Goal: Task Accomplishment & Management: Manage account settings

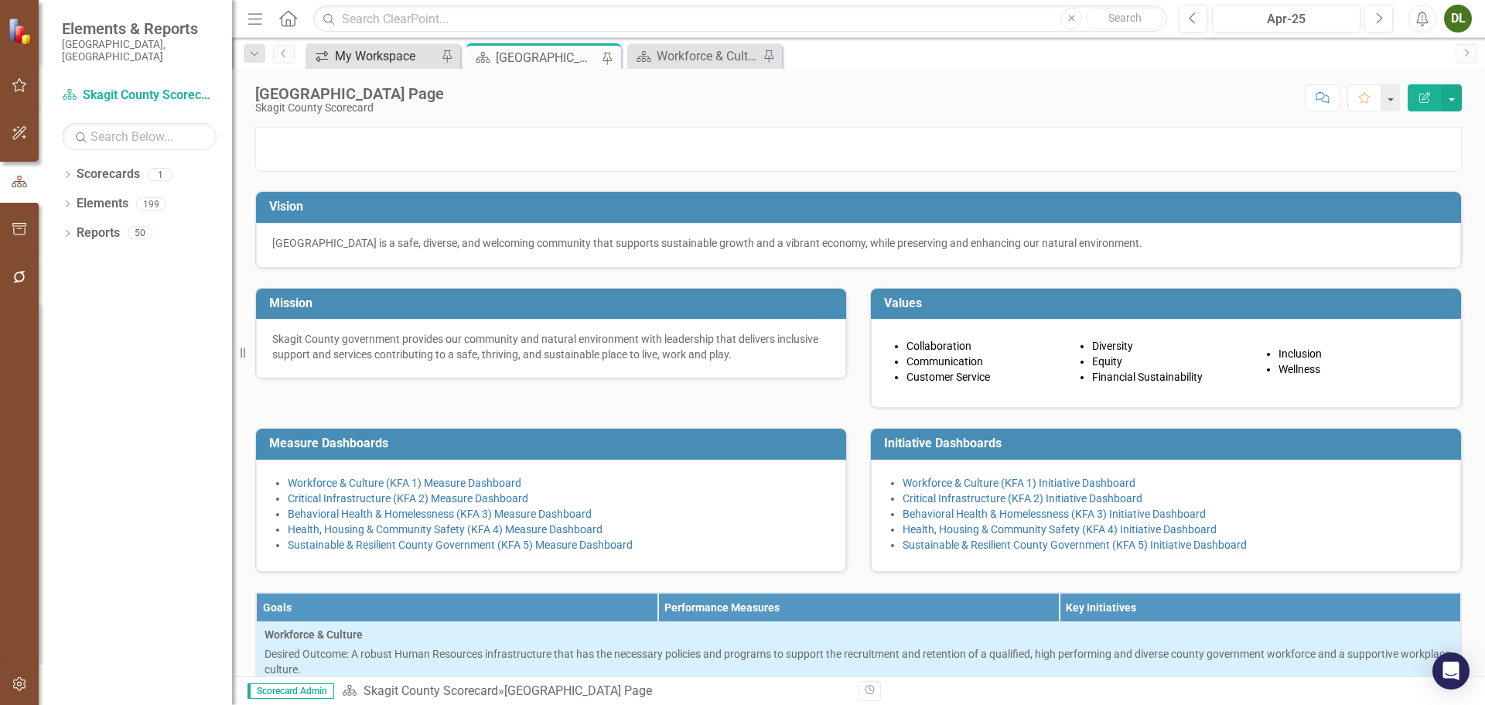
click at [389, 63] on div "My Workspace" at bounding box center [386, 55] width 102 height 19
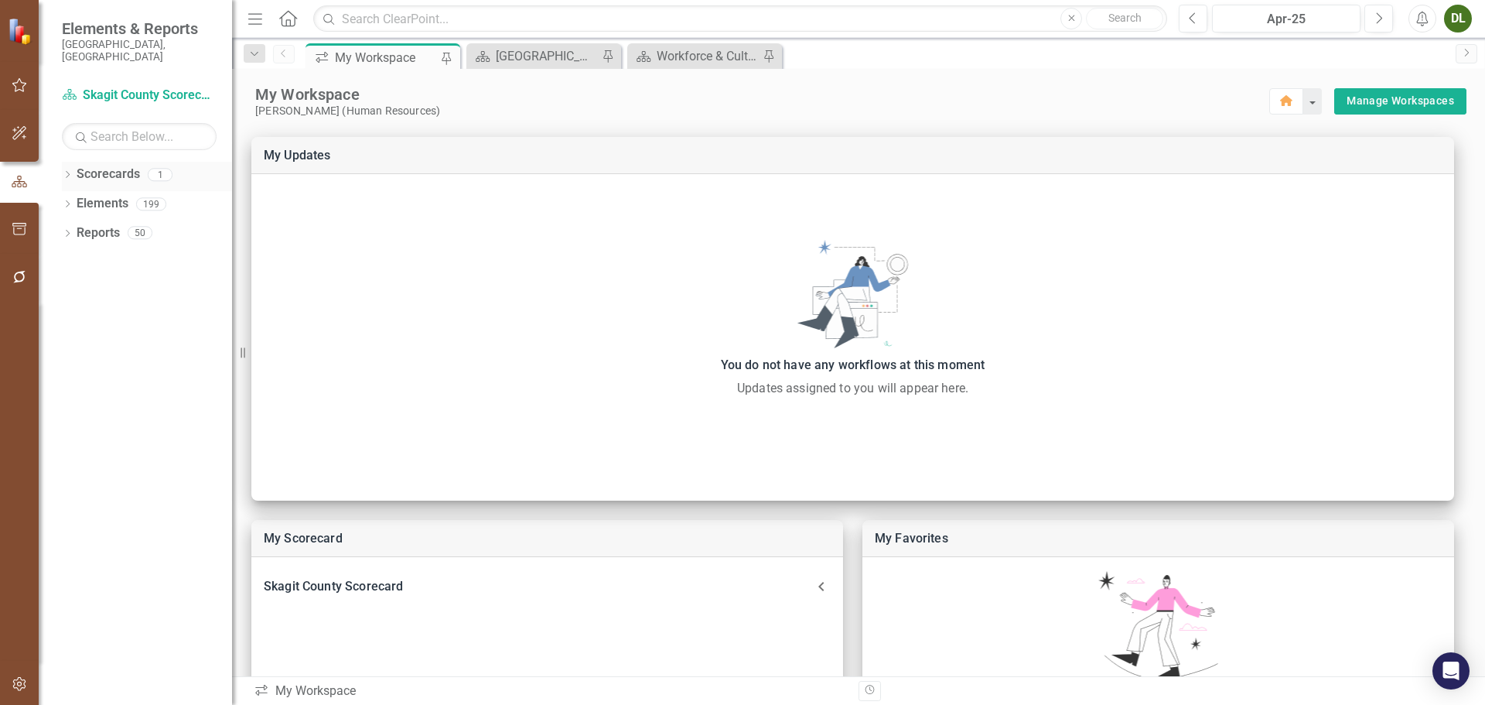
click at [71, 172] on icon "Dropdown" at bounding box center [67, 176] width 11 height 9
click at [71, 230] on icon "Dropdown" at bounding box center [67, 234] width 11 height 9
click at [138, 312] on link "Key Initiative Key Initiatives" at bounding box center [133, 321] width 99 height 18
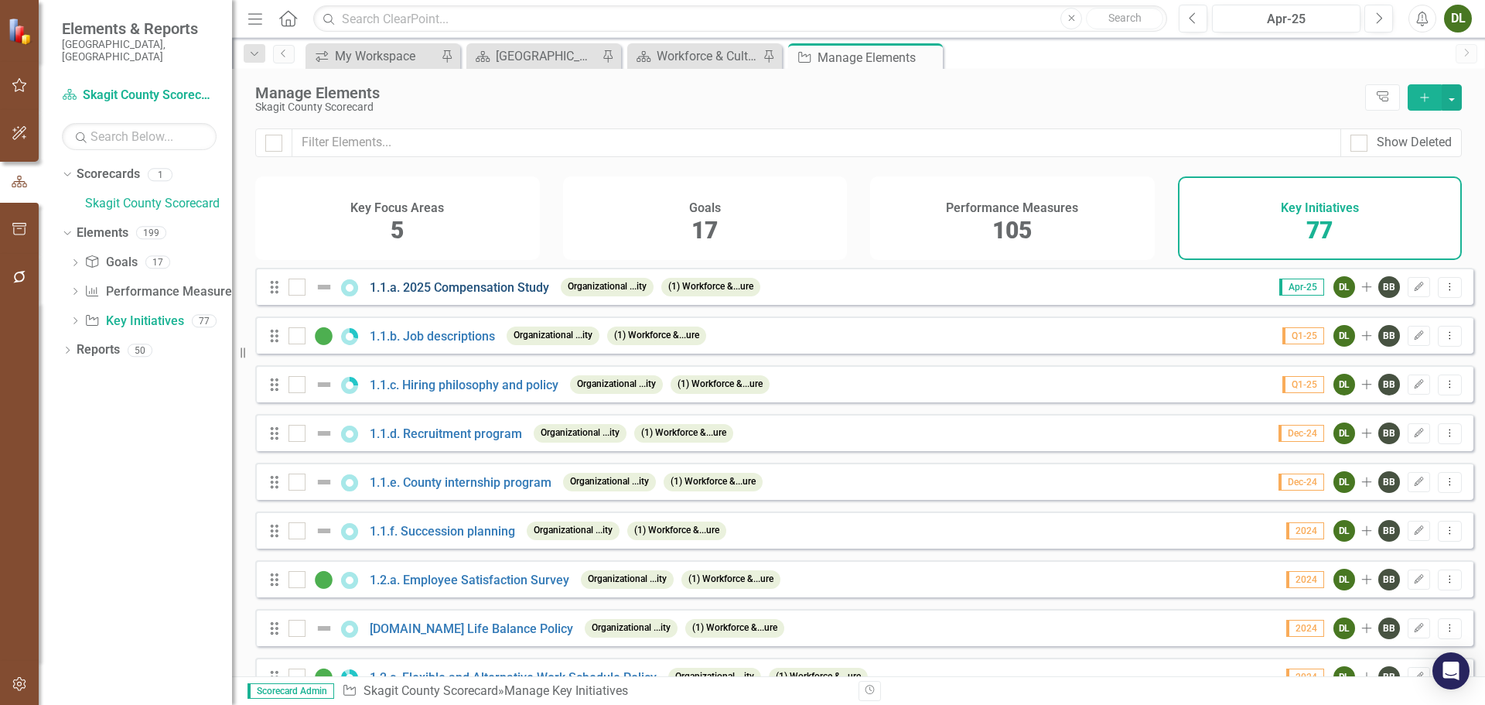
click at [504, 295] on link "1.1.a. 2025 Compensation Study" at bounding box center [459, 287] width 179 height 15
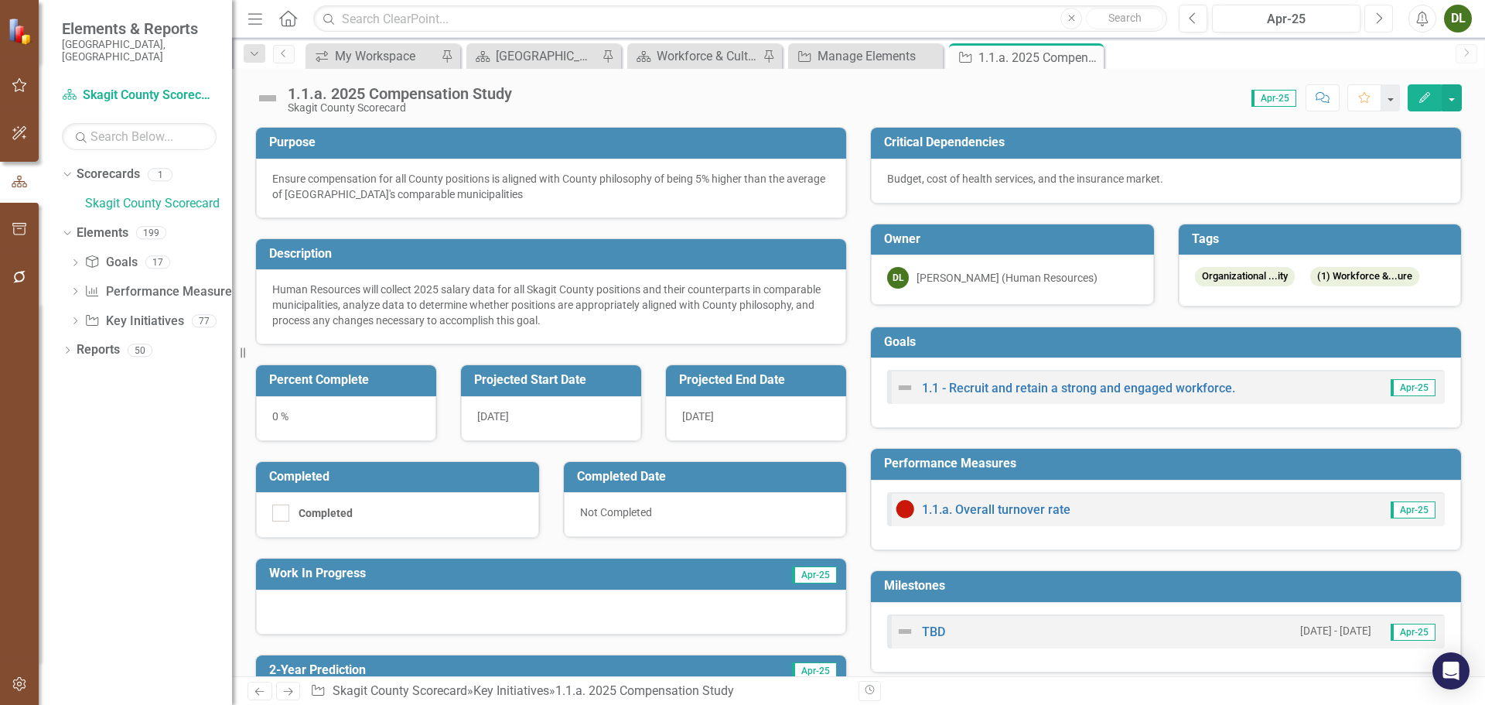
click at [1380, 22] on icon "Next" at bounding box center [1378, 19] width 9 height 14
click at [1199, 18] on button "Previous" at bounding box center [1193, 19] width 29 height 28
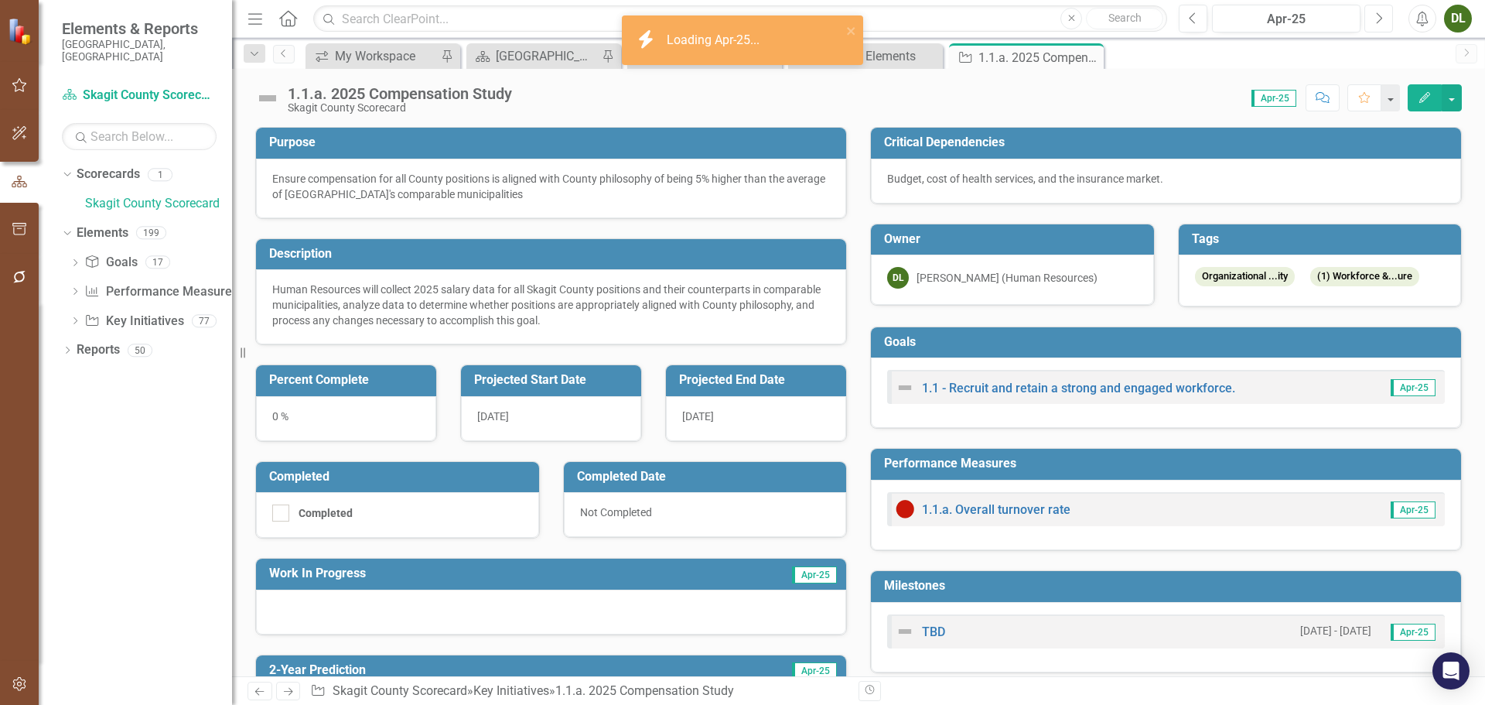
click at [1384, 19] on button "Next" at bounding box center [1378, 19] width 29 height 28
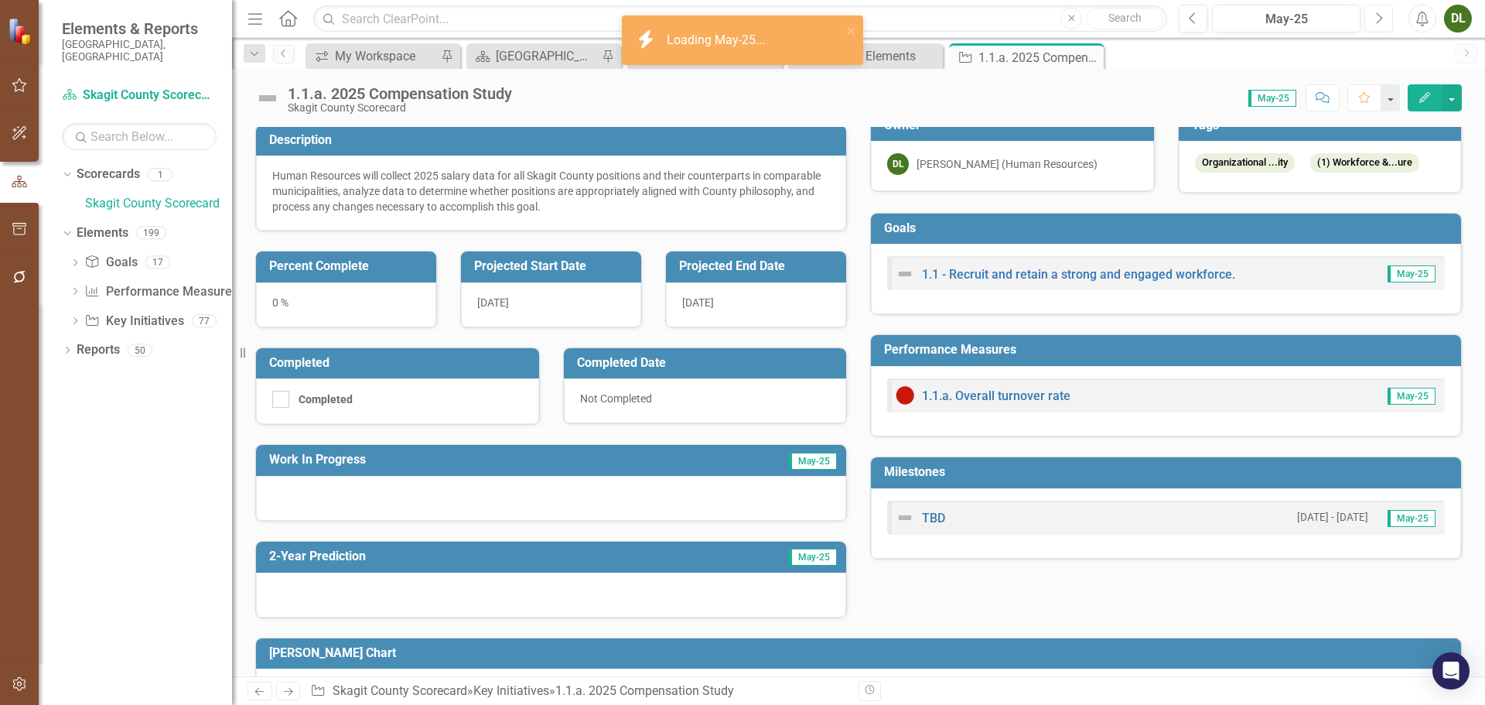
scroll to position [251, 0]
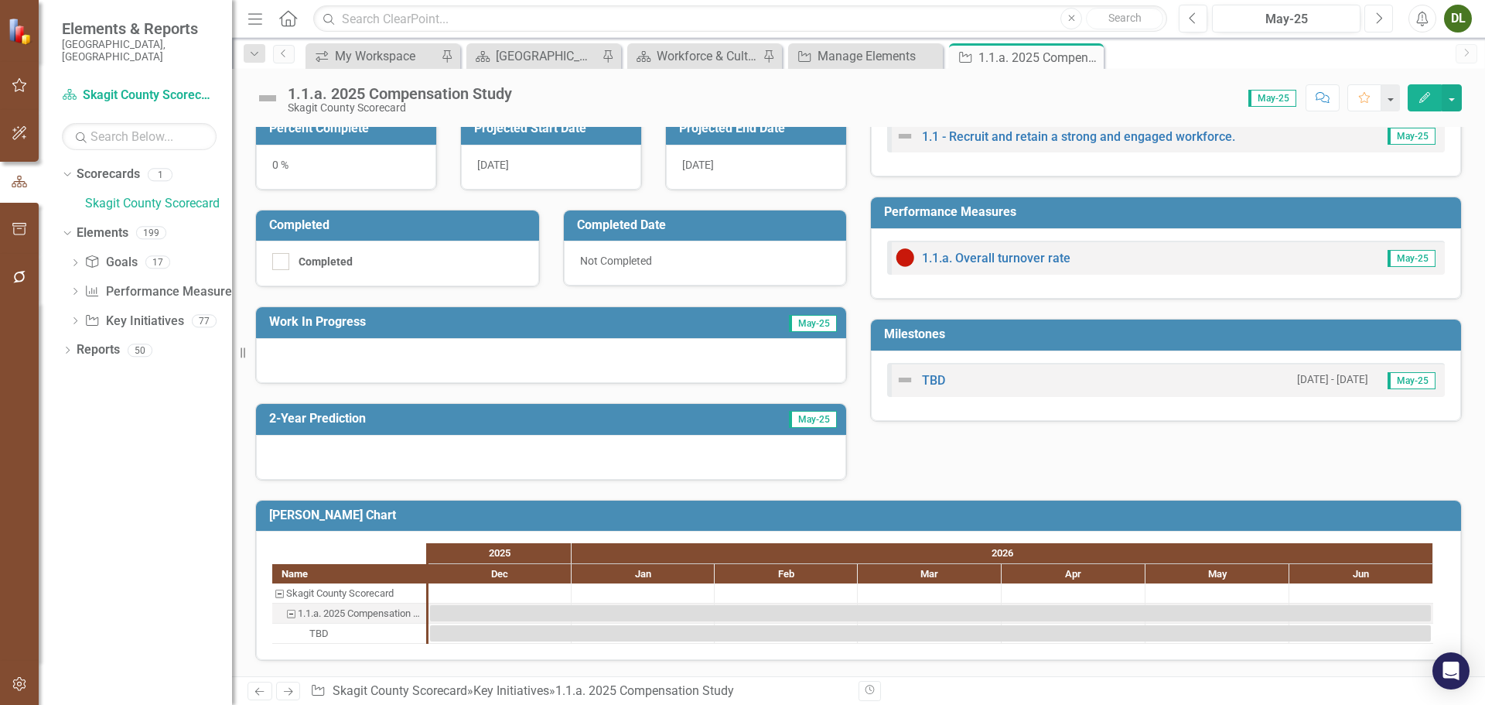
click at [1375, 20] on icon "Next" at bounding box center [1378, 19] width 9 height 14
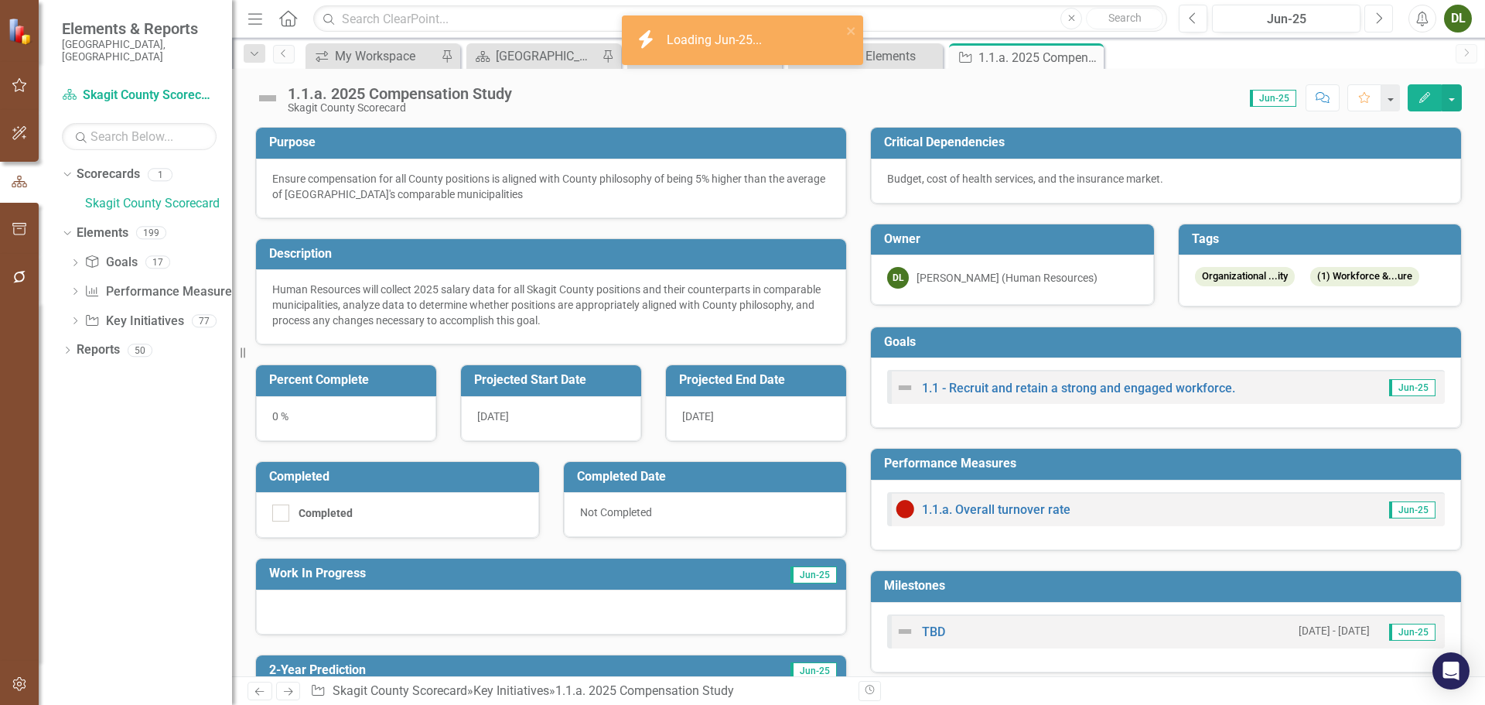
scroll to position [251, 0]
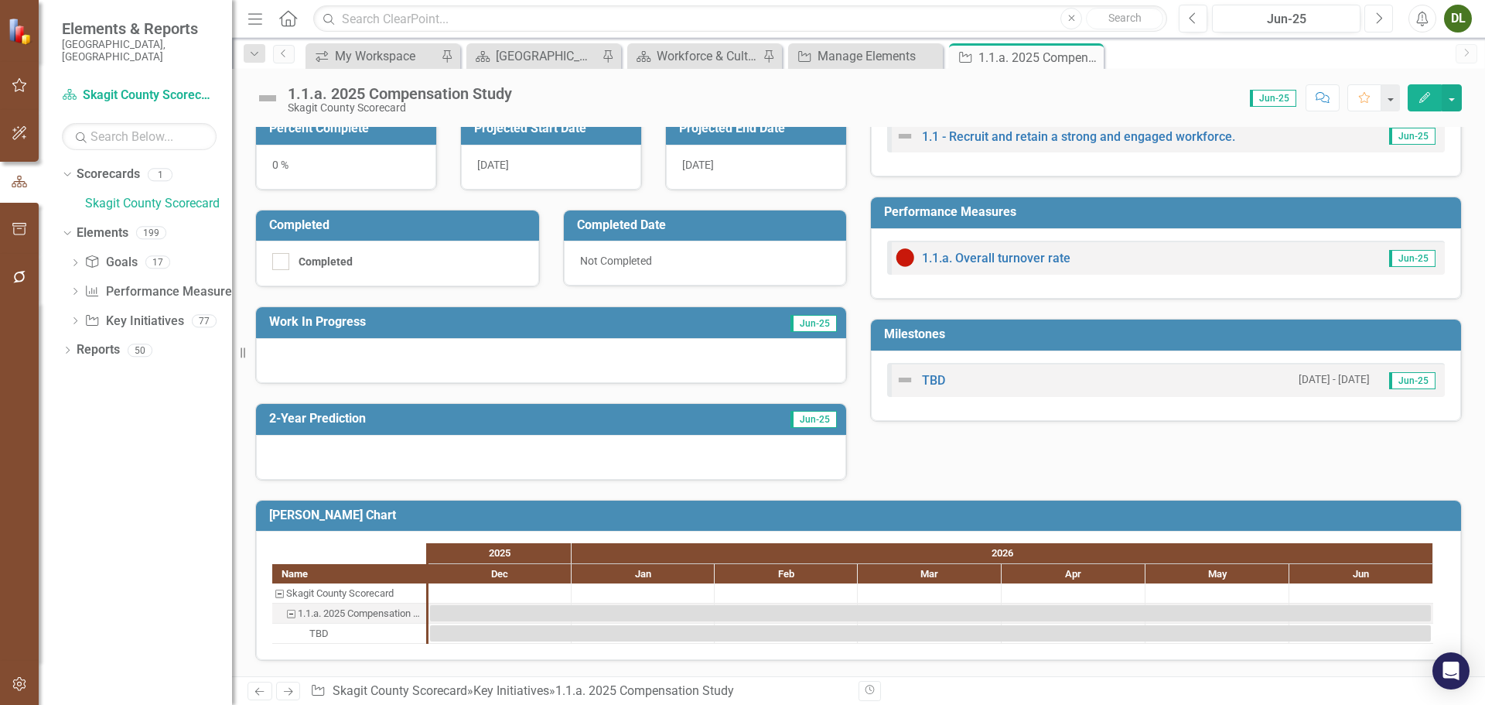
click at [1378, 21] on icon "Next" at bounding box center [1378, 19] width 9 height 14
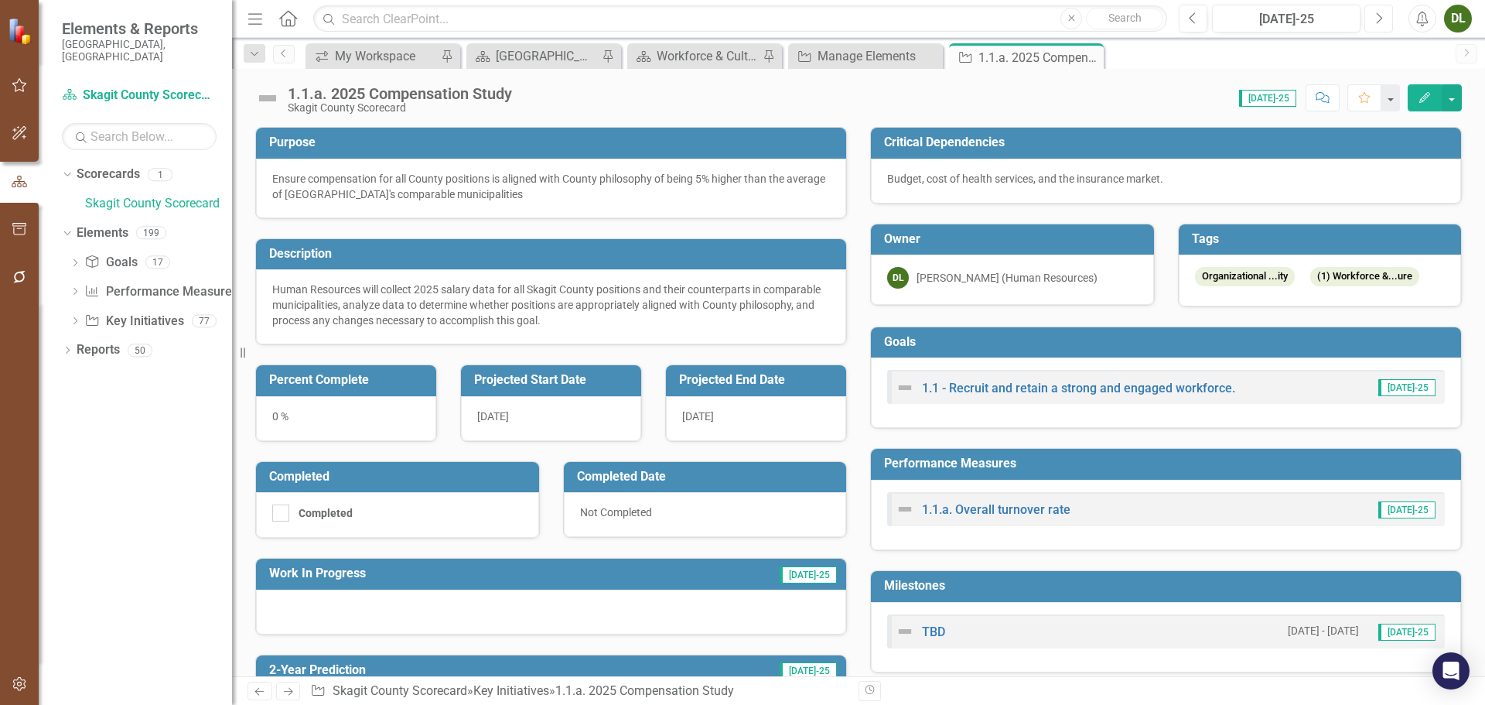
click at [1381, 19] on icon "Next" at bounding box center [1378, 19] width 9 height 14
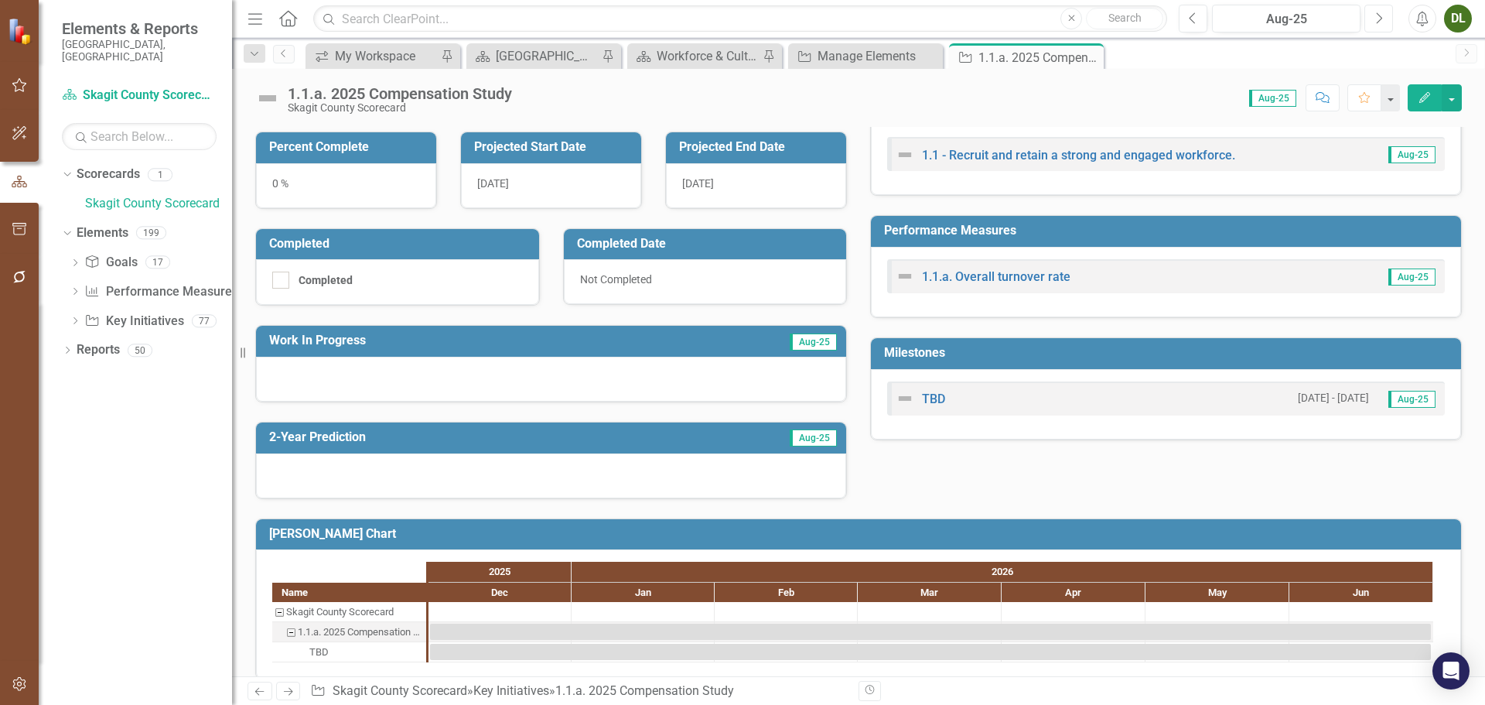
scroll to position [251, 0]
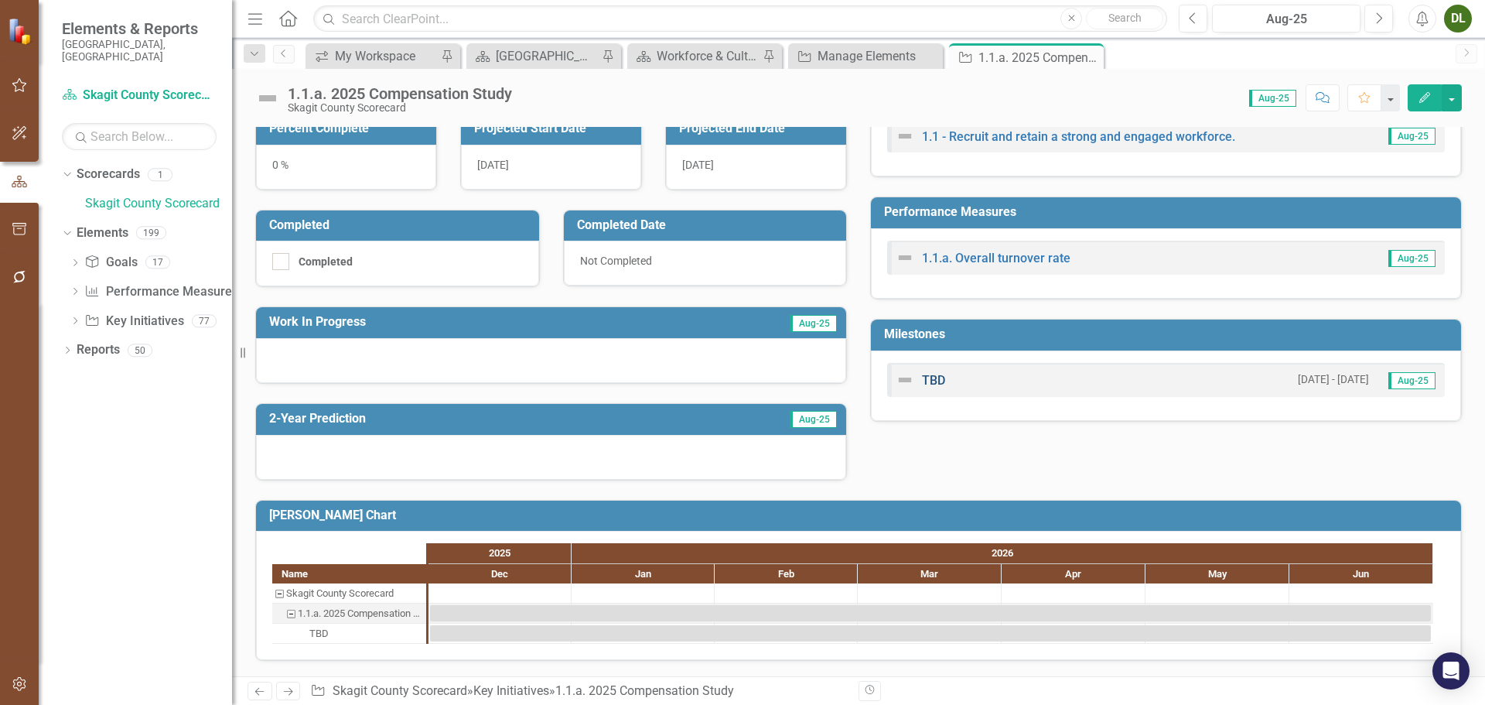
click at [932, 384] on link "TBD" at bounding box center [933, 380] width 23 height 15
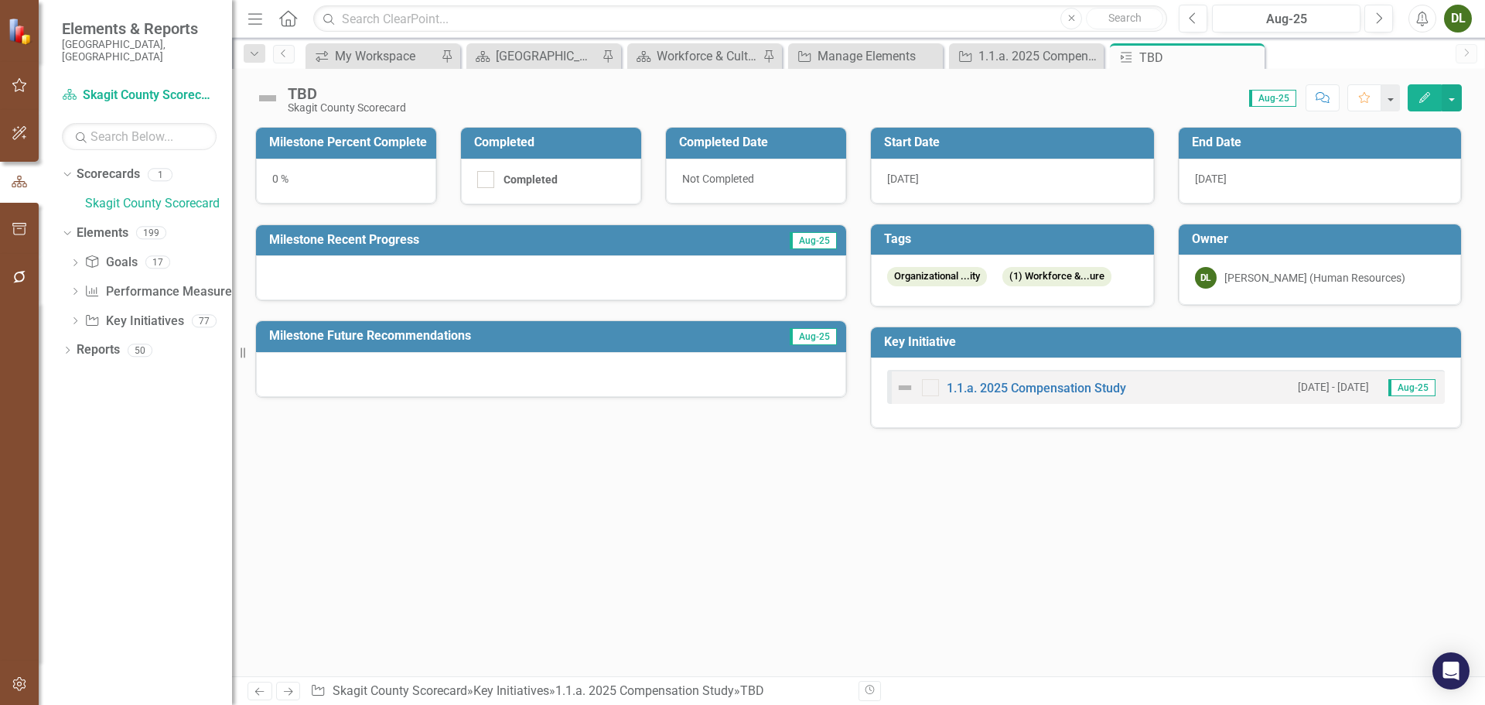
click at [299, 97] on div "TBD" at bounding box center [347, 93] width 118 height 17
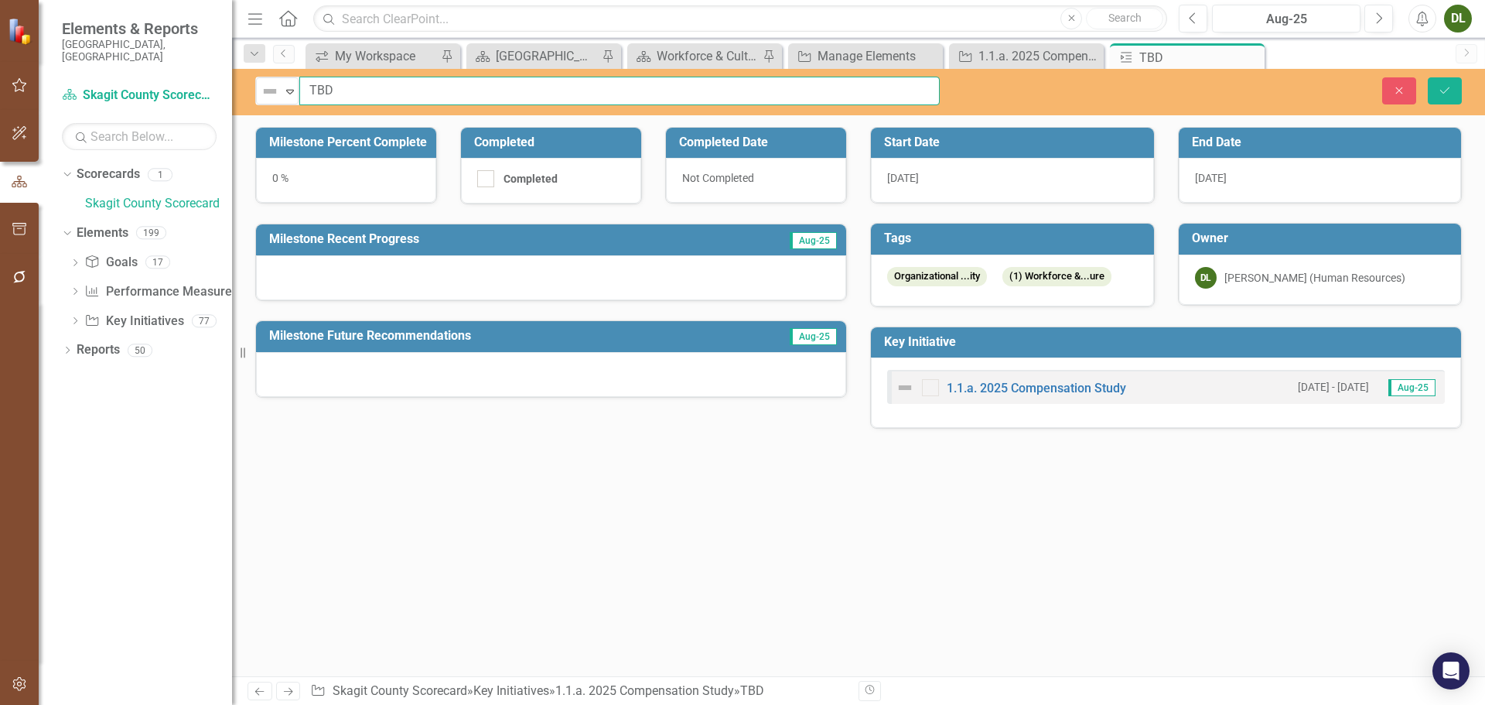
click at [329, 84] on input "TBD" at bounding box center [619, 91] width 640 height 29
type input "T"
type input "Update compensation study data"
click at [1442, 90] on icon "Save" at bounding box center [1445, 90] width 14 height 11
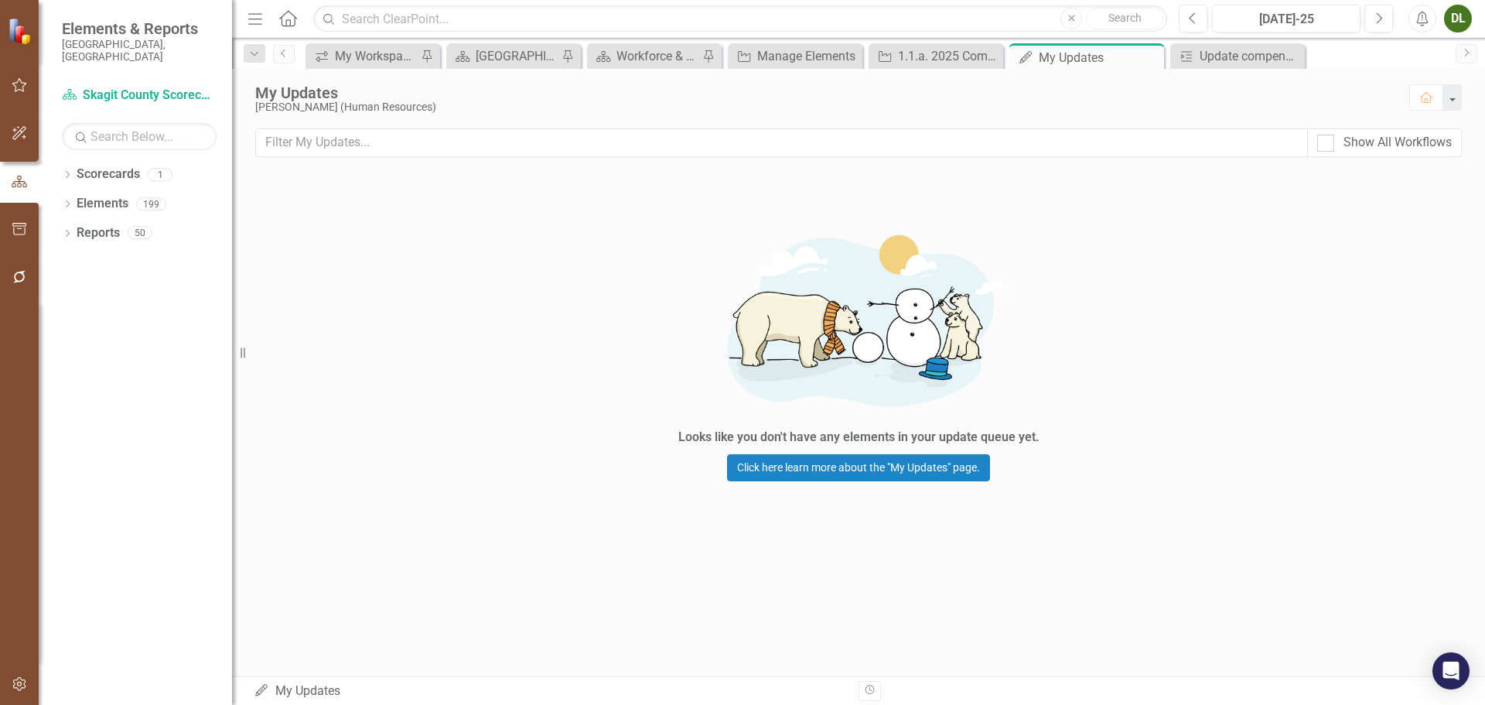
click at [1315, 147] on div "Show All Workflows" at bounding box center [1384, 142] width 155 height 29
click at [1319, 145] on div at bounding box center [1325, 143] width 17 height 17
click at [1319, 145] on input "Show All Workflows" at bounding box center [1322, 140] width 10 height 10
checkbox input "true"
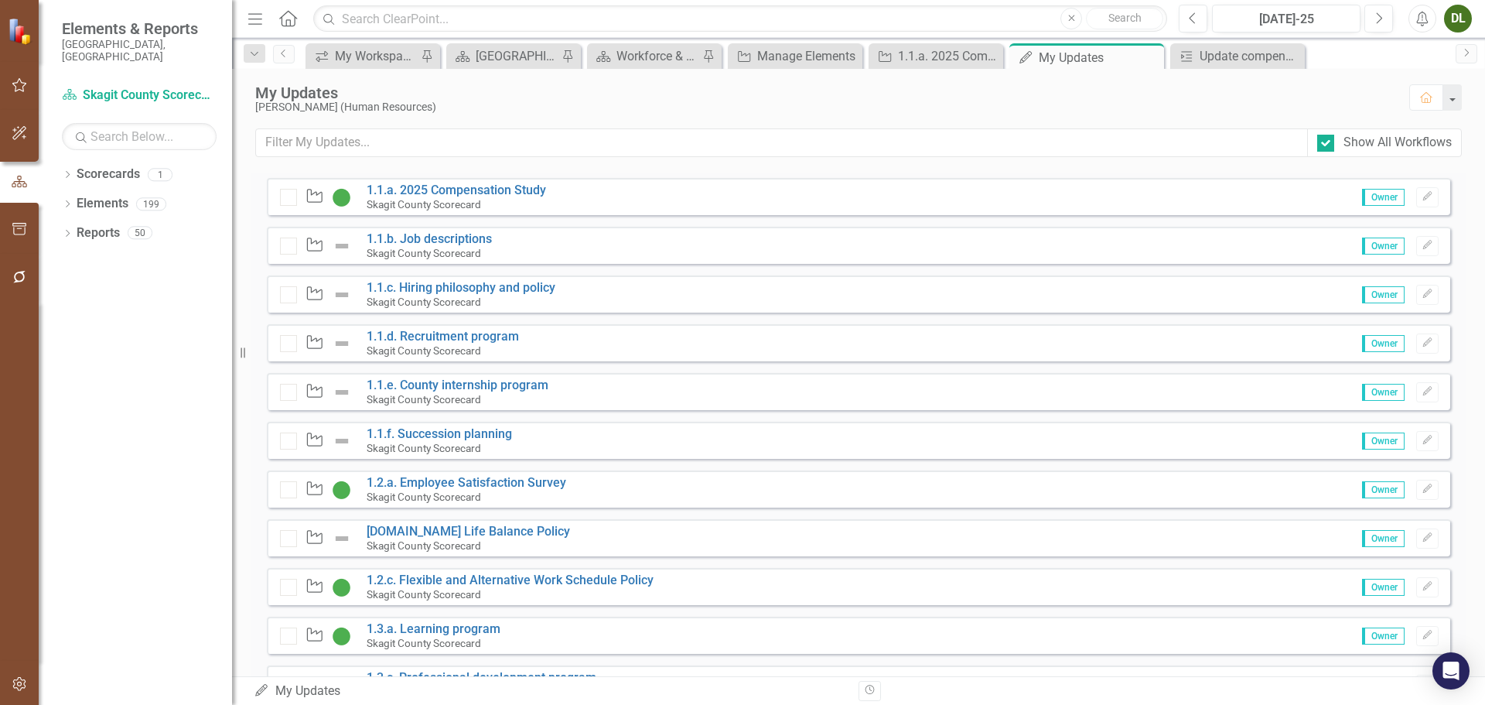
scroll to position [232, 0]
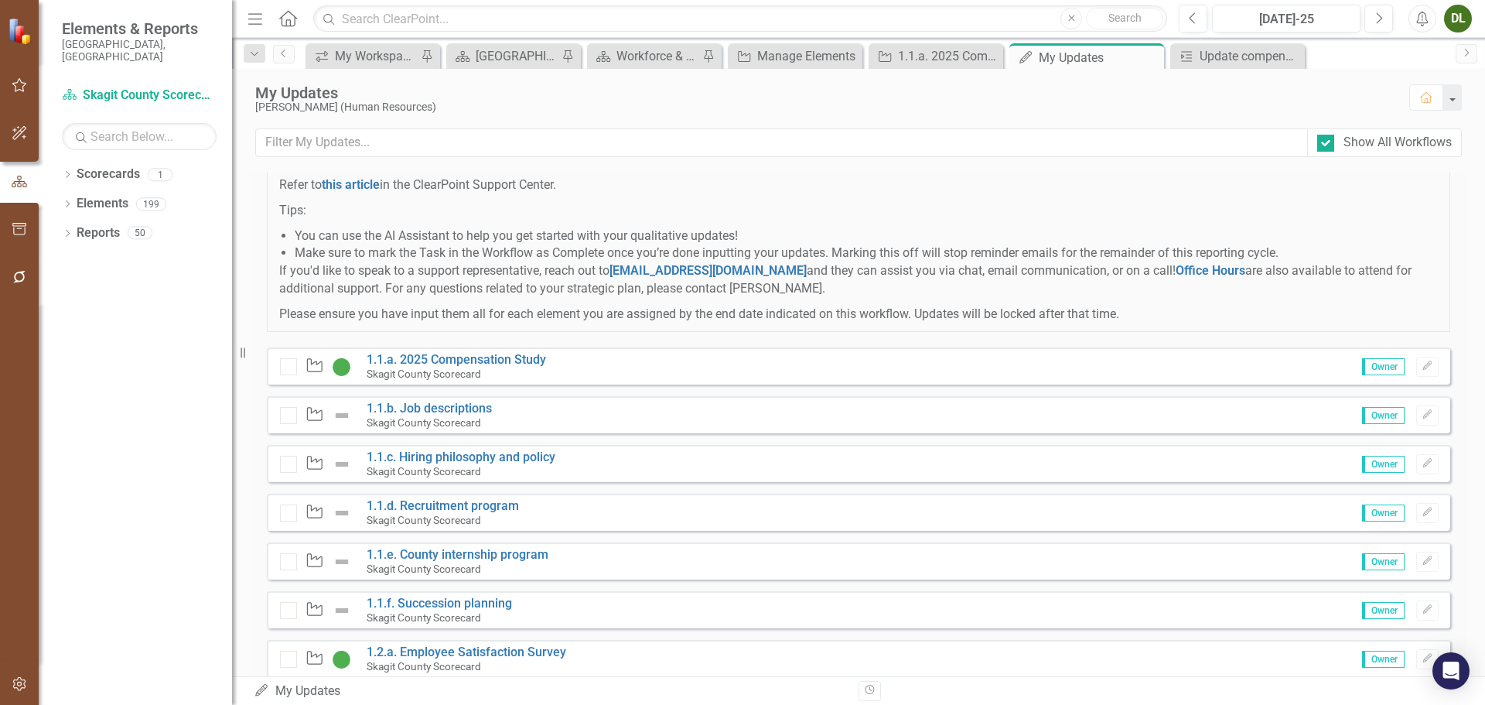
click at [292, 375] on div at bounding box center [288, 366] width 17 height 17
click at [291, 375] on div at bounding box center [288, 366] width 17 height 17
click at [415, 367] on link "1.1.a. 2025 Compensation Study" at bounding box center [456, 359] width 179 height 15
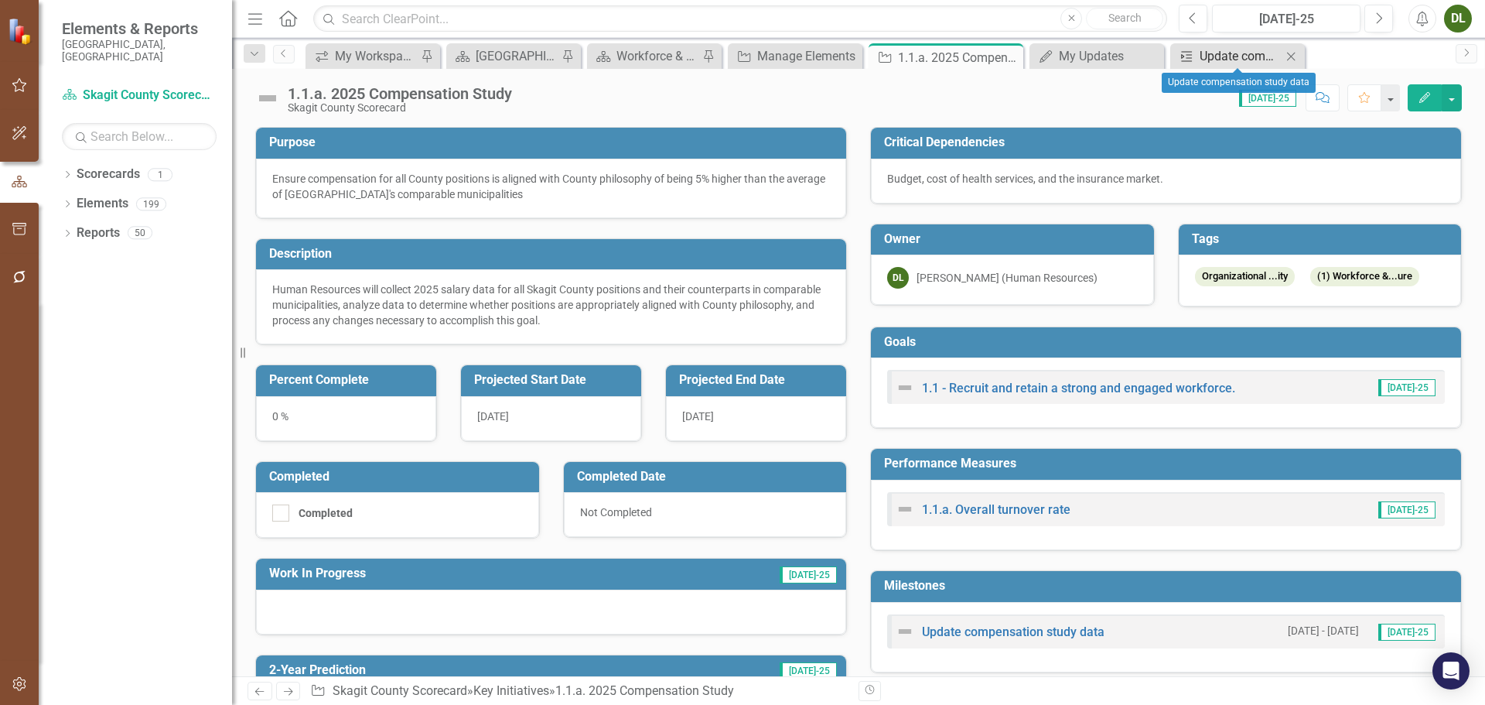
click at [1247, 63] on div "Update compensation study data" at bounding box center [1241, 55] width 82 height 19
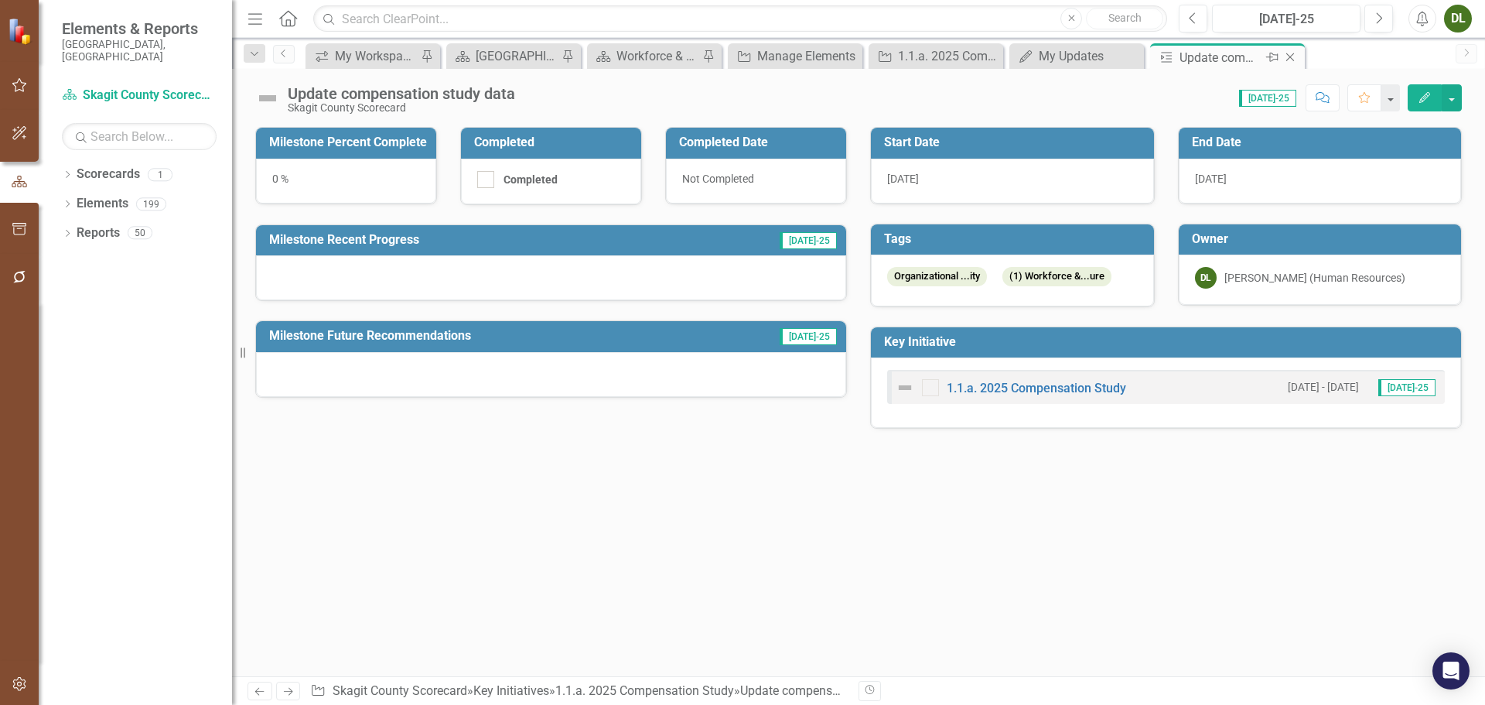
click at [1295, 56] on icon "Close" at bounding box center [1289, 57] width 15 height 12
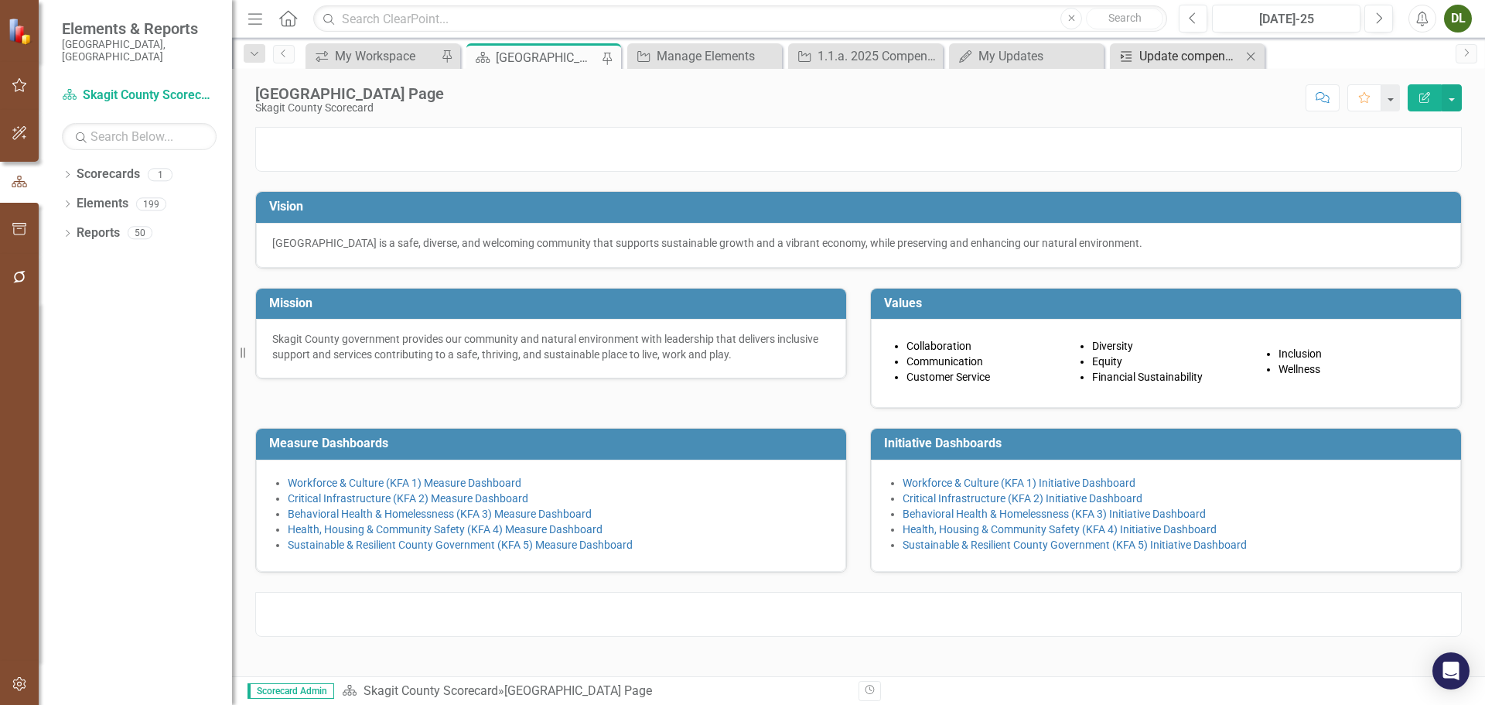
click at [1185, 50] on div "Update compensation study data" at bounding box center [1190, 55] width 102 height 19
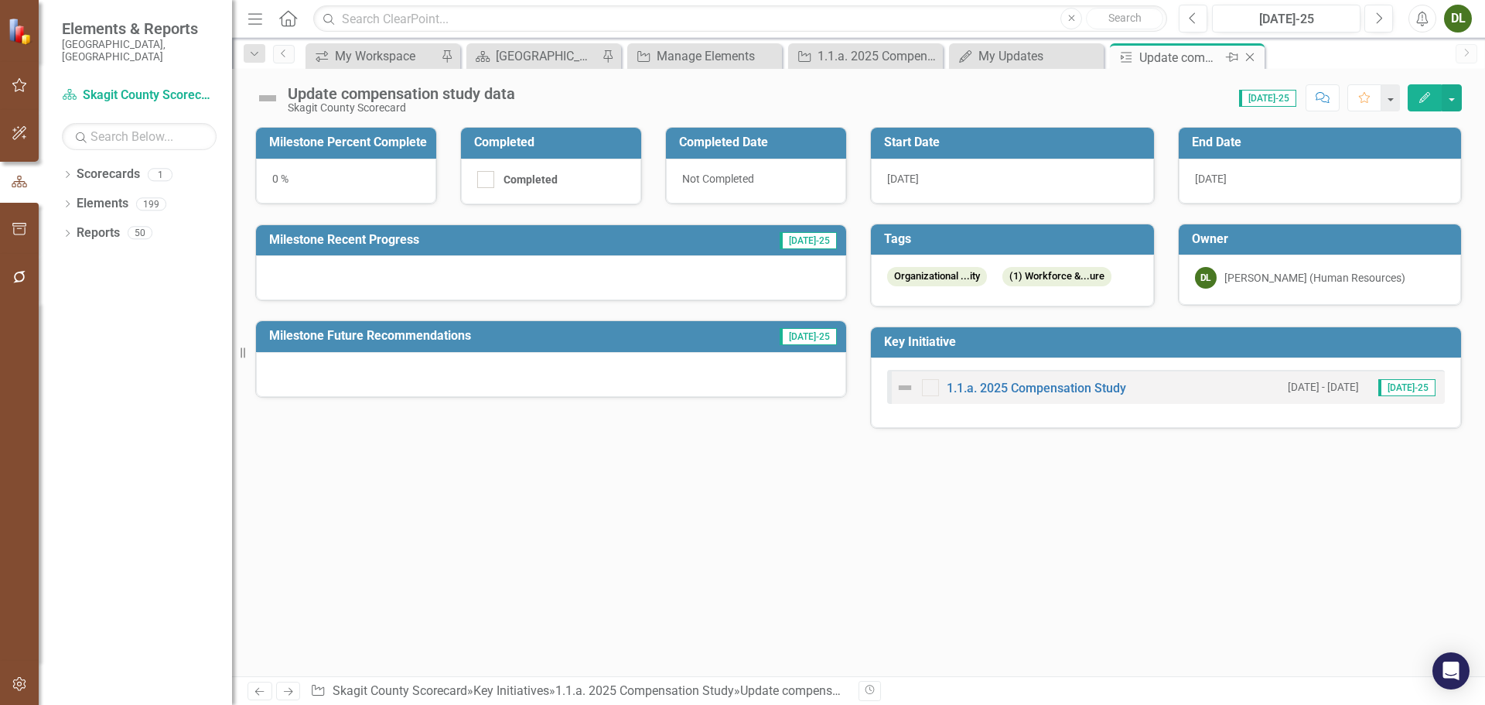
click at [1251, 56] on icon "Close" at bounding box center [1249, 57] width 15 height 12
click at [1289, 12] on div "[DATE]-25" at bounding box center [1286, 19] width 138 height 19
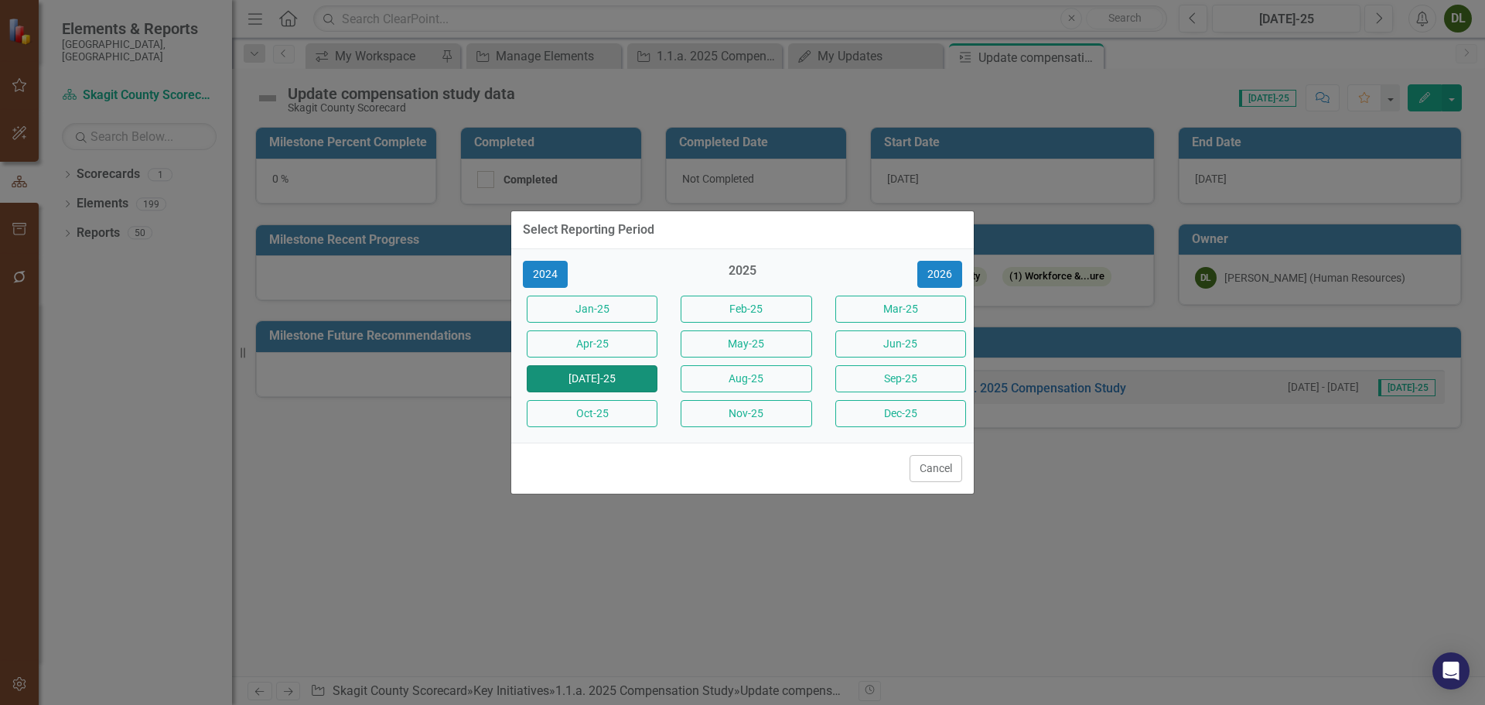
click at [616, 384] on button "[DATE]-25" at bounding box center [592, 378] width 131 height 27
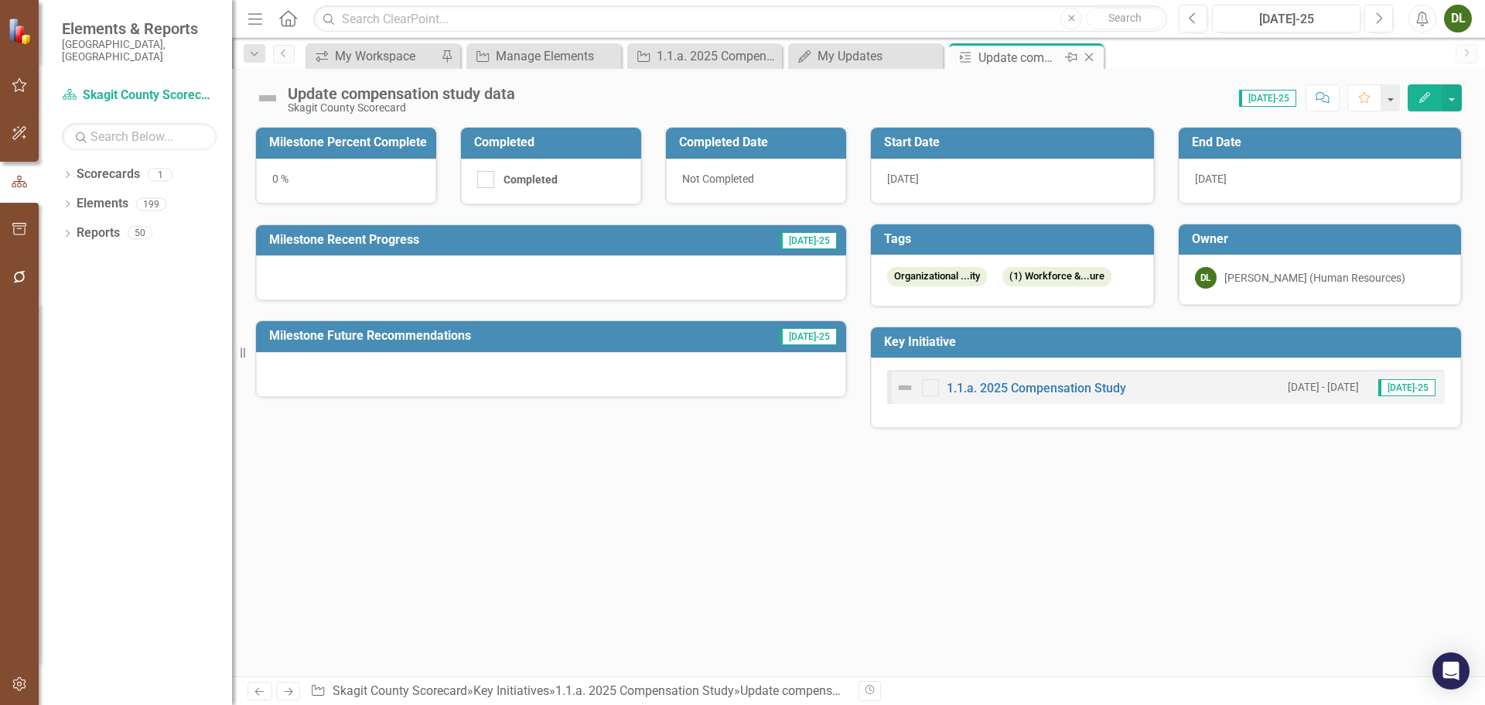
click at [1019, 56] on div "Update compensation study data" at bounding box center [1019, 57] width 83 height 19
click at [1091, 54] on icon "Close" at bounding box center [1088, 57] width 15 height 12
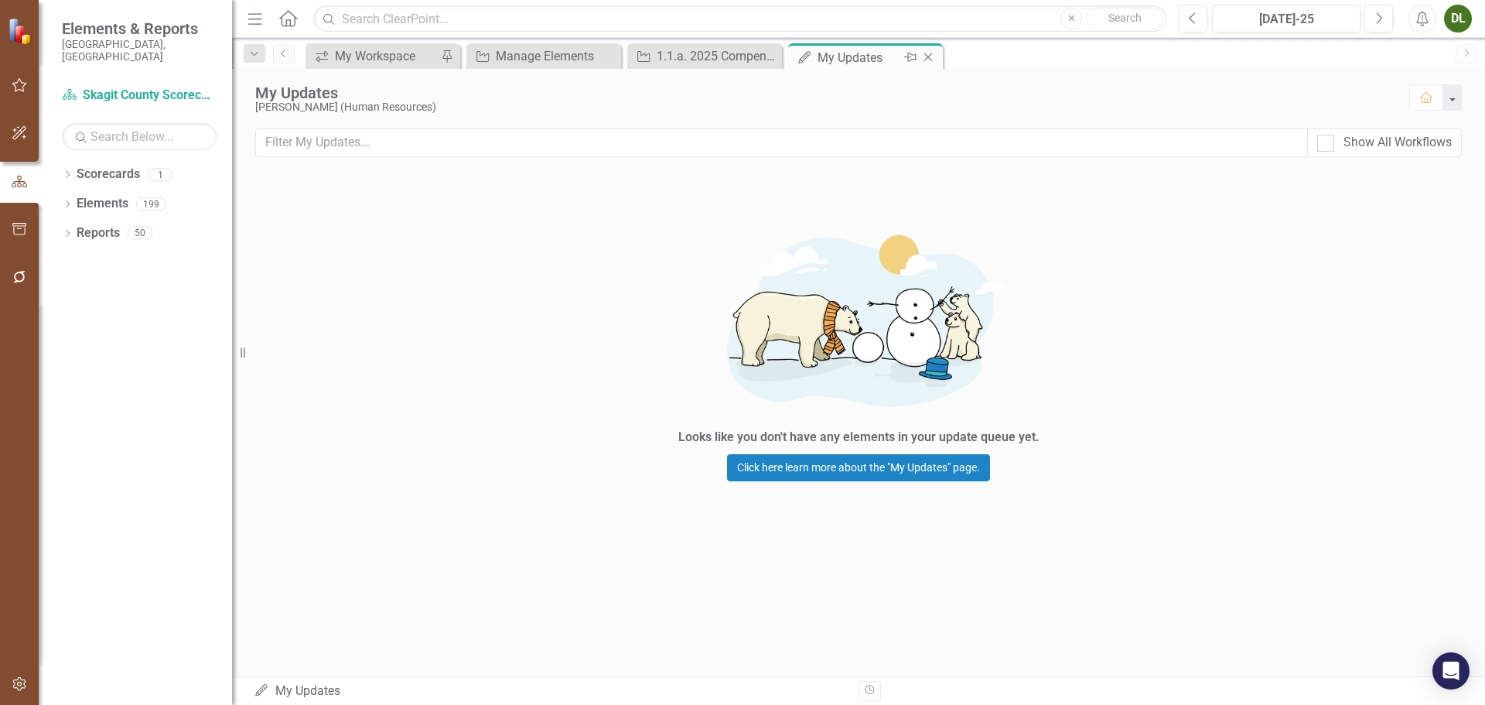
click at [872, 51] on div "My Updates" at bounding box center [859, 57] width 83 height 19
click at [421, 128] on div "My Updates Donnie LaPlante (Human Resources) Home" at bounding box center [858, 99] width 1253 height 60
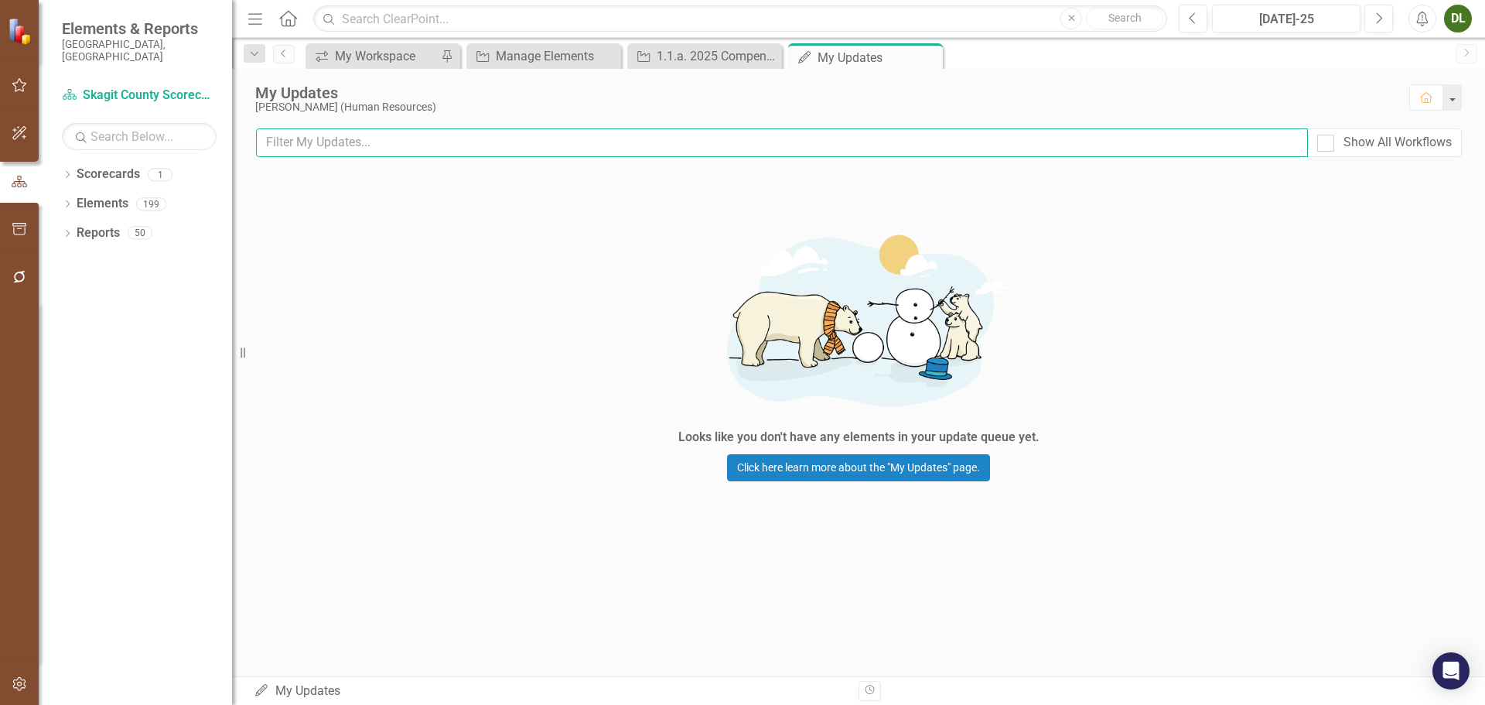
click at [423, 138] on input "text" at bounding box center [782, 142] width 1052 height 29
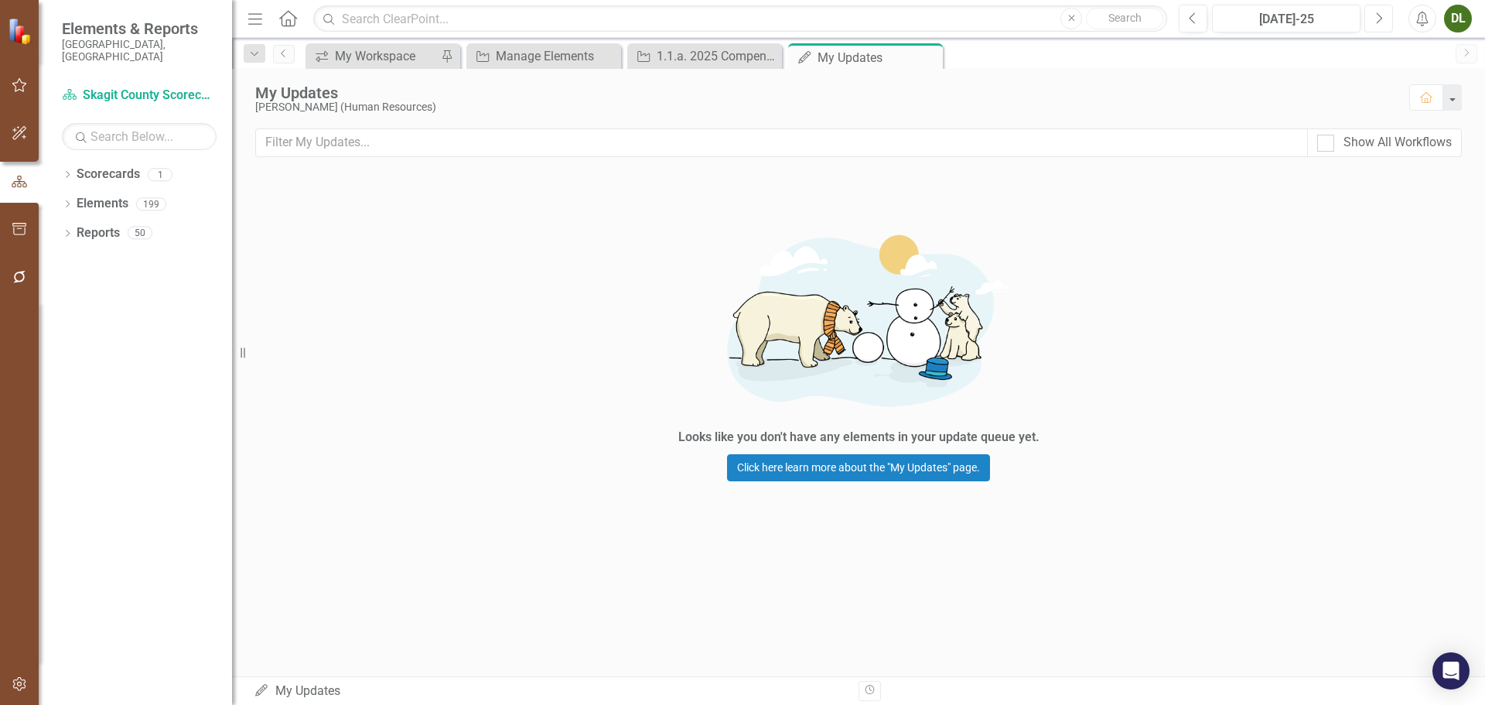
click at [1373, 15] on button "Next" at bounding box center [1378, 19] width 29 height 28
click at [1196, 20] on icon "Previous" at bounding box center [1193, 19] width 9 height 14
click at [1383, 19] on button "Next" at bounding box center [1378, 19] width 29 height 28
click at [458, 212] on div "Looks like you don't have any elements in your update queue yet. Click here lea…" at bounding box center [858, 348] width 1253 height 353
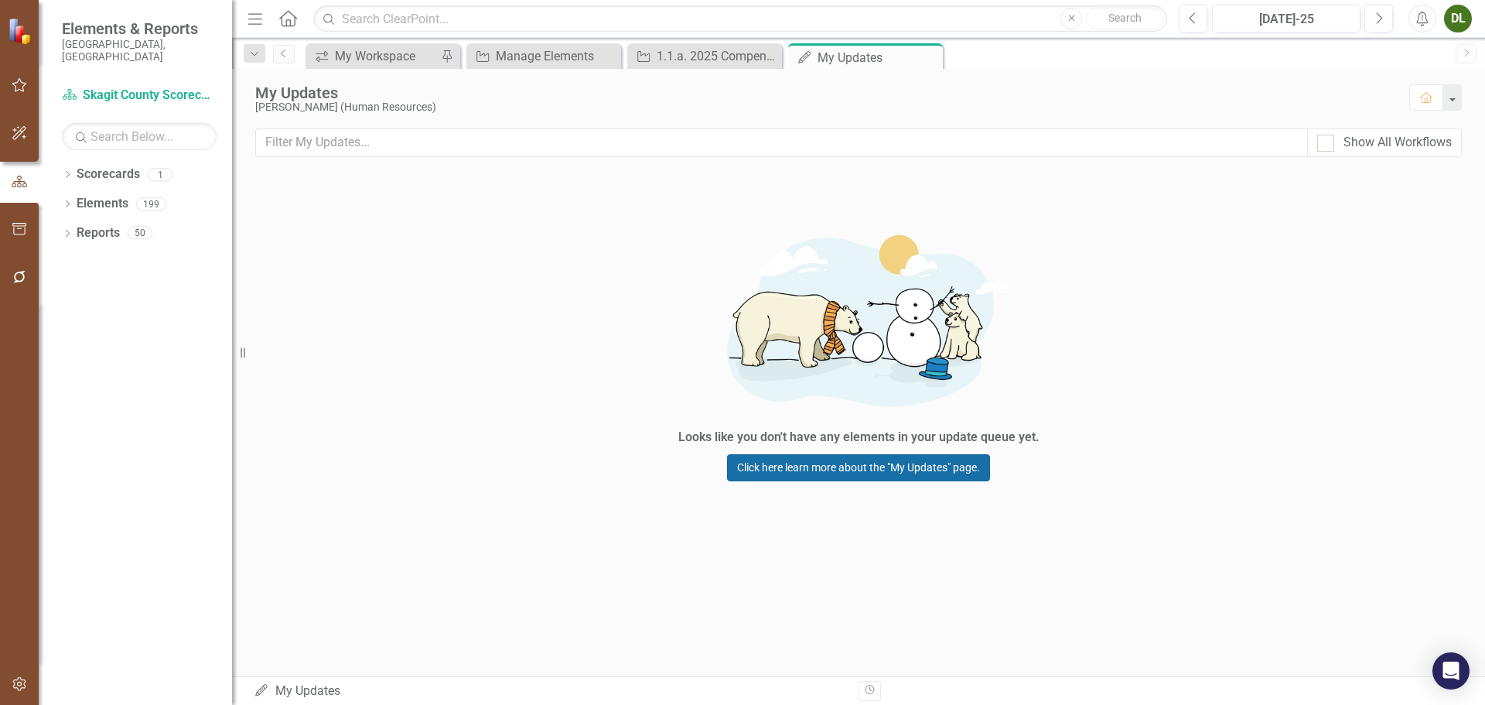
click at [848, 473] on link "Click here learn more about the "My Updates" page." at bounding box center [858, 467] width 263 height 27
click at [718, 50] on div "1.1.a. 2025 Compensation Study" at bounding box center [708, 55] width 102 height 19
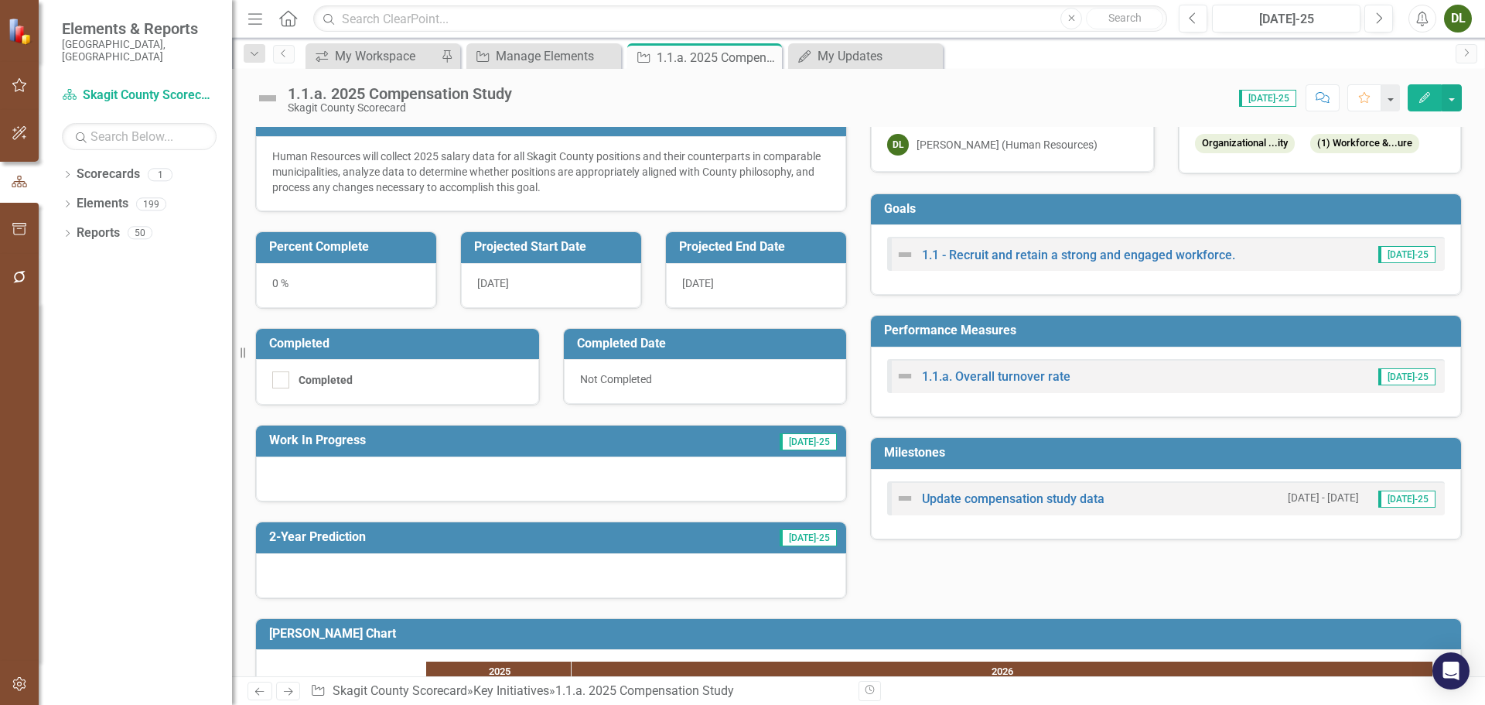
scroll to position [155, 0]
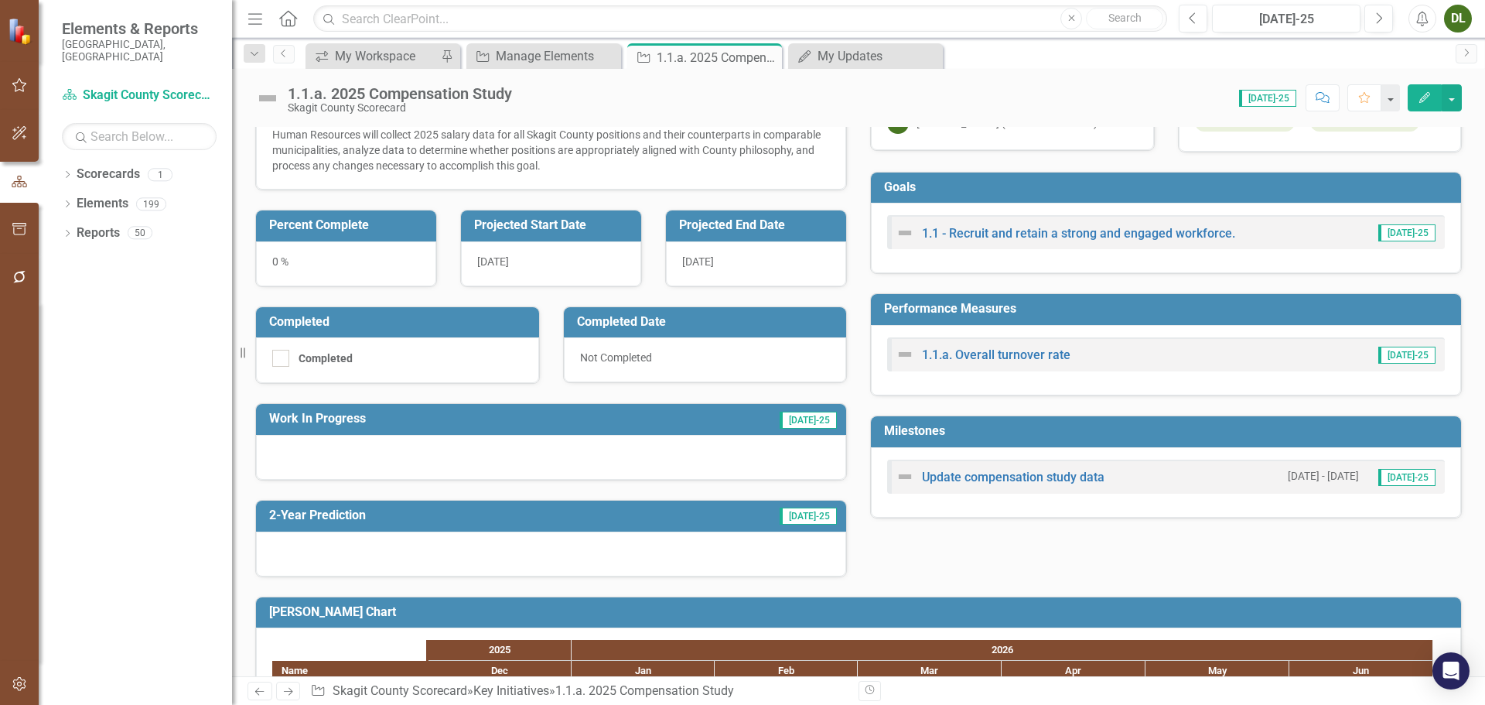
click at [481, 454] on div at bounding box center [551, 457] width 590 height 45
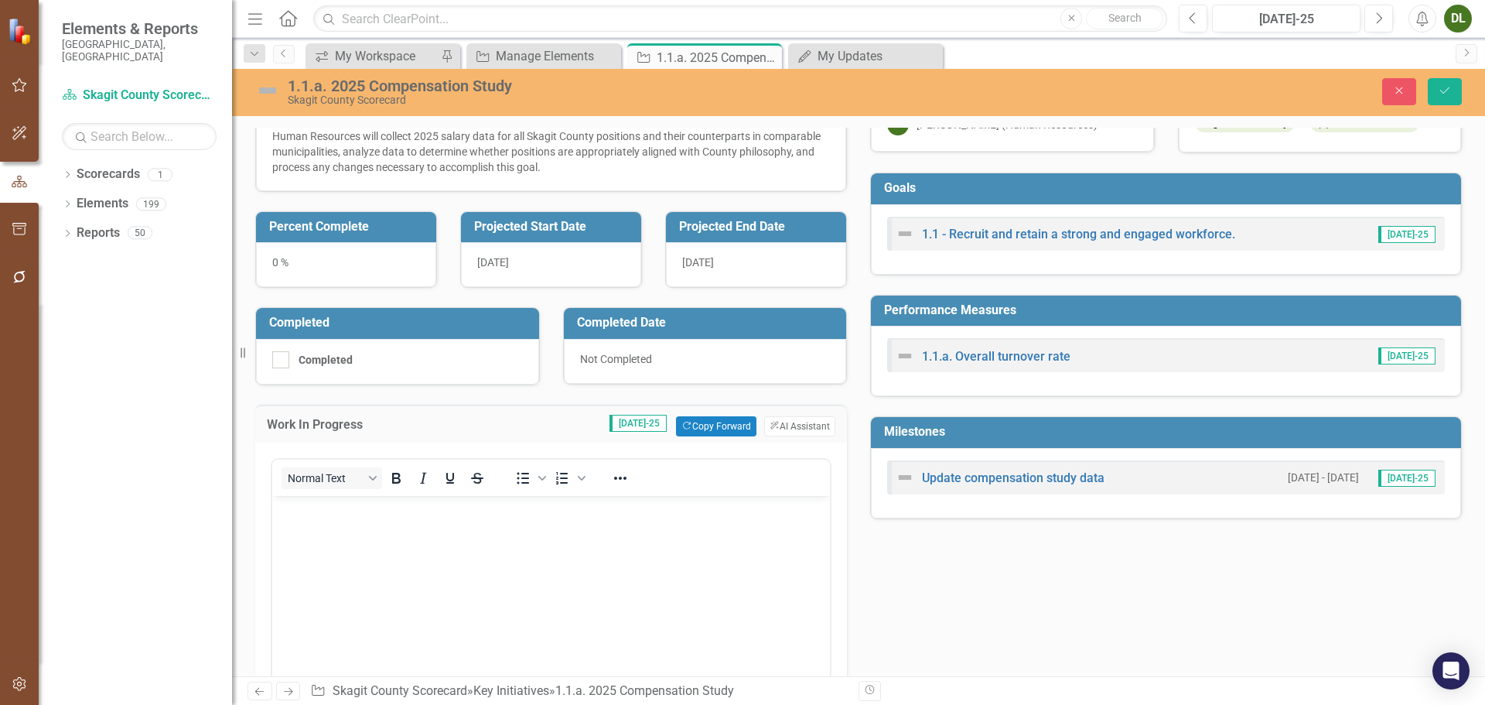
scroll to position [0, 0]
click at [479, 537] on body "Rich Text Area. Press ALT-0 for help." at bounding box center [551, 611] width 558 height 232
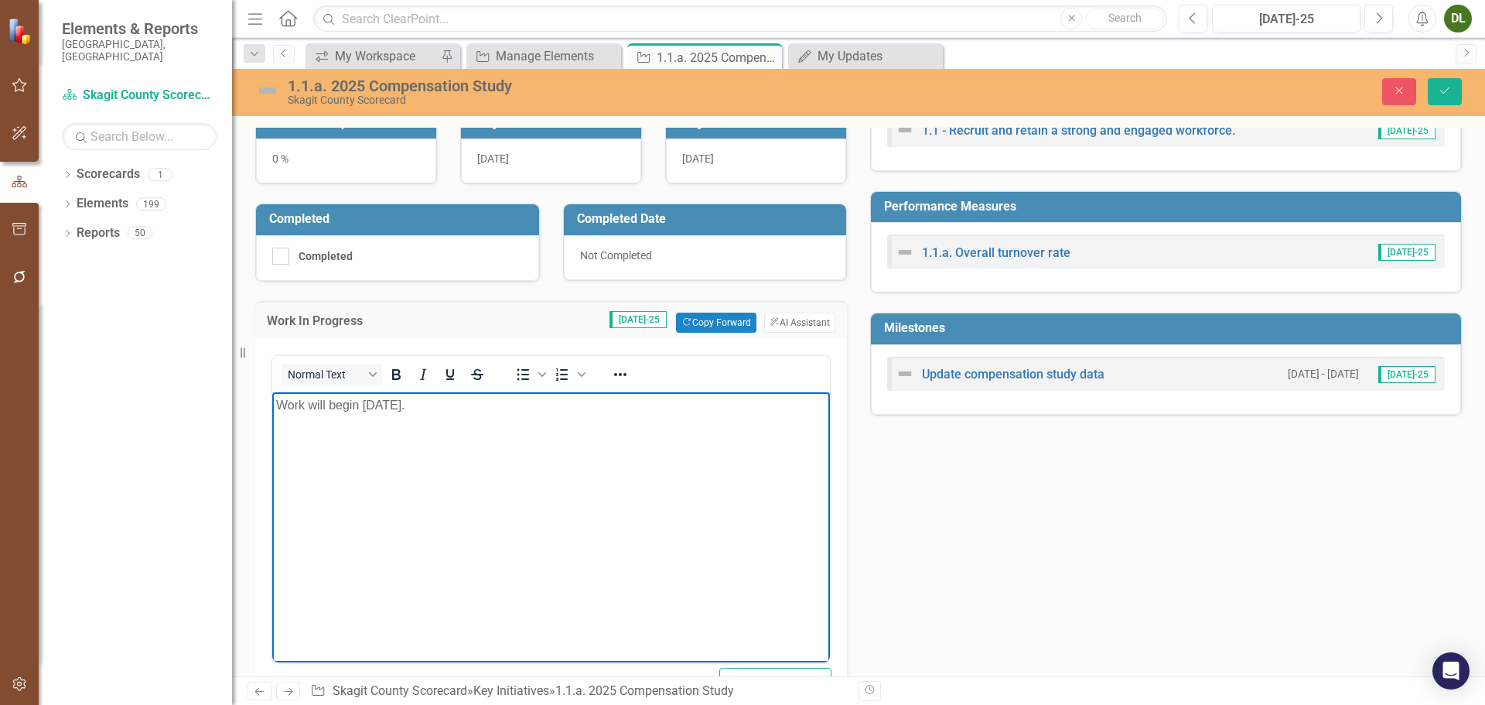
scroll to position [155, 0]
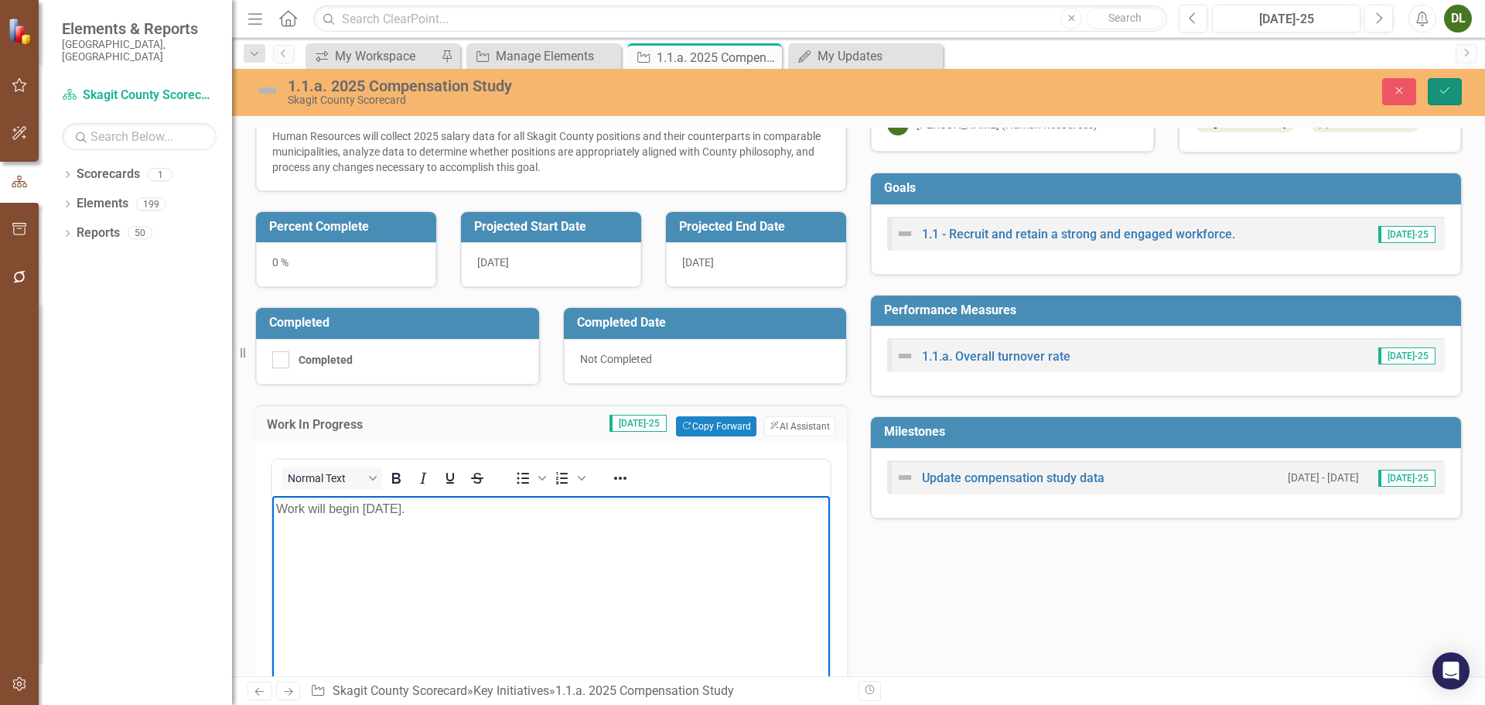
click at [1448, 93] on icon "Save" at bounding box center [1445, 90] width 14 height 11
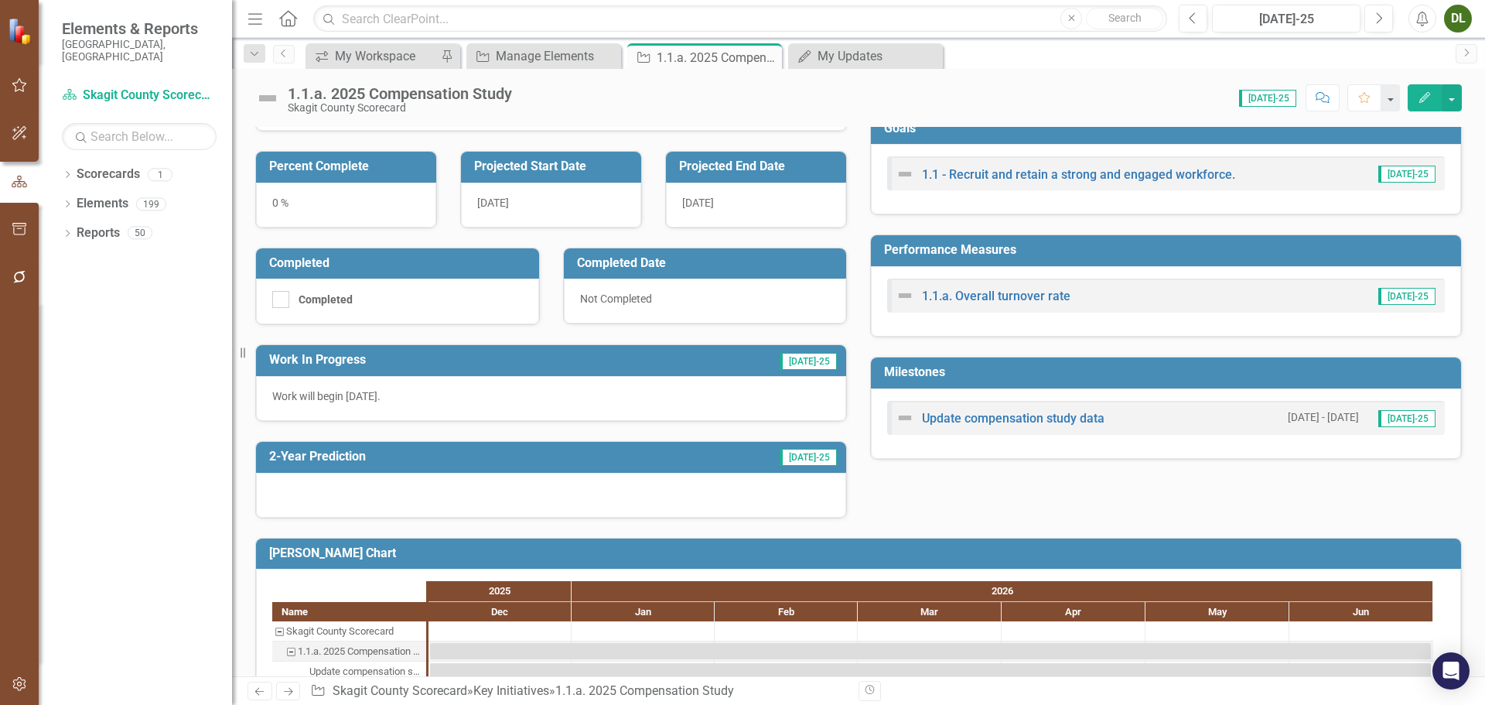
scroll to position [232, 0]
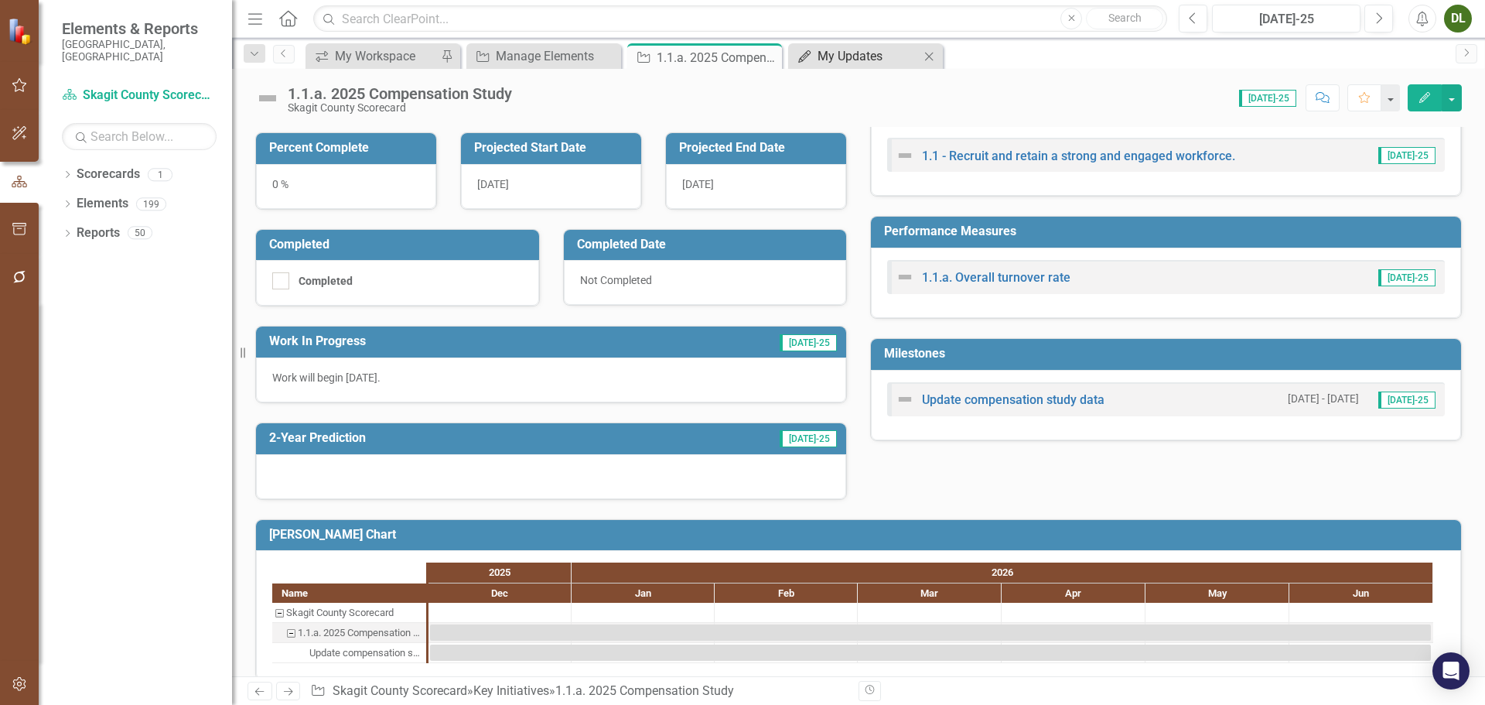
click at [866, 63] on div "My Updates" at bounding box center [869, 55] width 102 height 19
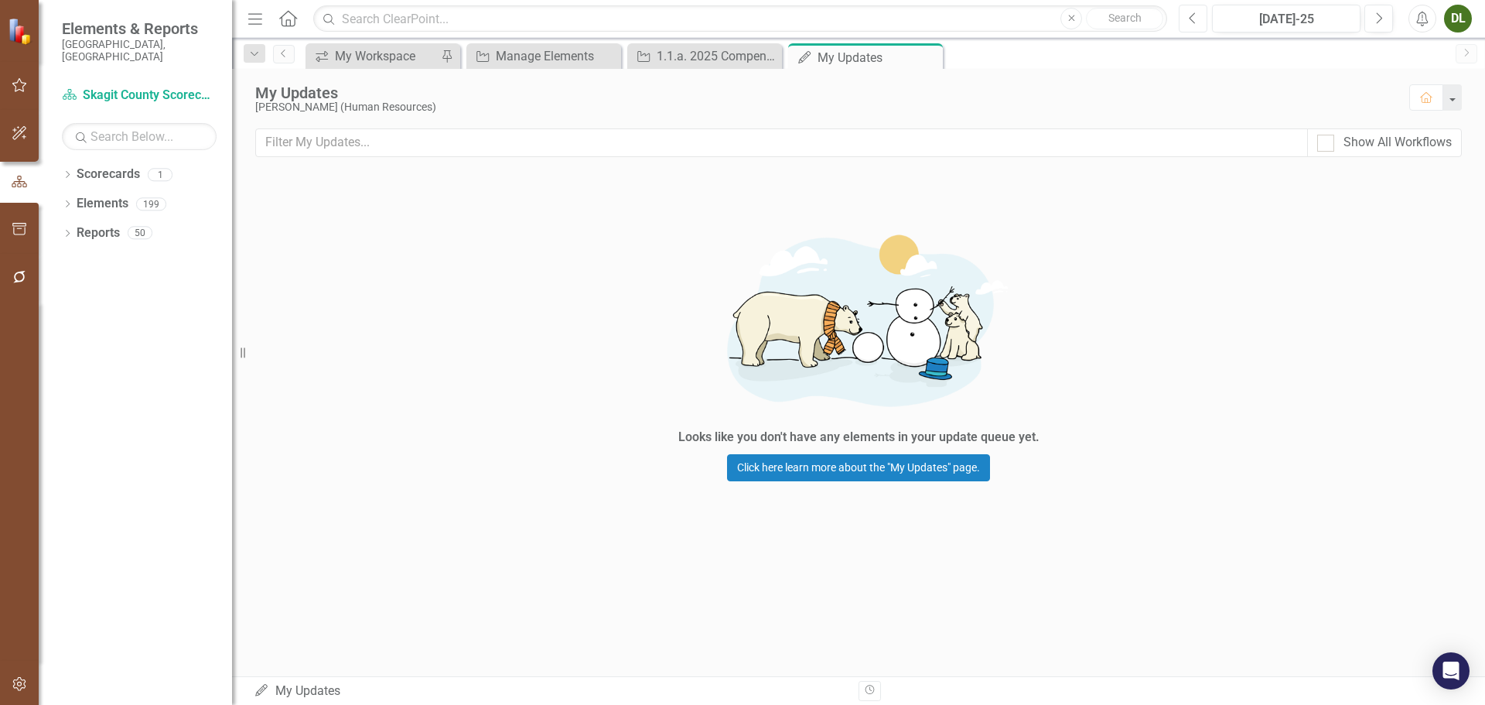
click at [1202, 17] on button "Previous" at bounding box center [1193, 19] width 29 height 28
click at [1201, 17] on button "Previous" at bounding box center [1193, 19] width 29 height 28
click at [886, 58] on div "My Updates" at bounding box center [859, 57] width 83 height 19
click at [1371, 136] on div "Show All Workflows" at bounding box center [1397, 143] width 108 height 18
click at [1327, 136] on input "Show All Workflows" at bounding box center [1322, 140] width 10 height 10
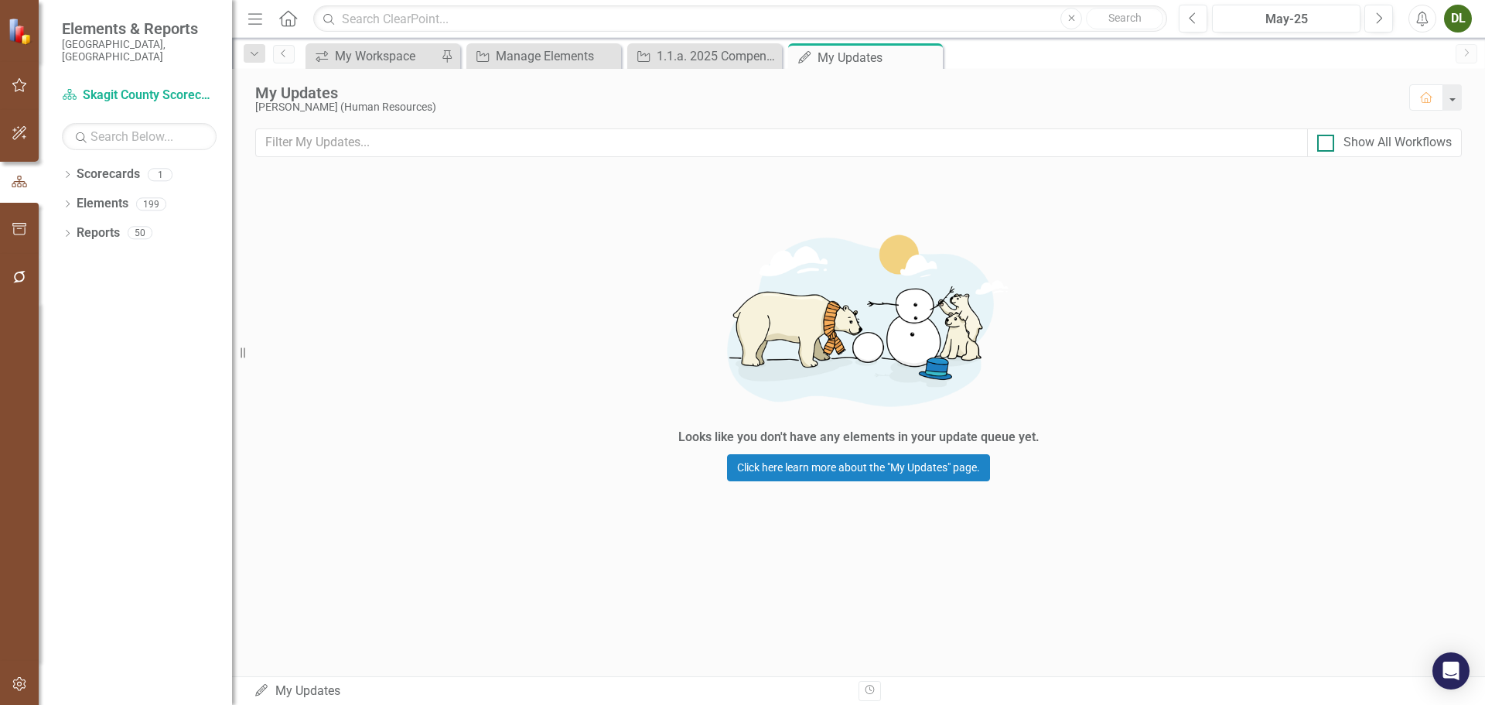
checkbox input "true"
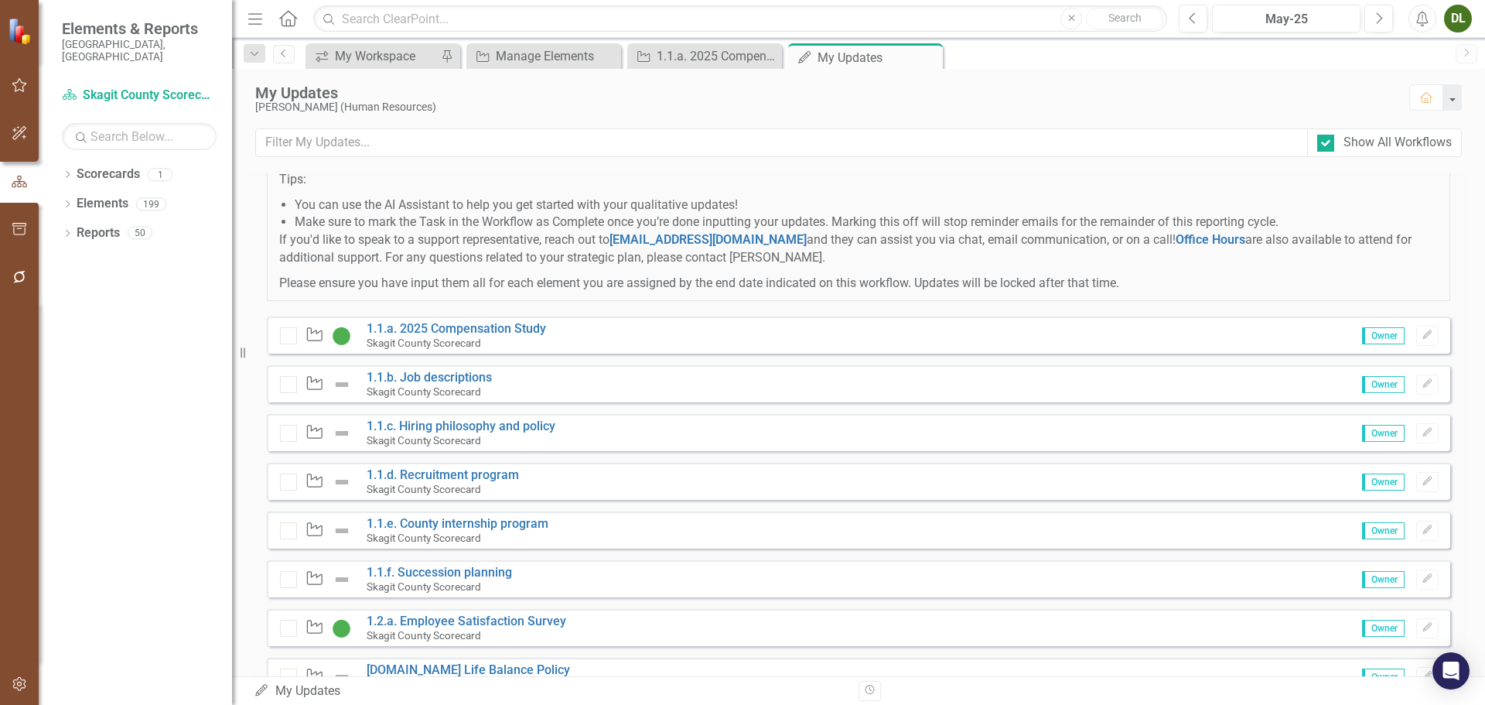
scroll to position [387, 0]
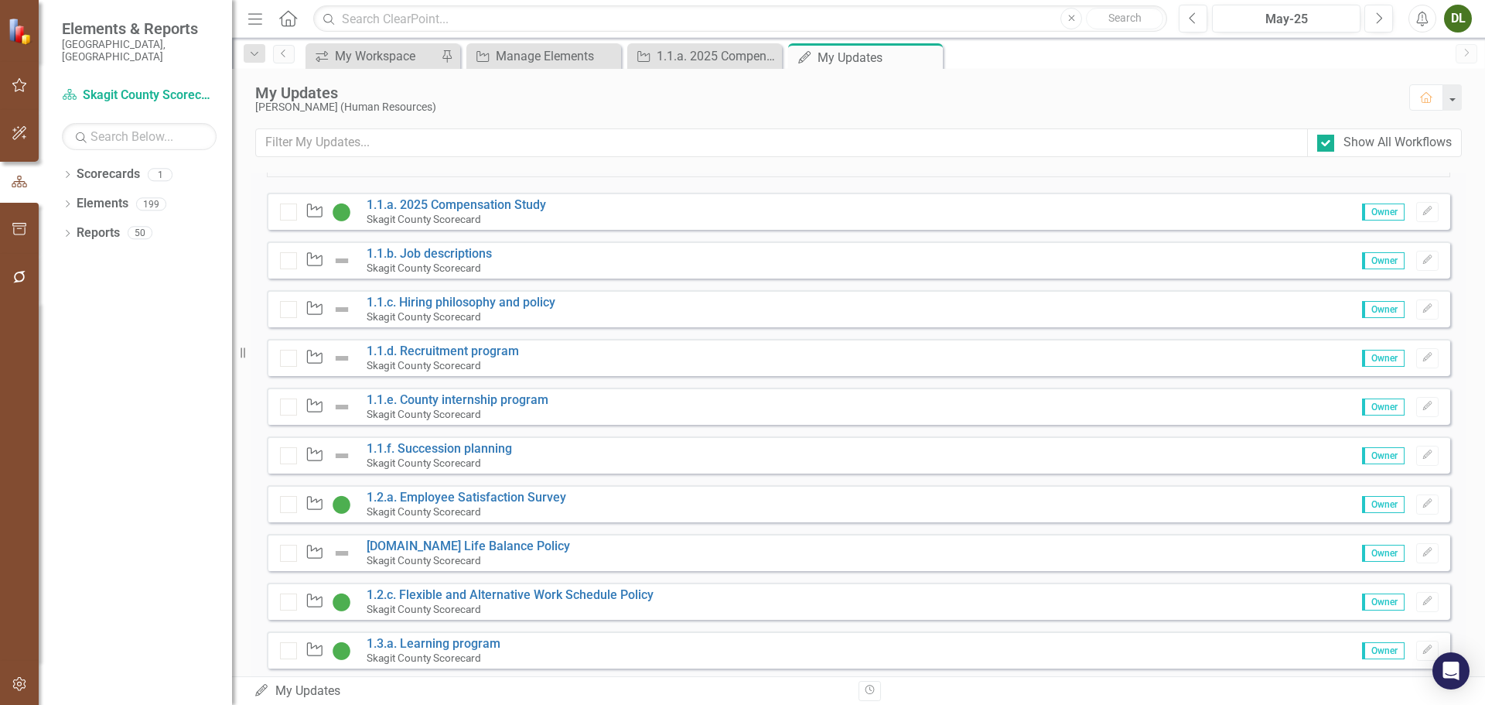
click at [1371, 220] on span "Owner" at bounding box center [1383, 211] width 43 height 17
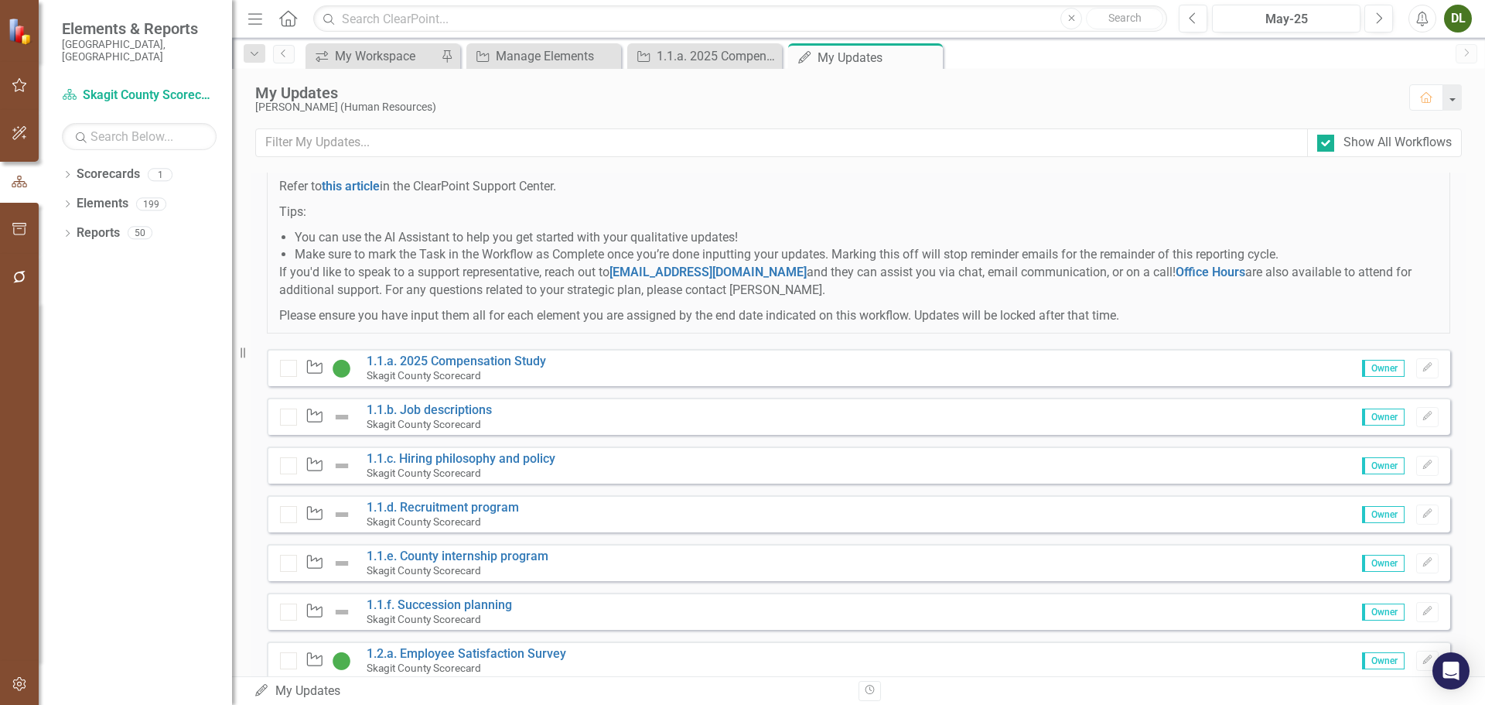
scroll to position [232, 0]
click at [1374, 20] on button "Next" at bounding box center [1378, 19] width 29 height 28
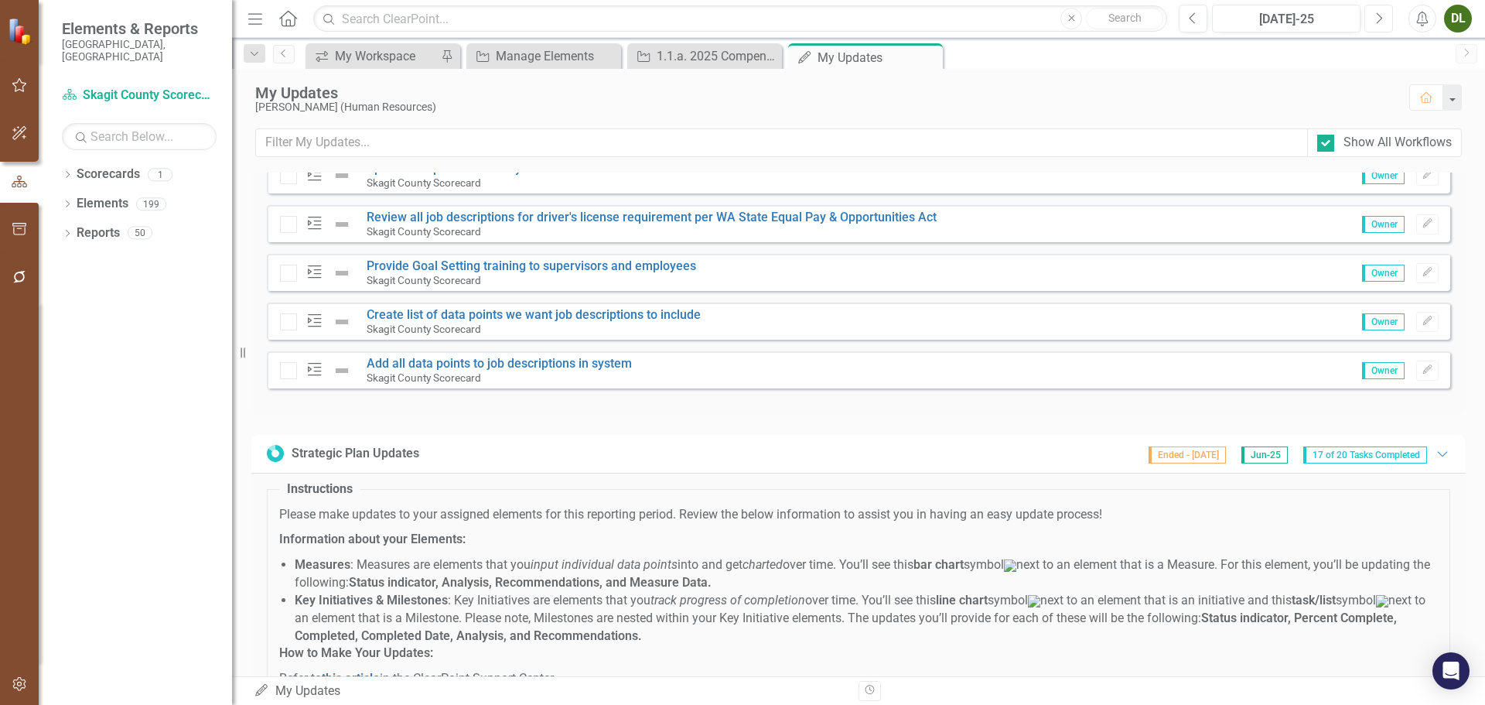
scroll to position [2011, 0]
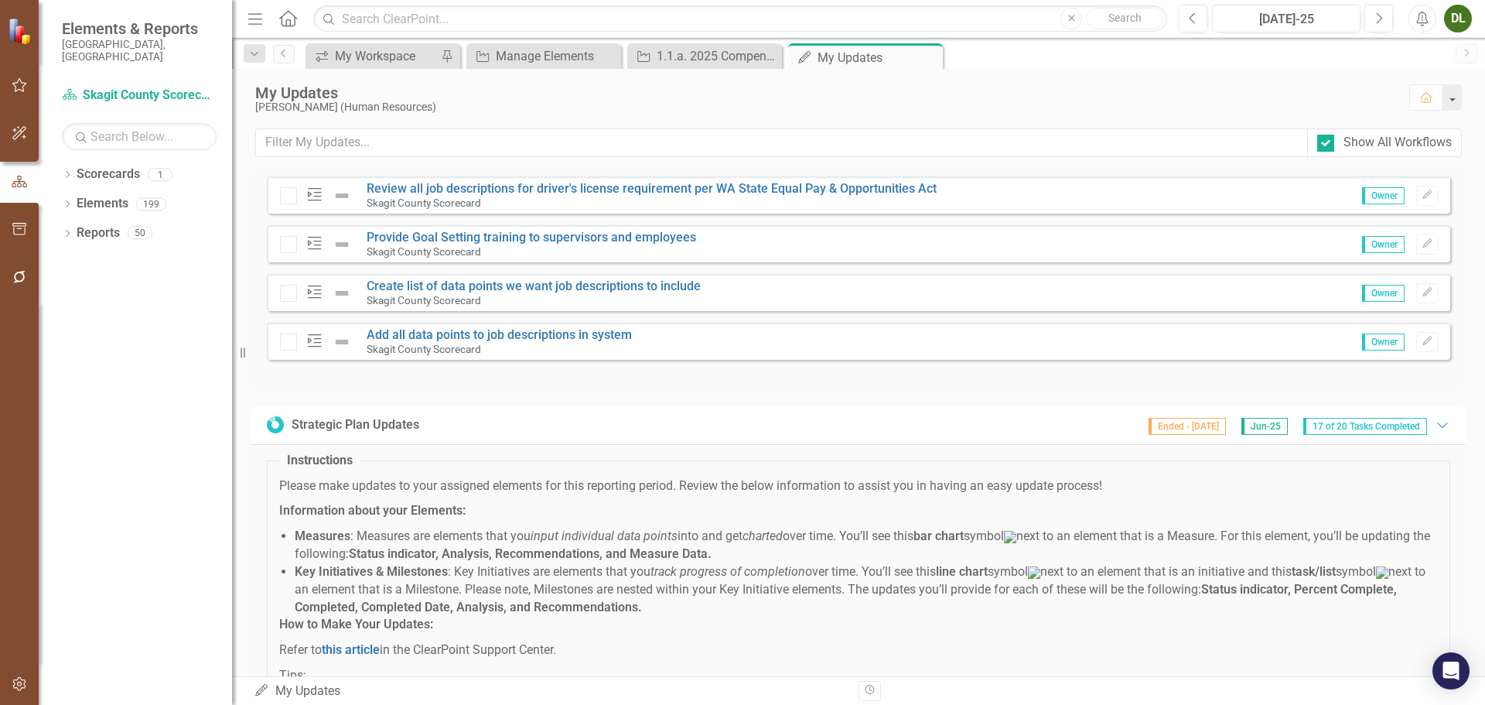
click at [1204, 435] on span "Ended - 7/14/25" at bounding box center [1187, 426] width 77 height 17
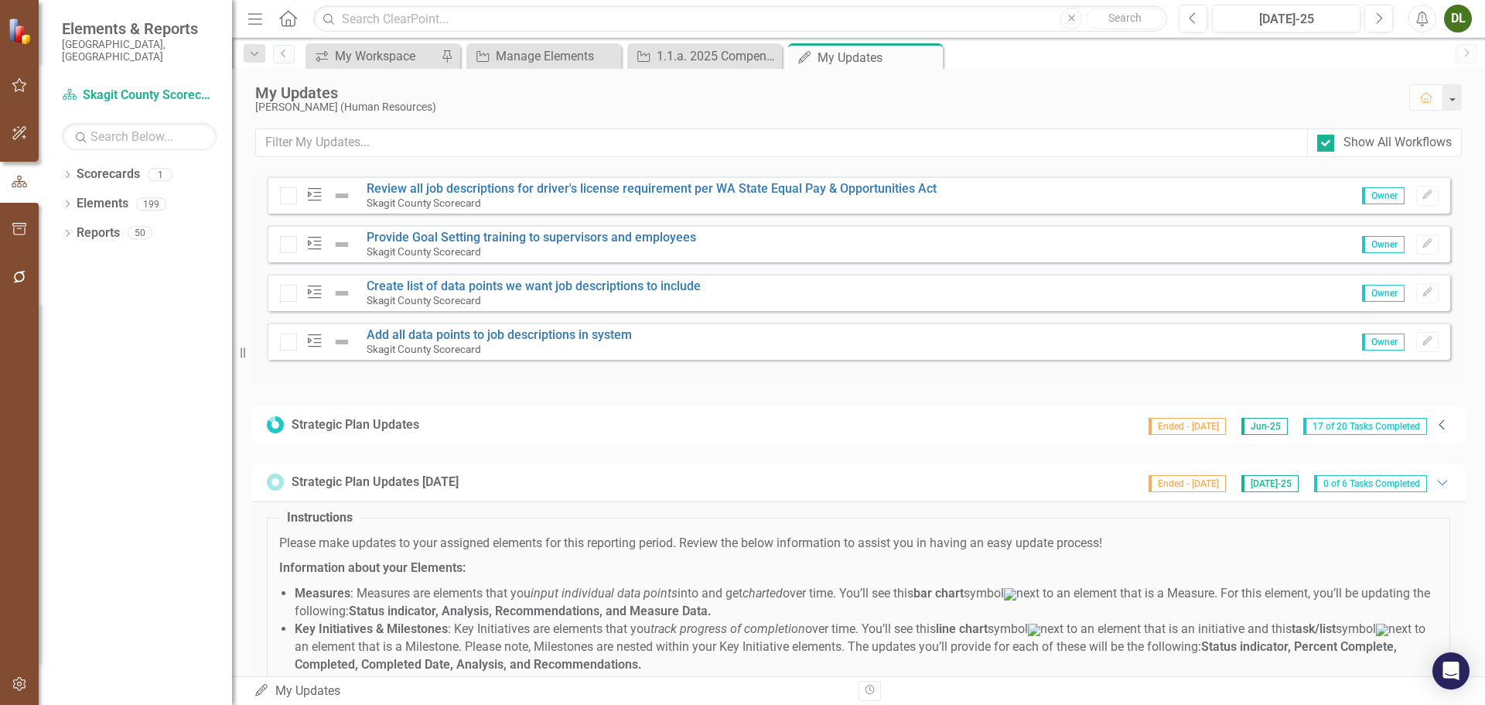
click at [1435, 431] on icon "Collapse" at bounding box center [1442, 424] width 15 height 12
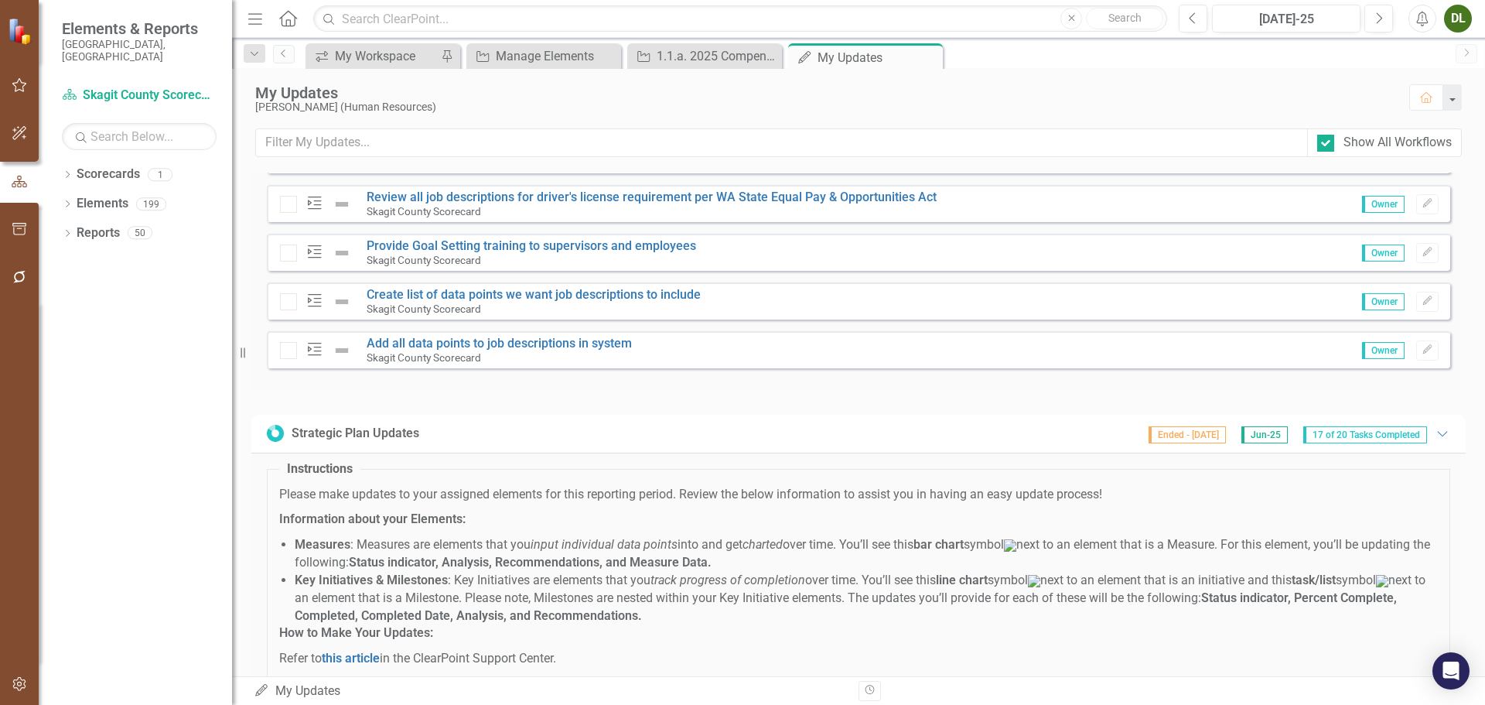
scroll to position [1856, 0]
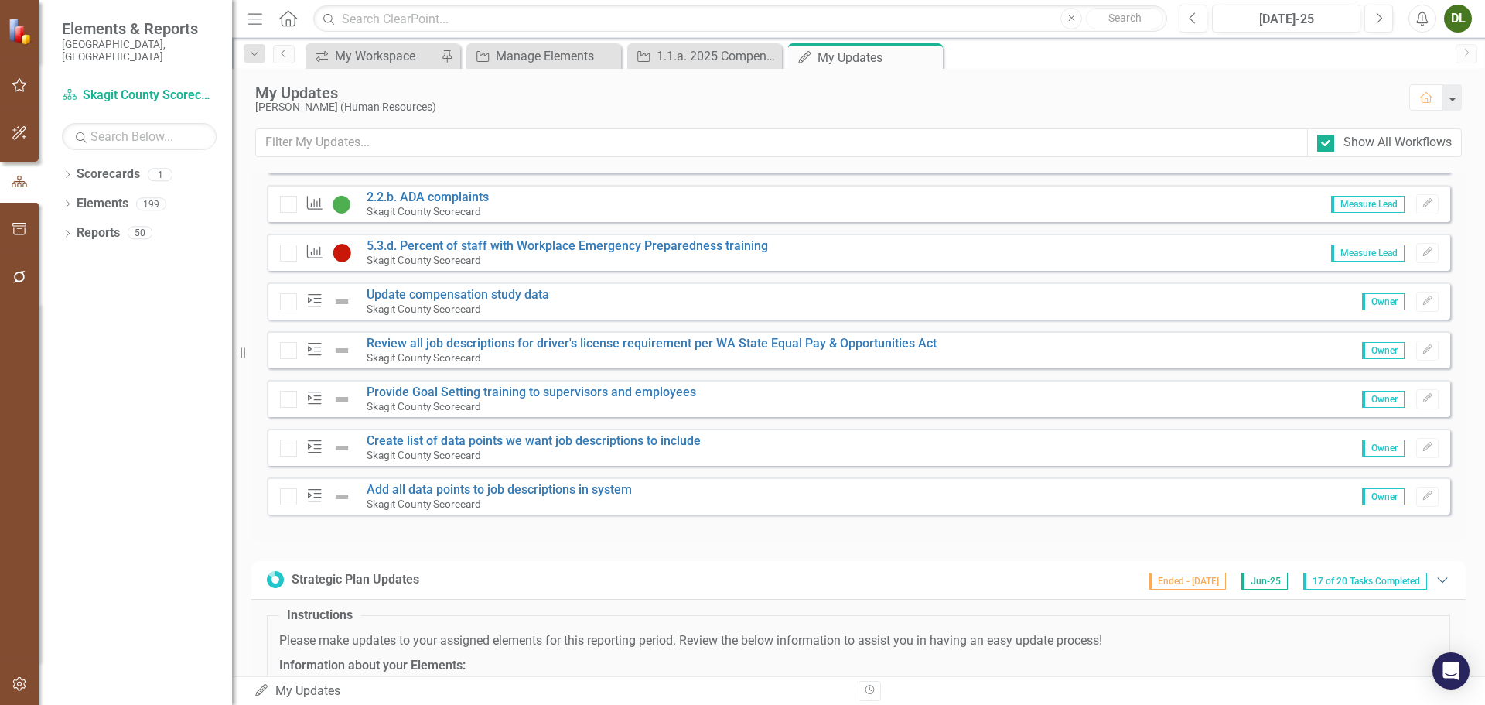
click at [1435, 585] on icon "Expanded" at bounding box center [1442, 579] width 15 height 12
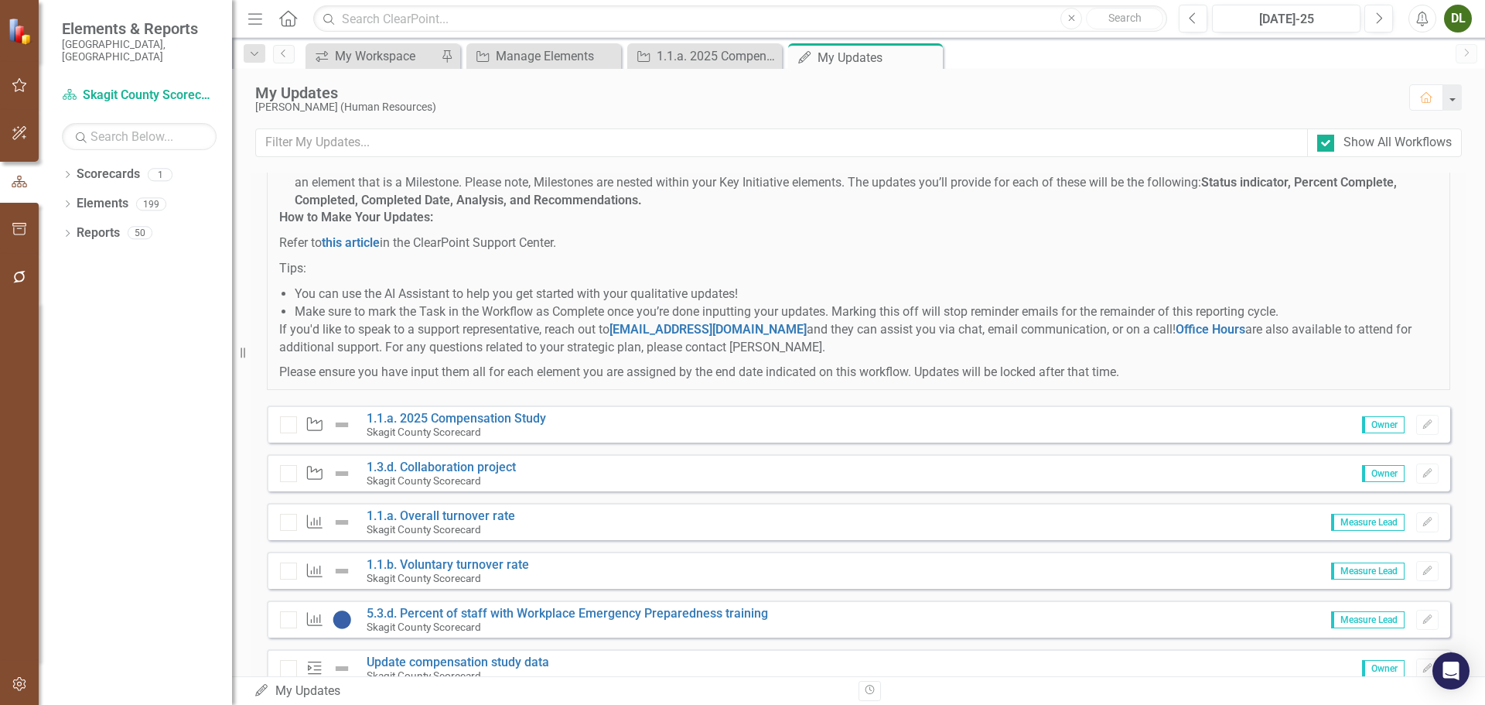
scroll to position [2243, 0]
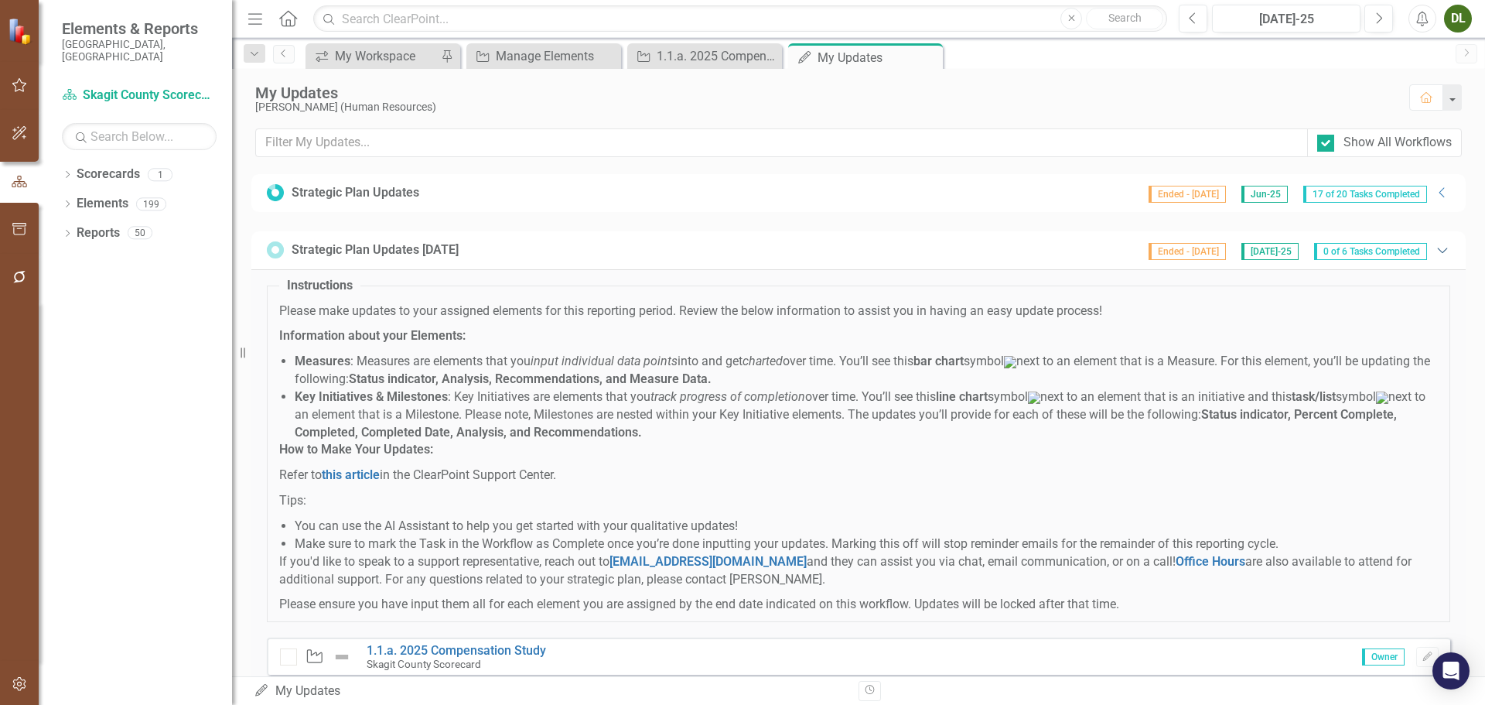
click at [1435, 256] on icon "Expanded" at bounding box center [1442, 250] width 15 height 12
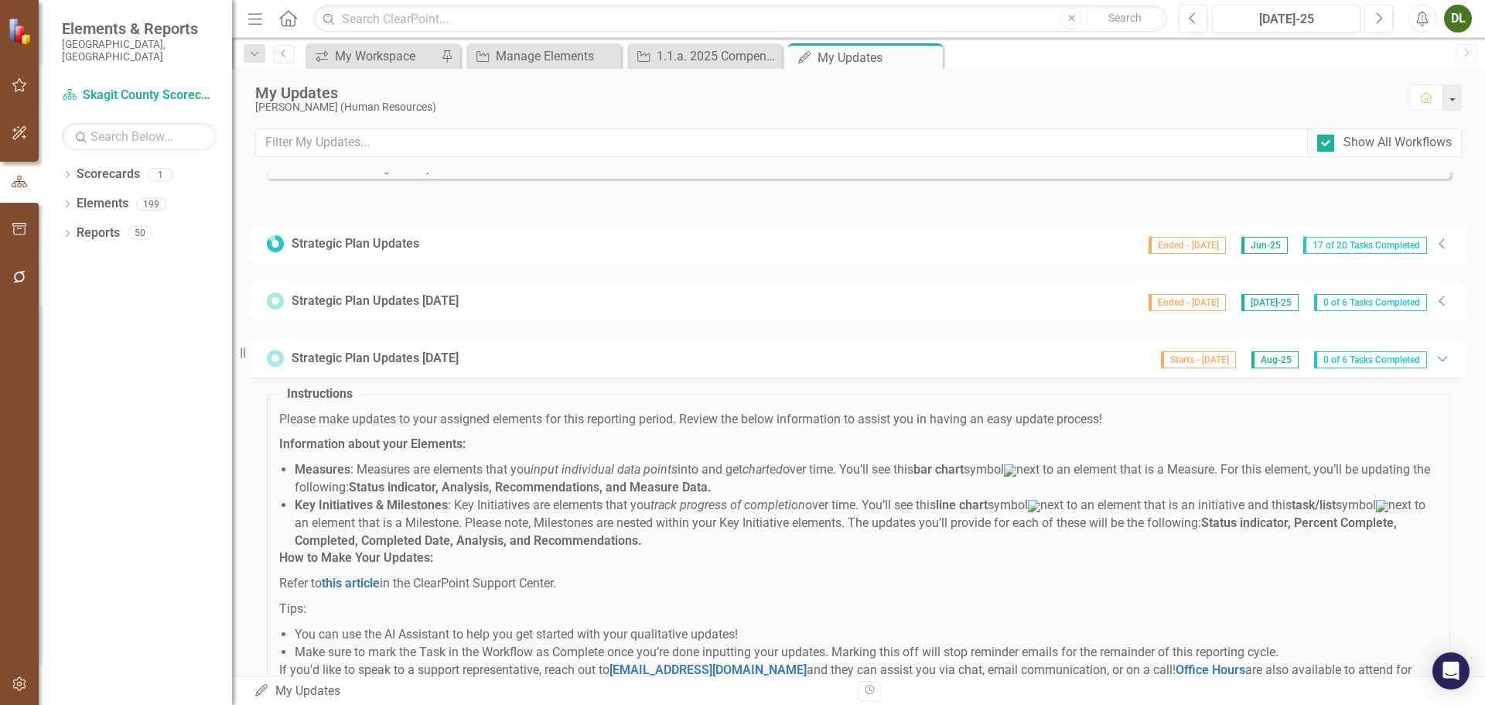
scroll to position [2166, 0]
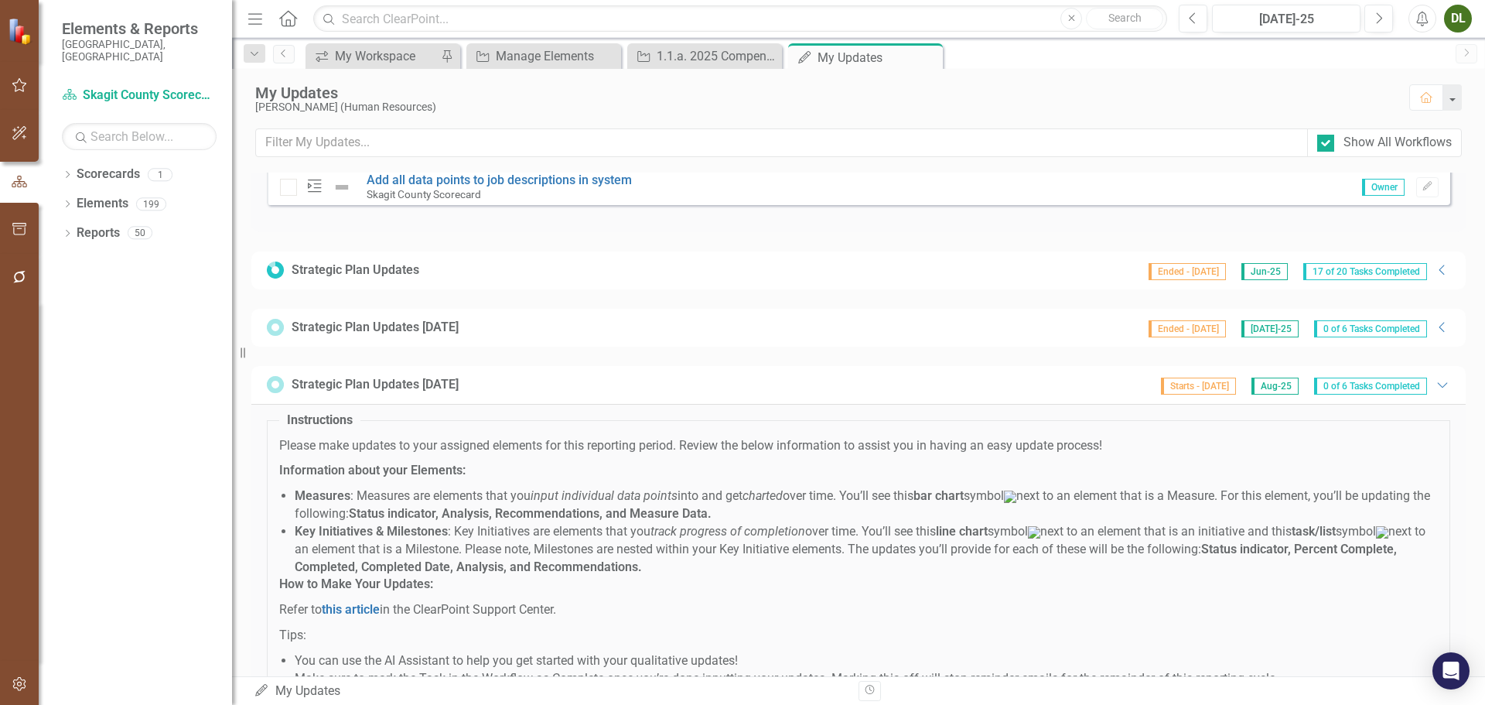
click at [1422, 337] on div "Ended - 8/15/25 Jul-25 0 of 6 Tasks Completed" at bounding box center [1288, 327] width 294 height 19
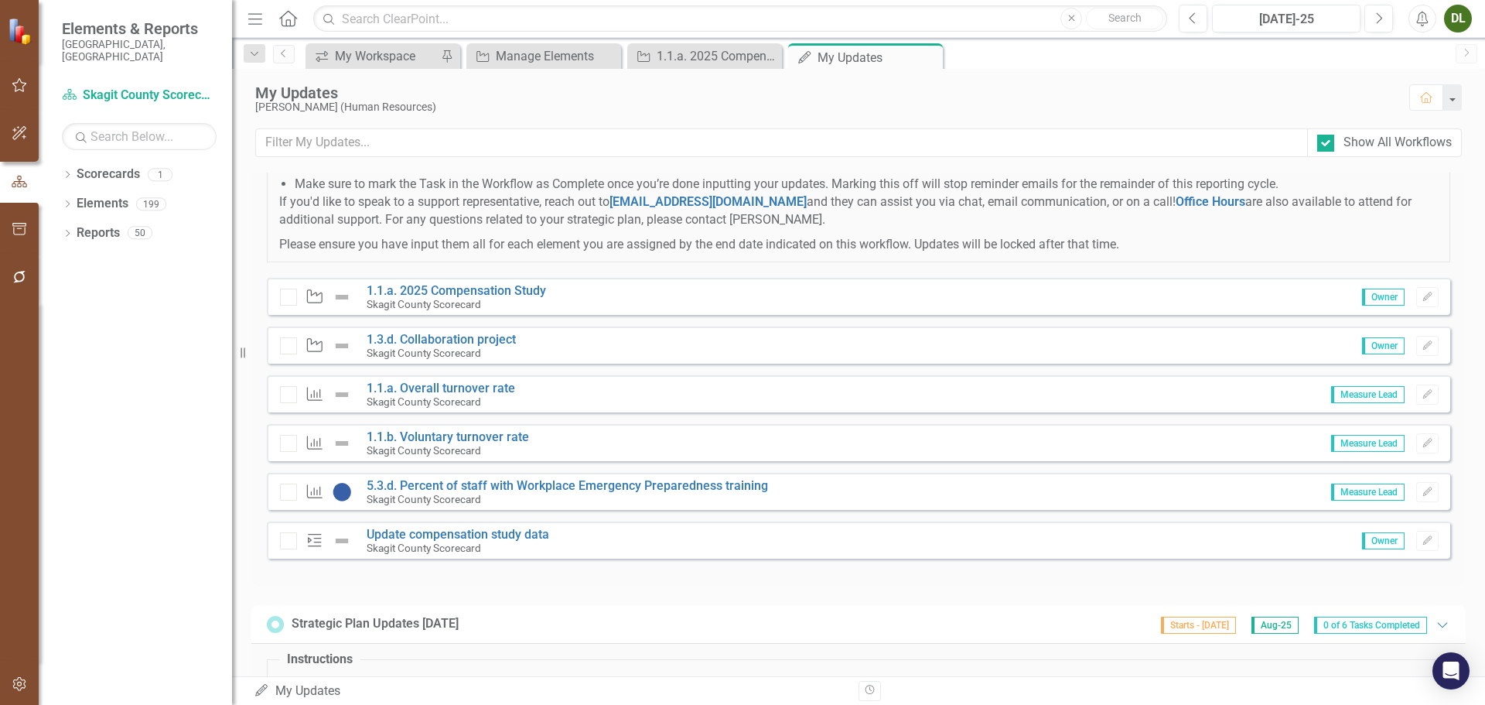
scroll to position [2630, 0]
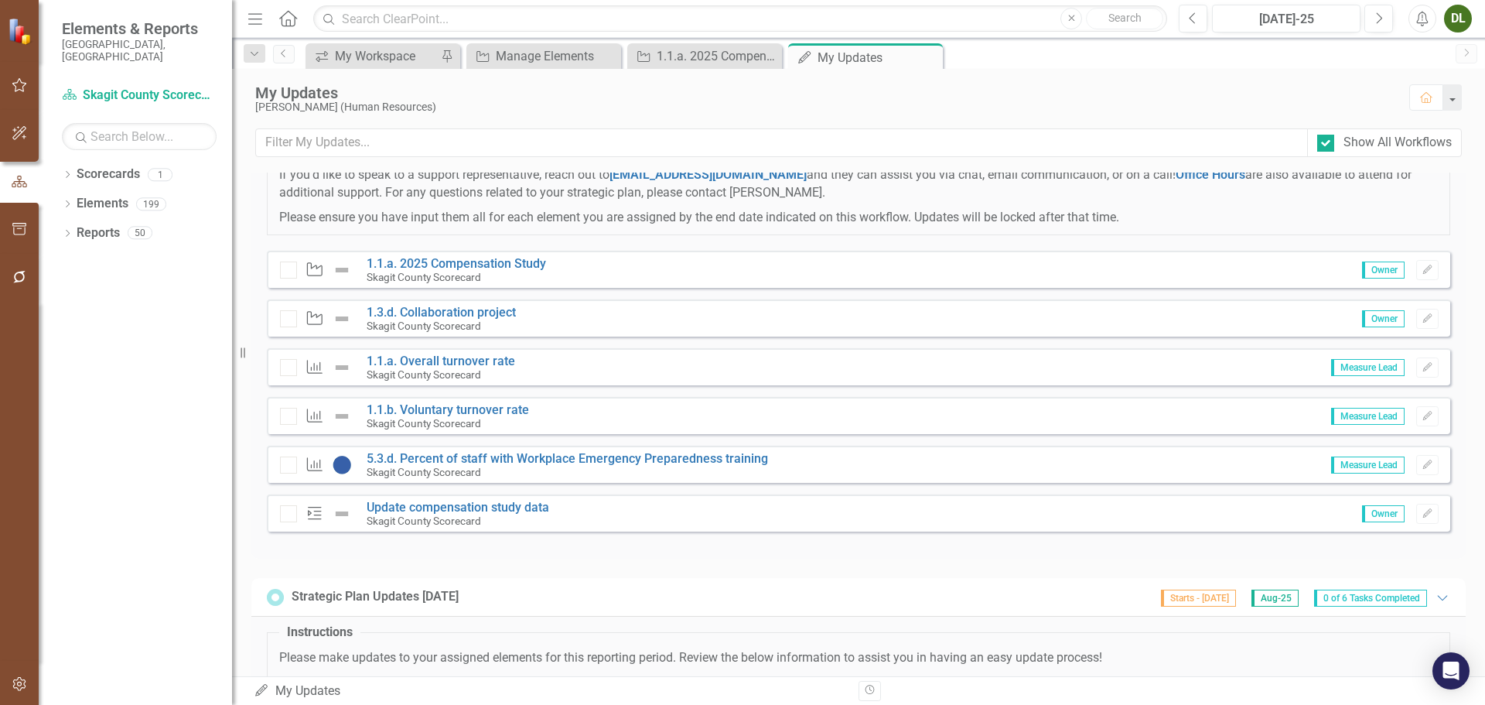
click at [1364, 522] on span "Owner" at bounding box center [1383, 513] width 43 height 17
click at [425, 514] on link "Update compensation study data" at bounding box center [458, 507] width 183 height 15
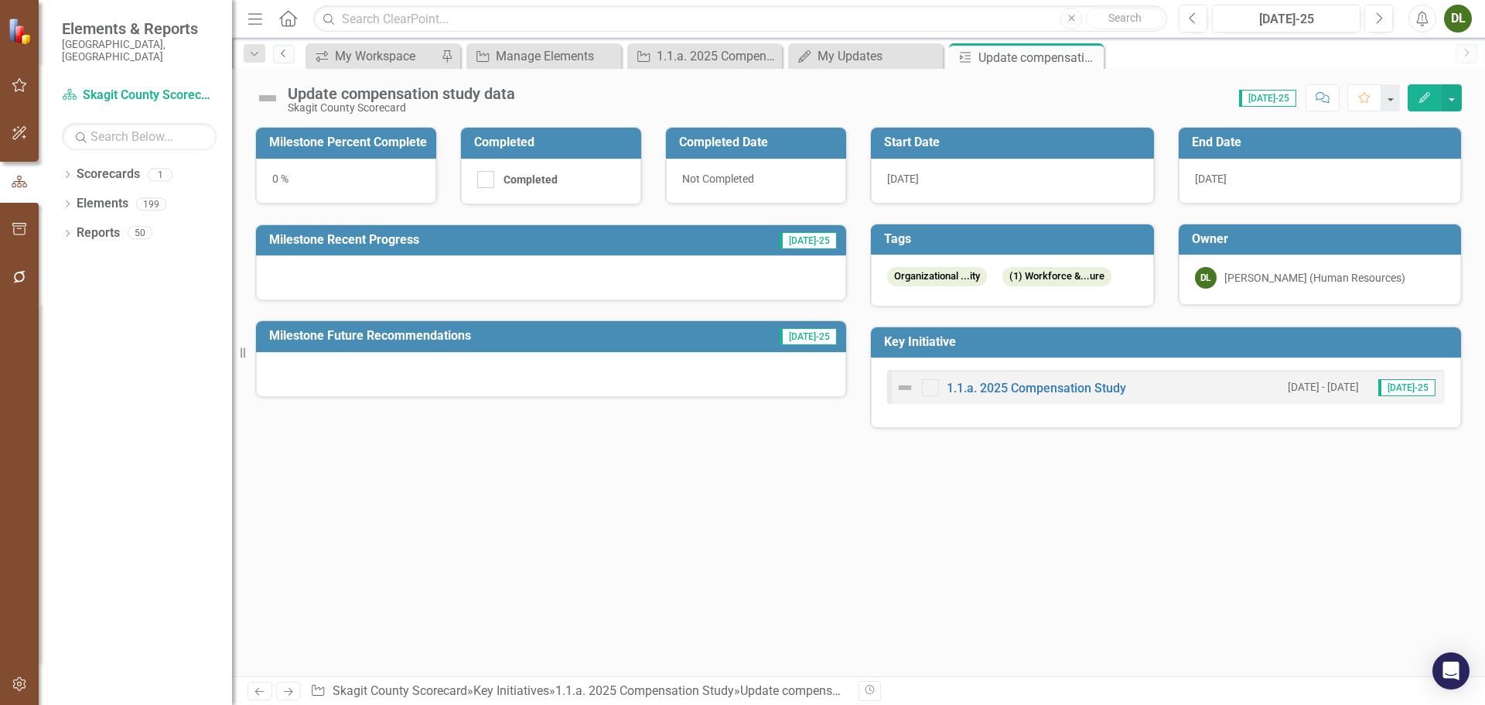
click at [285, 55] on icon "Previous" at bounding box center [284, 53] width 12 height 9
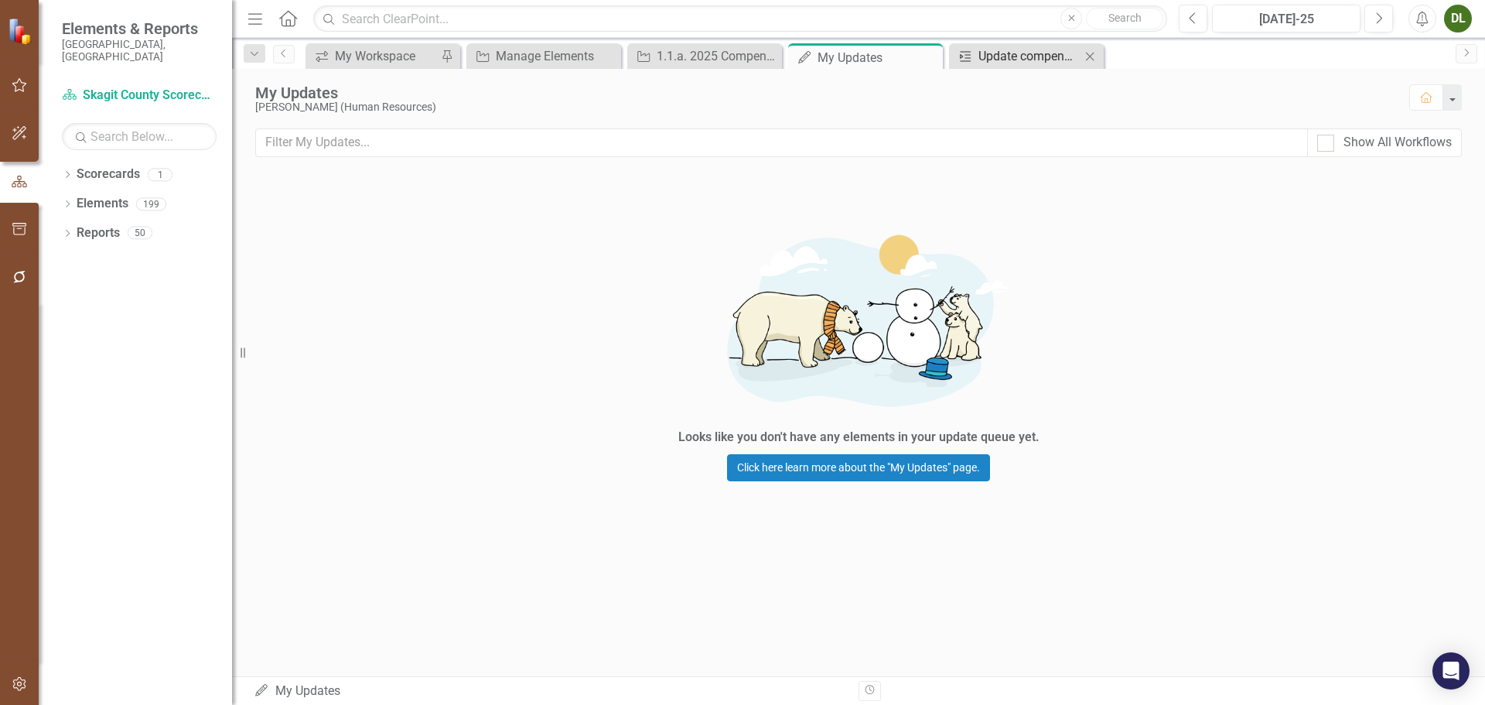
click at [986, 50] on div "Update compensation study data" at bounding box center [1029, 55] width 102 height 19
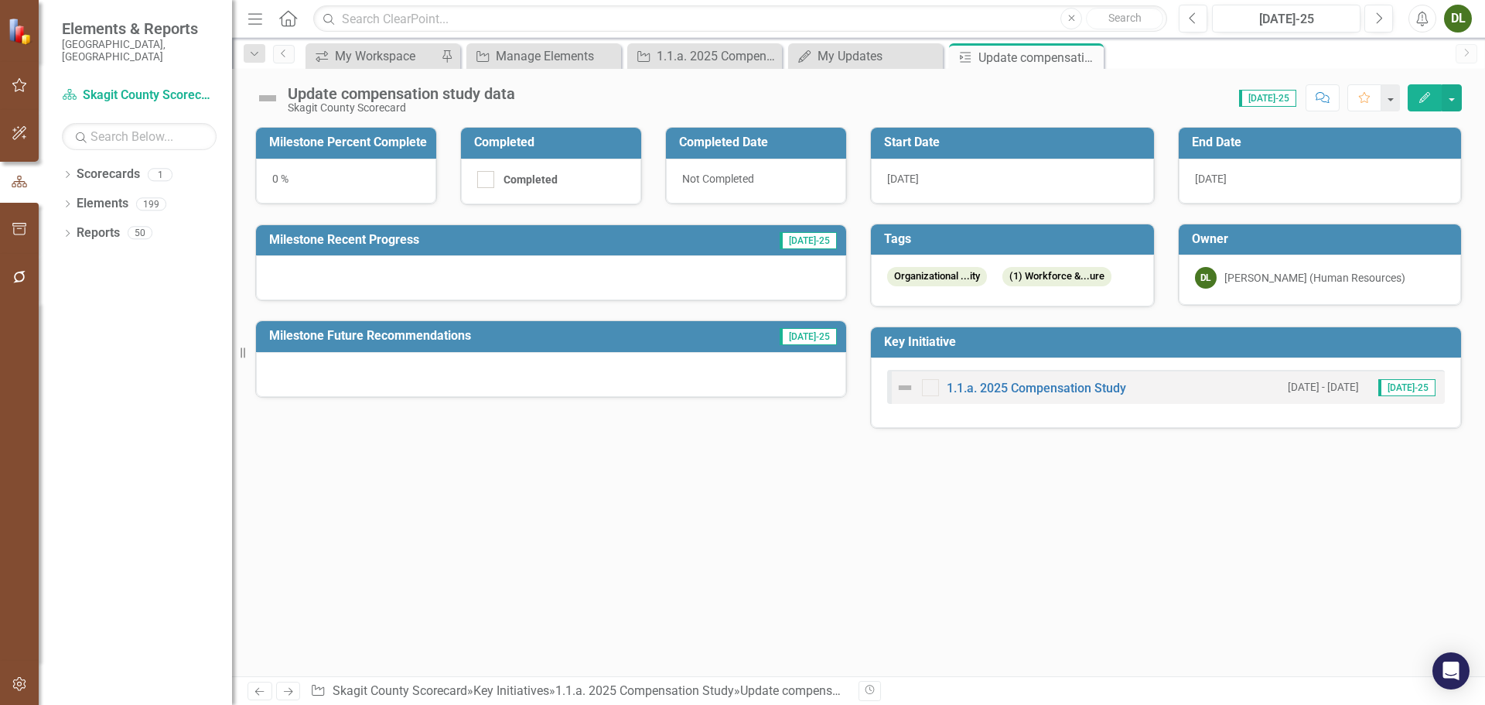
click at [0, 0] on icon "Close" at bounding box center [0, 0] width 0 height 0
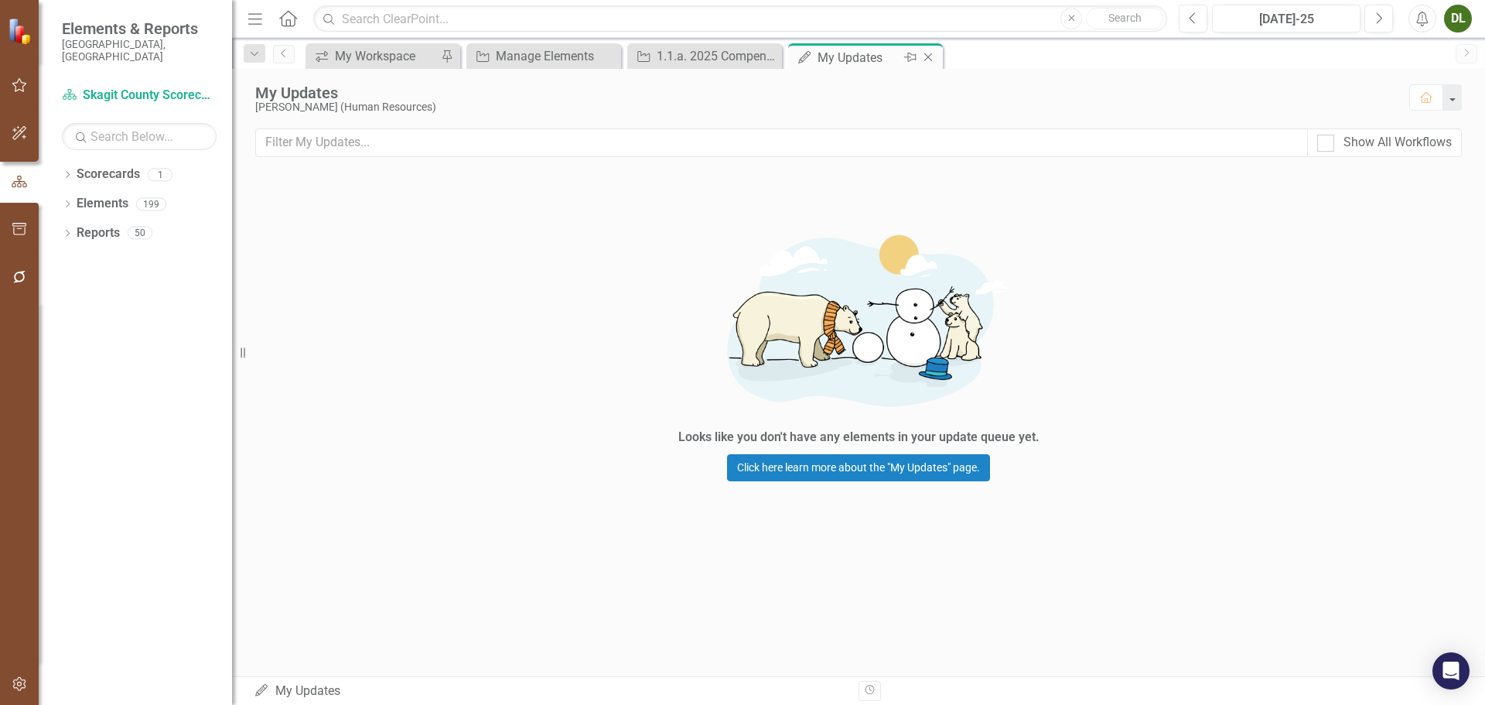
click at [876, 56] on div "My Updates" at bounding box center [859, 57] width 83 height 19
click at [1332, 140] on div at bounding box center [1325, 143] width 17 height 17
click at [1327, 140] on input "Show All Workflows" at bounding box center [1322, 140] width 10 height 10
checkbox input "true"
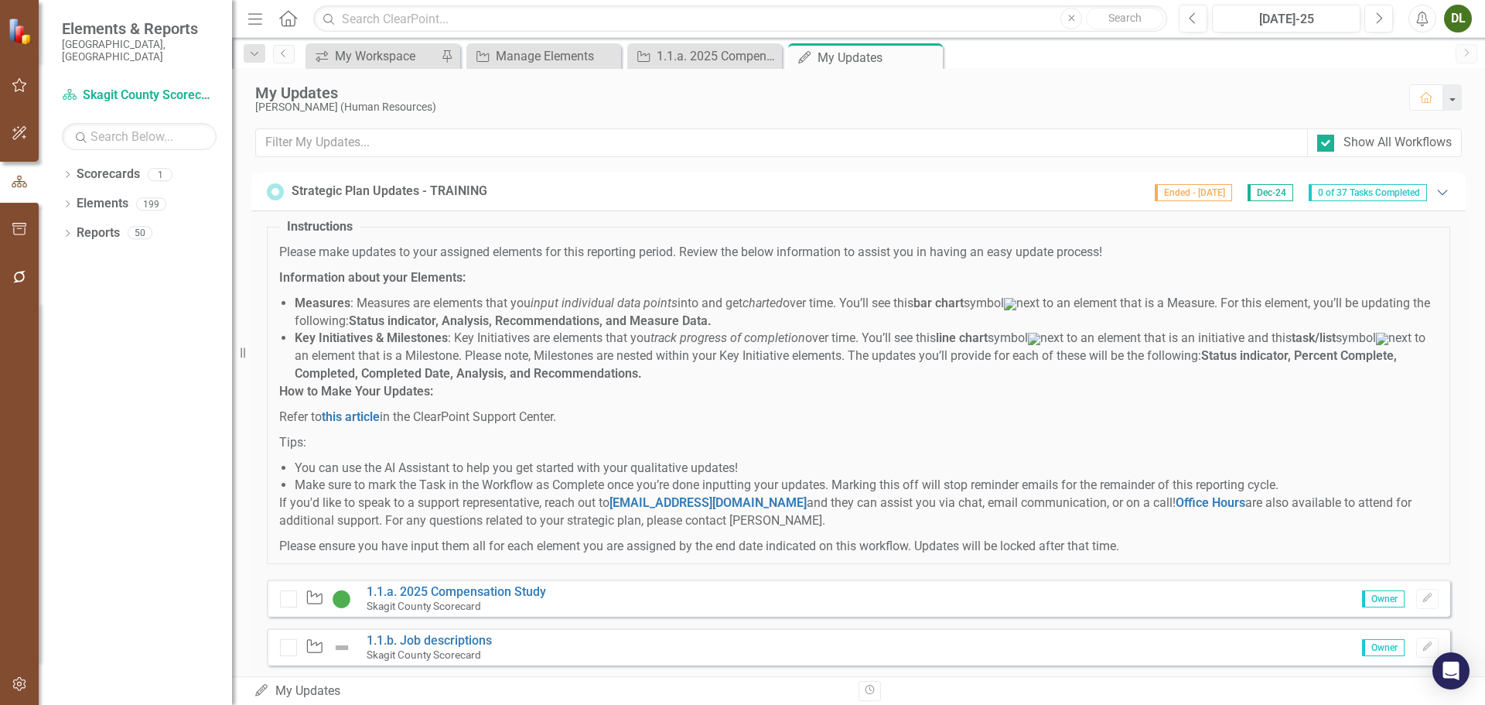
click at [1435, 194] on icon "Expanded" at bounding box center [1442, 192] width 15 height 12
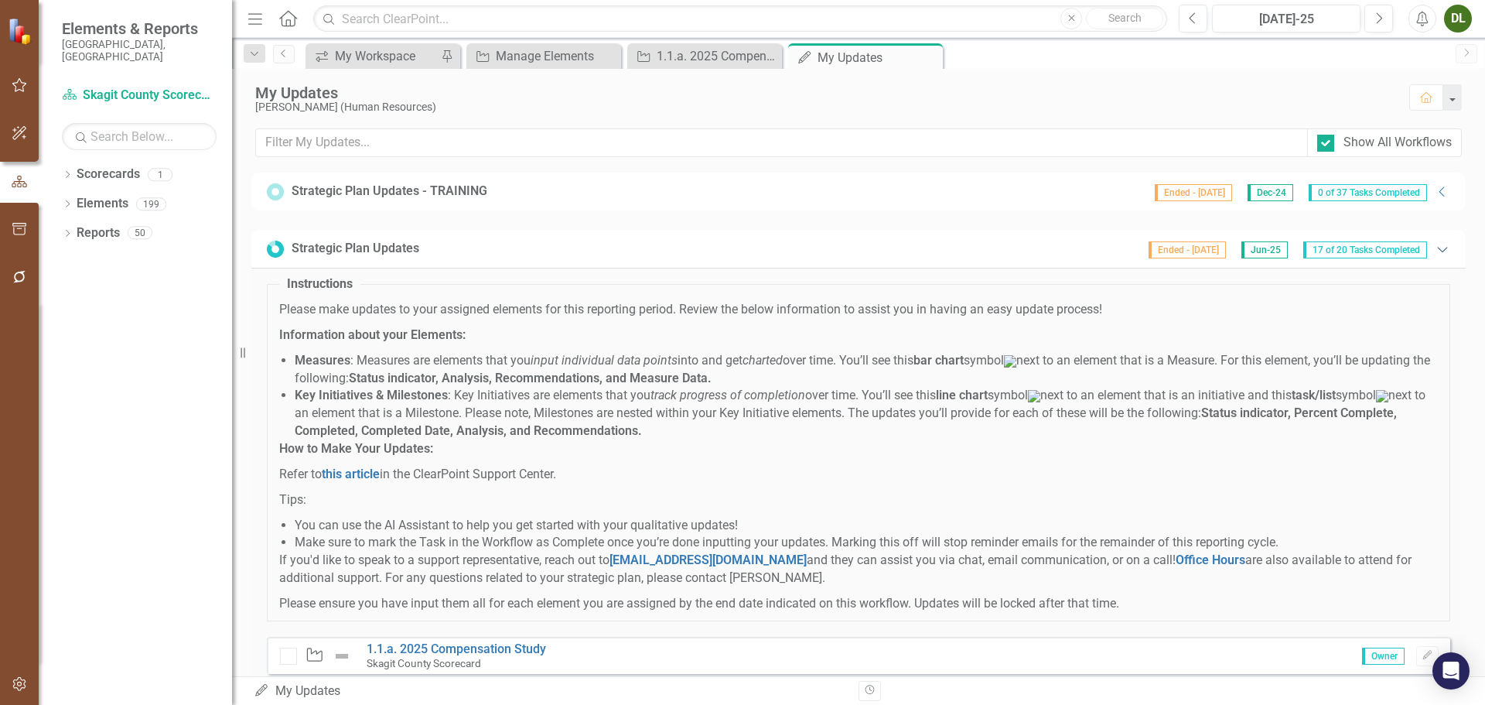
click at [1436, 249] on icon "Expanded" at bounding box center [1442, 249] width 15 height 12
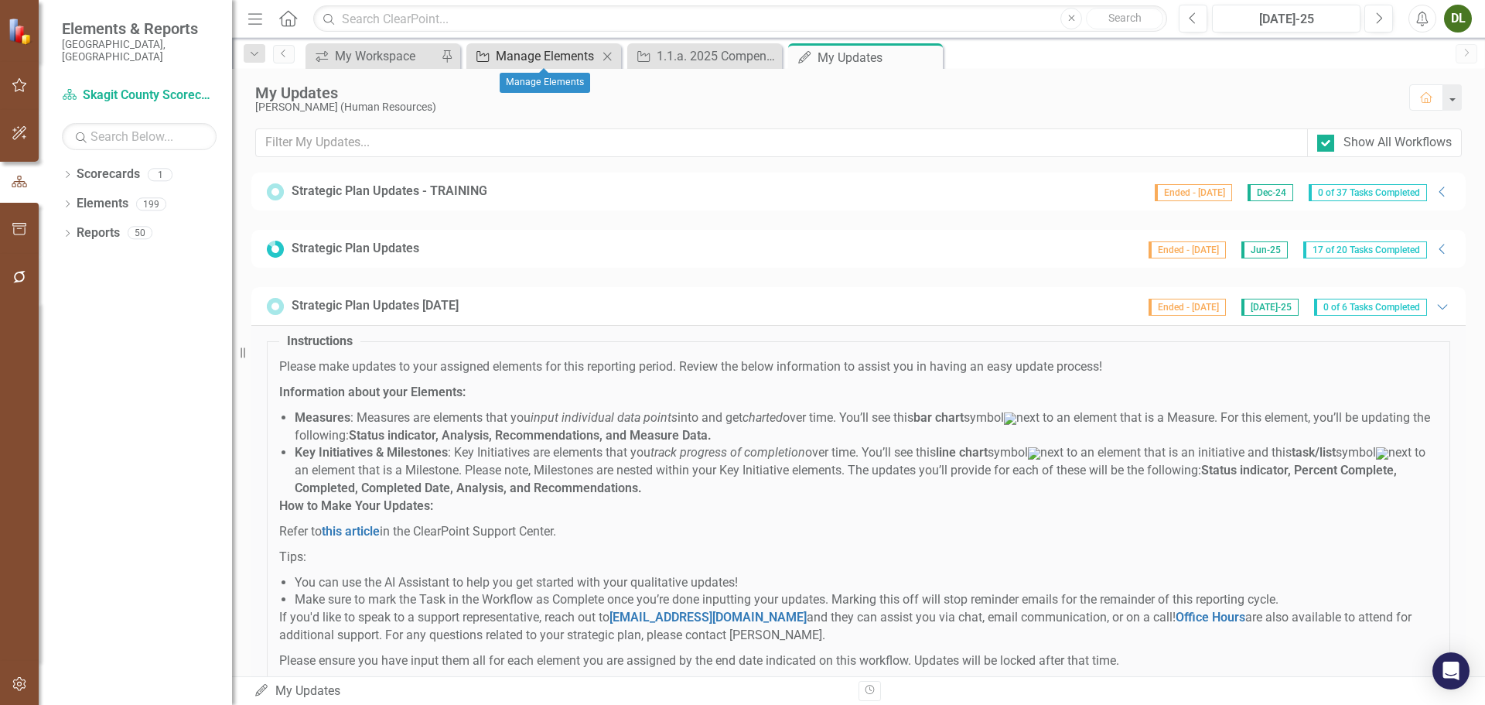
click at [547, 63] on div "Manage Elements" at bounding box center [547, 55] width 102 height 19
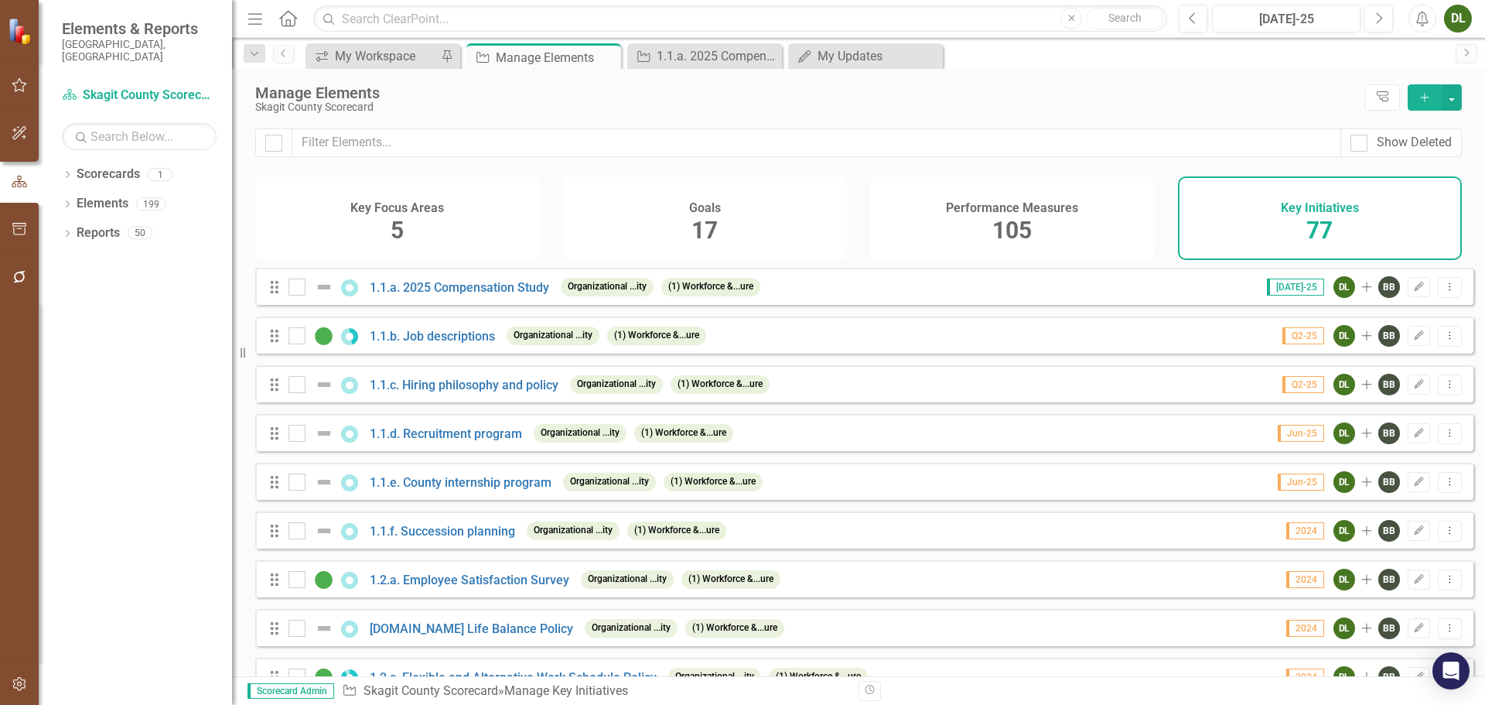
click at [1004, 234] on span "105" at bounding box center [1011, 230] width 39 height 27
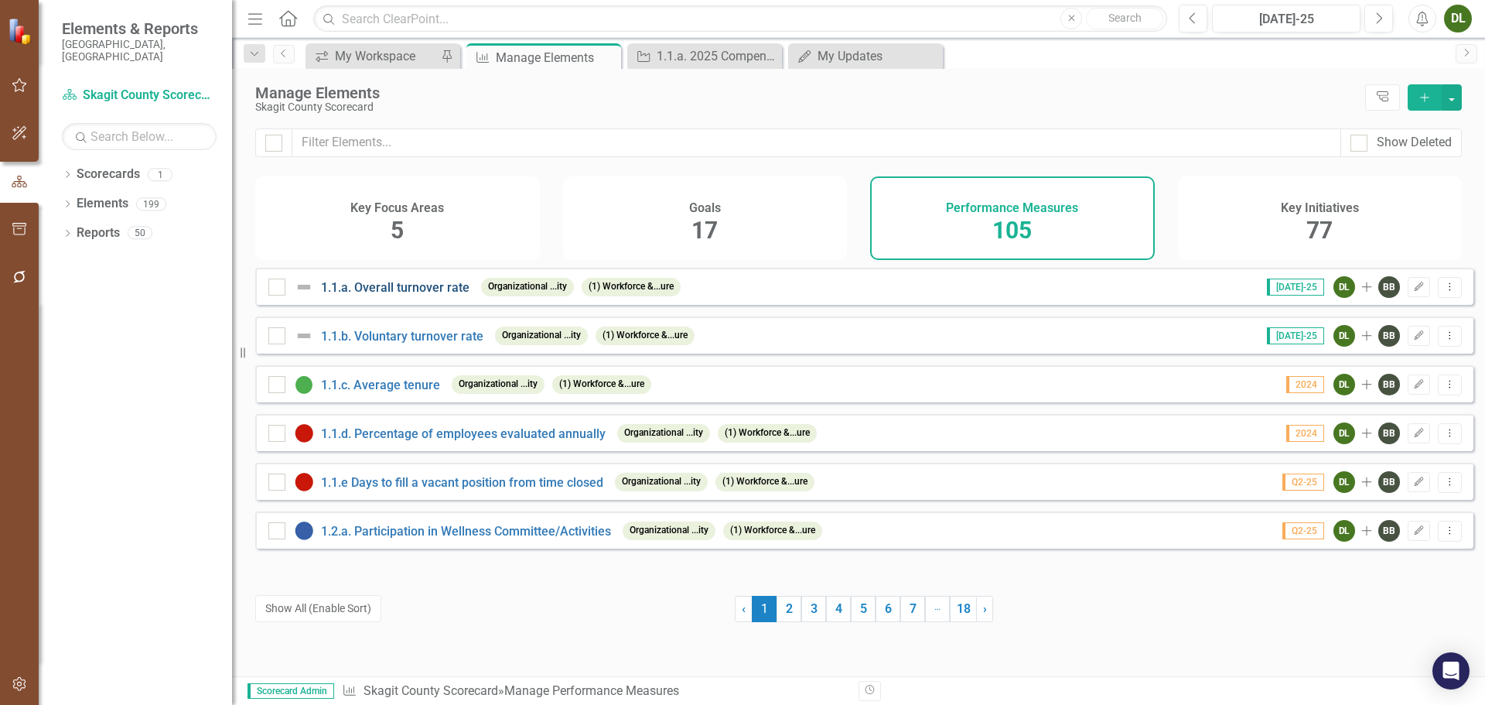
click at [413, 295] on link "1.1.a. Overall turnover rate" at bounding box center [395, 287] width 148 height 15
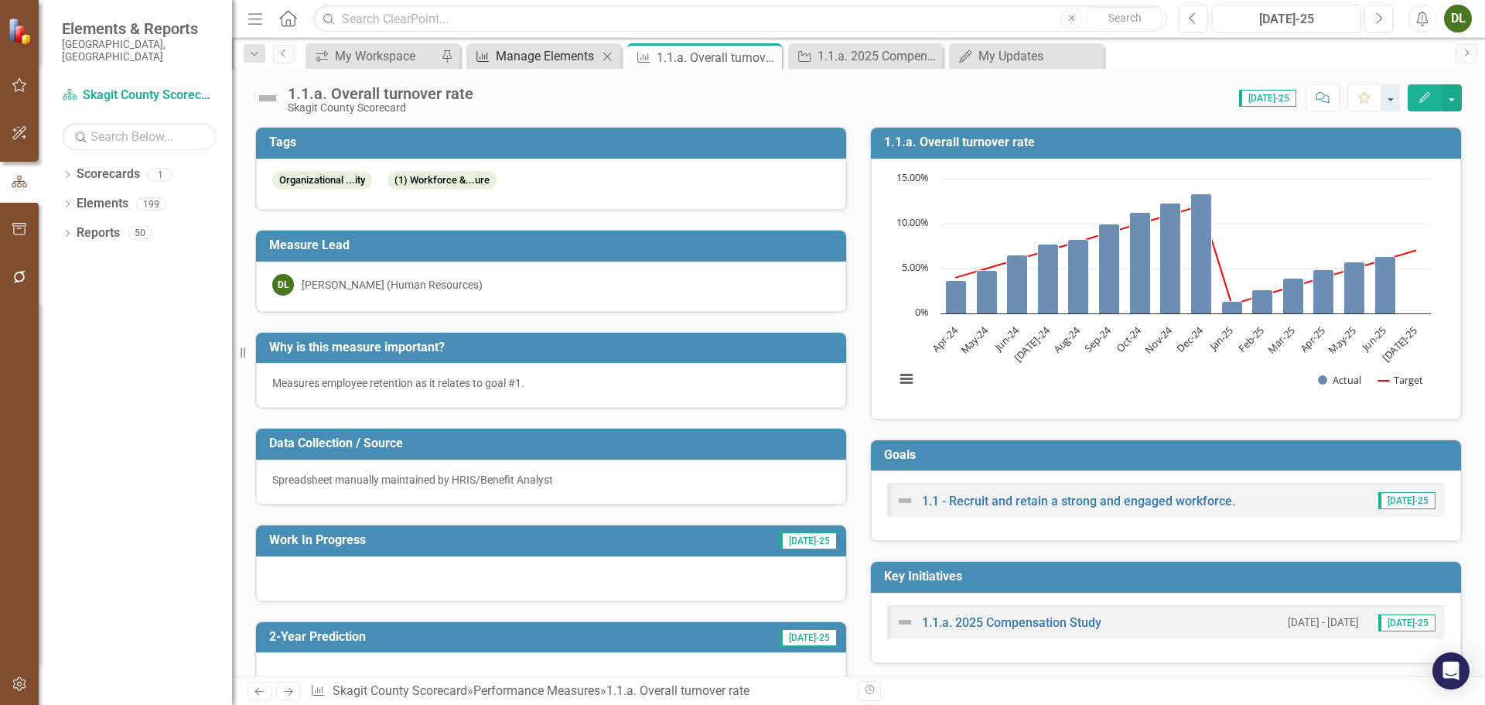
click at [546, 65] on div "Manage Elements" at bounding box center [547, 55] width 102 height 19
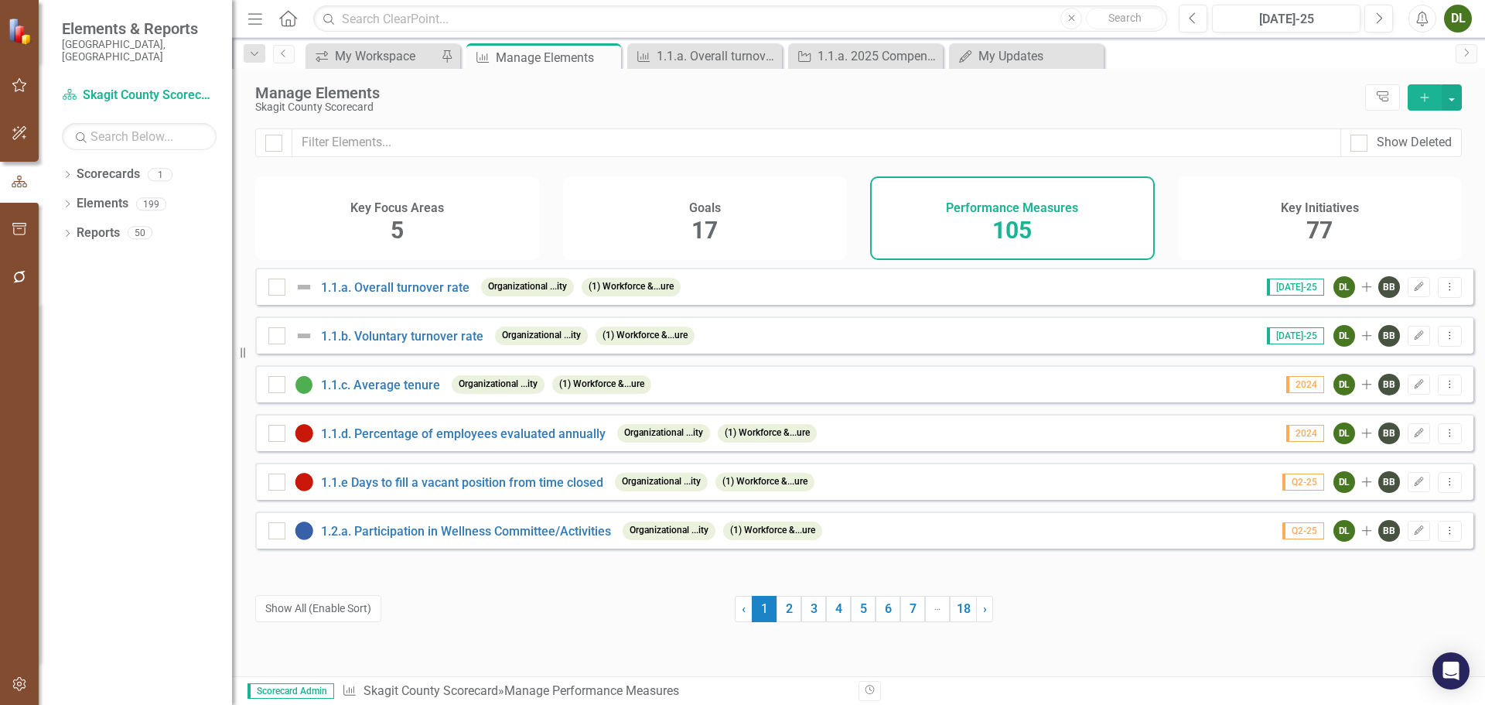
click at [1309, 233] on span "77" at bounding box center [1319, 230] width 26 height 27
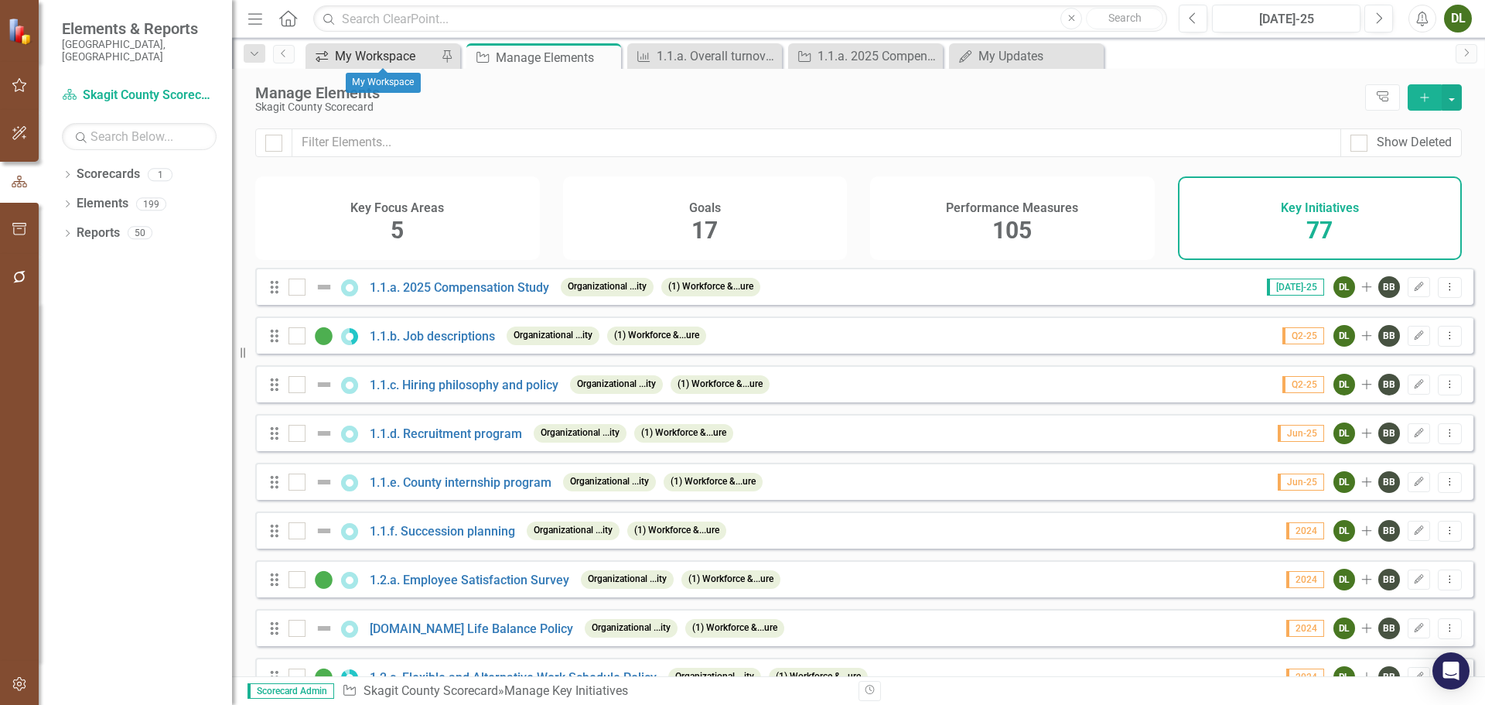
click at [383, 49] on div "My Workspace" at bounding box center [386, 55] width 102 height 19
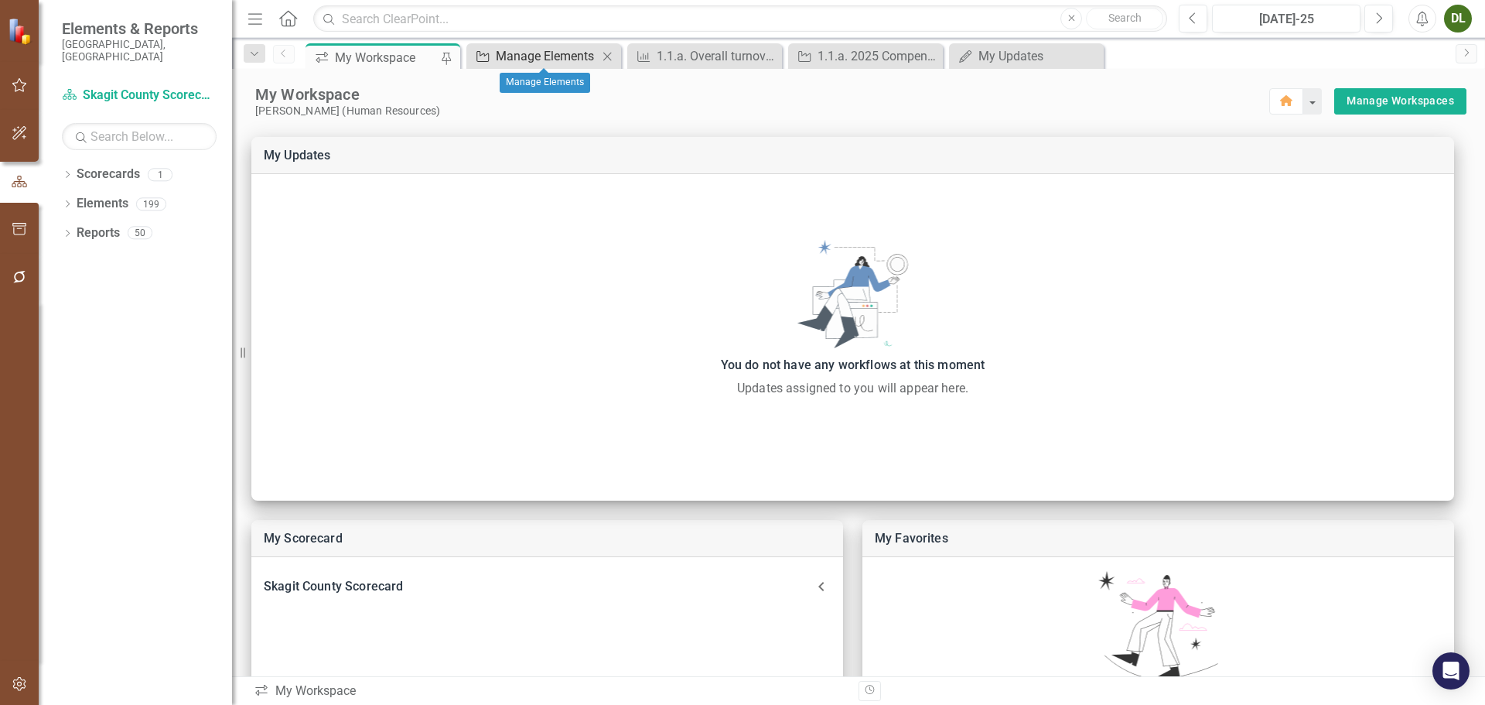
click at [527, 57] on div "Manage Elements" at bounding box center [547, 55] width 102 height 19
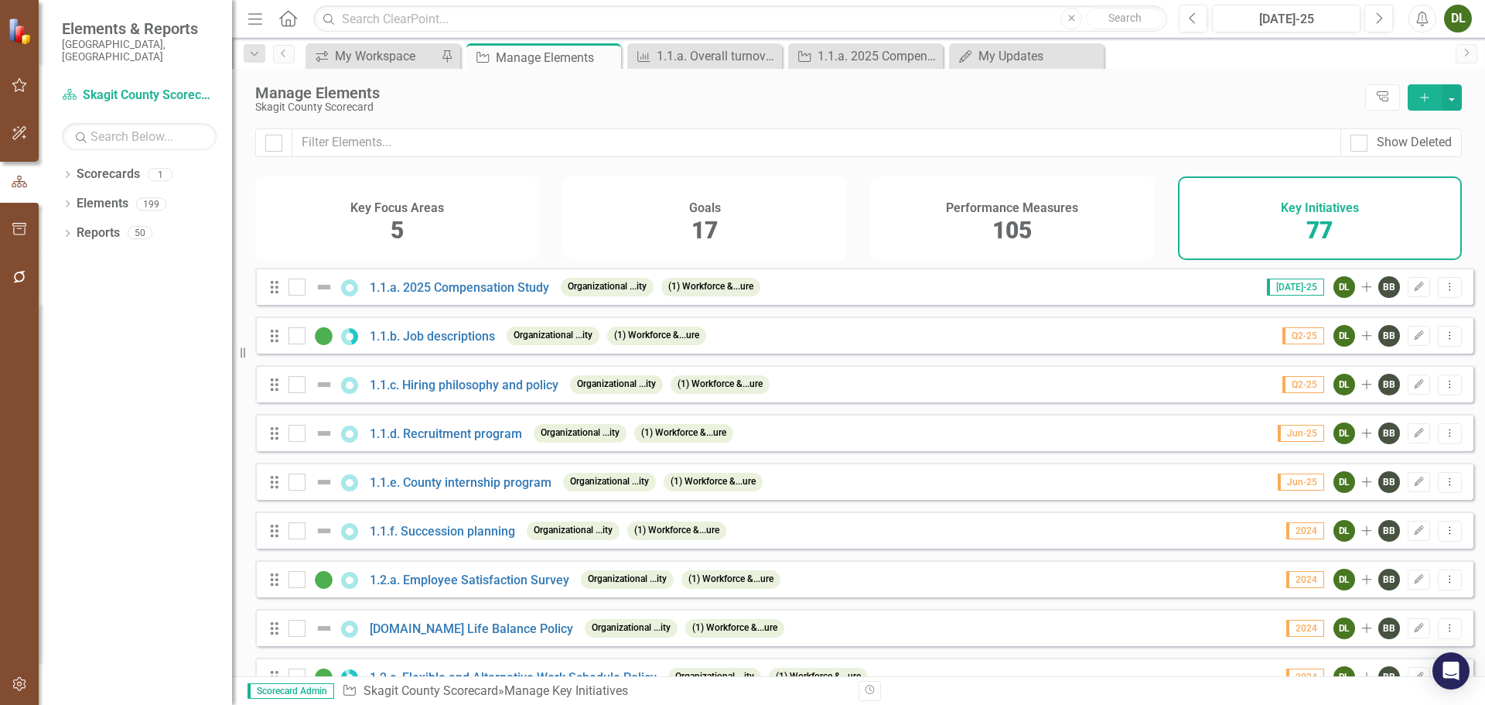
click at [1281, 218] on div "Key Initiatives 77" at bounding box center [1320, 218] width 285 height 84
click at [465, 295] on link "1.1.a. 2025 Compensation Study" at bounding box center [459, 287] width 179 height 15
click at [1003, 56] on div "My Updates" at bounding box center [1029, 55] width 102 height 19
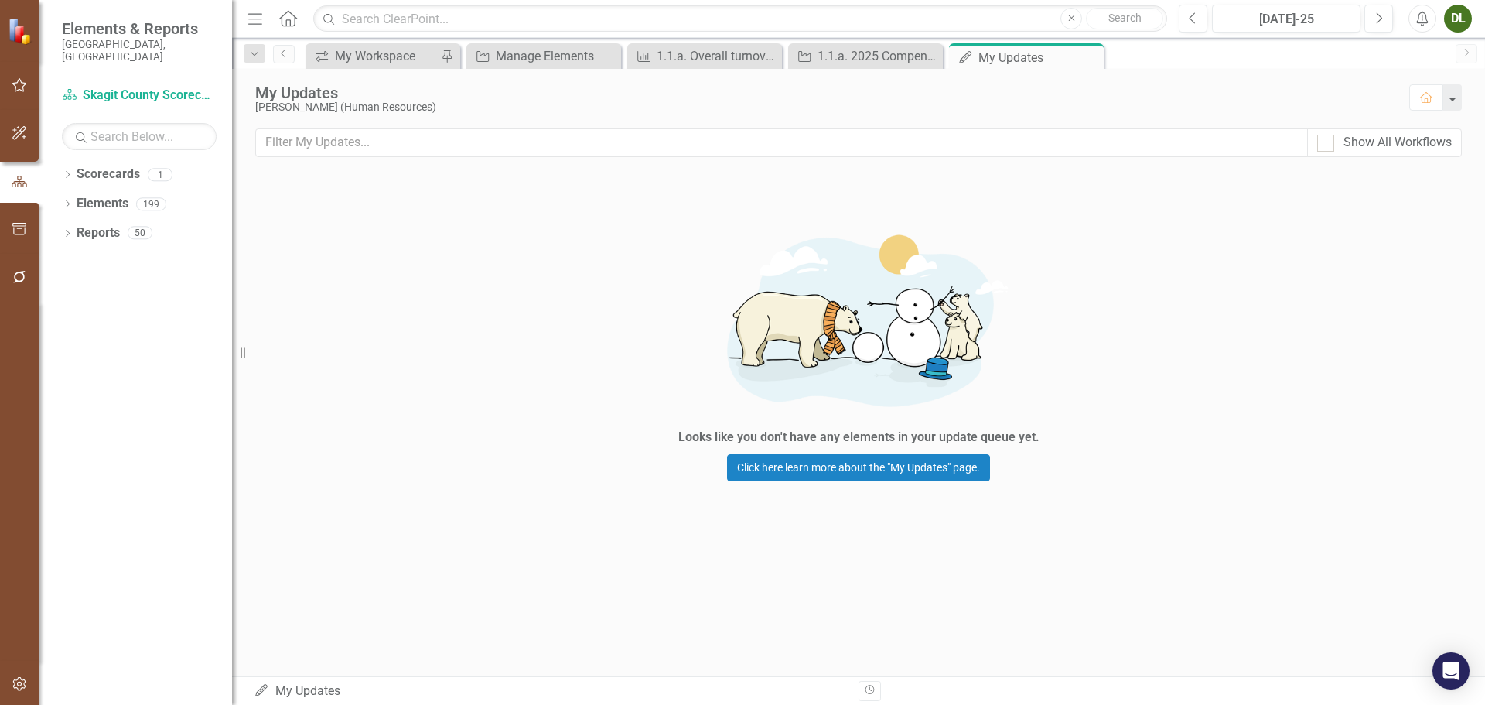
click at [0, 0] on icon "Close" at bounding box center [0, 0] width 0 height 0
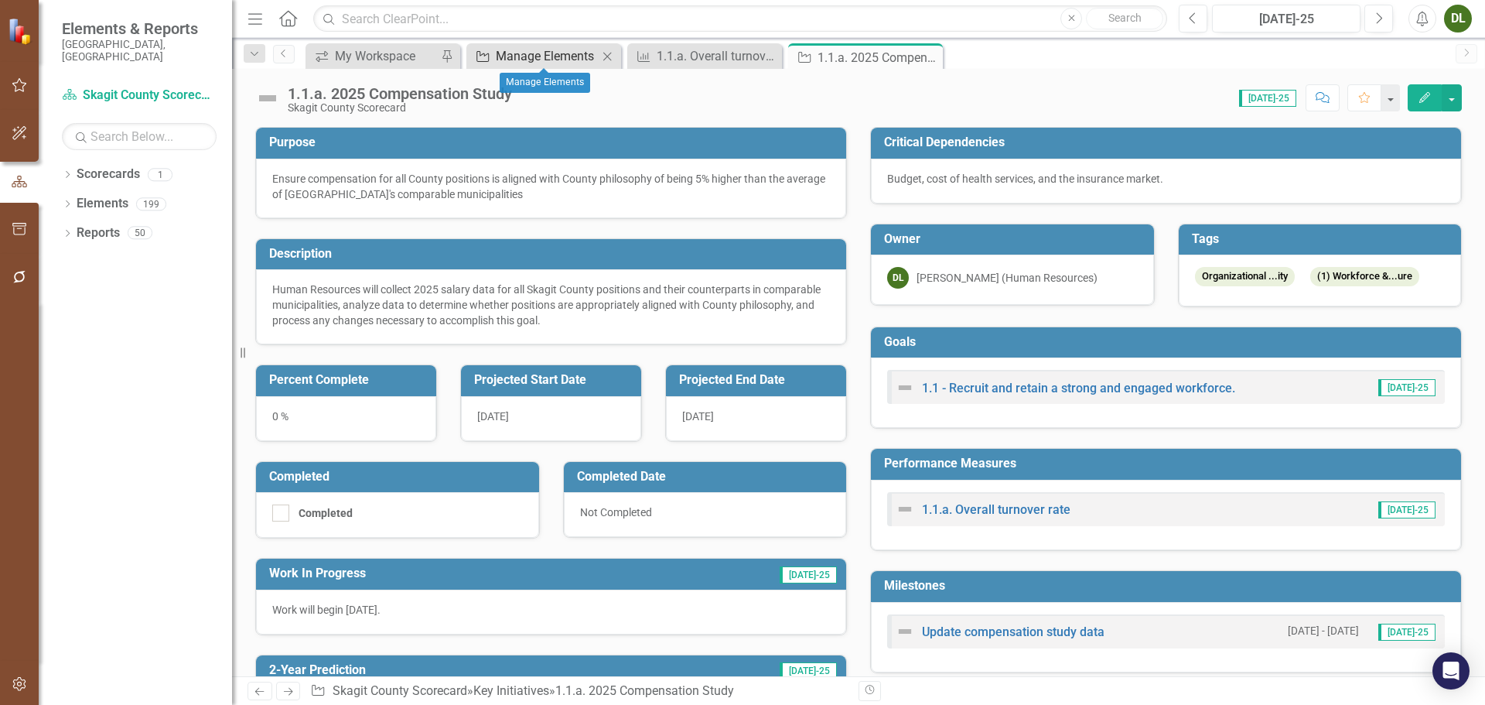
click at [535, 53] on div "Manage Elements" at bounding box center [547, 55] width 102 height 19
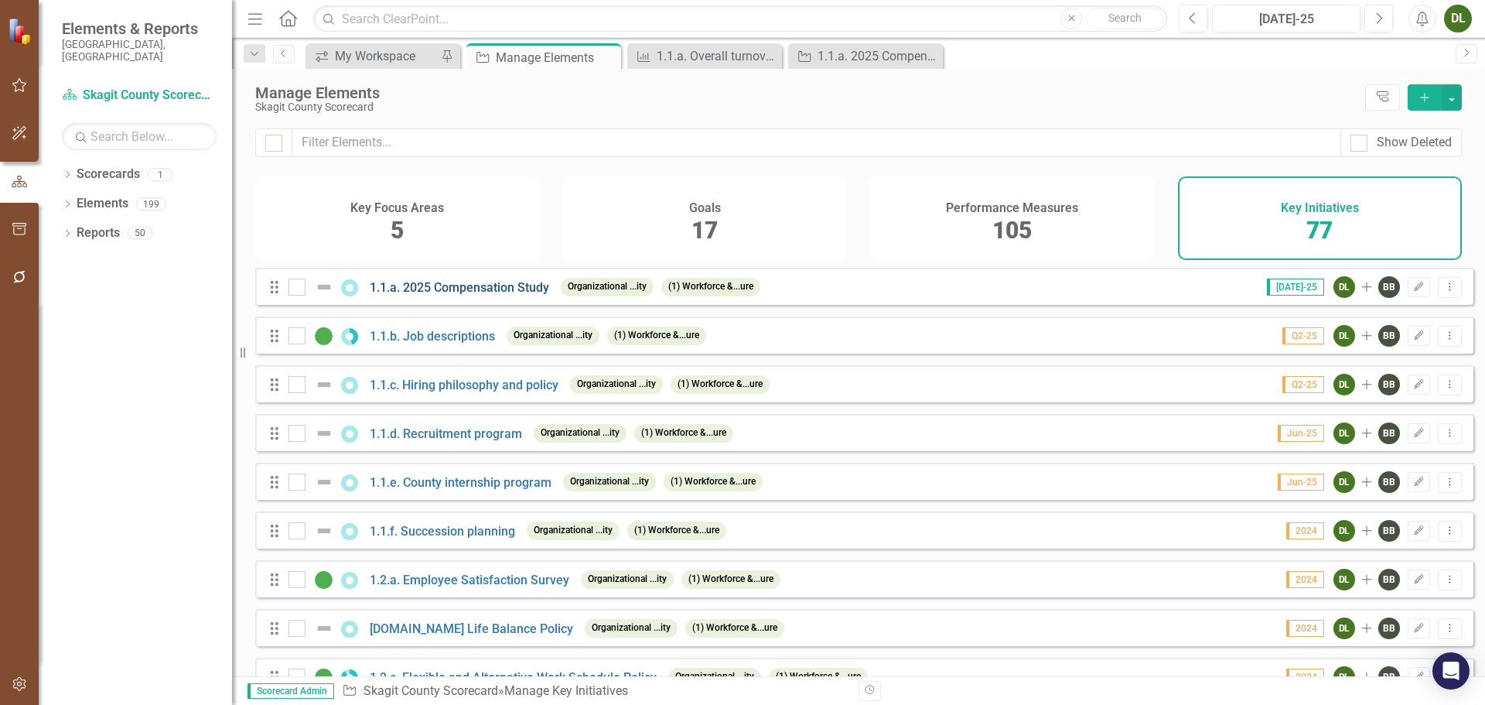
click at [456, 295] on link "1.1.a. 2025 Compensation Study" at bounding box center [459, 287] width 179 height 15
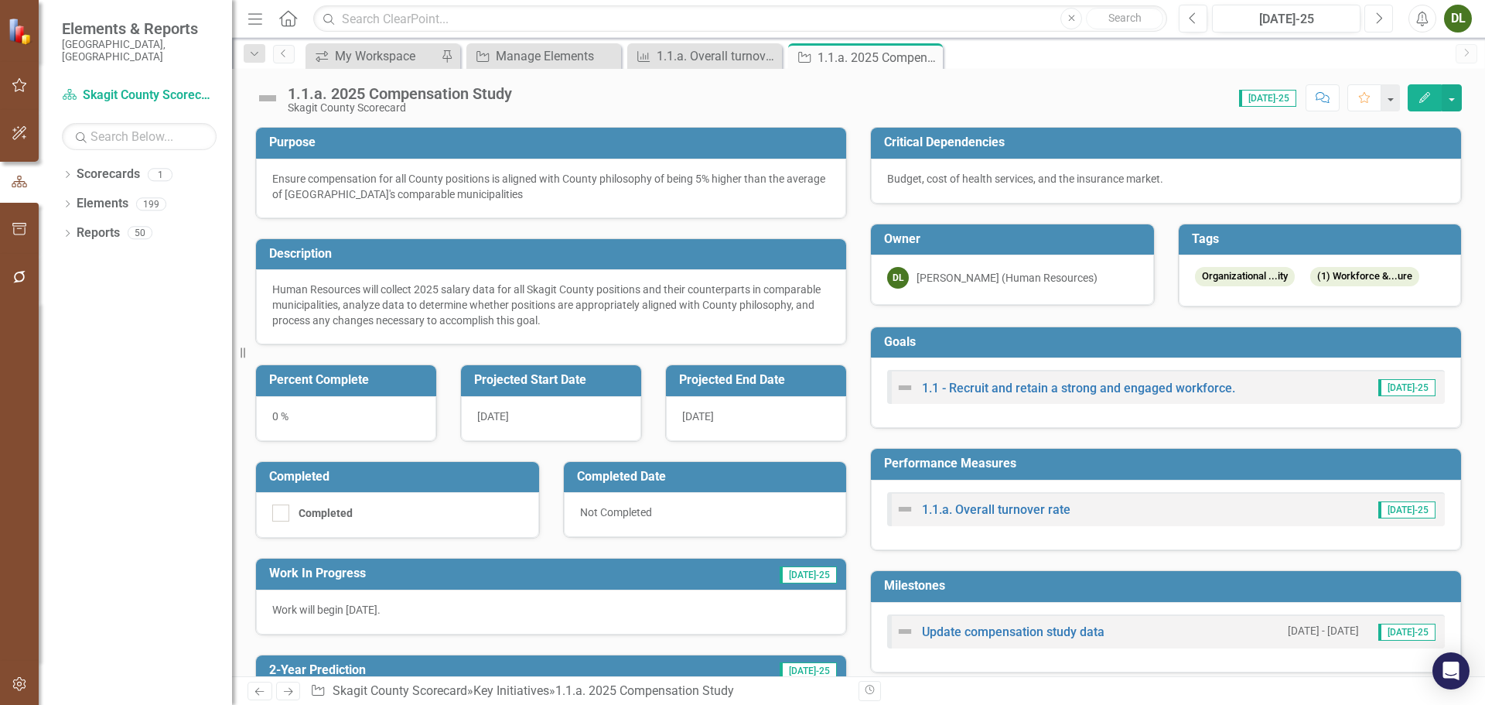
click at [1386, 15] on button "Next" at bounding box center [1378, 19] width 29 height 28
click at [286, 53] on icon "Previous" at bounding box center [284, 53] width 12 height 9
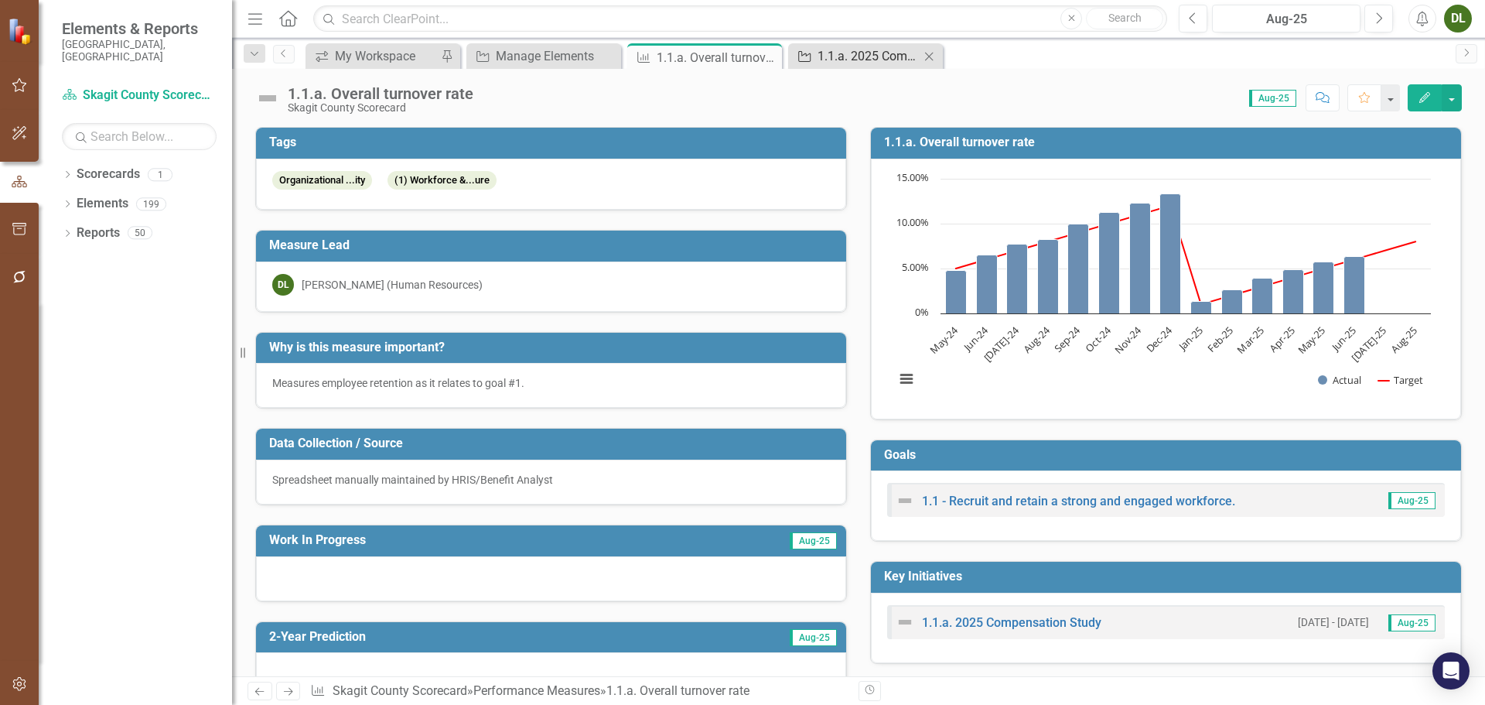
click at [876, 52] on div "1.1.a. 2025 Compensation Study" at bounding box center [869, 55] width 102 height 19
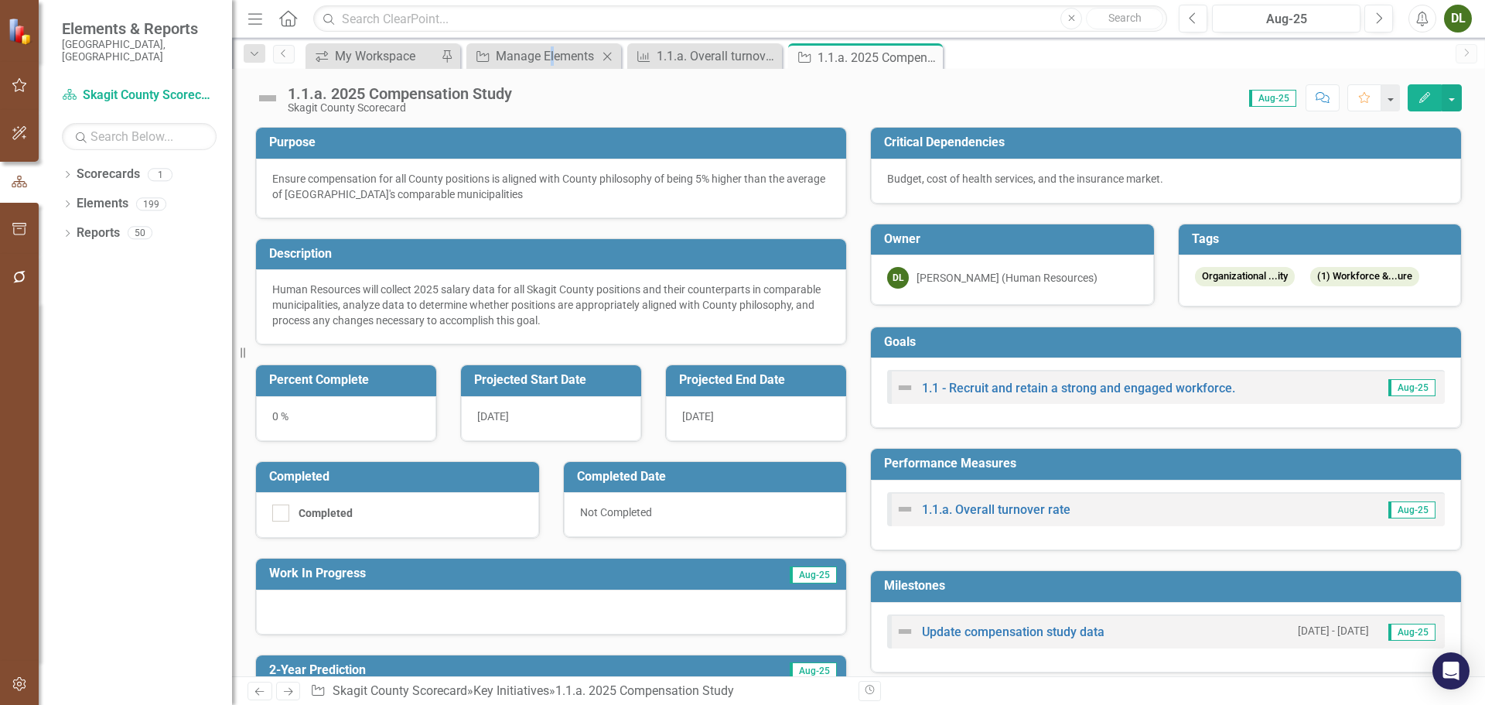
click at [553, 67] on div "Key Initiative Manage Elements Close" at bounding box center [543, 56] width 155 height 26
click at [931, 56] on icon "Close" at bounding box center [927, 57] width 15 height 12
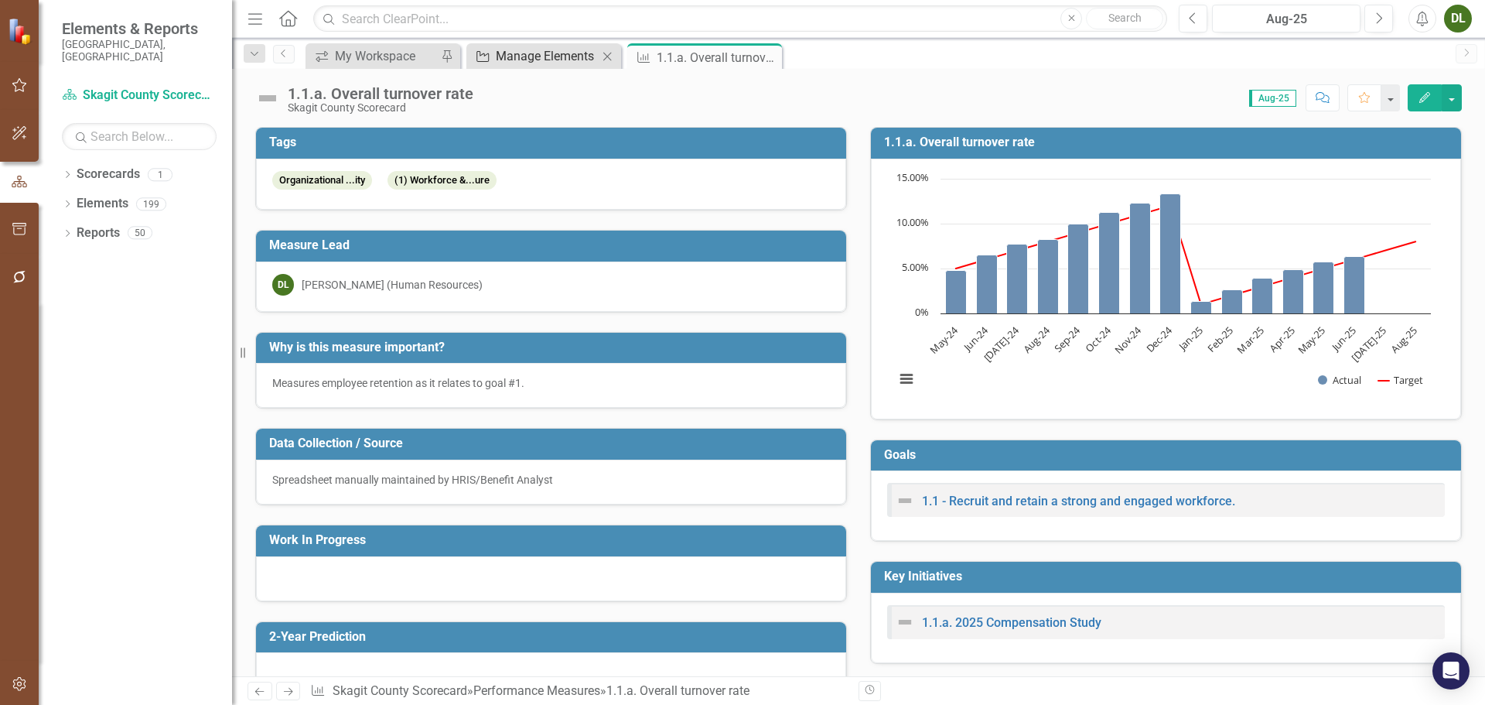
click at [558, 50] on div "Manage Elements" at bounding box center [547, 55] width 102 height 19
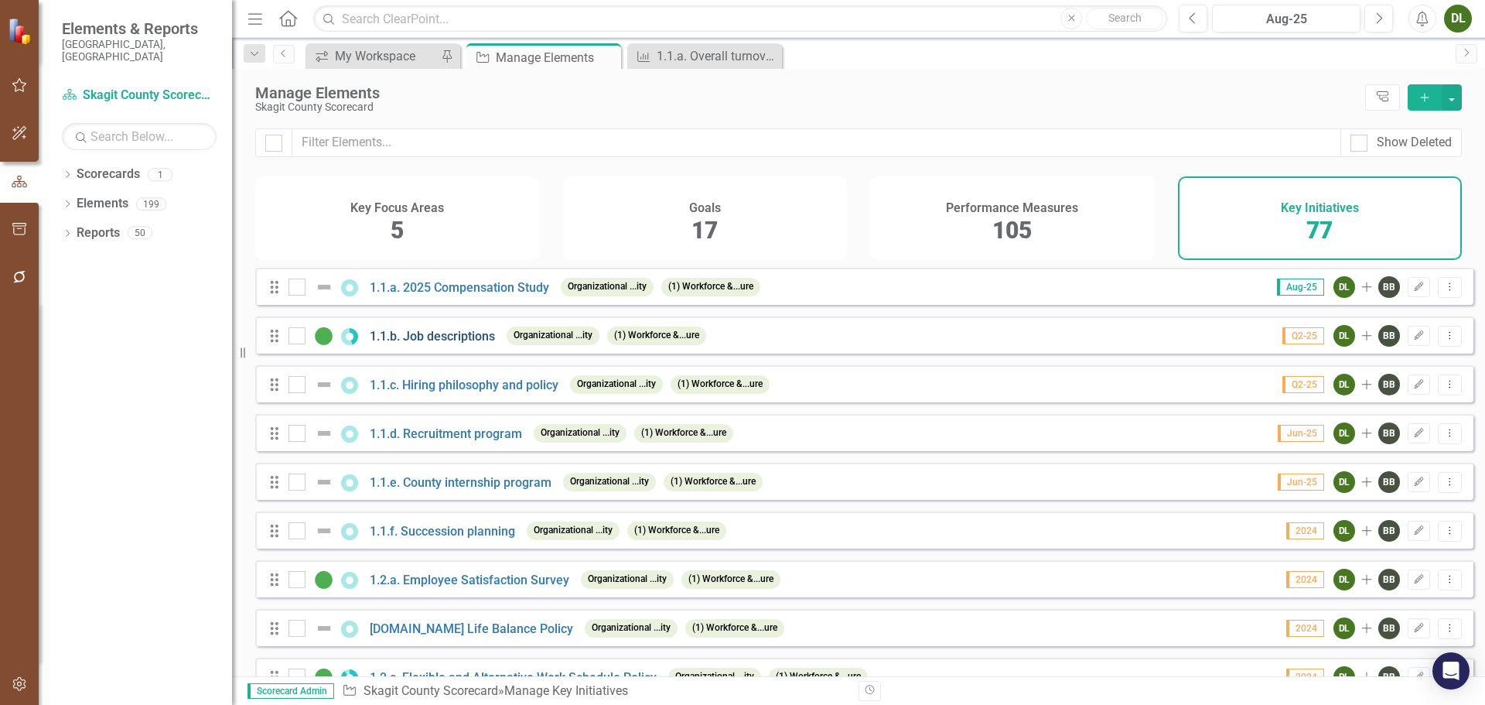
click at [467, 343] on link "1.1.b. Job descriptions" at bounding box center [432, 336] width 125 height 15
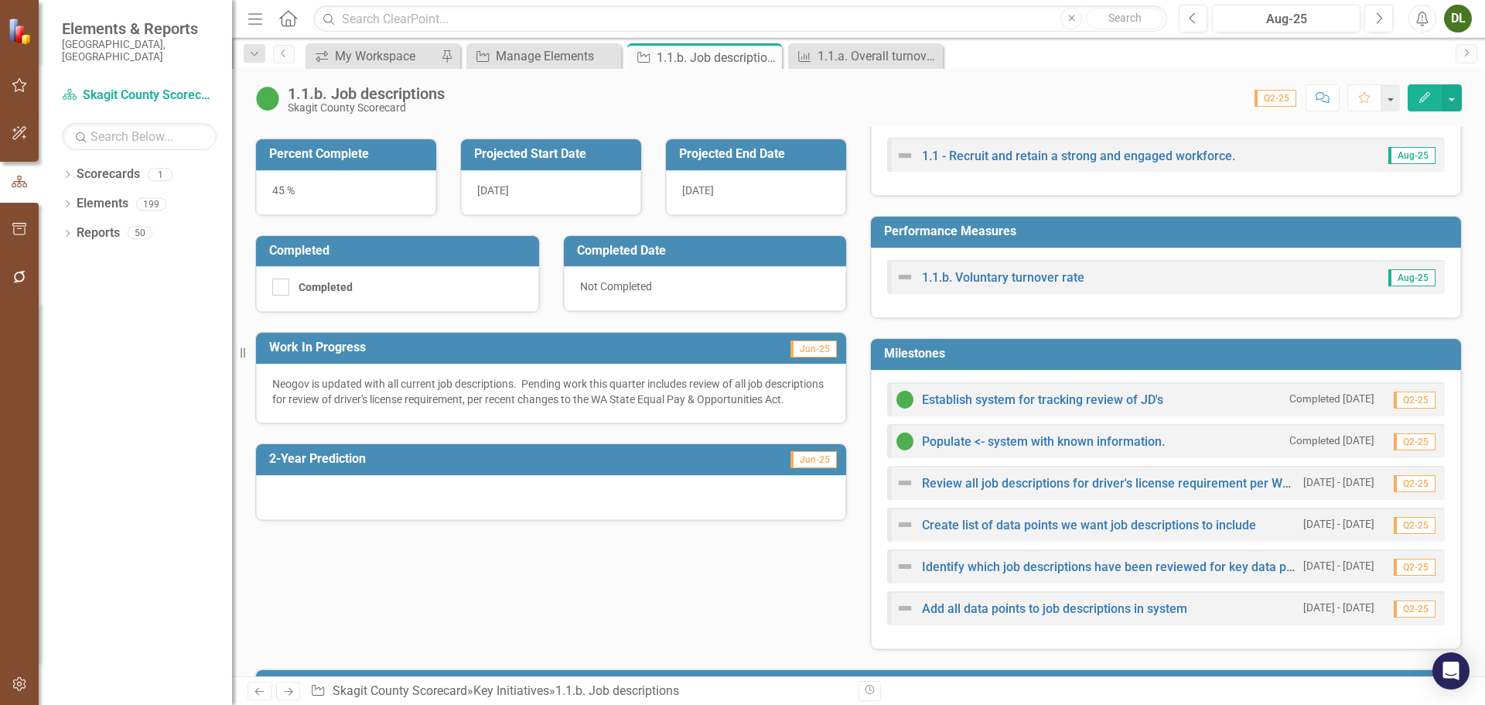
scroll to position [309, 0]
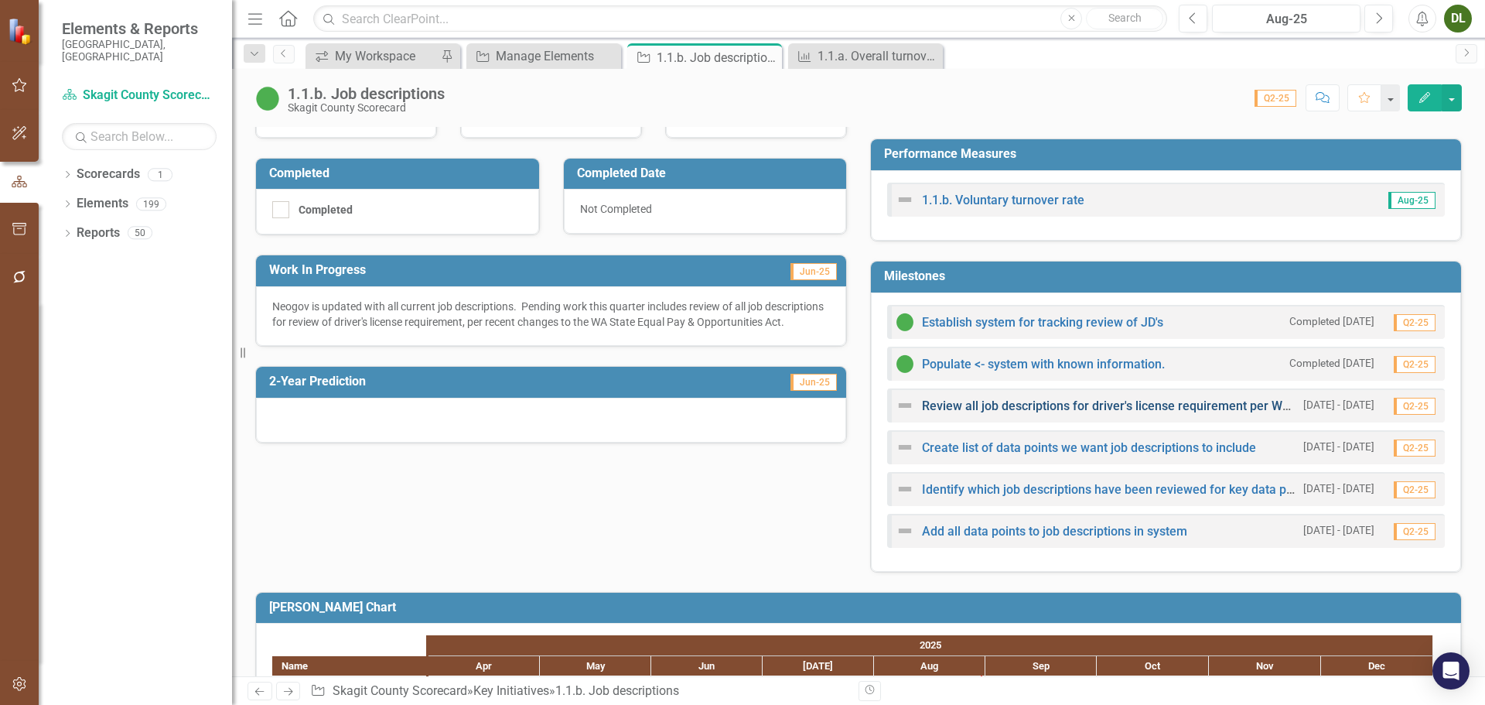
click at [1099, 409] on link "Review all job descriptions for driver's license requirement per WA State Equal…" at bounding box center [1207, 405] width 570 height 15
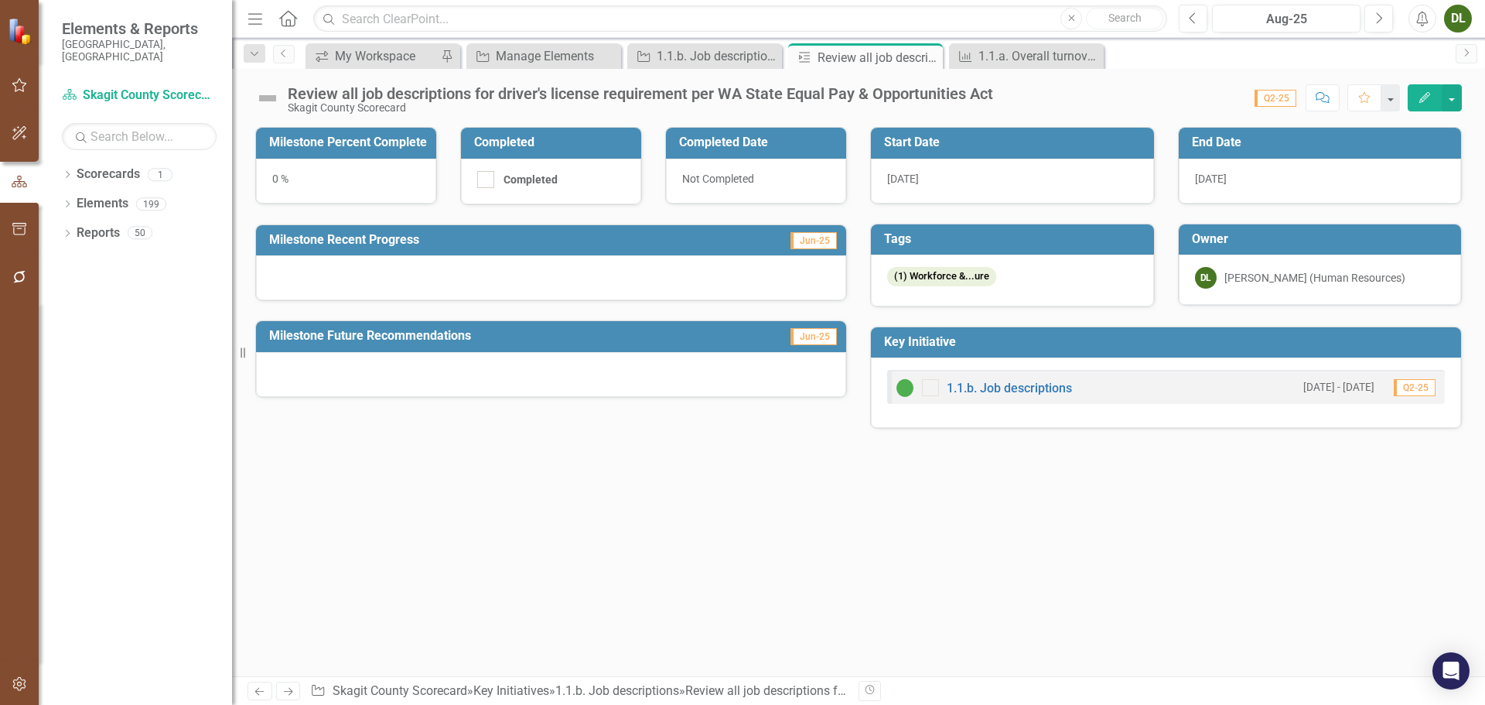
click at [919, 177] on span "7/1/25" at bounding box center [903, 178] width 32 height 12
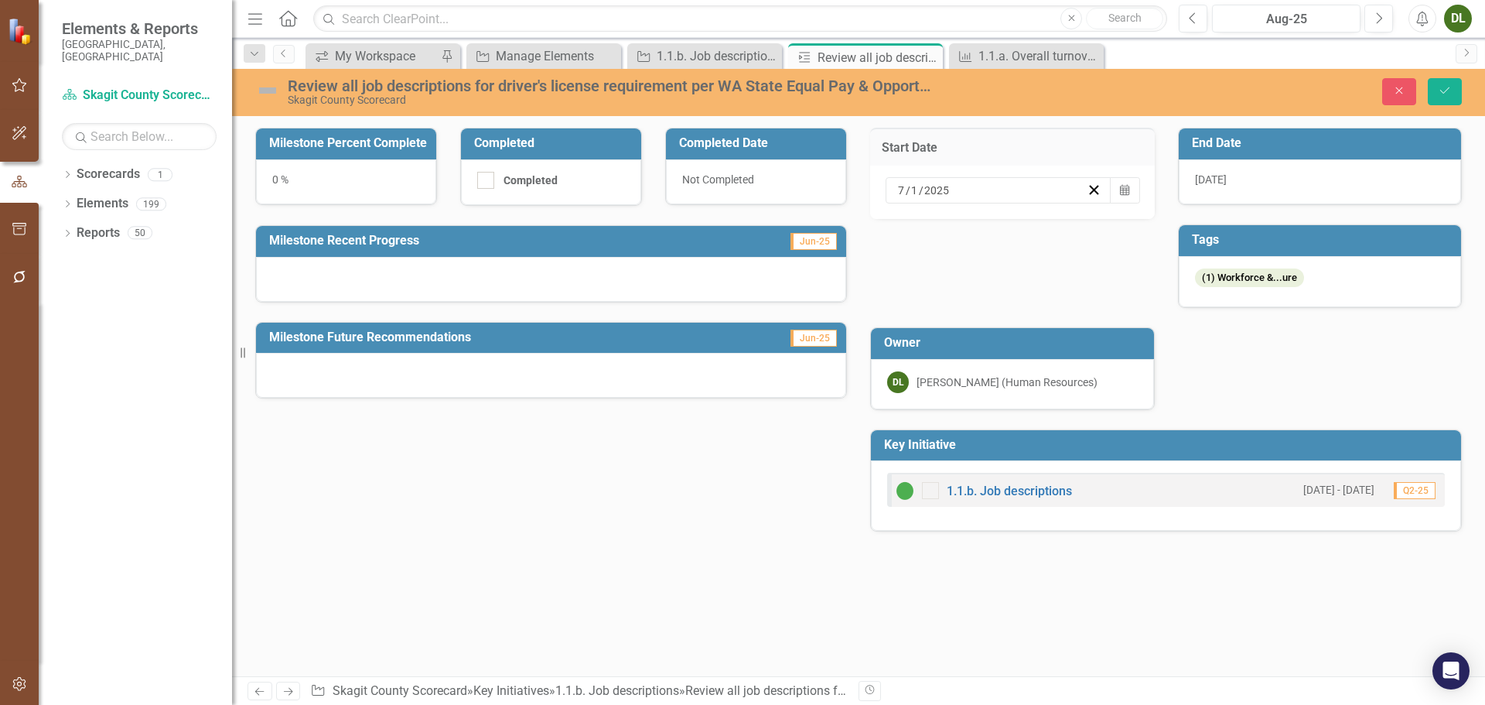
click at [901, 188] on input "7" at bounding box center [901, 190] width 9 height 15
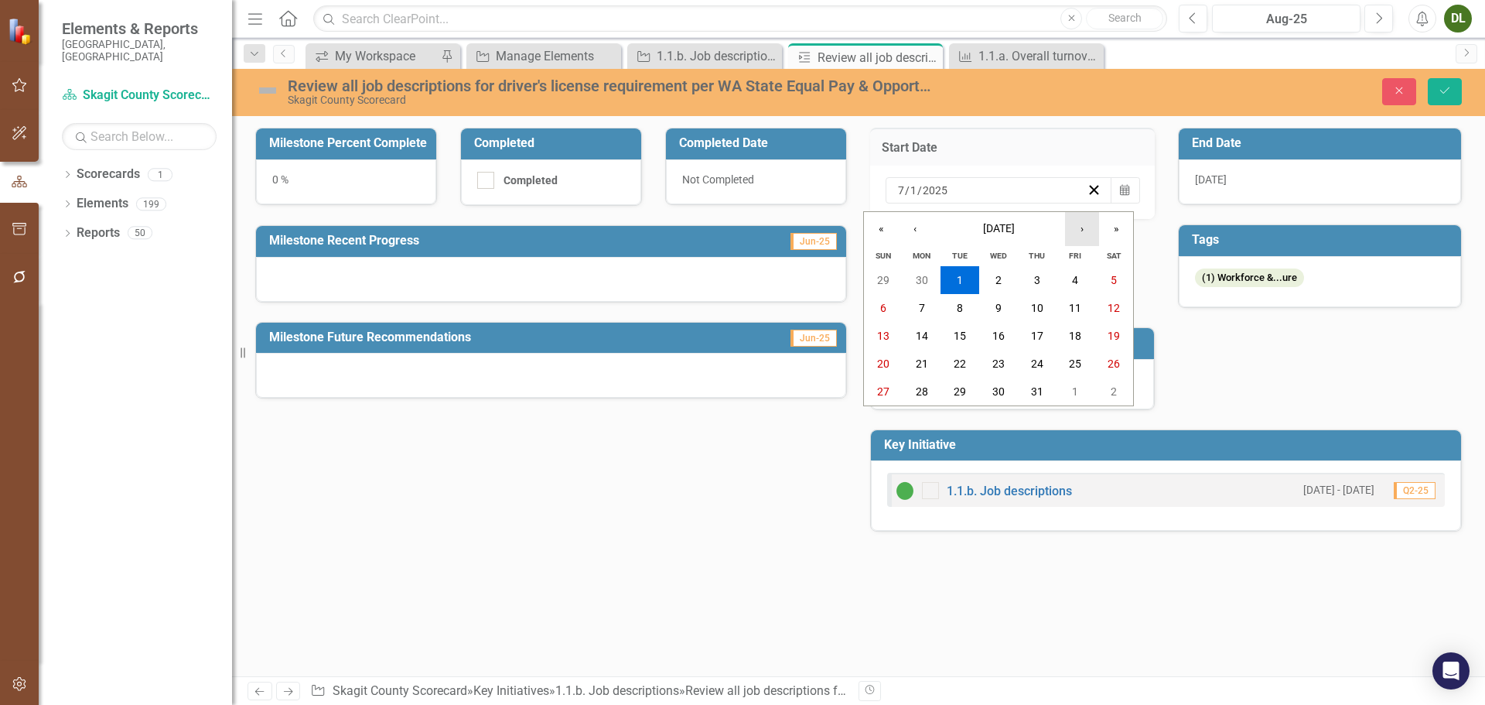
click at [1084, 225] on button "›" at bounding box center [1082, 229] width 34 height 34
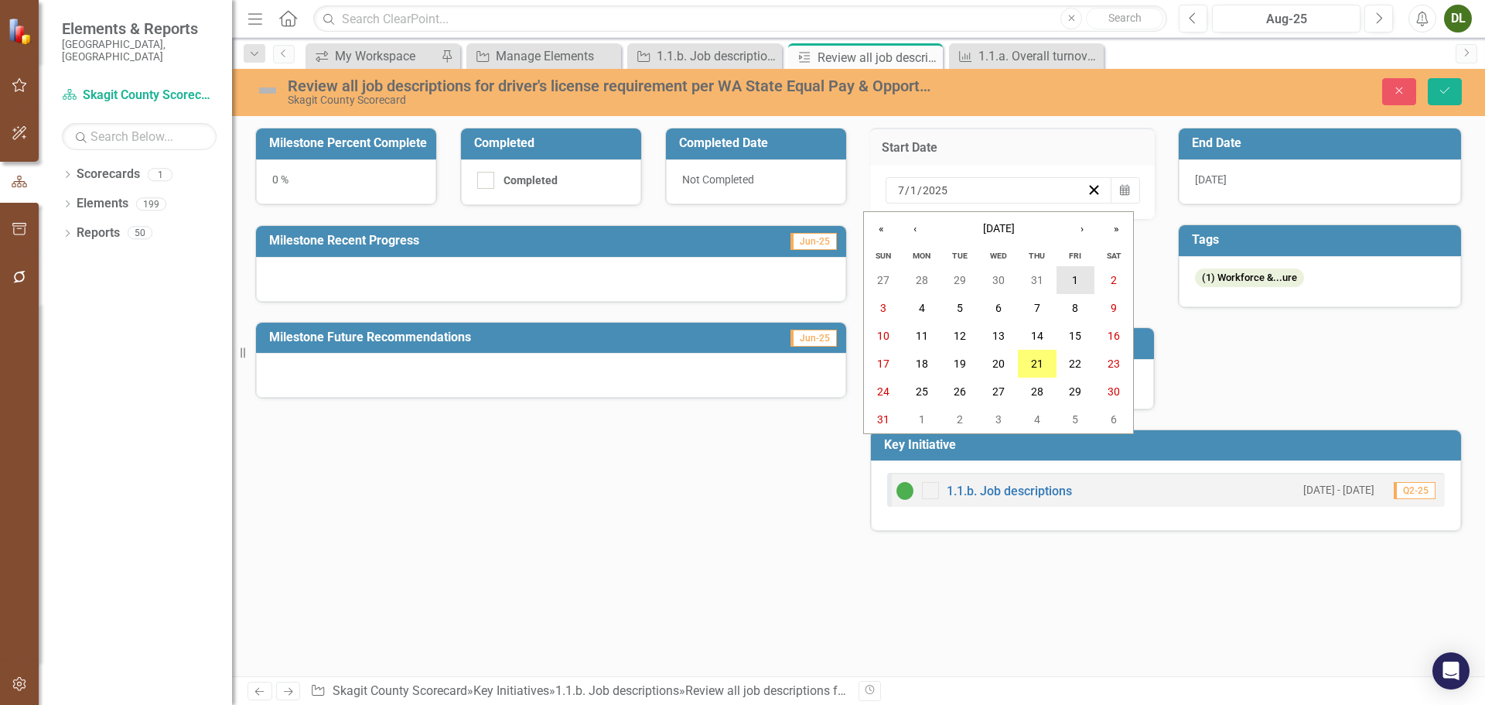
click at [1077, 275] on abbr "1" at bounding box center [1075, 280] width 6 height 12
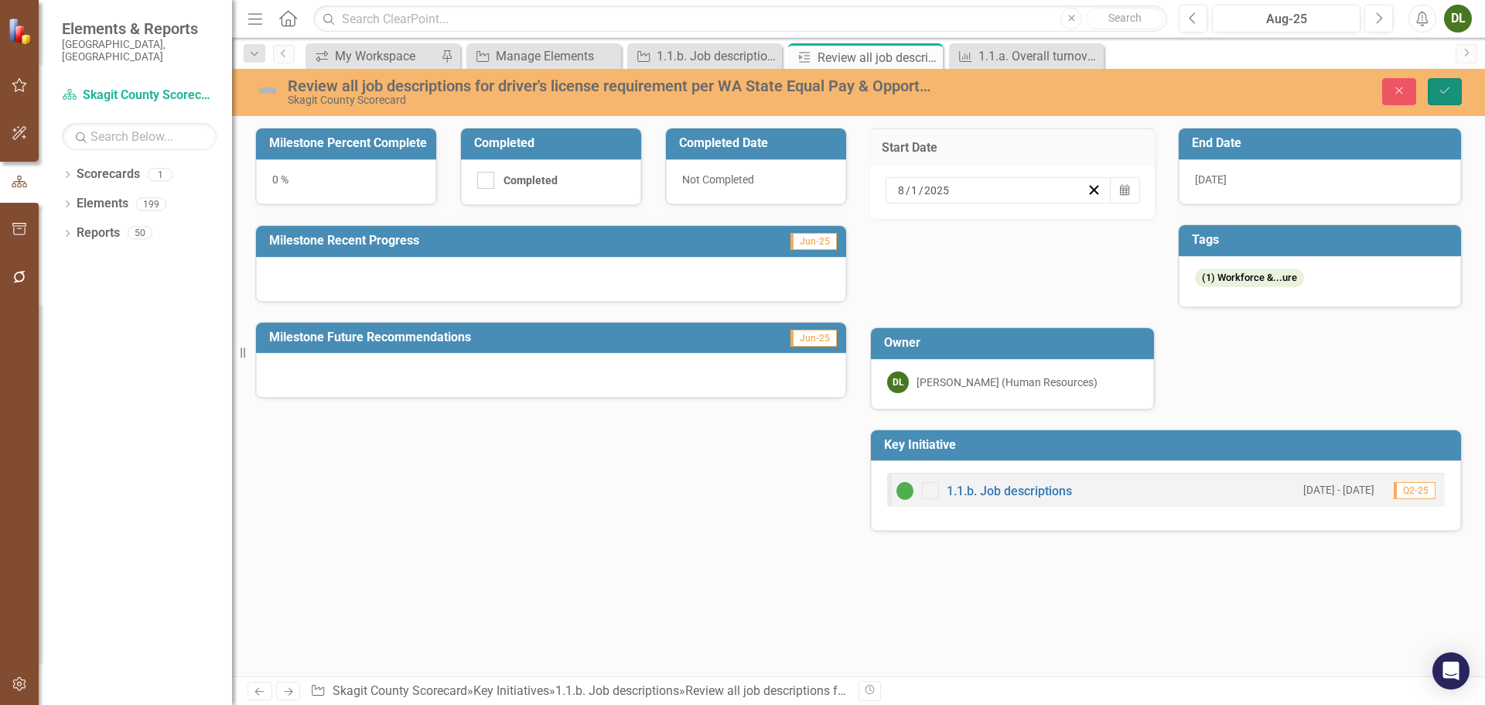
click at [1435, 90] on button "Save" at bounding box center [1445, 91] width 34 height 27
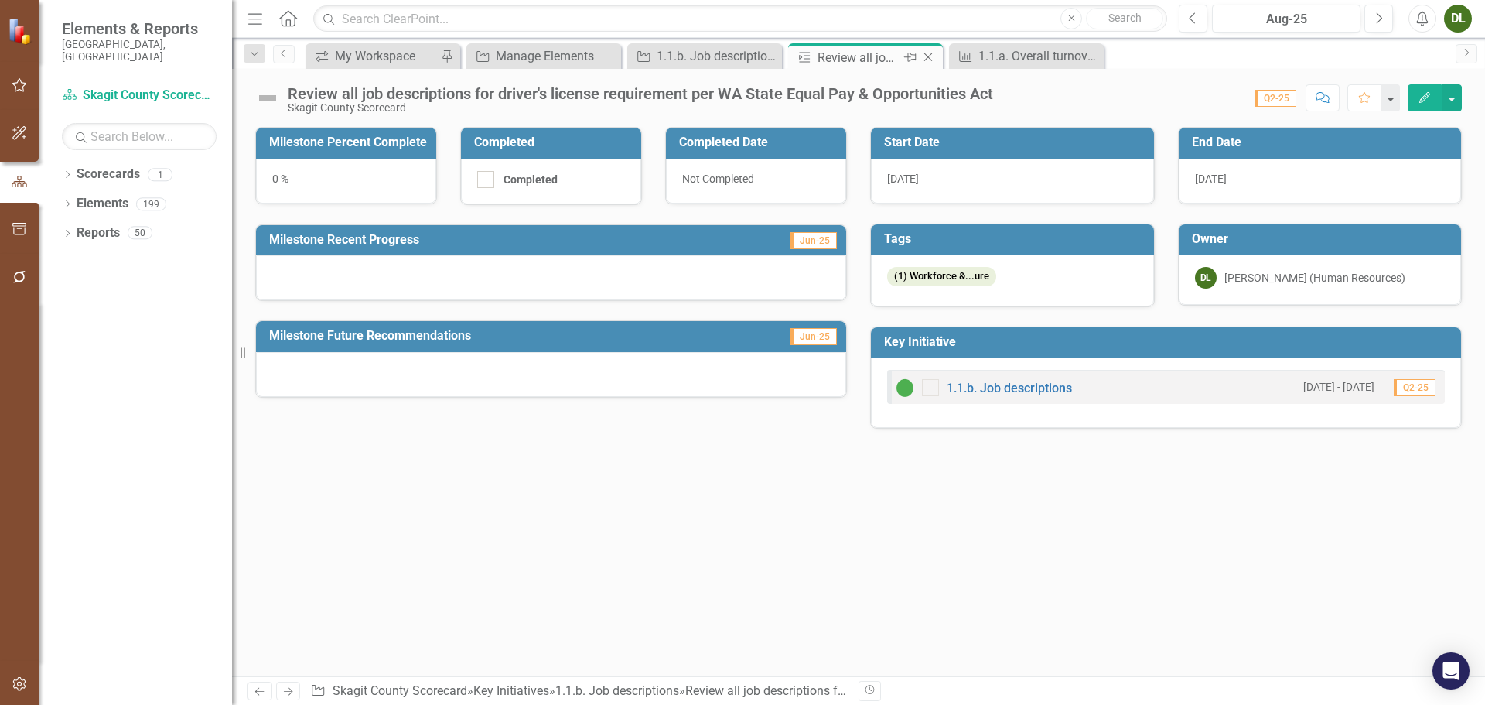
click at [932, 57] on icon "Close" at bounding box center [927, 57] width 15 height 12
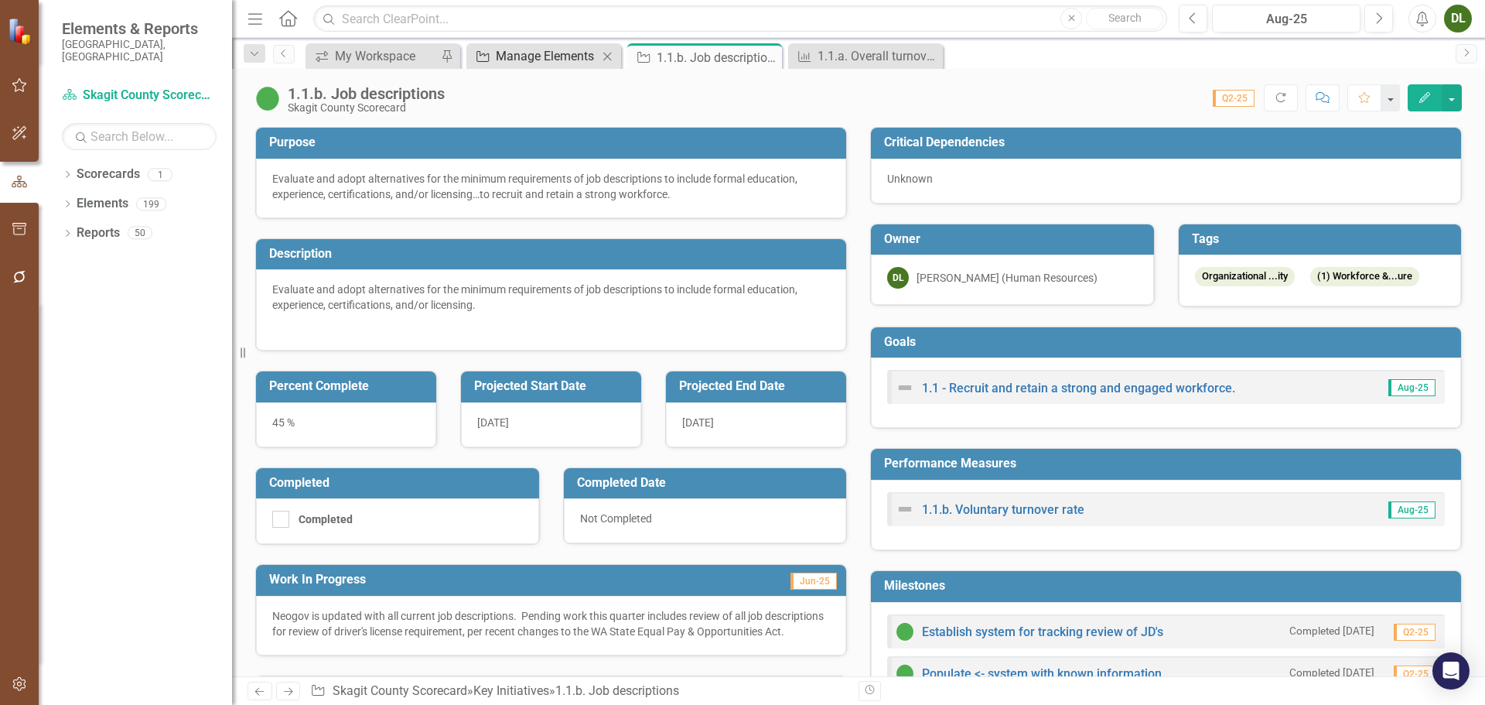
click at [566, 59] on div "Manage Elements" at bounding box center [547, 55] width 102 height 19
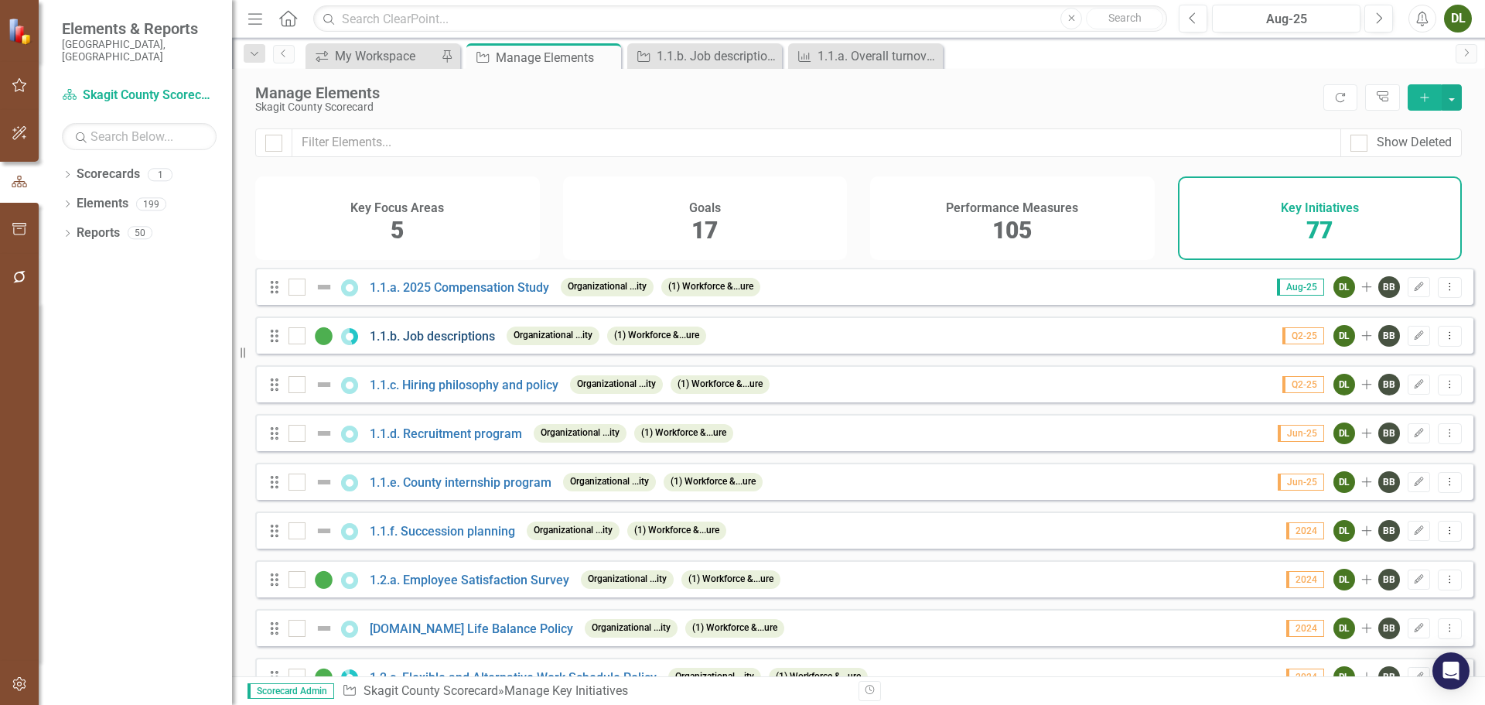
click at [450, 341] on link "1.1.b. Job descriptions" at bounding box center [432, 336] width 125 height 15
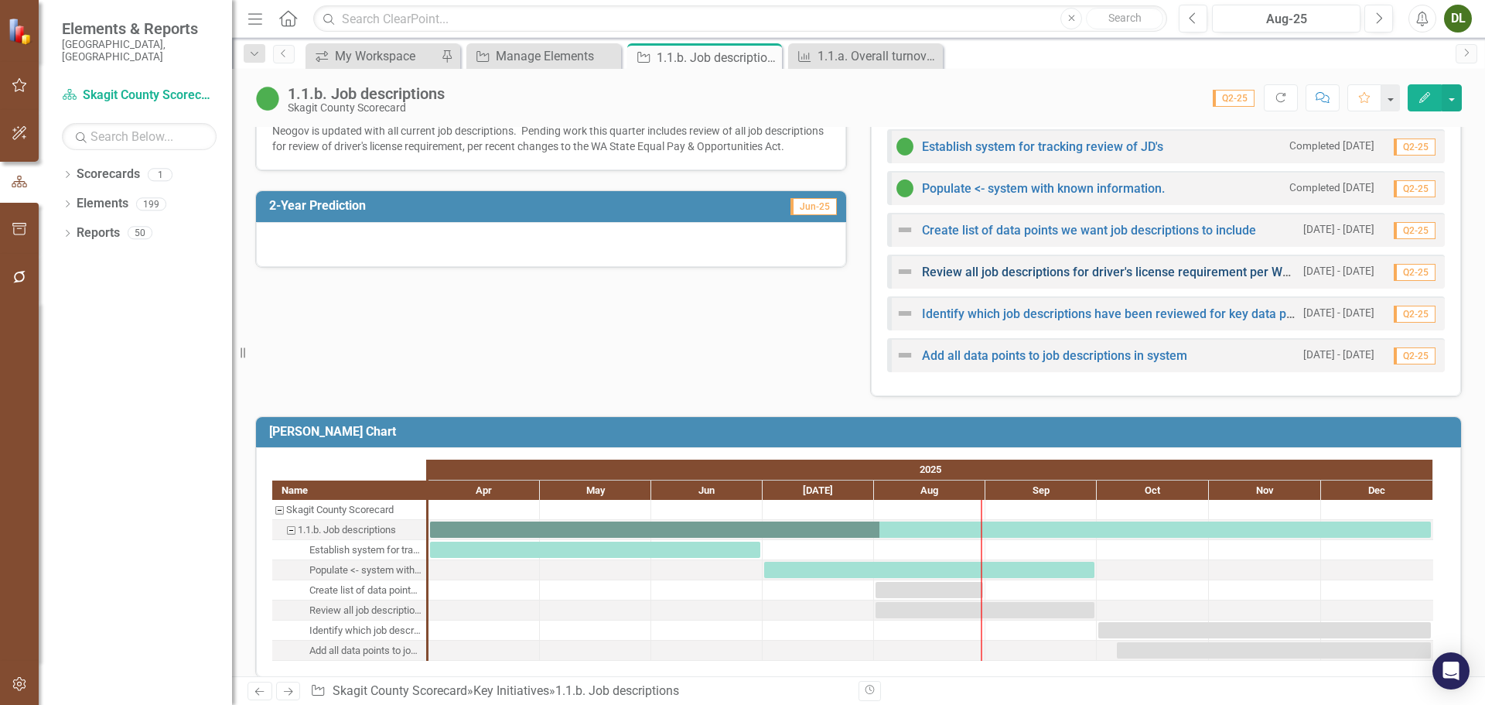
scroll to position [503, 0]
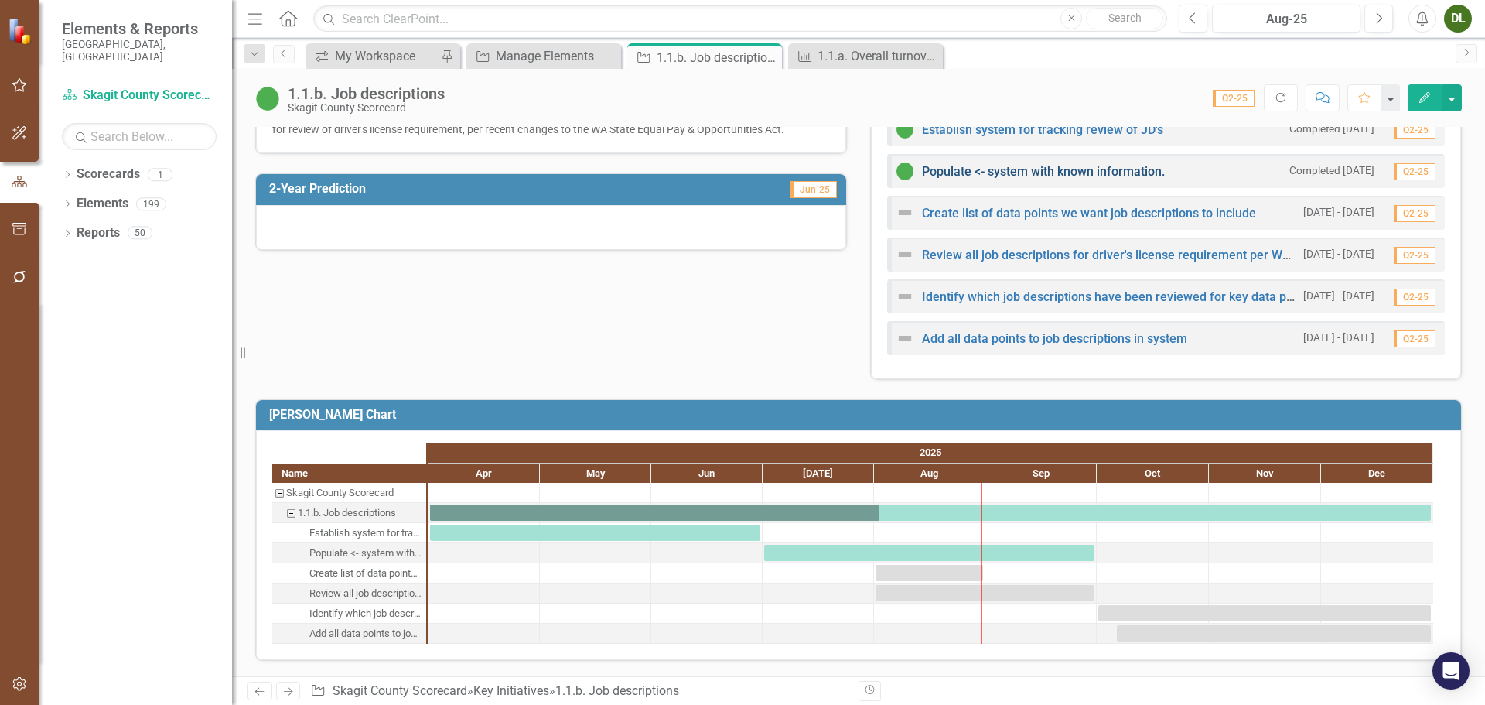
click at [1022, 172] on link "Populate <- system with known information." at bounding box center [1043, 171] width 243 height 15
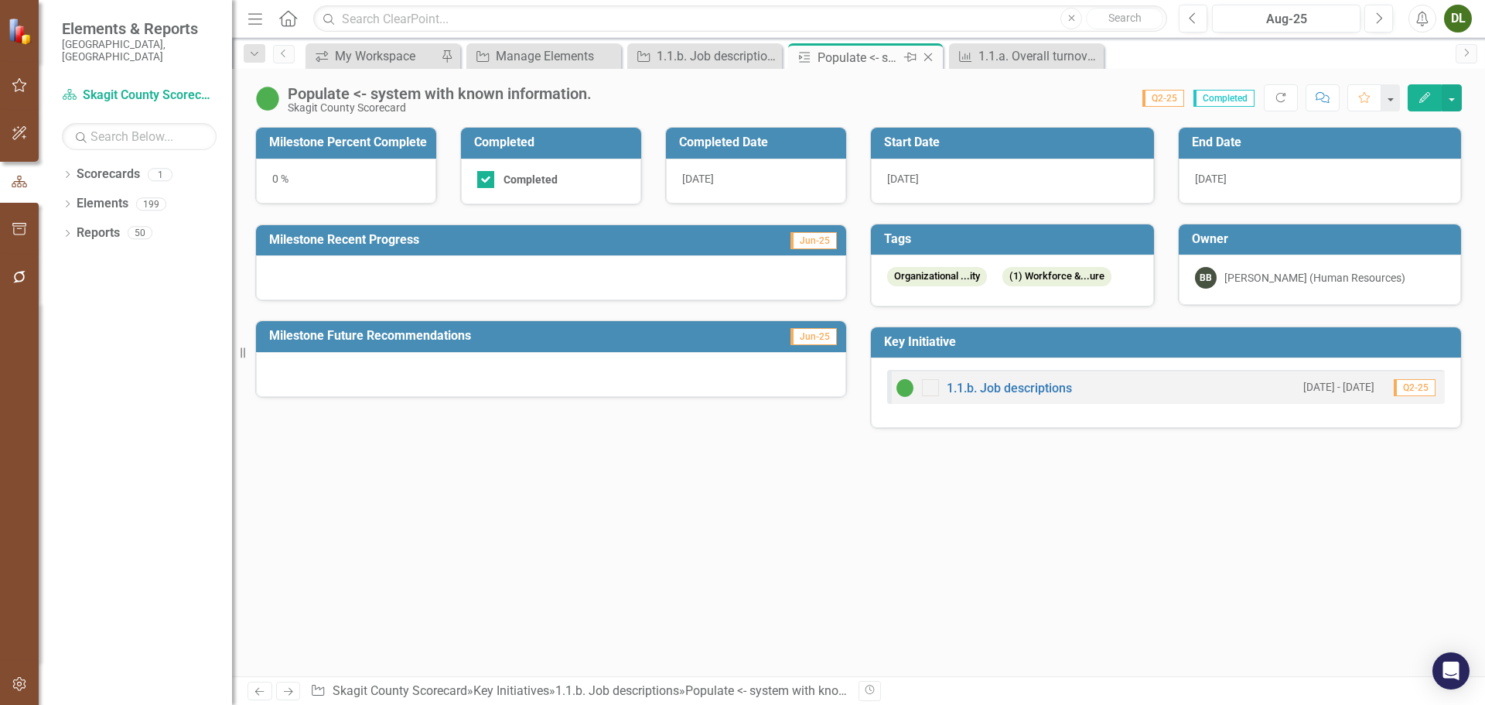
click at [926, 57] on icon "Close" at bounding box center [927, 57] width 15 height 12
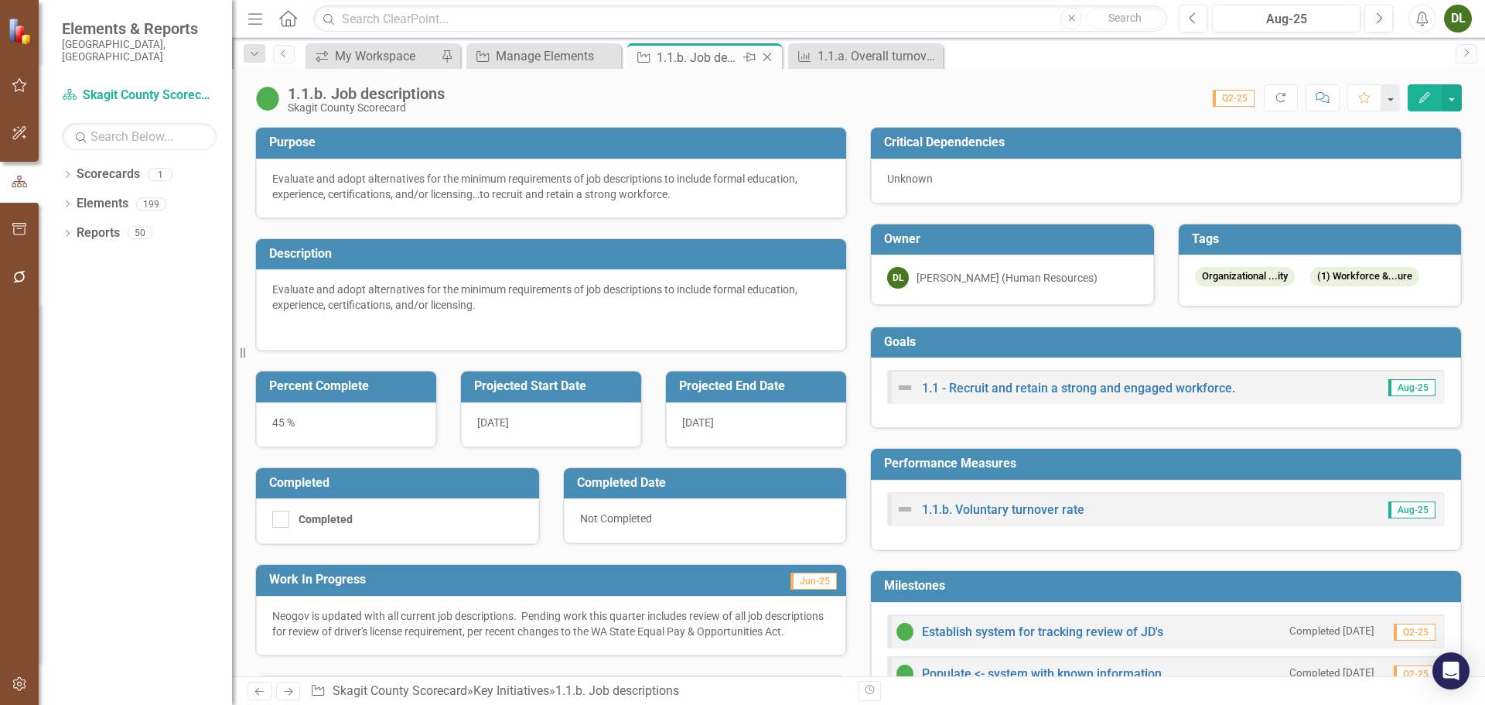
click at [708, 48] on div "1.1.b. Job descriptions" at bounding box center [698, 57] width 83 height 19
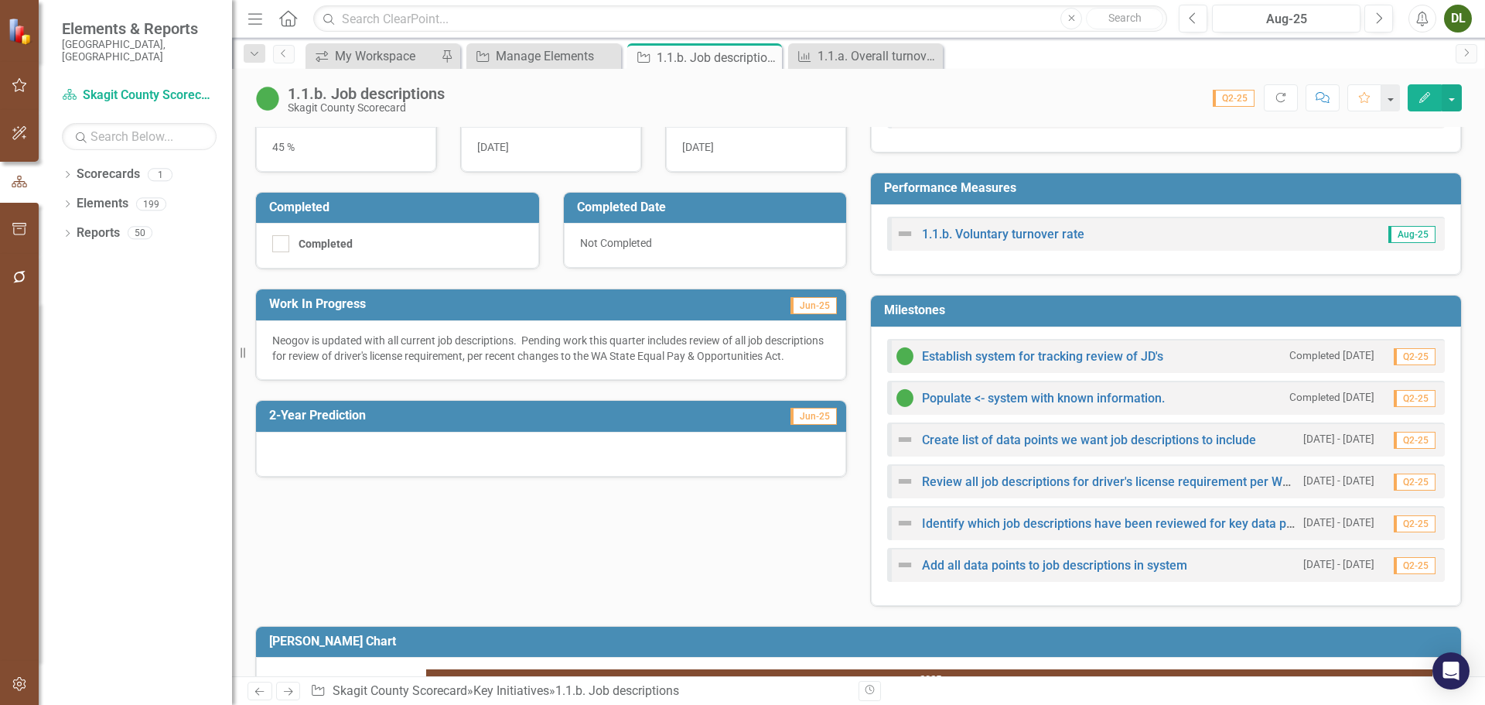
scroll to position [116, 0]
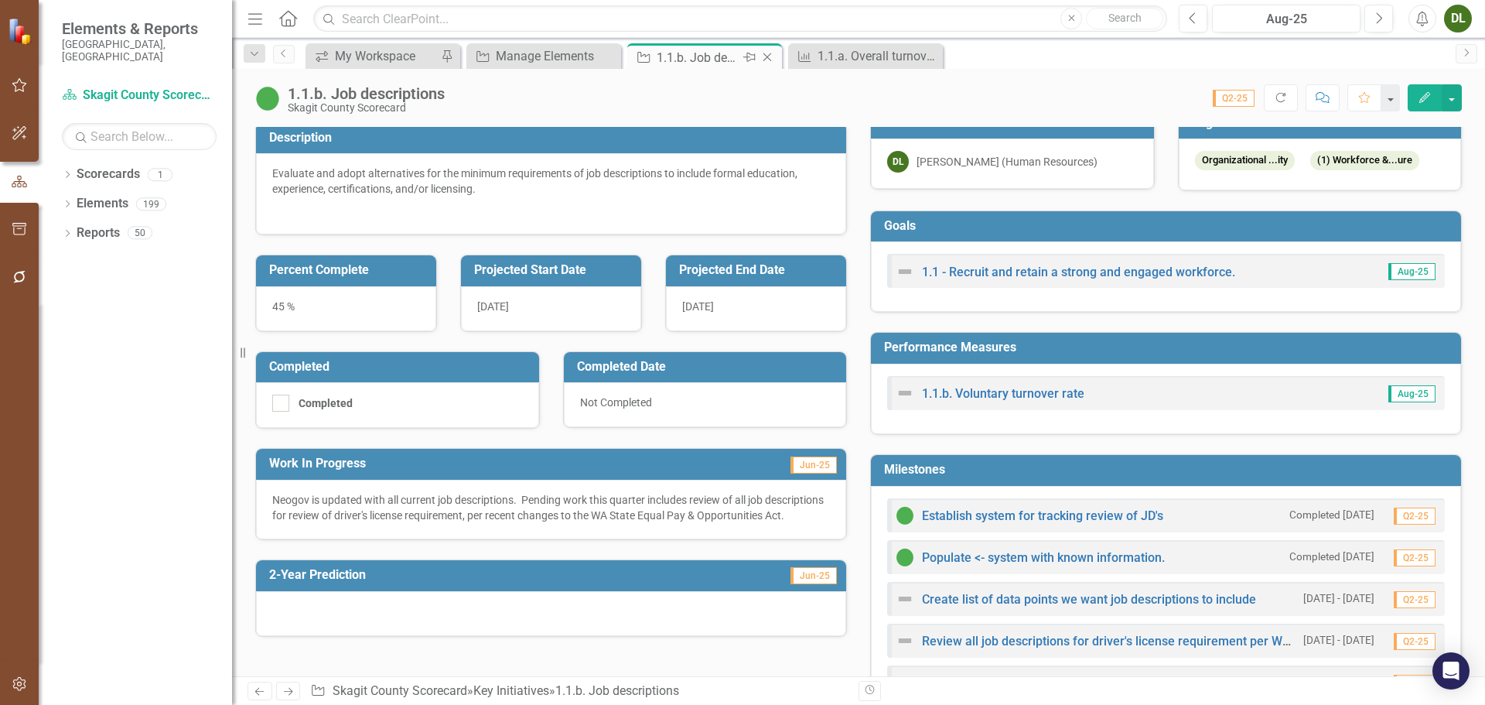
click at [773, 56] on icon "Close" at bounding box center [767, 57] width 15 height 12
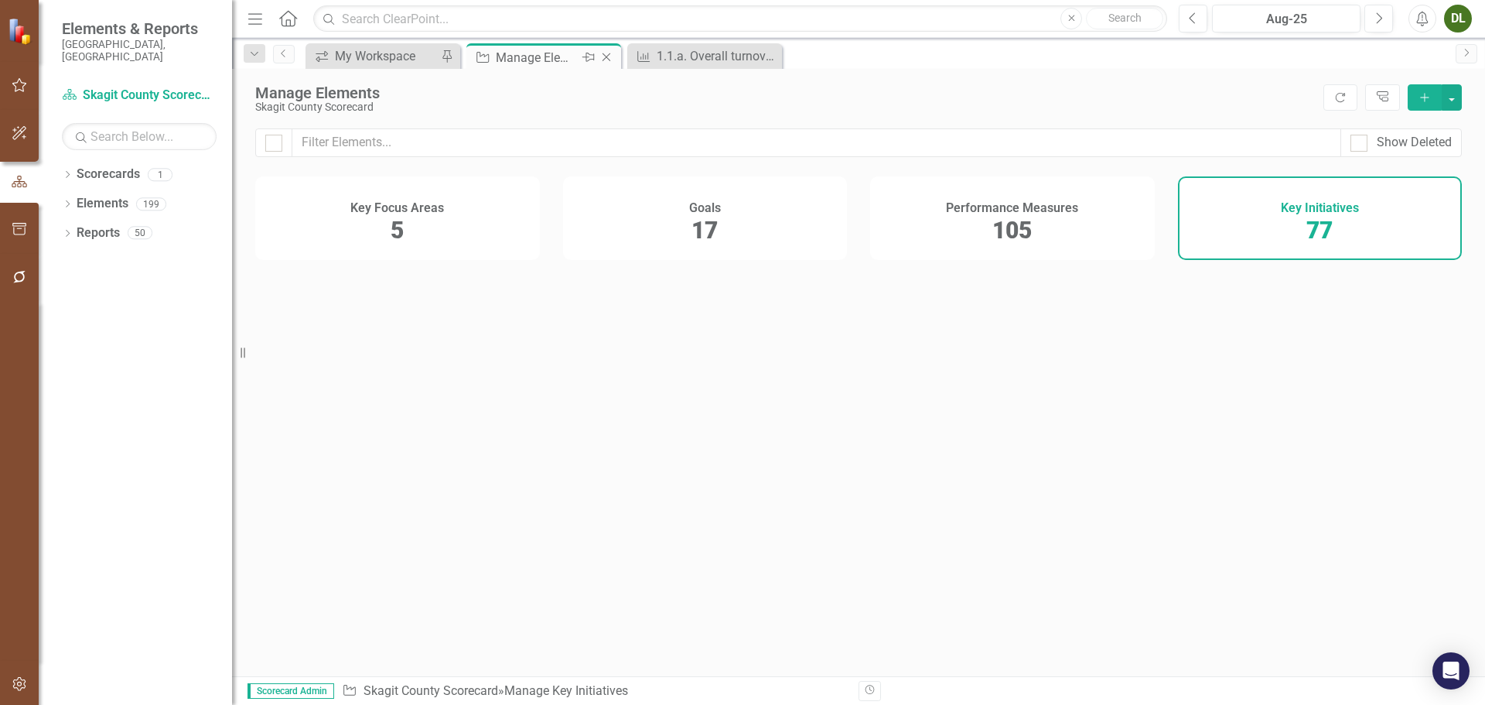
click at [530, 50] on div "Manage Elements" at bounding box center [537, 57] width 83 height 19
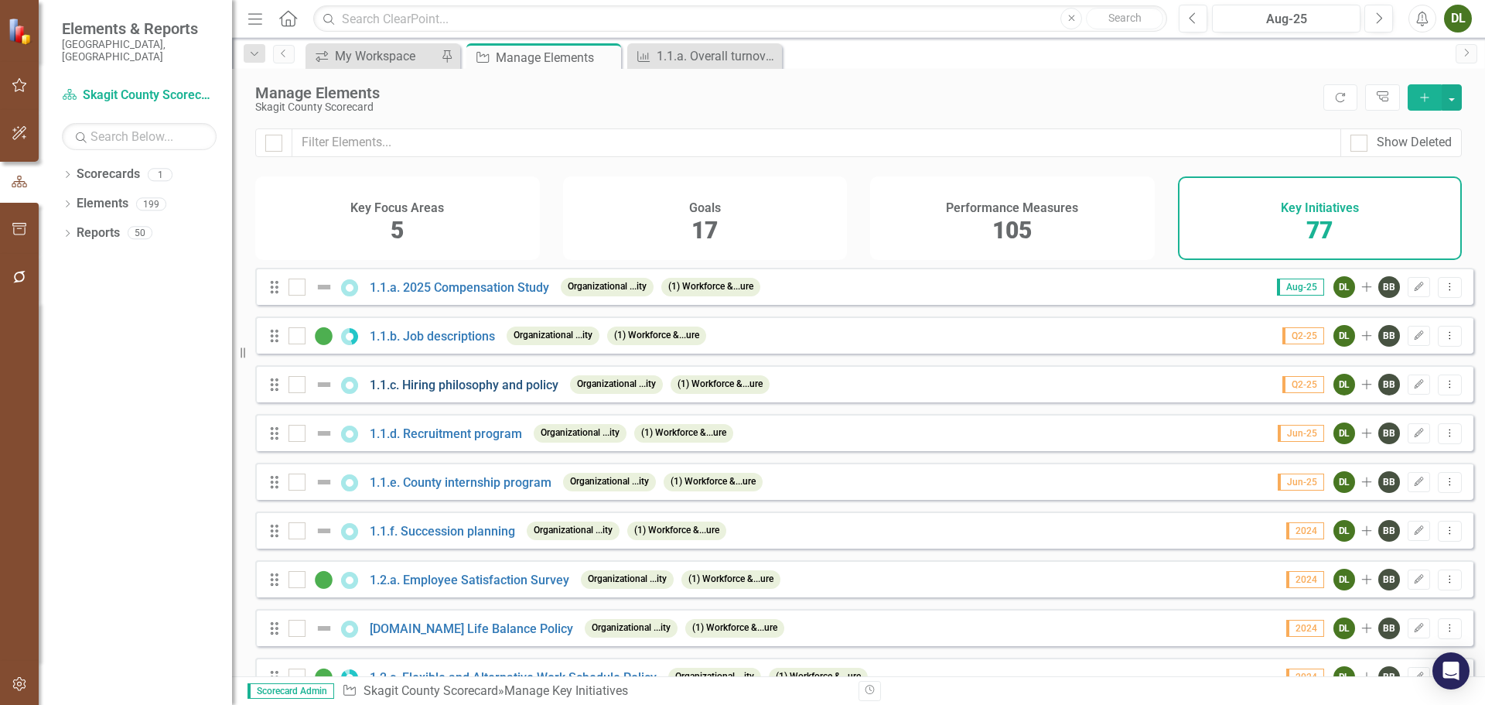
click at [487, 392] on link "1.1.c. Hiring philosophy and policy" at bounding box center [464, 384] width 189 height 15
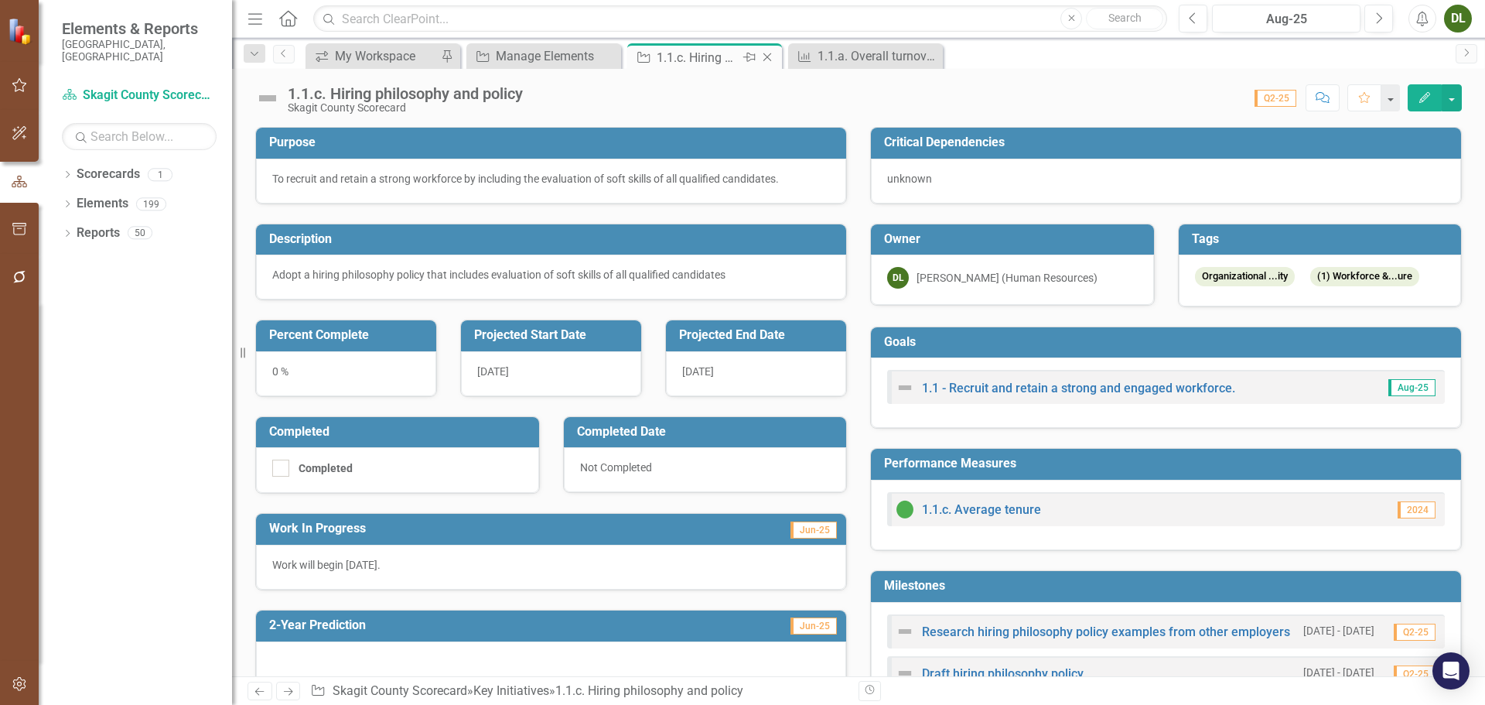
click at [770, 57] on icon "Close" at bounding box center [767, 57] width 15 height 12
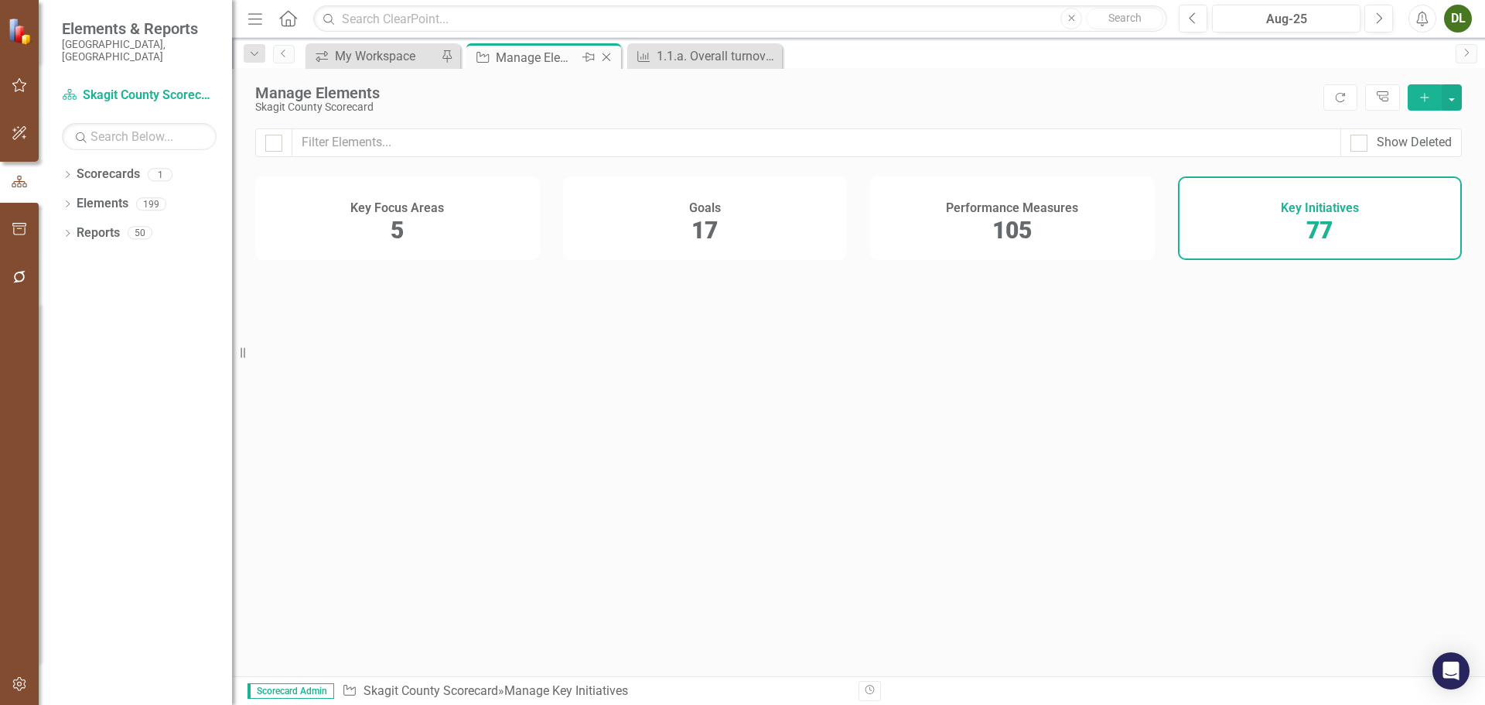
click at [558, 60] on div "Manage Elements" at bounding box center [537, 57] width 83 height 19
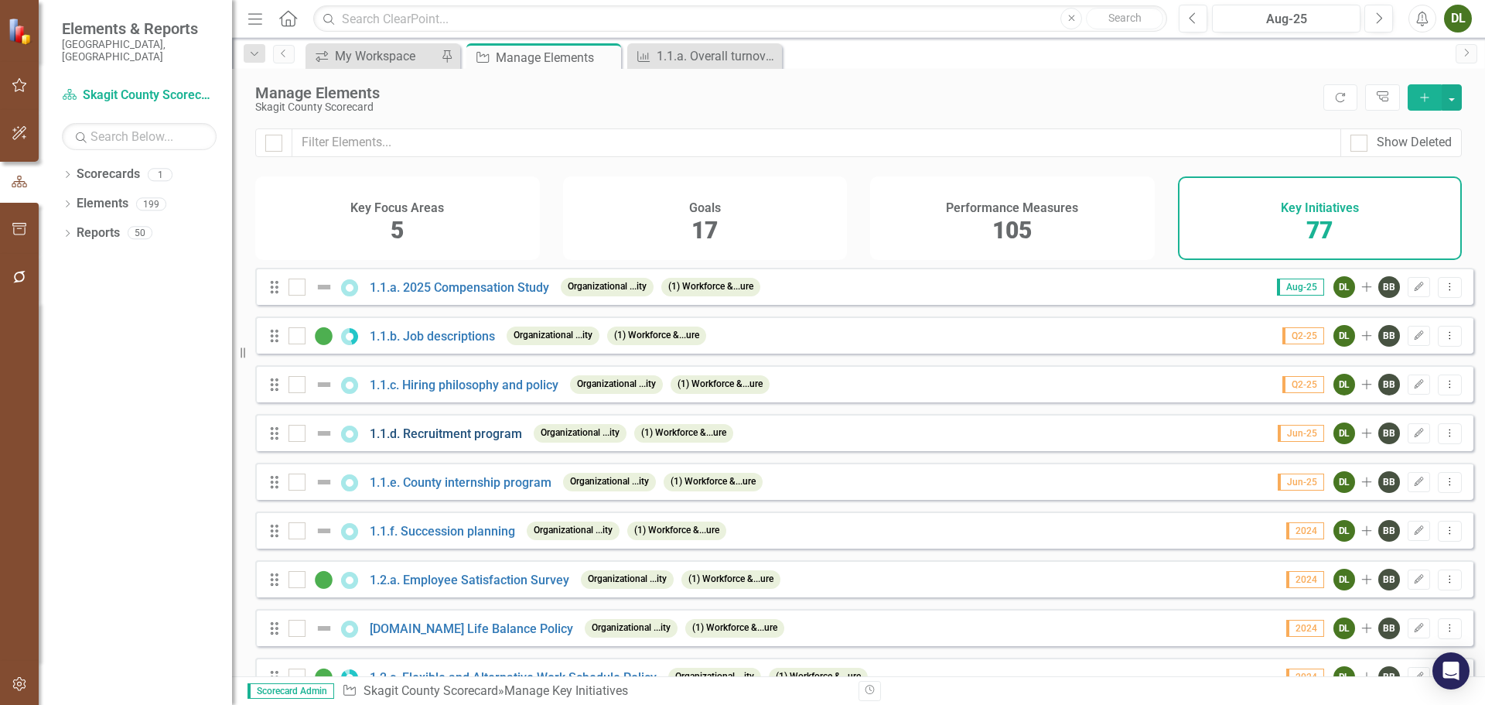
click at [432, 441] on link "1.1.d. Recruitment program" at bounding box center [446, 433] width 152 height 15
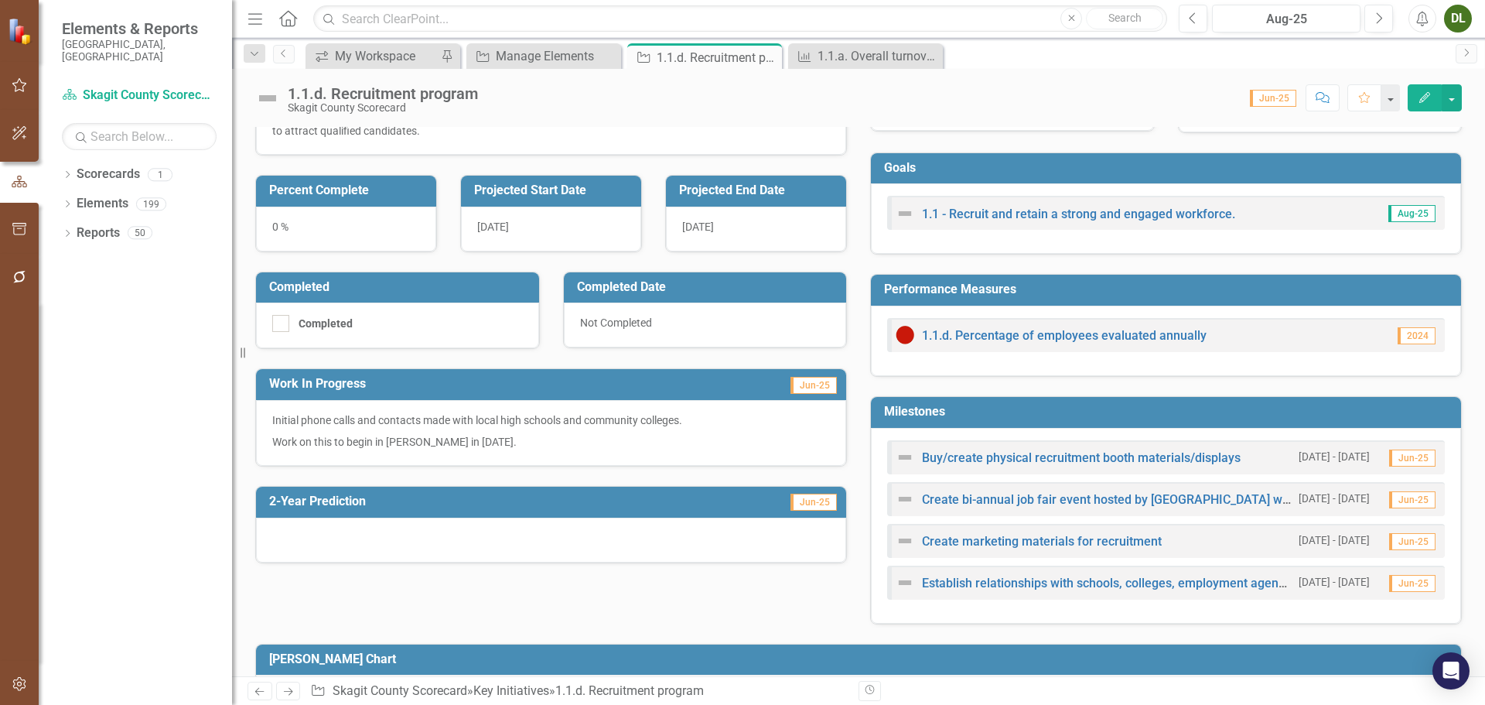
scroll to position [147, 0]
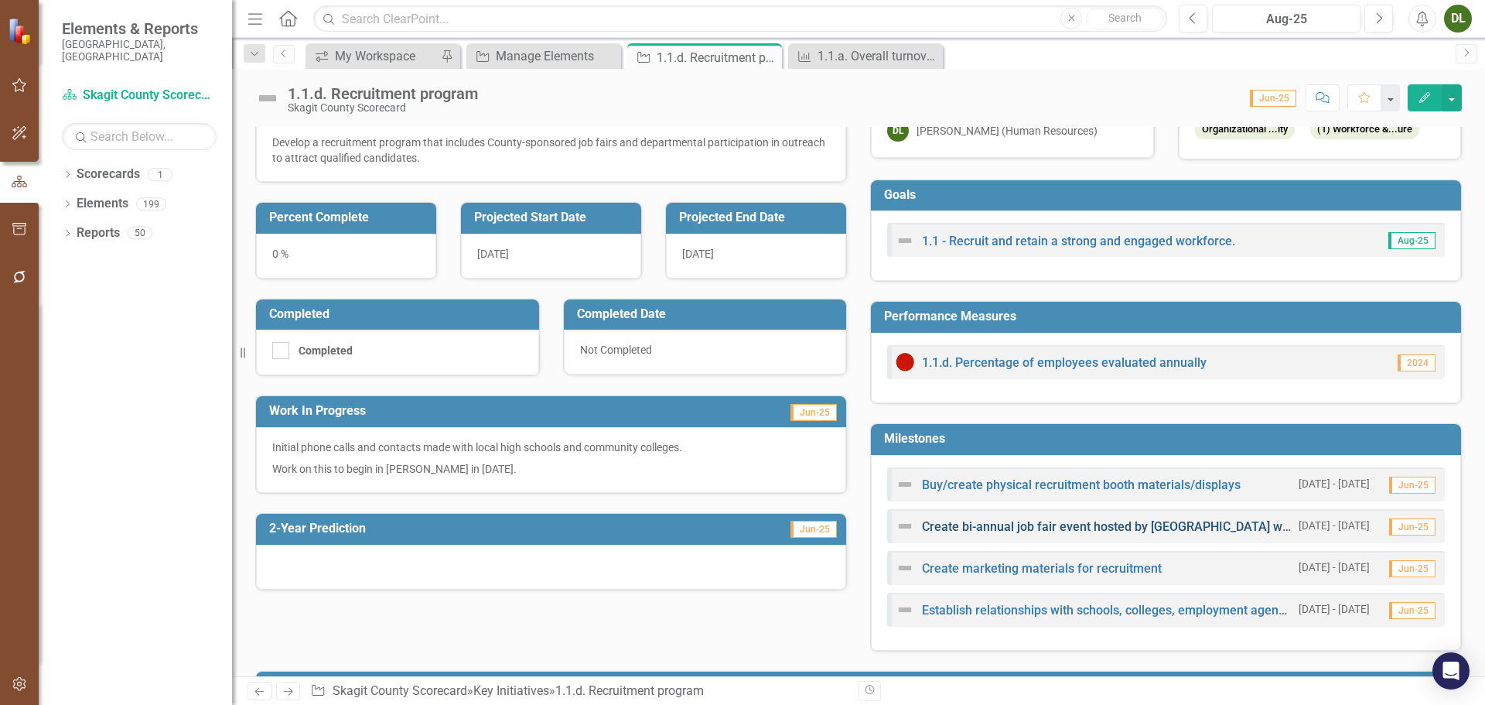
click at [1179, 524] on link "Create bi-annual job fair event hosted by Skagit County with all departments/of…" at bounding box center [1392, 526] width 940 height 15
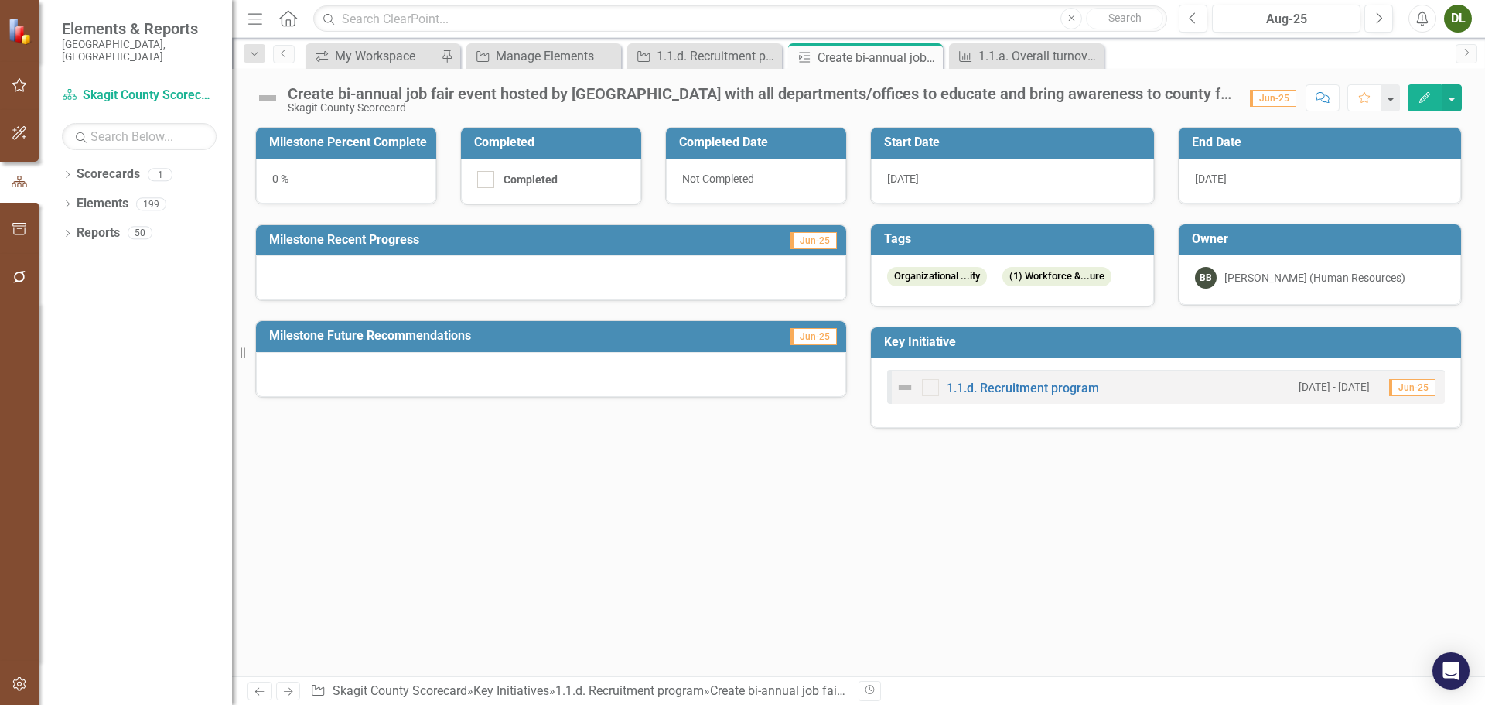
click at [1419, 97] on button "Edit" at bounding box center [1425, 97] width 34 height 27
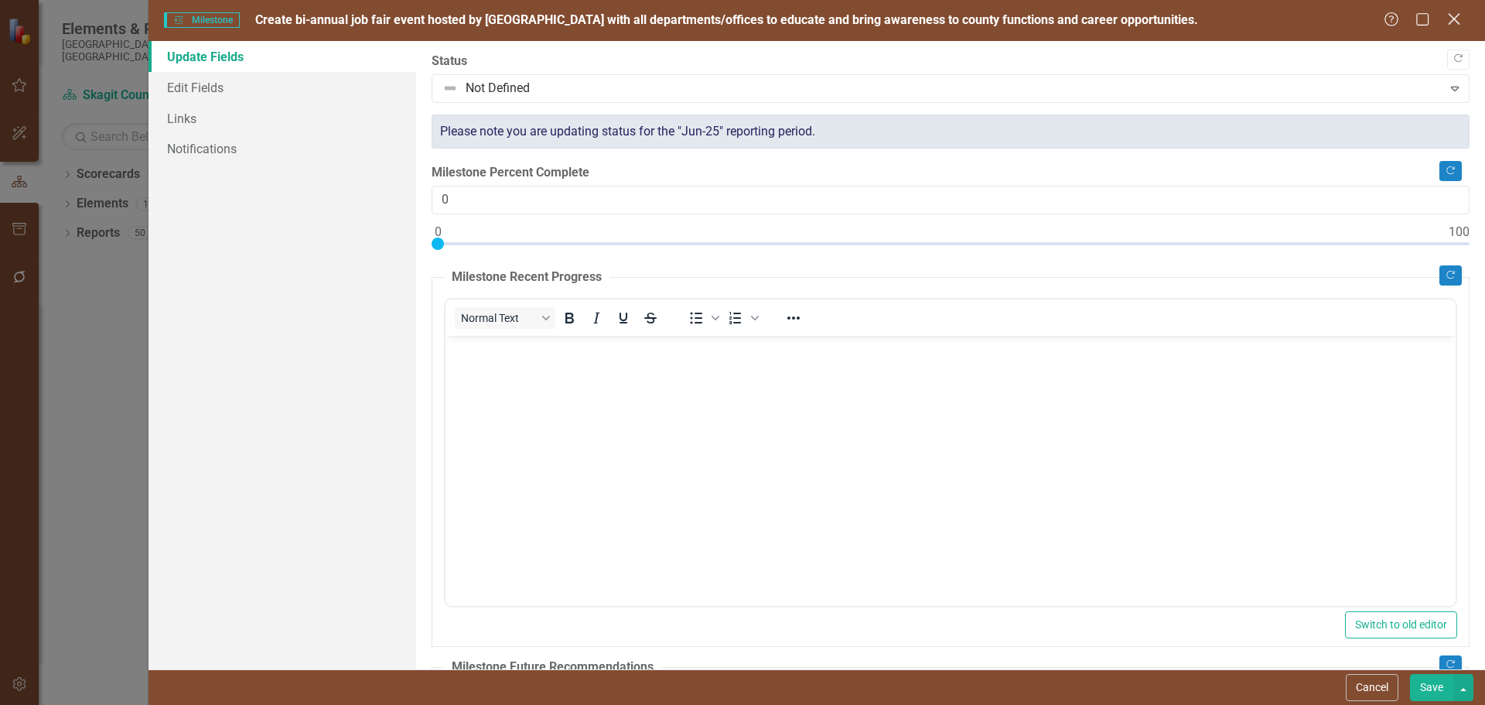
click at [1449, 23] on icon at bounding box center [1454, 19] width 12 height 12
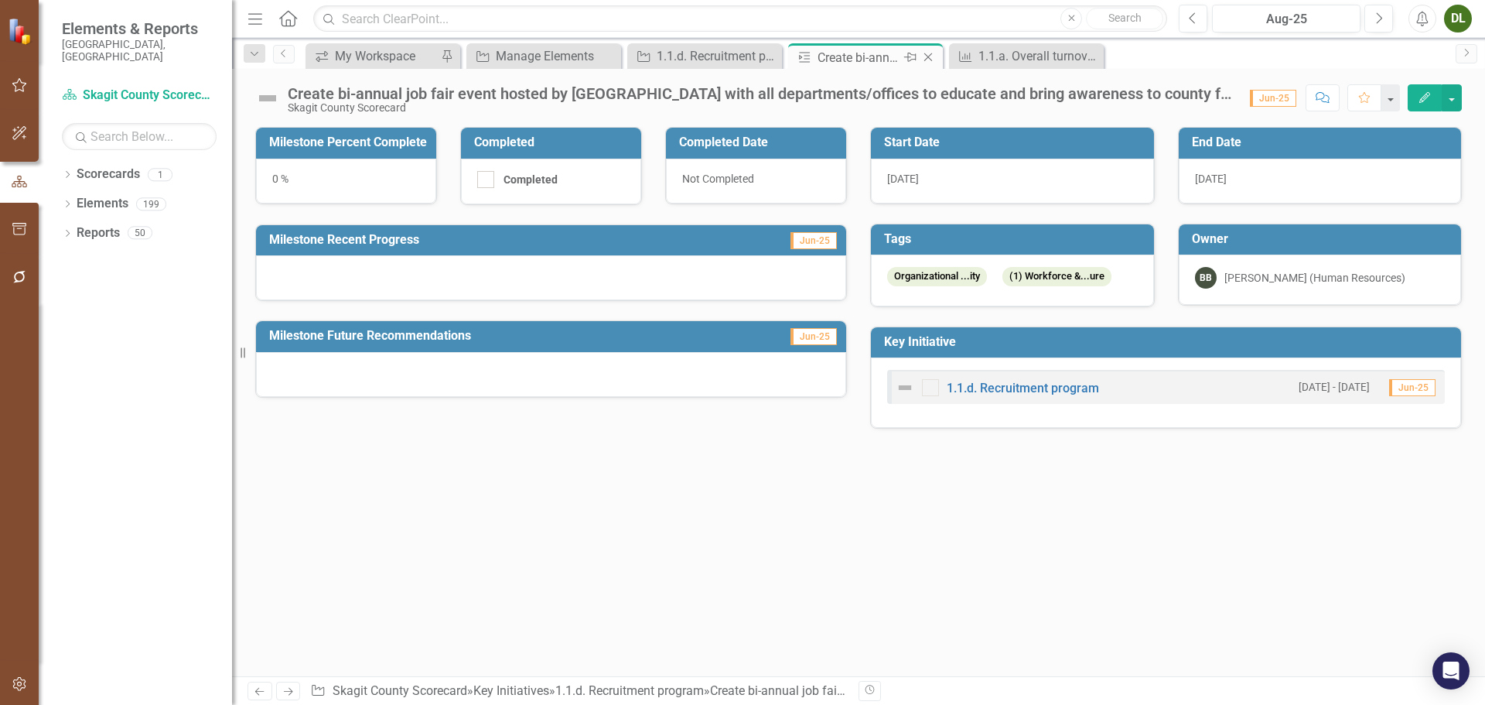
click at [926, 55] on icon at bounding box center [928, 57] width 9 height 9
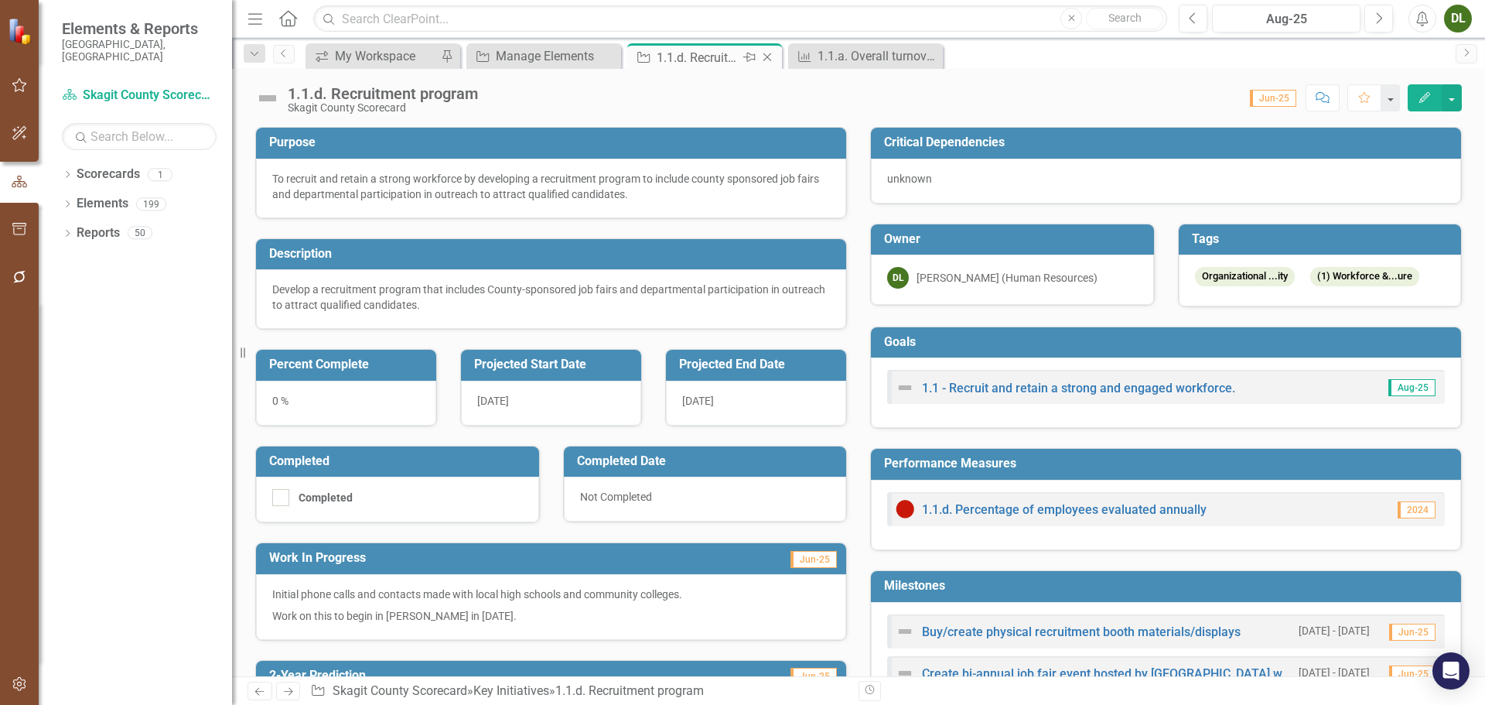
click at [710, 49] on div "1.1.d. Recruitment program" at bounding box center [698, 57] width 83 height 19
click at [768, 55] on icon "Close" at bounding box center [767, 57] width 15 height 12
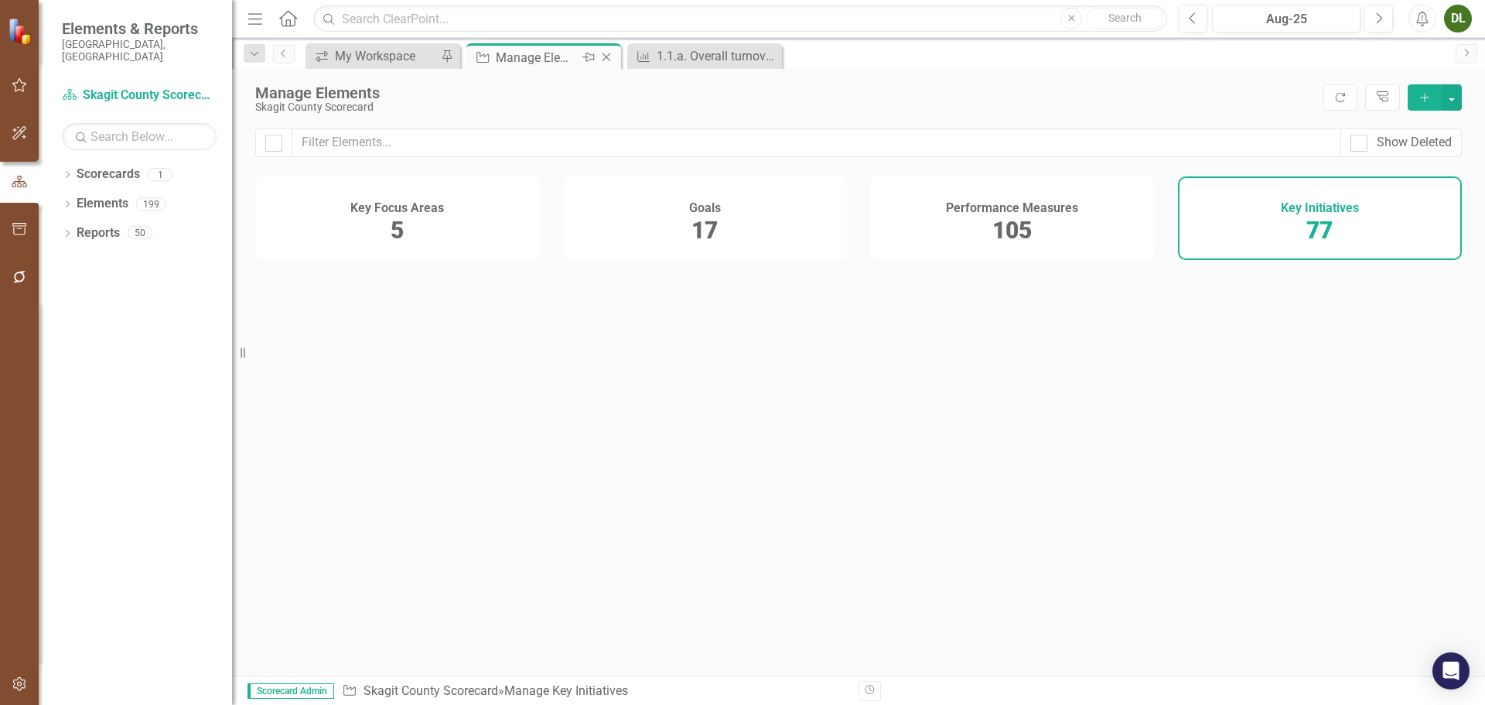
click at [544, 55] on div "Manage Elements" at bounding box center [537, 57] width 83 height 19
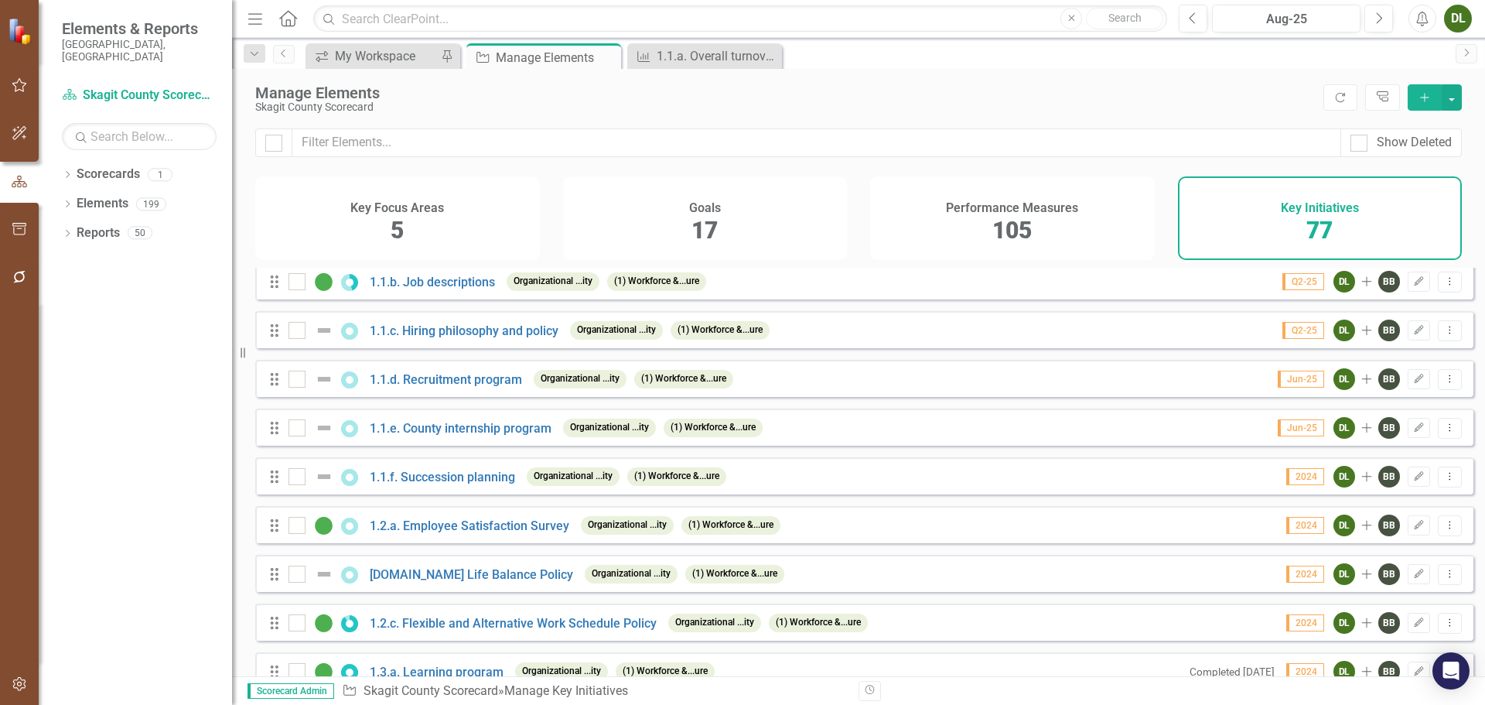
scroll to position [77, 0]
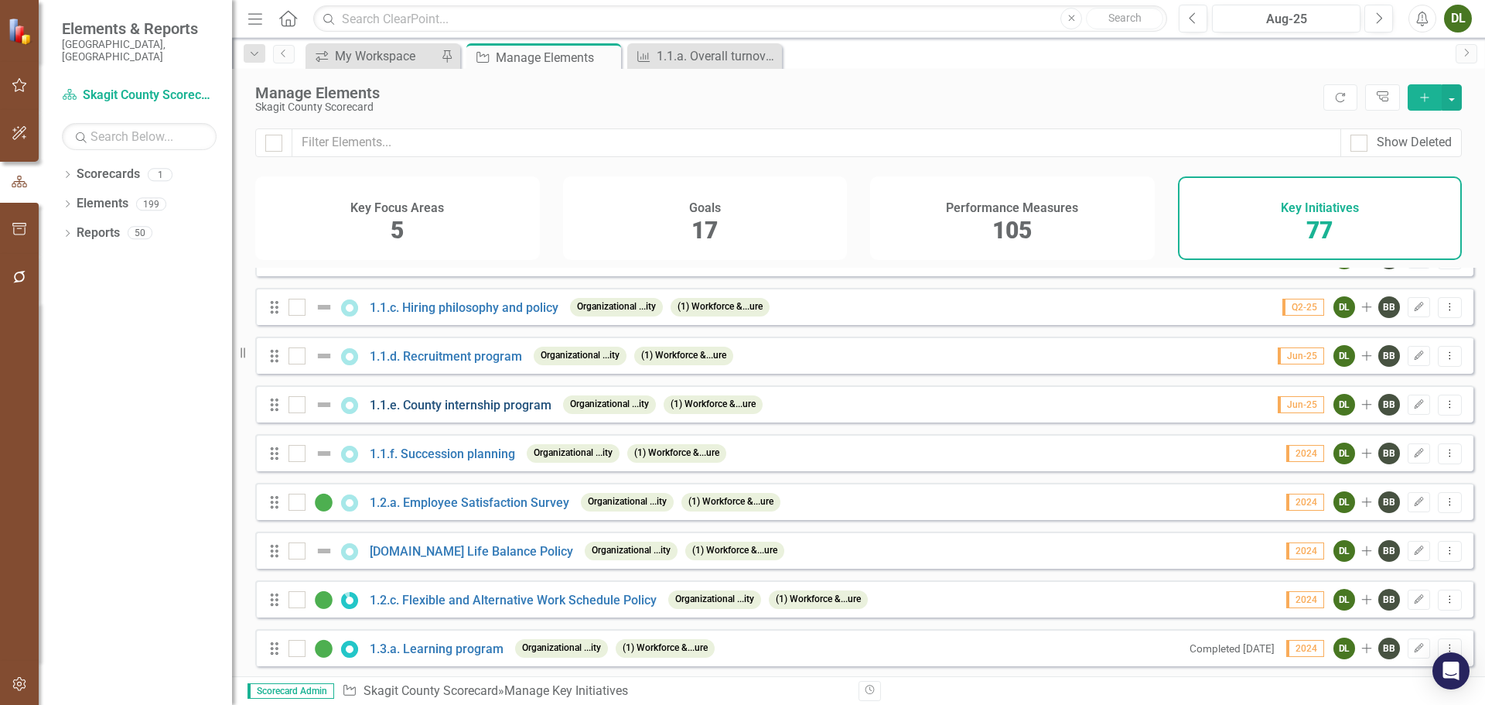
click at [462, 412] on link "1.1.e. County internship program" at bounding box center [461, 405] width 182 height 15
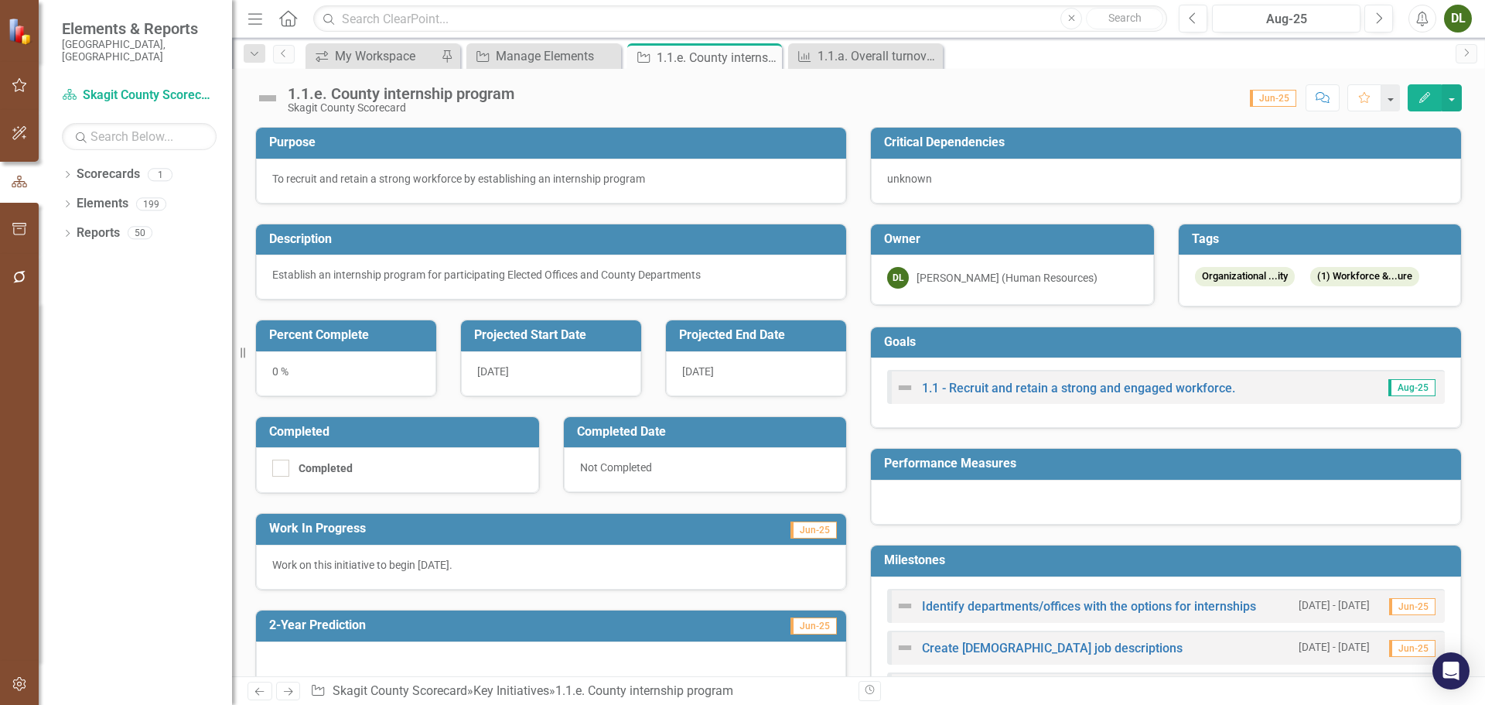
scroll to position [77, 0]
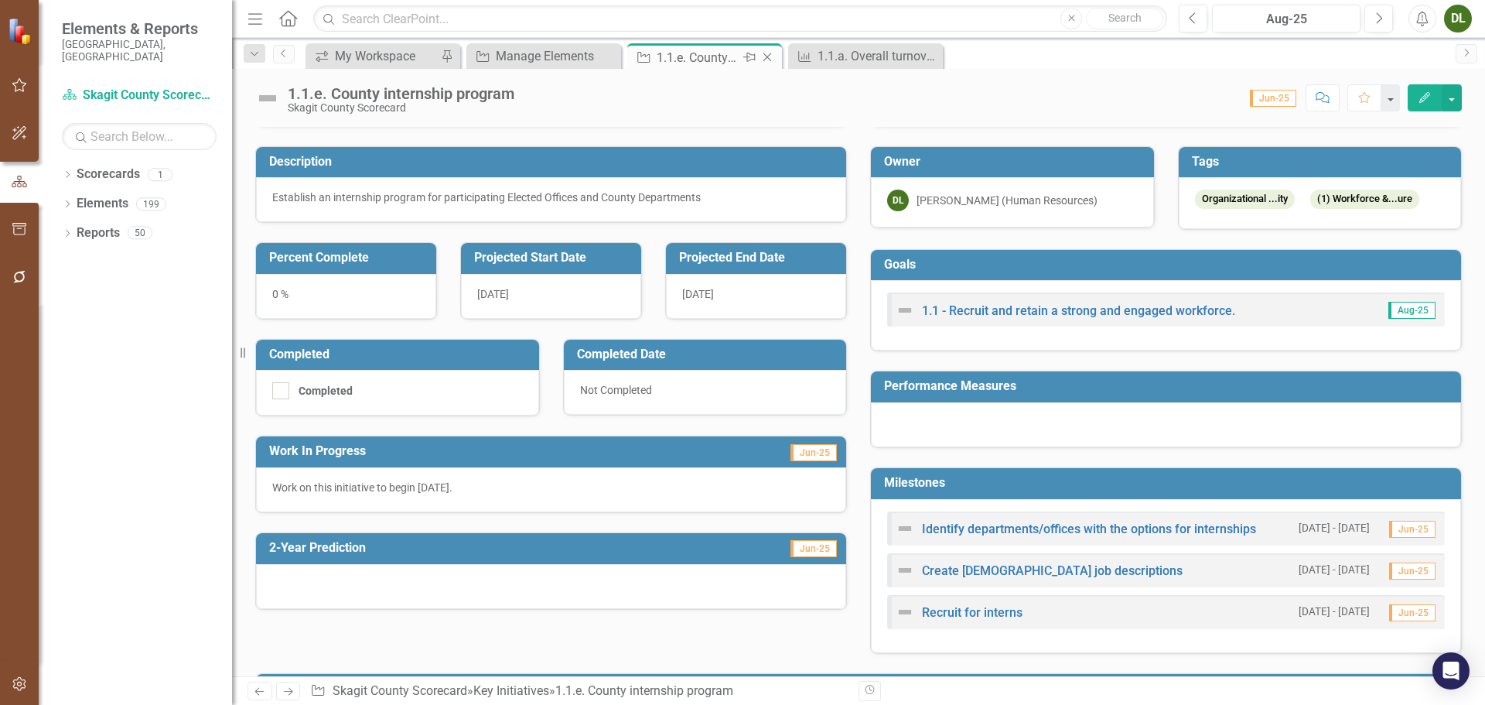
click at [766, 57] on icon "Close" at bounding box center [767, 57] width 15 height 12
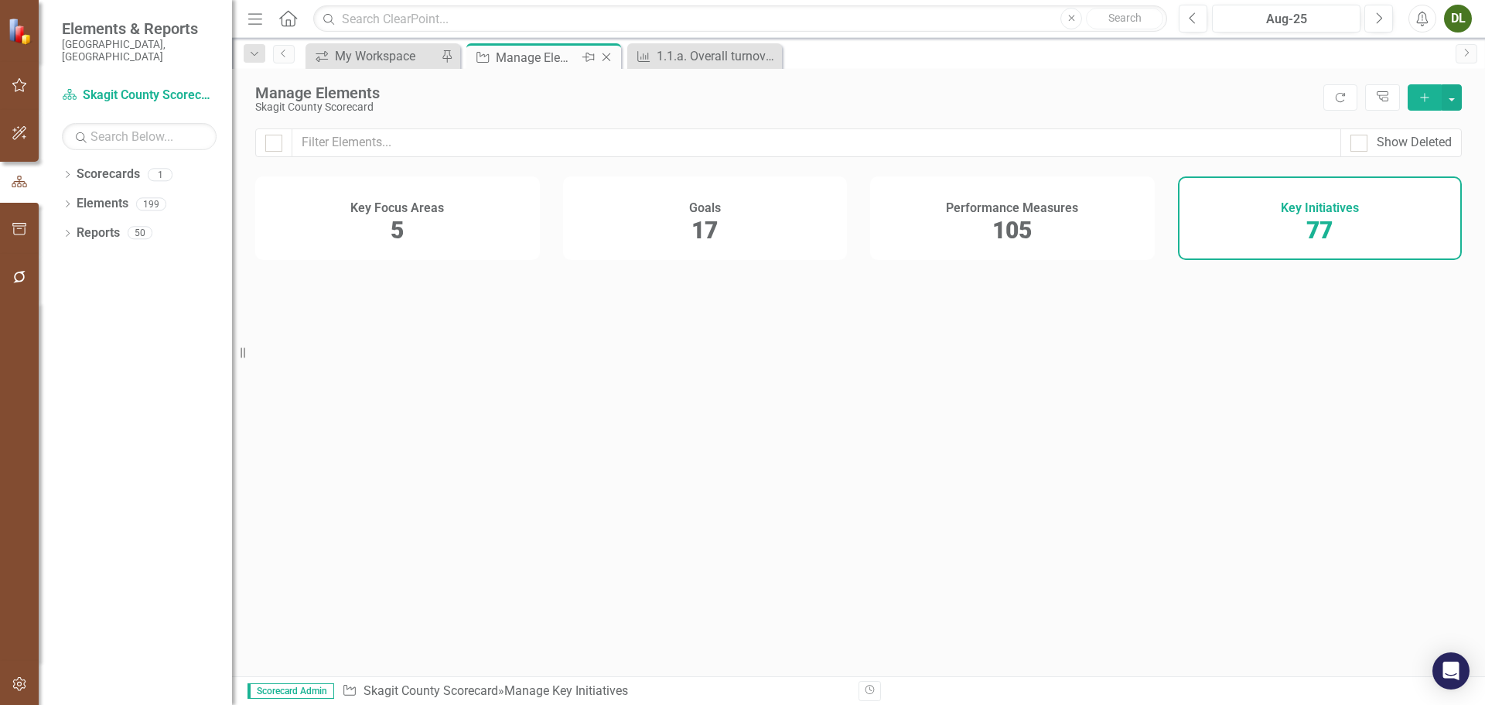
click at [541, 57] on div "Manage Elements" at bounding box center [537, 57] width 83 height 19
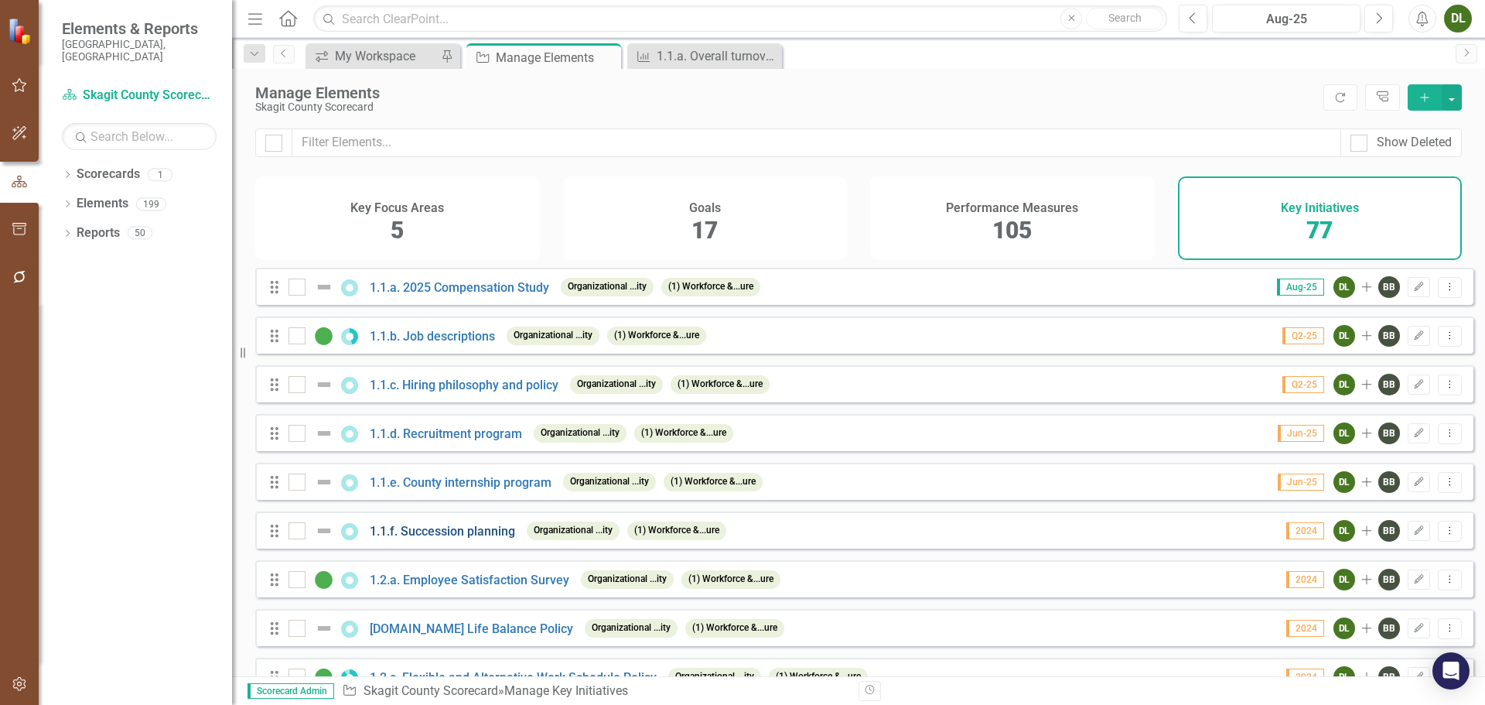
click at [456, 538] on link "1.1.f. Succession planning" at bounding box center [442, 531] width 145 height 15
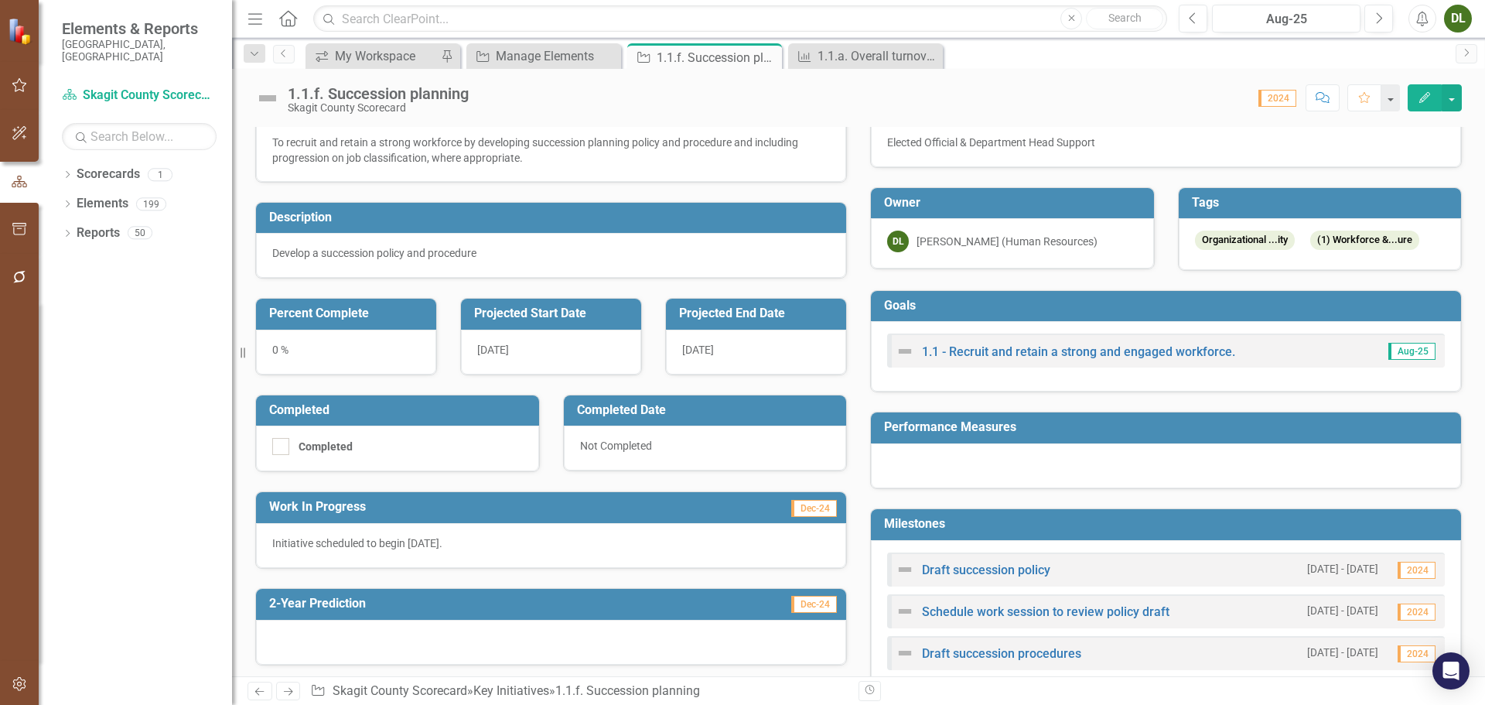
scroll to position [13, 0]
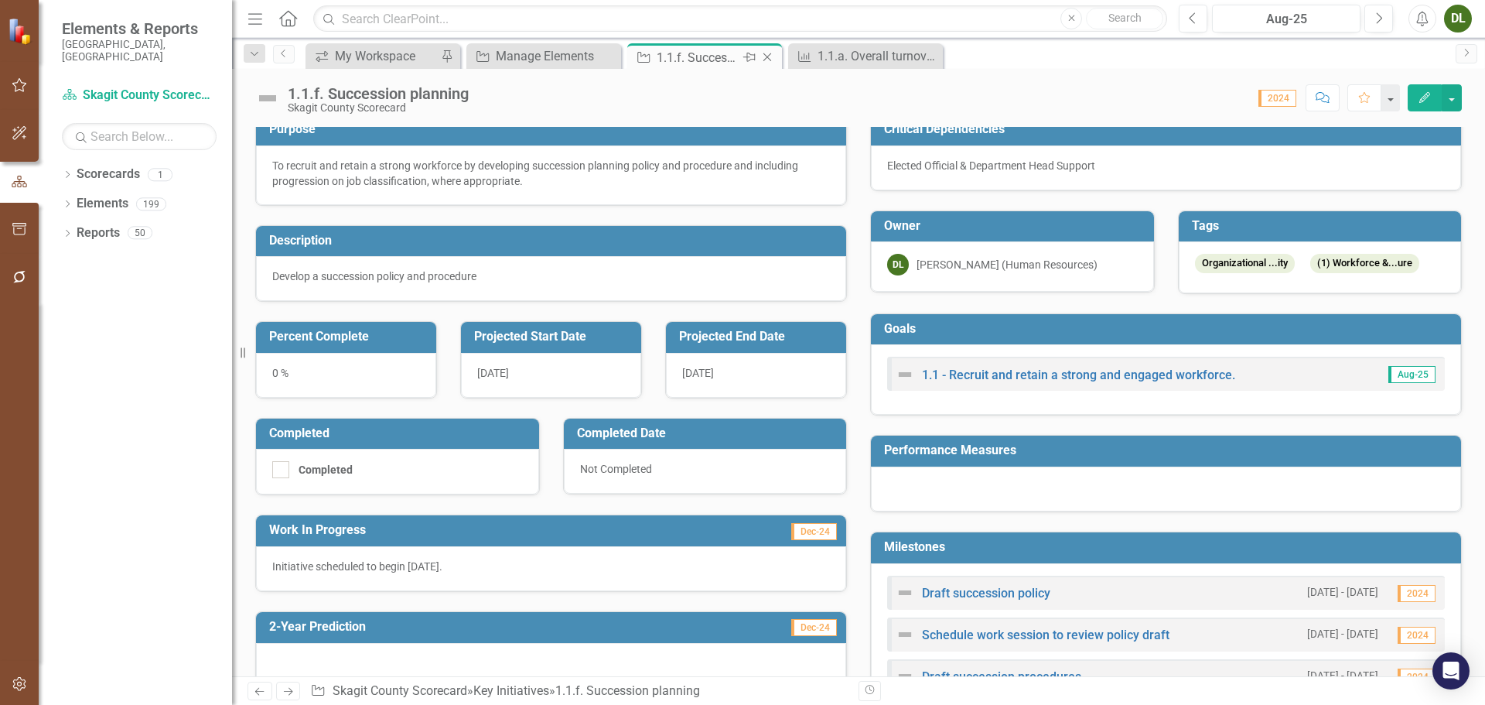
click at [767, 59] on icon "Close" at bounding box center [767, 57] width 15 height 12
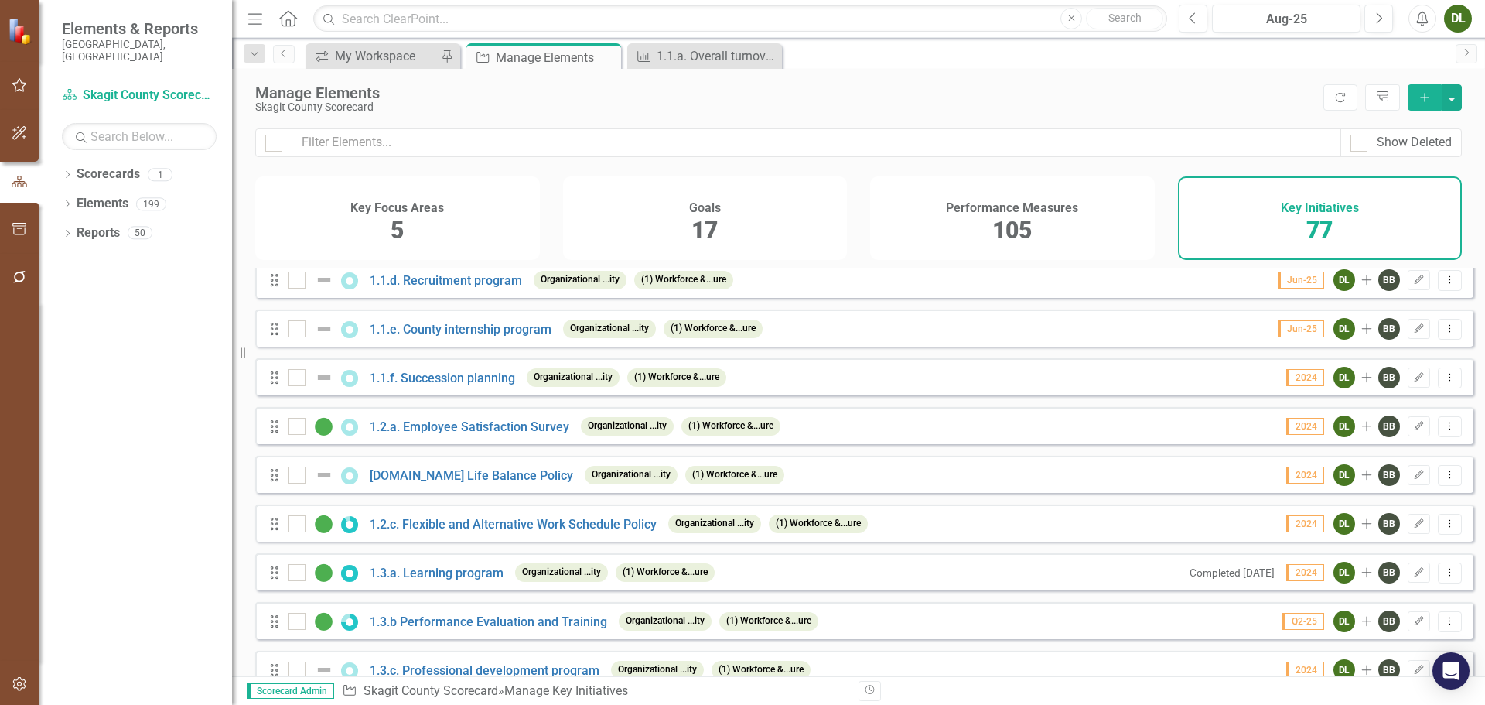
scroll to position [155, 0]
click at [492, 432] on link "1.2.a. Employee Satisfaction Survey" at bounding box center [470, 425] width 200 height 15
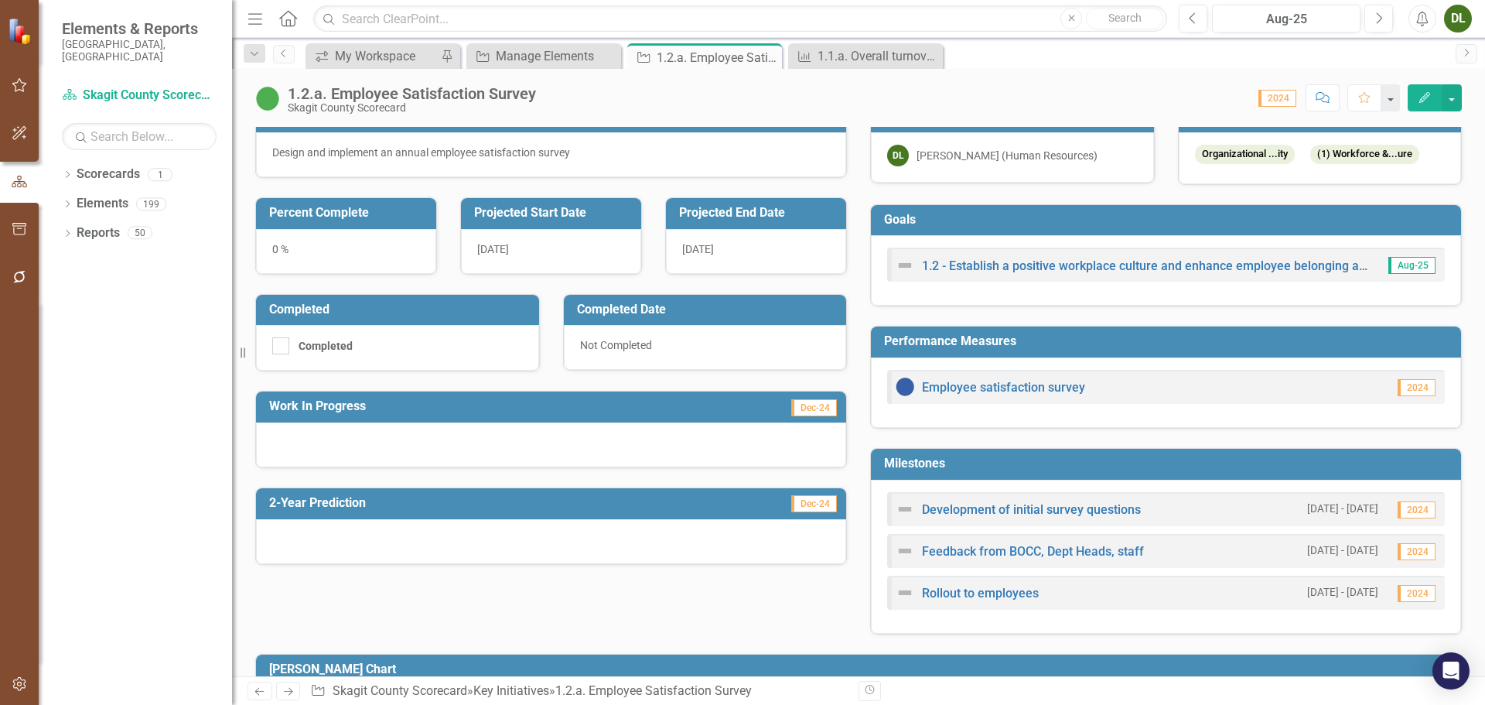
scroll to position [155, 0]
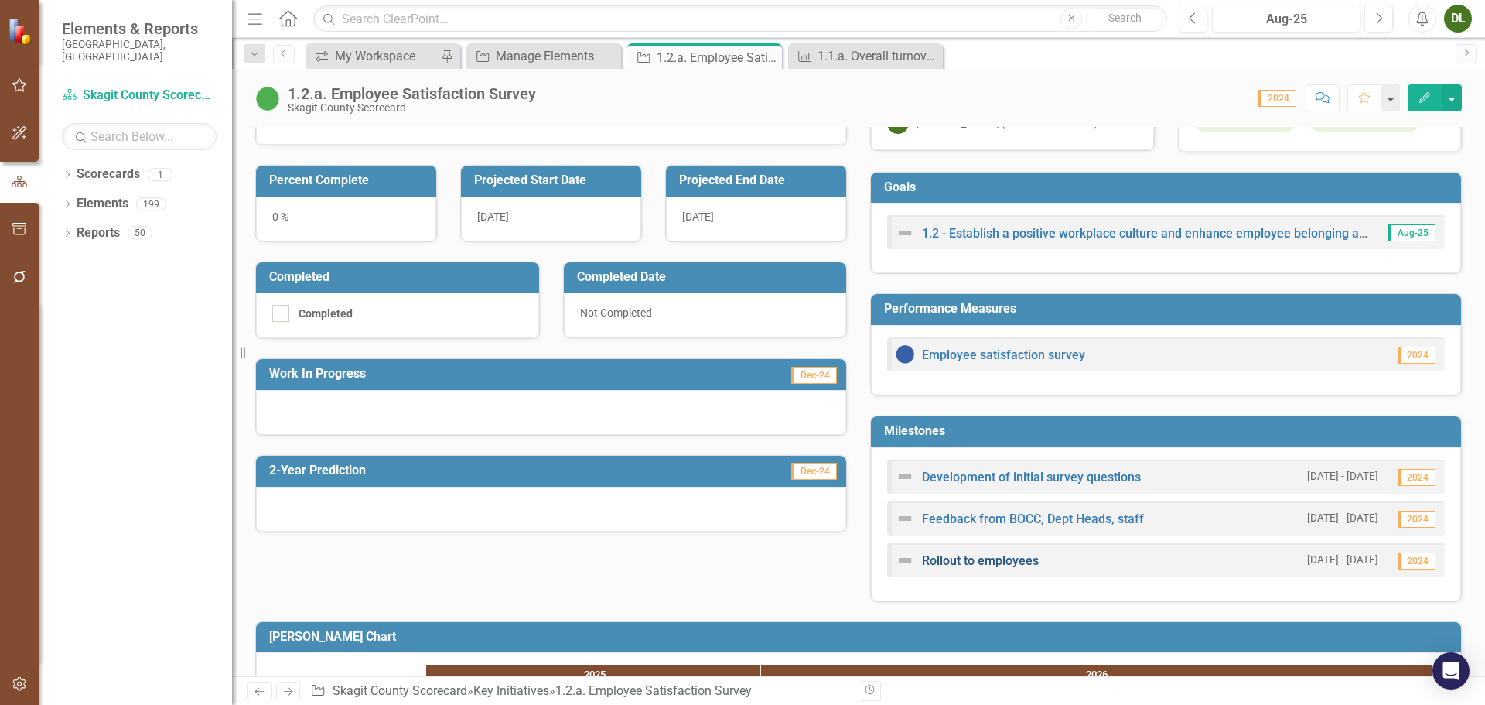
click at [997, 562] on link "Rollout to employees" at bounding box center [980, 560] width 117 height 15
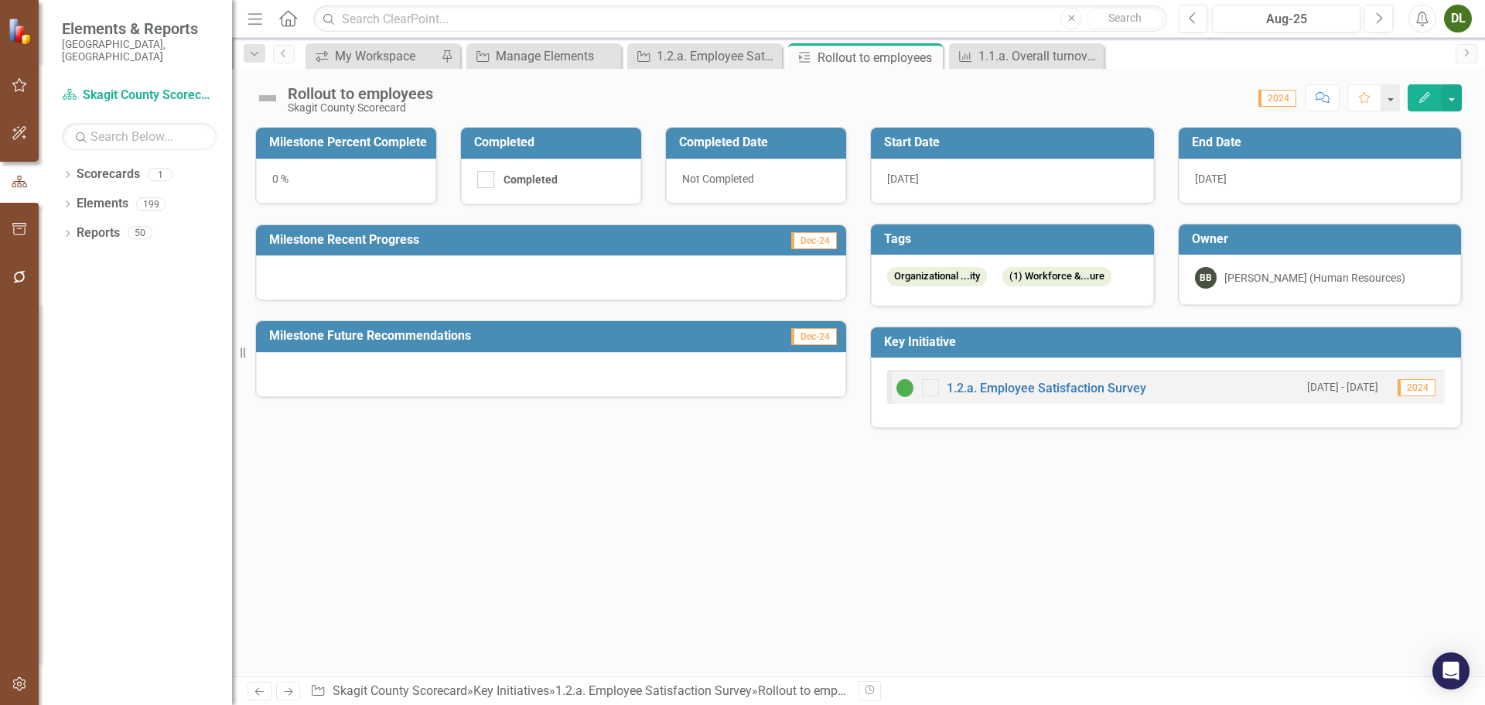
click at [1426, 101] on icon "Edit" at bounding box center [1425, 97] width 14 height 11
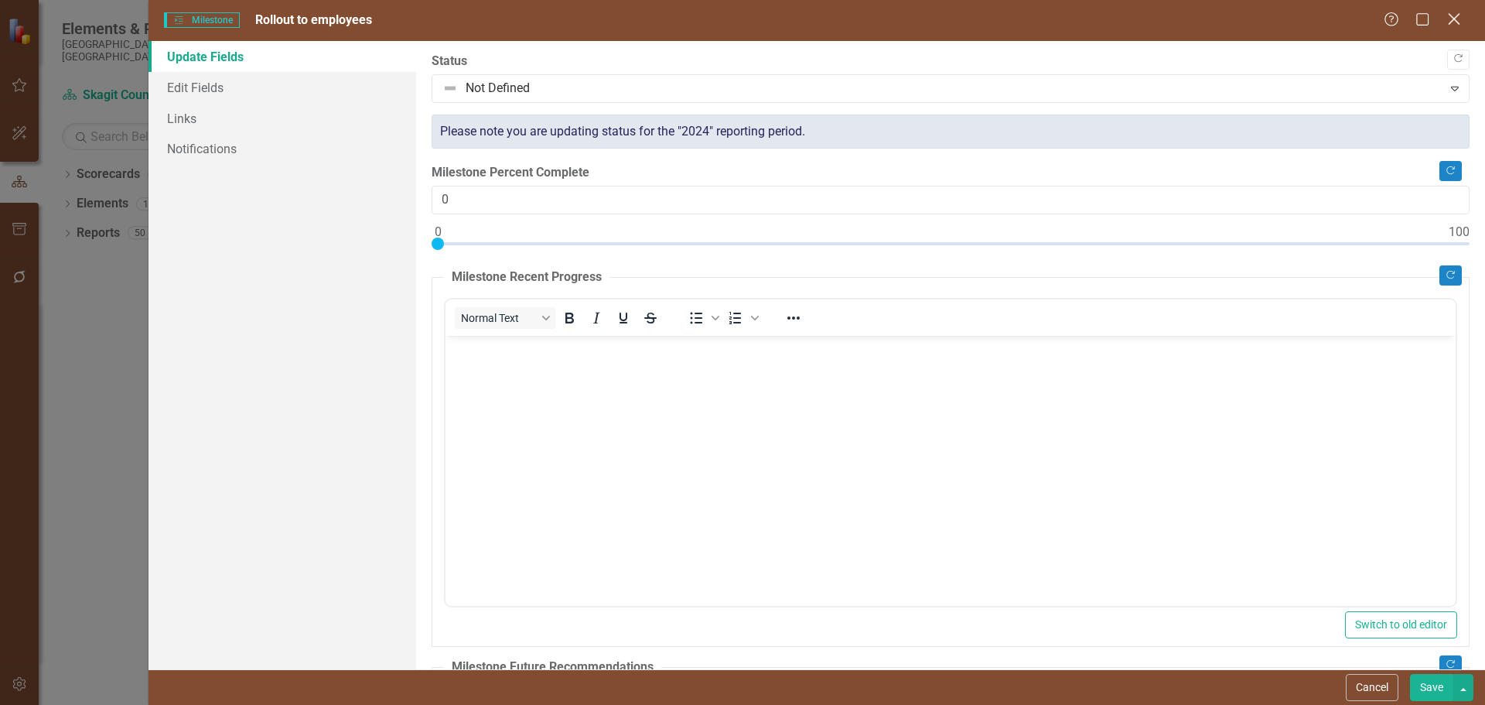
click at [1459, 15] on icon at bounding box center [1454, 19] width 12 height 12
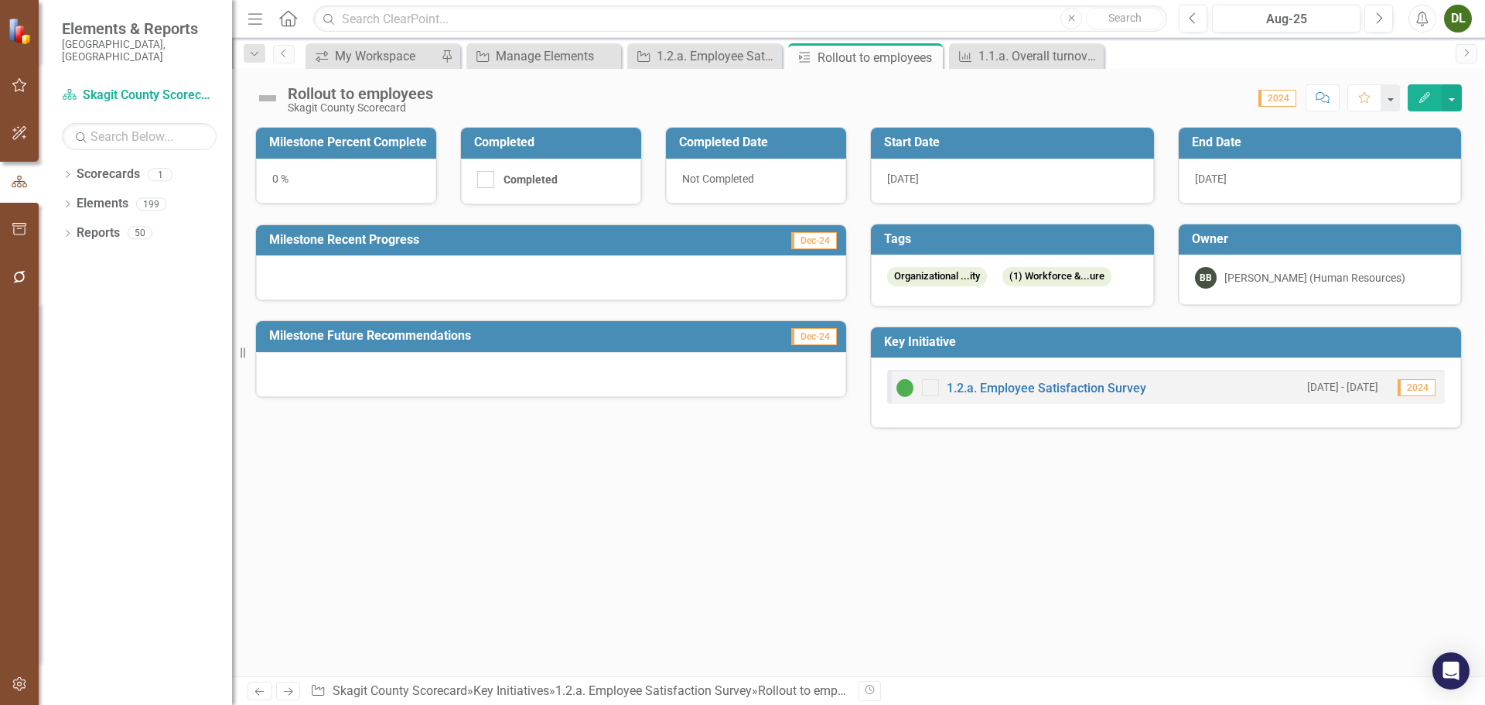
click at [947, 179] on div "11/1/25" at bounding box center [1012, 181] width 283 height 45
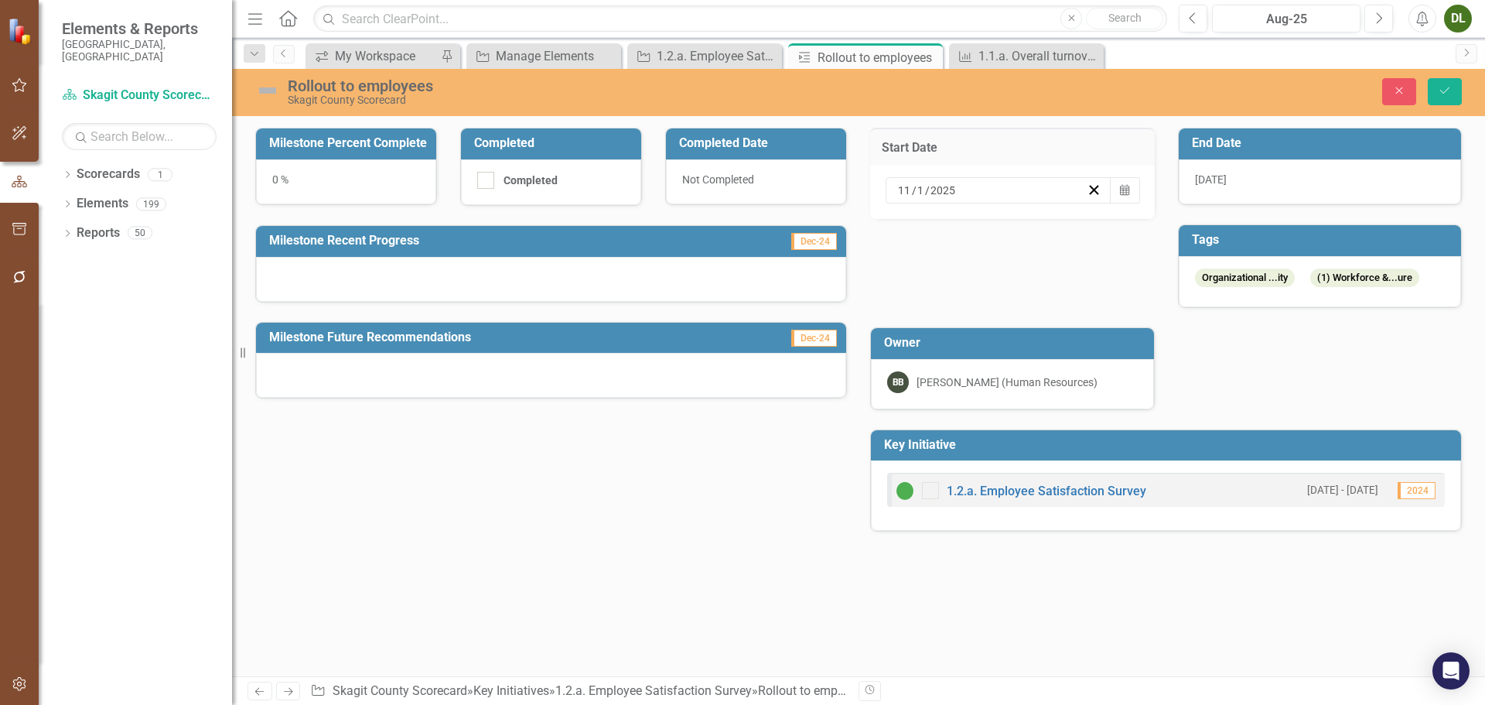
click at [910, 187] on input "11" at bounding box center [904, 190] width 15 height 15
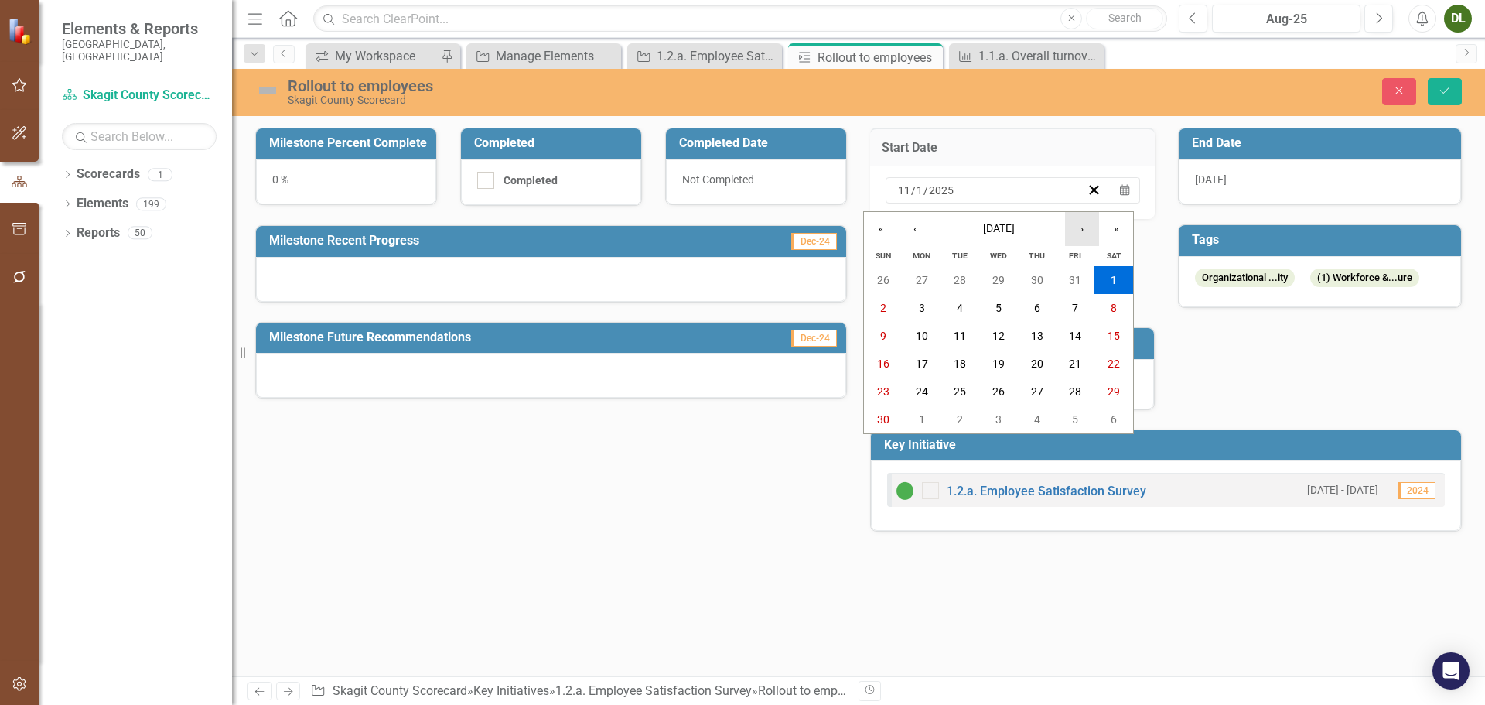
click at [1080, 226] on button "›" at bounding box center [1082, 229] width 34 height 34
click at [931, 275] on button "1" at bounding box center [922, 280] width 39 height 28
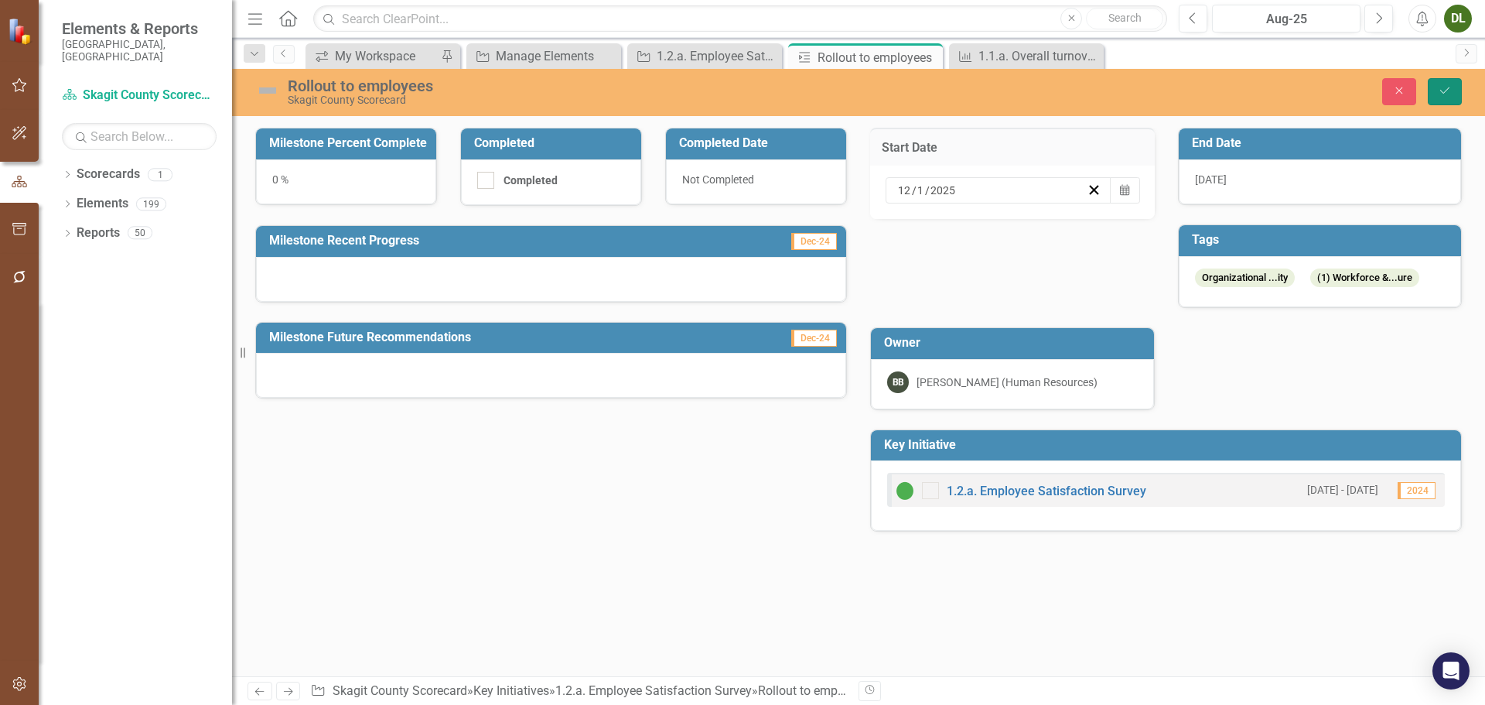
click at [1442, 94] on icon "Save" at bounding box center [1445, 90] width 14 height 11
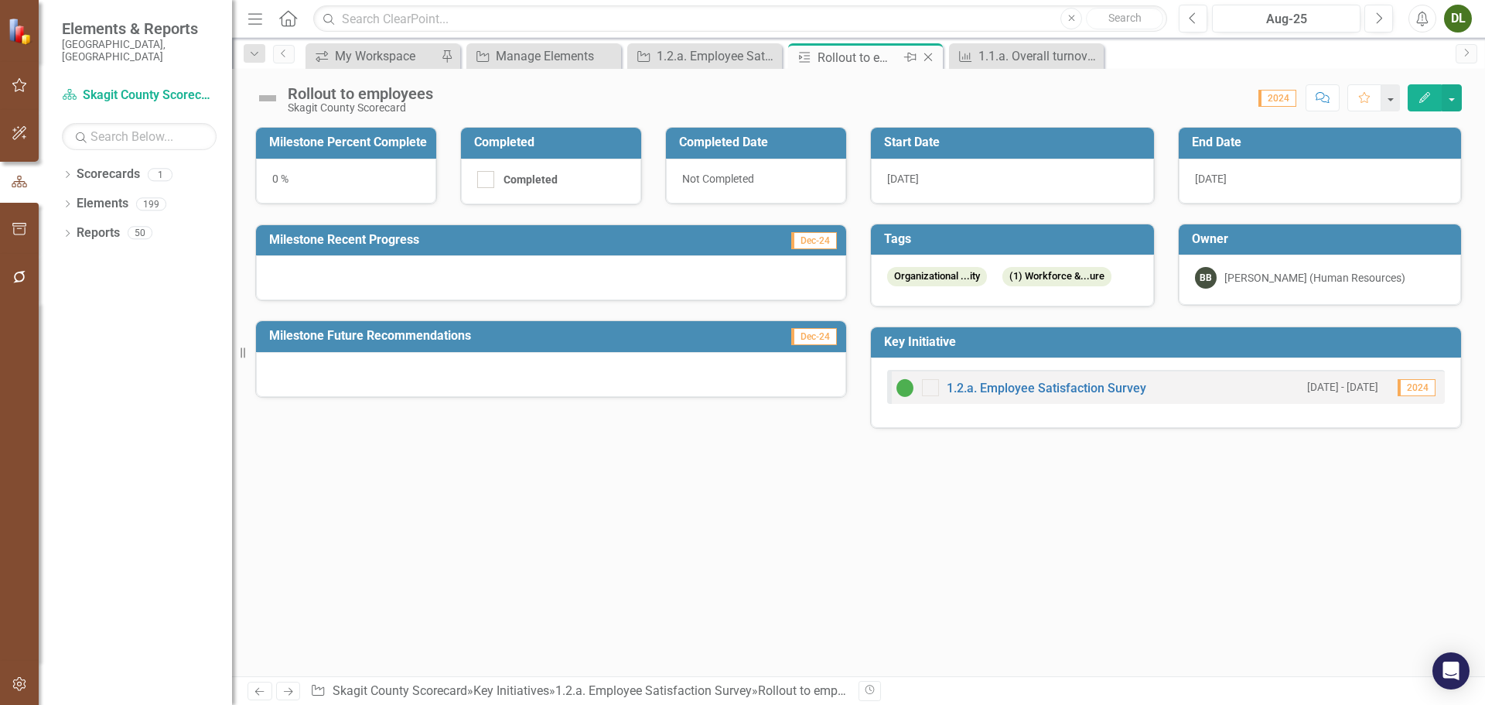
click at [928, 54] on icon "Close" at bounding box center [927, 57] width 15 height 12
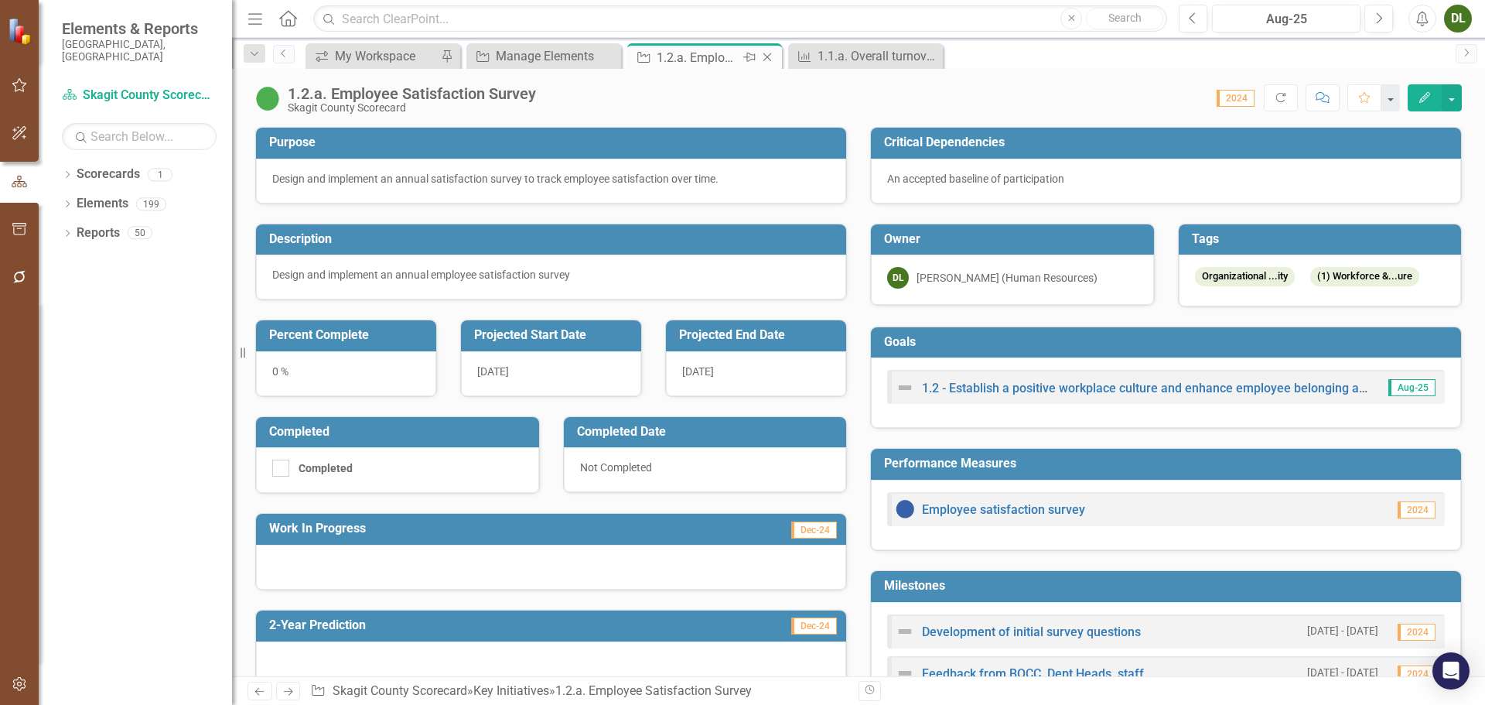
click at [712, 61] on div "1.2.a. Employee Satisfaction Survey" at bounding box center [698, 57] width 83 height 19
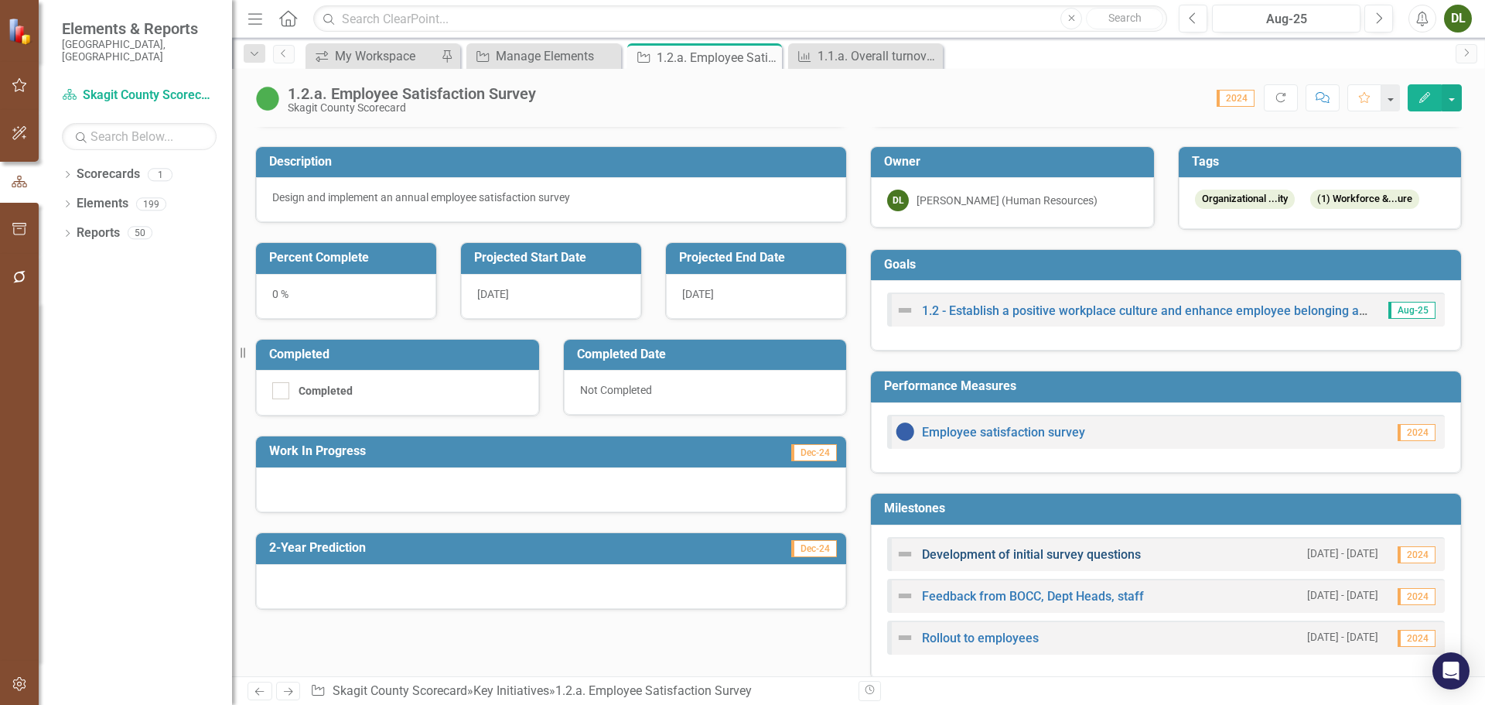
click at [1070, 556] on link "Development of initial survey questions" at bounding box center [1031, 554] width 219 height 15
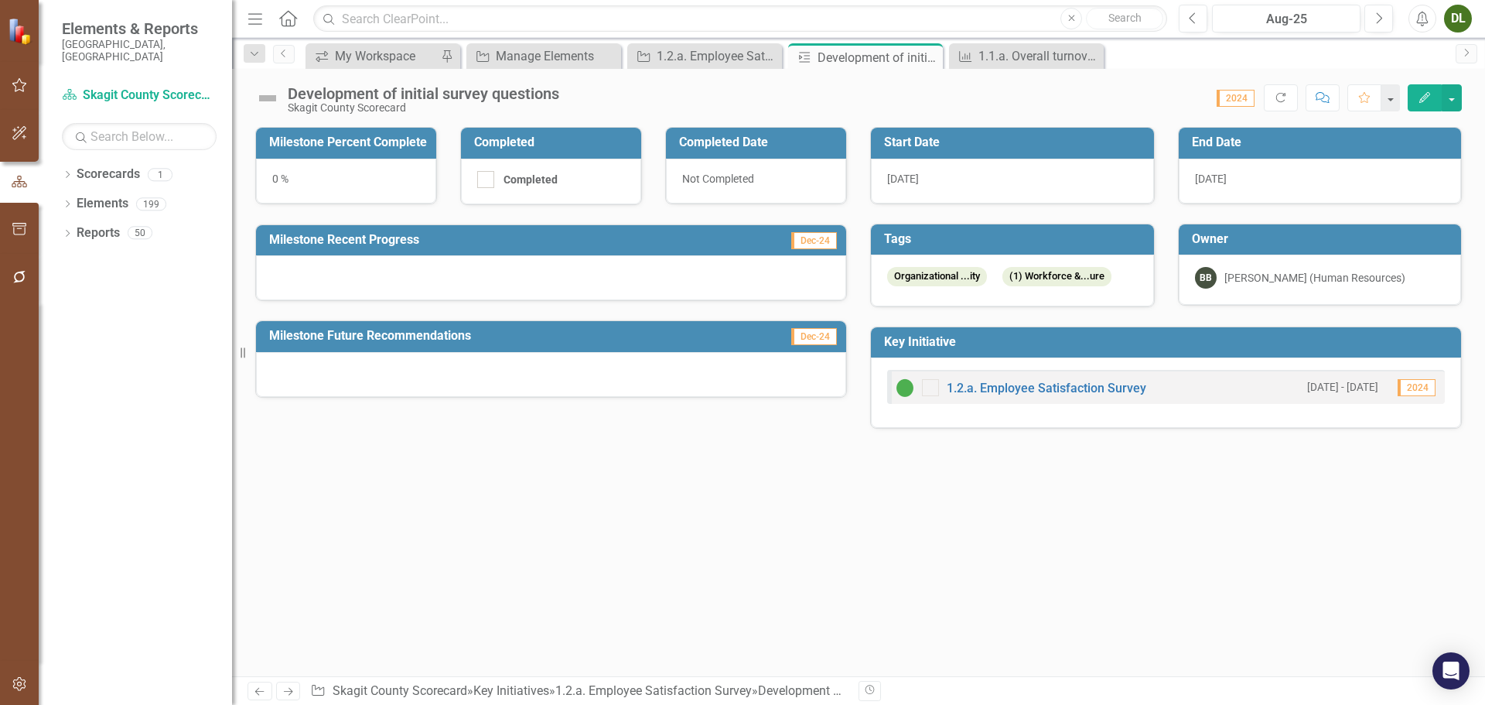
click at [1227, 179] on span "8/31/25" at bounding box center [1211, 178] width 32 height 12
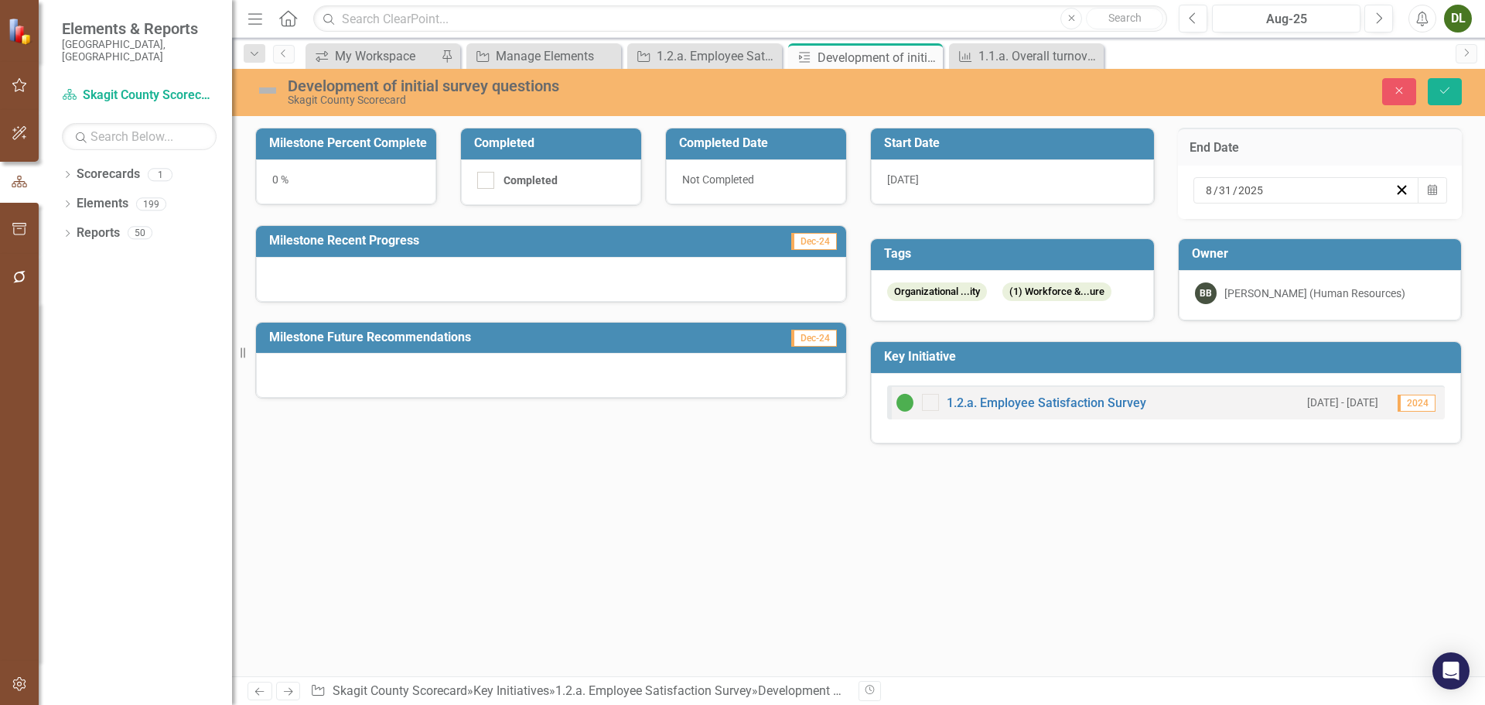
click at [1232, 185] on div "8 / 31 / 2025" at bounding box center [1298, 190] width 191 height 15
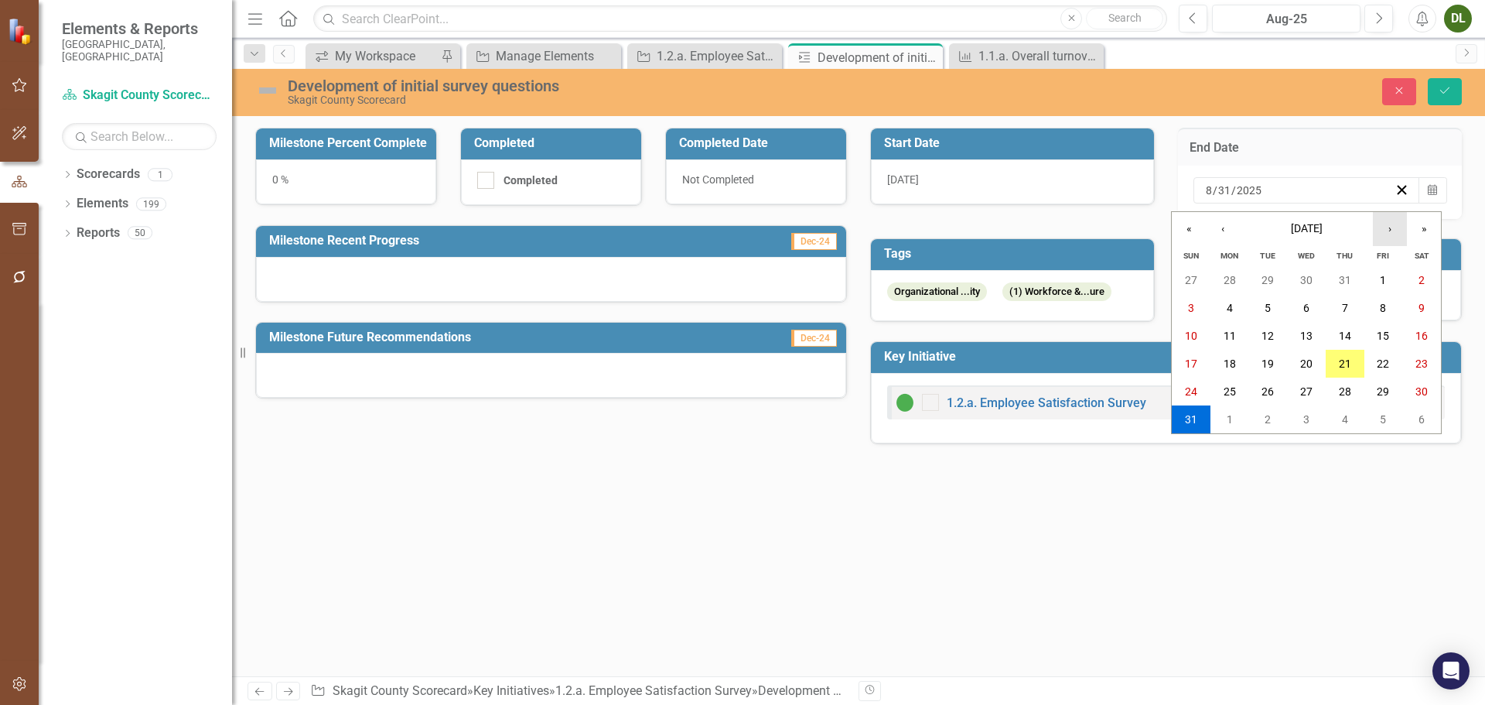
click at [1394, 228] on button "›" at bounding box center [1390, 229] width 34 height 34
click at [1385, 307] on abbr "12" at bounding box center [1383, 308] width 12 height 12
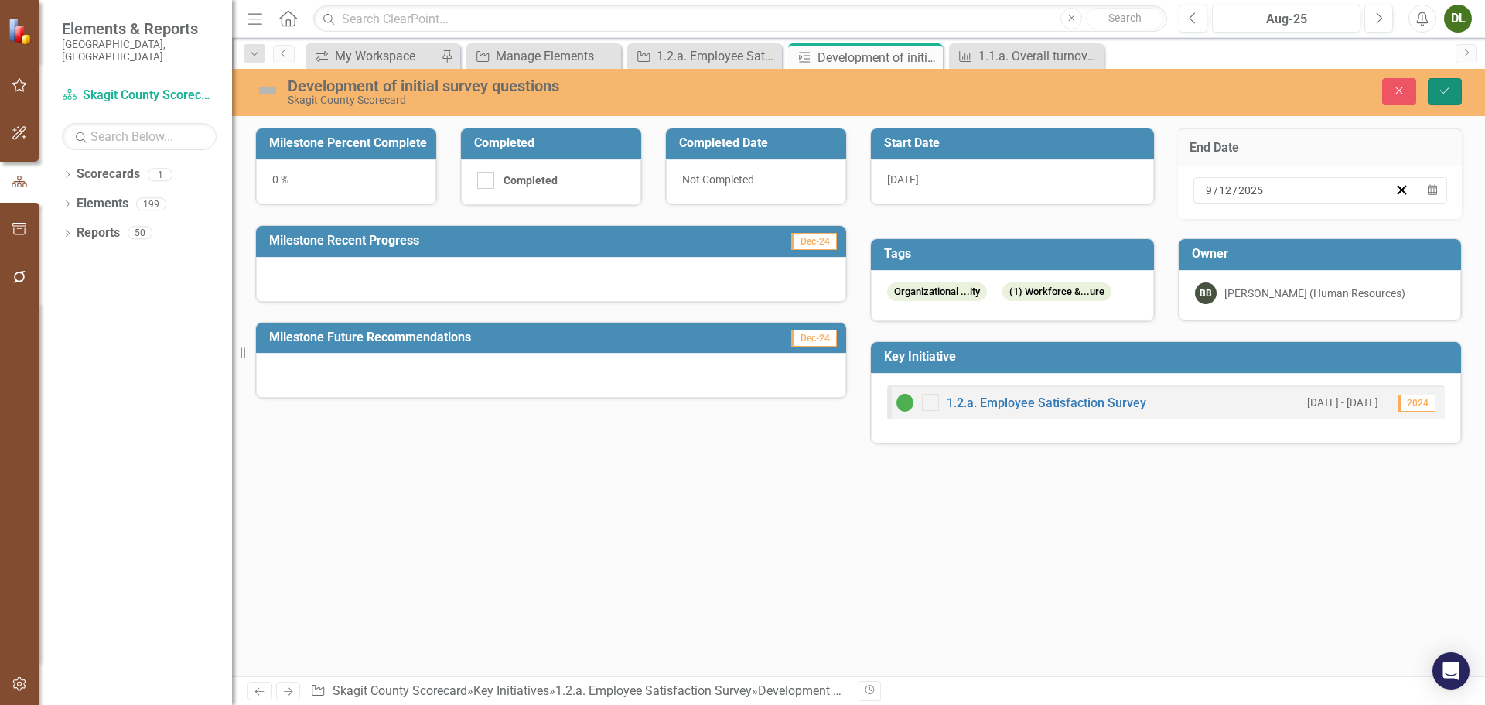
click at [1439, 96] on button "Save" at bounding box center [1445, 91] width 34 height 27
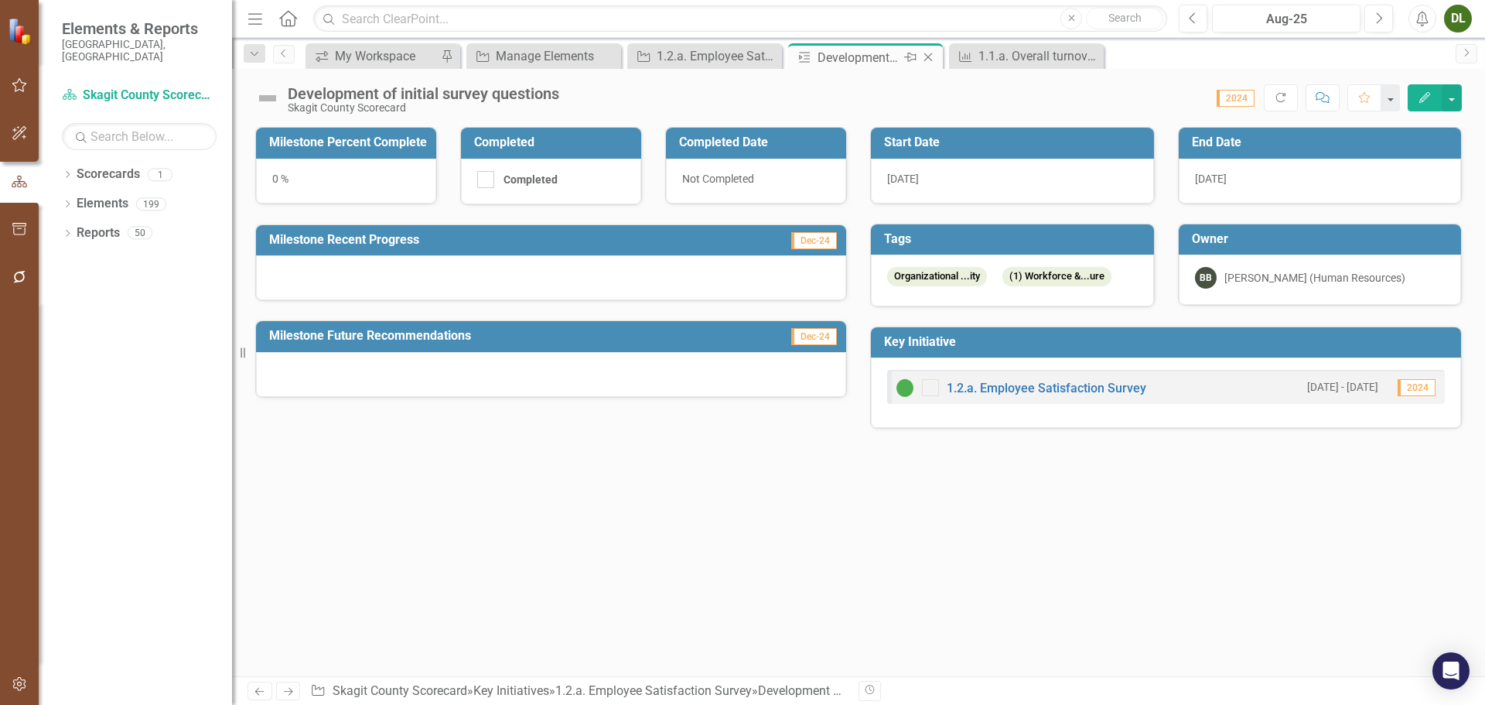
click at [930, 56] on icon "Close" at bounding box center [927, 57] width 15 height 12
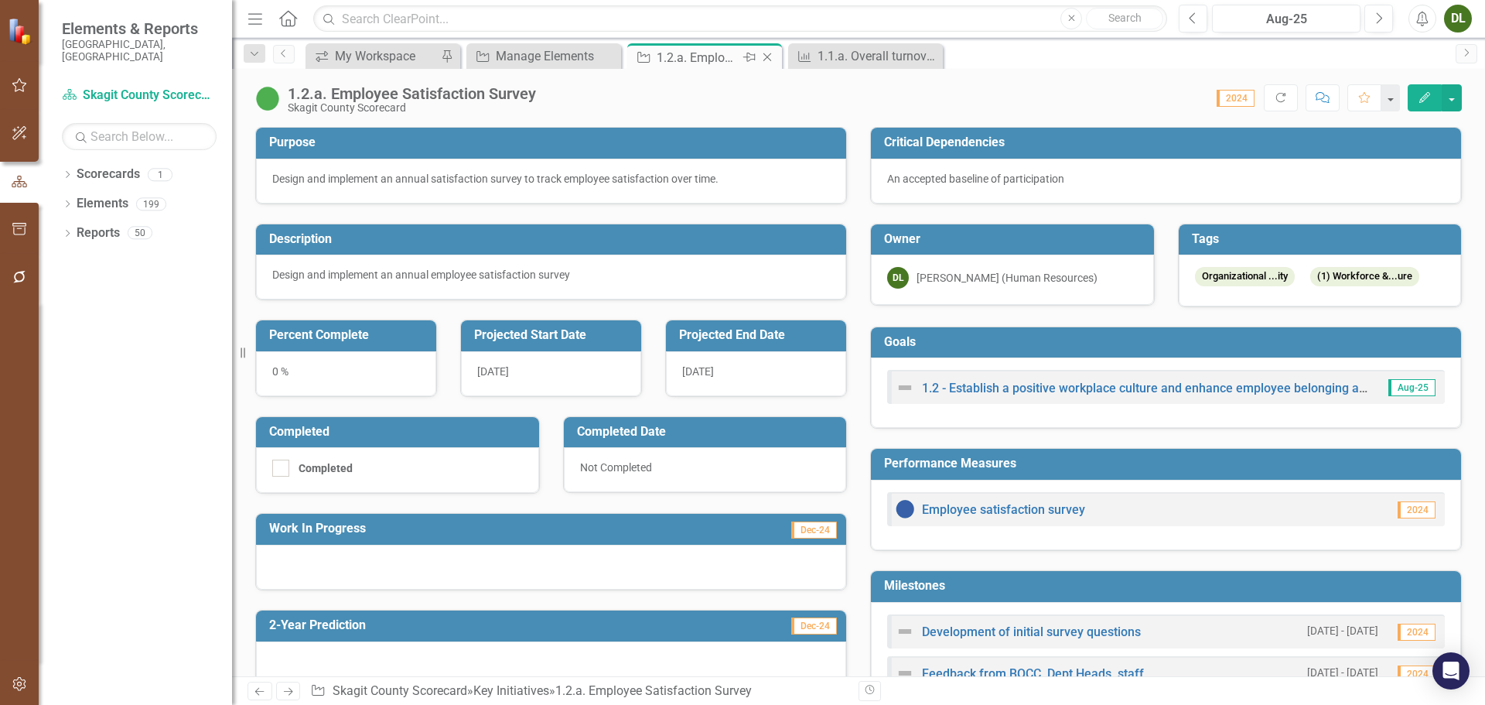
click at [717, 53] on div "1.2.a. Employee Satisfaction Survey" at bounding box center [698, 57] width 83 height 19
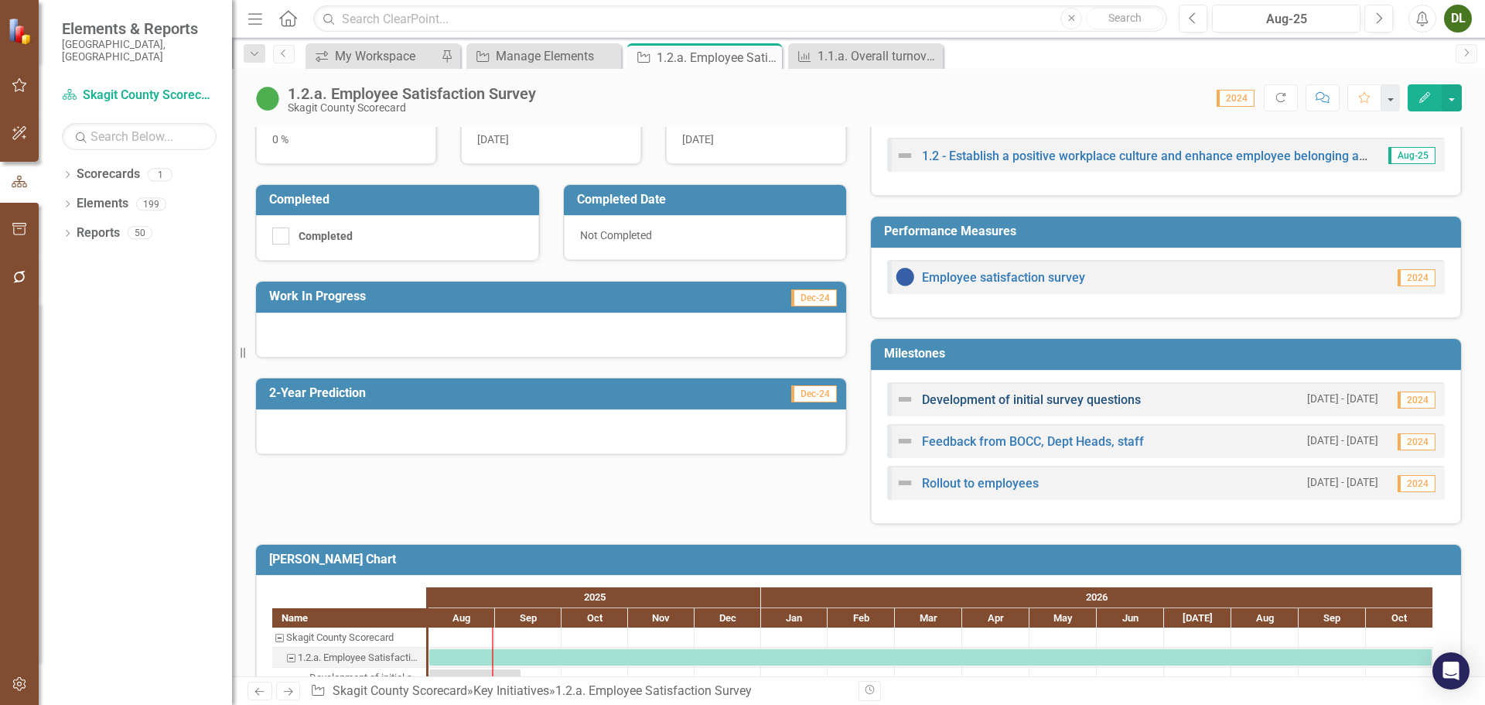
click at [1062, 402] on link "Development of initial survey questions" at bounding box center [1031, 399] width 219 height 15
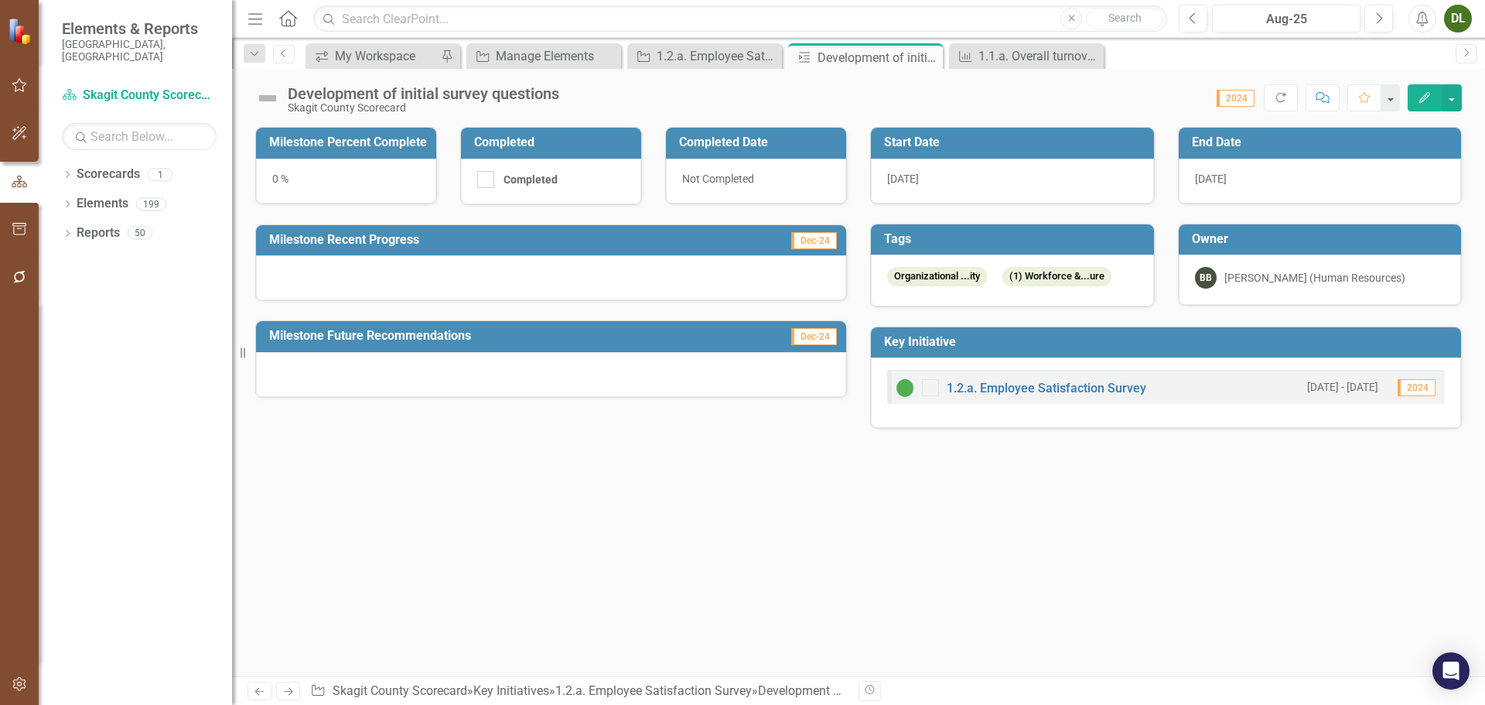
click at [1226, 173] on span "9/12/25" at bounding box center [1211, 178] width 32 height 12
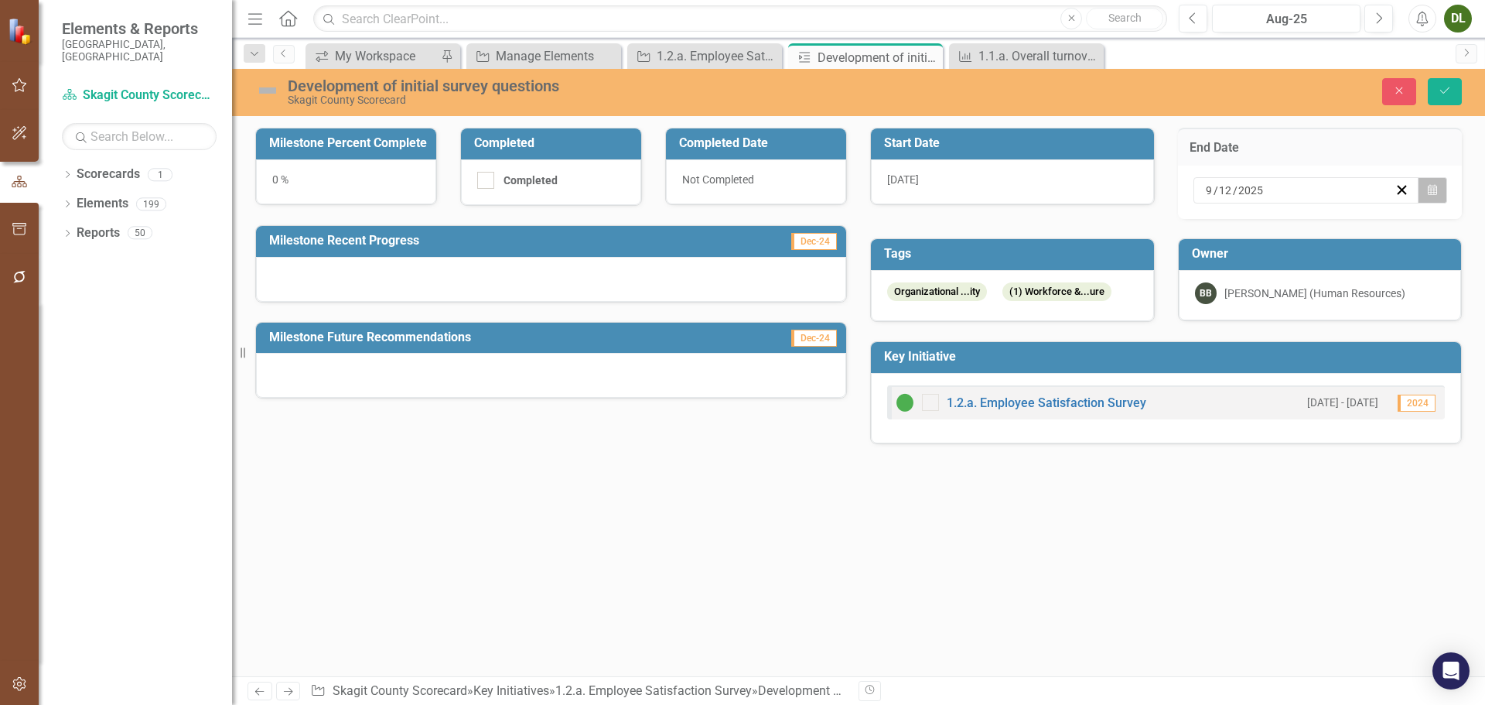
click at [1429, 190] on icon "button" at bounding box center [1432, 189] width 9 height 11
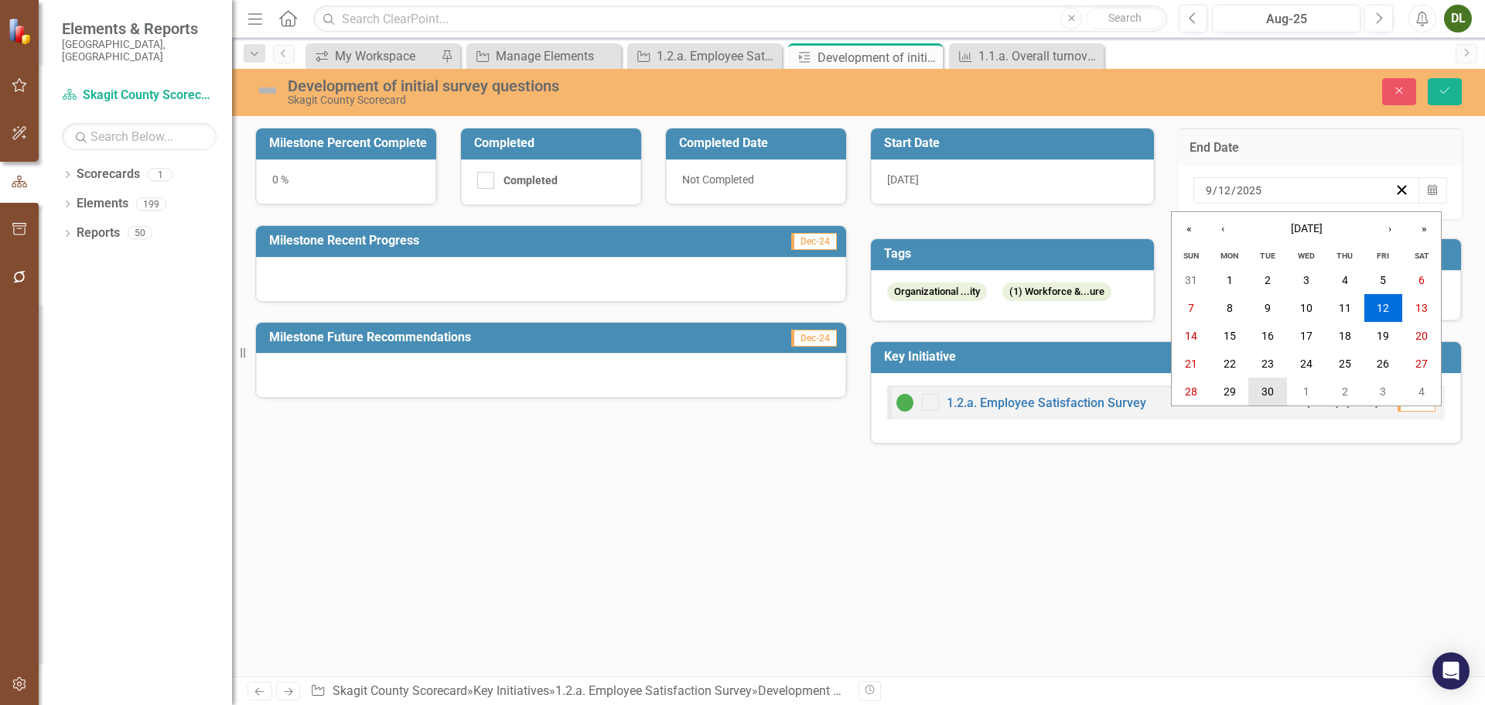
click at [1268, 387] on abbr "30" at bounding box center [1267, 391] width 12 height 12
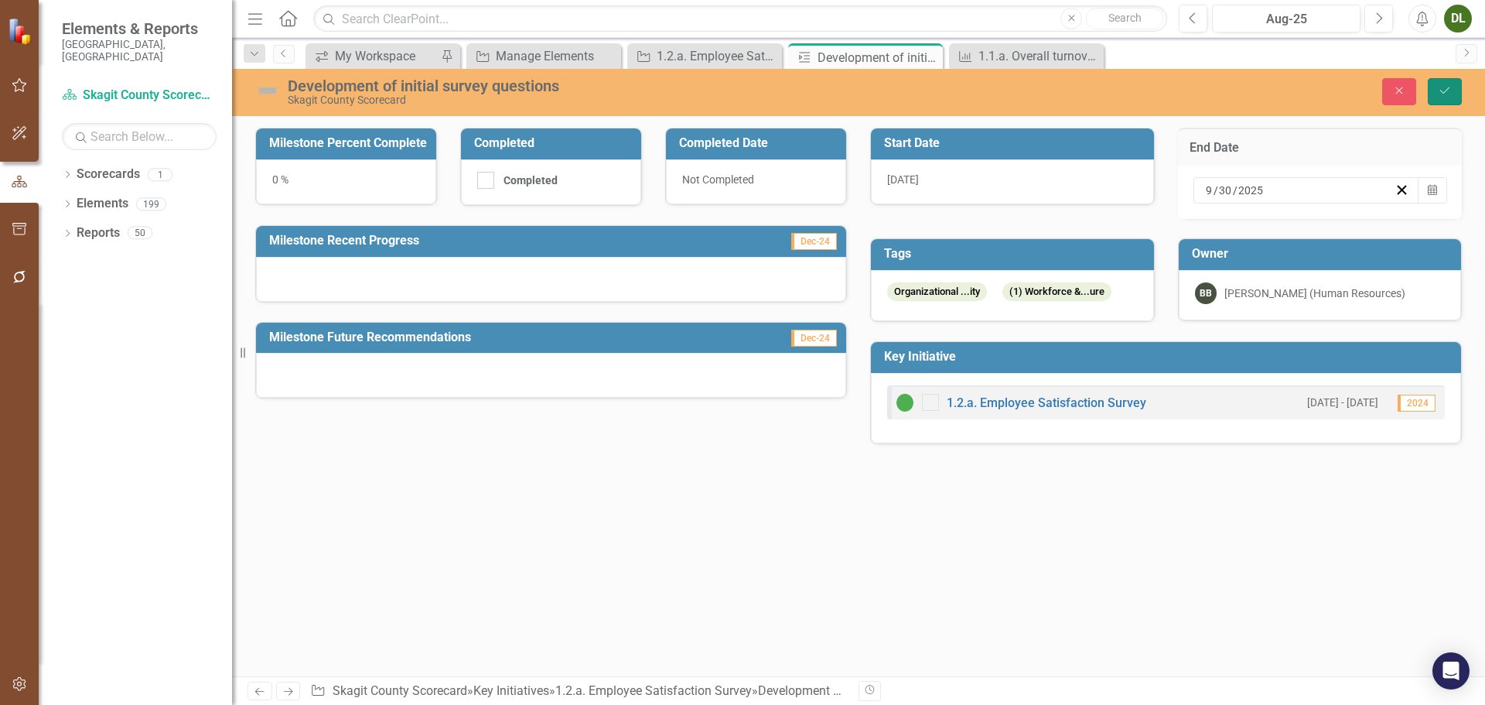
click at [1438, 97] on button "Save" at bounding box center [1445, 91] width 34 height 27
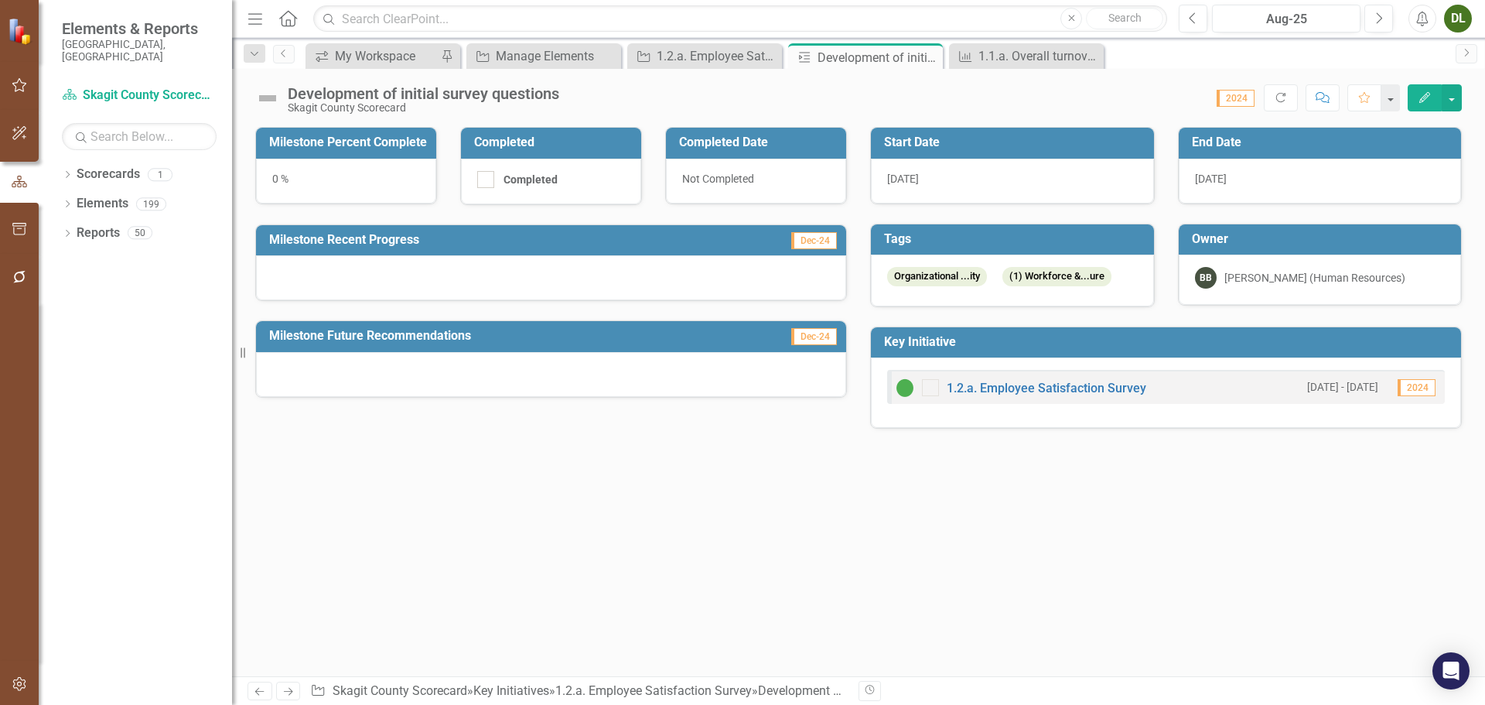
drag, startPoint x: 929, startPoint y: 56, endPoint x: 774, endPoint y: 74, distance: 155.7
click at [0, 0] on icon "Close" at bounding box center [0, 0] width 0 height 0
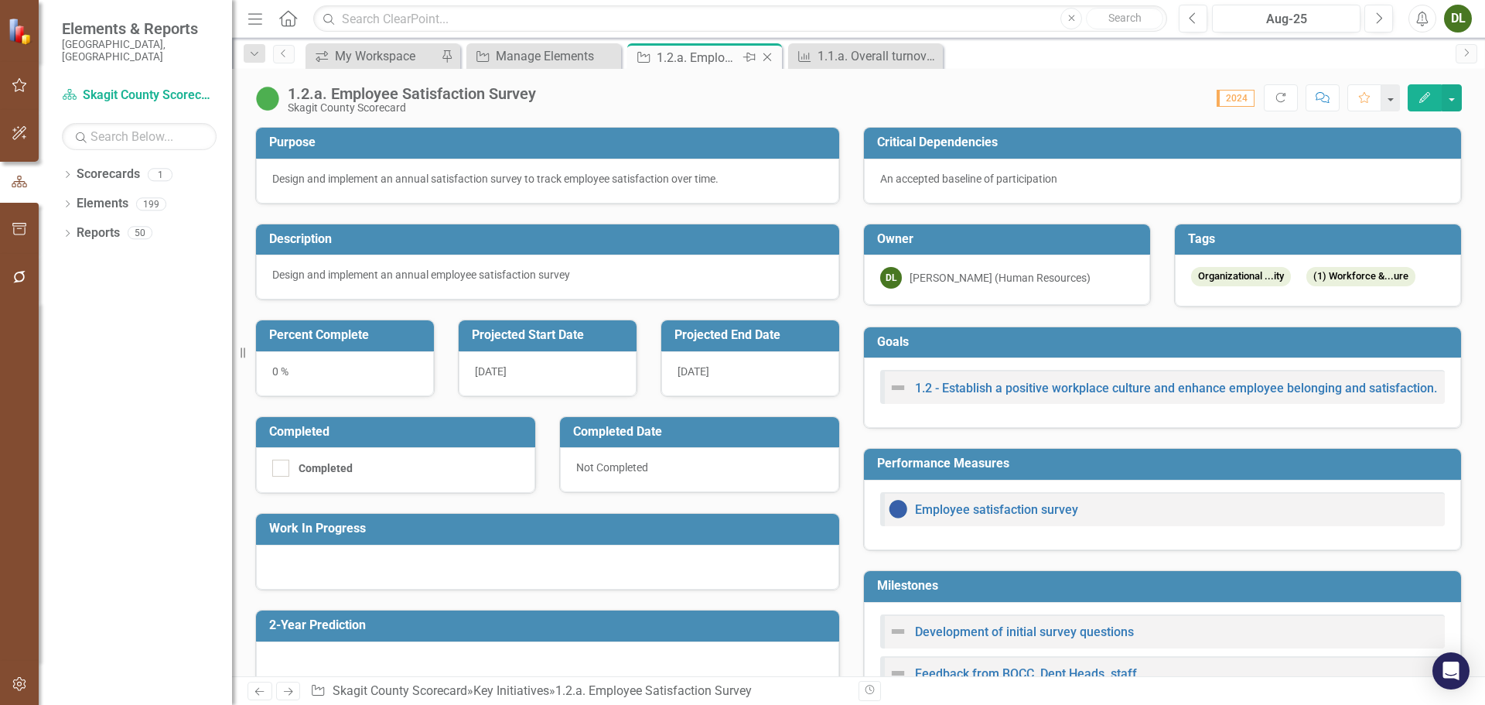
click at [726, 57] on div "1.2.a. Employee Satisfaction Survey" at bounding box center [698, 57] width 83 height 19
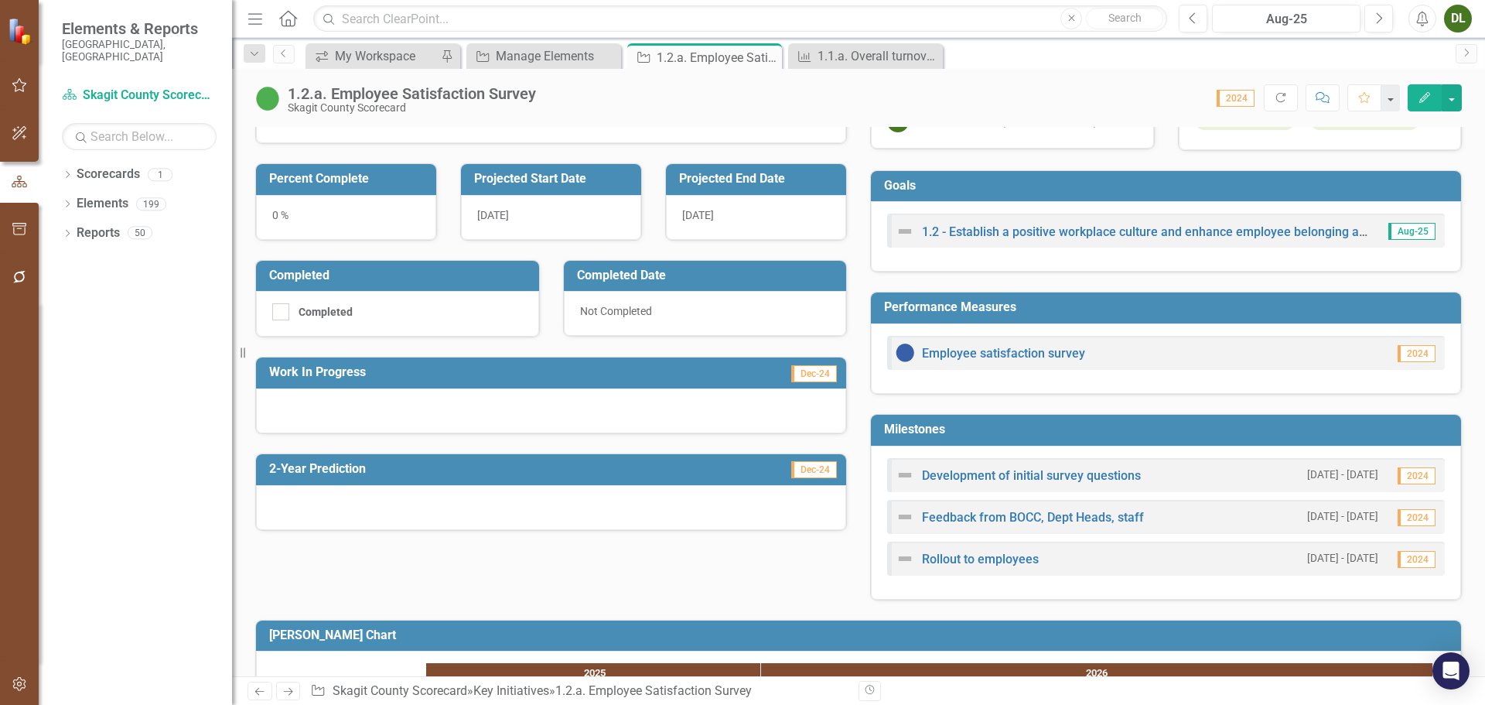
scroll to position [232, 0]
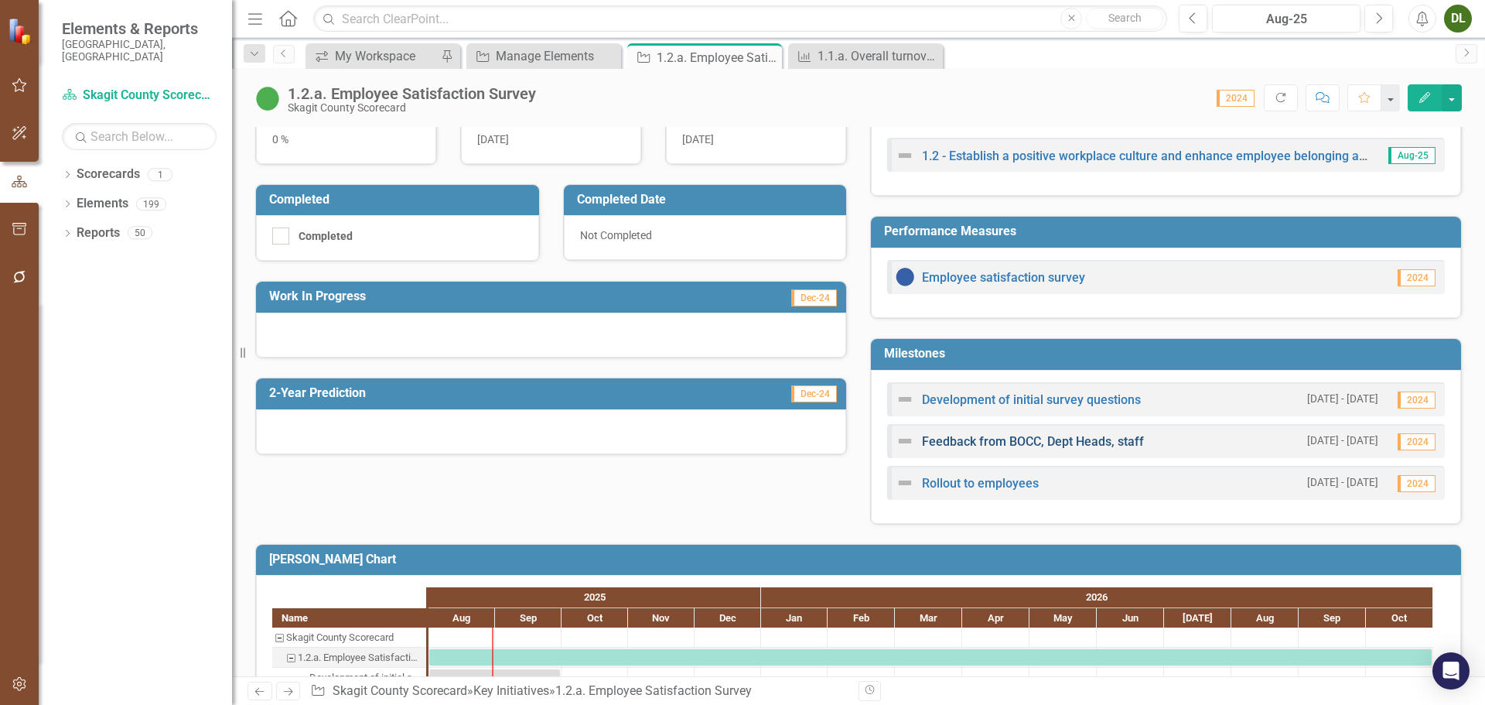
click at [1084, 442] on link "Feedback from BOCC, Dept Heads, staff" at bounding box center [1033, 441] width 222 height 15
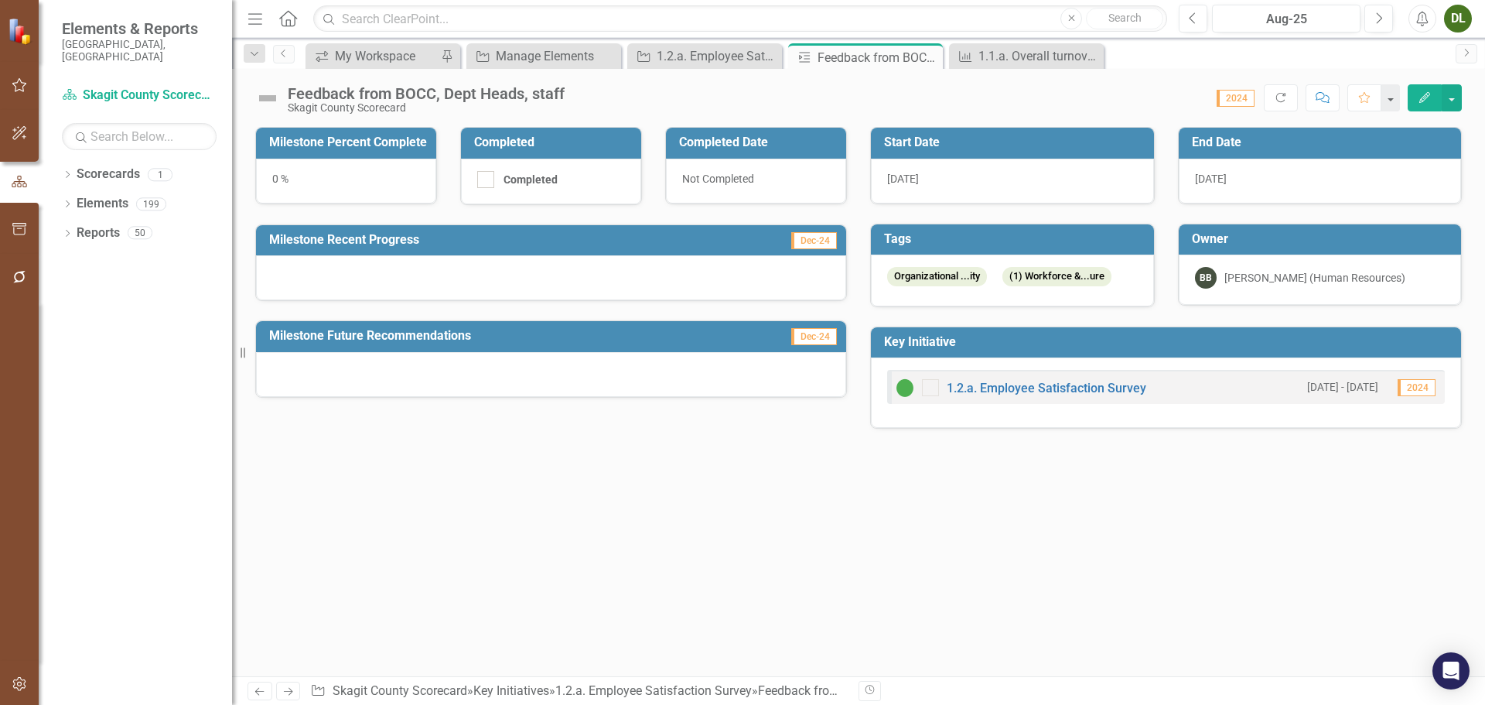
click at [926, 193] on div "9/1/25" at bounding box center [1012, 181] width 283 height 45
click at [932, 183] on div "9/1/25" at bounding box center [1012, 181] width 283 height 45
click at [934, 183] on div "9/1/25" at bounding box center [1012, 181] width 283 height 45
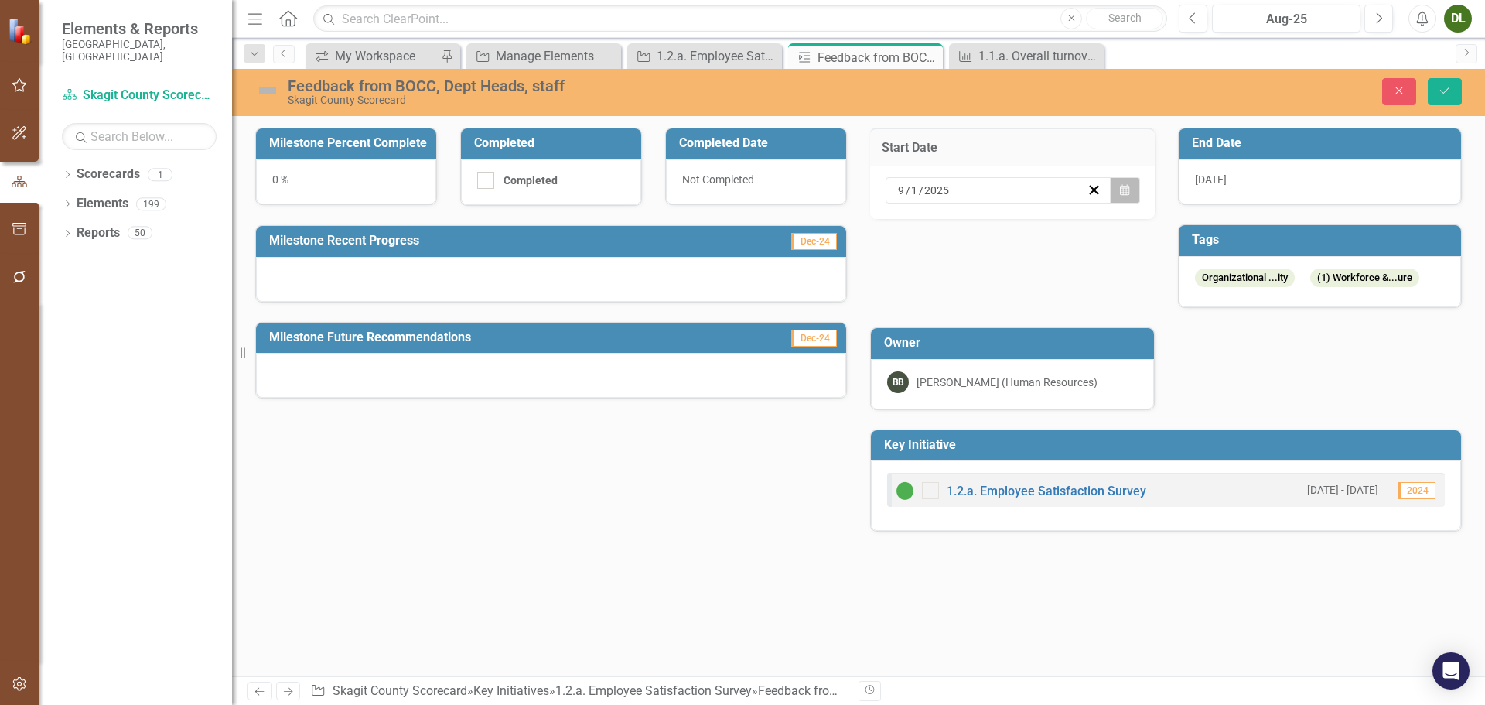
click at [1128, 194] on icon "Calendar" at bounding box center [1124, 190] width 9 height 11
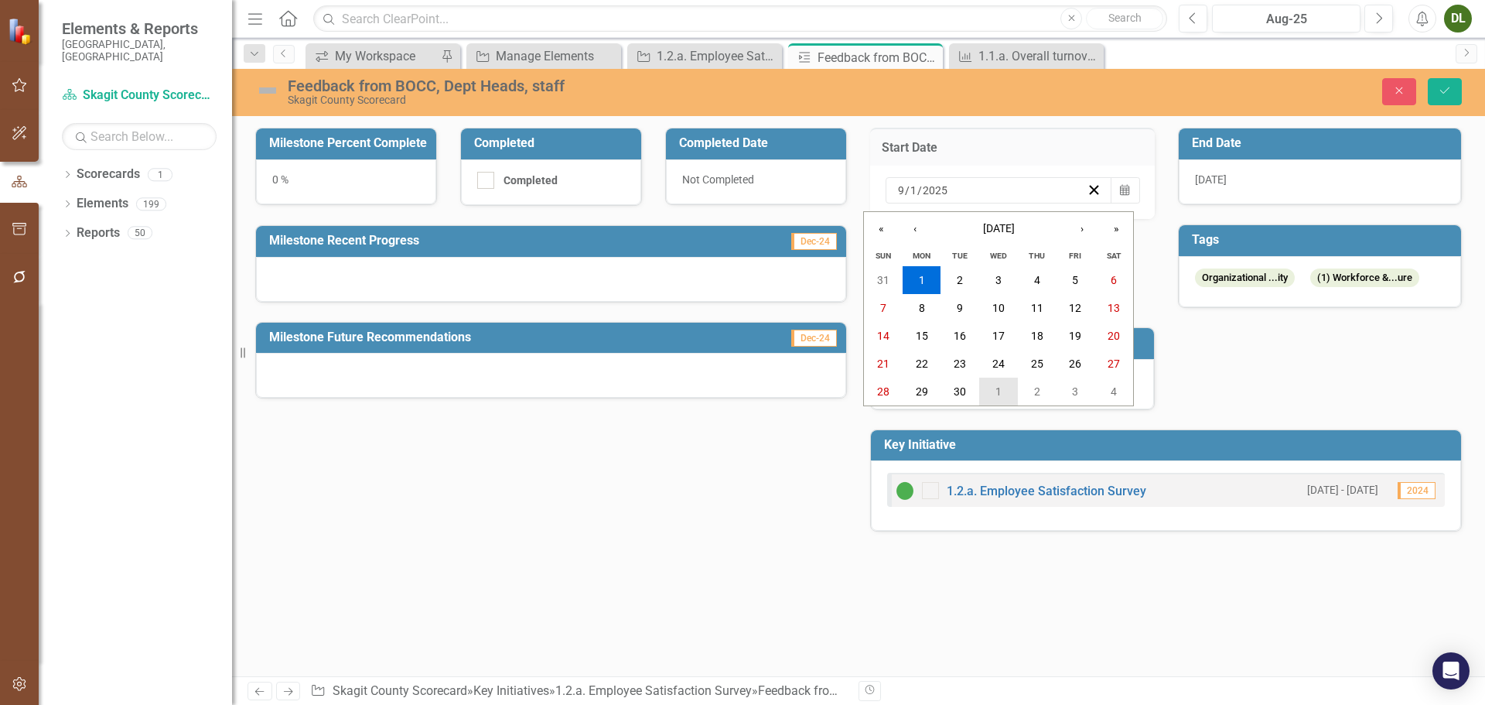
click at [1004, 392] on button "1" at bounding box center [998, 391] width 39 height 28
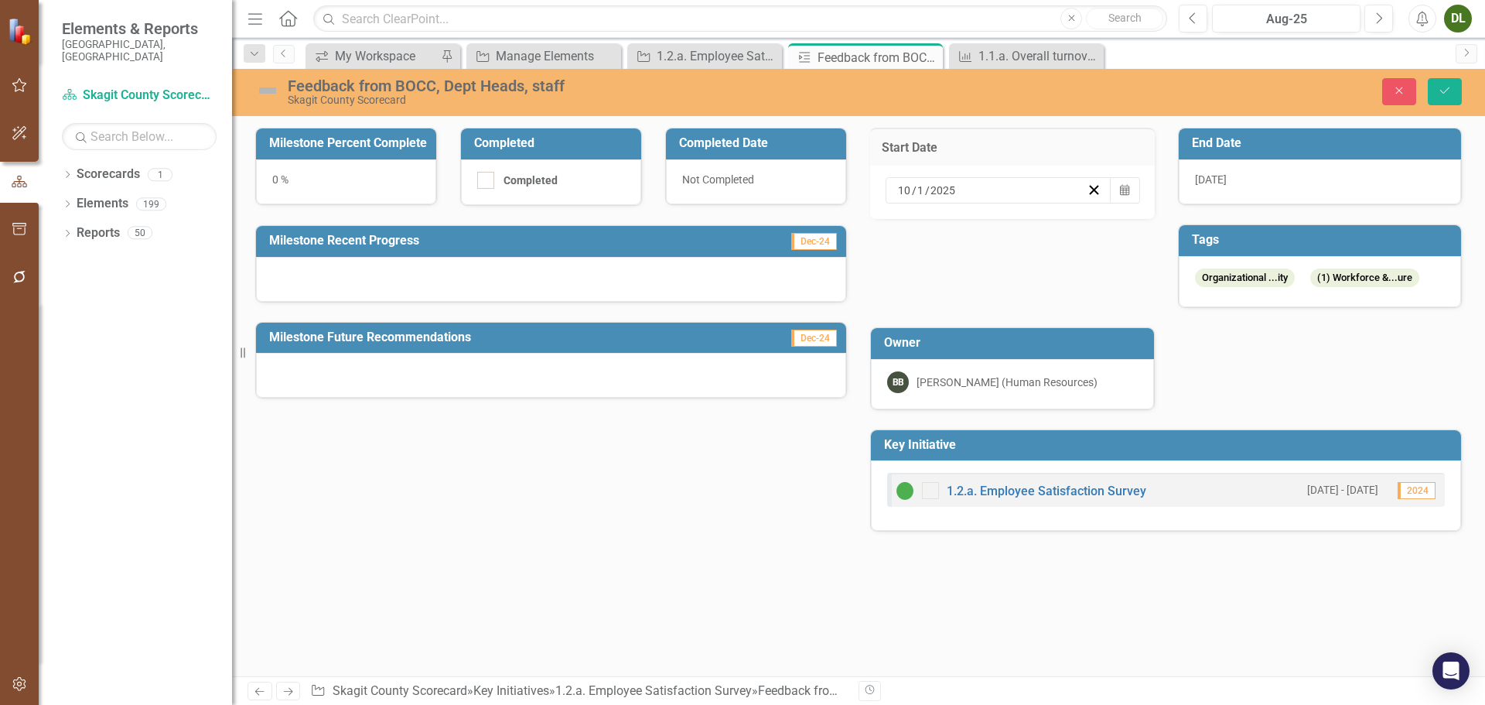
click at [1260, 183] on div "10/31/26" at bounding box center [1320, 181] width 283 height 45
click at [1225, 179] on span "10/31/26" at bounding box center [1211, 179] width 32 height 12
click at [1227, 179] on span "10/31/26" at bounding box center [1211, 179] width 32 height 12
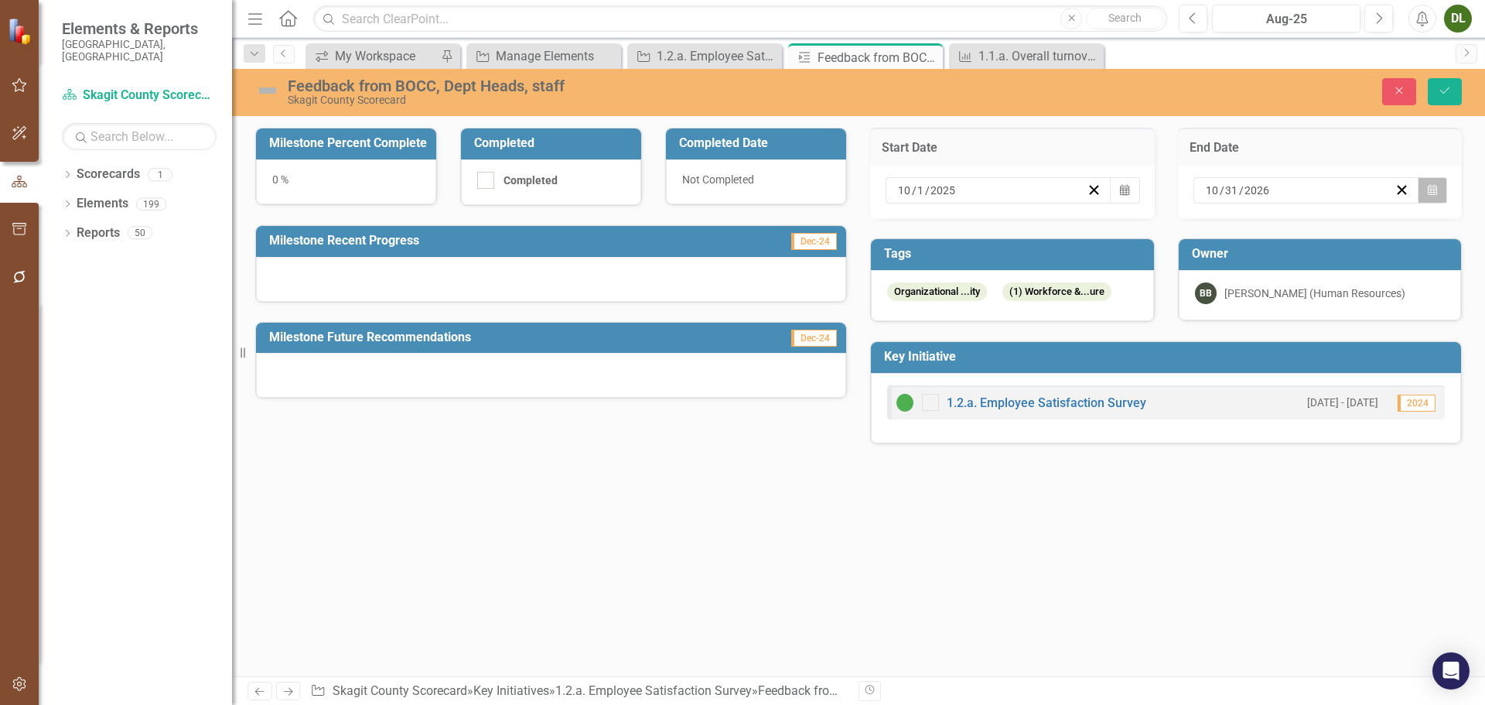
click at [1428, 188] on icon "button" at bounding box center [1432, 189] width 9 height 11
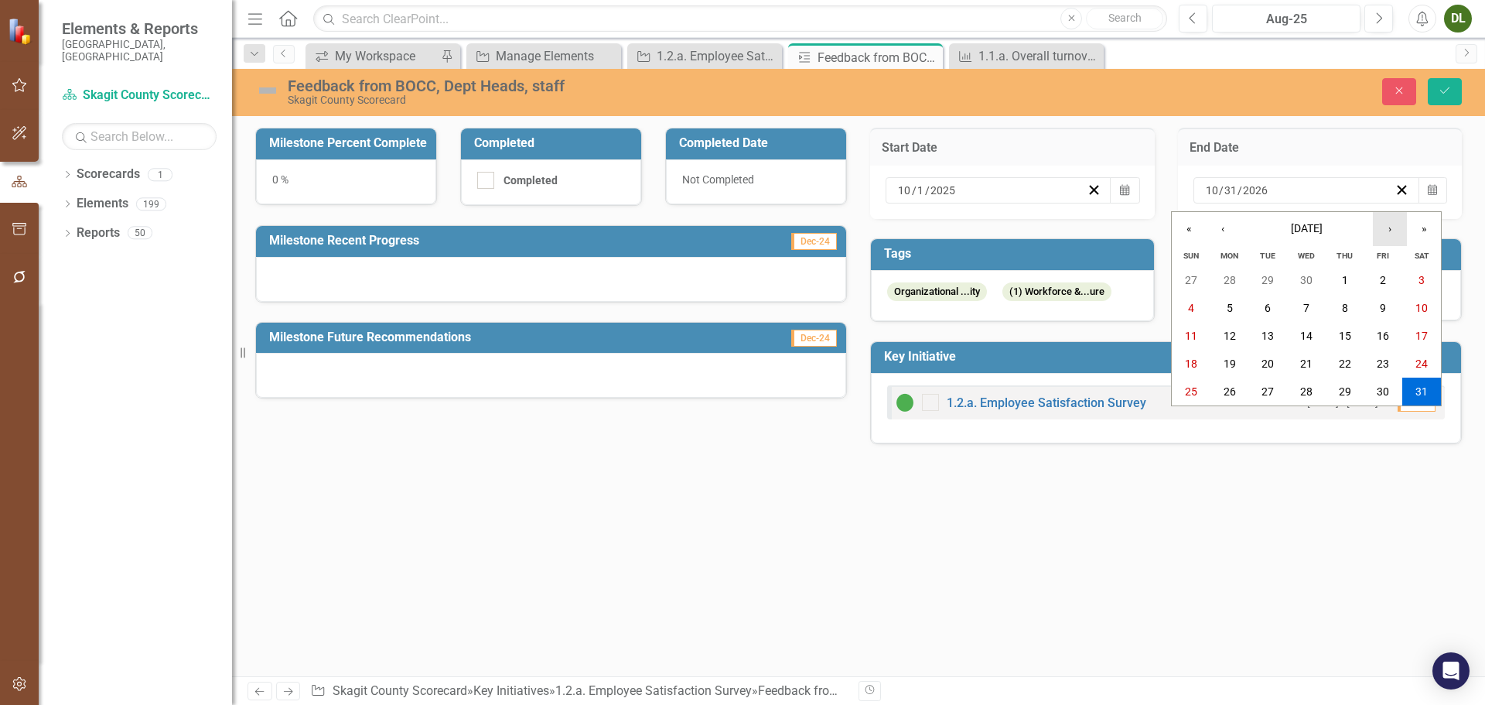
click at [1394, 227] on button "›" at bounding box center [1390, 229] width 34 height 34
click at [1383, 300] on button "13" at bounding box center [1383, 308] width 39 height 28
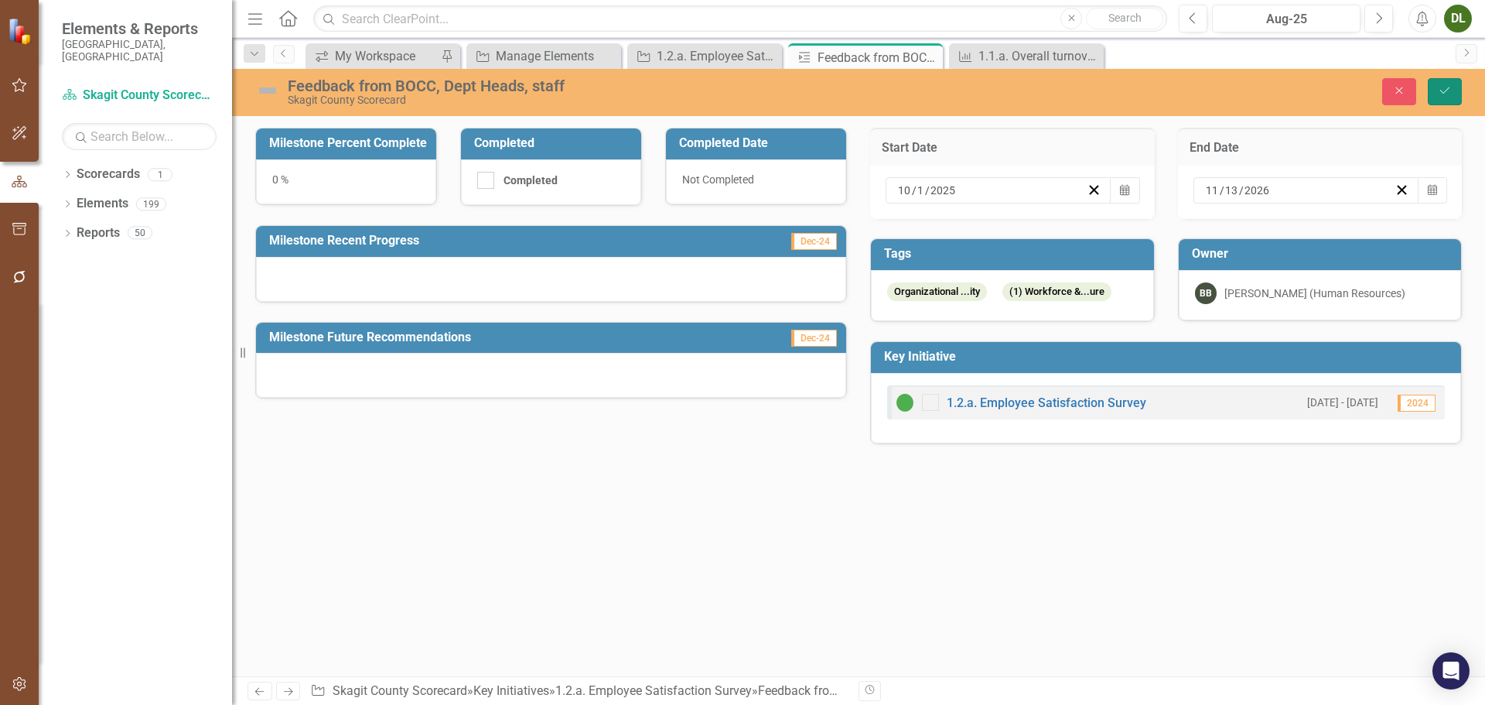
click at [1443, 93] on icon "Save" at bounding box center [1445, 90] width 14 height 11
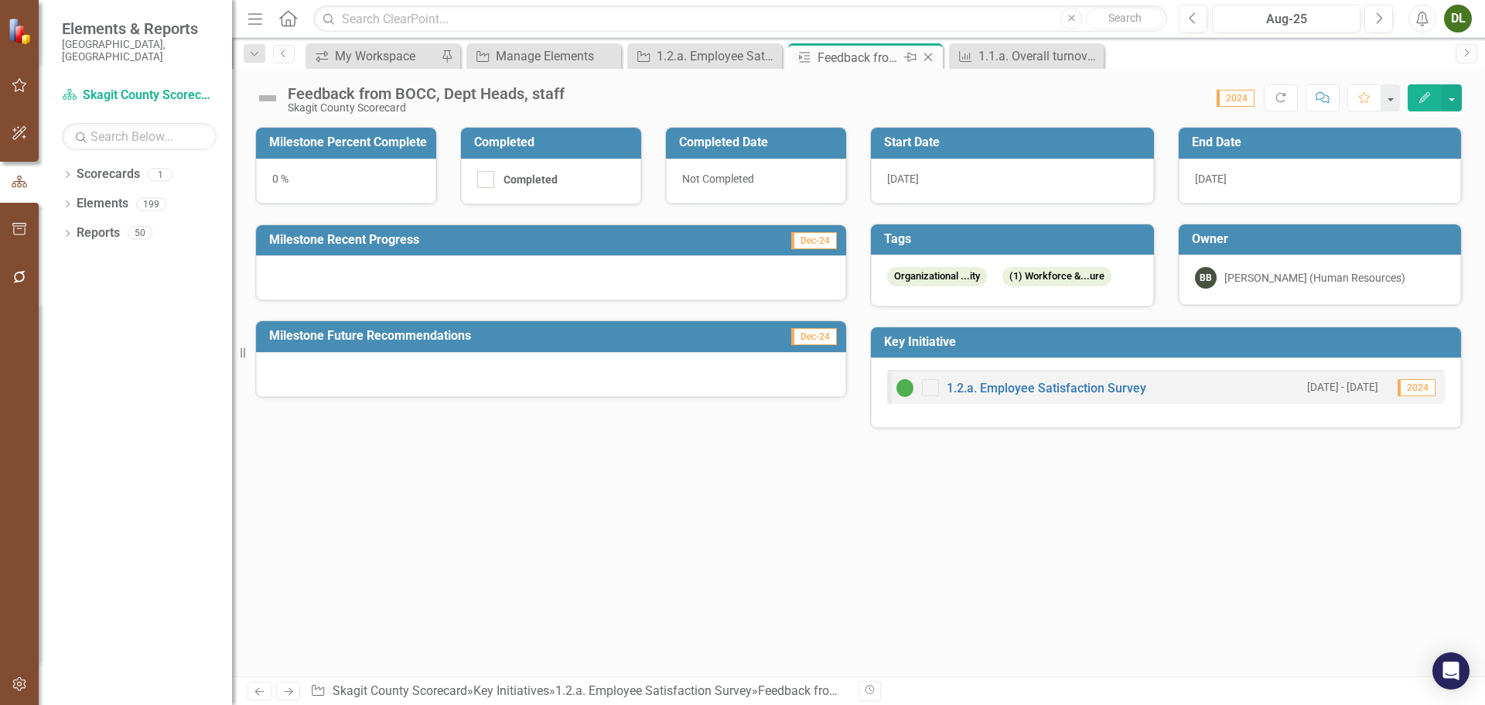
click at [932, 55] on icon "Close" at bounding box center [927, 57] width 15 height 12
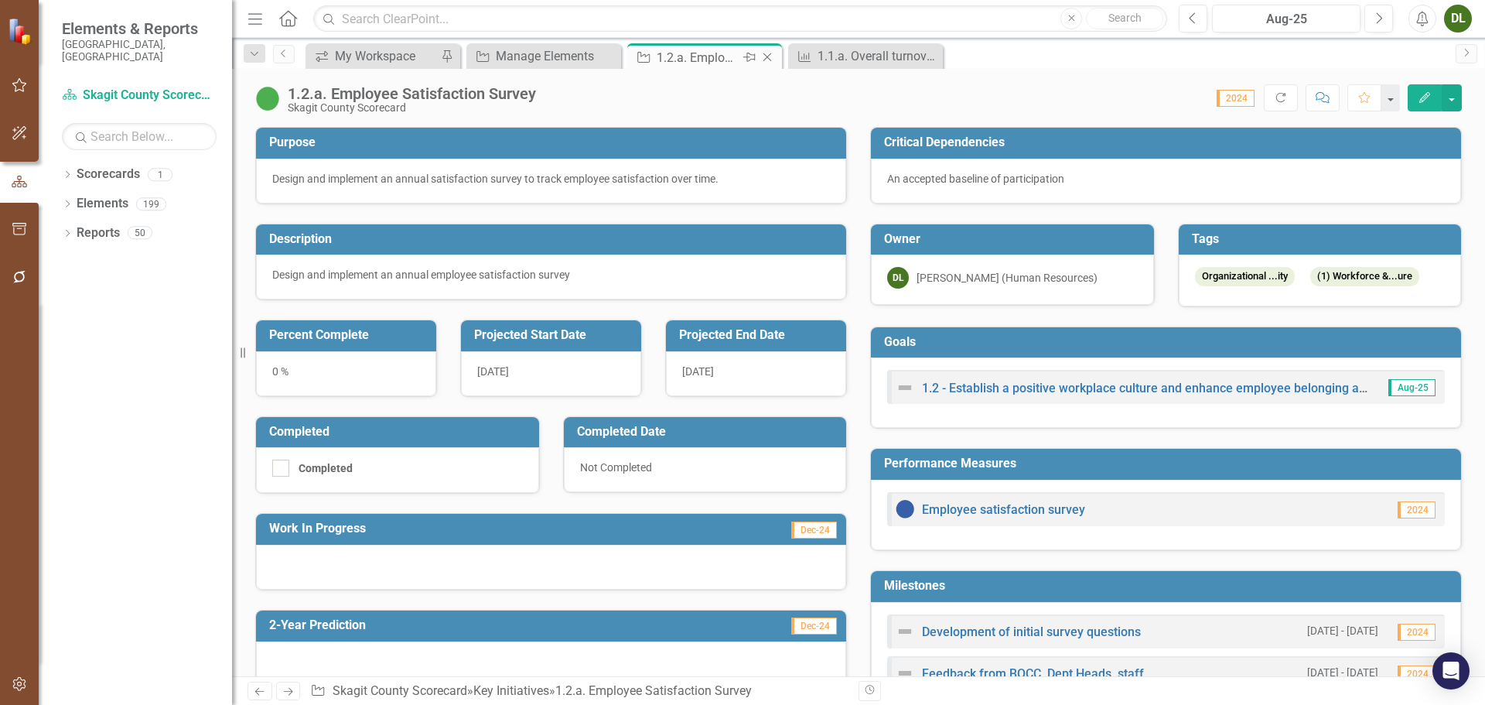
click at [729, 53] on div "1.2.a. Employee Satisfaction Survey" at bounding box center [698, 57] width 83 height 19
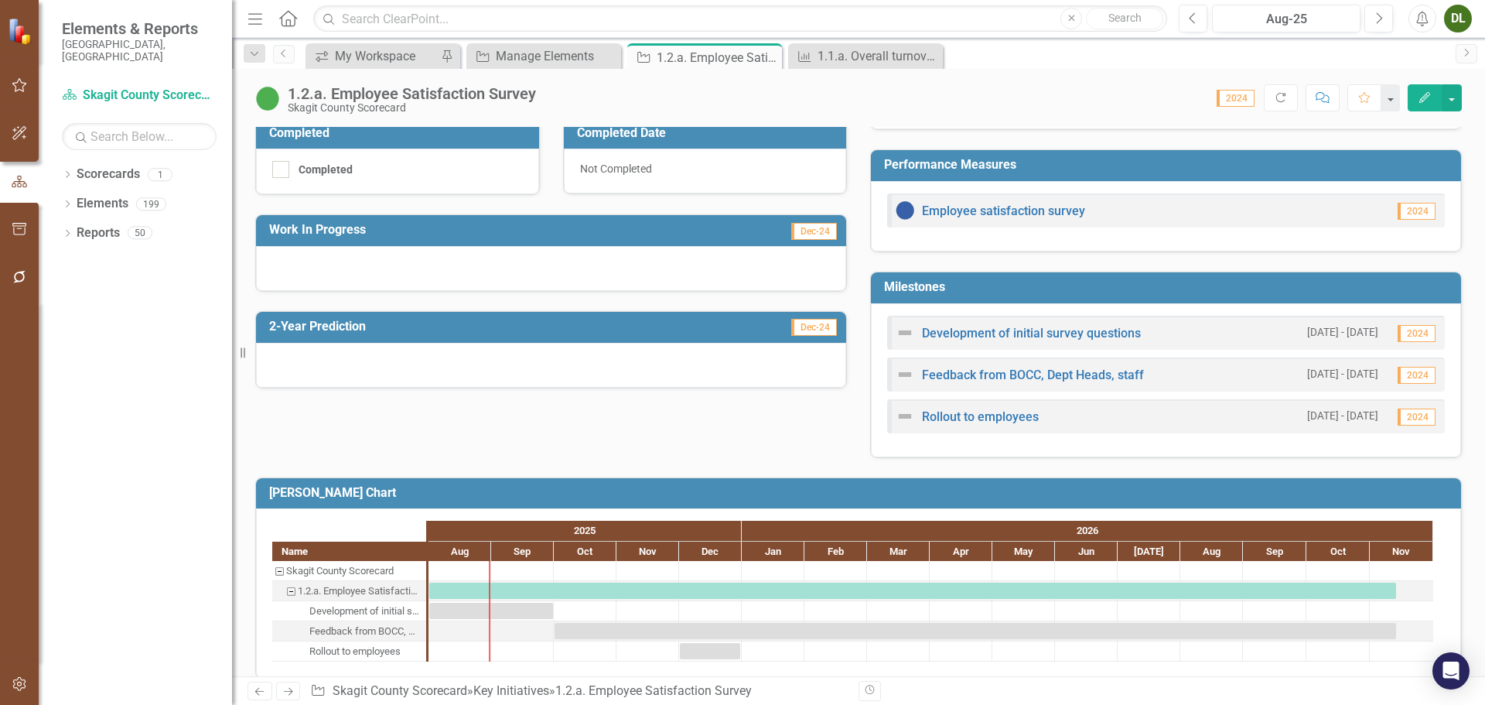
scroll to position [309, 0]
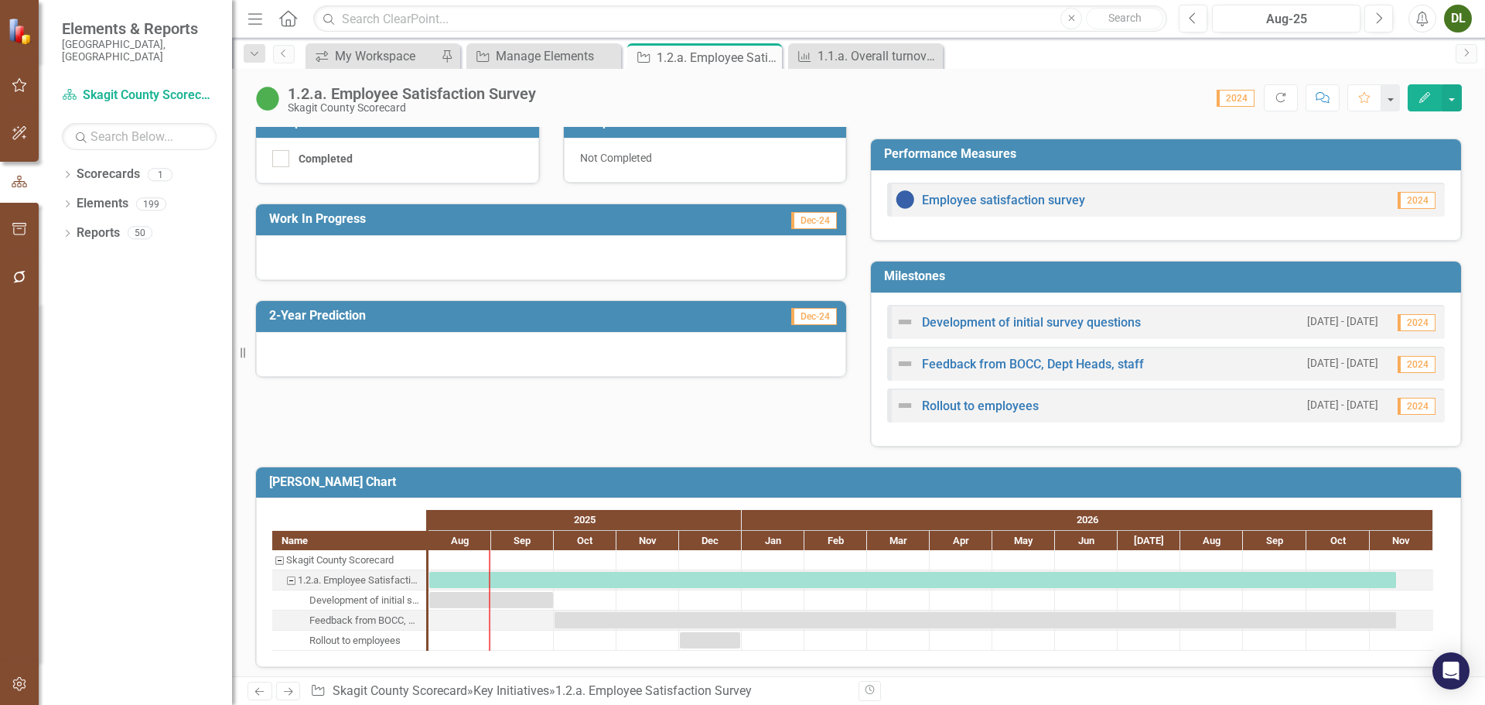
click at [985, 274] on h3 "Milestones" at bounding box center [1168, 276] width 569 height 14
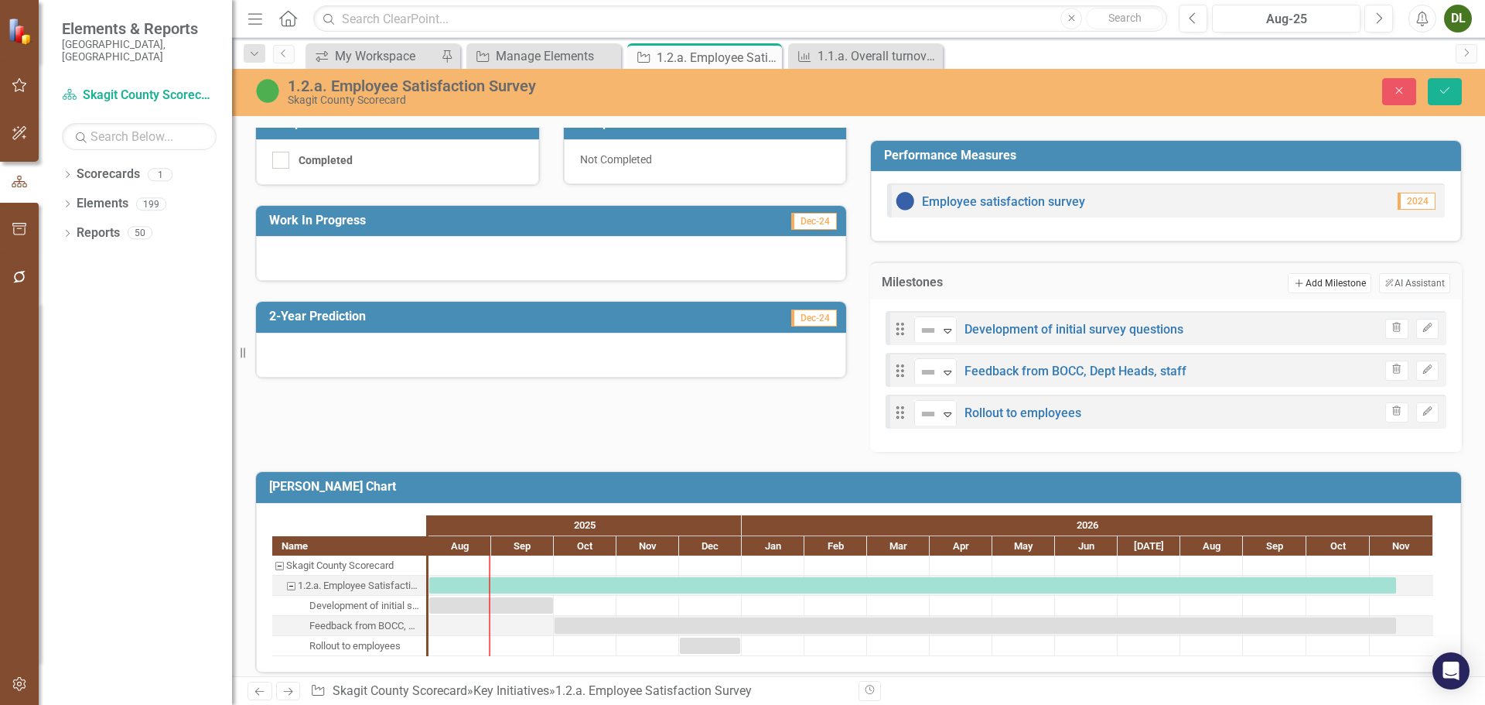
click at [1331, 278] on button "Add Add Milestone" at bounding box center [1329, 283] width 83 height 20
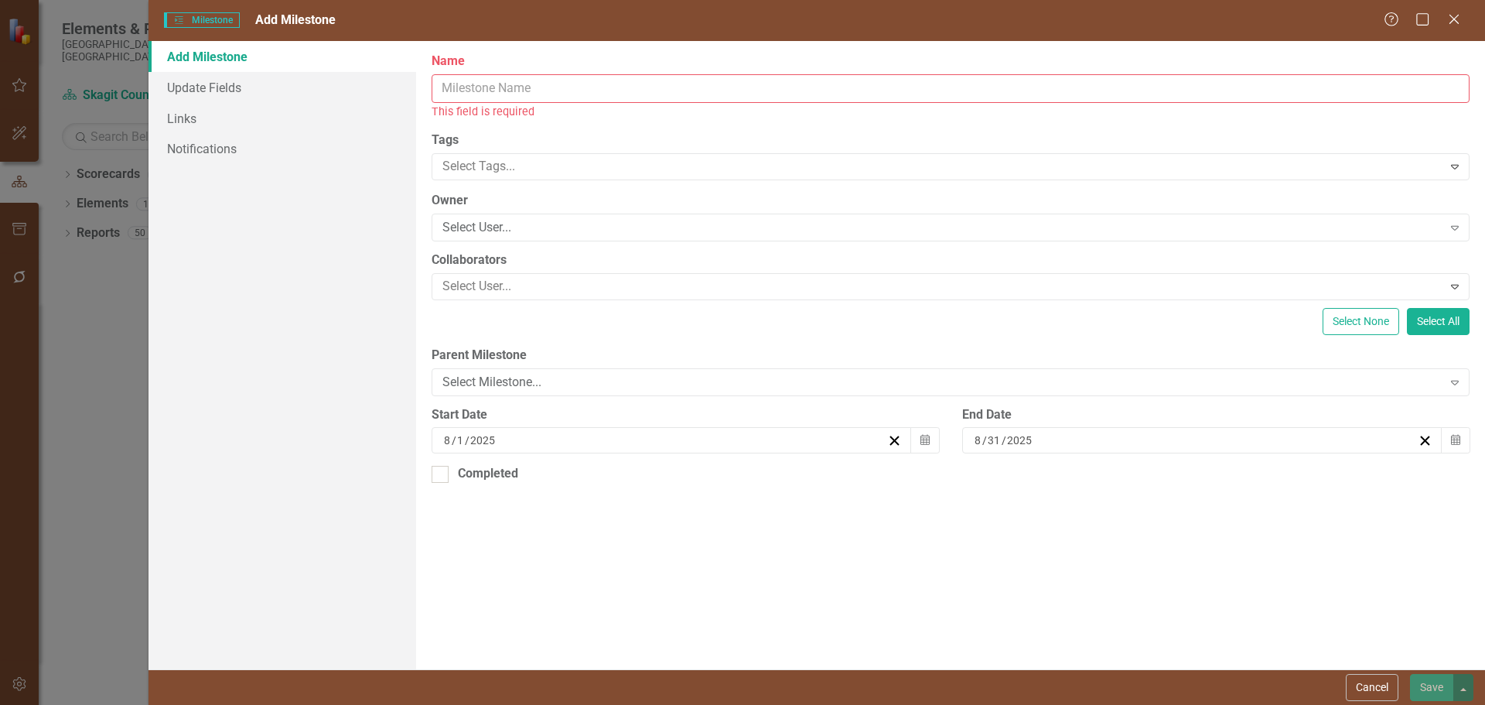
click at [570, 90] on input "Name" at bounding box center [951, 88] width 1038 height 29
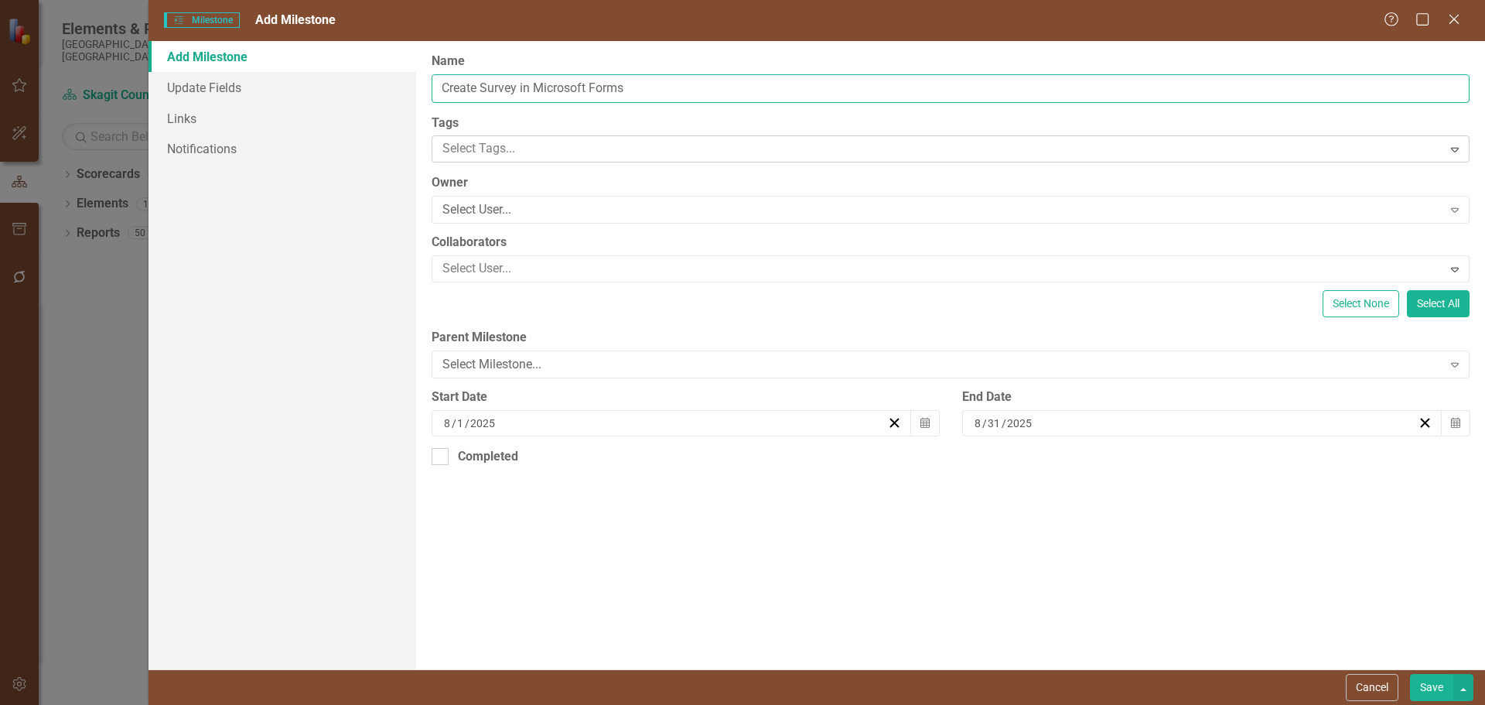
type input "Create Survey in Microsoft Forms"
click at [568, 145] on div at bounding box center [939, 148] width 1006 height 21
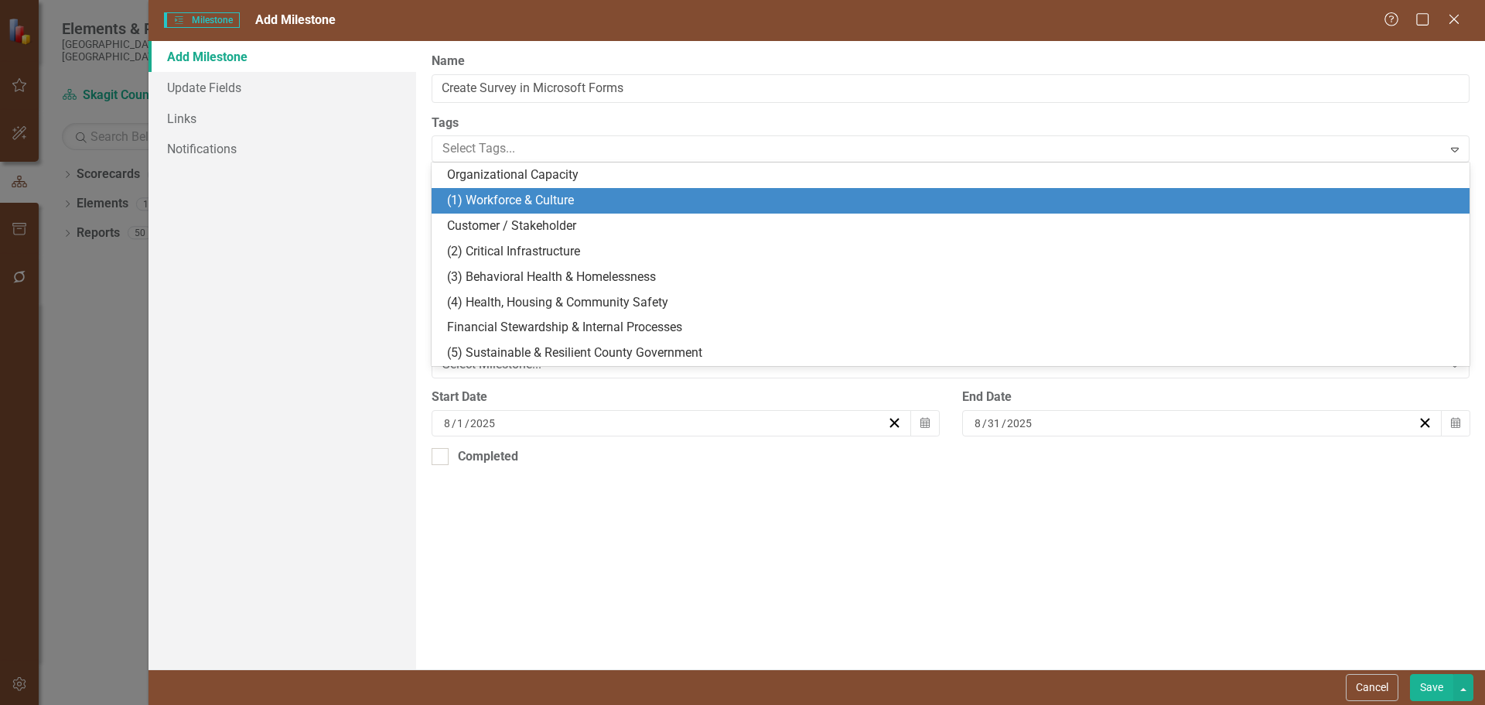
click at [569, 193] on span "(1) Workforce & Culture" at bounding box center [510, 200] width 127 height 15
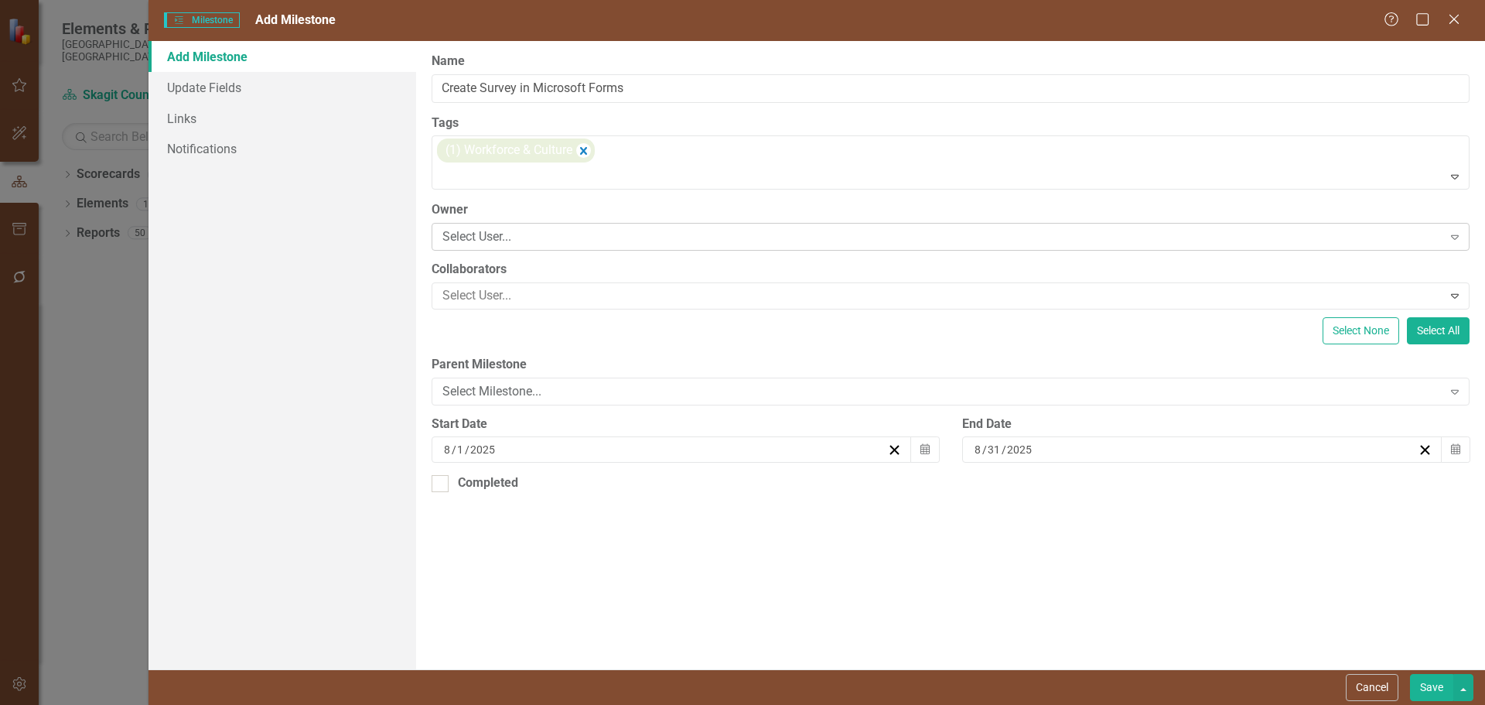
click at [605, 238] on div "Select User..." at bounding box center [942, 237] width 1000 height 18
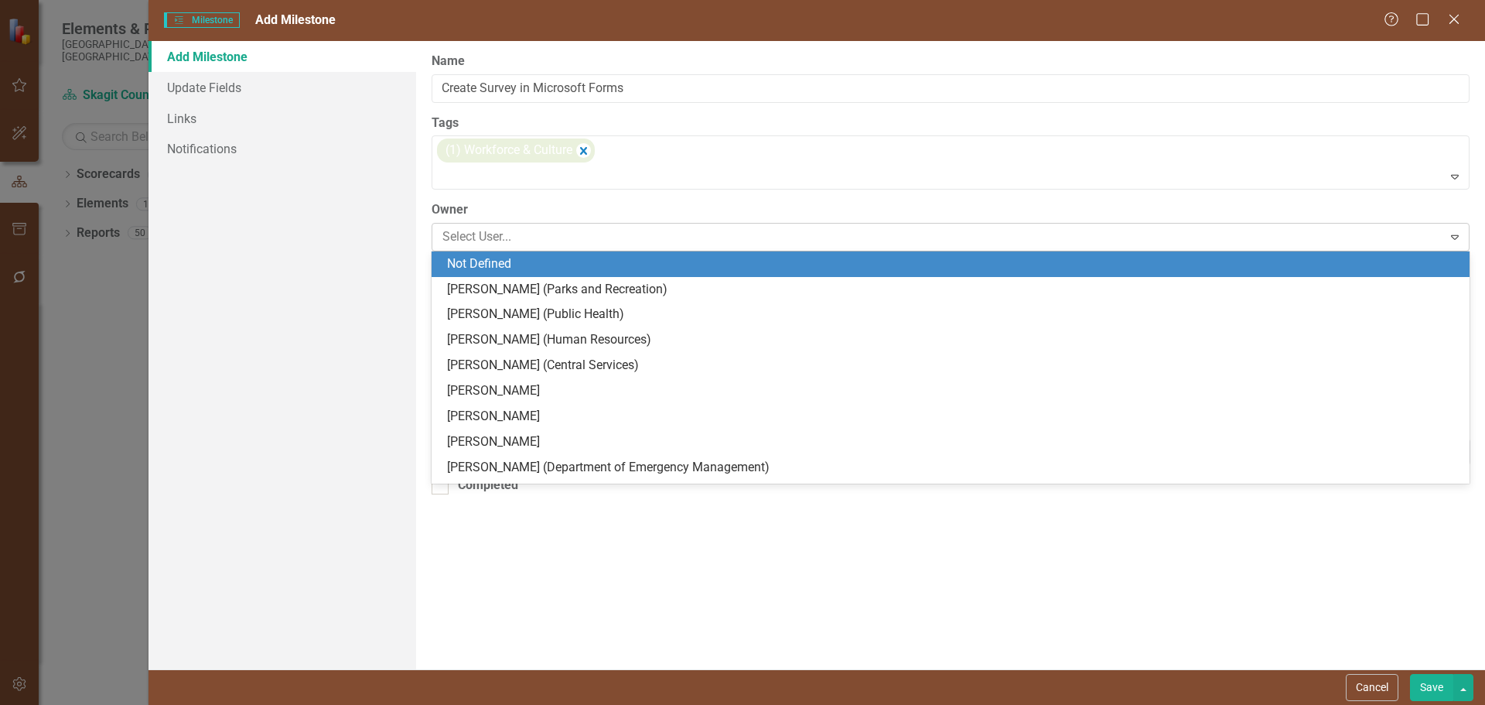
type input "d"
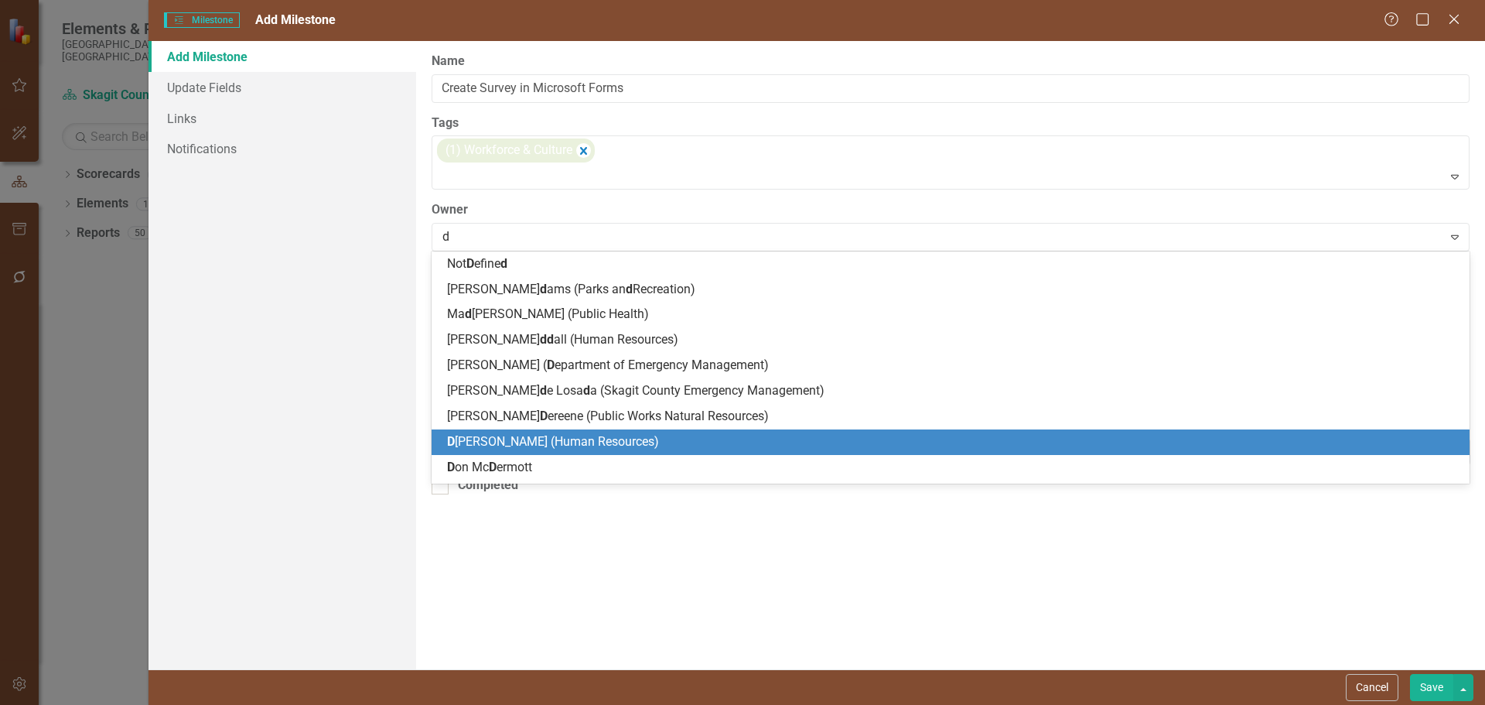
click at [527, 442] on span "D onnie LaPlante (Human Resources)" at bounding box center [553, 441] width 212 height 15
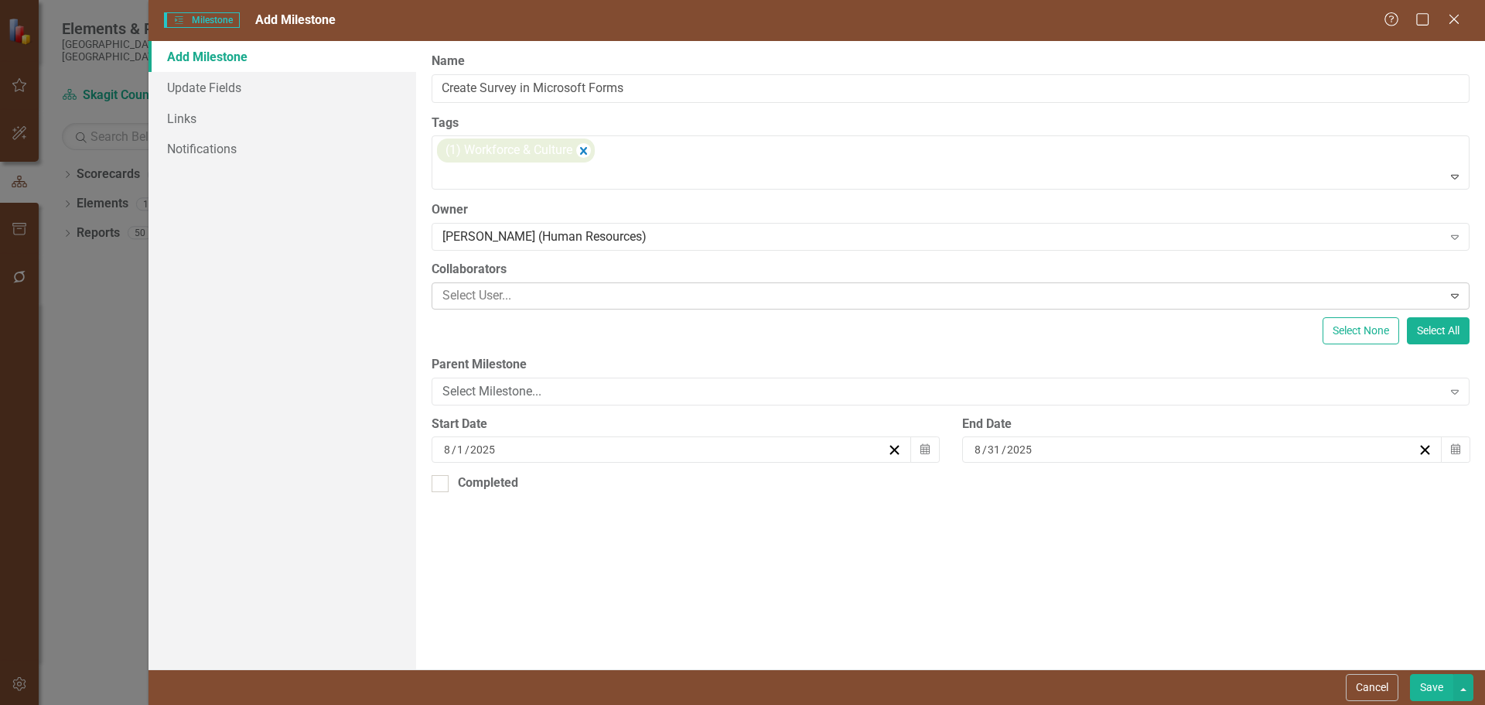
click at [546, 293] on div at bounding box center [939, 295] width 1006 height 21
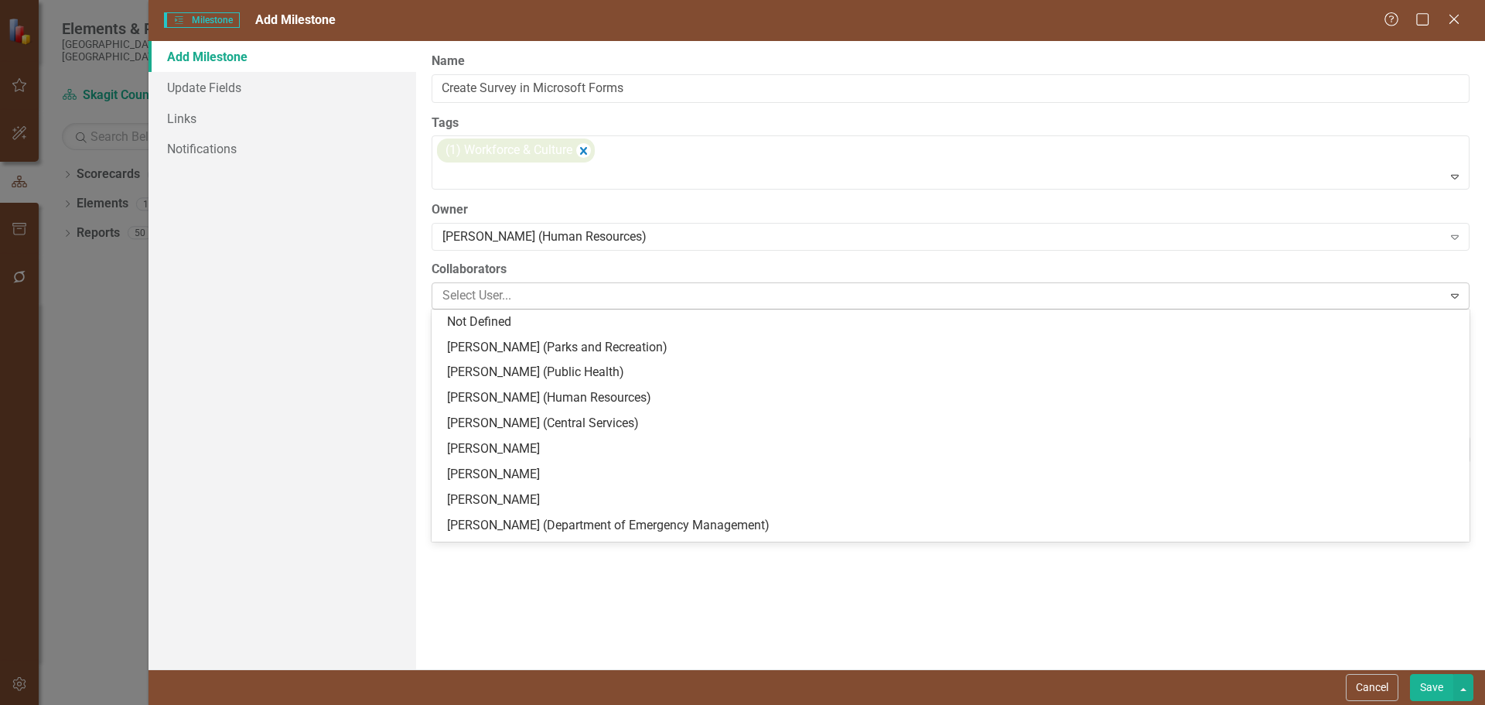
type input "b"
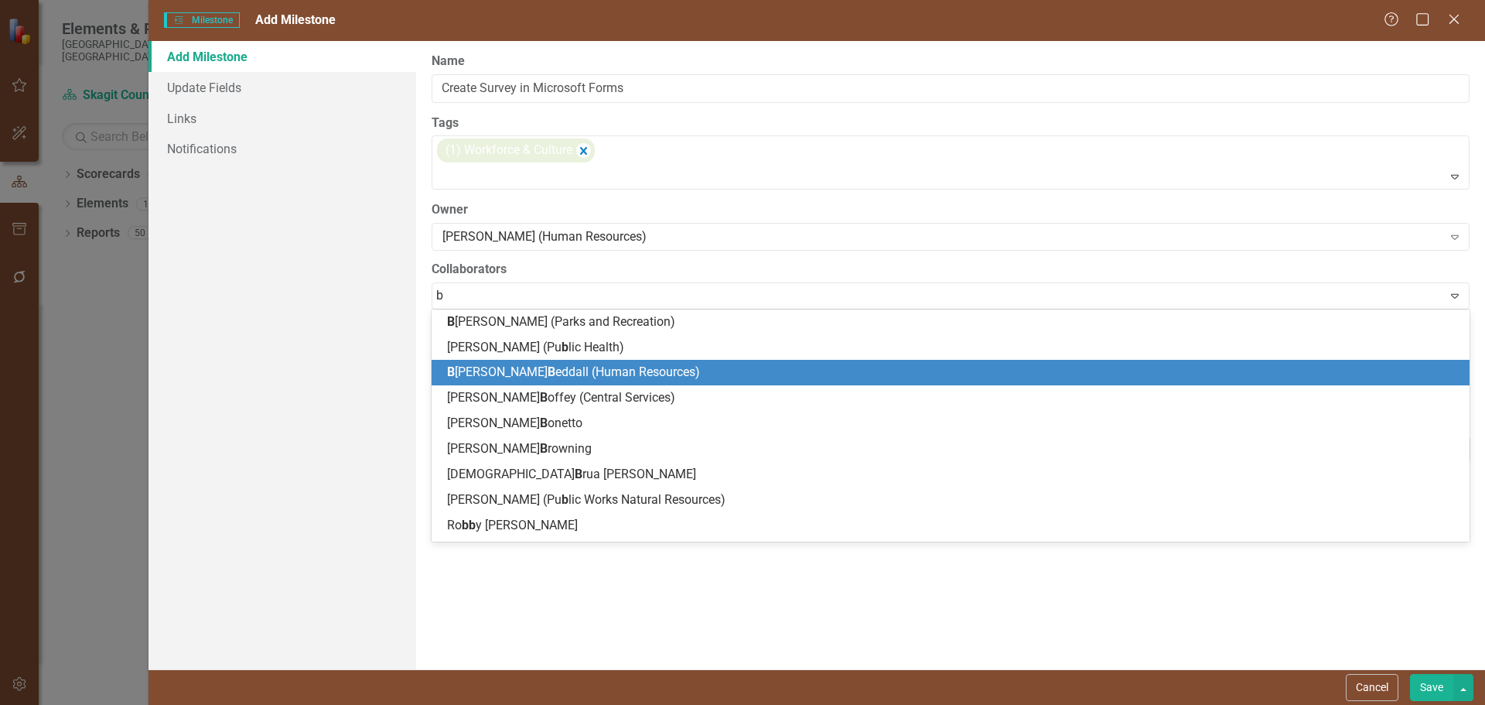
click at [527, 376] on span "B onnie B eddall (Human Resources)" at bounding box center [573, 371] width 253 height 15
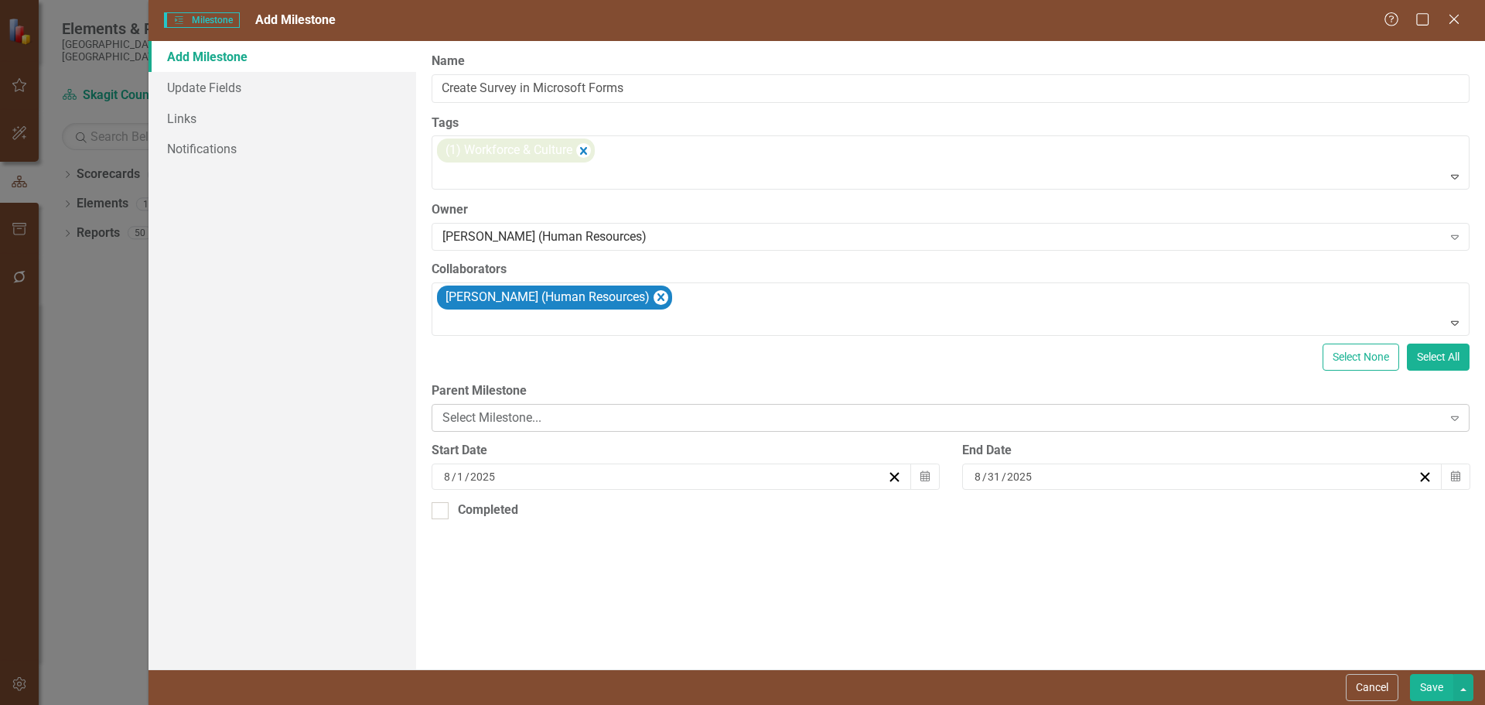
click at [687, 418] on div "Select Milestone..." at bounding box center [942, 418] width 1000 height 18
click at [923, 479] on icon "button" at bounding box center [924, 475] width 9 height 11
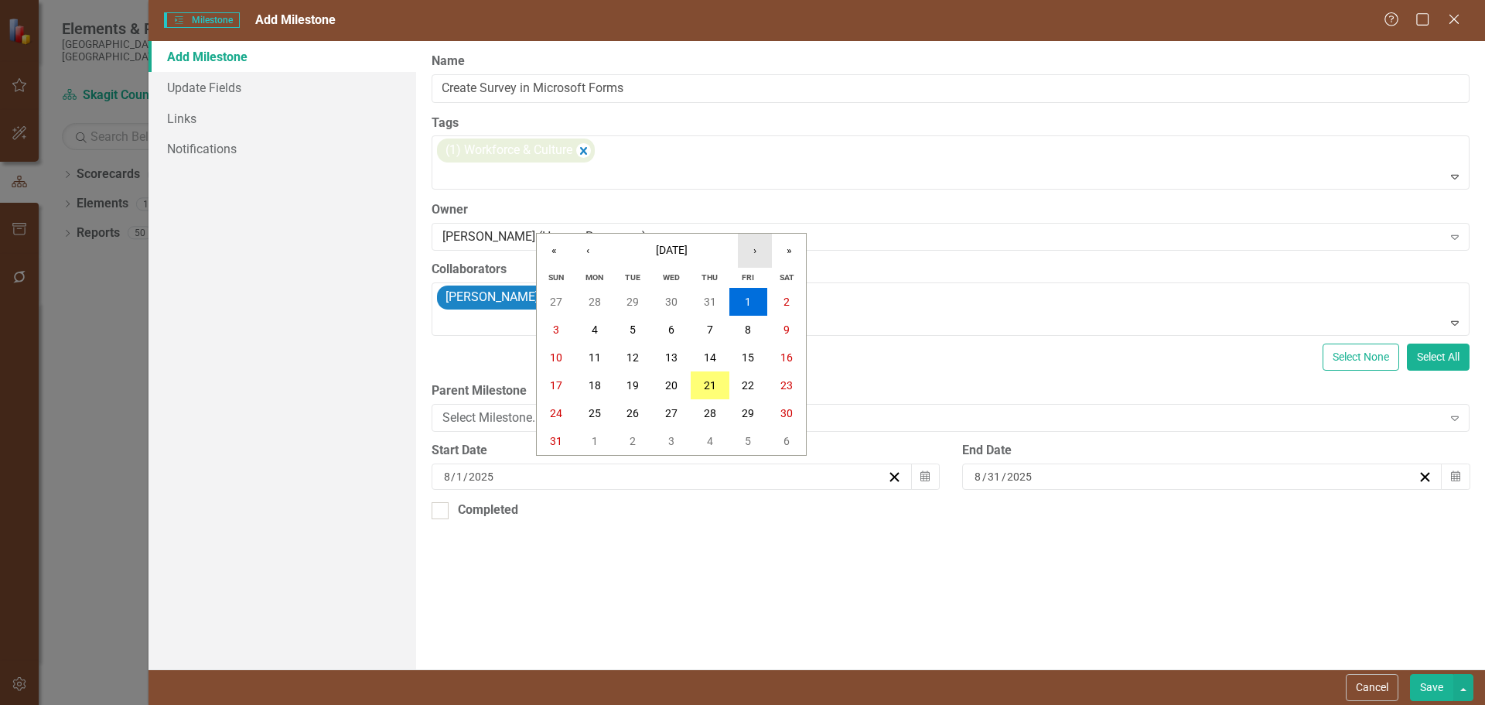
click at [760, 250] on button "›" at bounding box center [755, 251] width 34 height 34
click at [753, 258] on button "›" at bounding box center [755, 251] width 34 height 34
click at [593, 383] on abbr "17" at bounding box center [595, 385] width 12 height 12
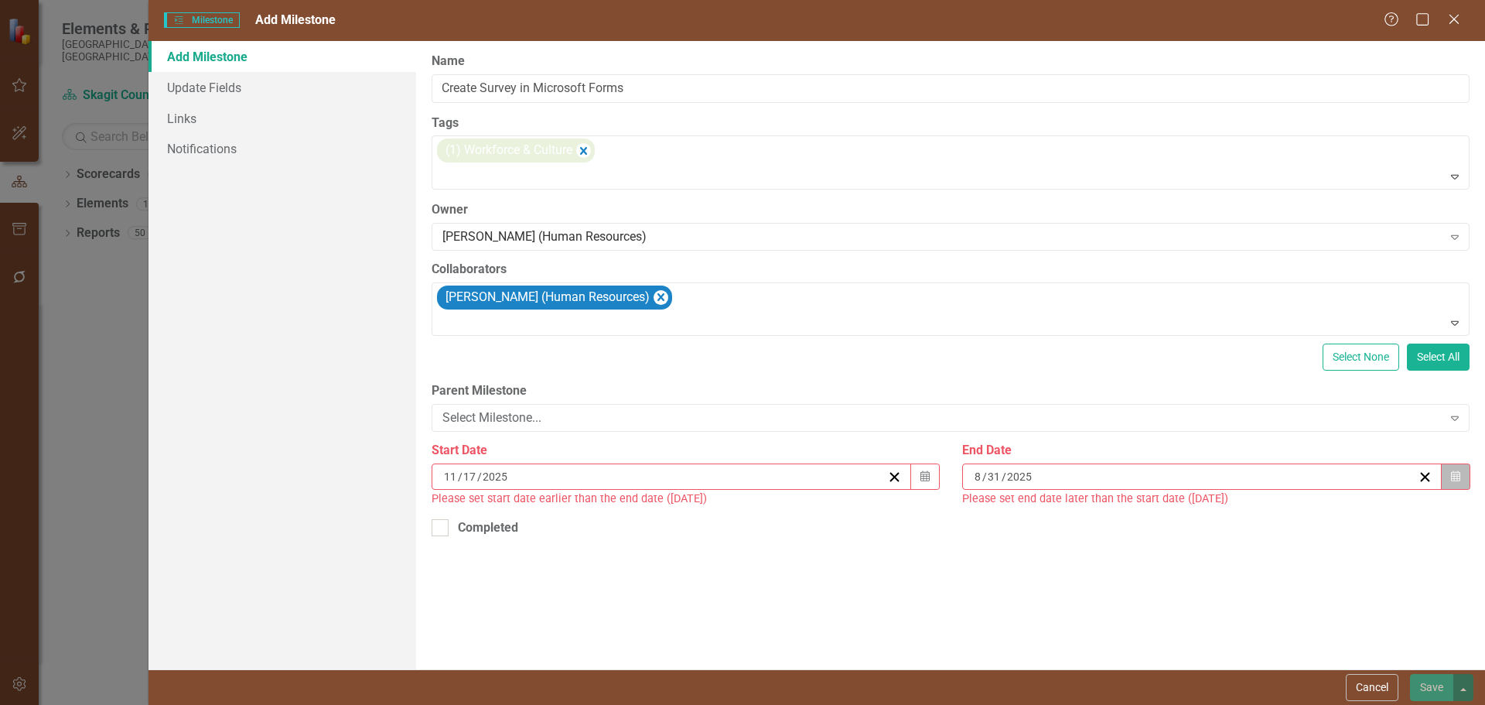
click at [1459, 476] on icon "Calendar" at bounding box center [1455, 476] width 9 height 11
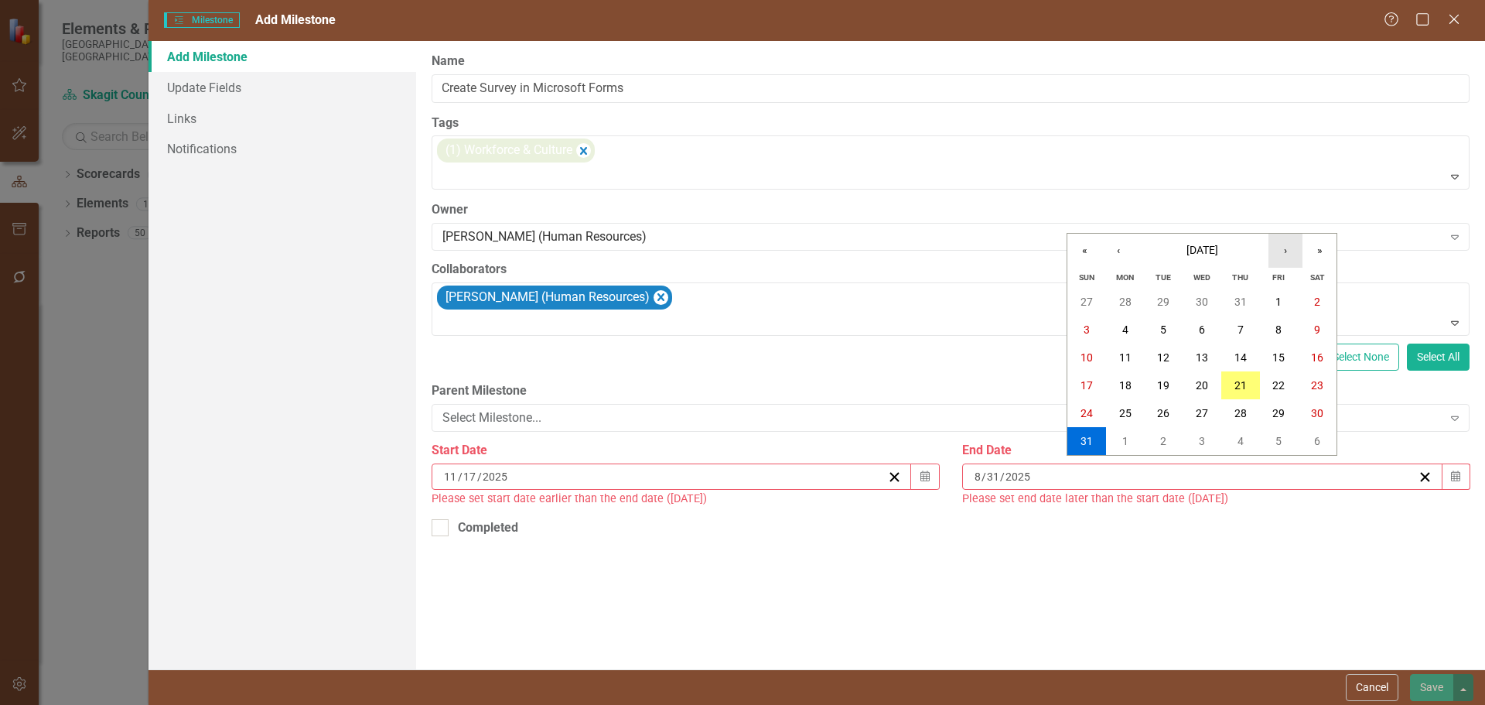
click at [1288, 250] on button "›" at bounding box center [1285, 251] width 34 height 34
click at [1289, 250] on button "›" at bounding box center [1285, 251] width 34 height 34
click at [1279, 412] on abbr "28" at bounding box center [1278, 413] width 12 height 12
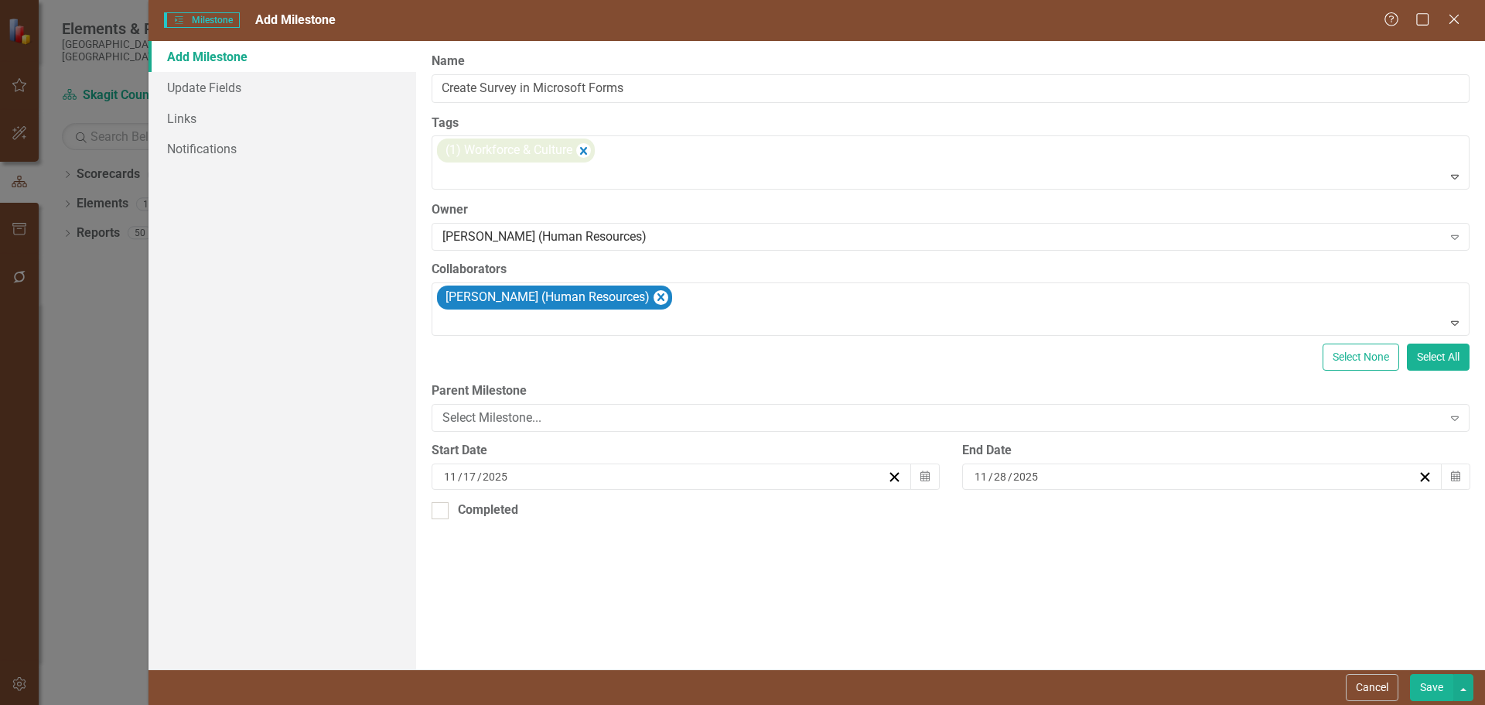
click at [1440, 688] on button "Save" at bounding box center [1431, 687] width 43 height 27
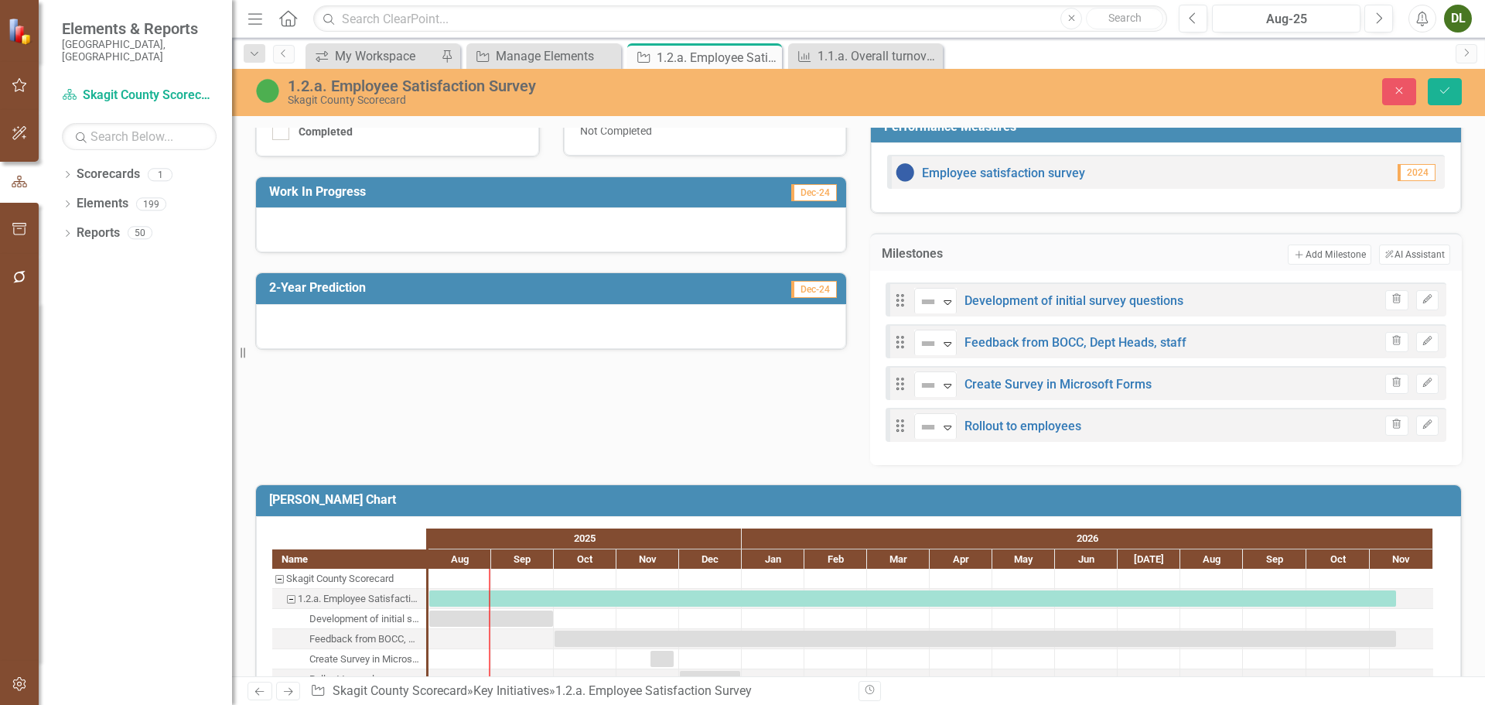
scroll to position [384, 0]
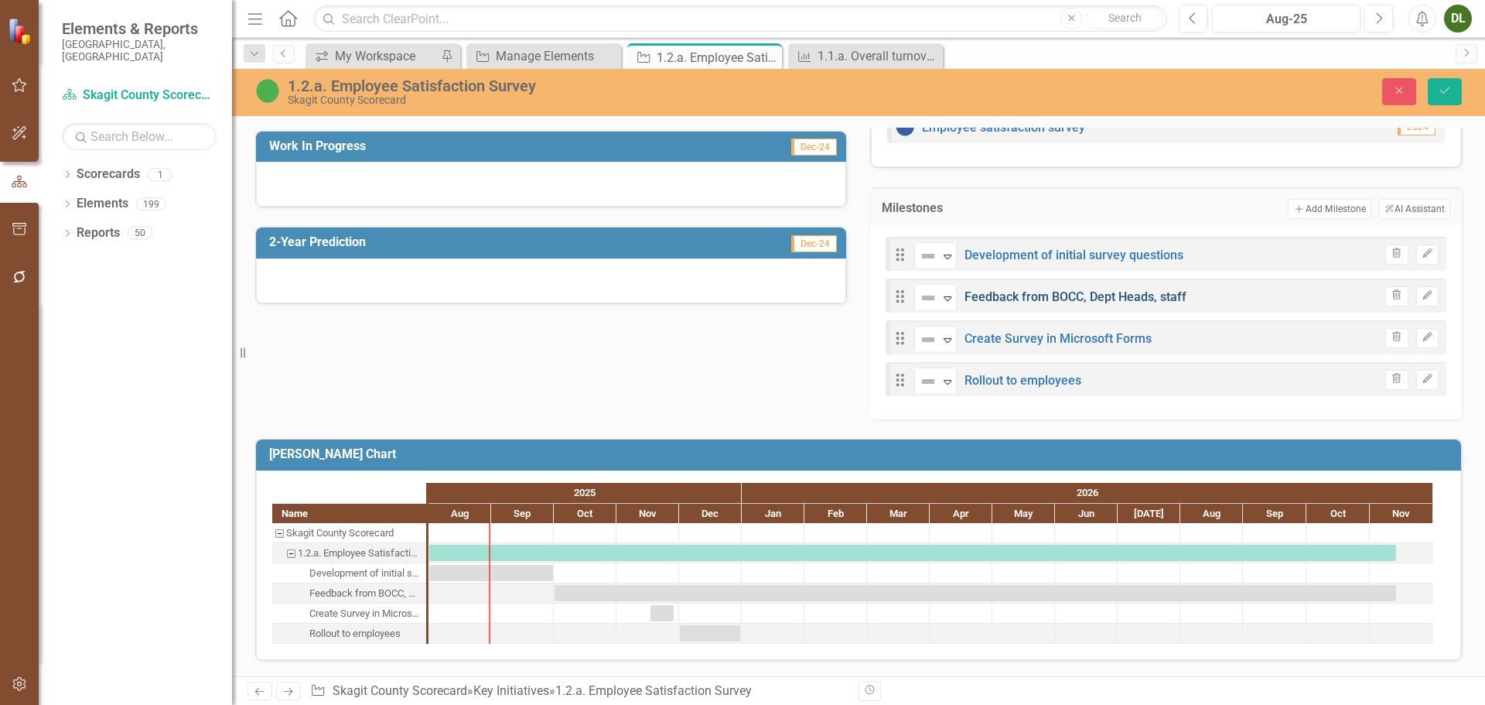
click at [1147, 299] on link "Feedback from BOCC, Dept Heads, staff" at bounding box center [1075, 296] width 222 height 15
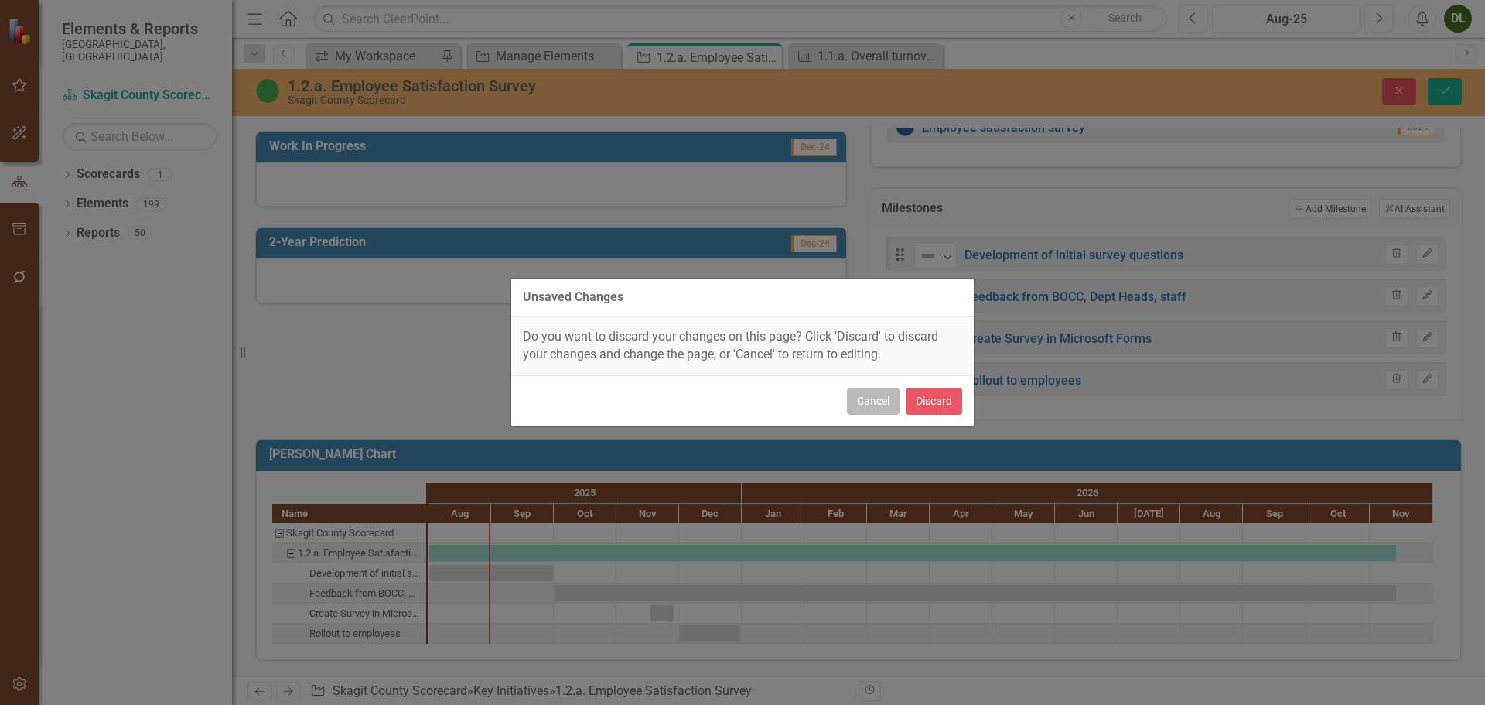
click at [871, 407] on button "Cancel" at bounding box center [873, 400] width 53 height 27
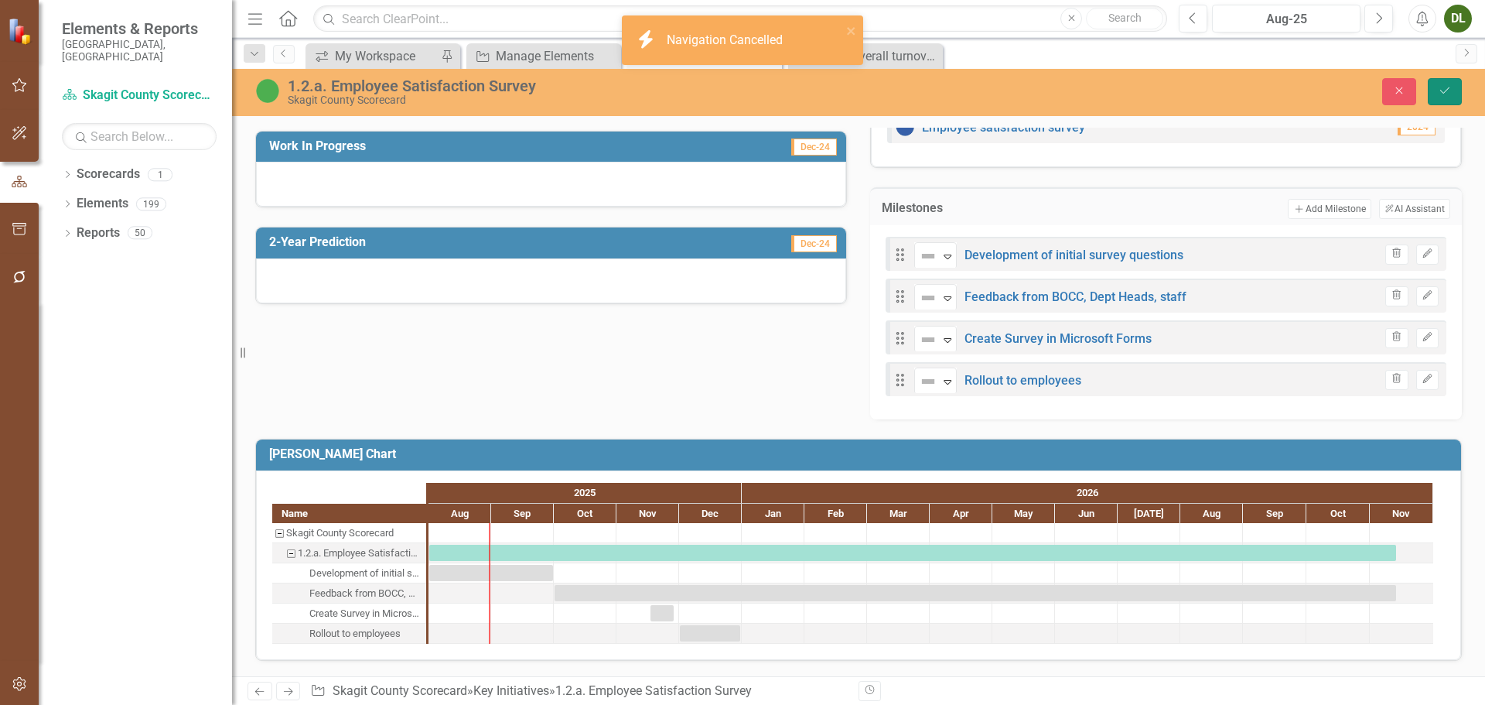
click at [1436, 85] on button "Save" at bounding box center [1445, 91] width 34 height 27
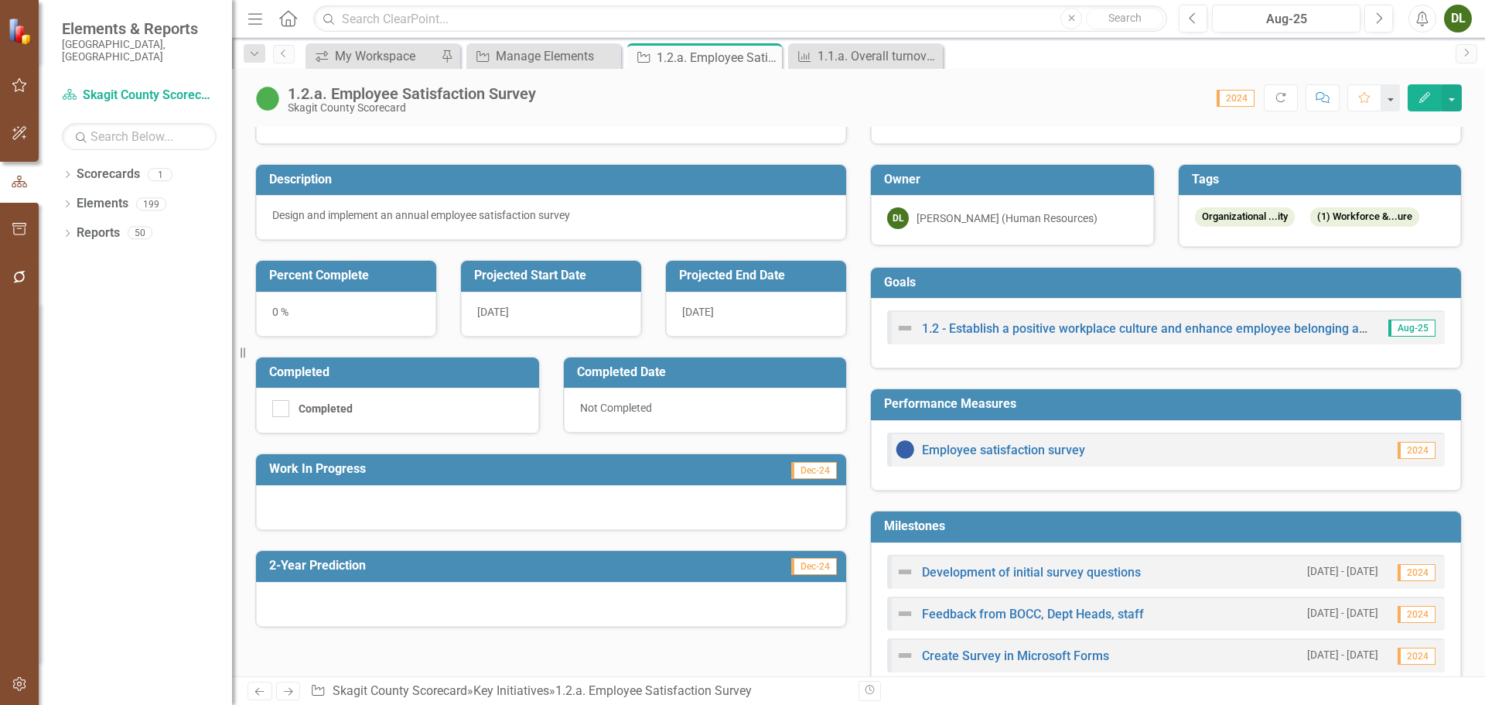
scroll to position [309, 0]
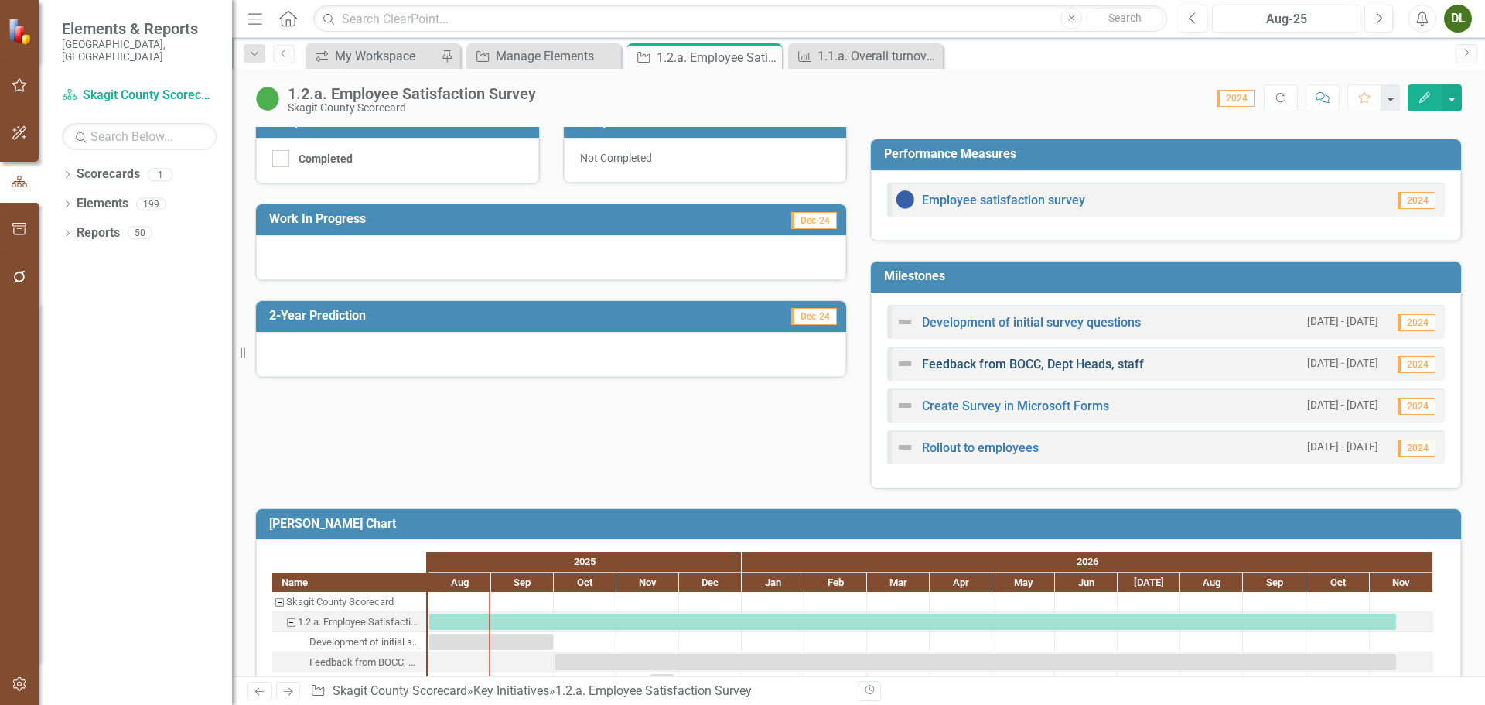
click at [1115, 361] on link "Feedback from BOCC, Dept Heads, staff" at bounding box center [1033, 364] width 222 height 15
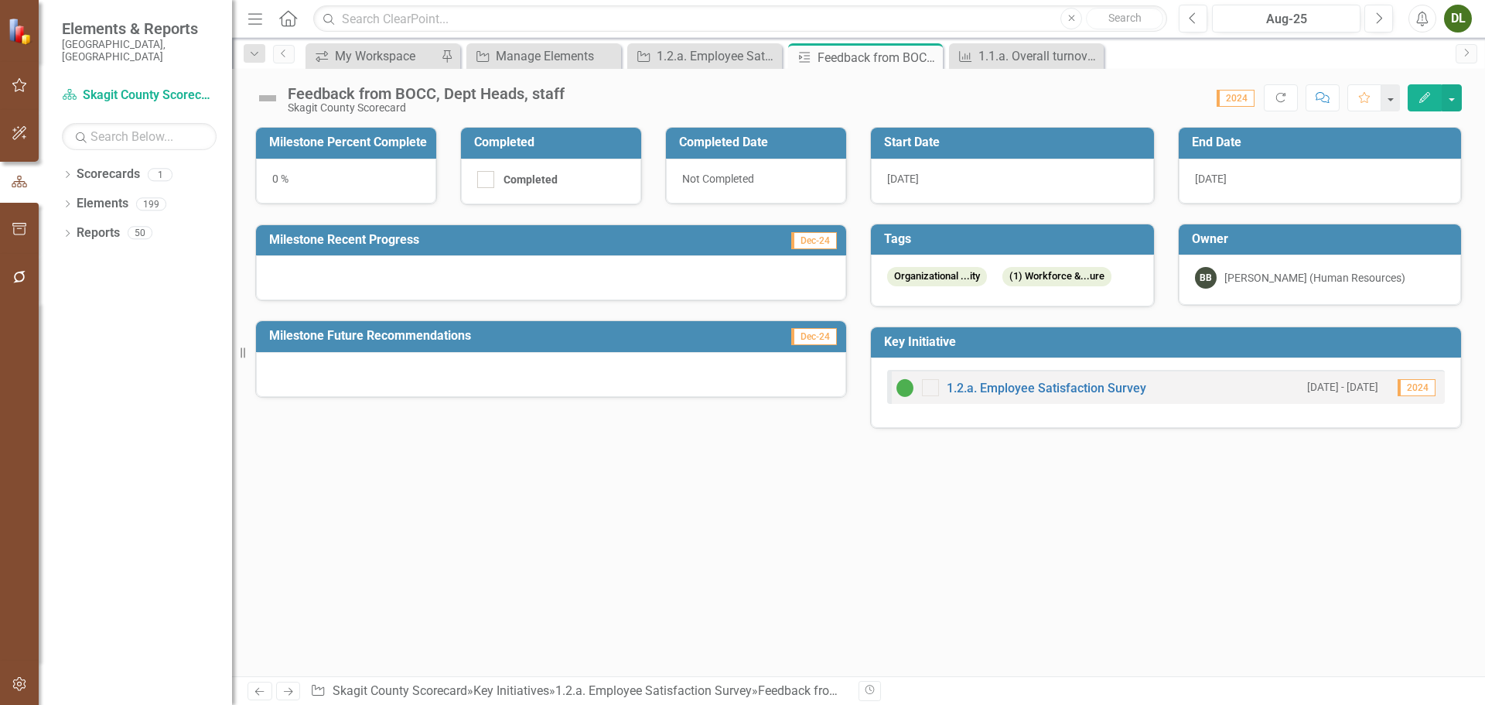
click at [1248, 171] on div "11/13/26" at bounding box center [1320, 181] width 283 height 45
click at [1247, 171] on div "11/13/26" at bounding box center [1320, 181] width 283 height 45
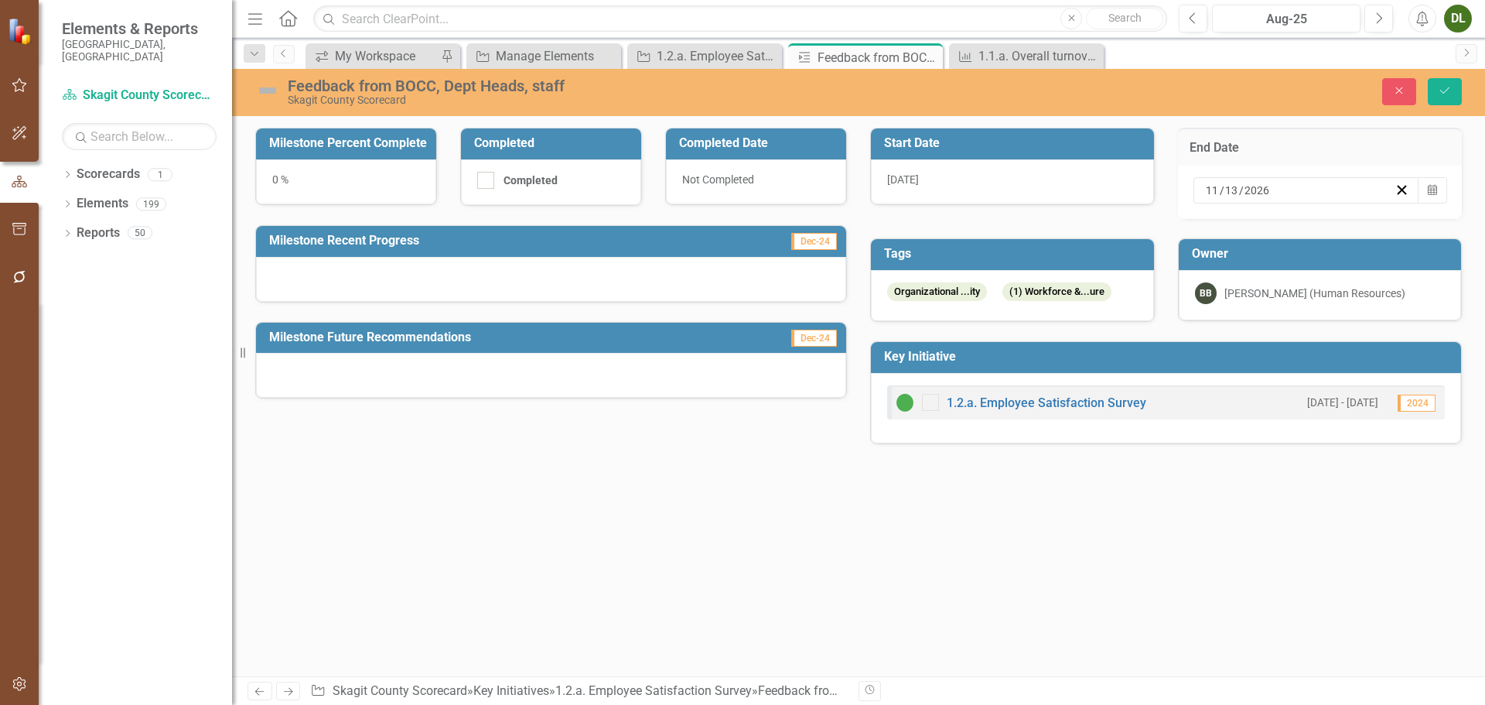
click at [1265, 189] on input "2026" at bounding box center [1257, 190] width 27 height 15
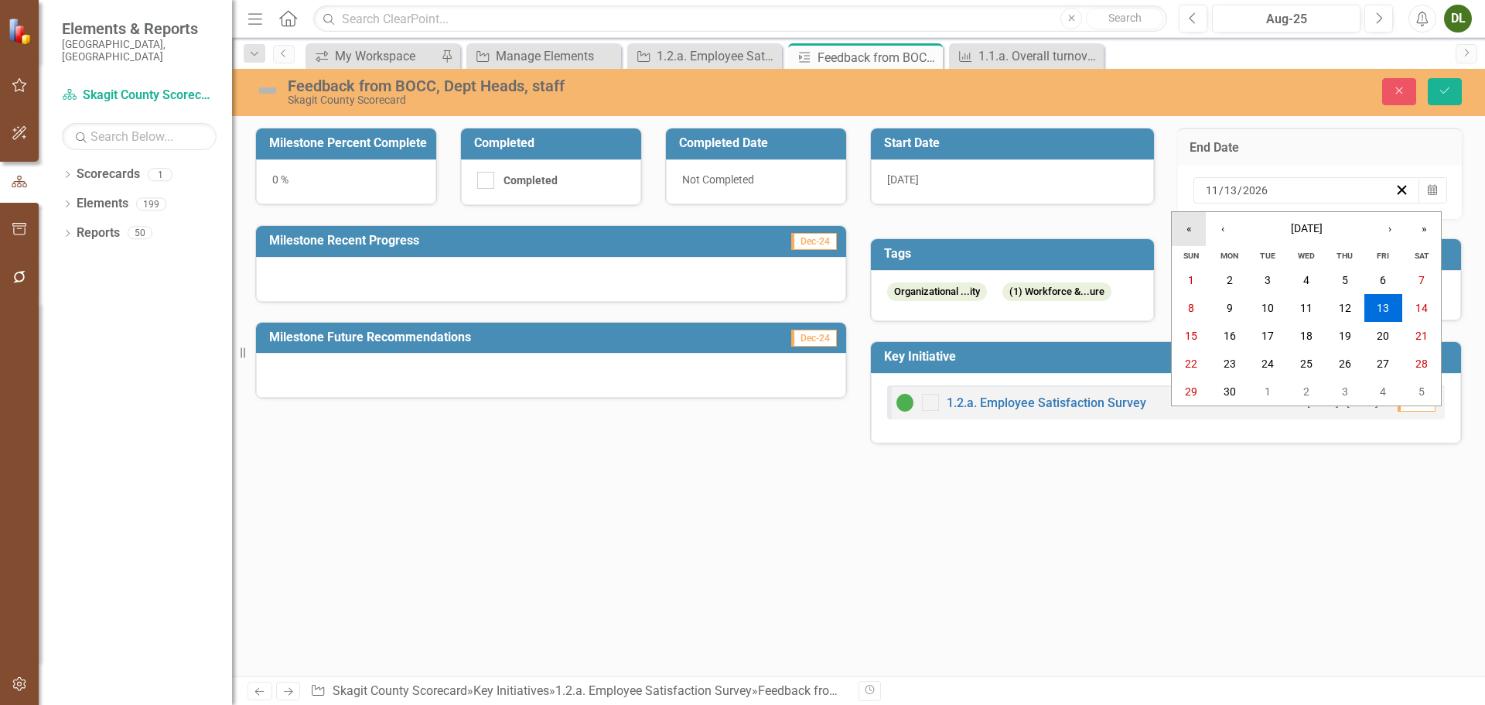
click at [1190, 234] on button "«" at bounding box center [1189, 229] width 34 height 34
click at [1379, 342] on abbr "14" at bounding box center [1383, 335] width 12 height 12
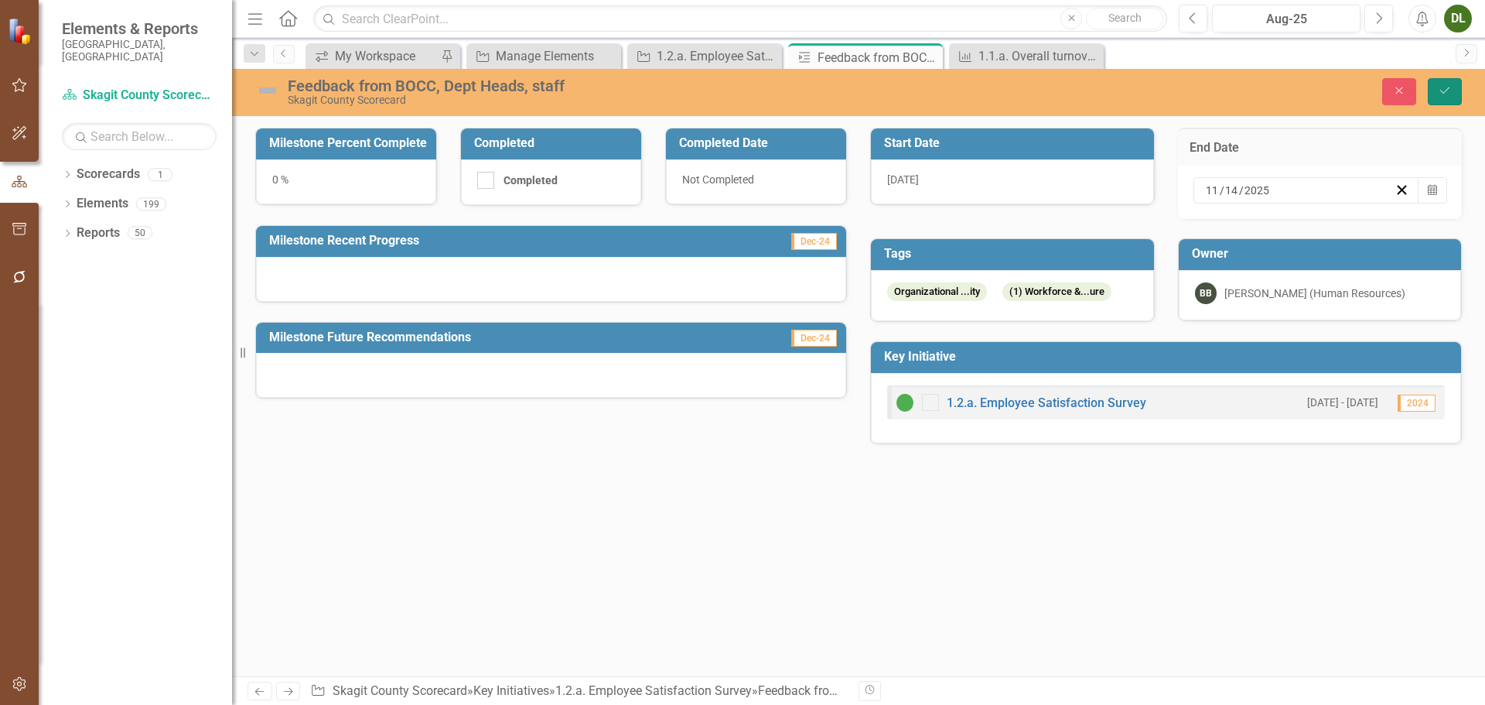
click at [1444, 84] on button "Save" at bounding box center [1445, 91] width 34 height 27
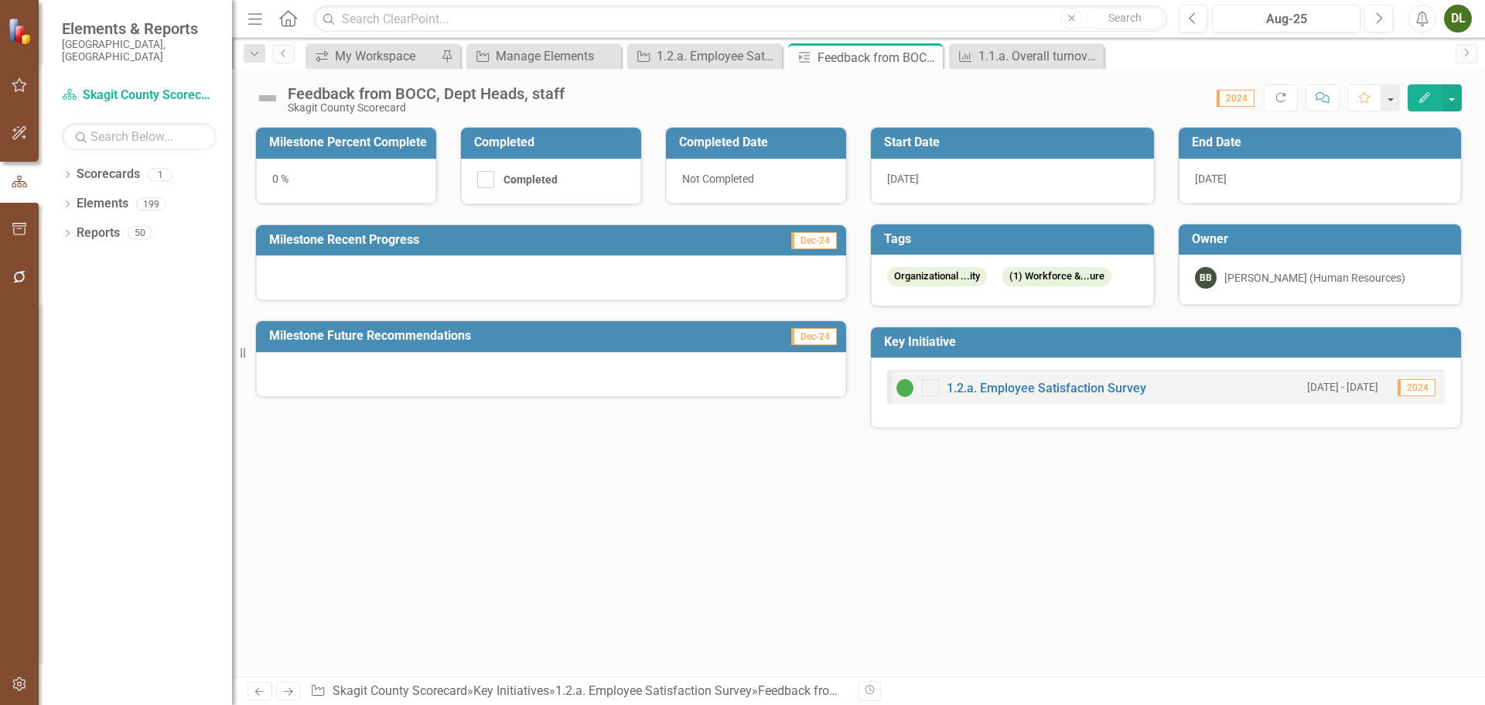
drag, startPoint x: 927, startPoint y: 55, endPoint x: 834, endPoint y: 71, distance: 95.0
click at [0, 0] on icon "Close" at bounding box center [0, 0] width 0 height 0
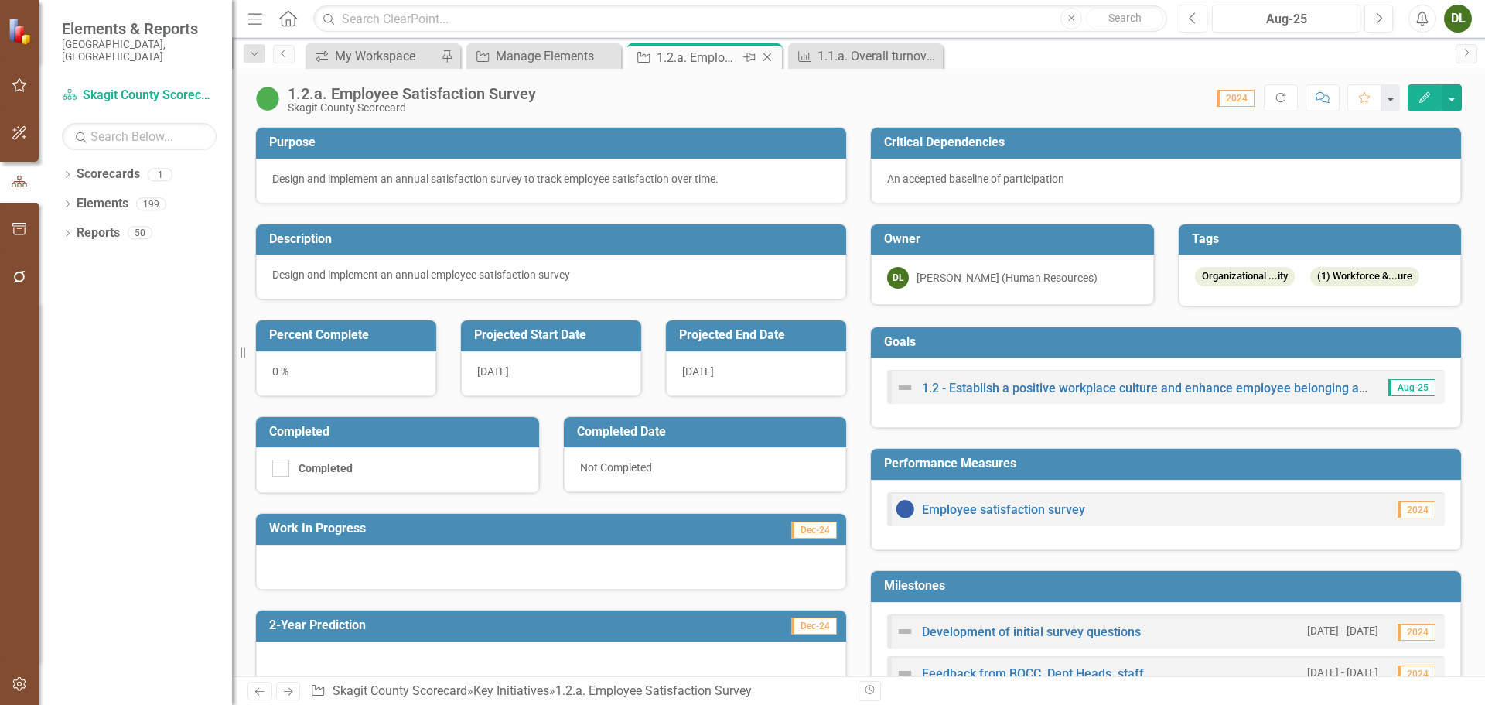
click at [719, 58] on div "1.2.a. Employee Satisfaction Survey" at bounding box center [698, 57] width 83 height 19
click at [770, 56] on icon "Close" at bounding box center [767, 57] width 15 height 12
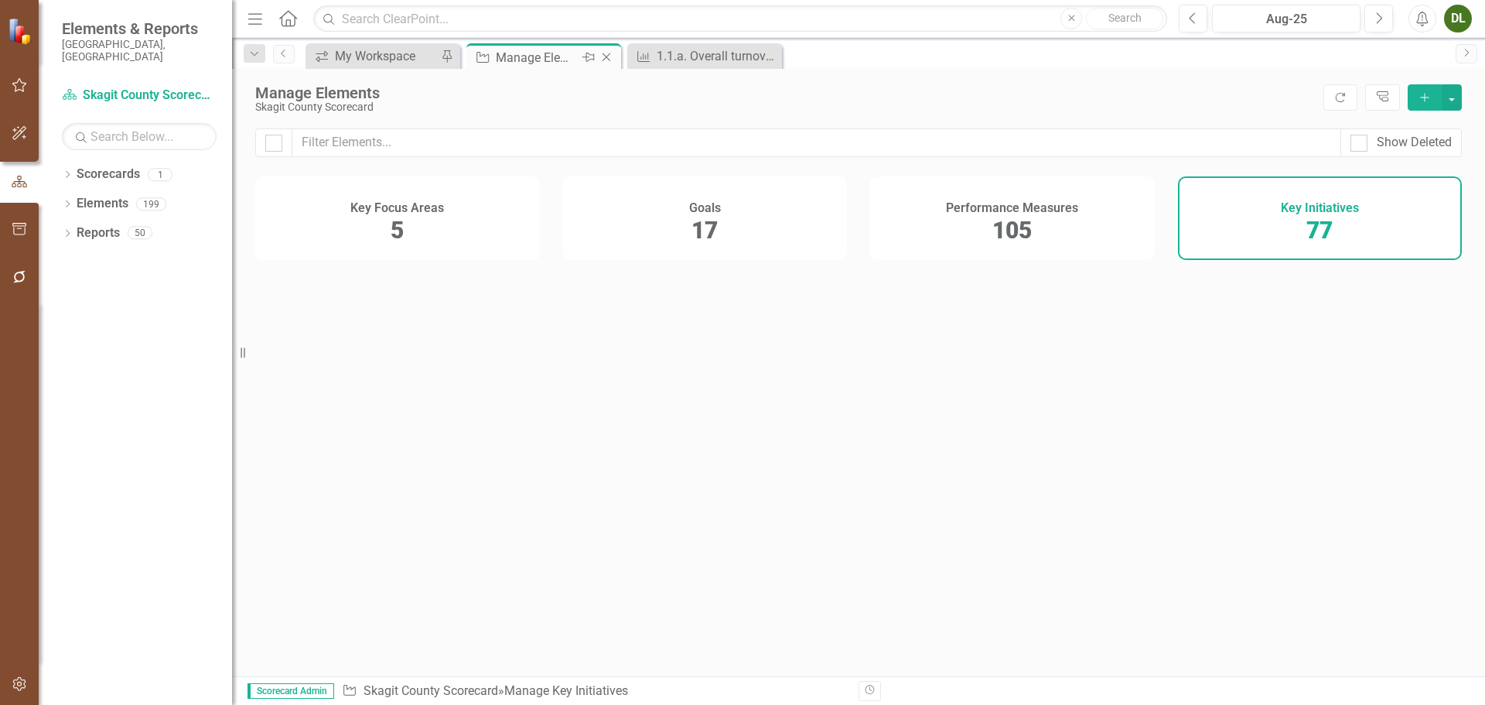
drag, startPoint x: 770, startPoint y: 56, endPoint x: 547, endPoint y: 58, distance: 223.5
click at [547, 58] on div "Manage Elements" at bounding box center [537, 57] width 83 height 19
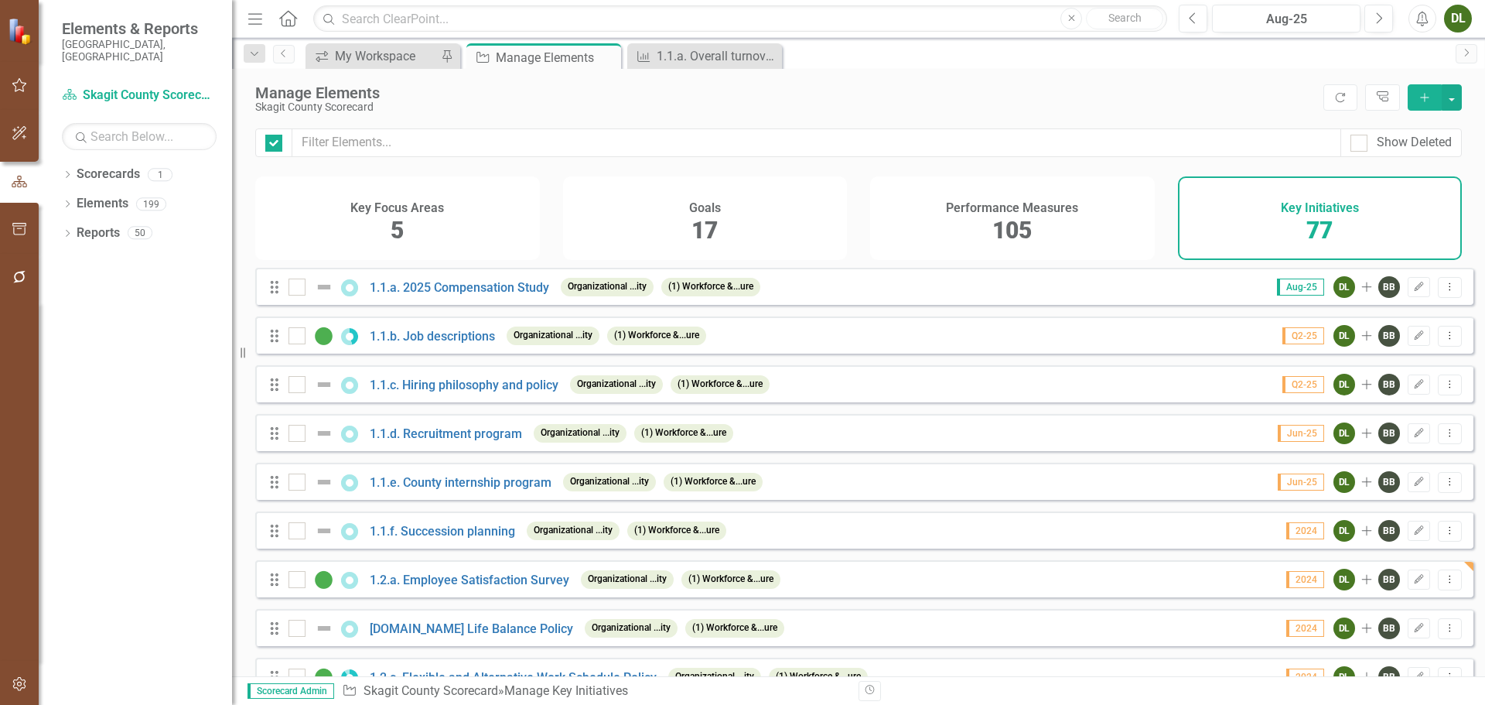
checkbox input "false"
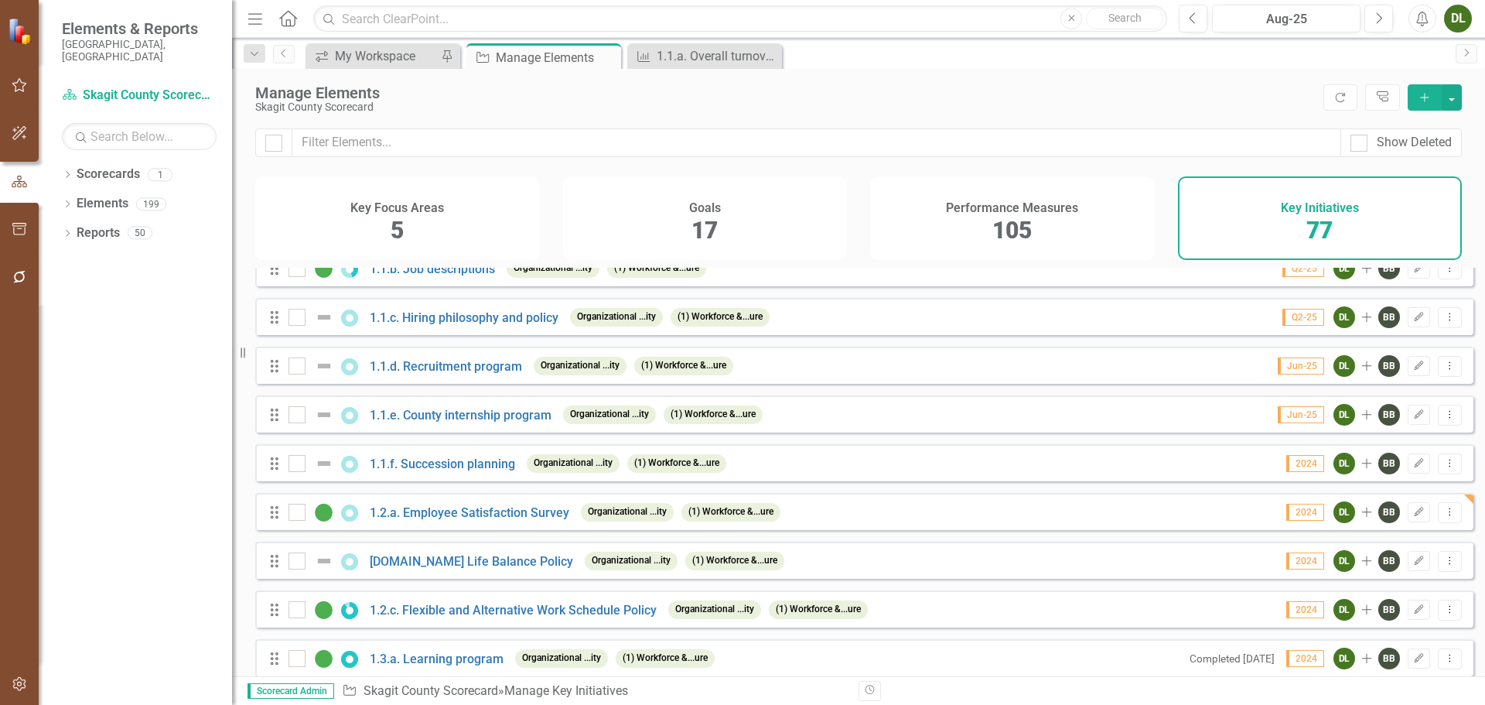
scroll to position [232, 0]
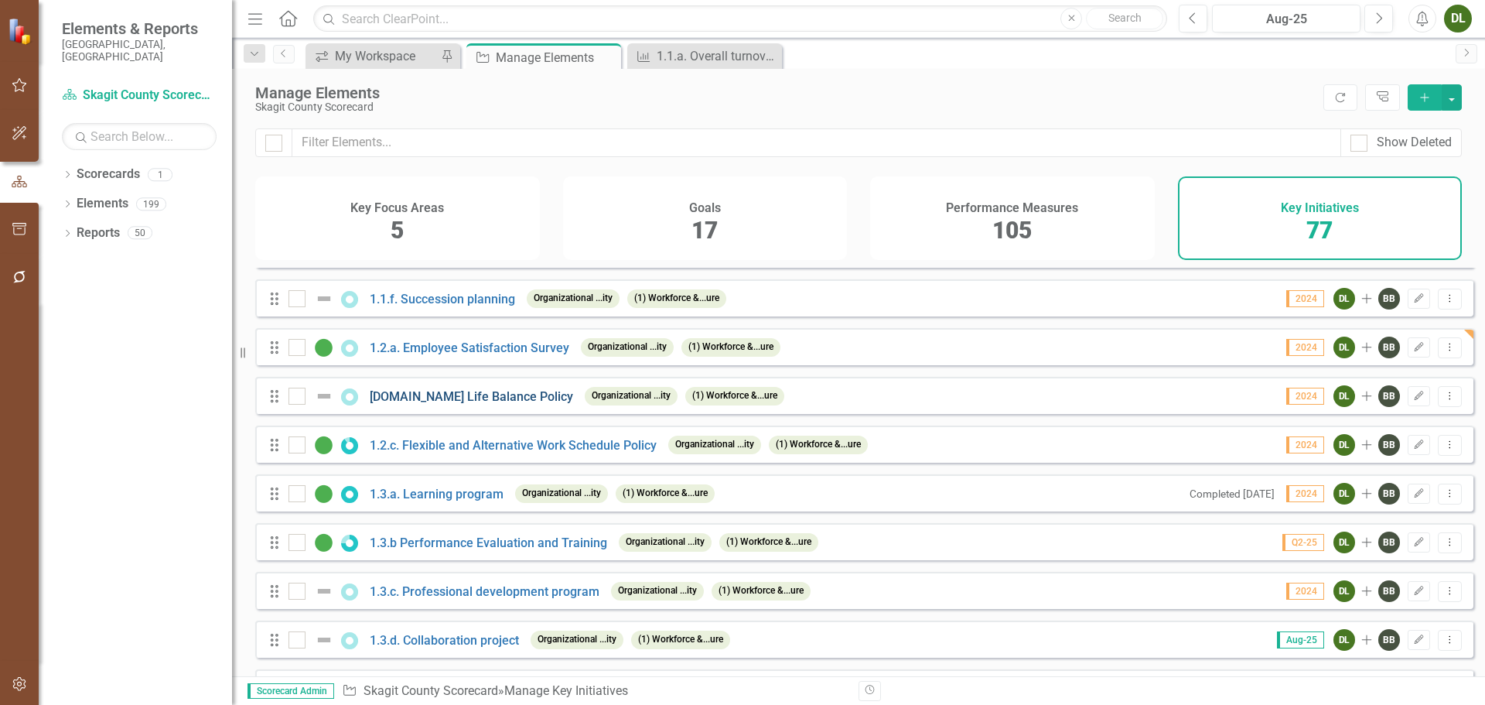
click at [474, 404] on link "[DOMAIN_NAME] Life Balance Policy" at bounding box center [471, 396] width 203 height 15
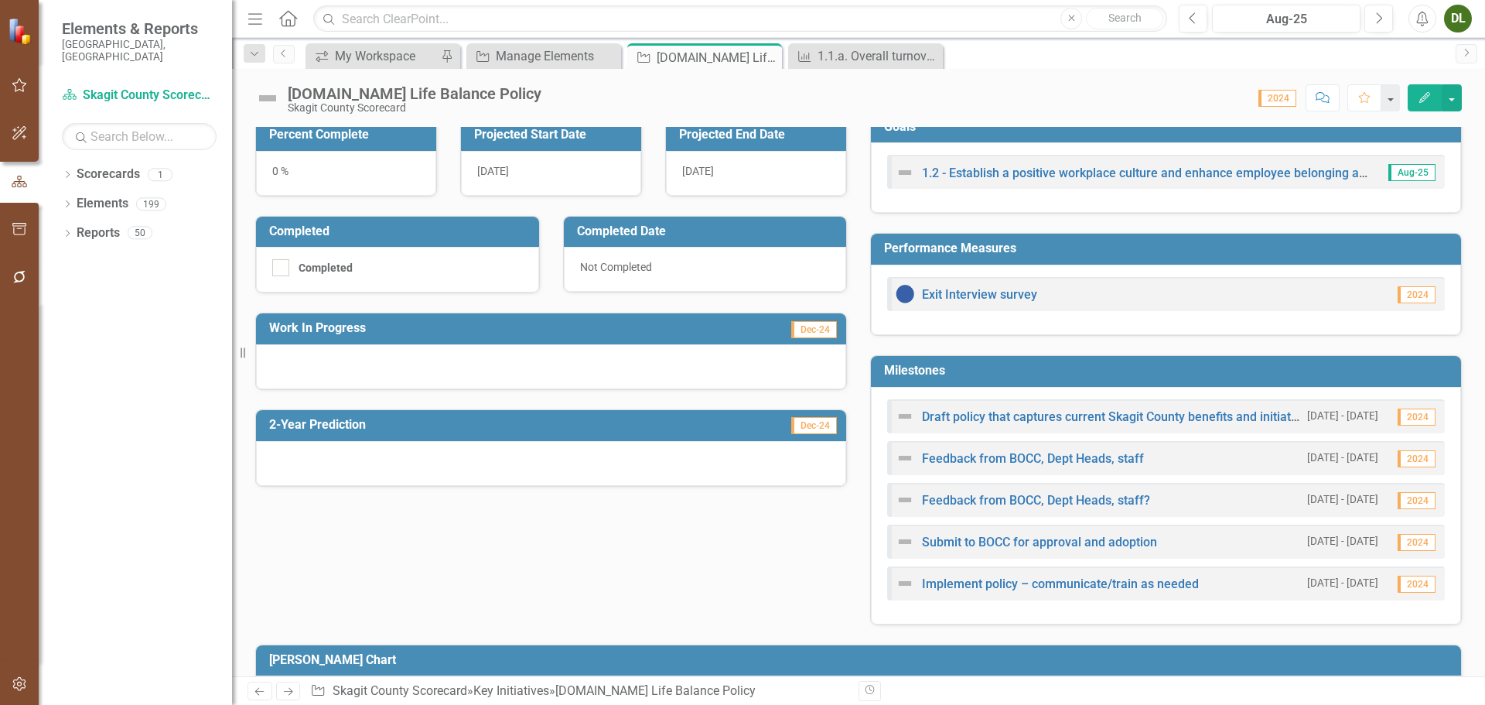
scroll to position [232, 0]
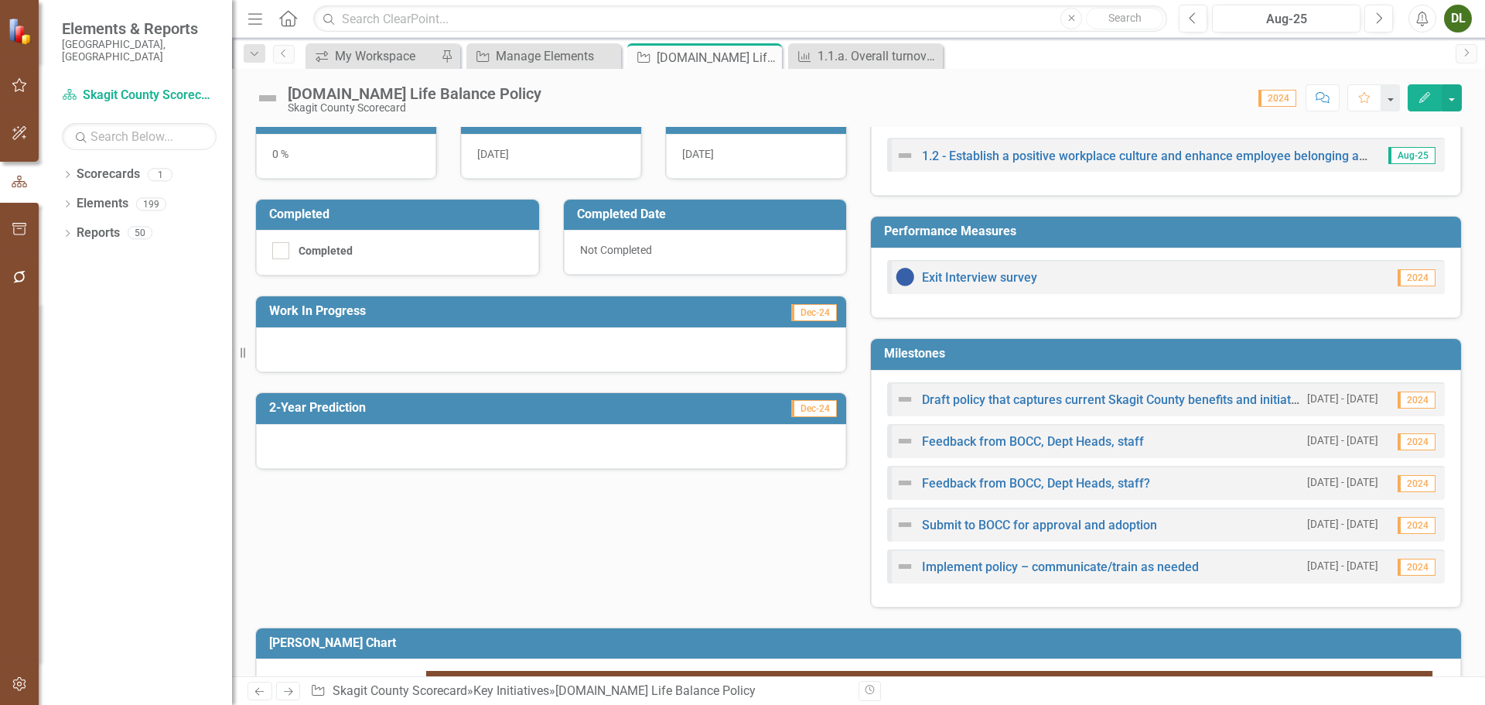
click at [957, 353] on h3 "Milestones" at bounding box center [1168, 353] width 569 height 14
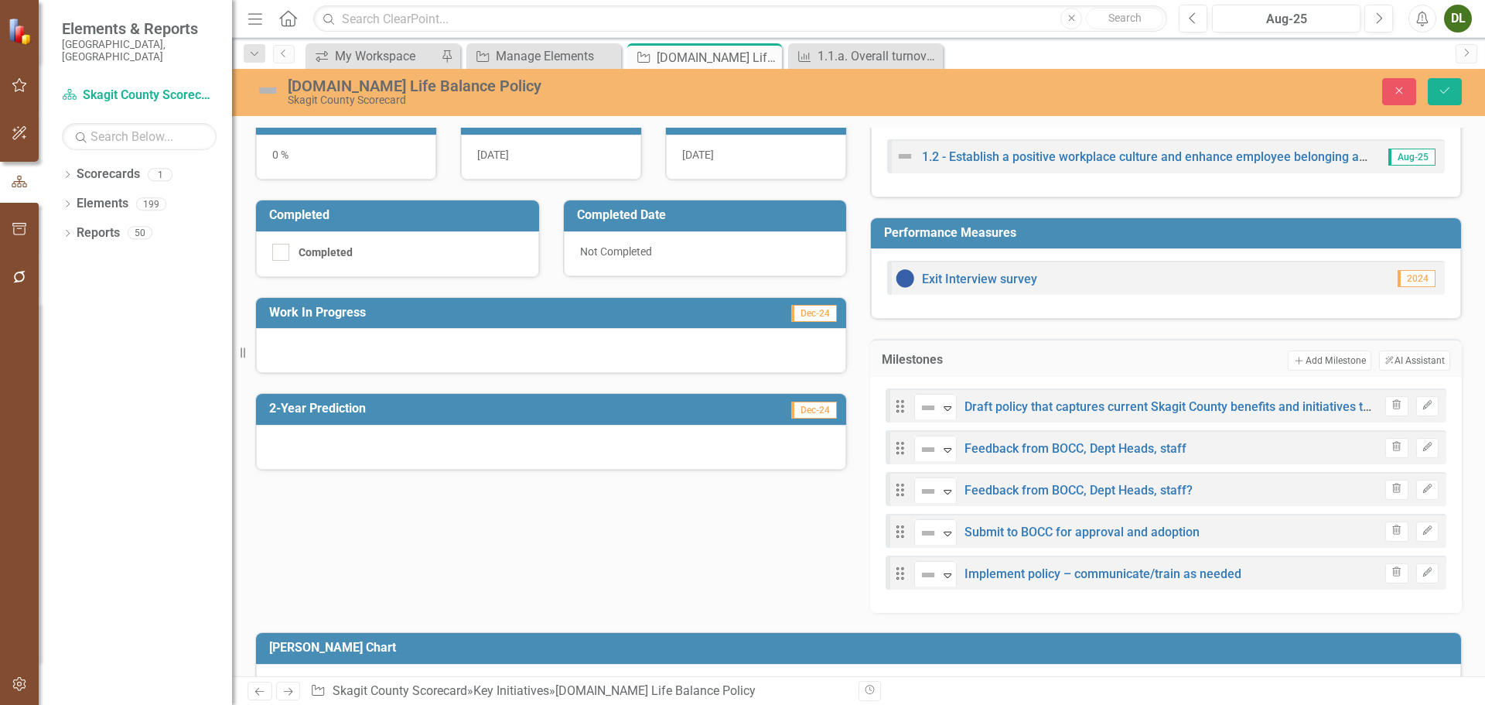
click at [1406, 106] on div "1.2.b.Work Life Balance Policy Skagit County Scorecard Close Save" at bounding box center [858, 91] width 1253 height 29
click at [1406, 94] on icon "Close" at bounding box center [1399, 90] width 14 height 11
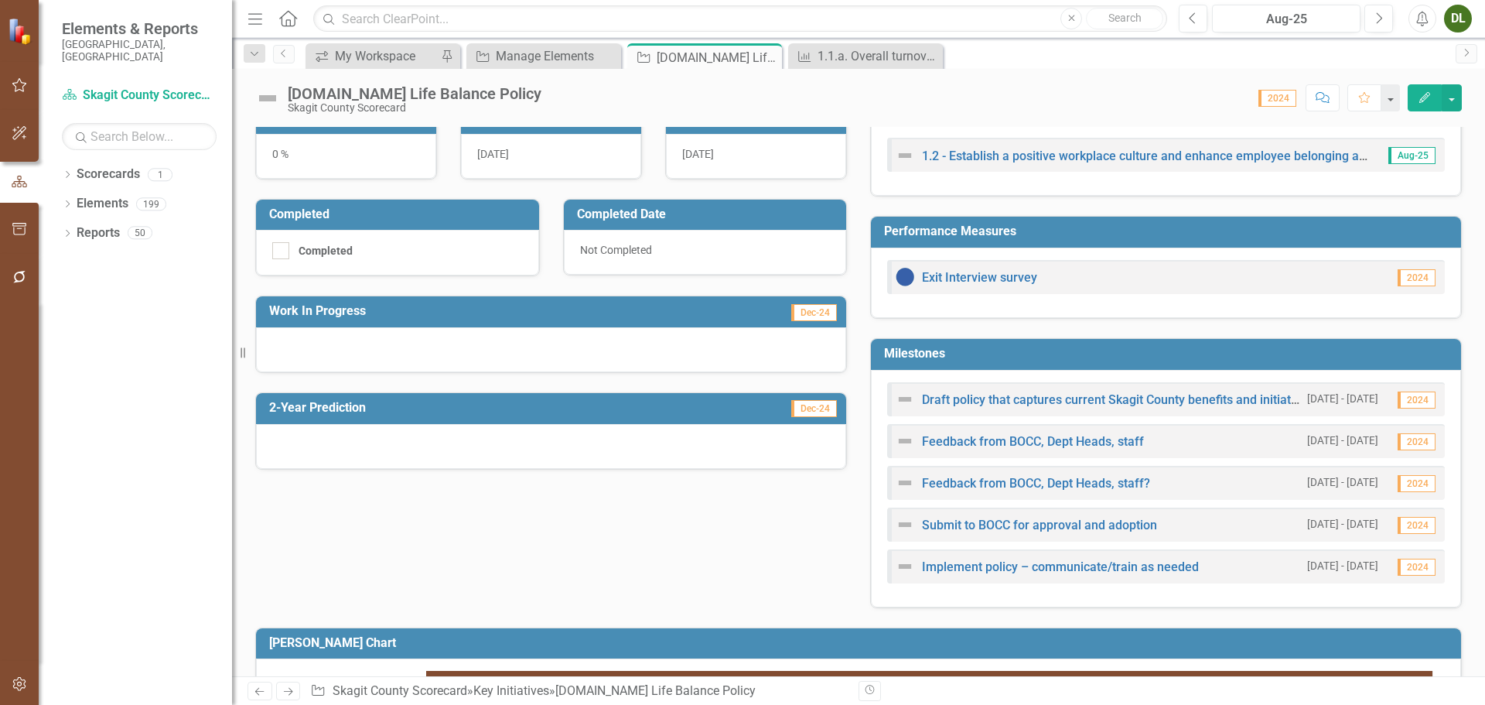
click at [1159, 349] on h3 "Milestones" at bounding box center [1168, 353] width 569 height 14
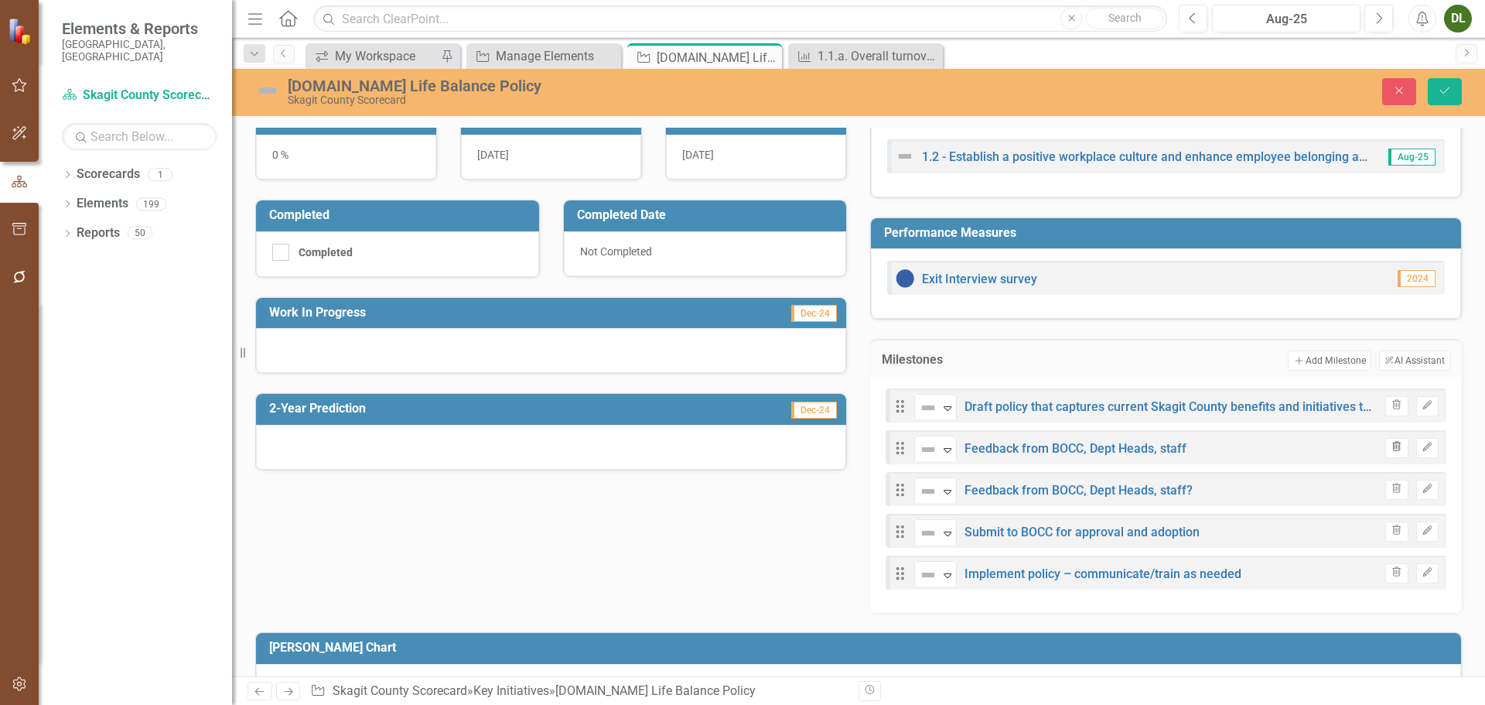
click at [1391, 449] on icon "Trash" at bounding box center [1397, 446] width 12 height 9
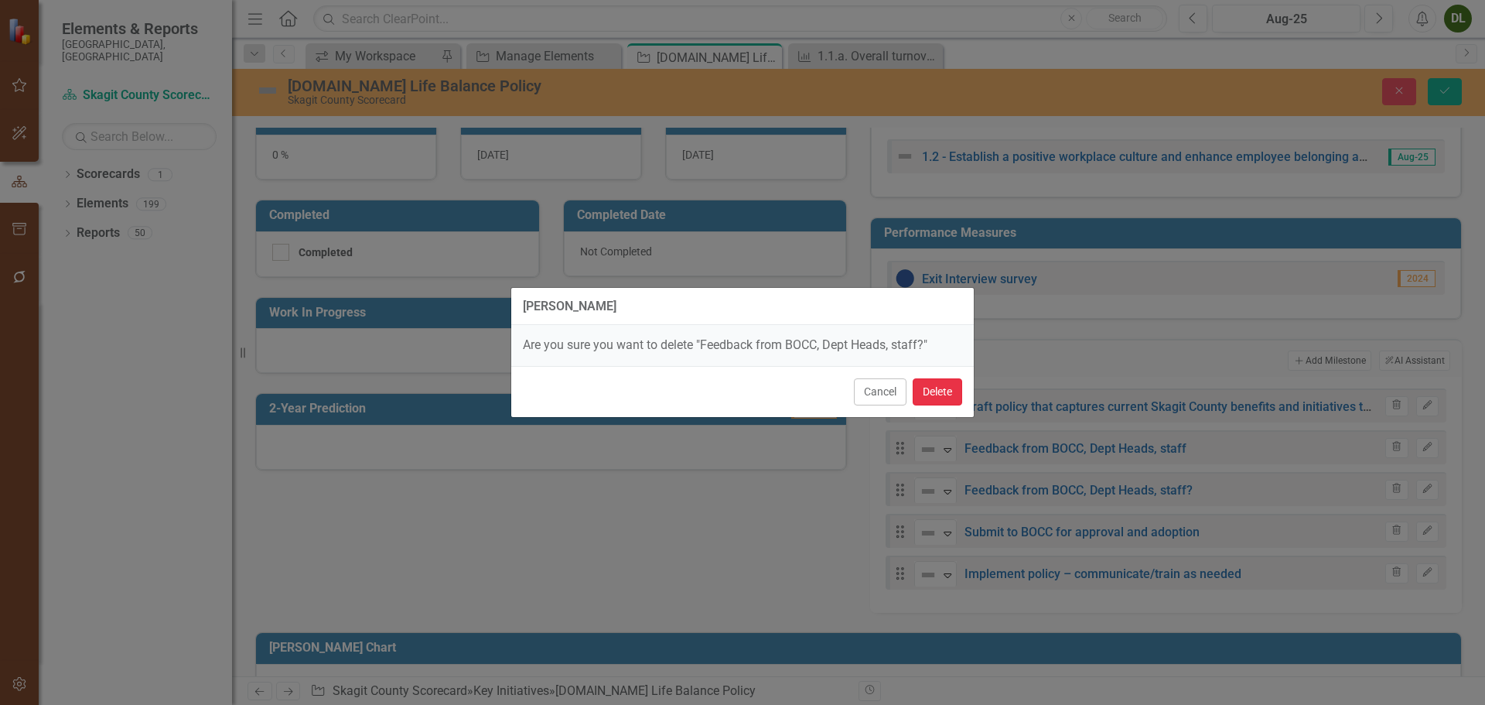
click at [951, 389] on button "Delete" at bounding box center [937, 391] width 49 height 27
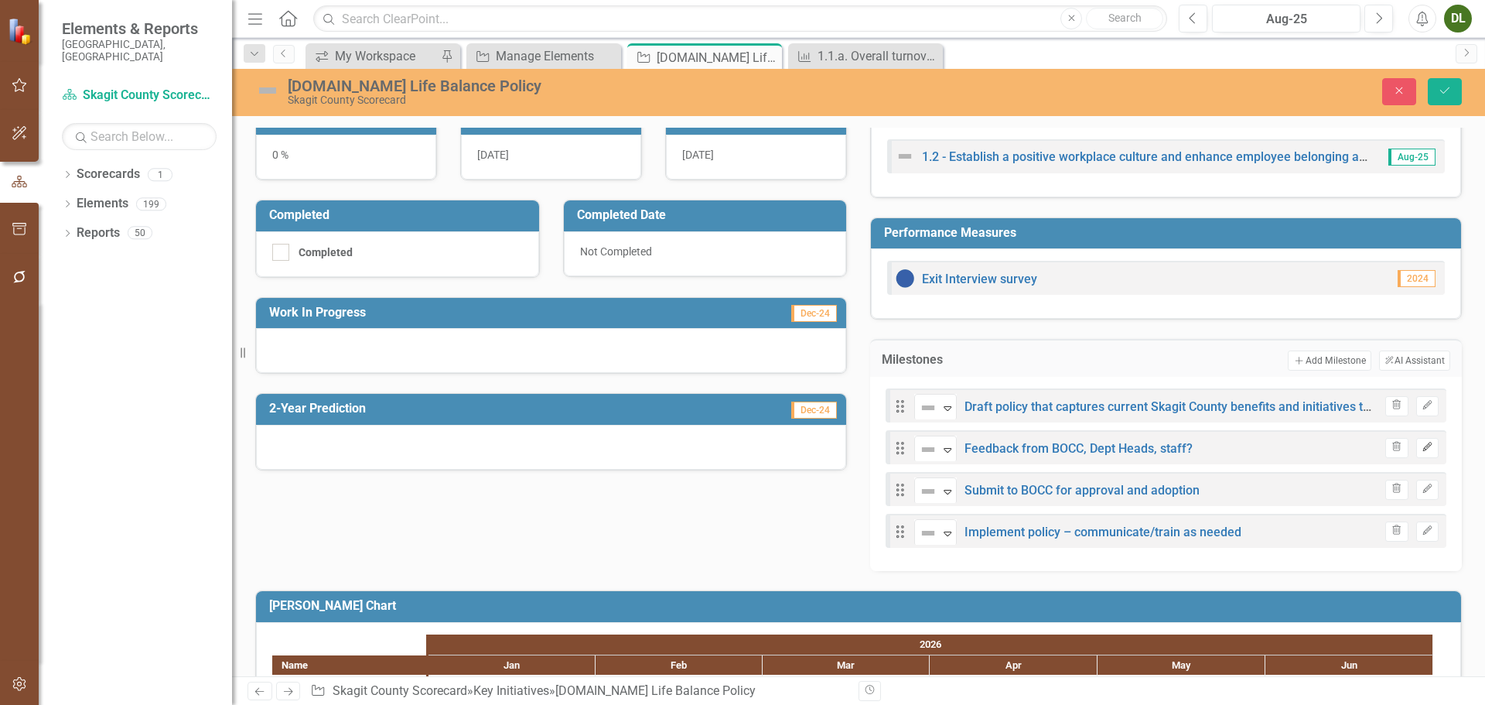
click at [1422, 444] on icon "Edit" at bounding box center [1428, 446] width 12 height 9
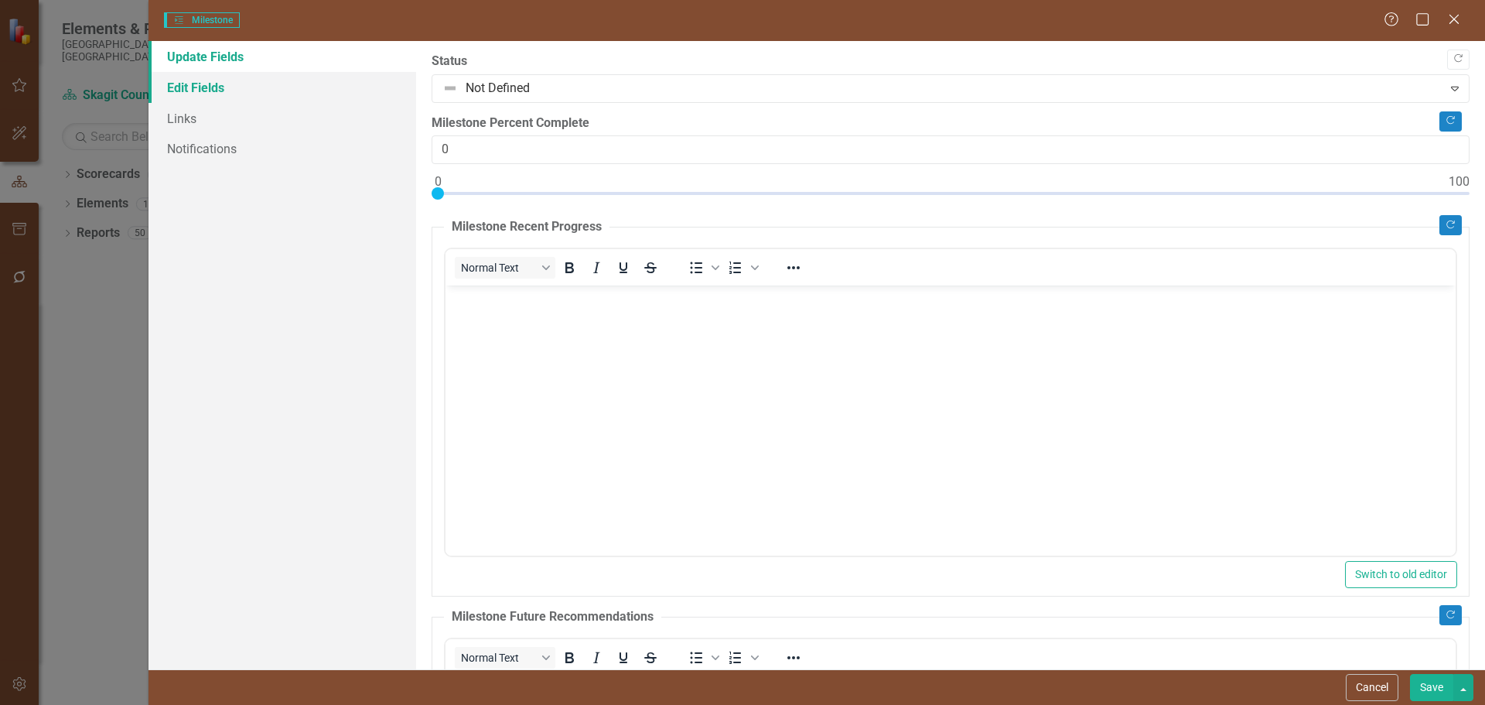
scroll to position [0, 0]
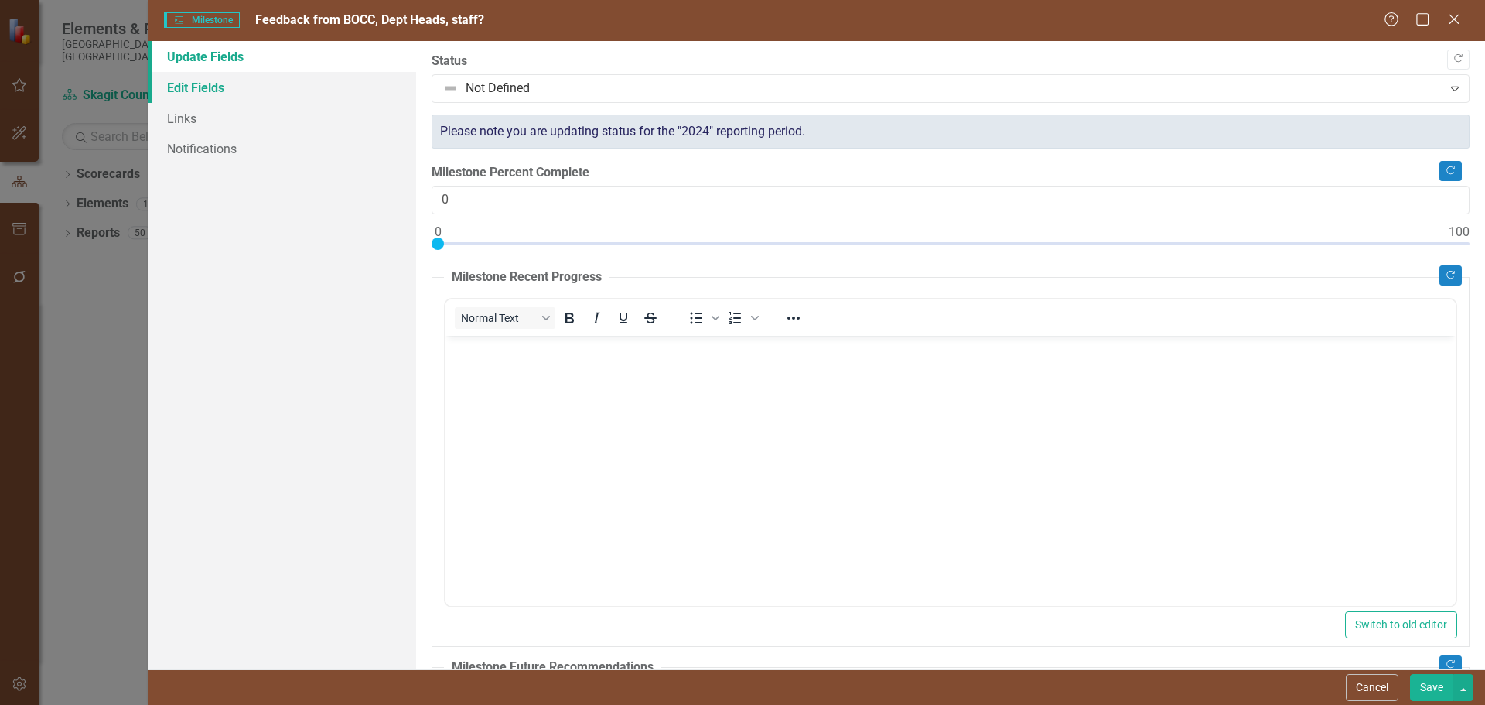
click at [214, 87] on link "Edit Fields" at bounding box center [282, 87] width 268 height 31
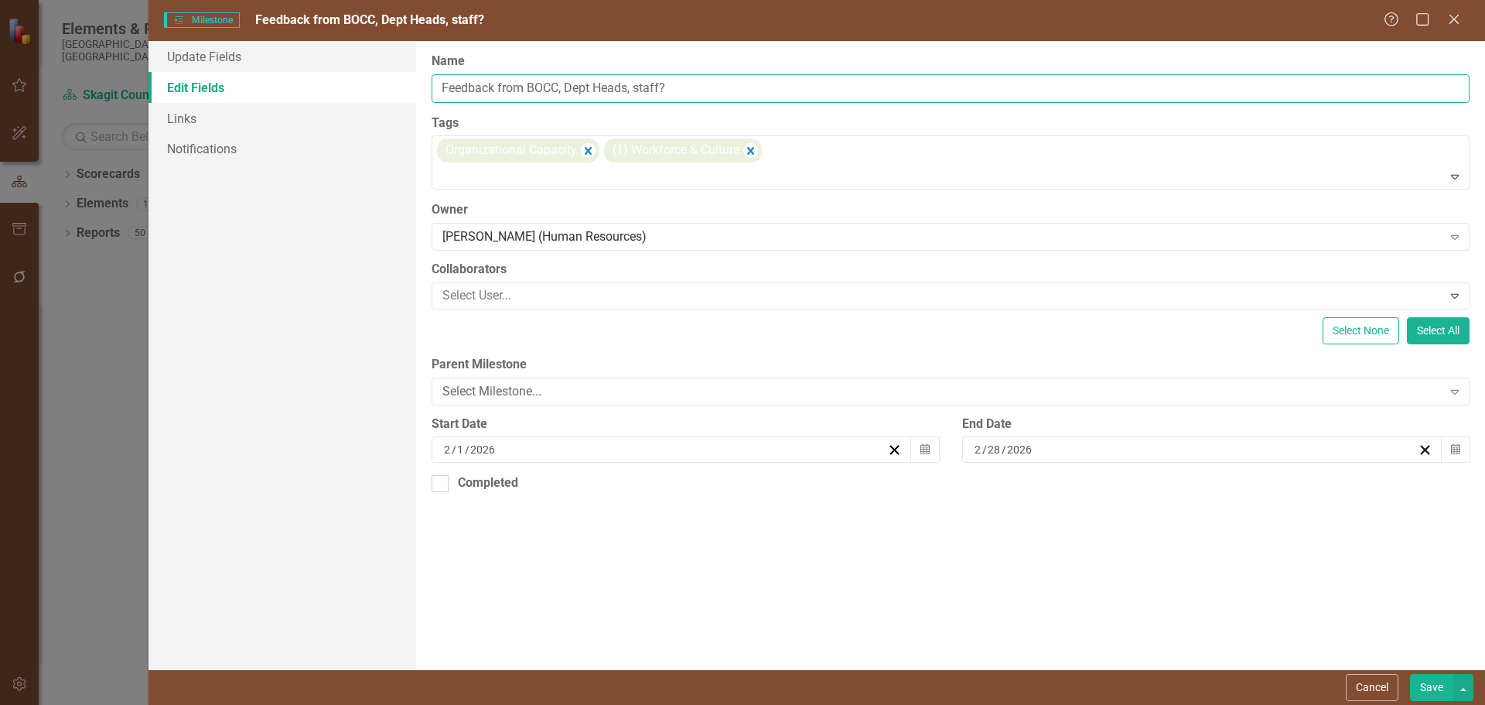
click at [678, 84] on input "Feedback from BOCC, Dept Heads, staff?" at bounding box center [951, 88] width 1038 height 29
type input "Feedback from BOCC, Dept Heads, staff"
click at [1433, 684] on button "Save" at bounding box center [1431, 687] width 43 height 27
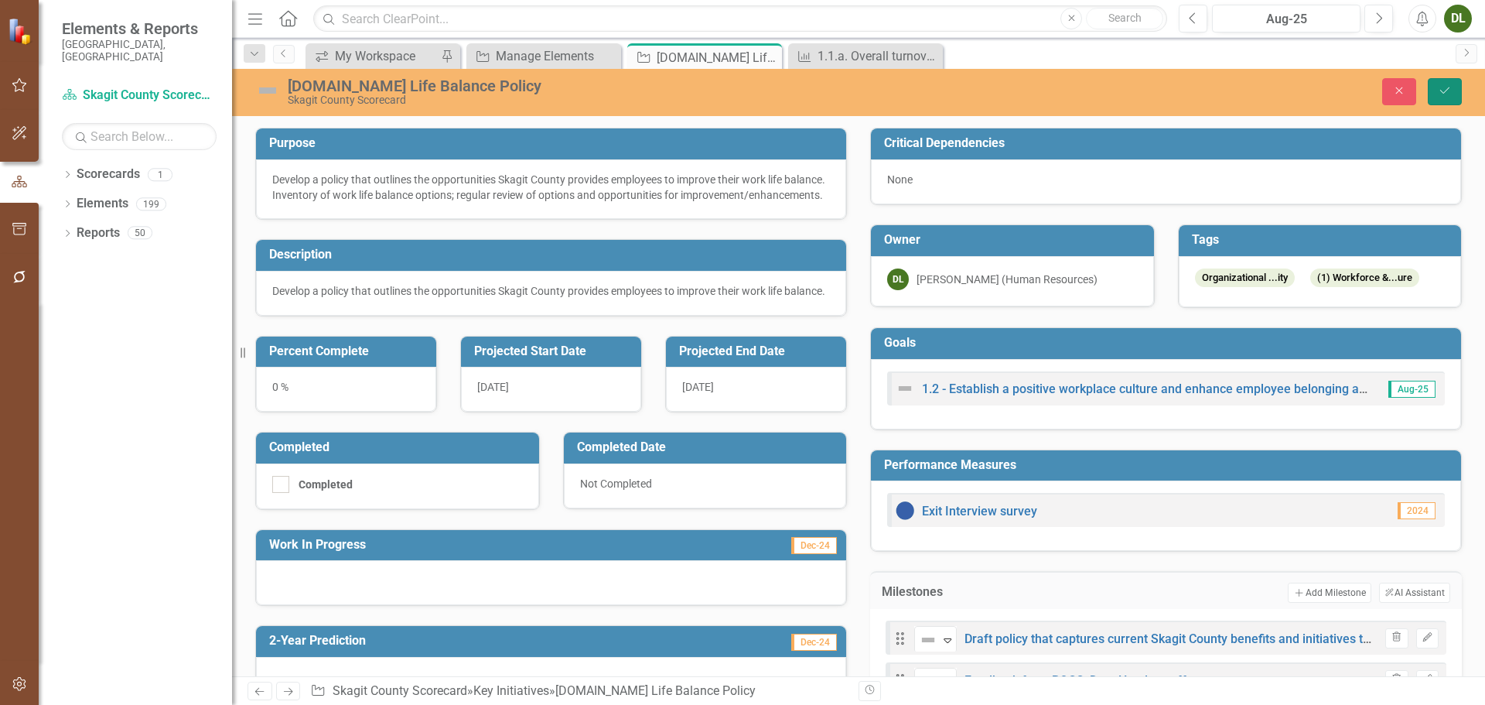
click at [1445, 95] on icon "Save" at bounding box center [1445, 90] width 14 height 11
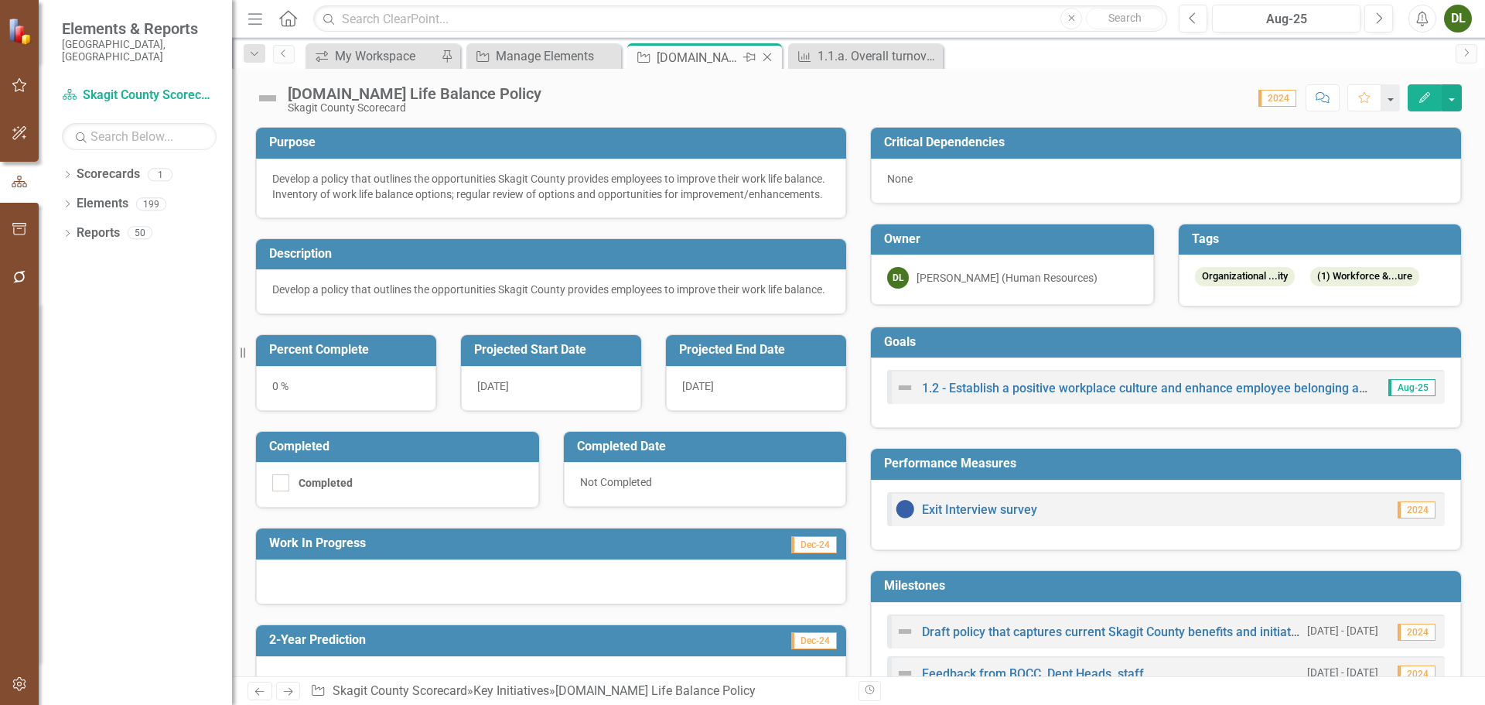
click at [764, 57] on icon "Close" at bounding box center [767, 57] width 15 height 12
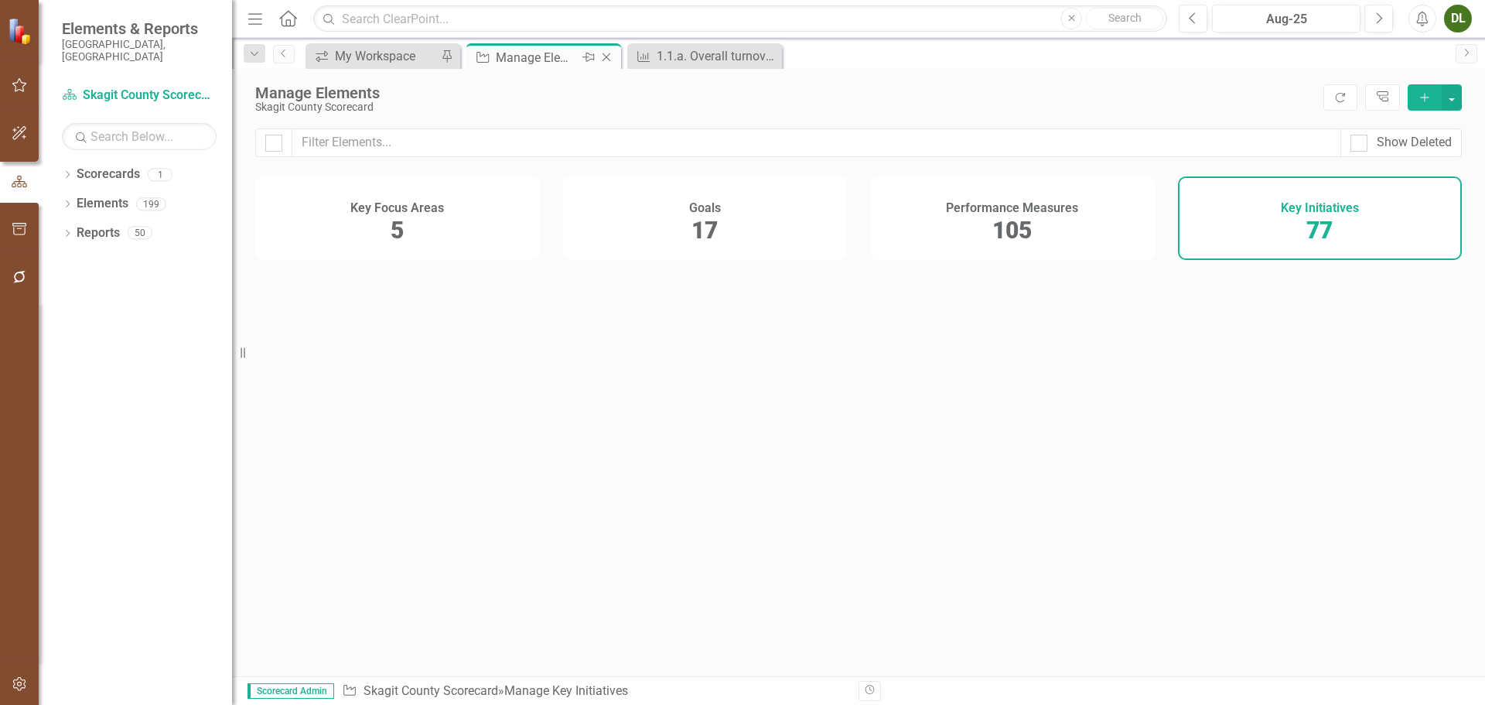
drag, startPoint x: 764, startPoint y: 57, endPoint x: 539, endPoint y: 57, distance: 225.1
click at [539, 57] on div "Manage Elements" at bounding box center [537, 57] width 83 height 19
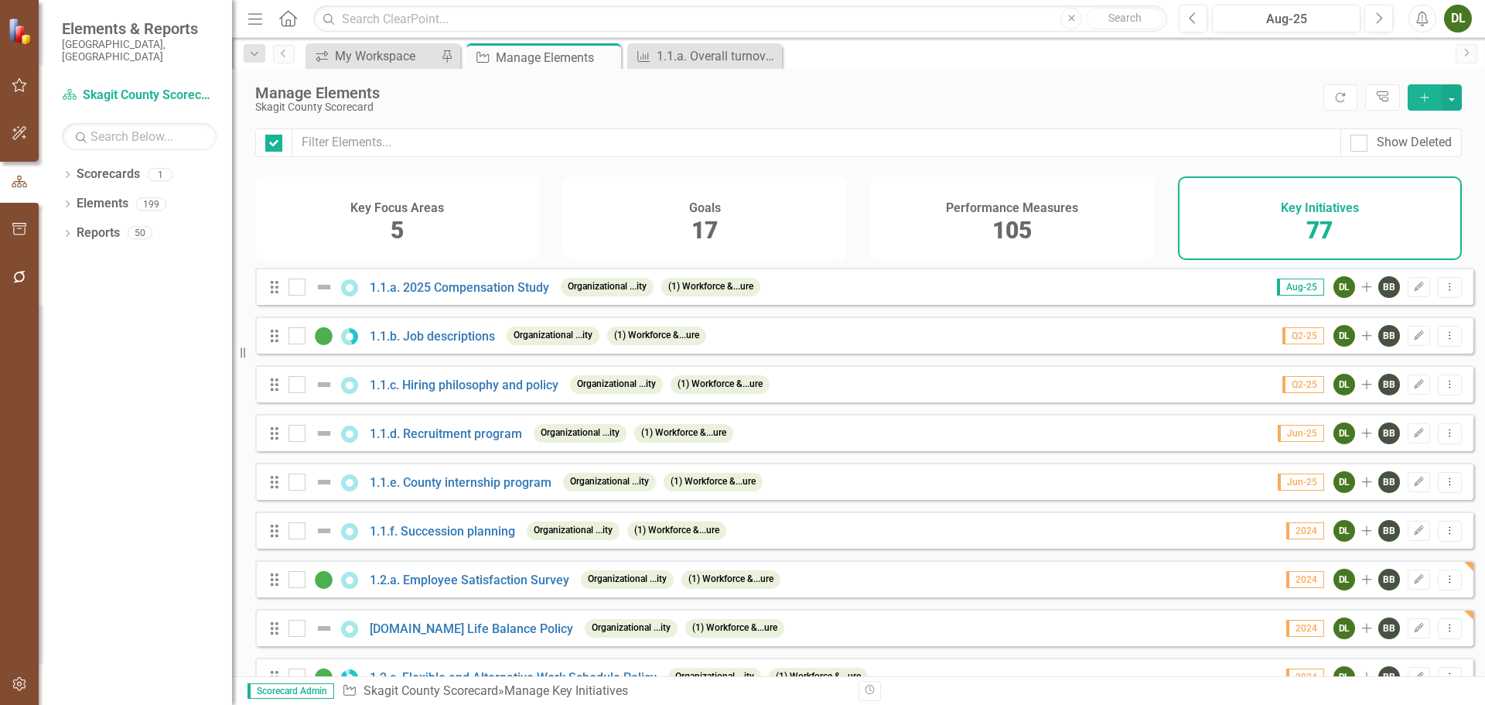
checkbox input "false"
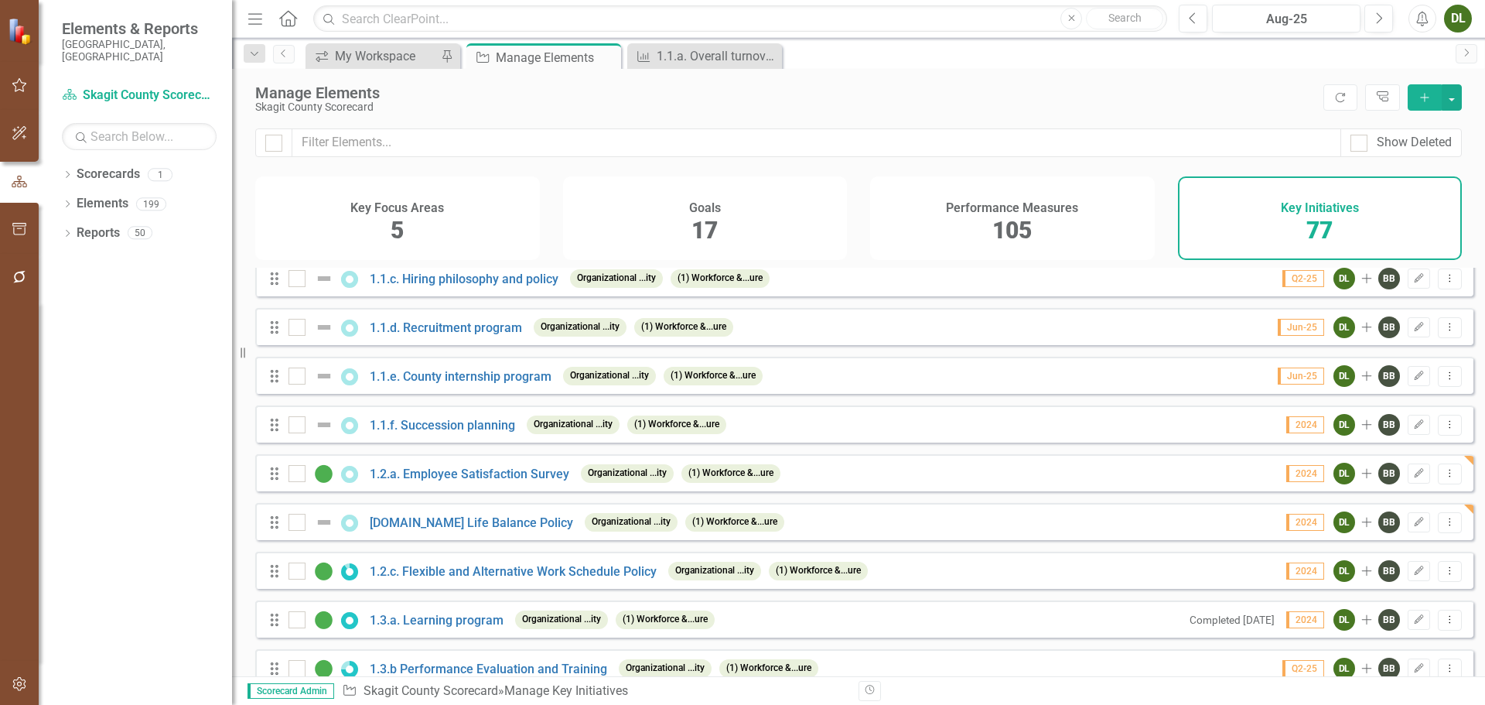
scroll to position [155, 0]
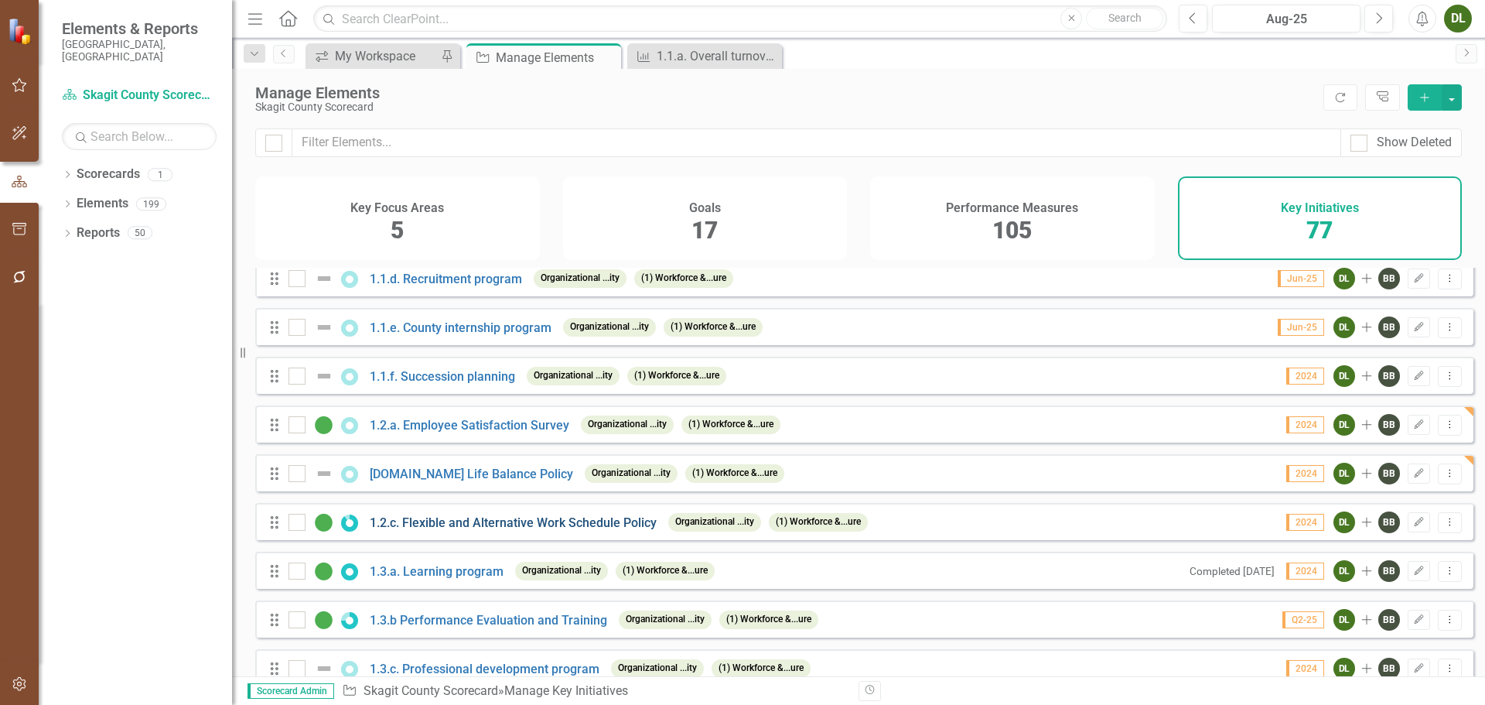
click at [468, 530] on link "1.2.c. Flexible and Alternative Work Schedule Policy" at bounding box center [513, 522] width 287 height 15
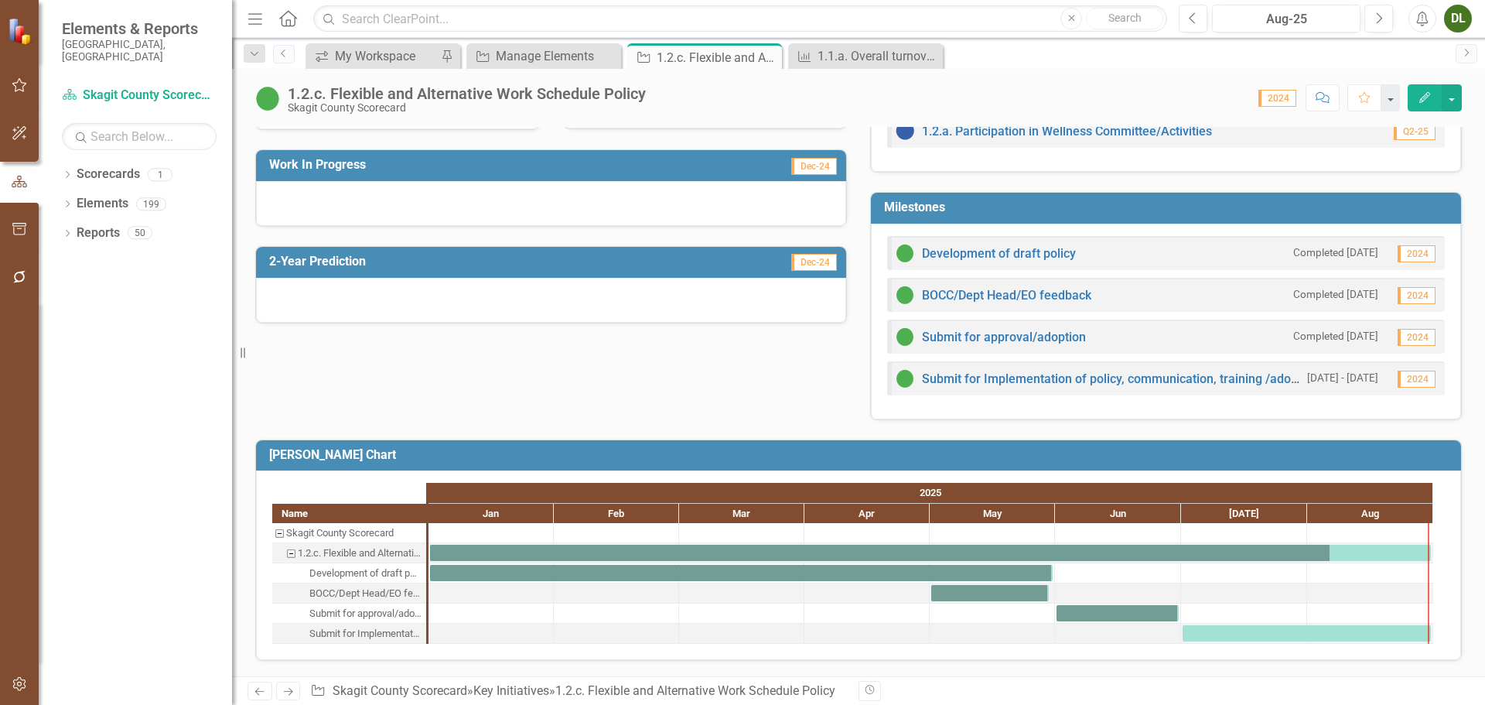
scroll to position [379, 0]
click at [1051, 377] on link "Submit for Implementation of policy, communication, training /adoption" at bounding box center [1120, 378] width 397 height 15
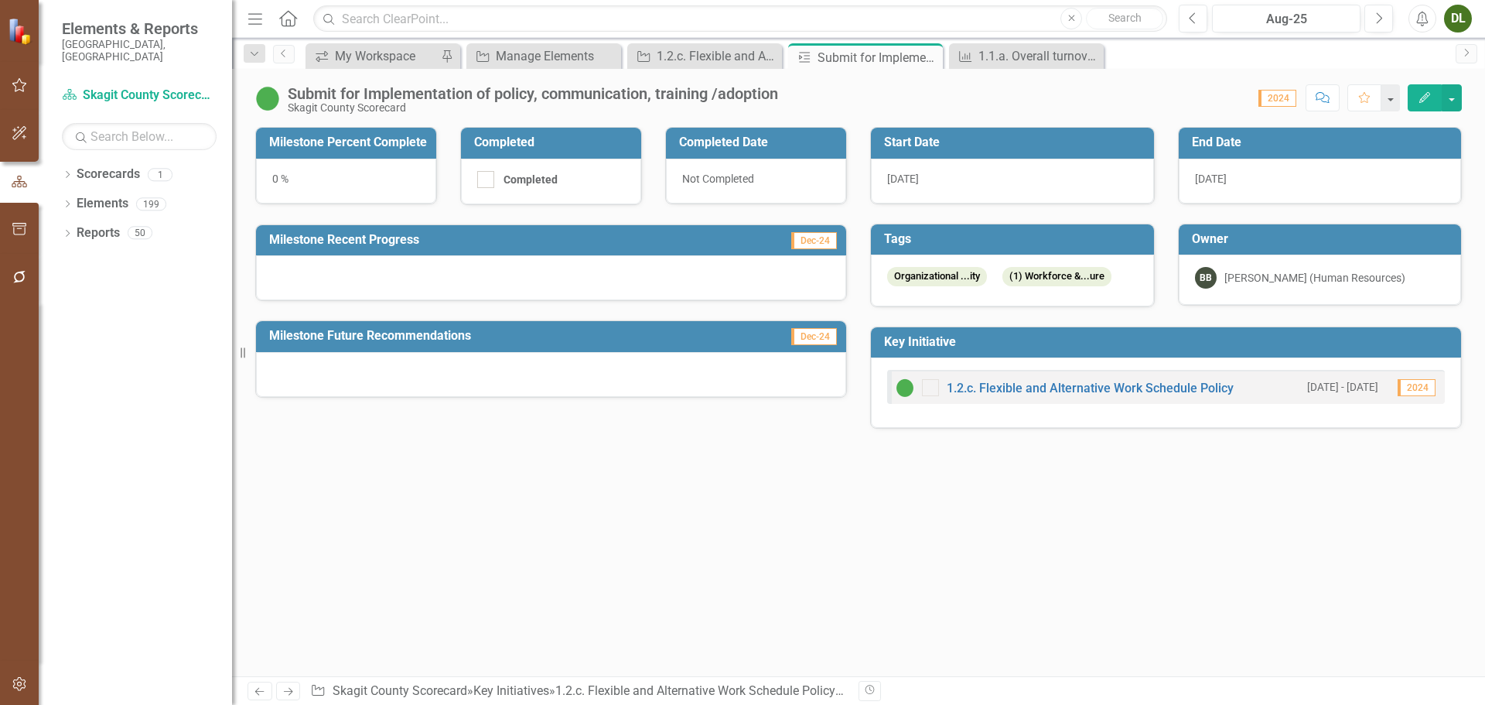
click at [551, 102] on div "Skagit County Scorecard" at bounding box center [533, 108] width 490 height 12
click at [553, 102] on div "Skagit County Scorecard" at bounding box center [533, 108] width 490 height 12
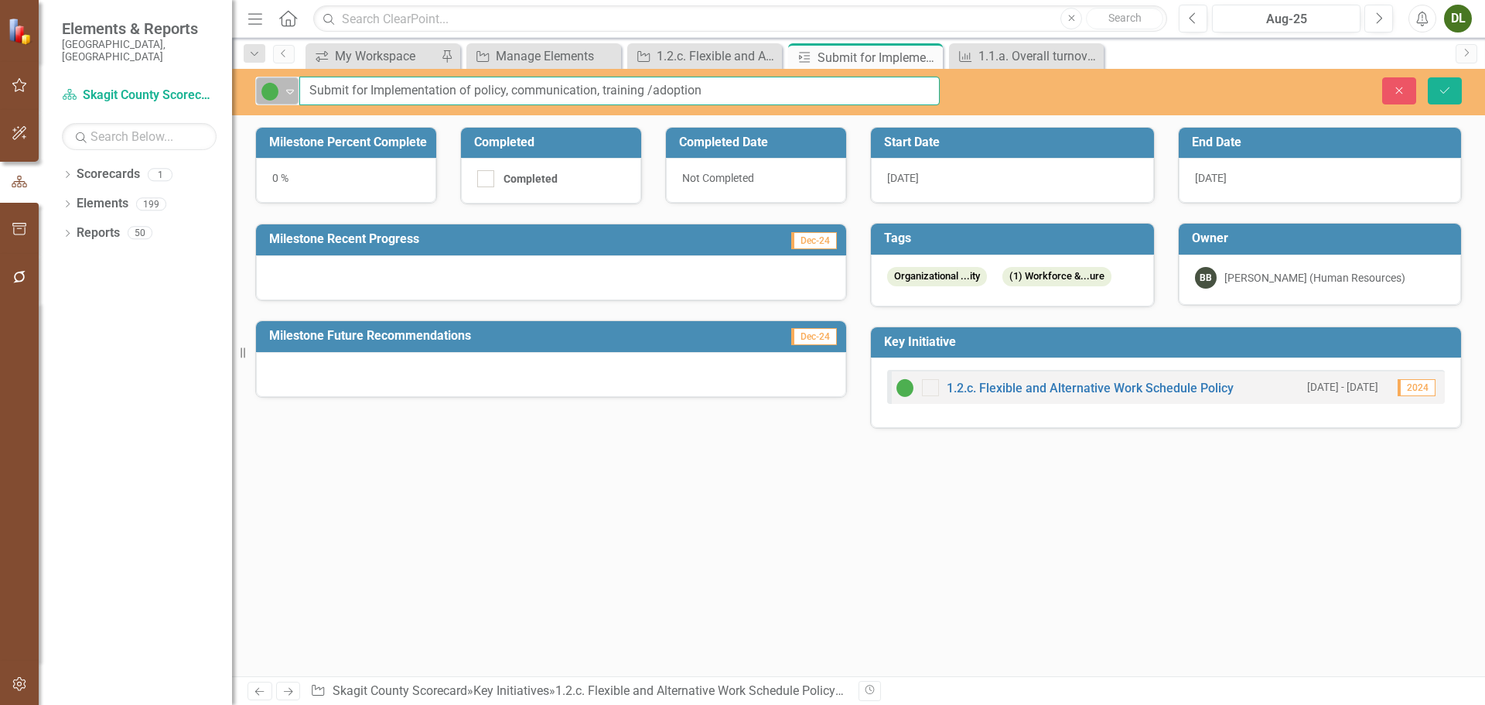
drag, startPoint x: 370, startPoint y: 87, endPoint x: 275, endPoint y: 77, distance: 96.4
click at [275, 77] on div "On Target Expand Submit for Implementation of policy, communication, training /…" at bounding box center [597, 91] width 684 height 29
type input "Implementation of policy, communication, training /adoption"
click at [1439, 87] on icon "Save" at bounding box center [1445, 90] width 14 height 11
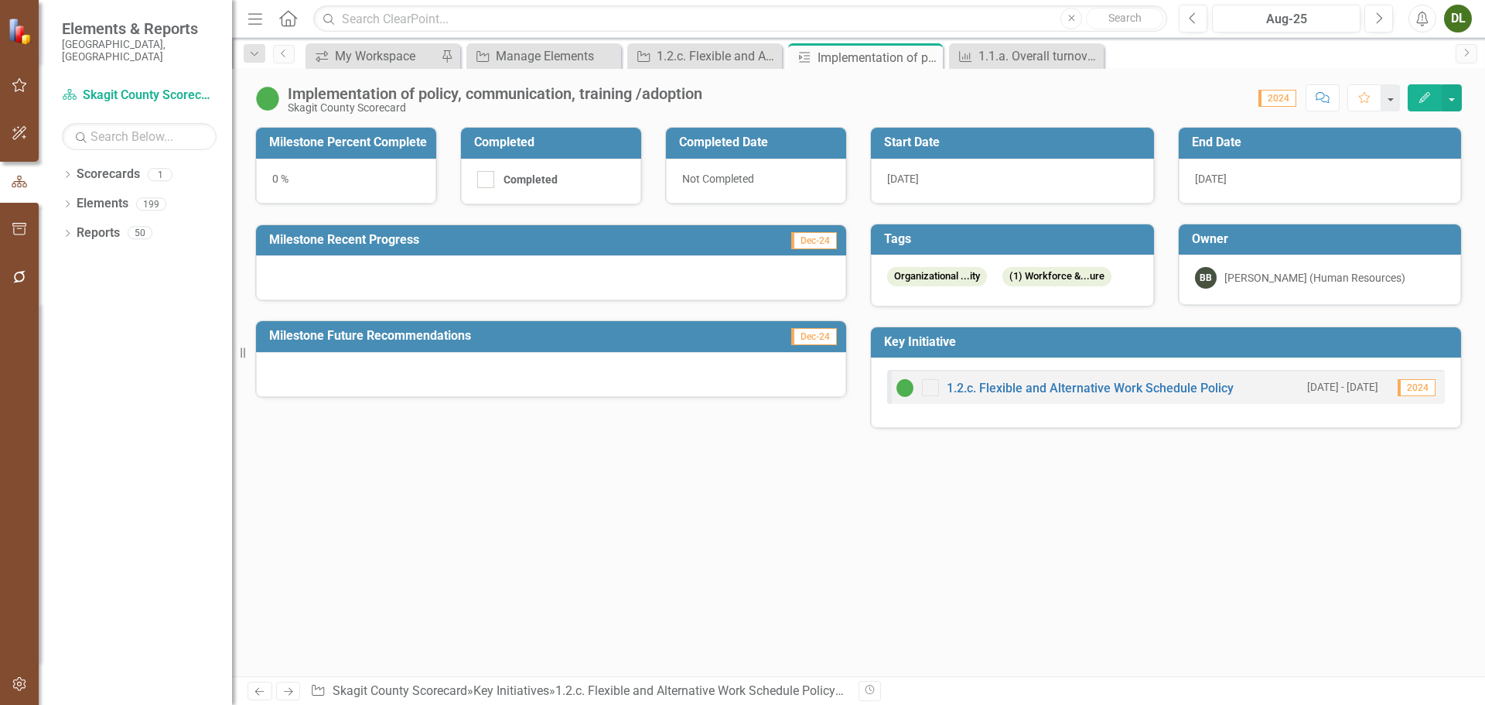
click at [1242, 140] on h3 "End Date" at bounding box center [1323, 142] width 262 height 14
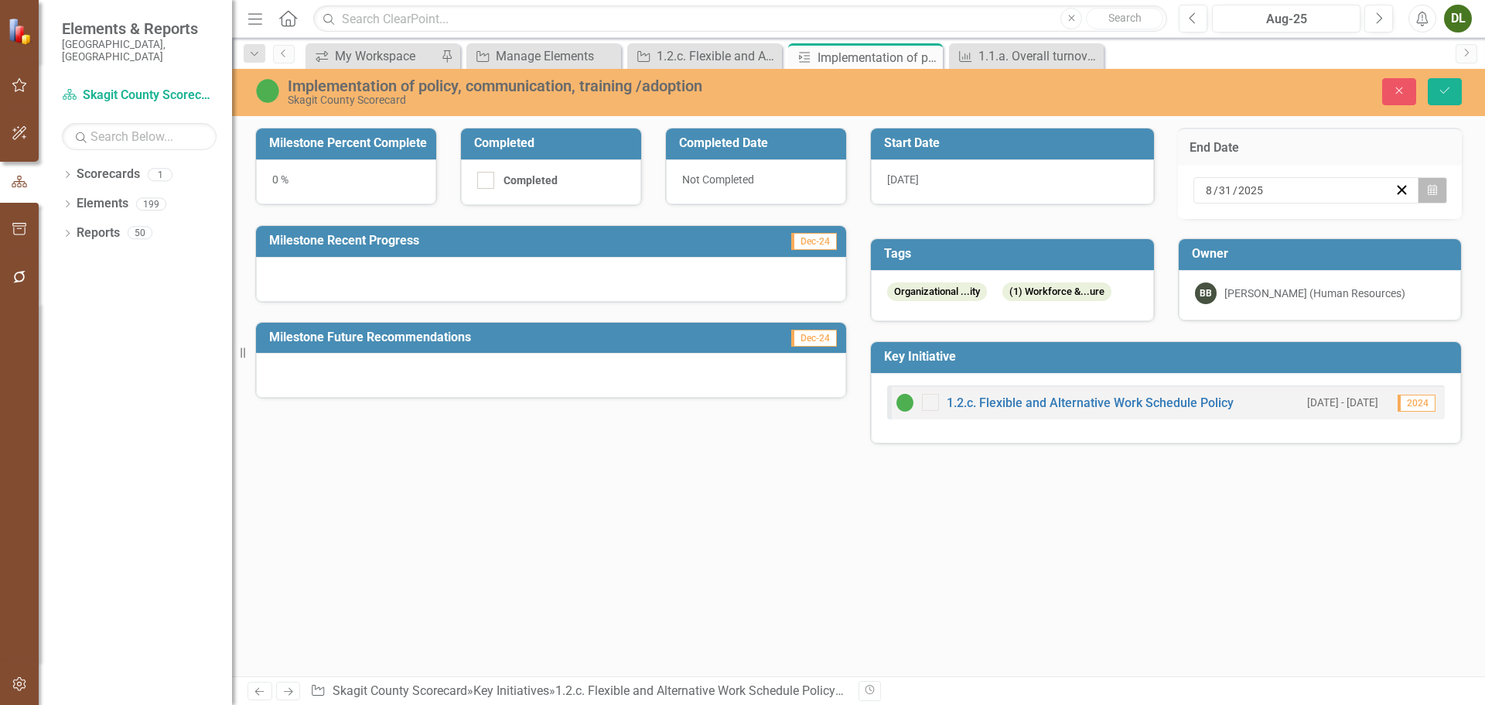
click at [1426, 187] on button "Calendar" at bounding box center [1432, 190] width 29 height 26
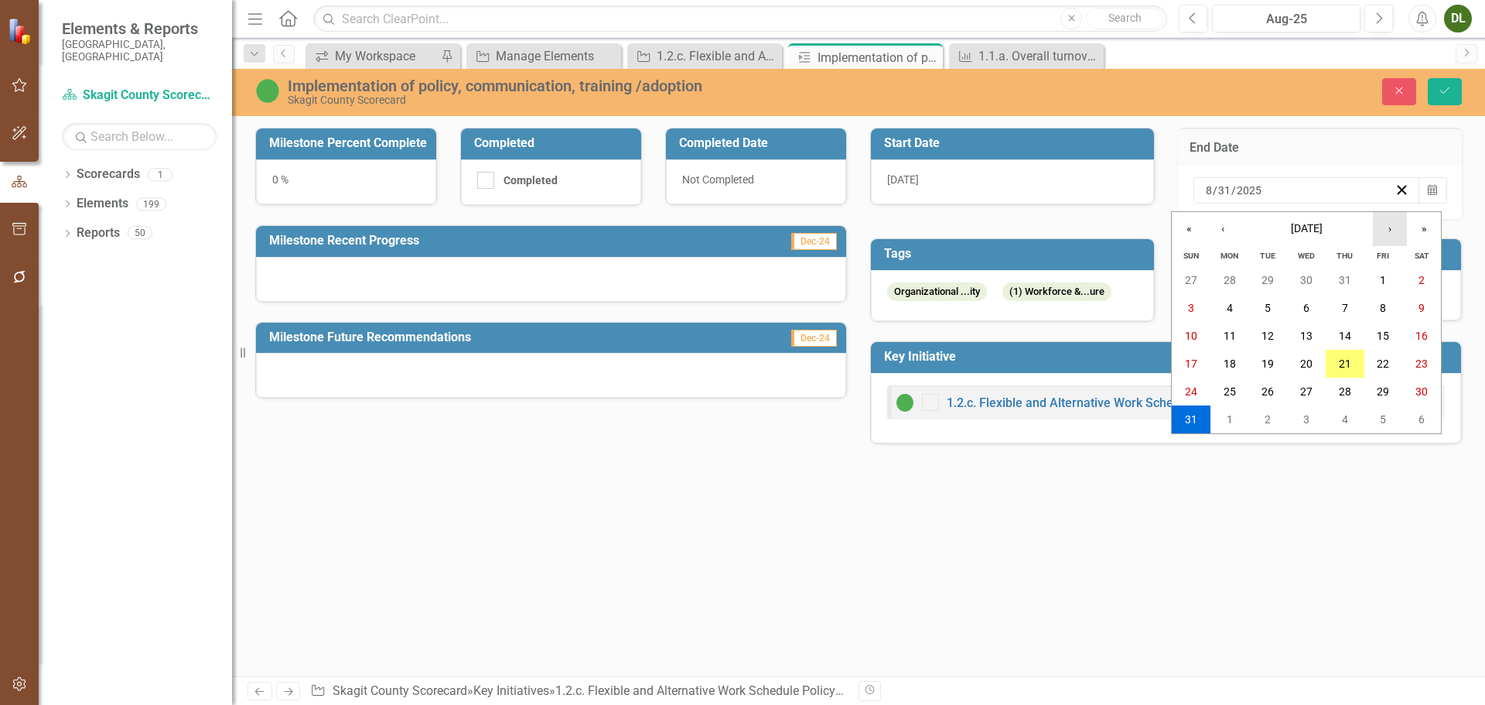
click at [1393, 225] on button "›" at bounding box center [1390, 229] width 34 height 34
click at [1268, 387] on abbr "30" at bounding box center [1267, 391] width 12 height 12
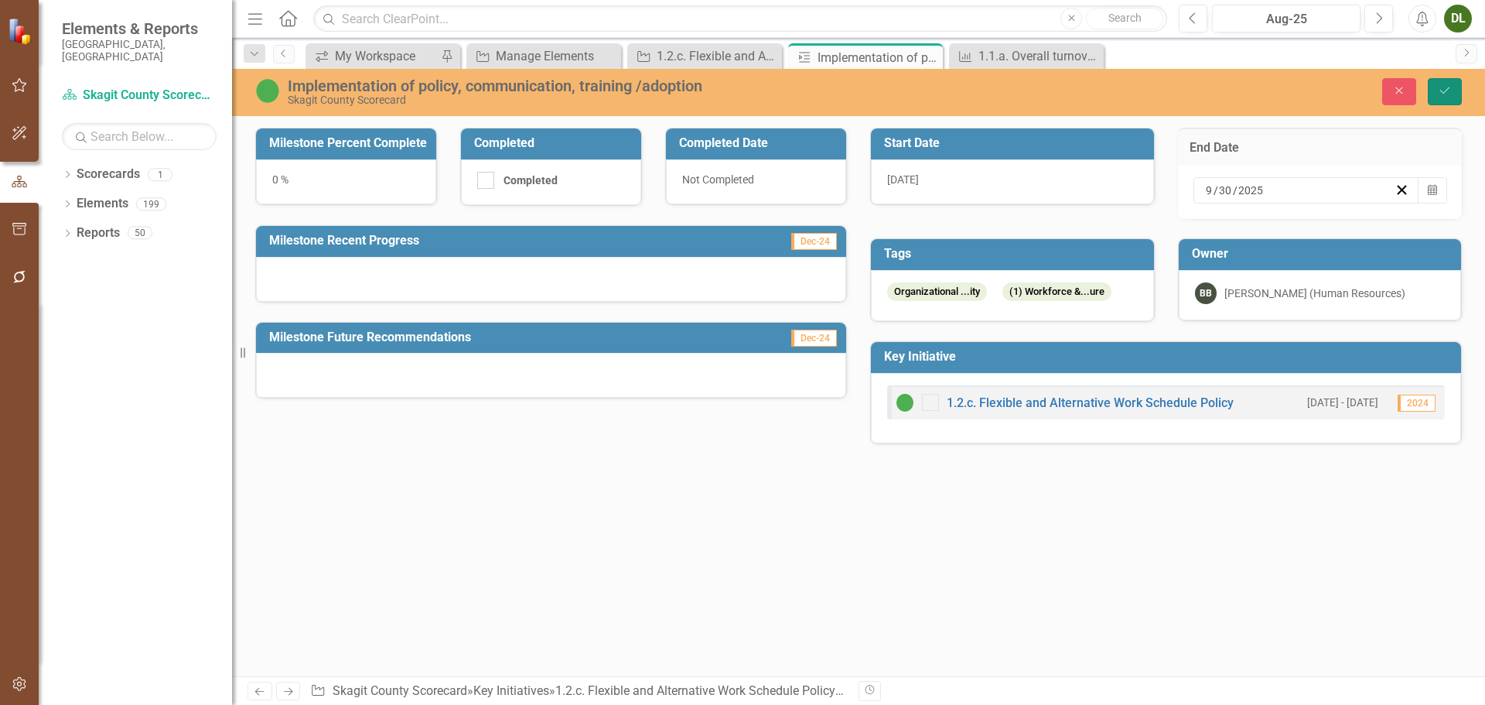
click at [1448, 97] on button "Save" at bounding box center [1445, 91] width 34 height 27
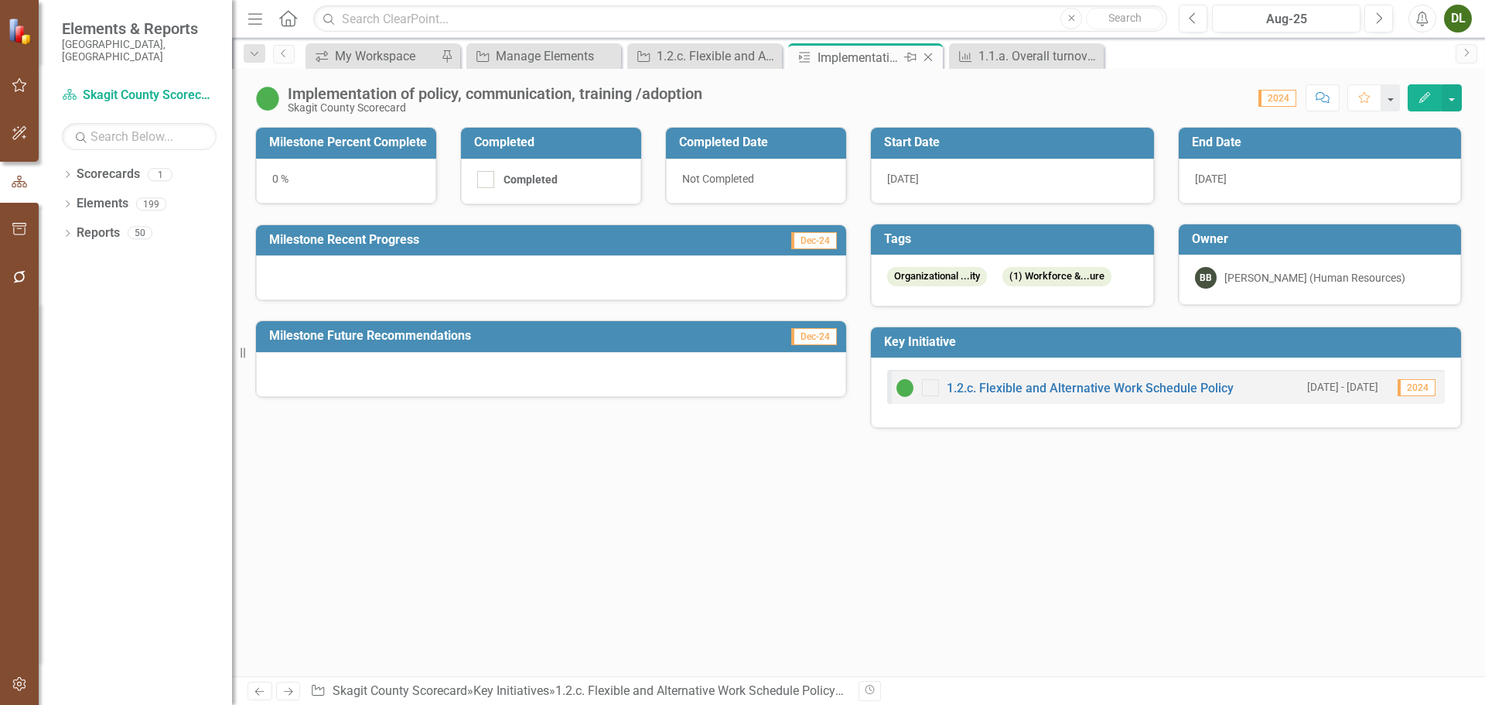
click at [934, 57] on icon "Close" at bounding box center [927, 57] width 15 height 12
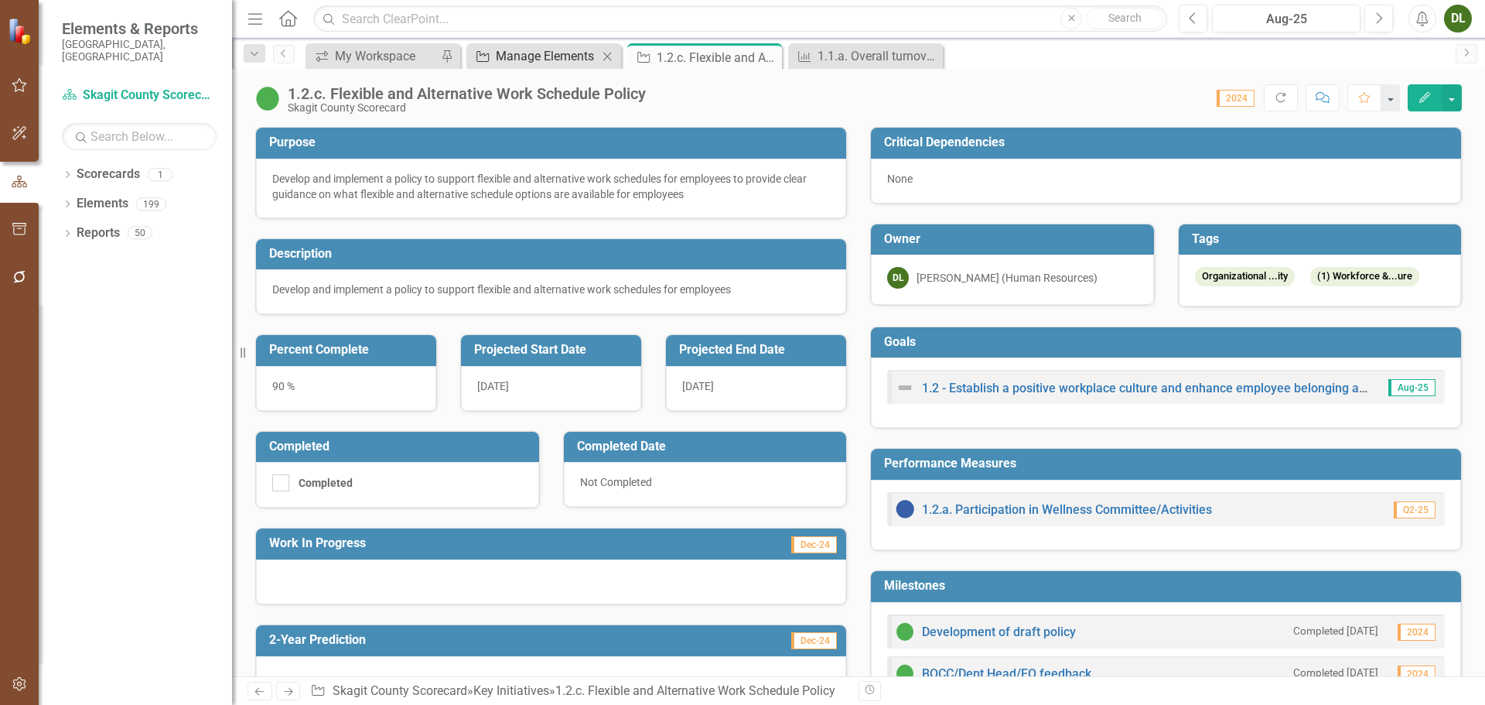
click at [557, 61] on div "Manage Elements" at bounding box center [547, 55] width 102 height 19
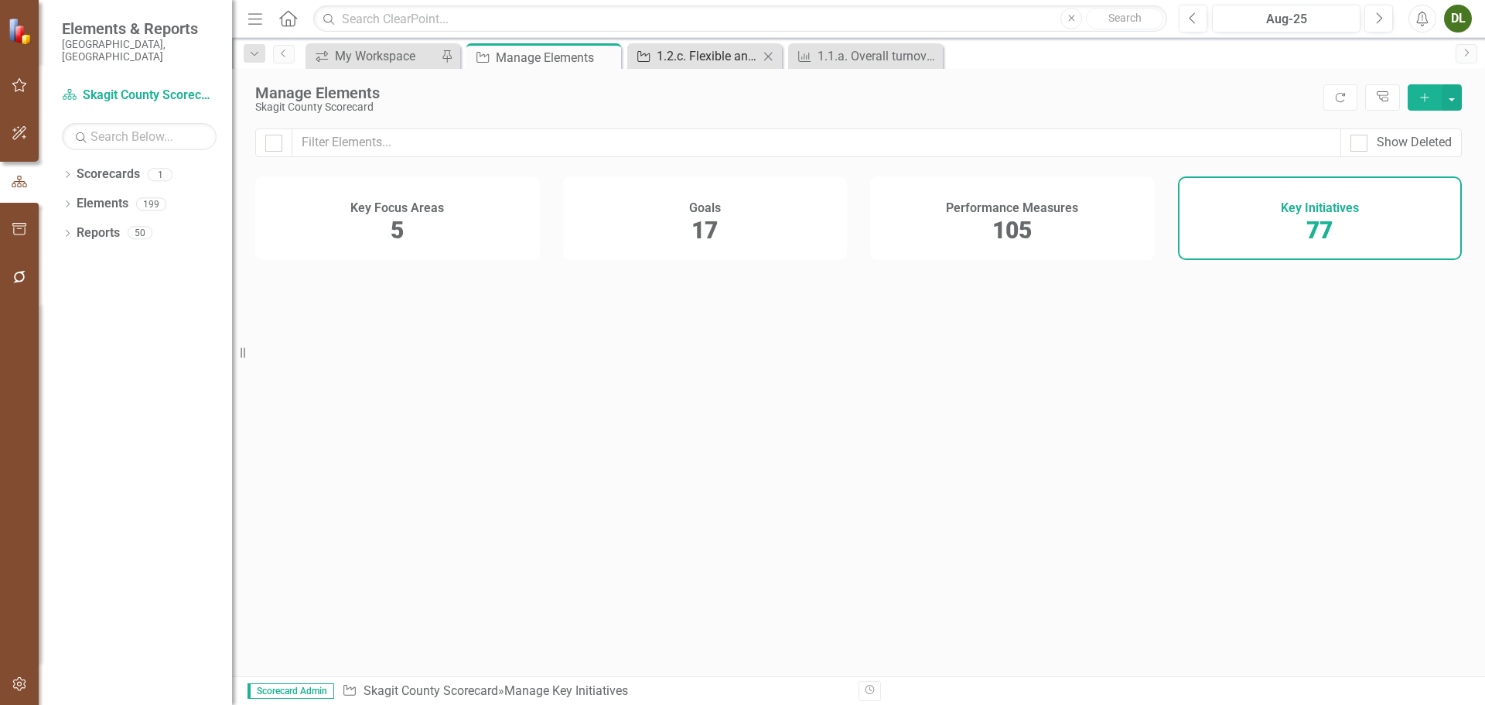
click at [729, 58] on div "1.2.c. Flexible and Alternative Work Schedule Policy" at bounding box center [708, 55] width 102 height 19
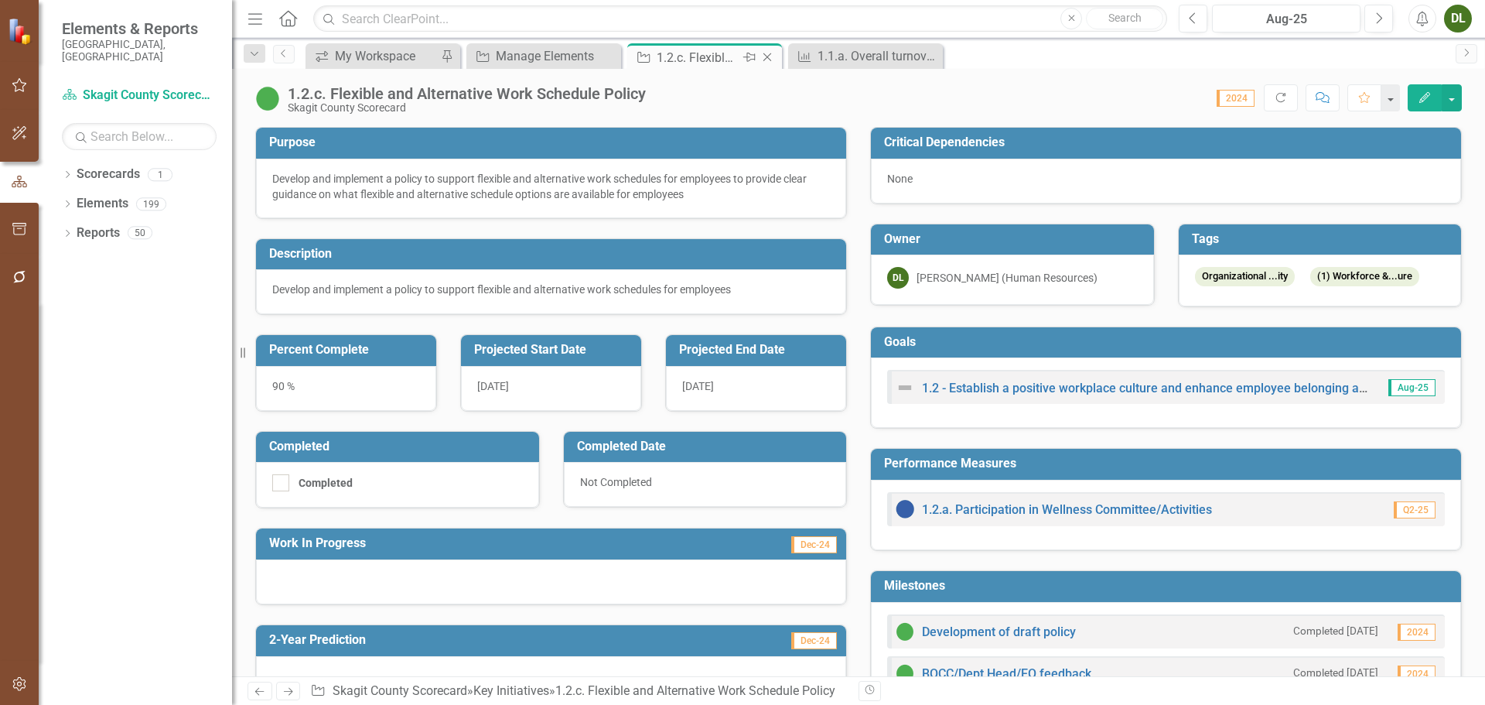
click at [770, 57] on icon "Close" at bounding box center [767, 57] width 15 height 12
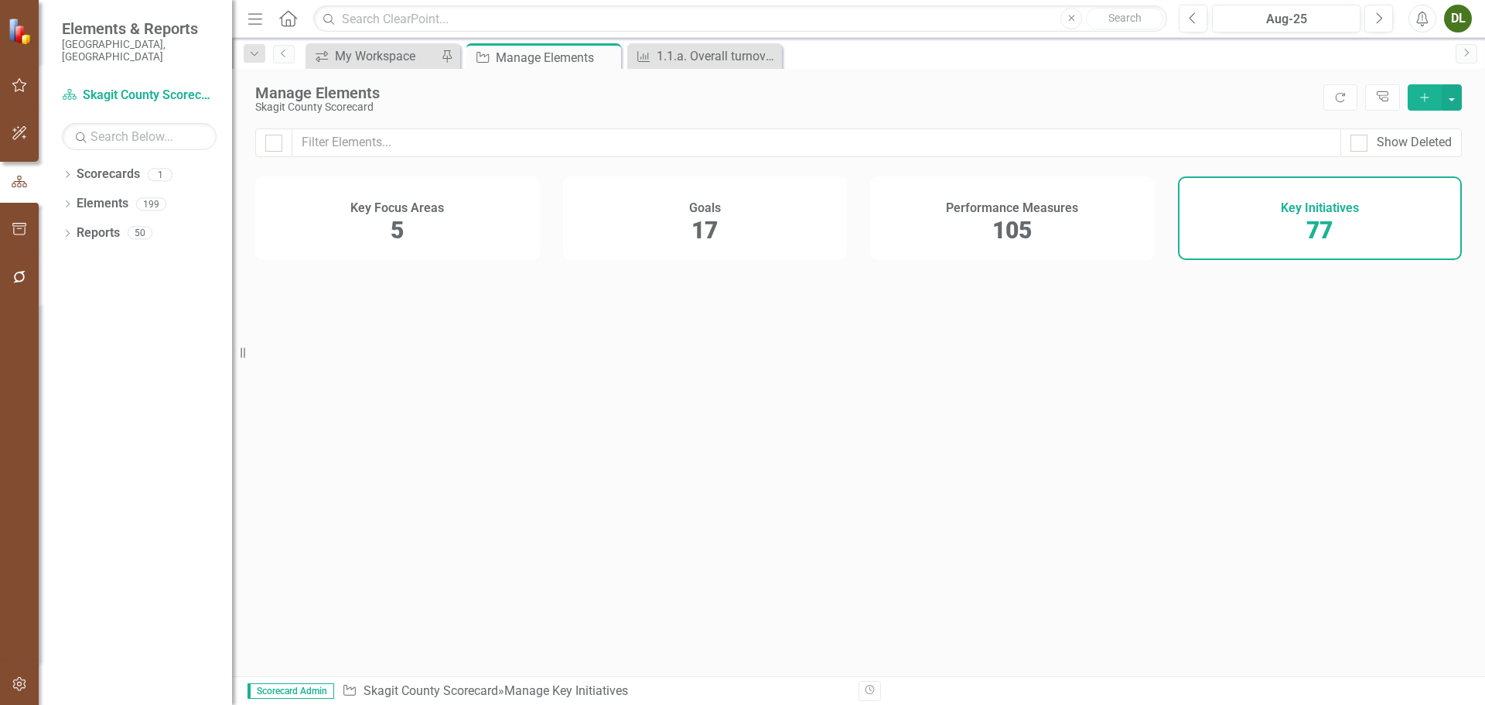
click at [557, 56] on div "Manage Elements" at bounding box center [556, 57] width 121 height 19
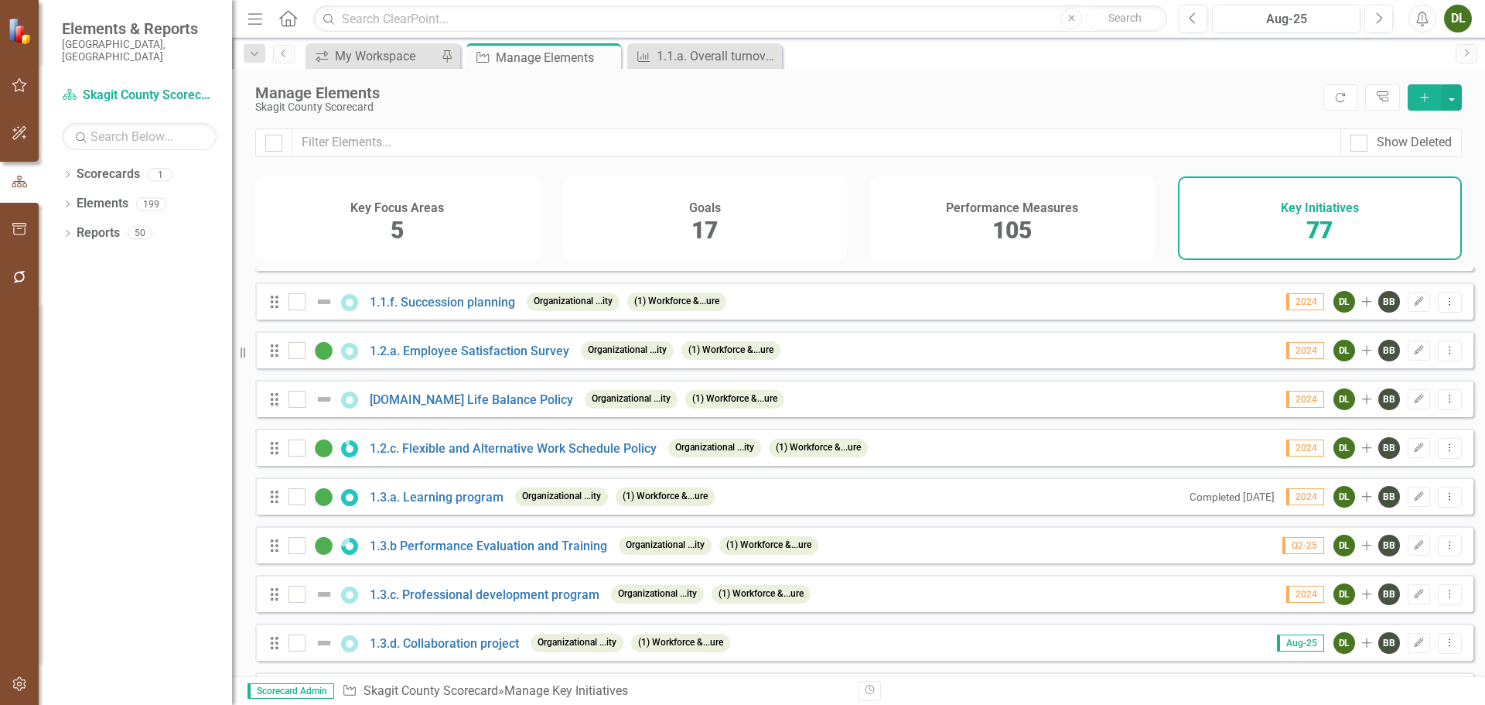
scroll to position [232, 0]
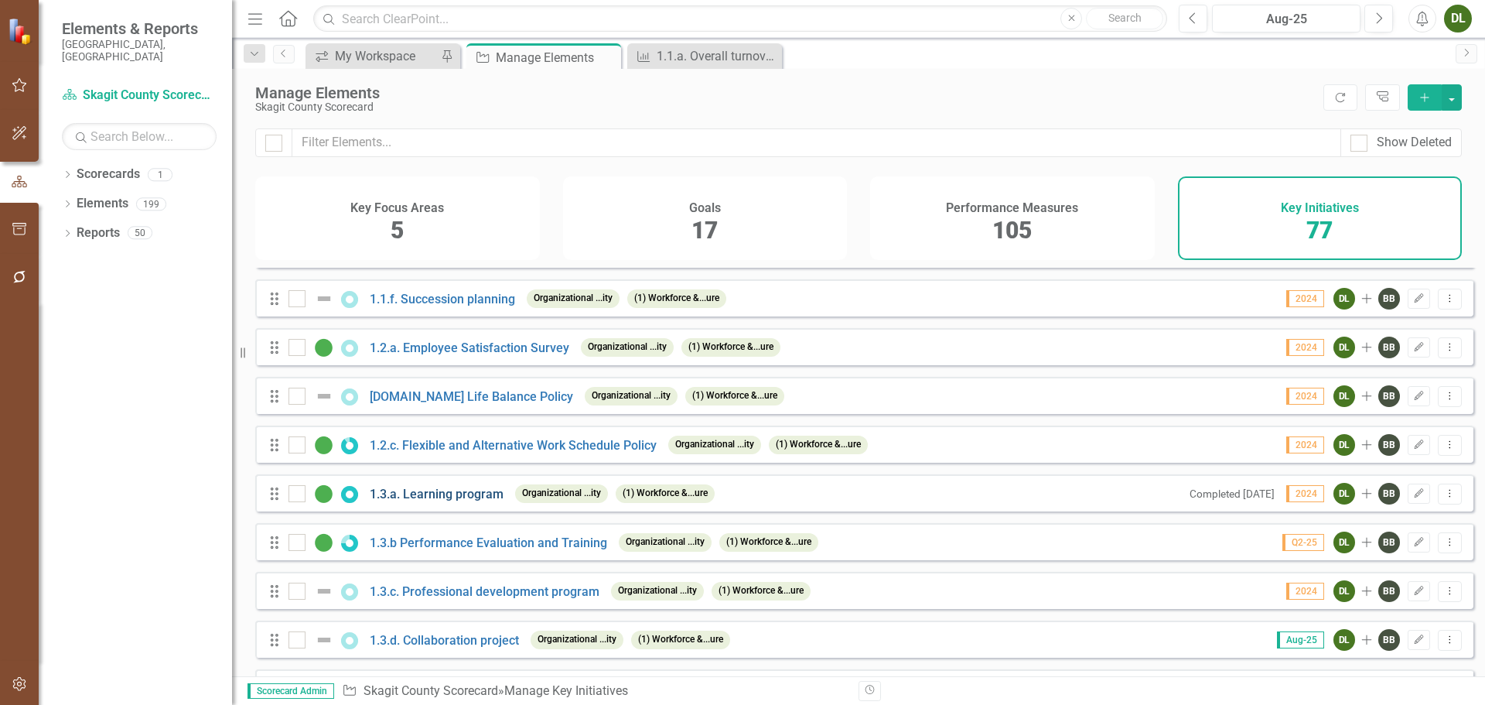
click at [444, 501] on link "1.3.a. Learning program" at bounding box center [437, 493] width 134 height 15
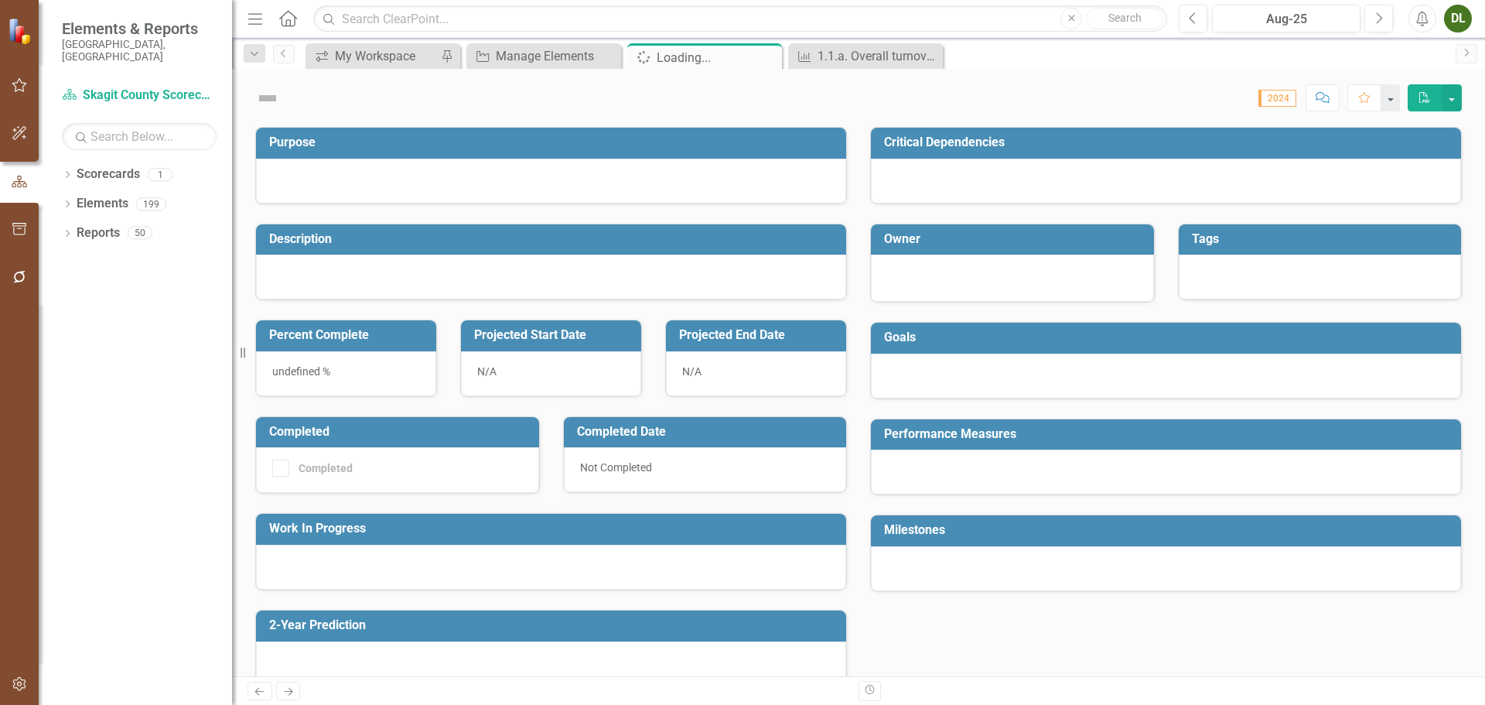
checkbox input "true"
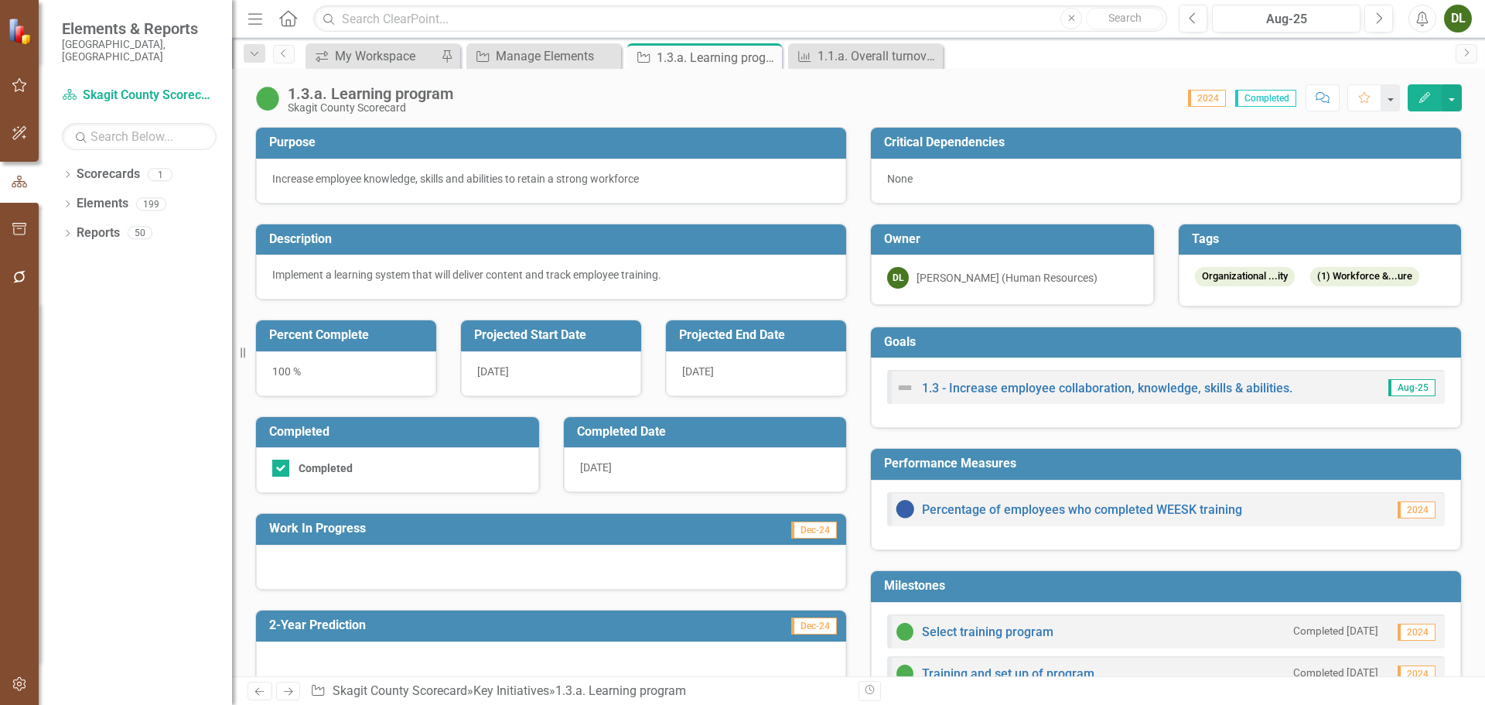
click at [671, 280] on p "Implement a learning system that will deliver content and track employee traini…" at bounding box center [551, 274] width 558 height 15
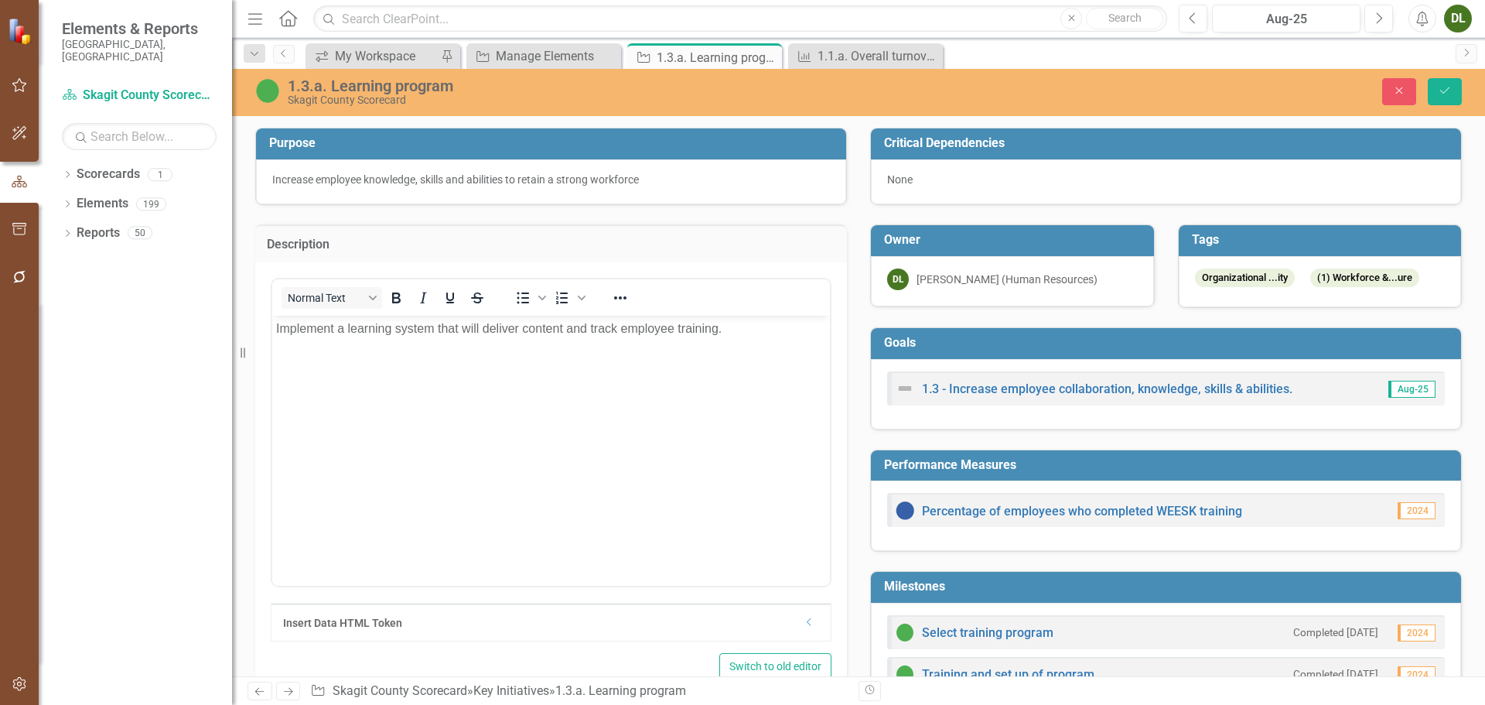
click at [397, 325] on p "Implement a learning system that will deliver content and track employee traini…" at bounding box center [551, 328] width 550 height 19
click at [1453, 93] on button "Save" at bounding box center [1445, 91] width 34 height 27
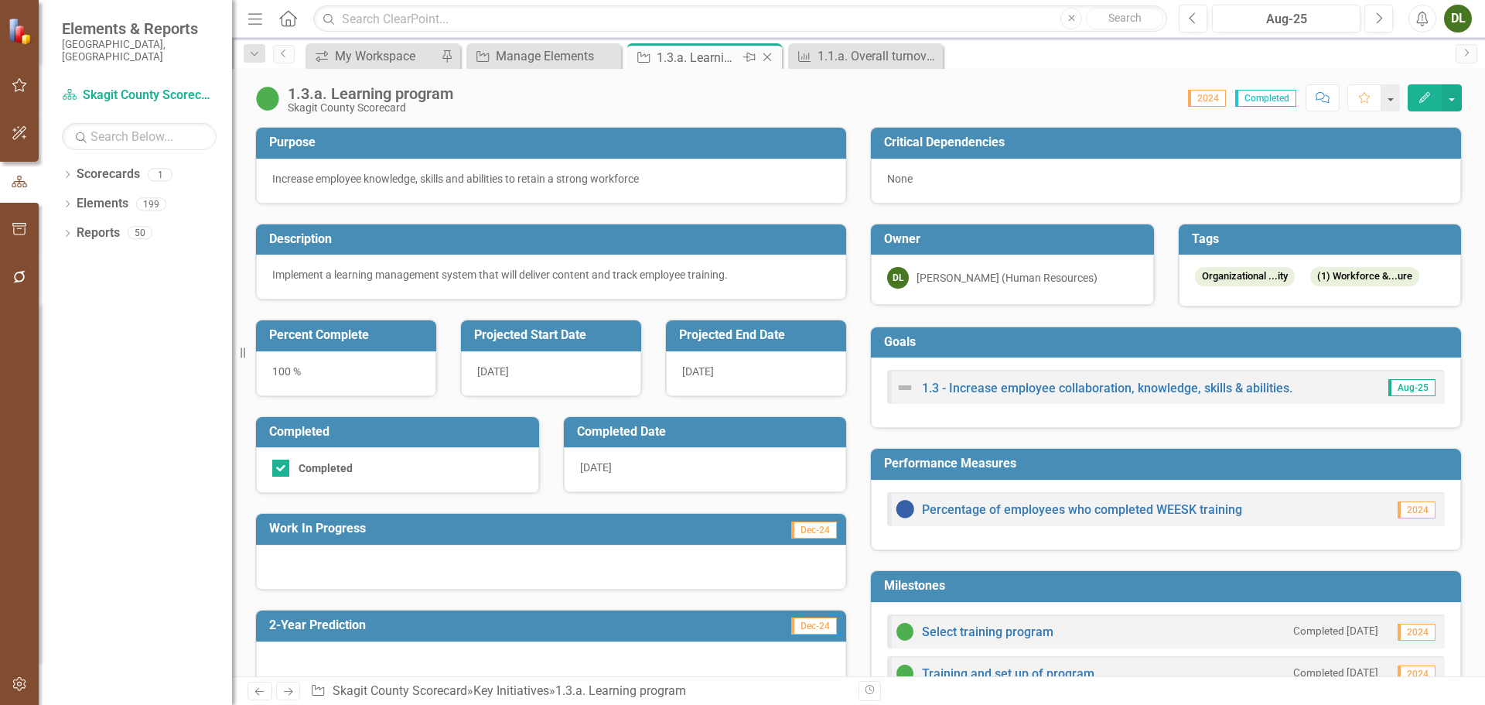
click at [773, 57] on icon "Close" at bounding box center [767, 57] width 15 height 12
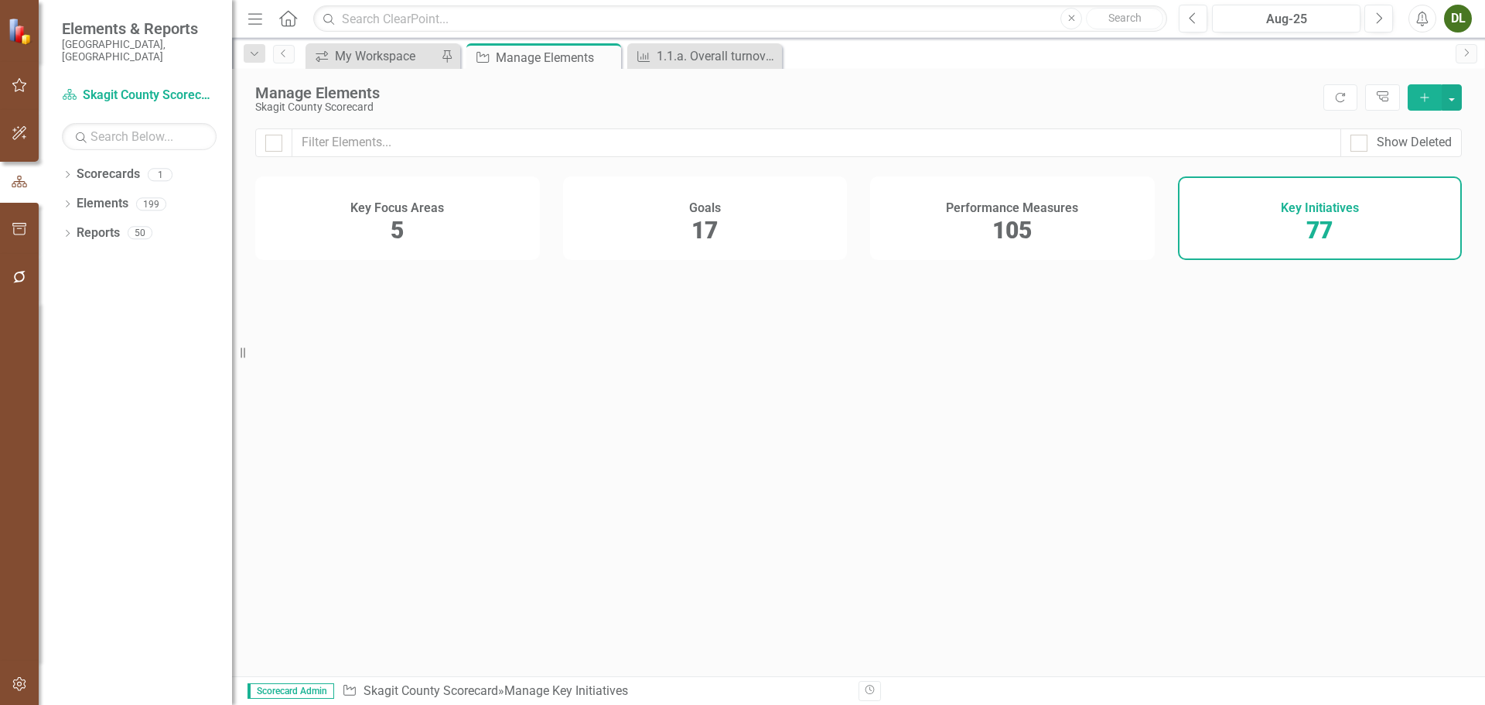
click at [557, 60] on div "Manage Elements" at bounding box center [556, 57] width 121 height 19
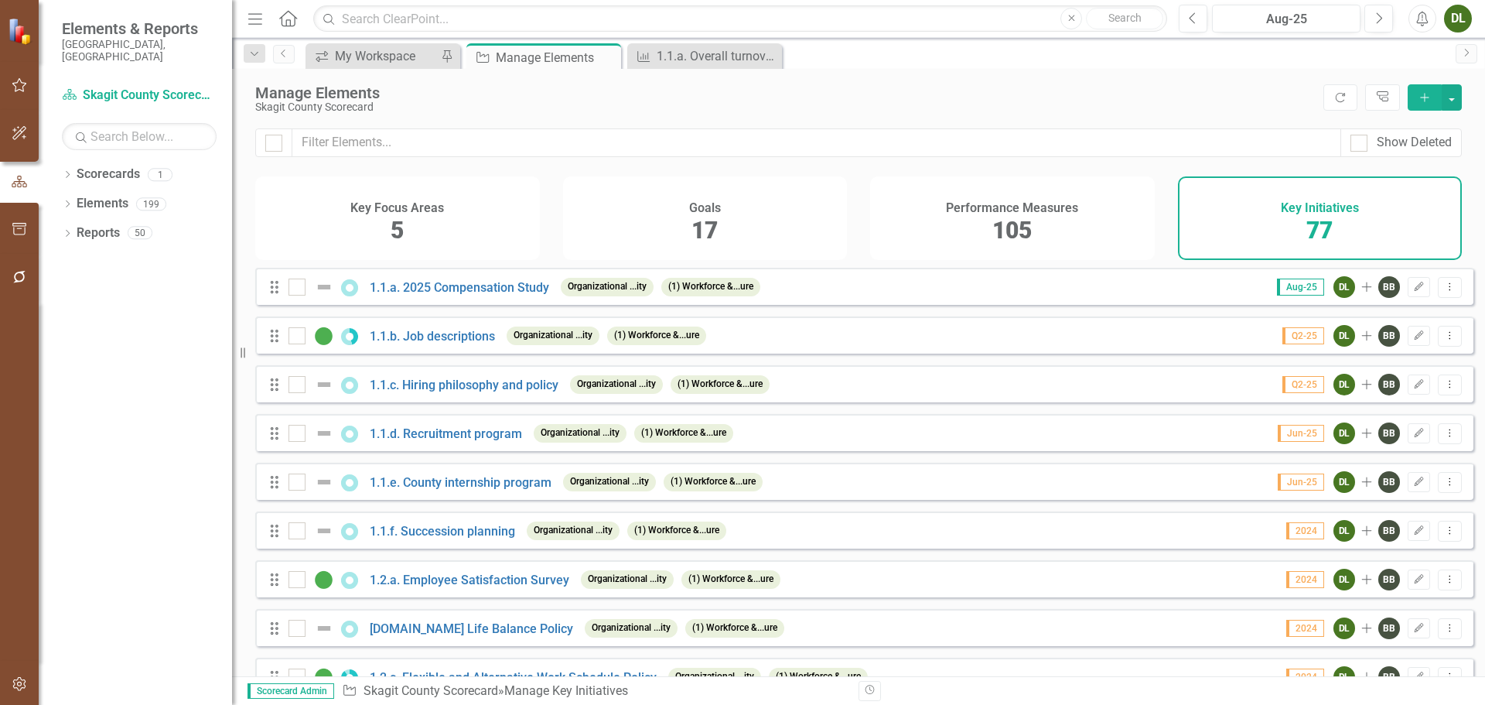
checkbox input "false"
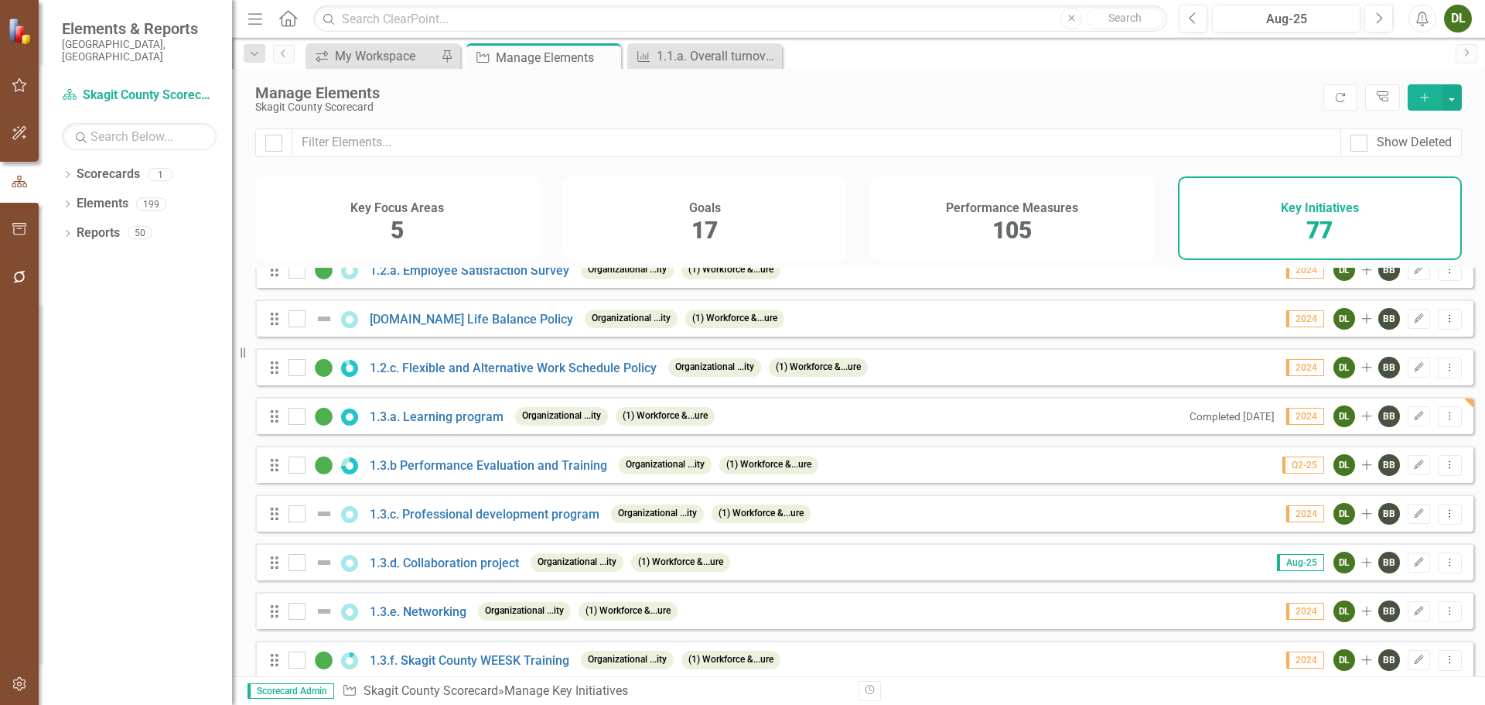
scroll to position [387, 0]
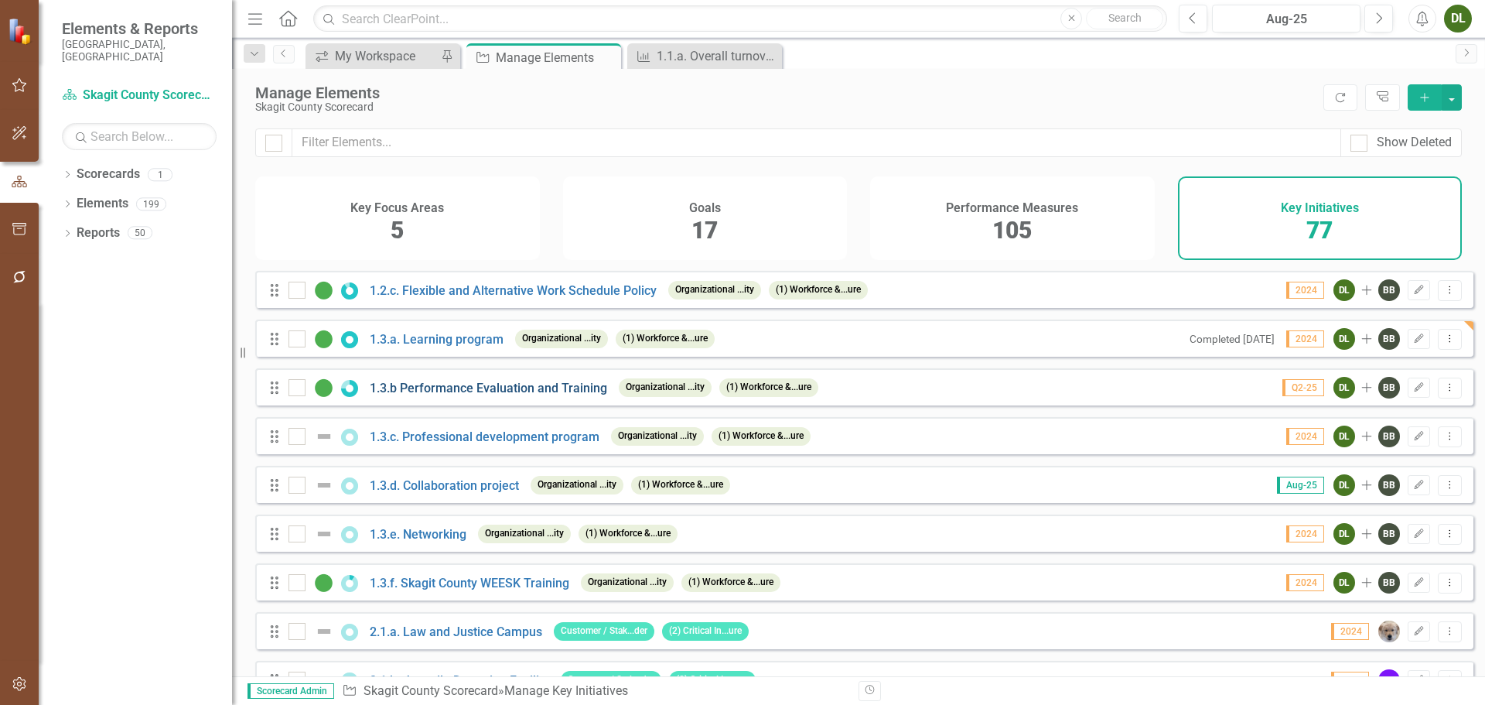
click at [487, 395] on link "1.3.b Performance Evaluation and Training" at bounding box center [488, 388] width 237 height 15
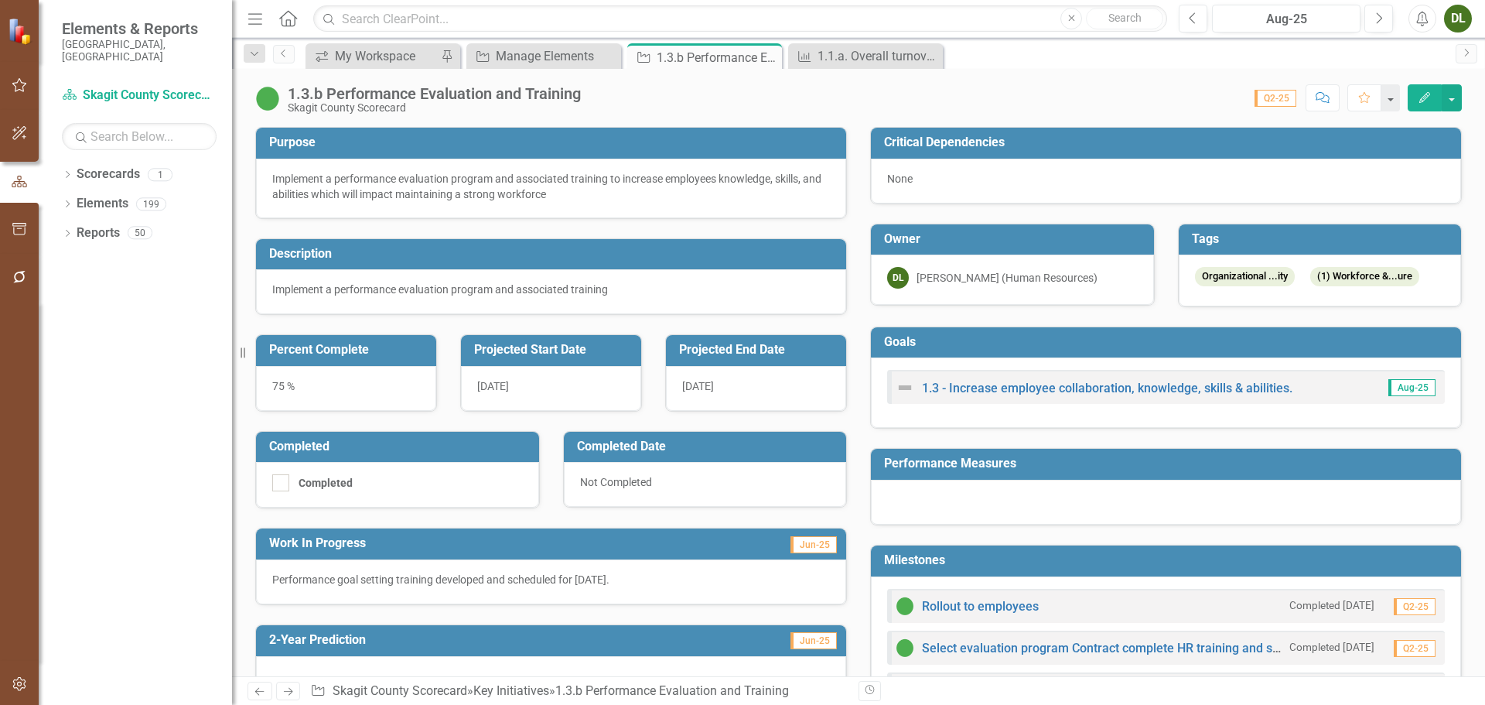
click at [620, 579] on p "Performance goal setting training developed and scheduled for July 2025." at bounding box center [551, 579] width 558 height 15
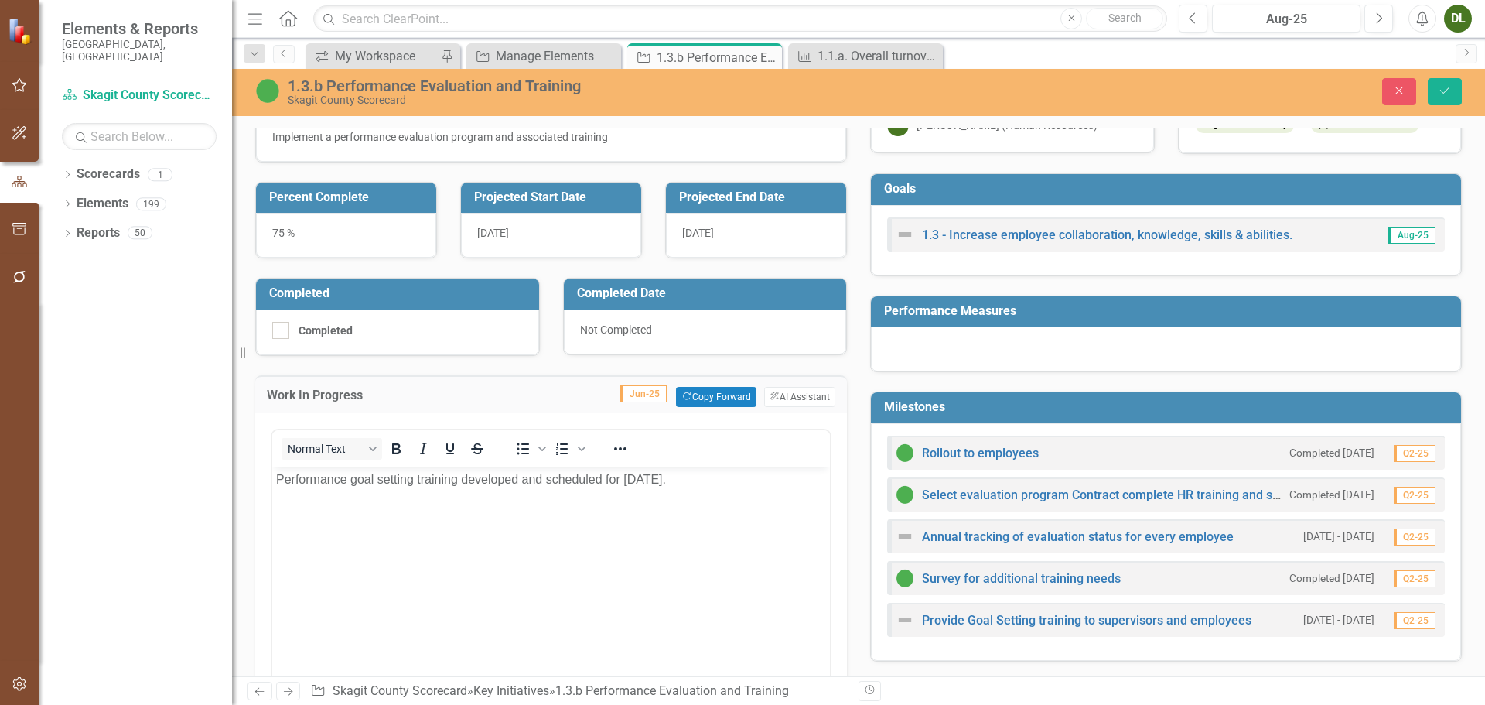
scroll to position [155, 0]
click at [547, 479] on p "Performance goal setting training developed and scheduled for July 2025." at bounding box center [551, 478] width 550 height 19
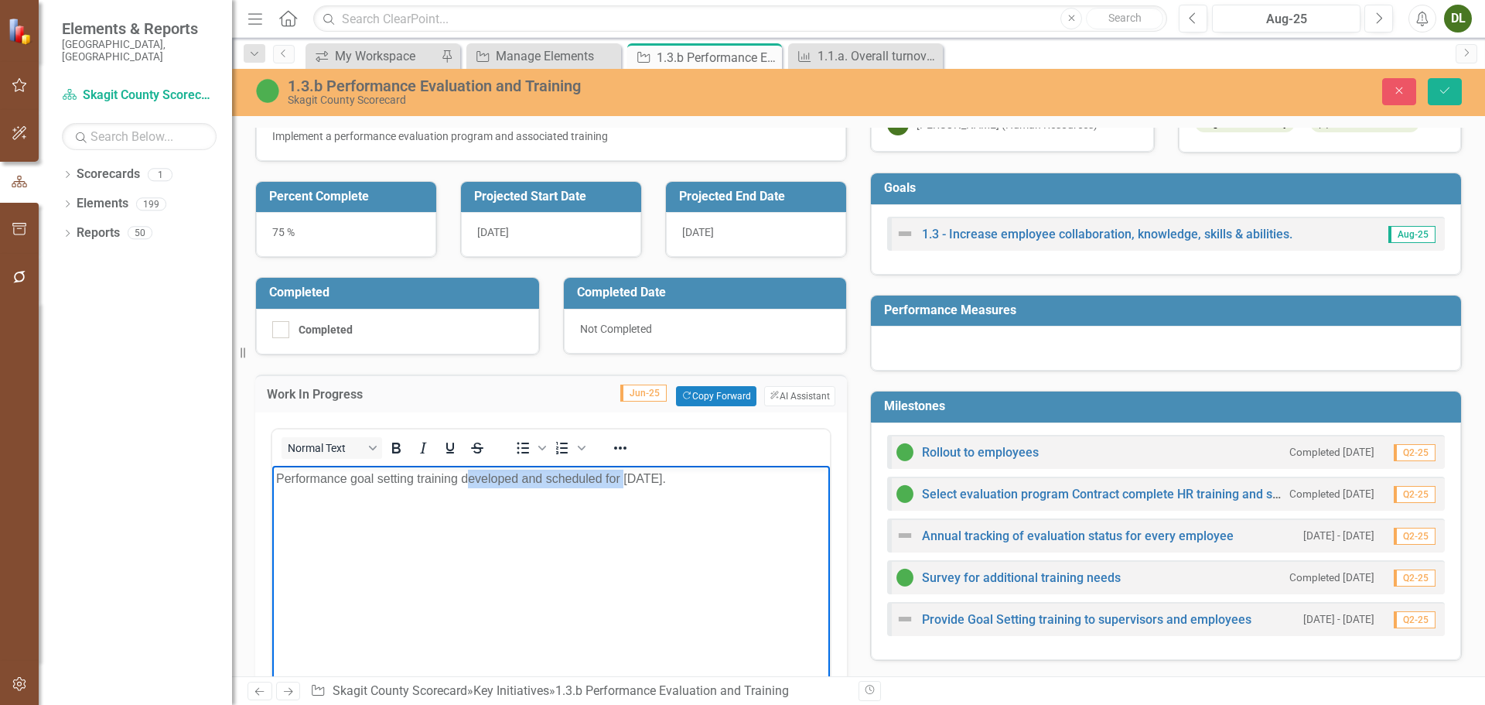
drag, startPoint x: 622, startPoint y: 474, endPoint x: 468, endPoint y: 480, distance: 154.0
click at [468, 480] on p "Performance goal setting training developed and scheduled for July 2025." at bounding box center [551, 478] width 550 height 19
click at [711, 475] on p "Performance goal setting training developed and scheduled for July 2025." at bounding box center [551, 478] width 550 height 19
drag, startPoint x: 624, startPoint y: 478, endPoint x: 456, endPoint y: 476, distance: 168.6
click at [456, 476] on p "Performance goal setting training developed and scheduled for July 2025." at bounding box center [551, 478] width 550 height 19
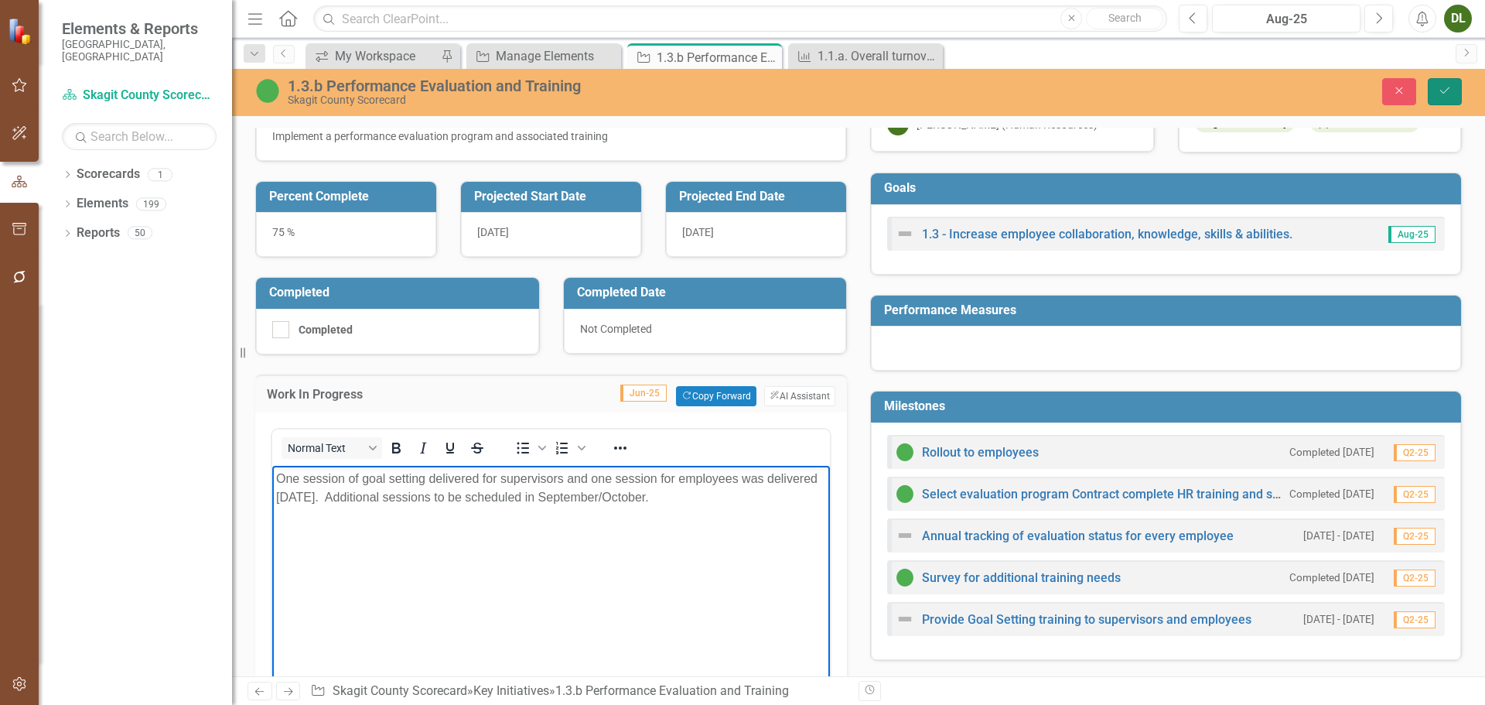
click at [1448, 97] on button "Save" at bounding box center [1445, 91] width 34 height 27
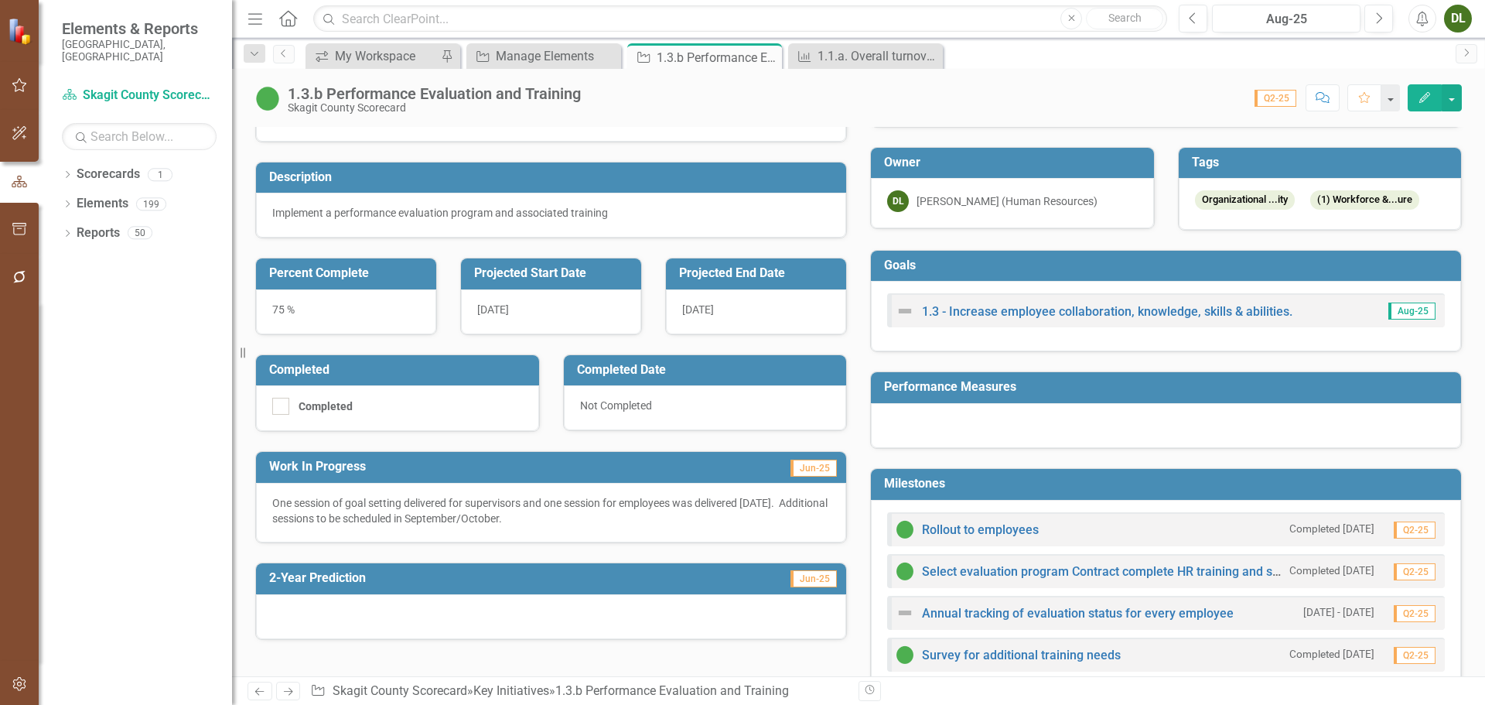
scroll to position [0, 0]
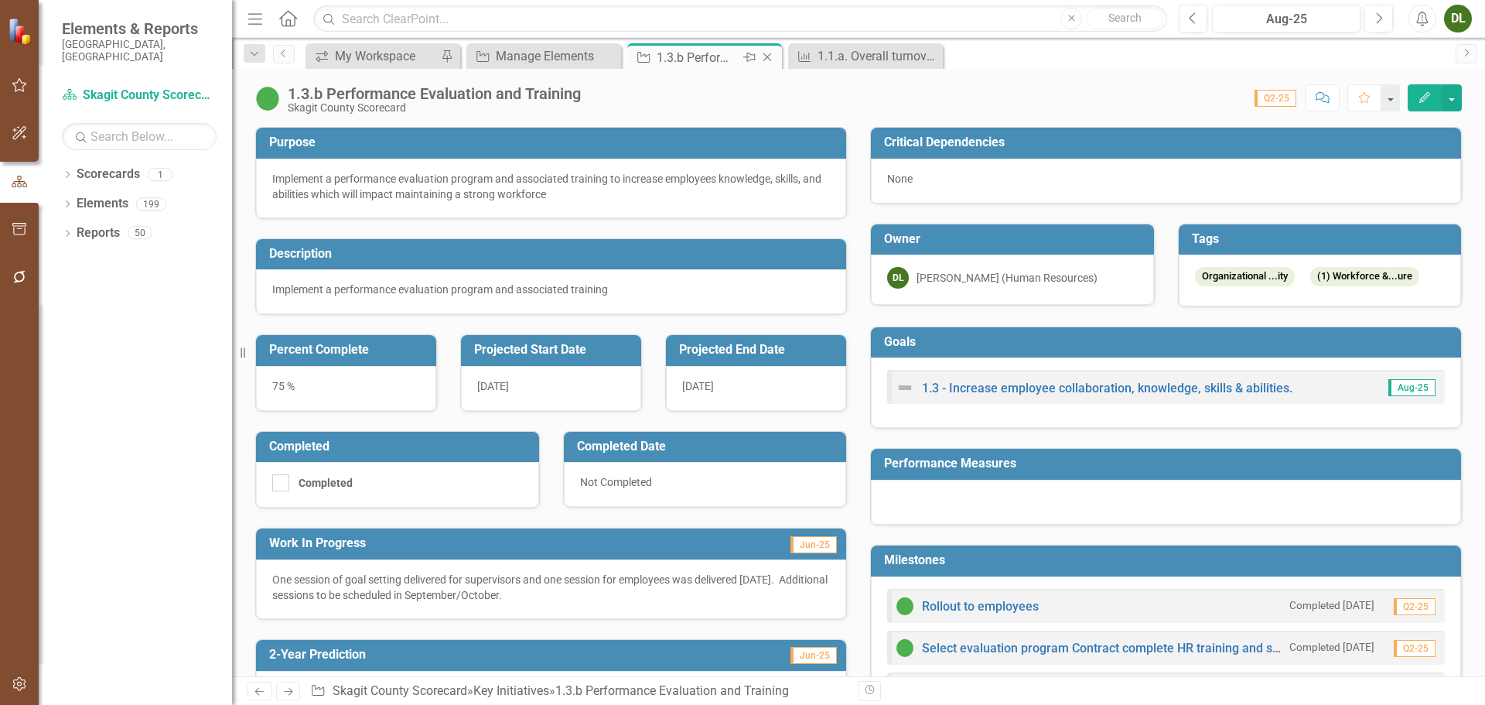
click at [766, 54] on icon "Close" at bounding box center [767, 57] width 15 height 12
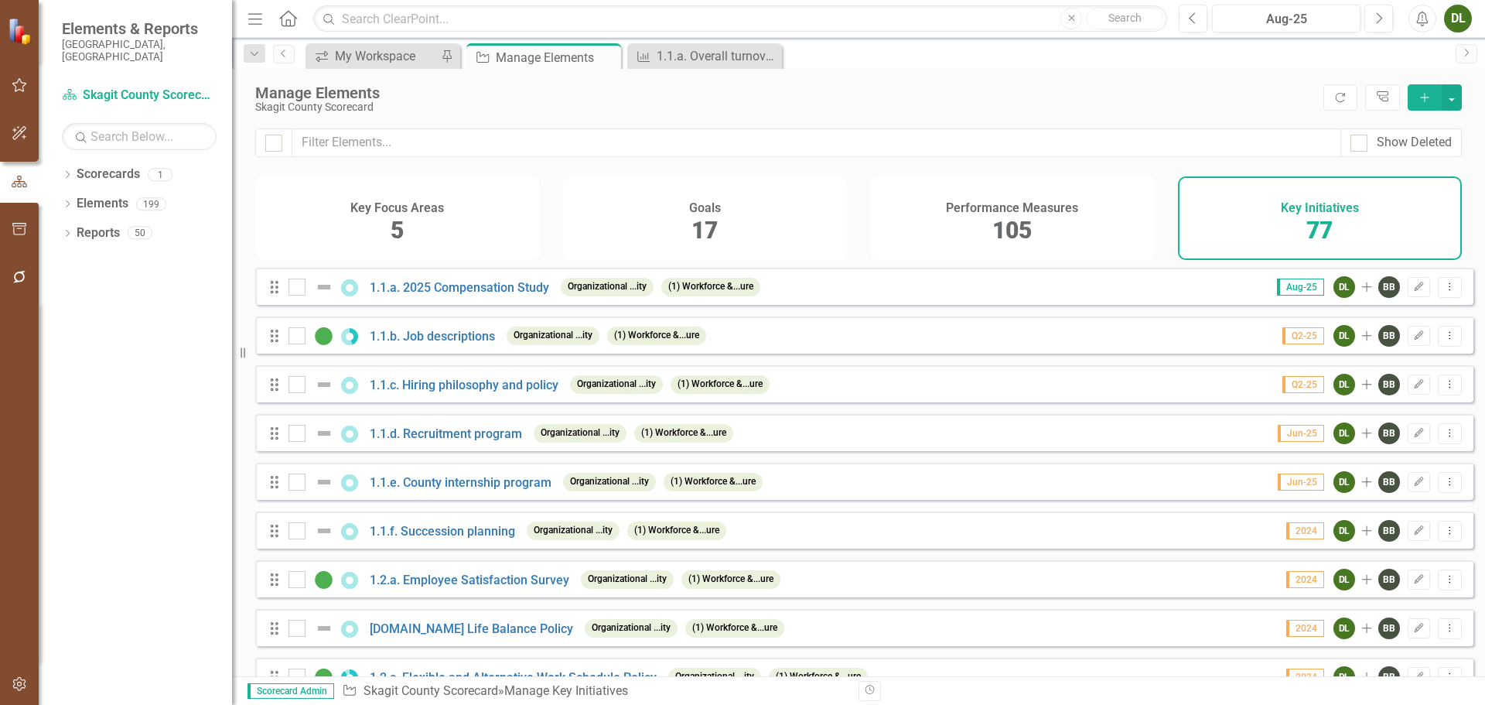
checkbox input "false"
click at [302, 295] on div at bounding box center [296, 286] width 17 height 17
click at [299, 288] on input "checkbox" at bounding box center [293, 283] width 10 height 10
click at [299, 295] on div at bounding box center [296, 286] width 17 height 17
click at [299, 288] on input "checkbox" at bounding box center [293, 283] width 10 height 10
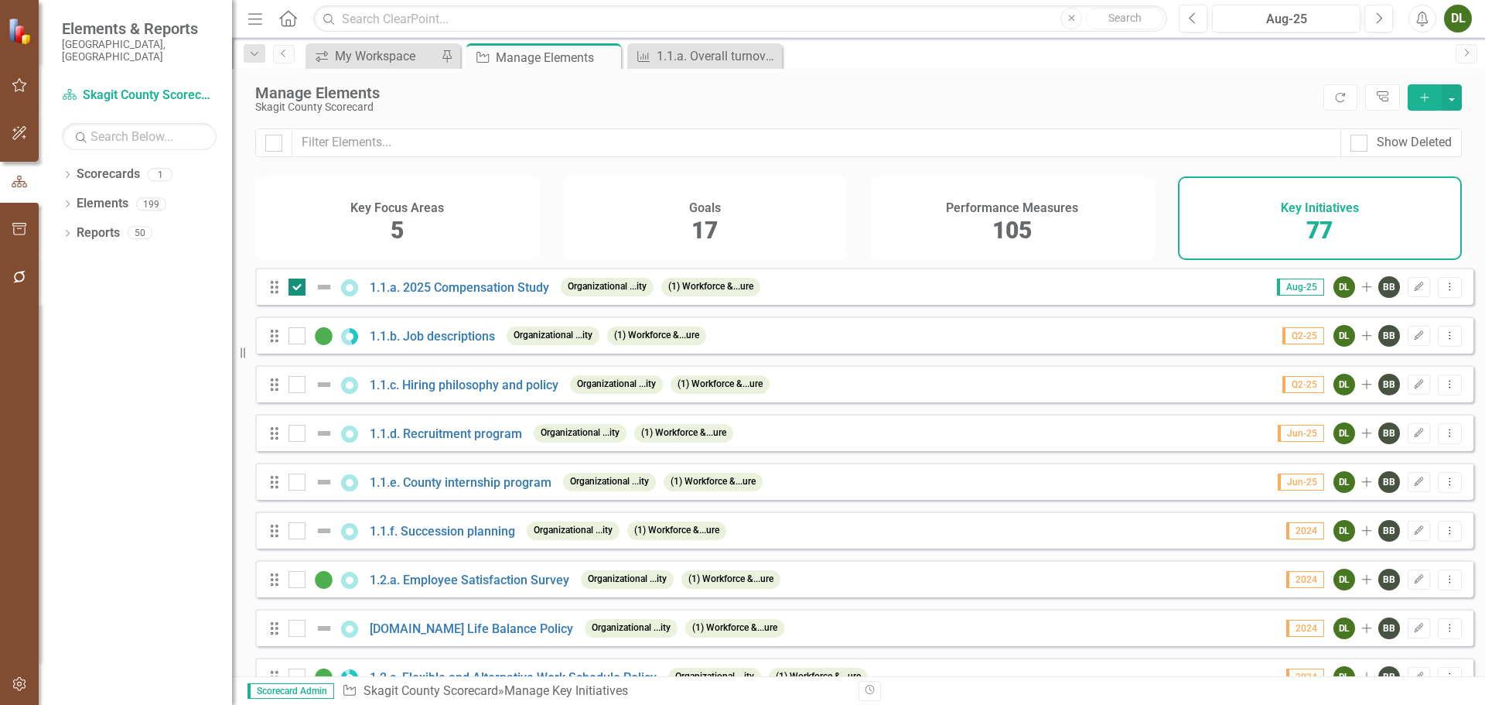
checkbox input "false"
click at [503, 295] on link "1.1.a. 2025 Compensation Study" at bounding box center [459, 287] width 179 height 15
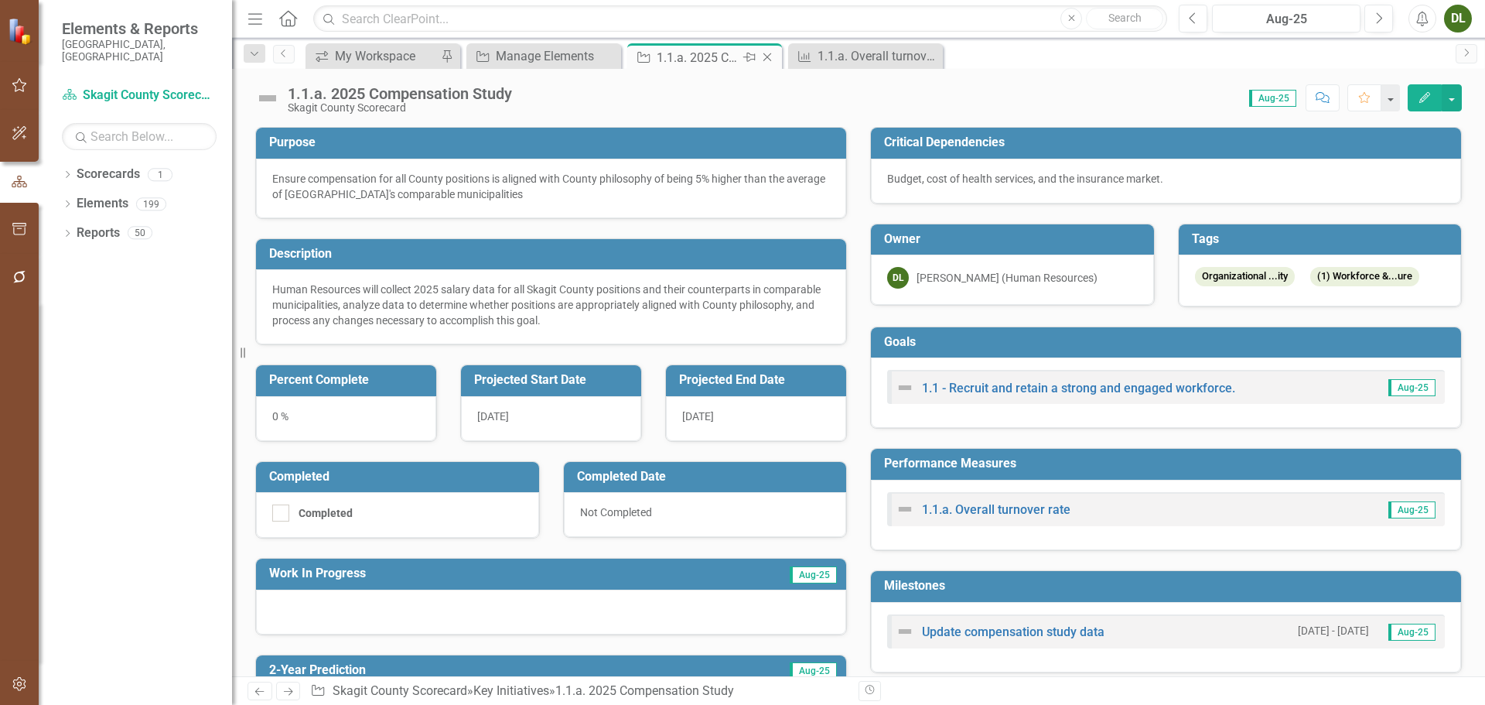
click at [770, 60] on icon "Close" at bounding box center [767, 57] width 15 height 12
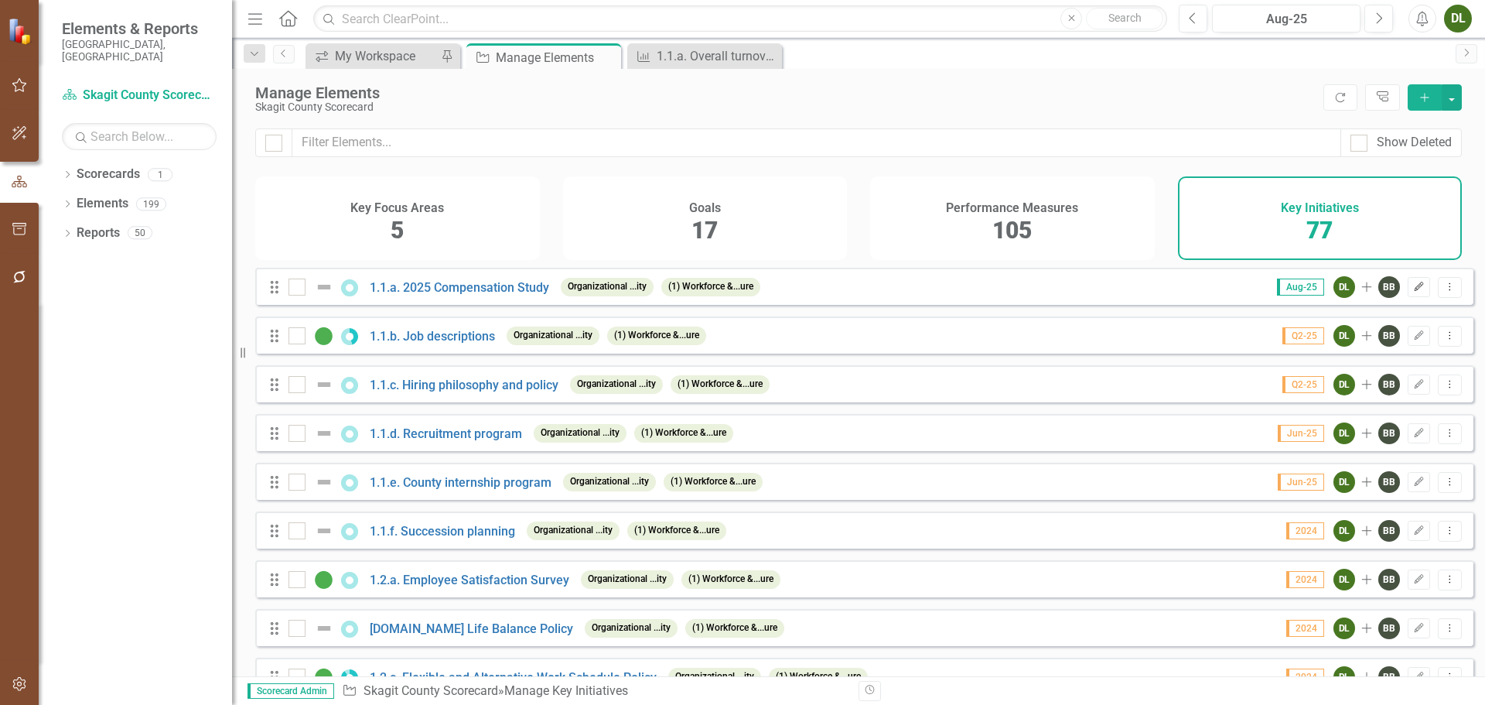
click at [1413, 292] on icon "Edit" at bounding box center [1419, 286] width 12 height 9
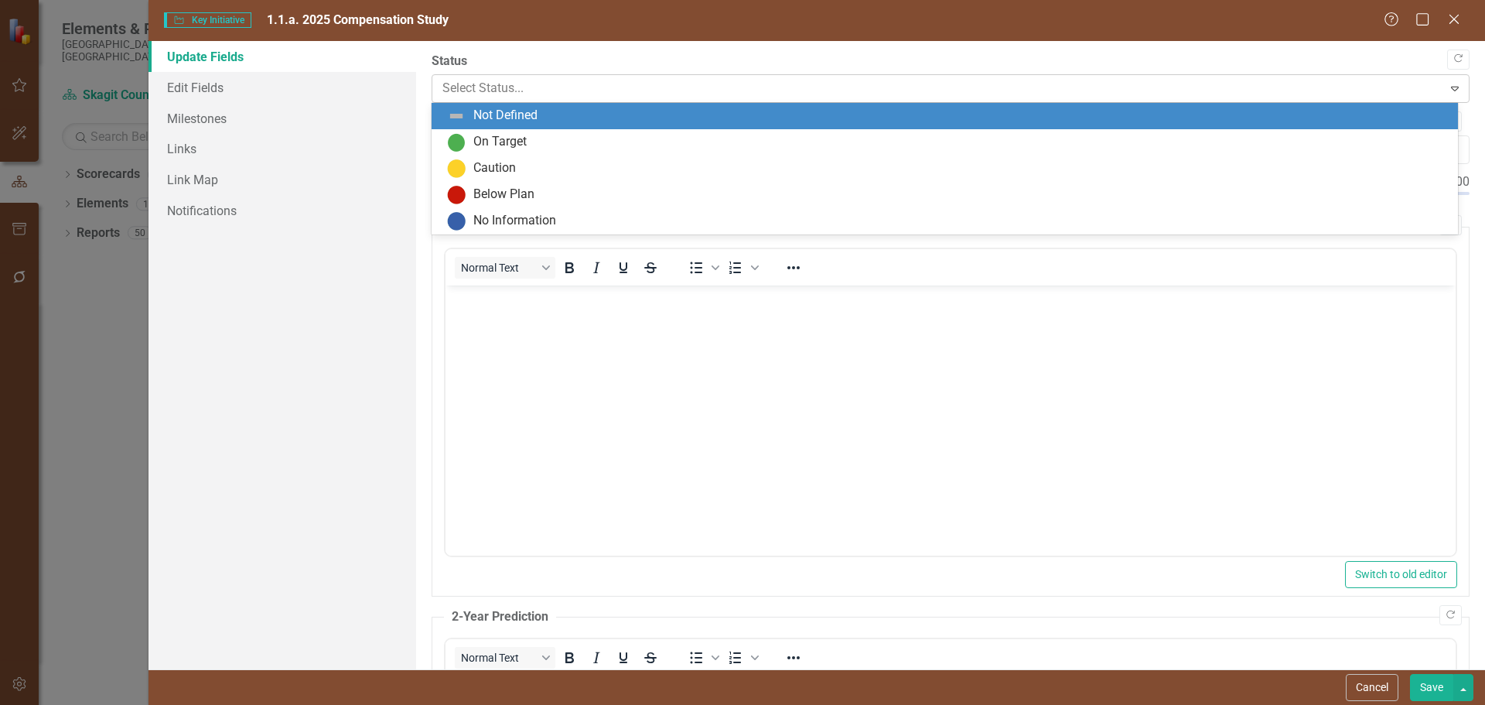
click at [525, 95] on div at bounding box center [937, 88] width 991 height 21
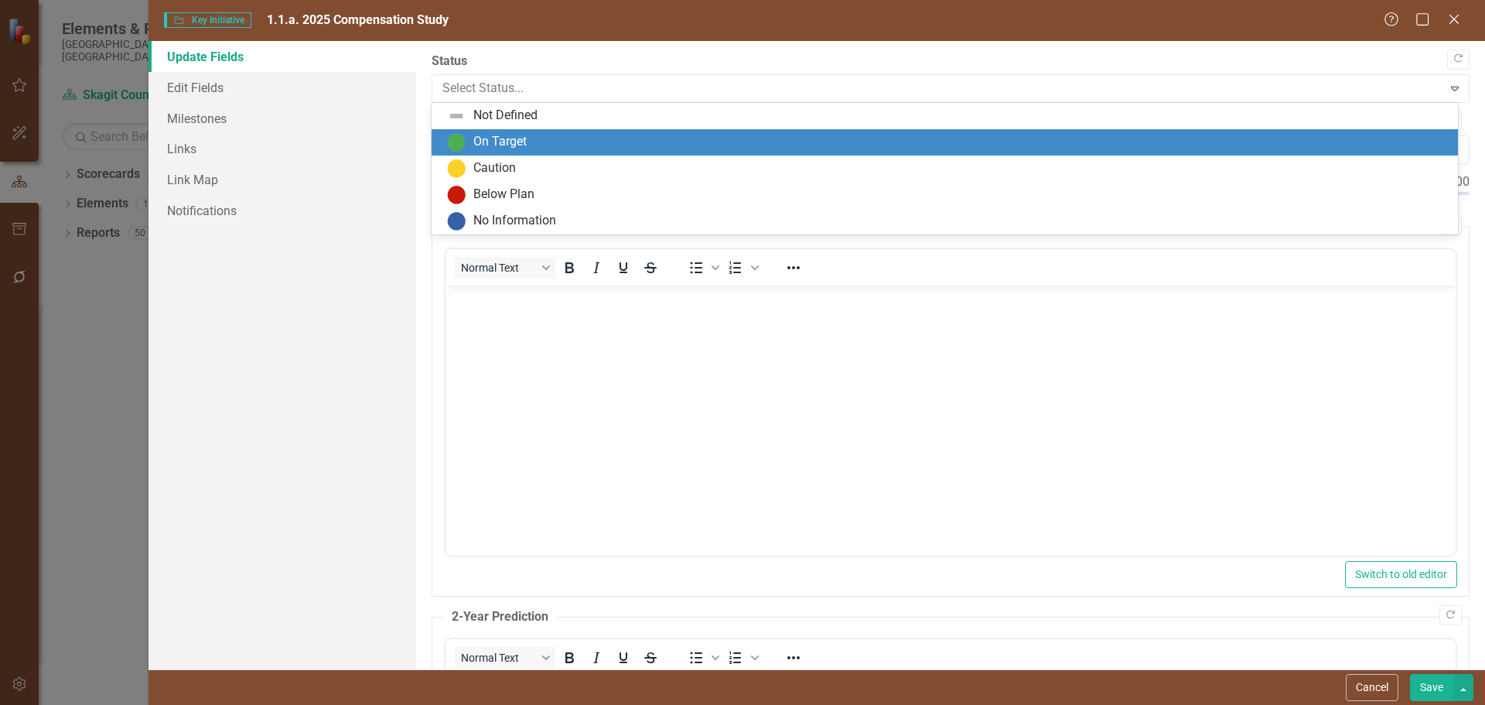
click at [521, 135] on div "On Target" at bounding box center [499, 142] width 53 height 18
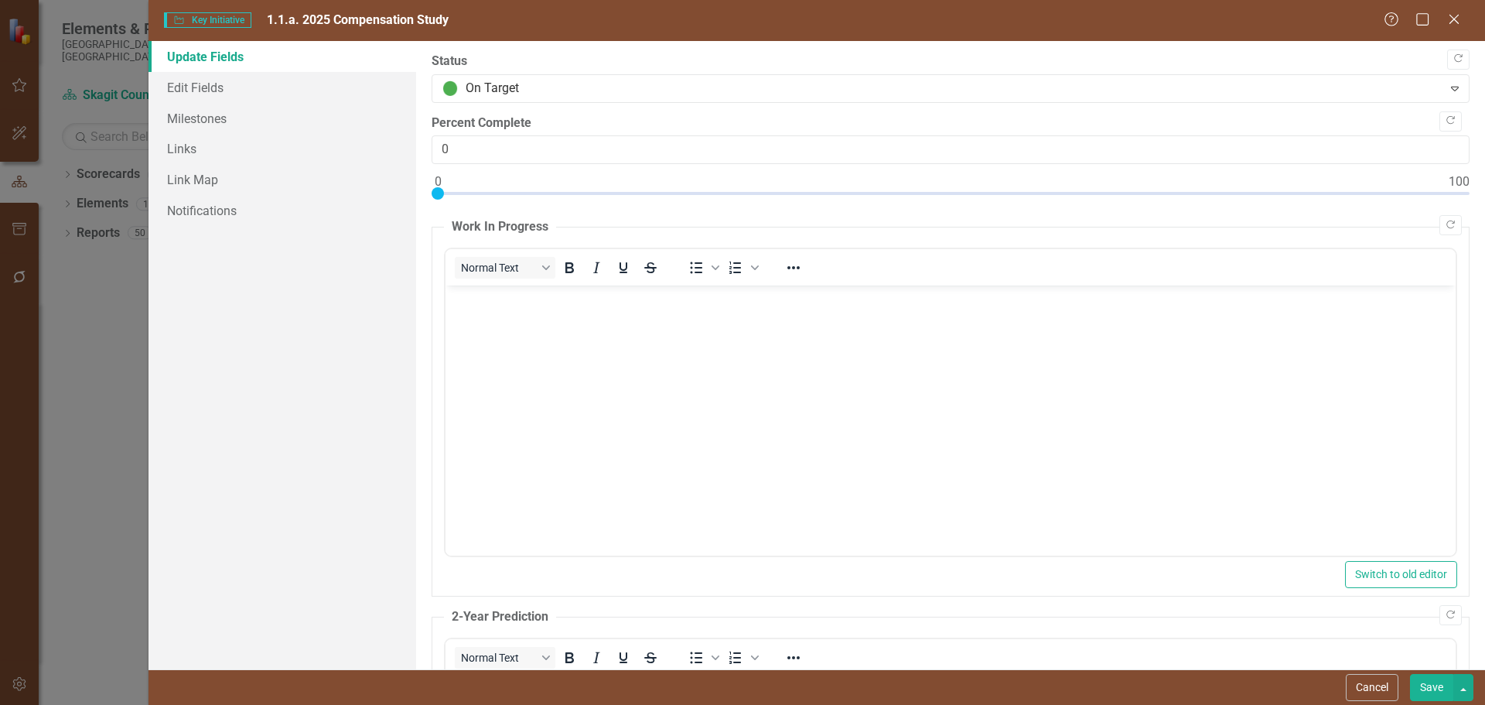
click at [1421, 688] on button "Save" at bounding box center [1431, 687] width 43 height 27
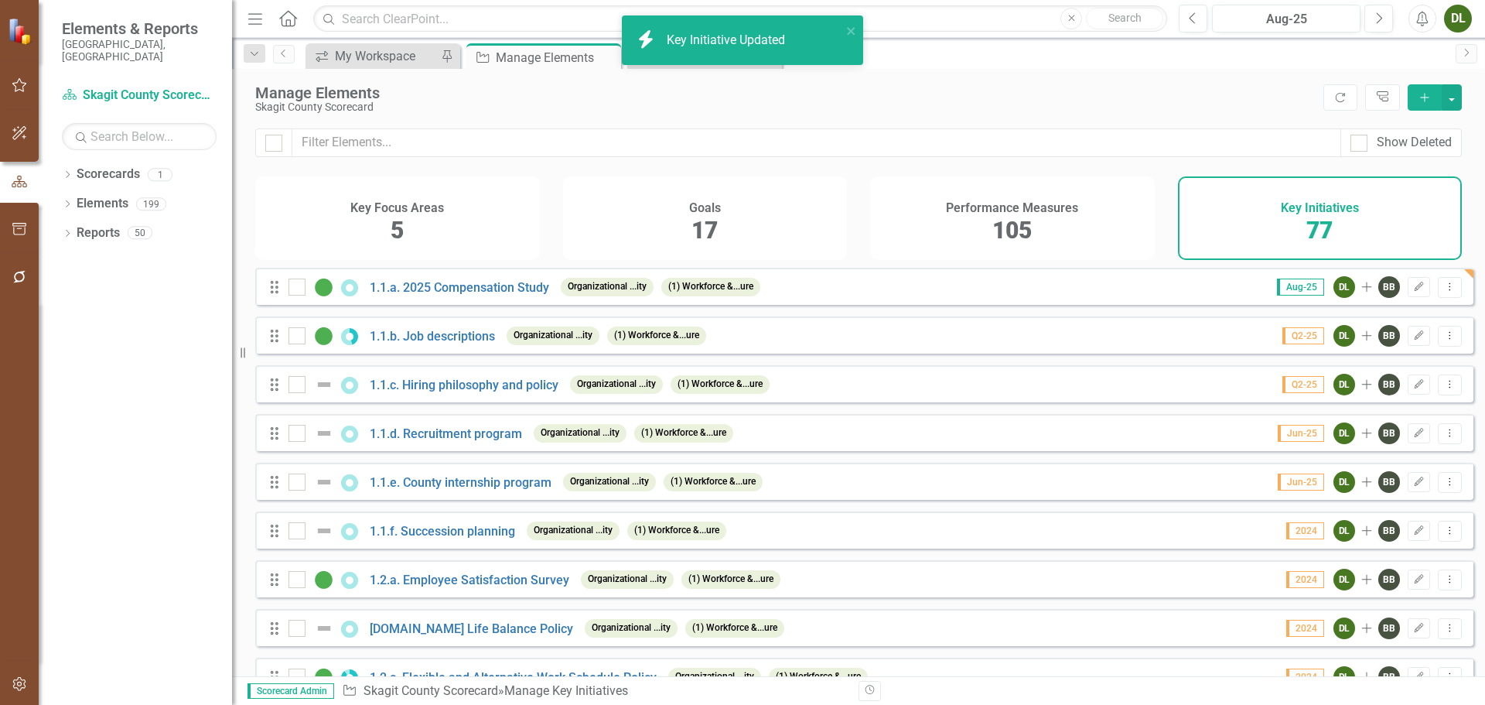
scroll to position [77, 0]
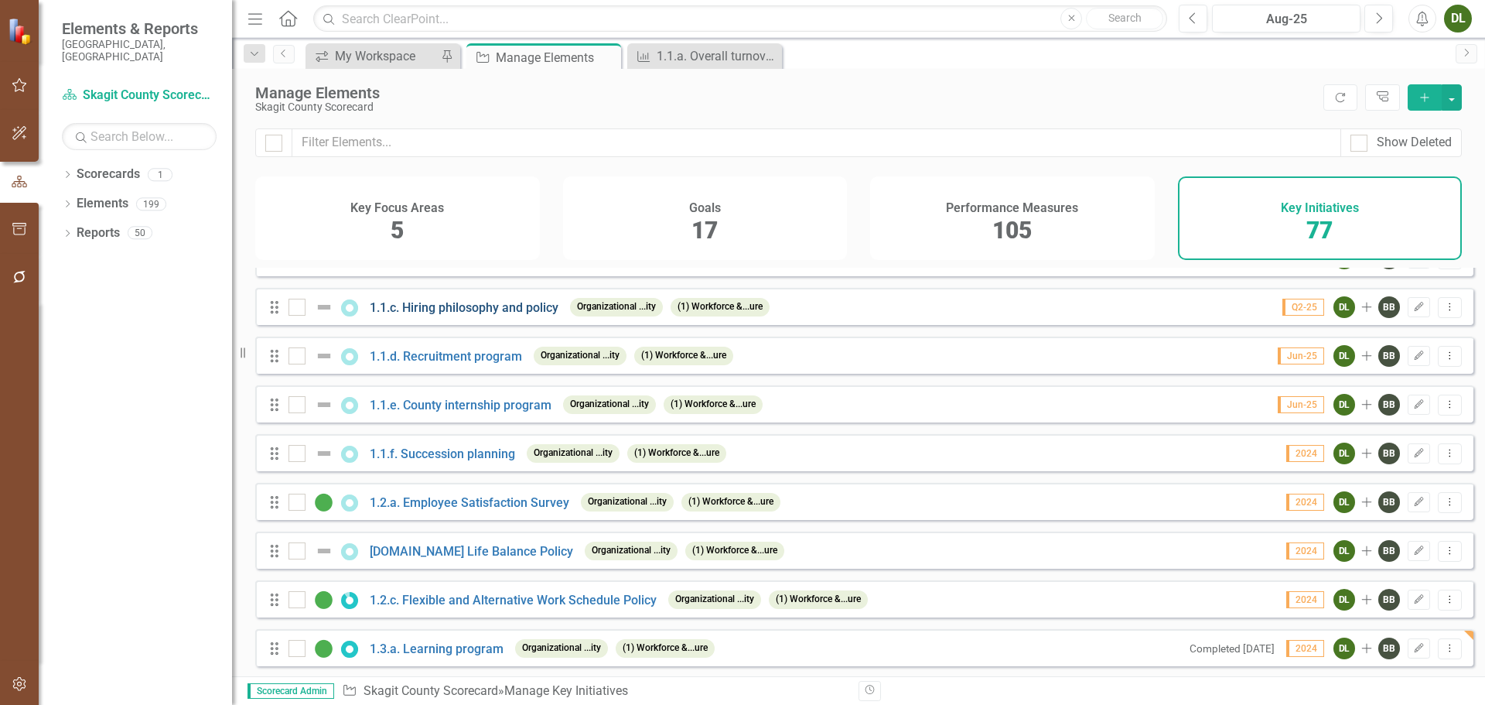
click at [453, 315] on link "1.1.c. Hiring philosophy and policy" at bounding box center [464, 307] width 189 height 15
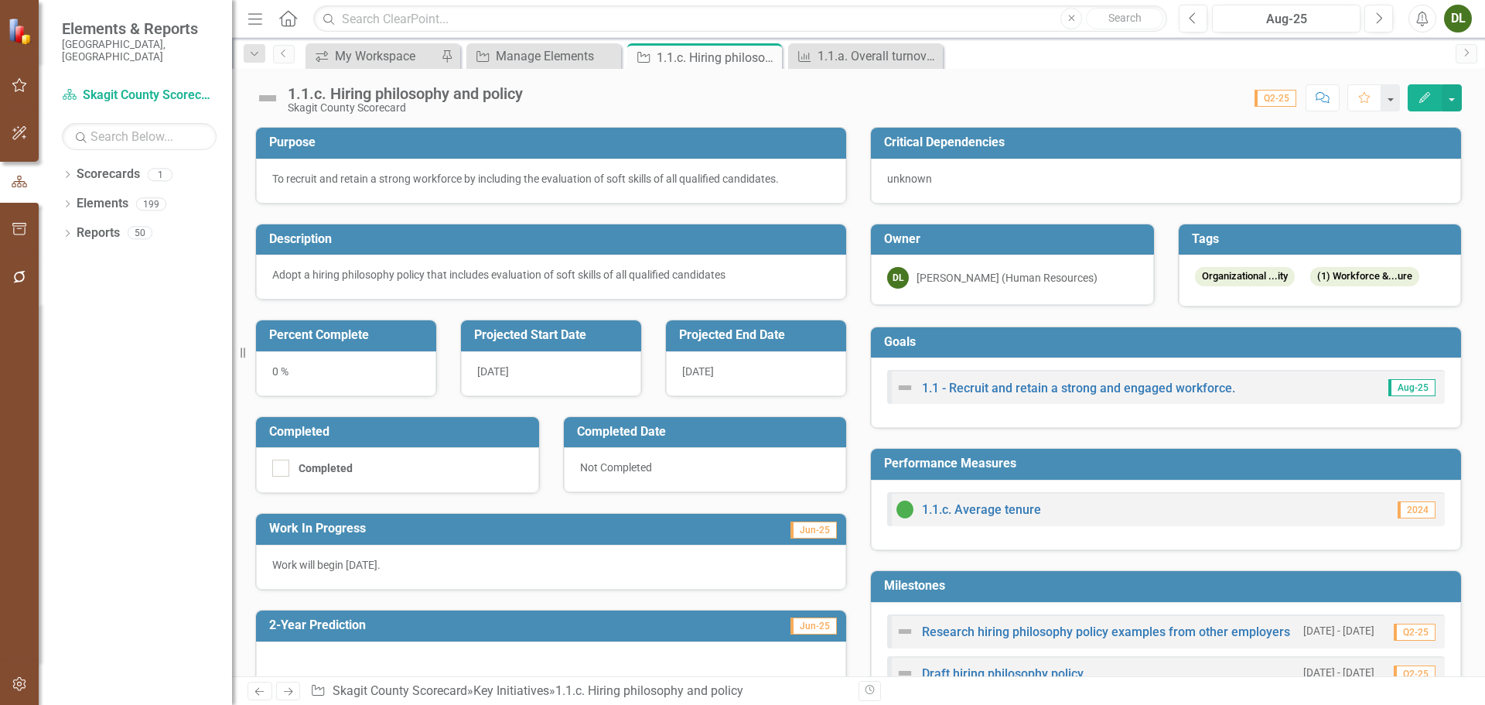
click at [1433, 98] on button "Edit" at bounding box center [1425, 97] width 34 height 27
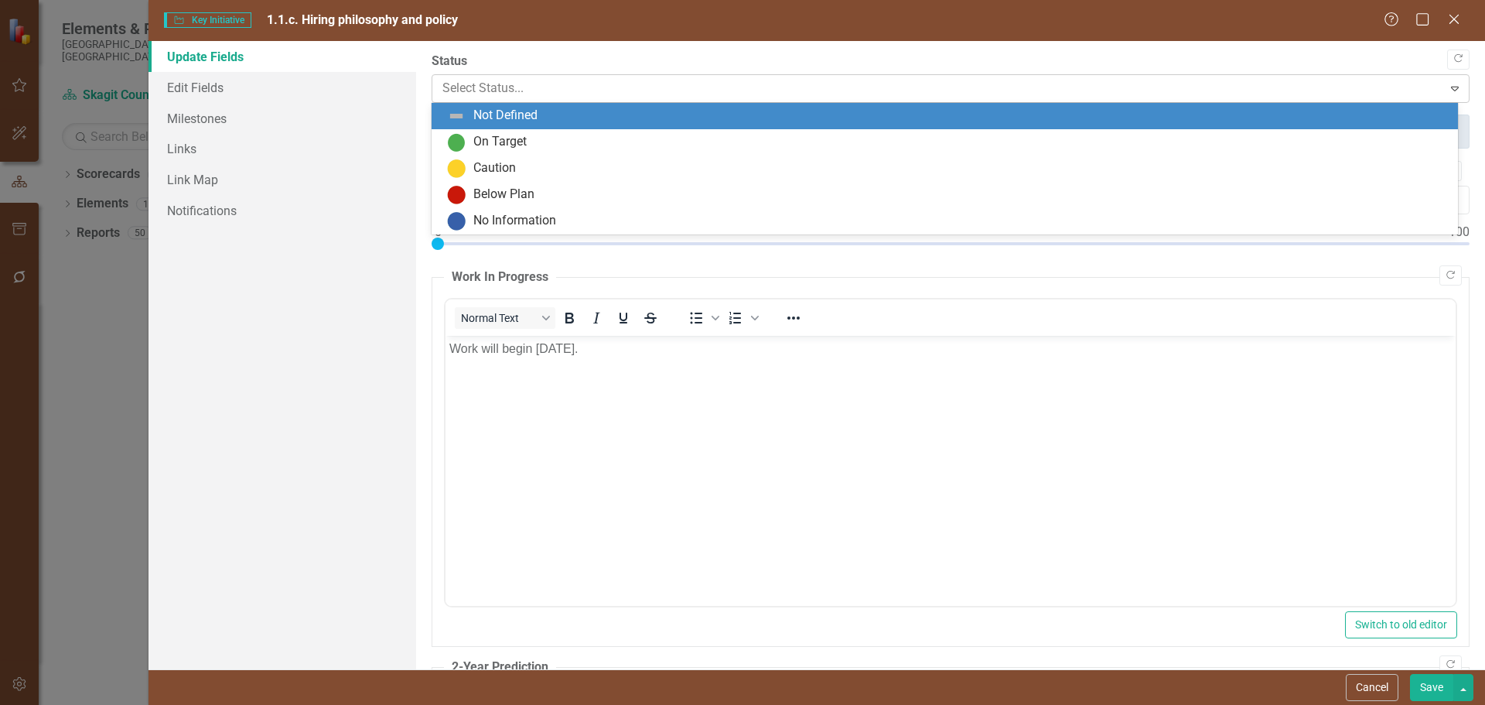
click at [541, 90] on div at bounding box center [937, 88] width 991 height 21
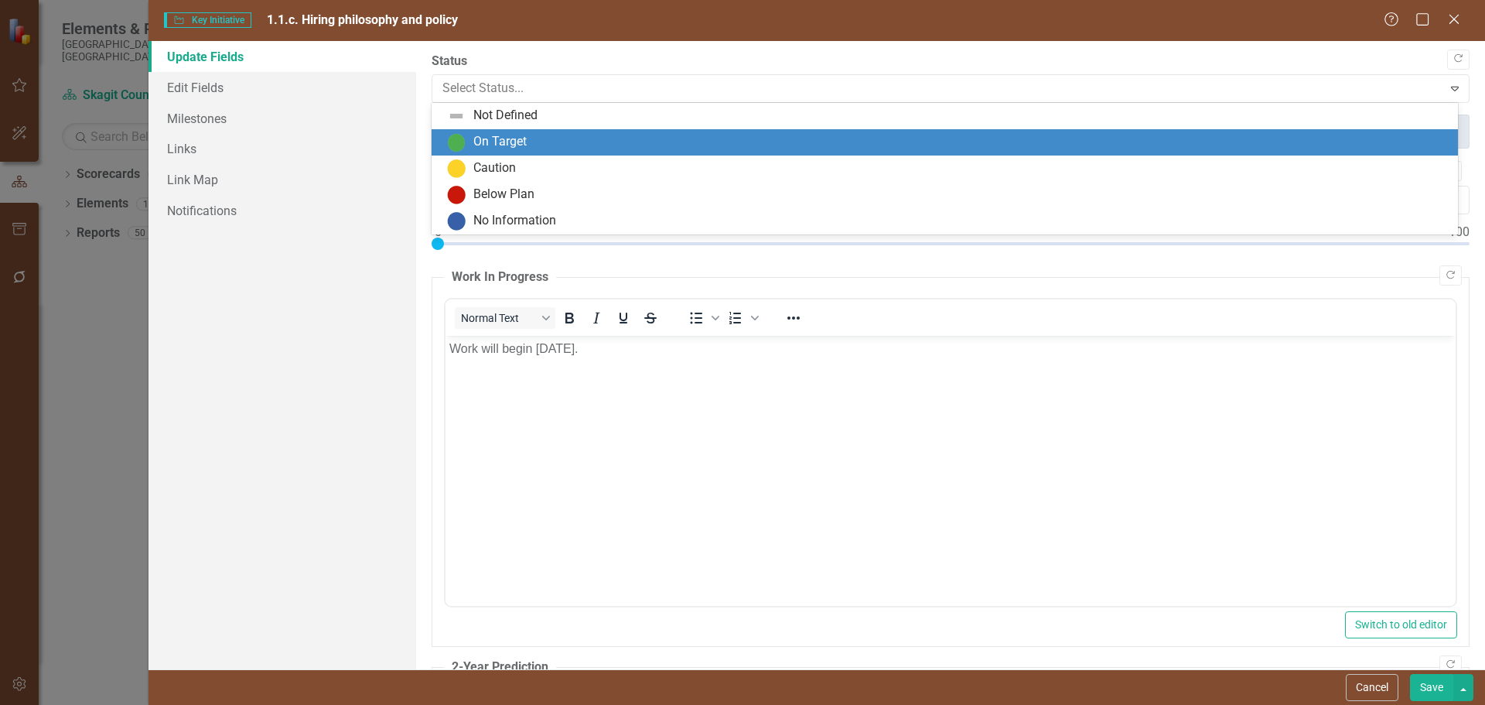
click at [534, 139] on div "On Target" at bounding box center [948, 142] width 1002 height 19
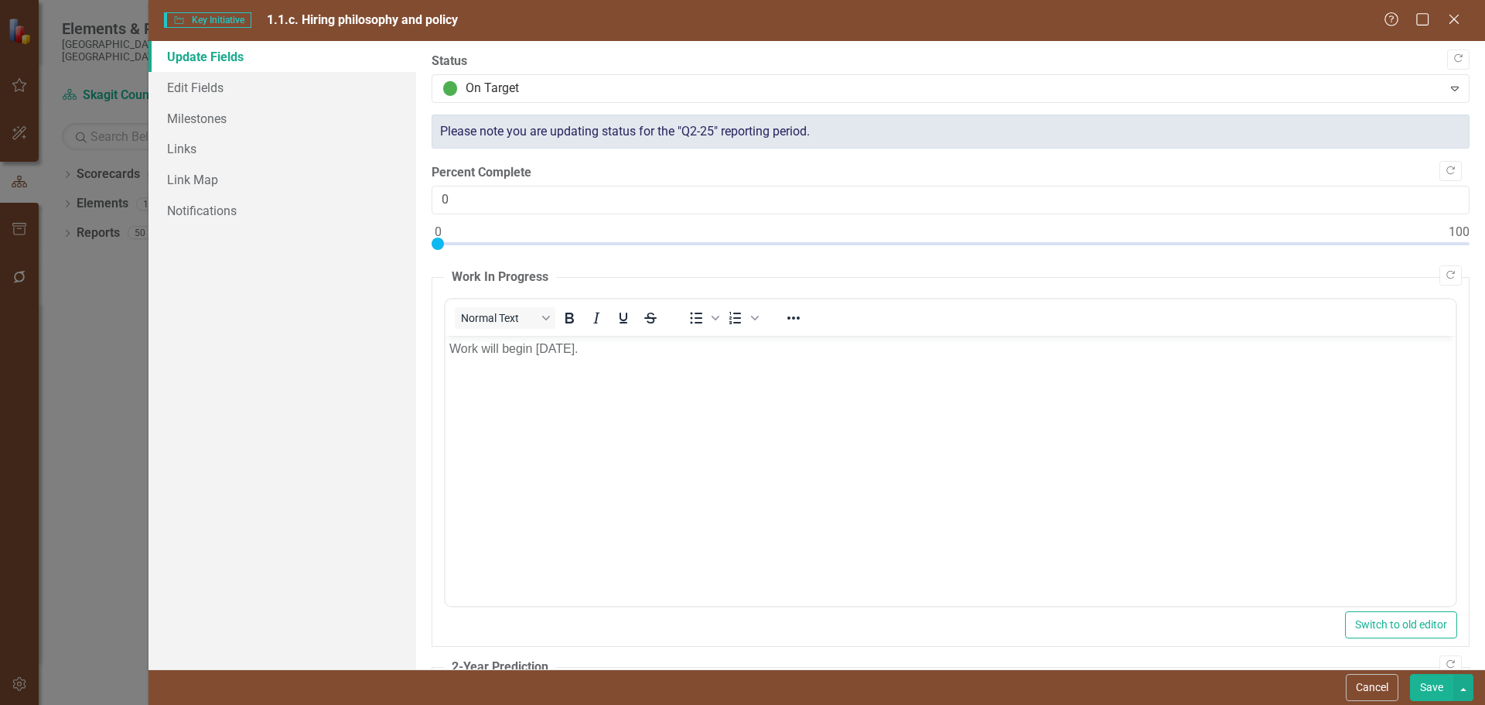
click at [1434, 683] on button "Save" at bounding box center [1431, 687] width 43 height 27
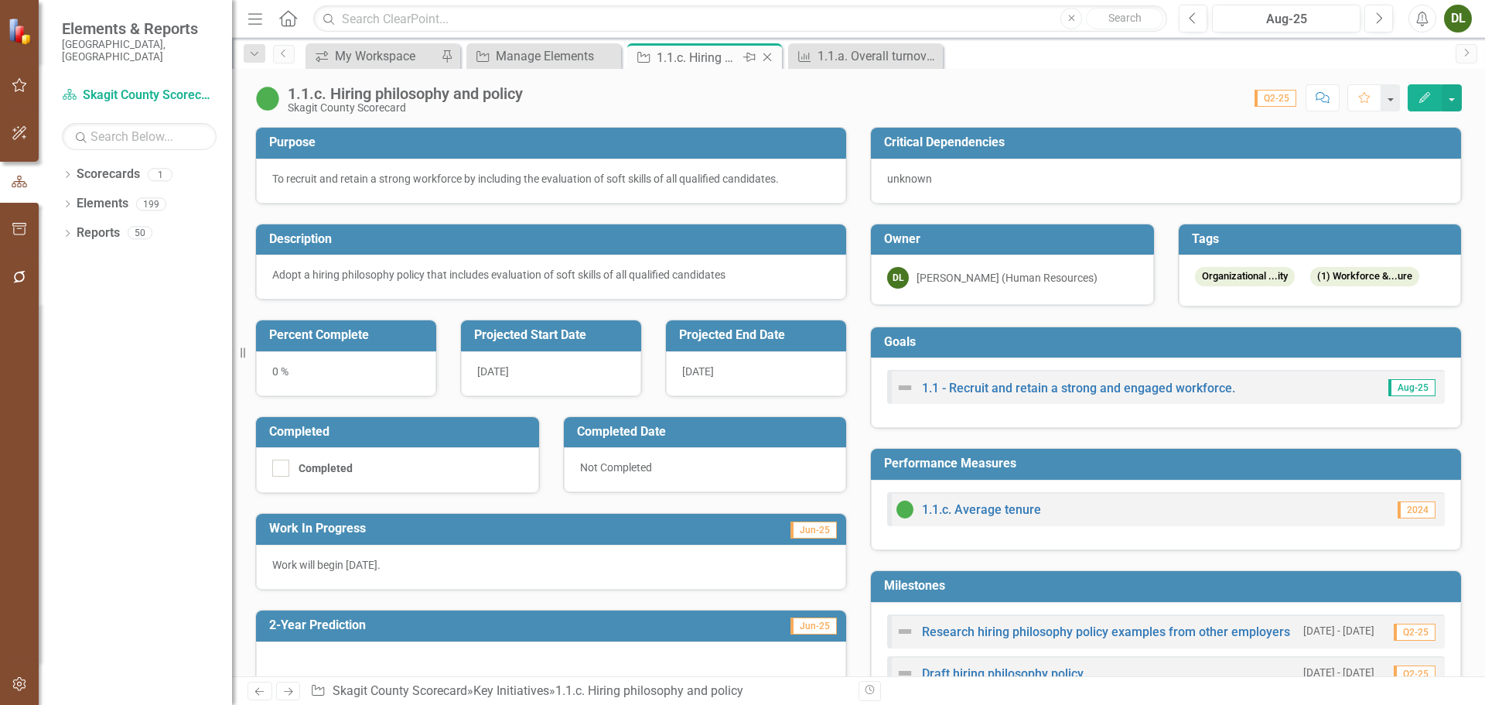
click at [769, 60] on icon "Close" at bounding box center [767, 57] width 15 height 12
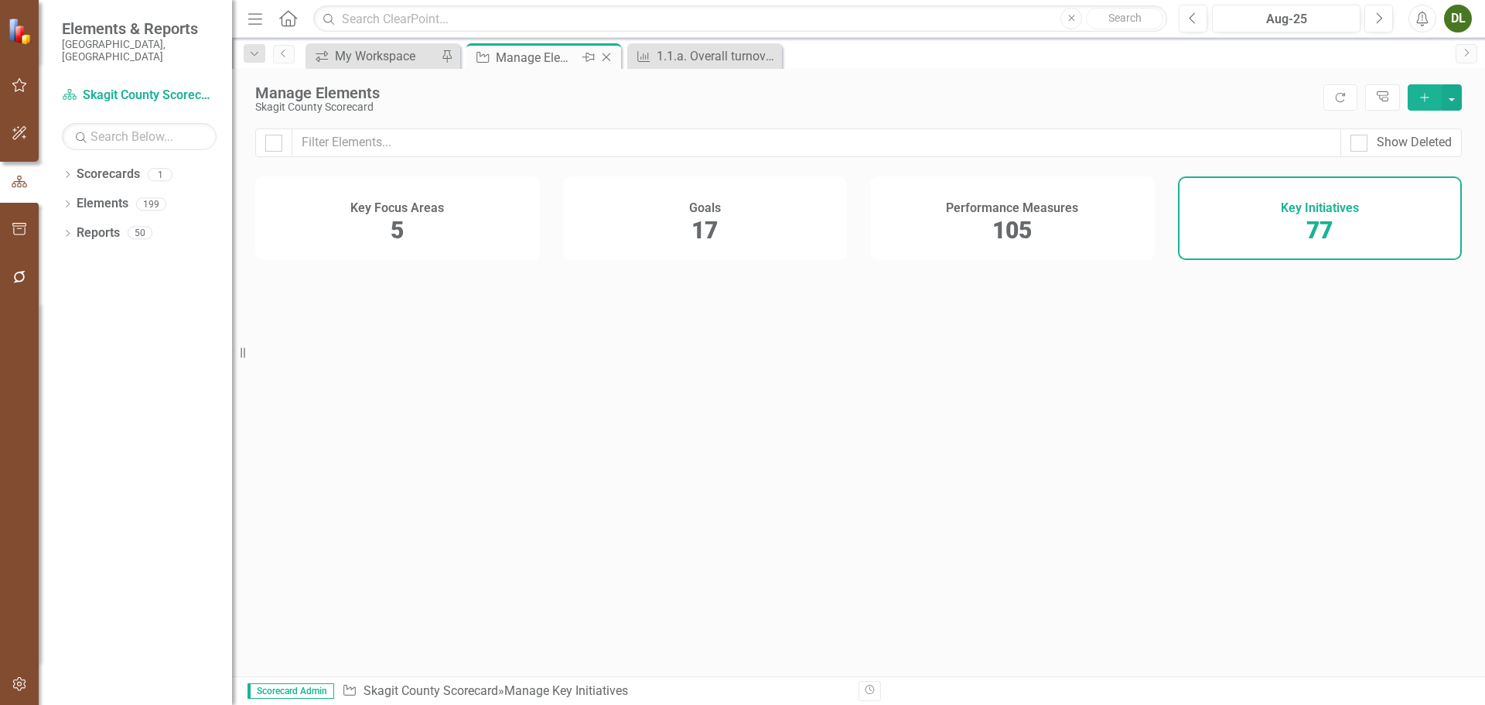
click at [542, 56] on div "Manage Elements" at bounding box center [537, 57] width 83 height 19
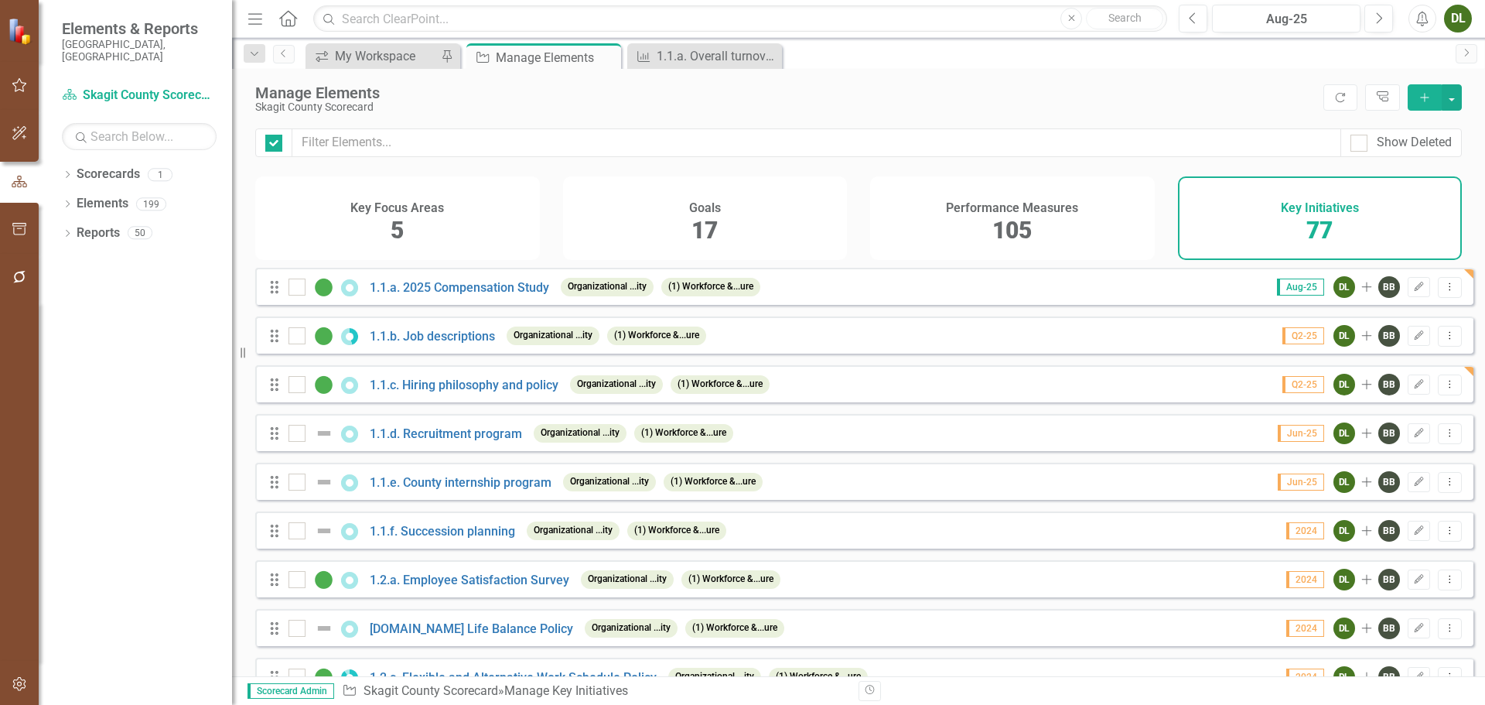
checkbox input "false"
click at [475, 441] on link "1.1.d. Recruitment program" at bounding box center [446, 433] width 152 height 15
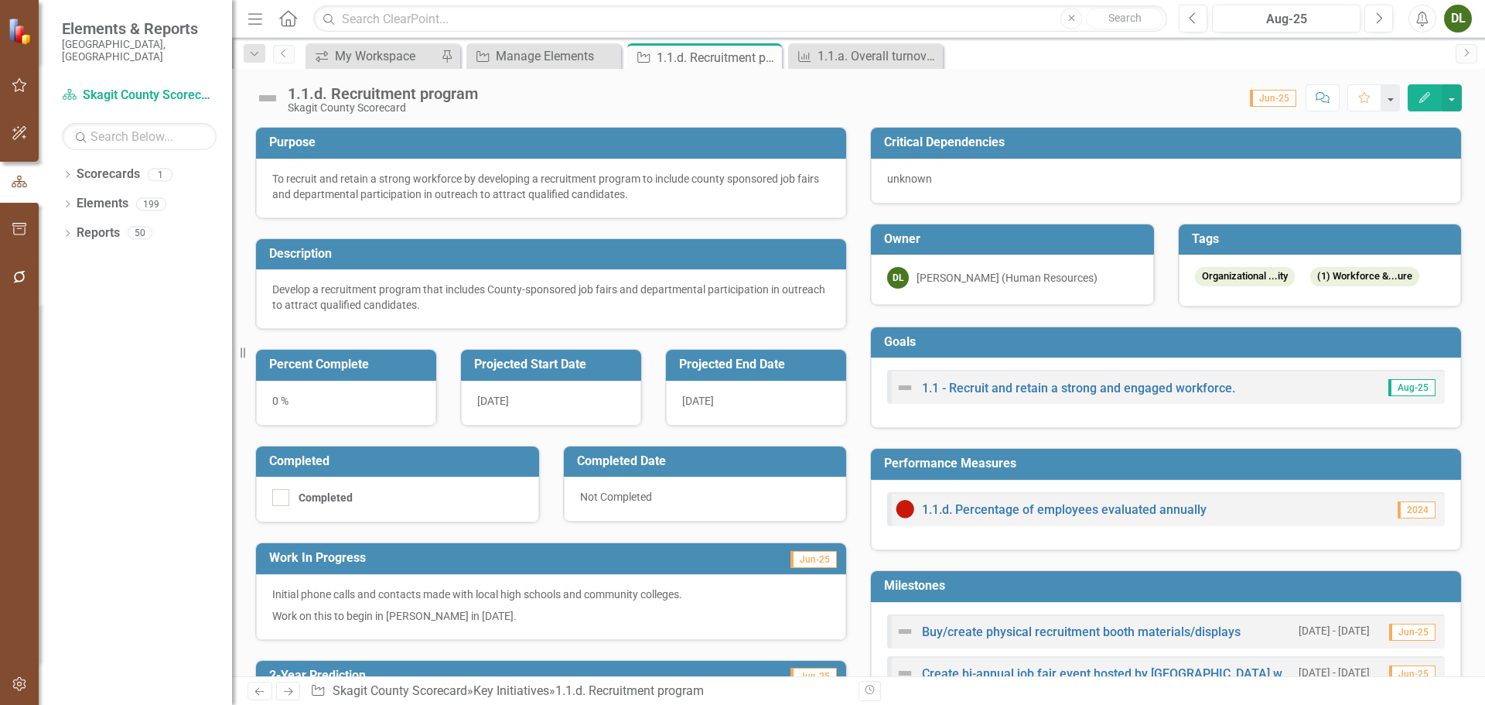
click at [1423, 95] on icon "Edit" at bounding box center [1425, 97] width 14 height 11
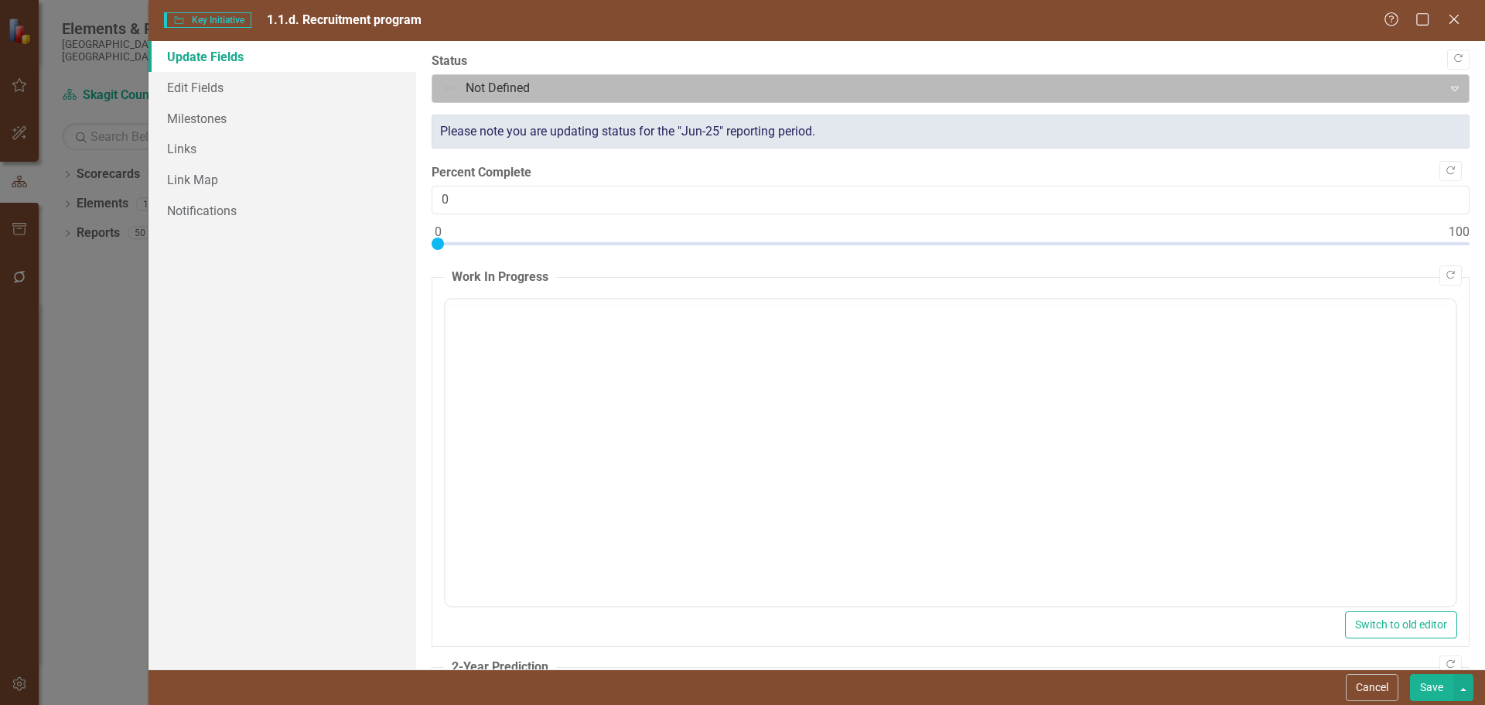
click at [591, 93] on div at bounding box center [937, 88] width 991 height 21
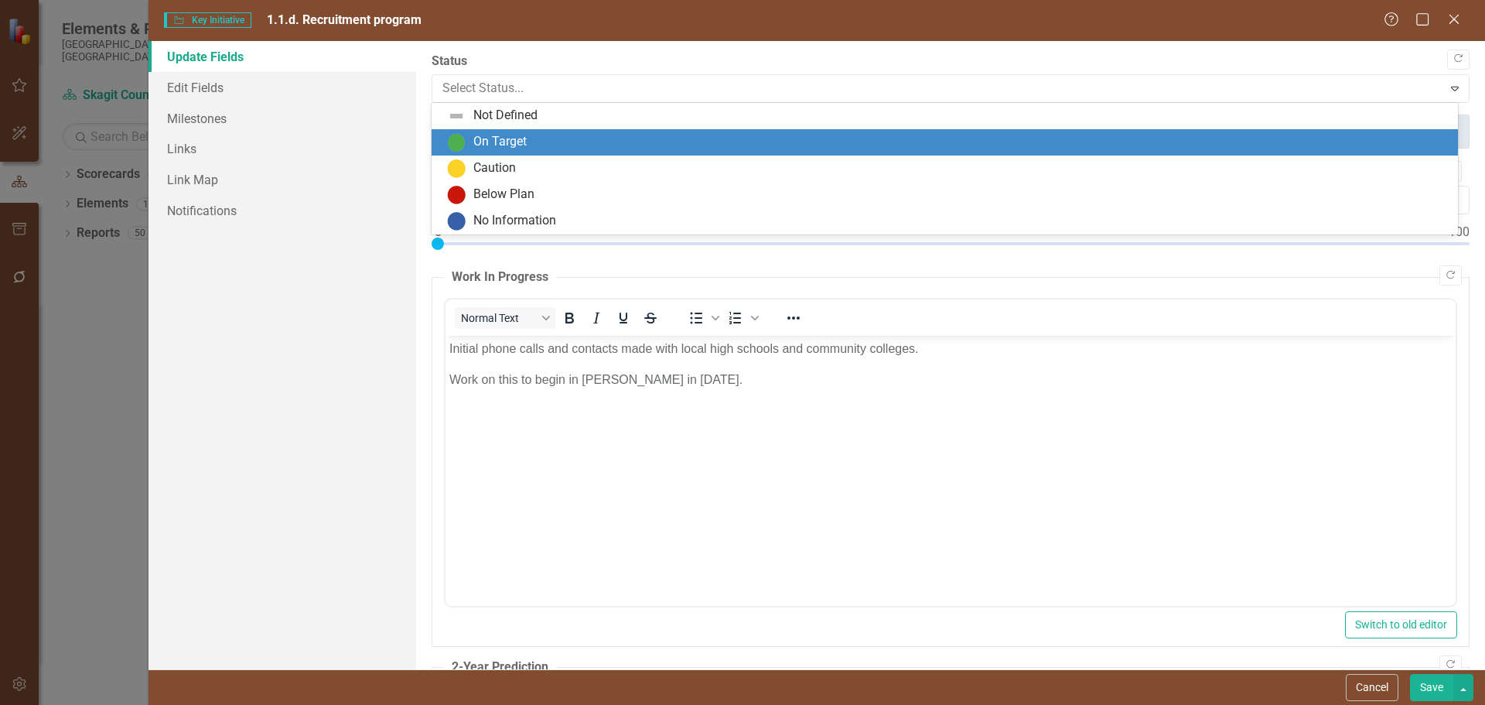
click at [572, 152] on div "On Target" at bounding box center [945, 142] width 1026 height 26
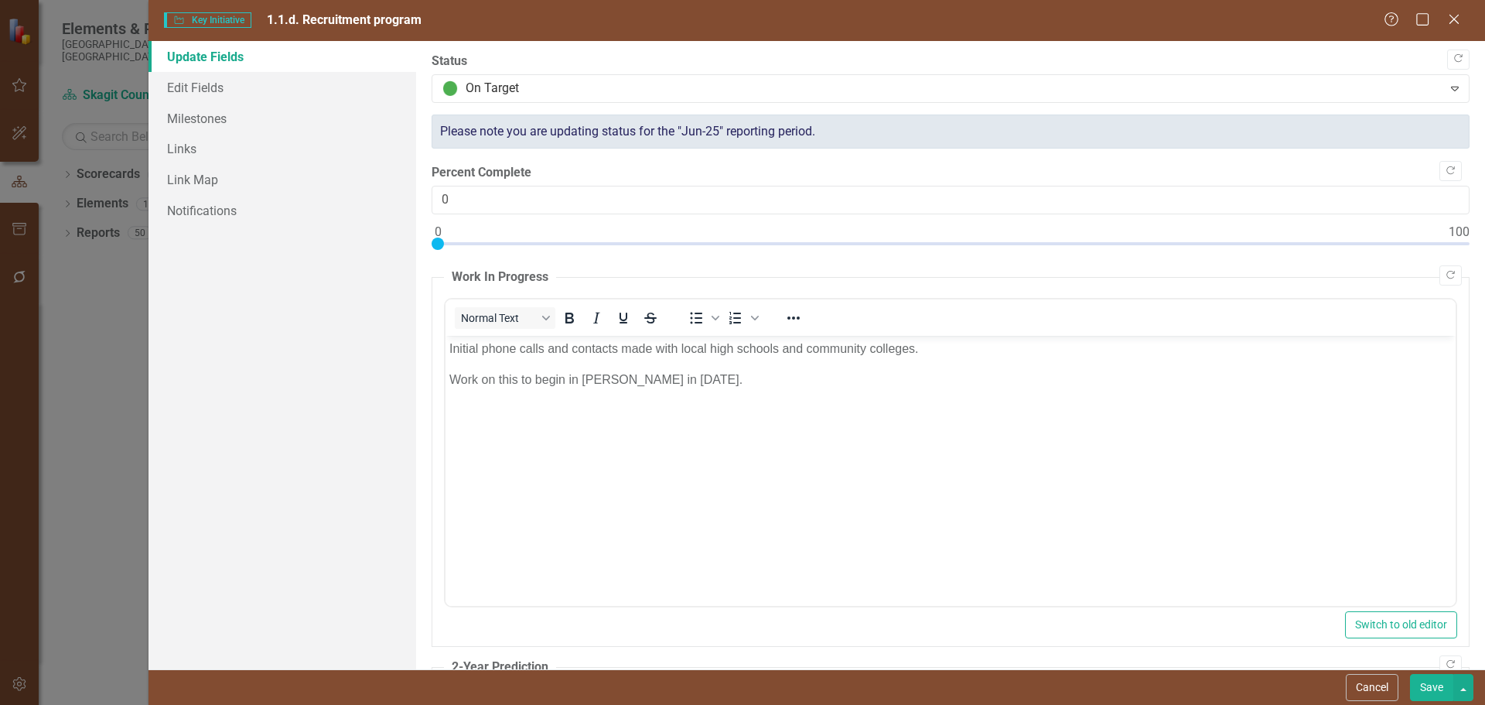
click at [1425, 685] on button "Save" at bounding box center [1431, 687] width 43 height 27
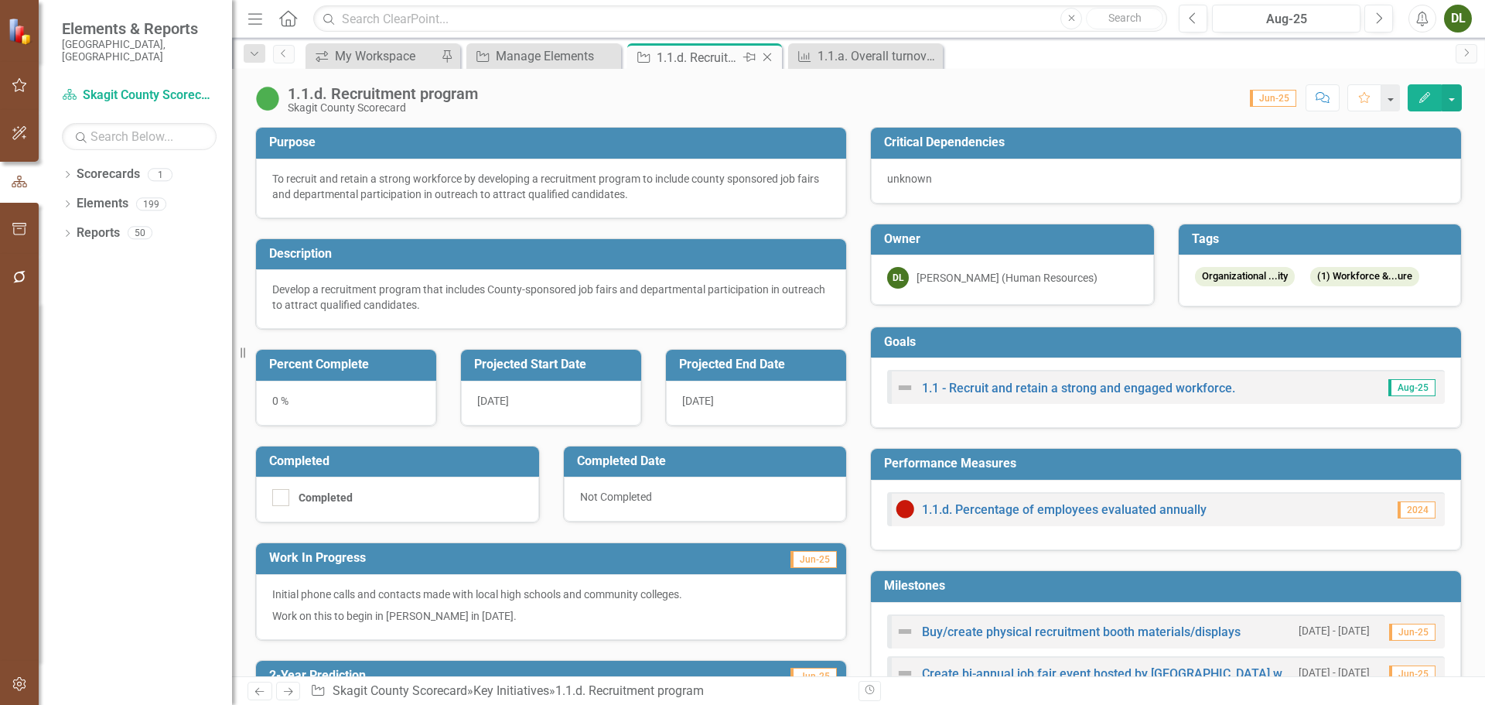
click at [770, 56] on icon "Close" at bounding box center [767, 57] width 15 height 12
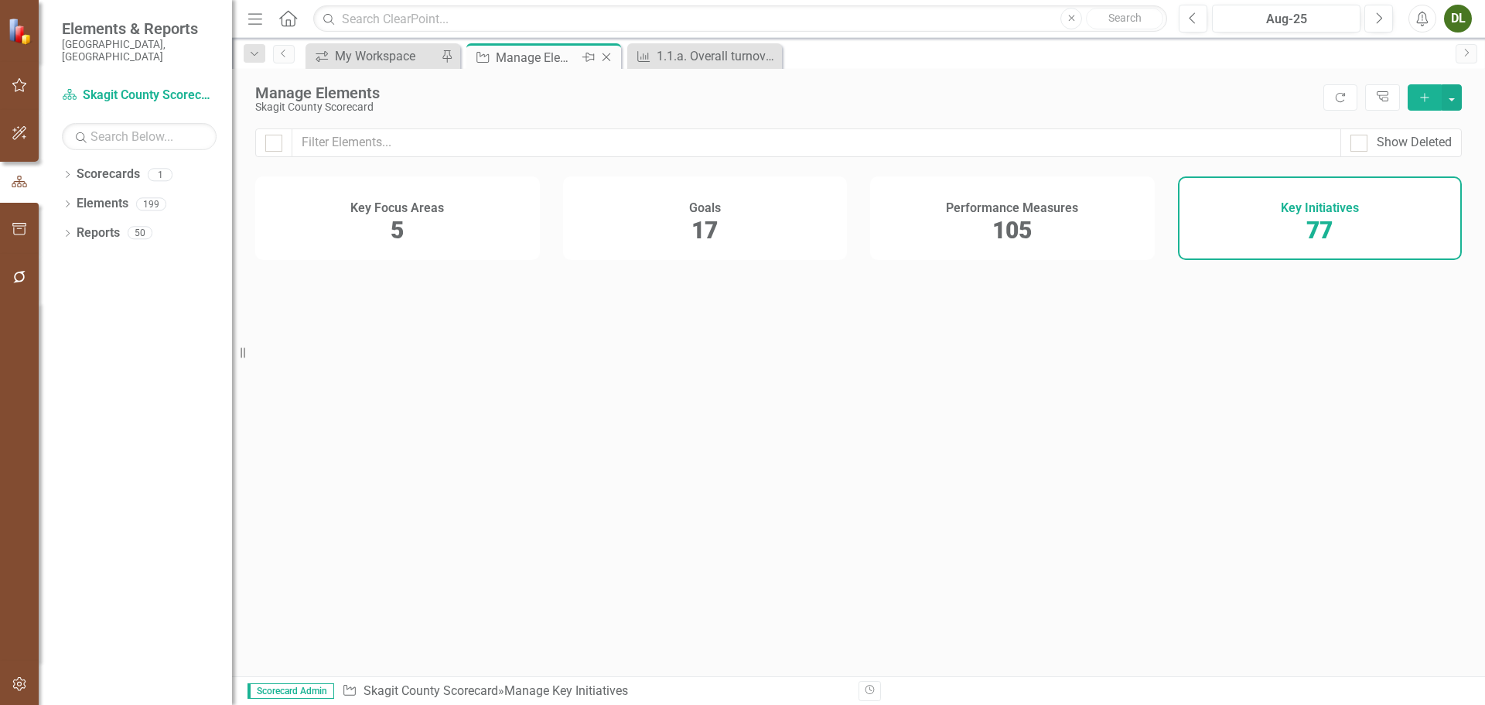
click at [559, 58] on div "Manage Elements" at bounding box center [537, 57] width 83 height 19
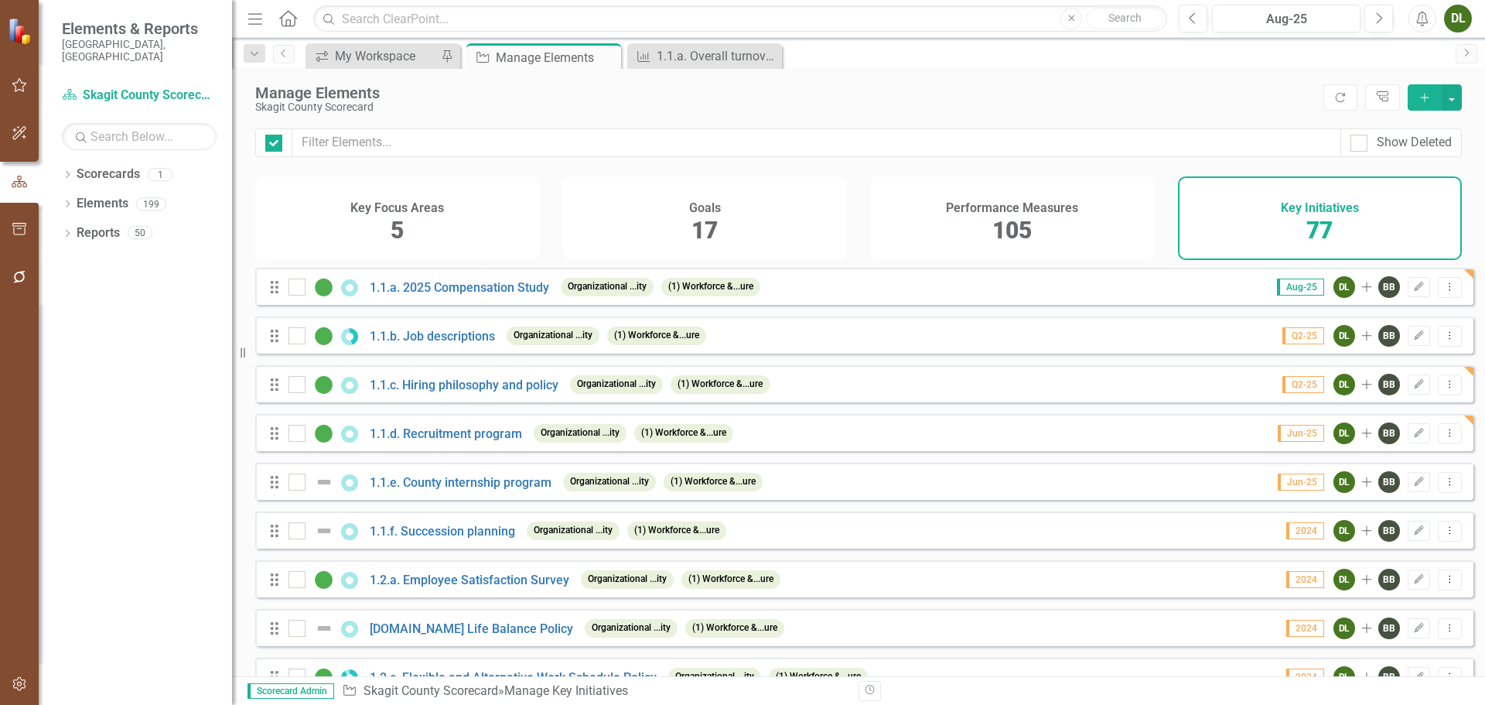
checkbox input "false"
click at [475, 490] on link "1.1.e. County internship program" at bounding box center [461, 482] width 182 height 15
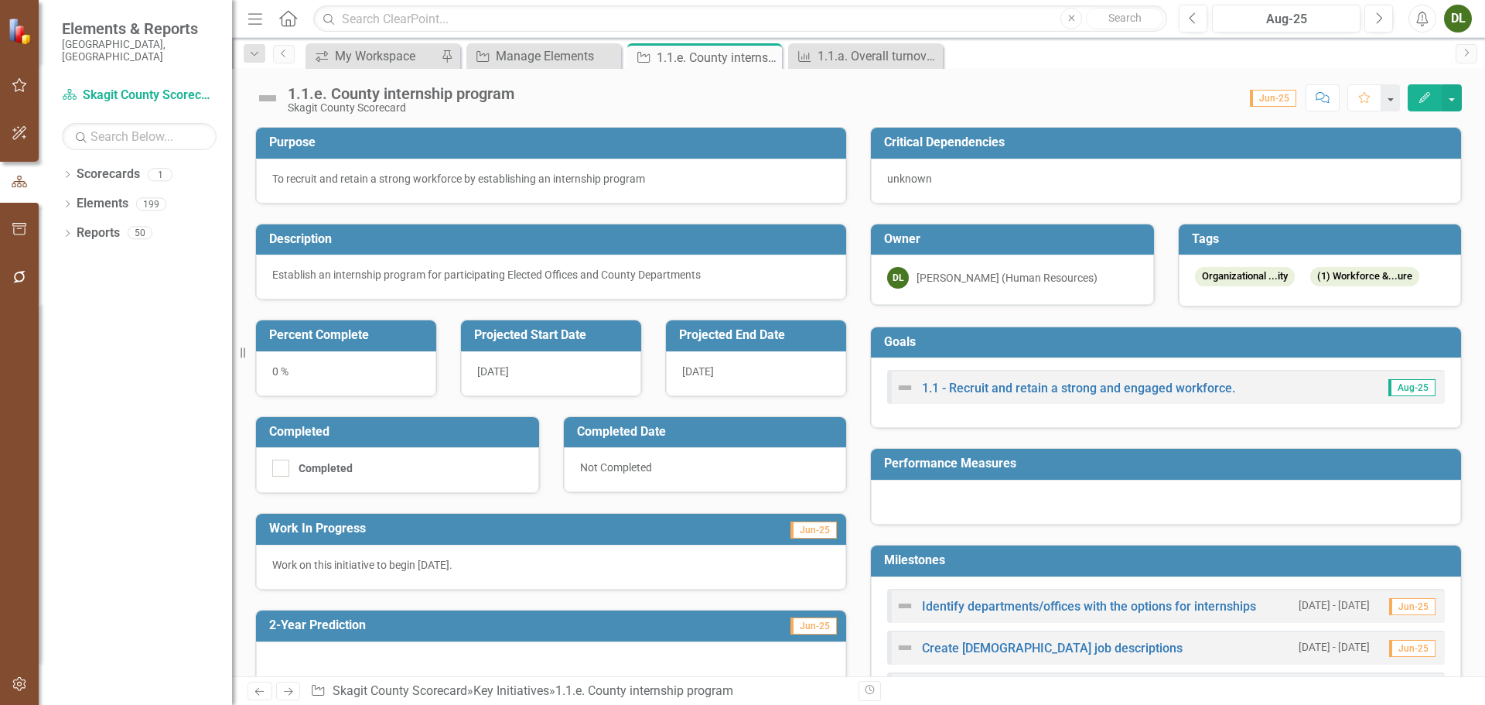
click at [1425, 99] on icon "button" at bounding box center [1424, 97] width 11 height 11
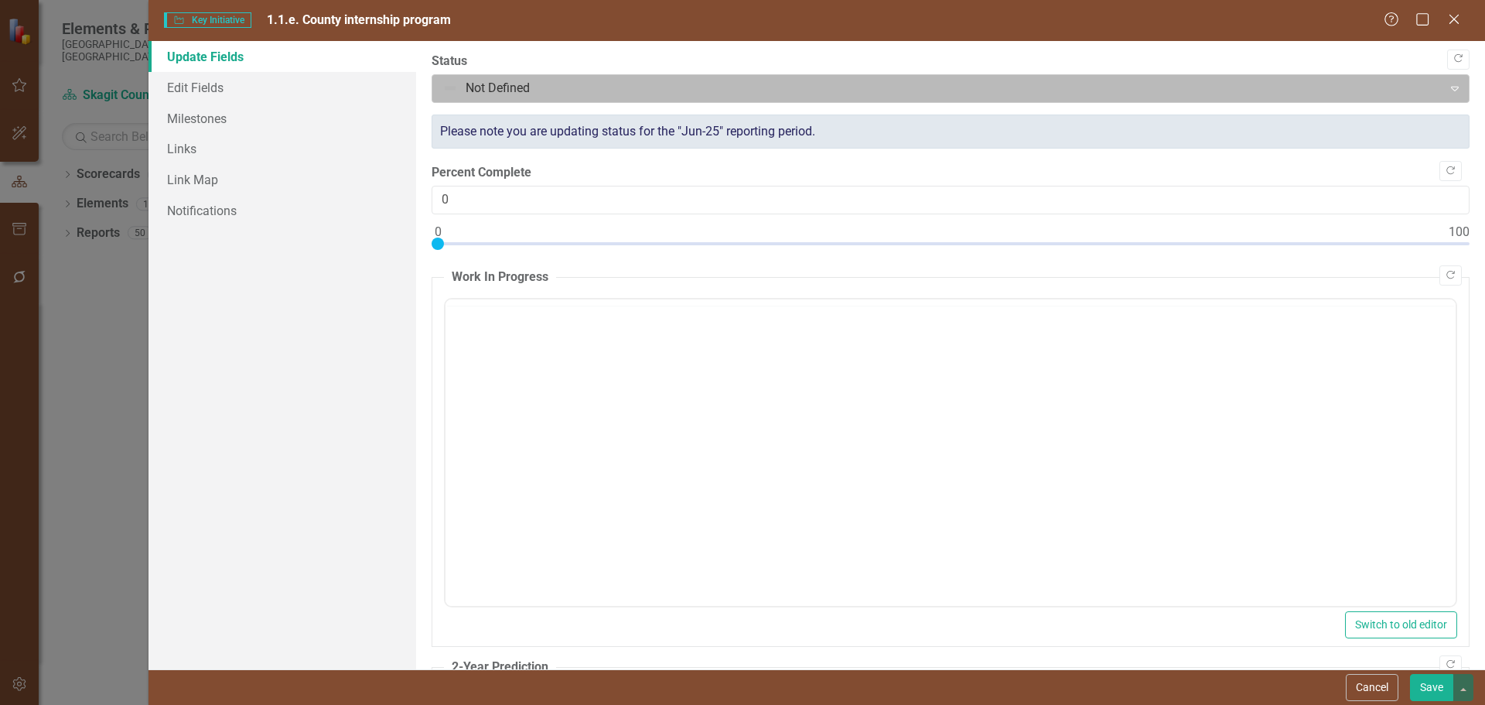
click at [585, 82] on div at bounding box center [937, 88] width 991 height 21
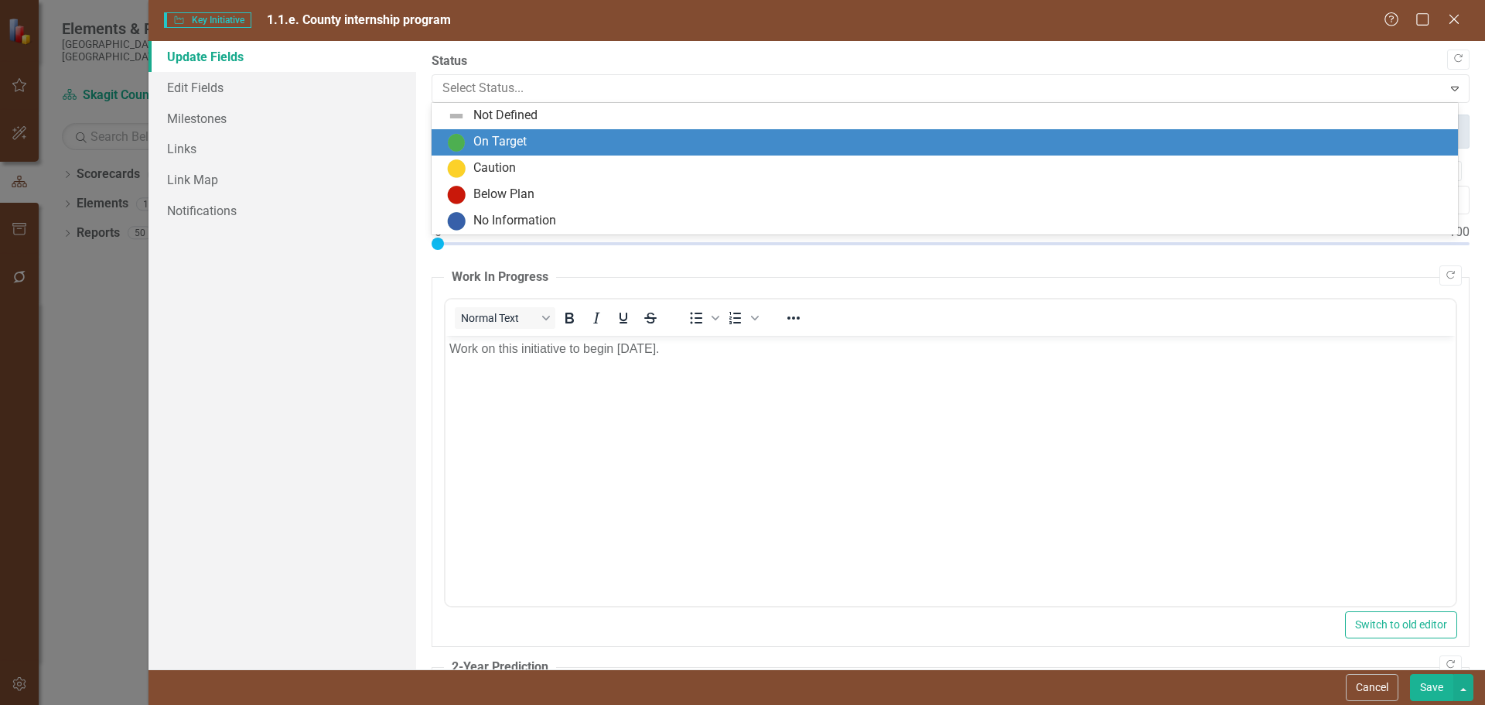
click at [577, 142] on div "On Target" at bounding box center [948, 142] width 1002 height 19
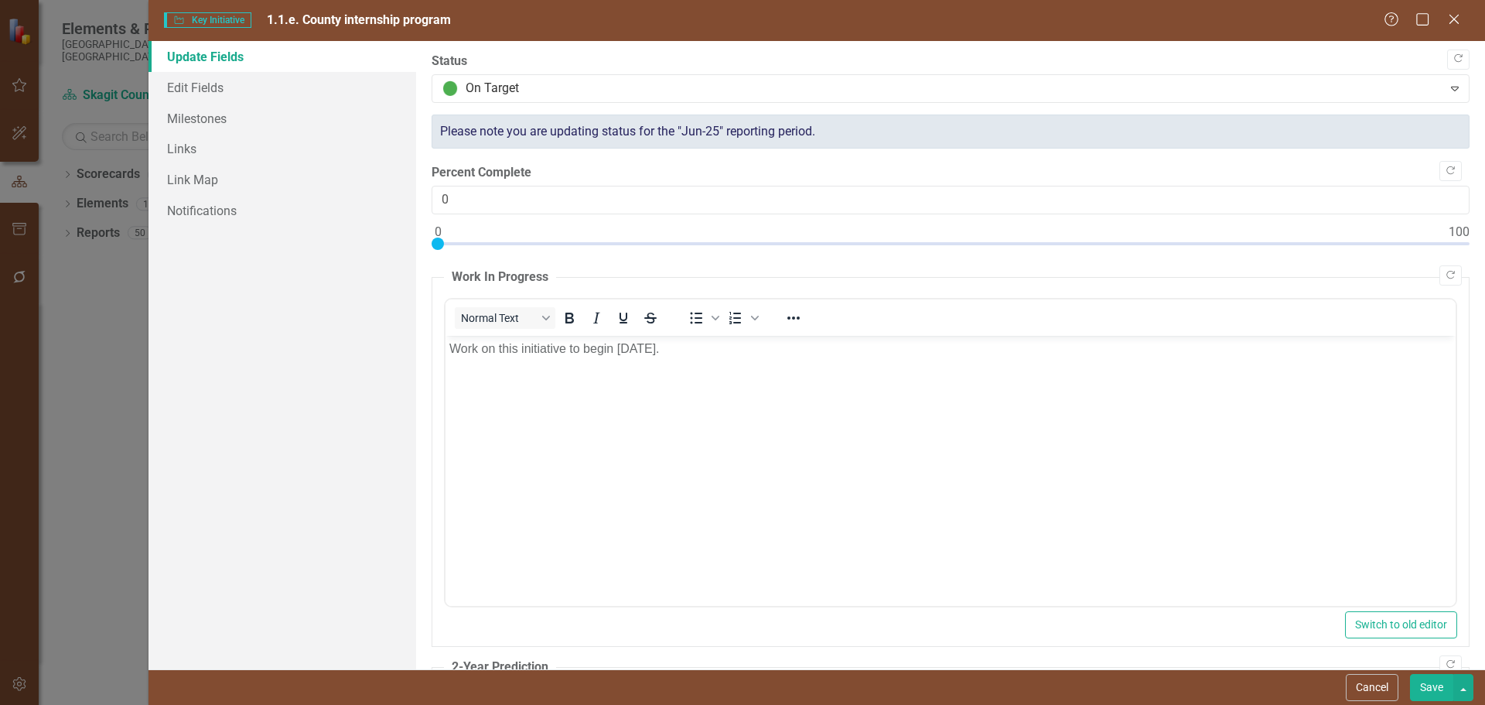
click at [1425, 681] on button "Save" at bounding box center [1431, 687] width 43 height 27
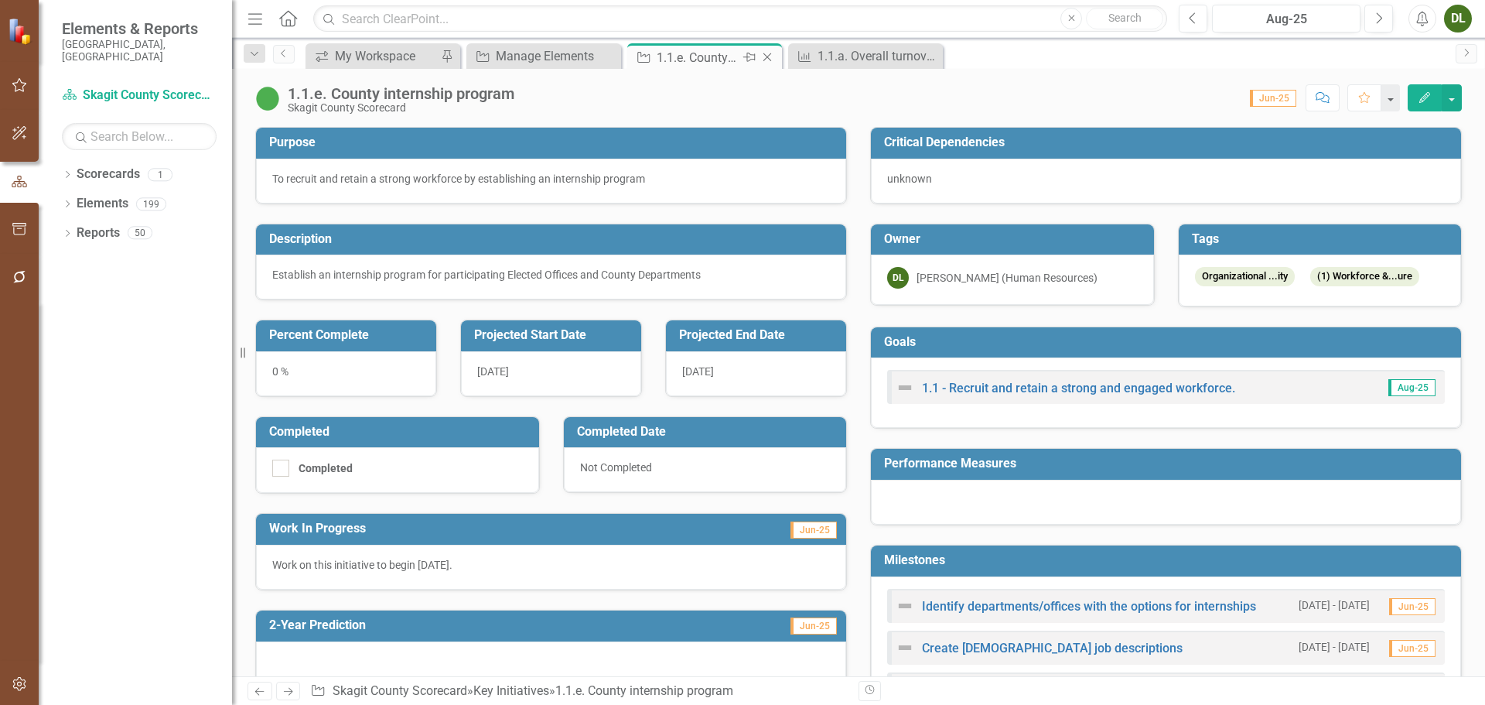
click at [771, 59] on icon "Close" at bounding box center [767, 57] width 15 height 12
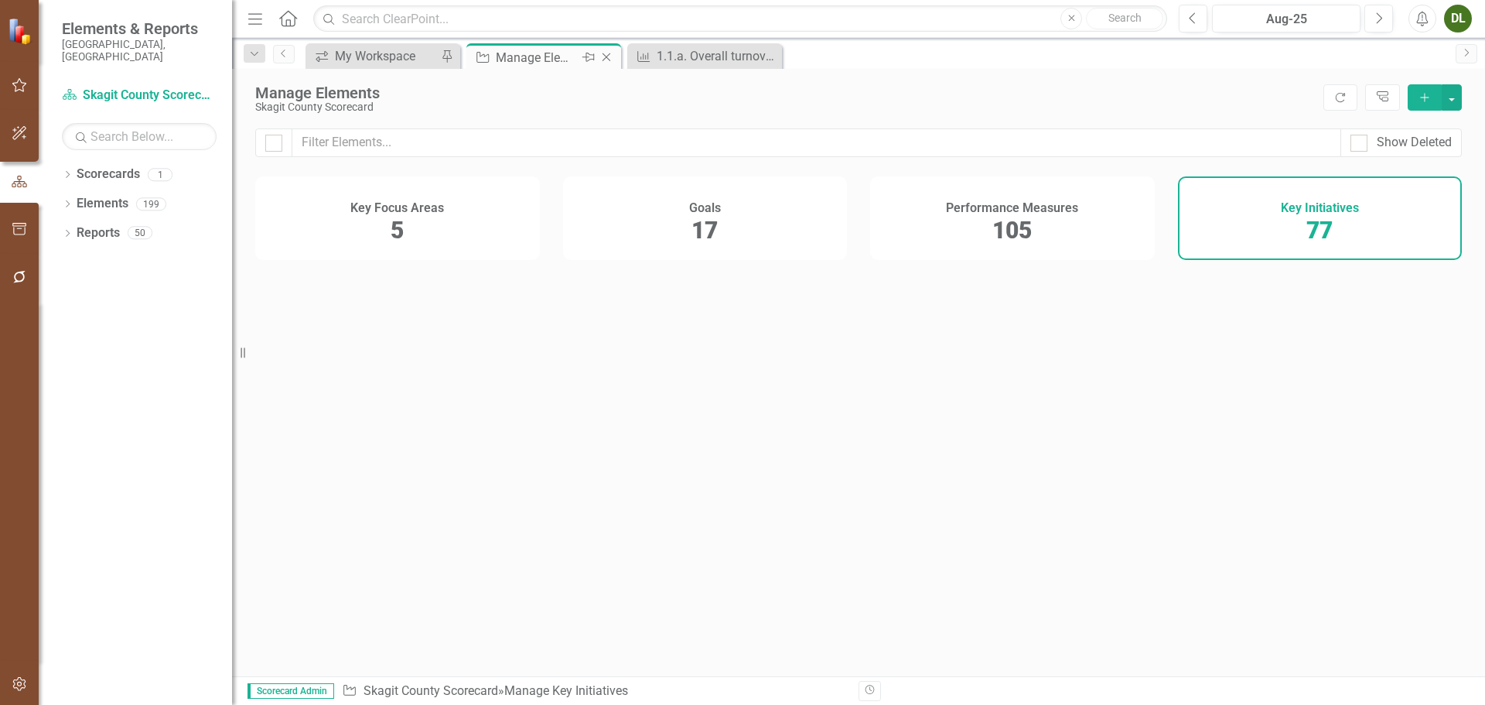
click at [545, 56] on div "Manage Elements" at bounding box center [537, 57] width 83 height 19
checkbox input "false"
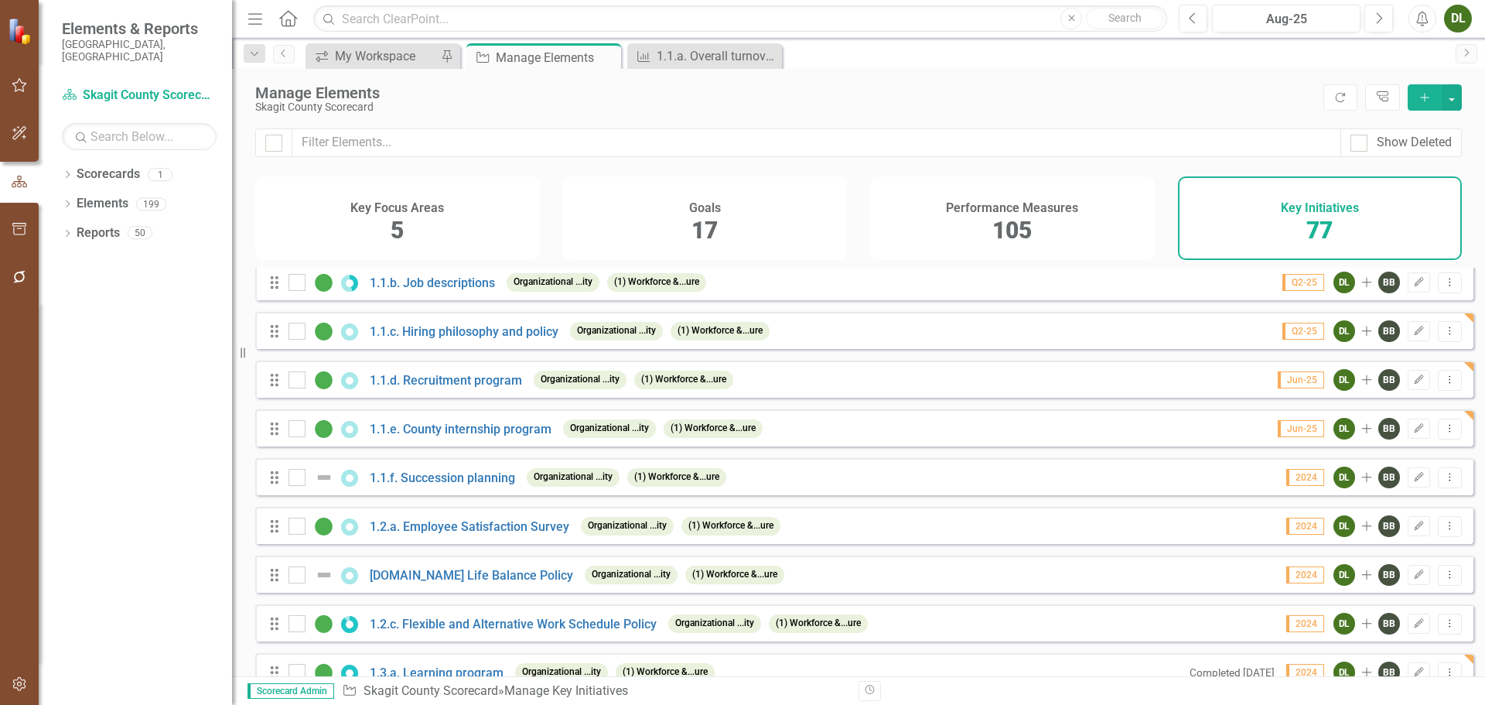
scroll to position [155, 0]
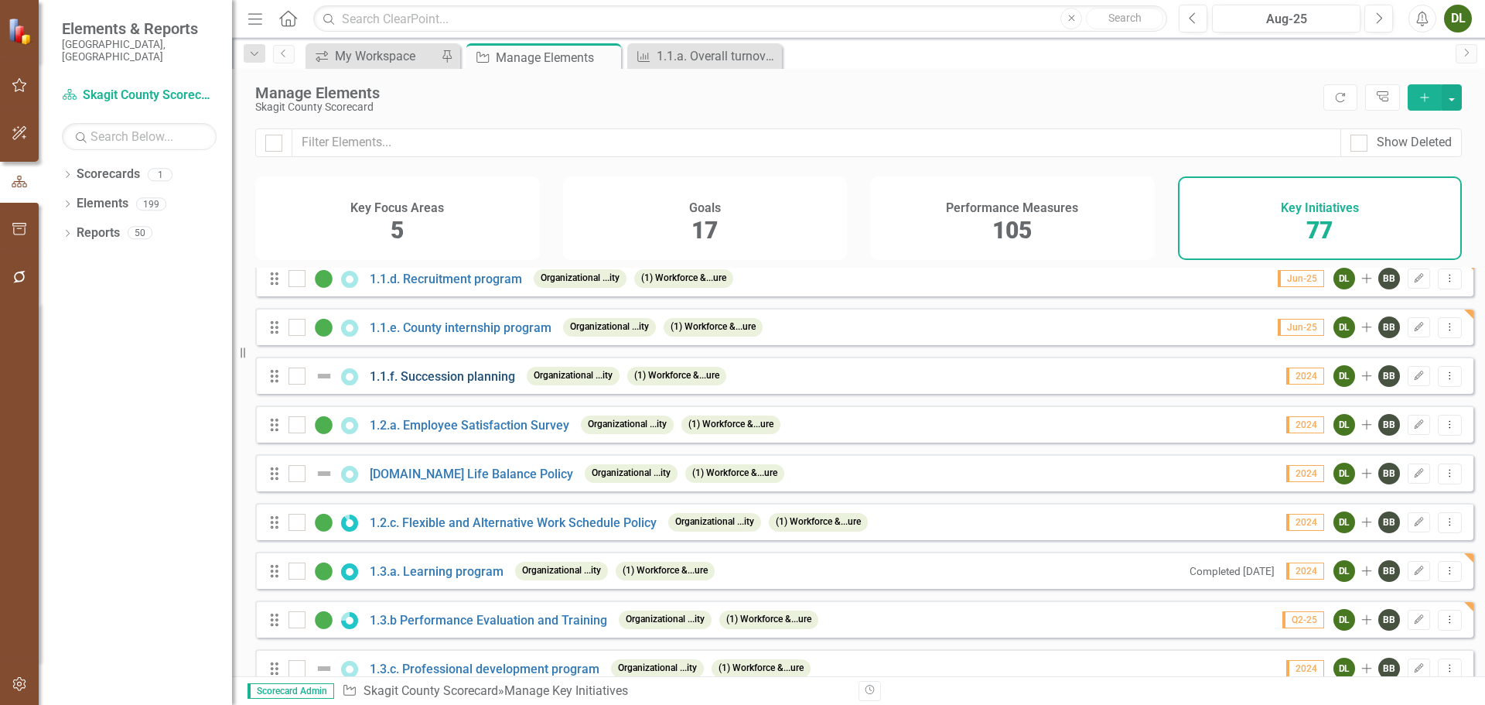
click at [443, 384] on link "1.1.f. Succession planning" at bounding box center [442, 376] width 145 height 15
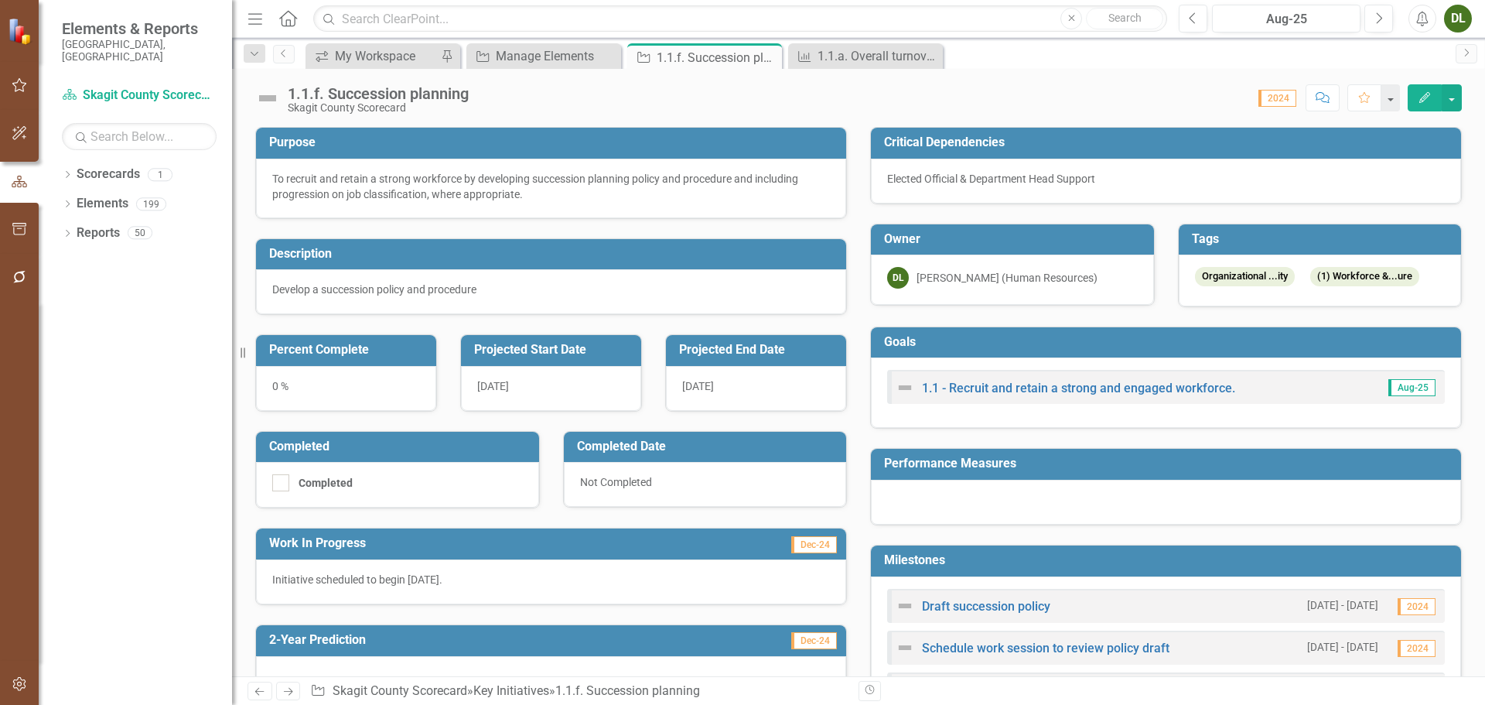
click at [1428, 102] on icon "Edit" at bounding box center [1425, 97] width 14 height 11
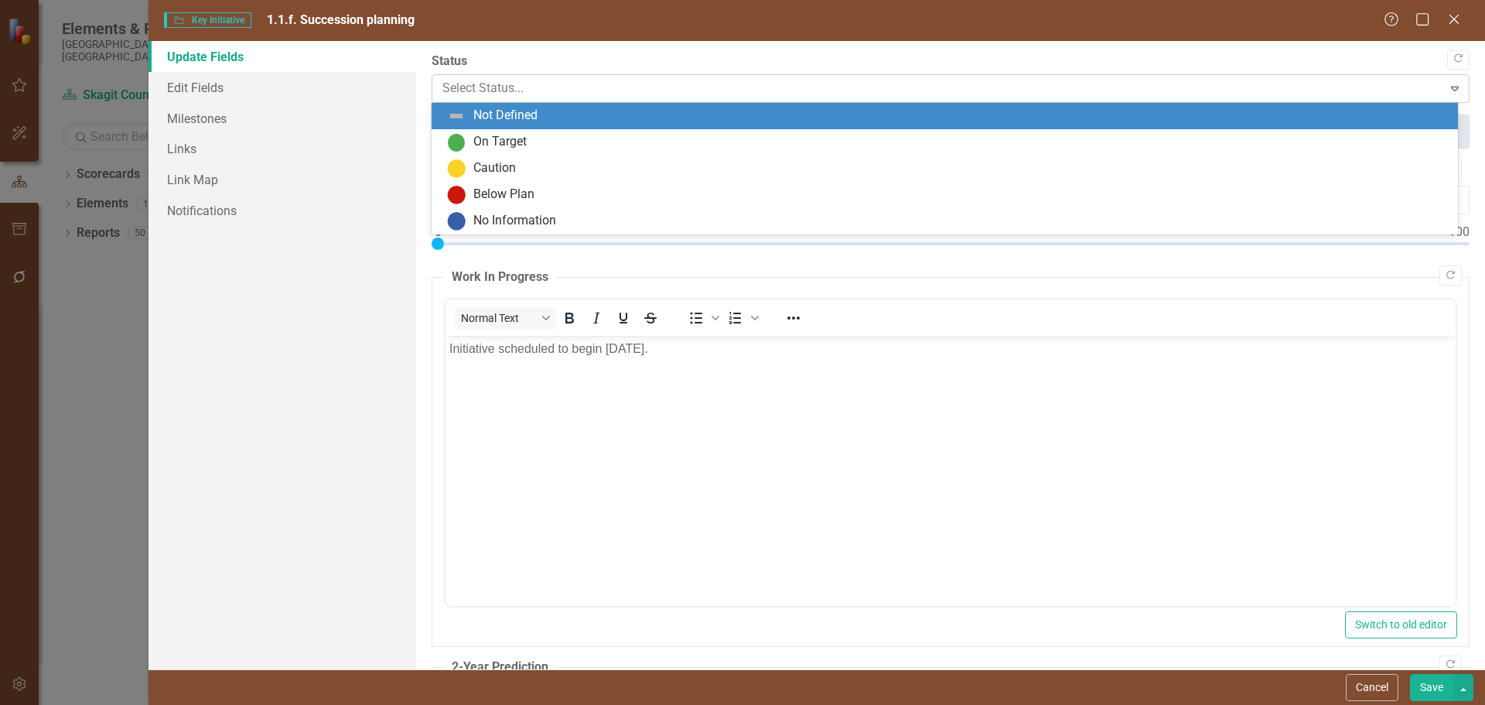
click at [512, 98] on div at bounding box center [937, 88] width 991 height 21
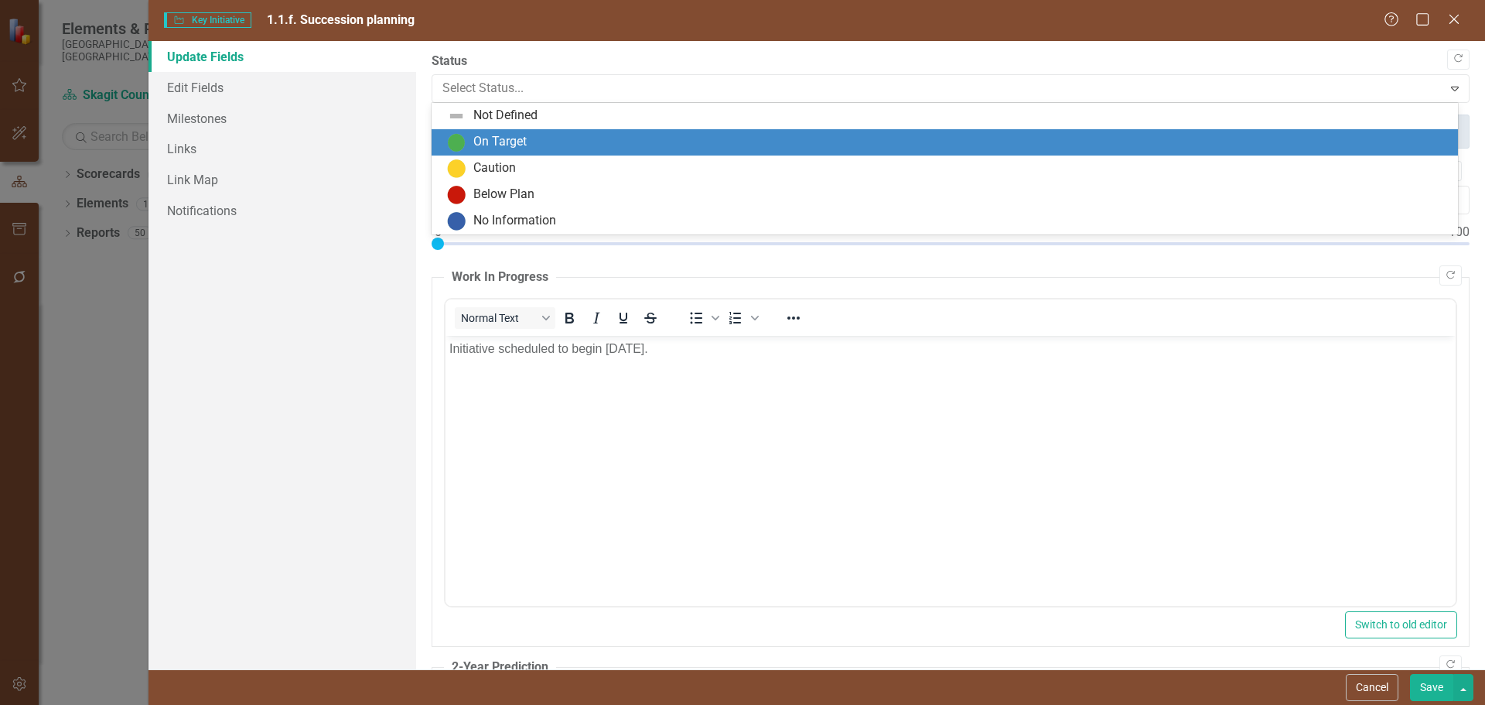
click at [507, 147] on div "On Target" at bounding box center [499, 142] width 53 height 18
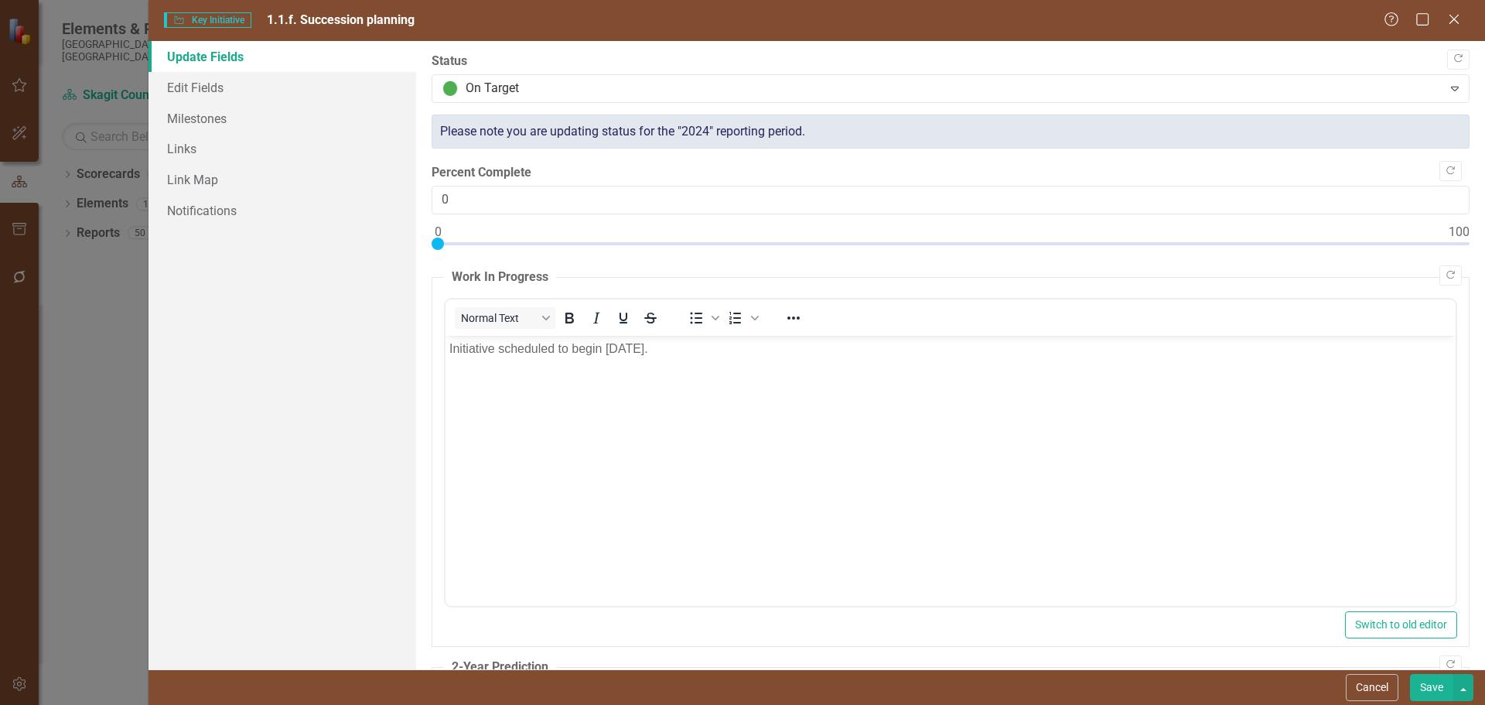
click at [1429, 691] on button "Save" at bounding box center [1431, 687] width 43 height 27
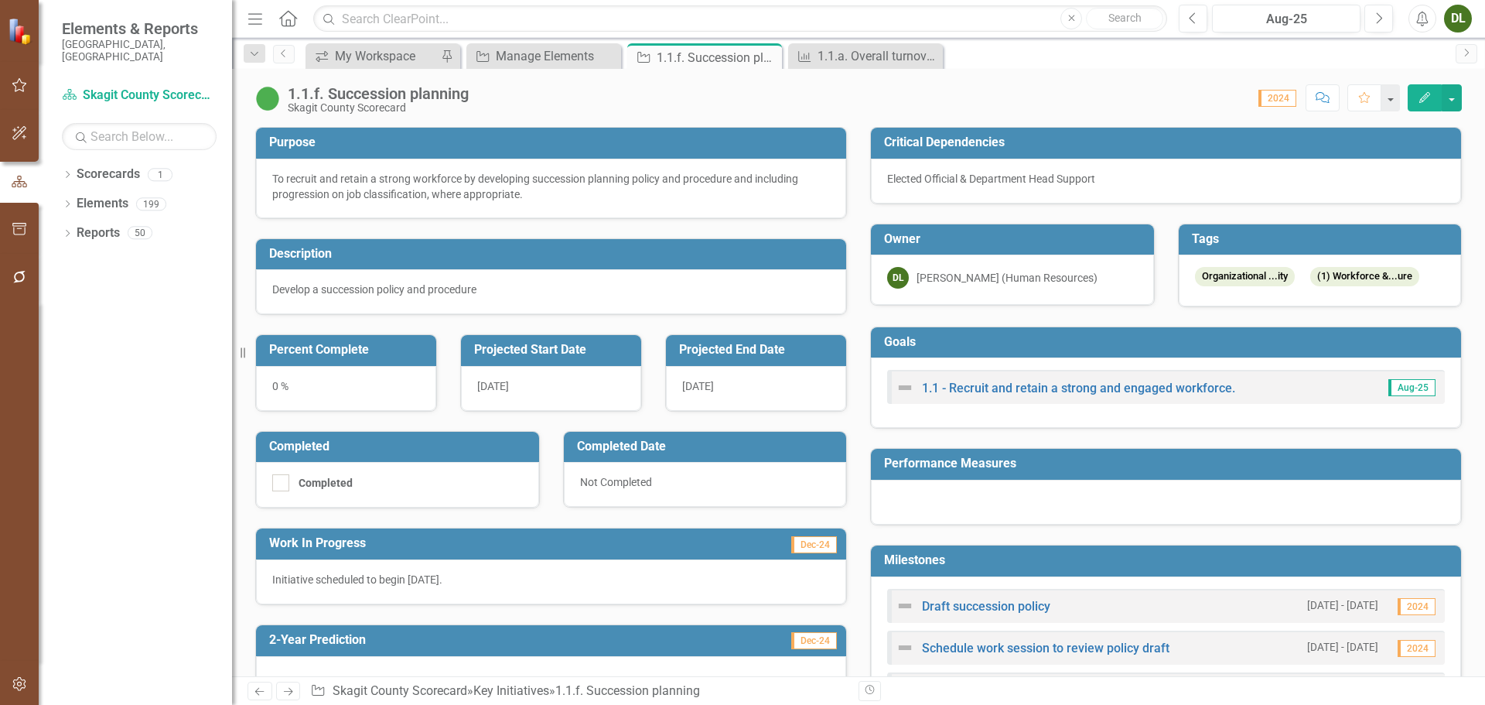
click at [1275, 104] on span "2024" at bounding box center [1277, 98] width 38 height 17
click at [766, 52] on icon "Close" at bounding box center [767, 57] width 15 height 12
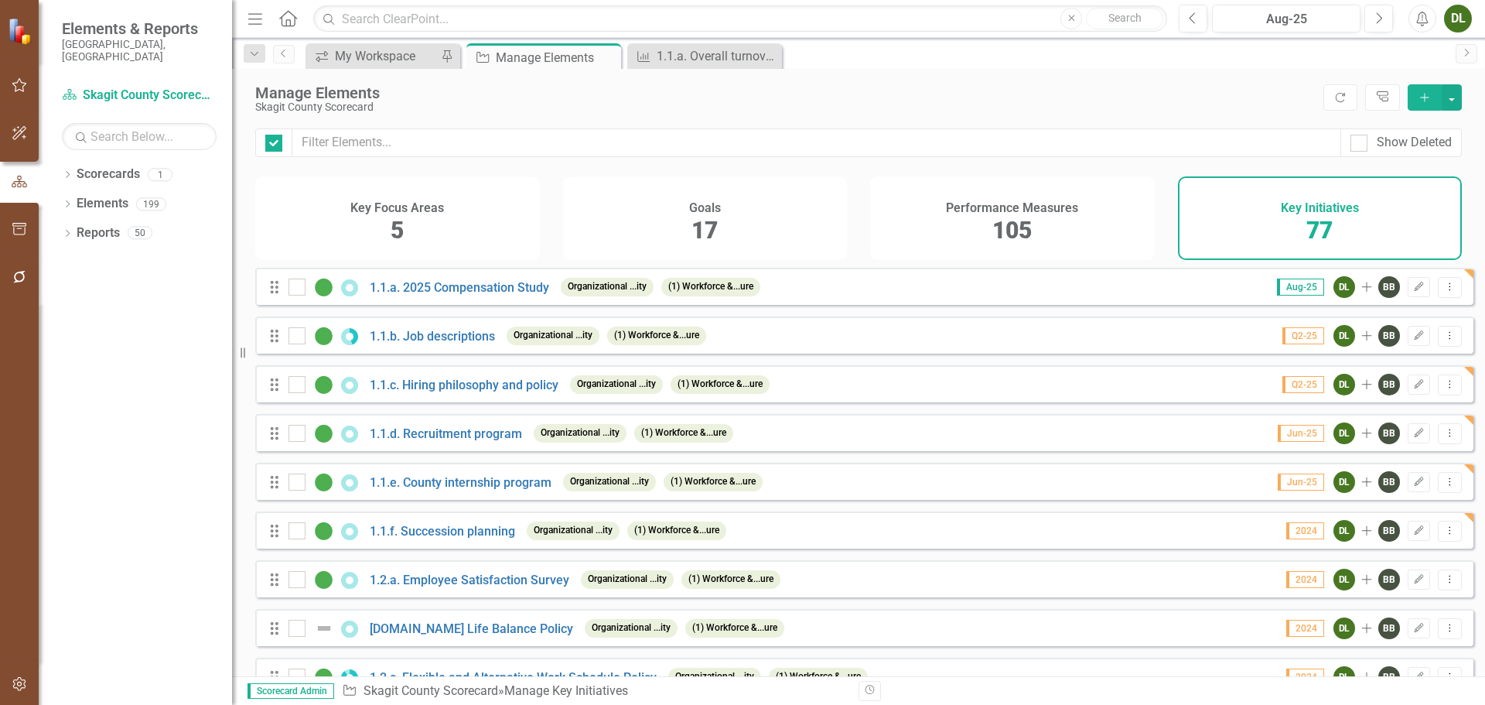
checkbox input "false"
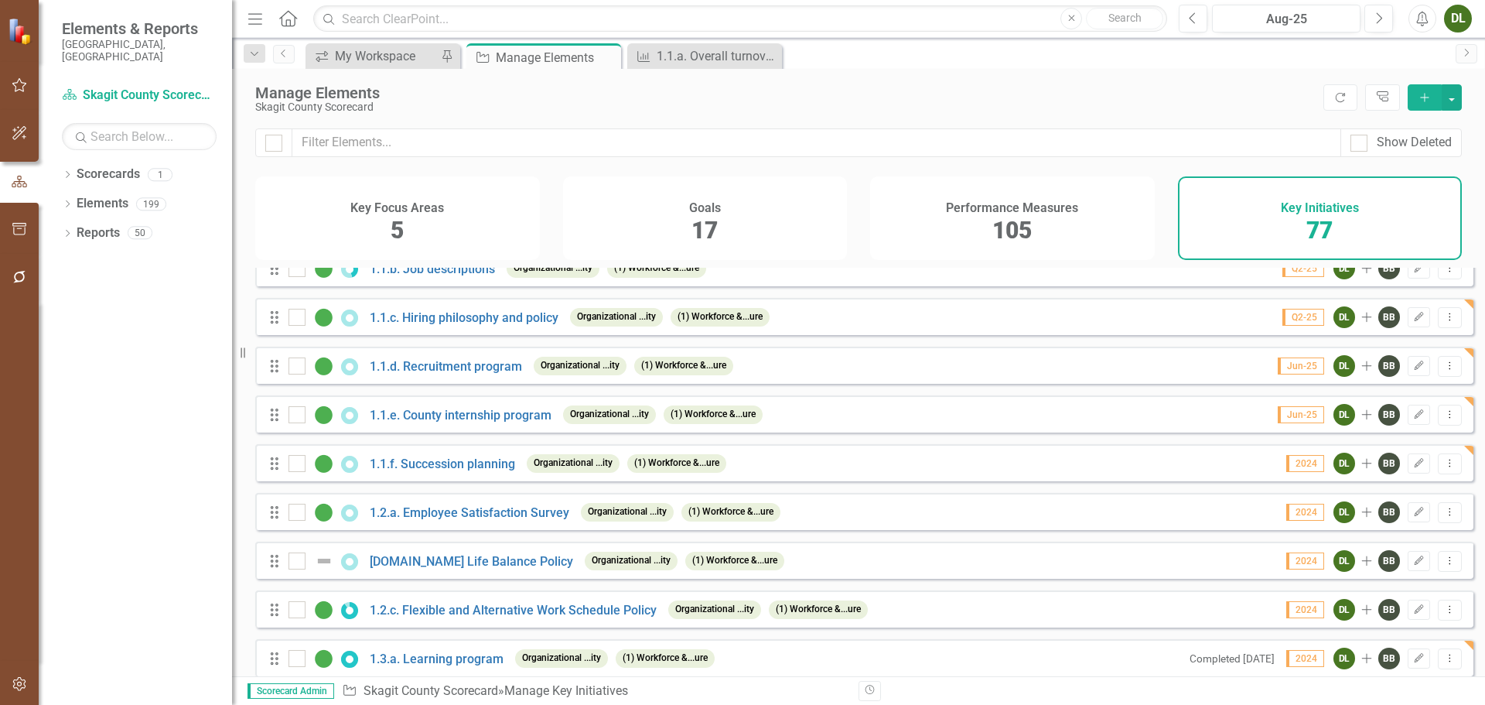
scroll to position [155, 0]
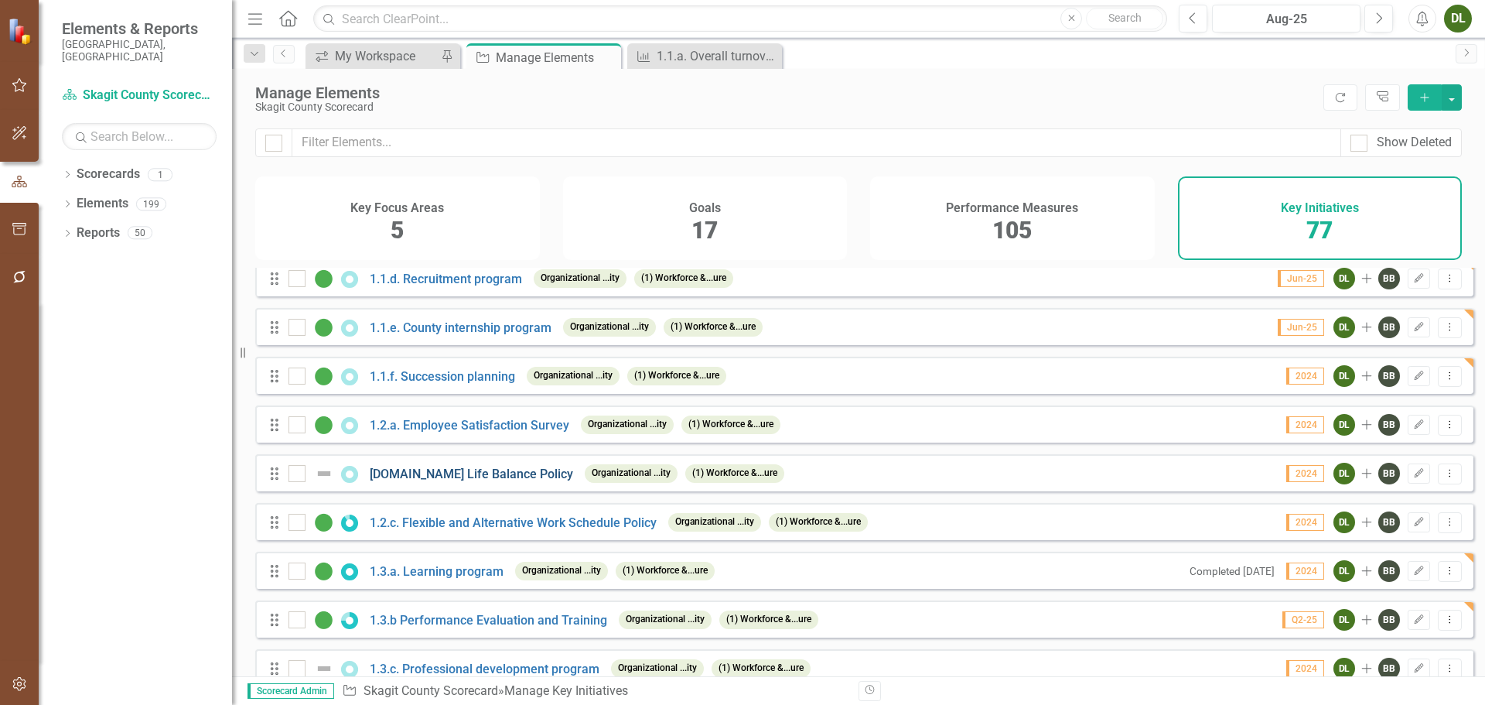
click at [479, 481] on link "[DOMAIN_NAME] Life Balance Policy" at bounding box center [471, 473] width 203 height 15
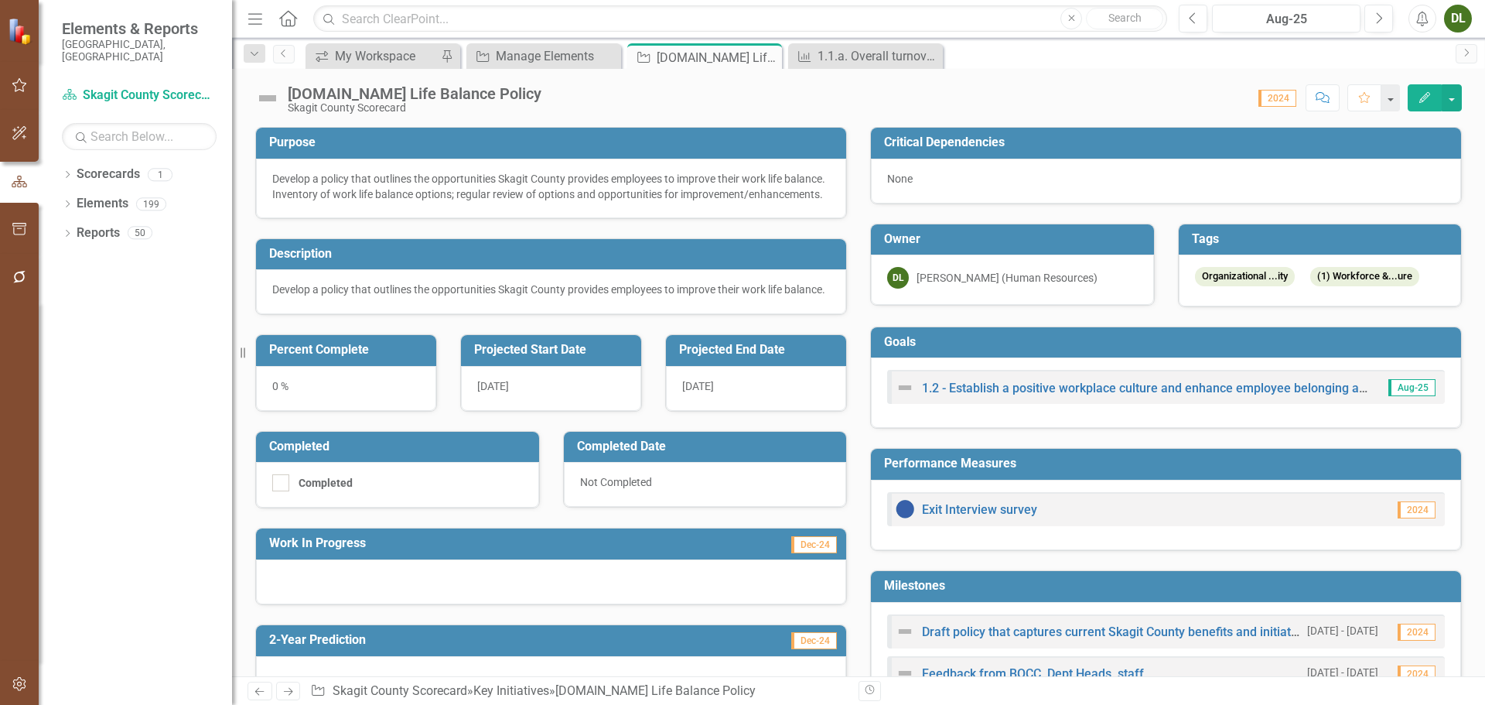
click at [1431, 94] on icon "Edit" at bounding box center [1425, 97] width 14 height 11
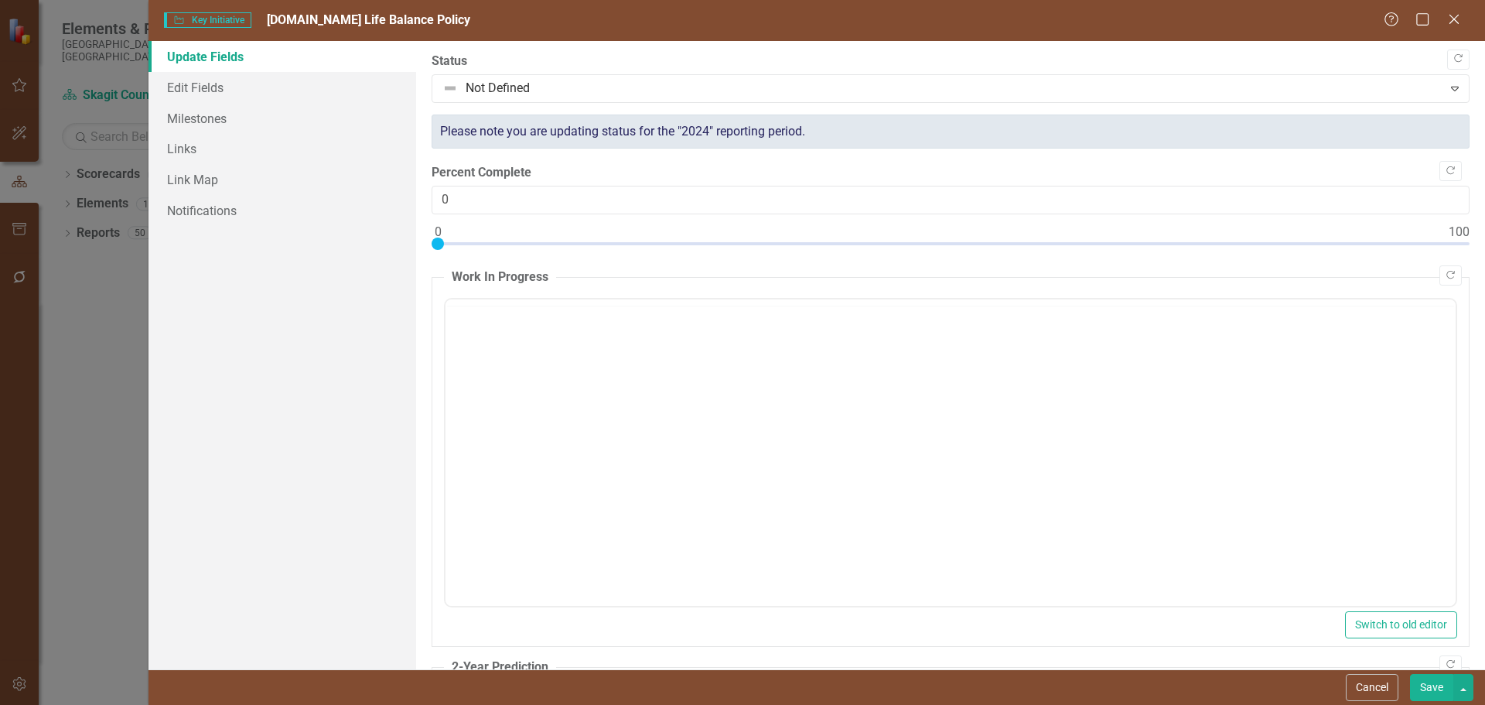
type input "0"
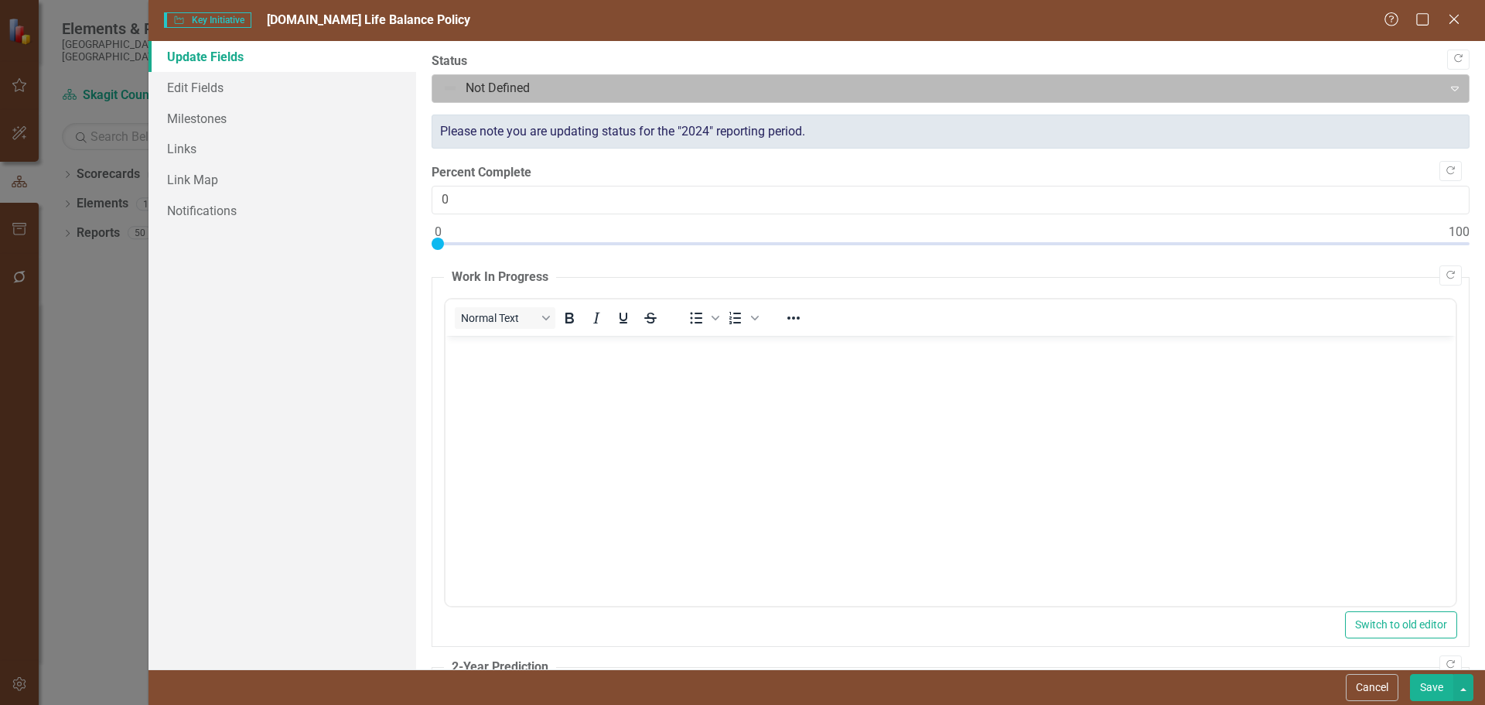
drag, startPoint x: 607, startPoint y: 87, endPoint x: 608, endPoint y: 94, distance: 7.8
click at [608, 87] on div at bounding box center [937, 88] width 991 height 21
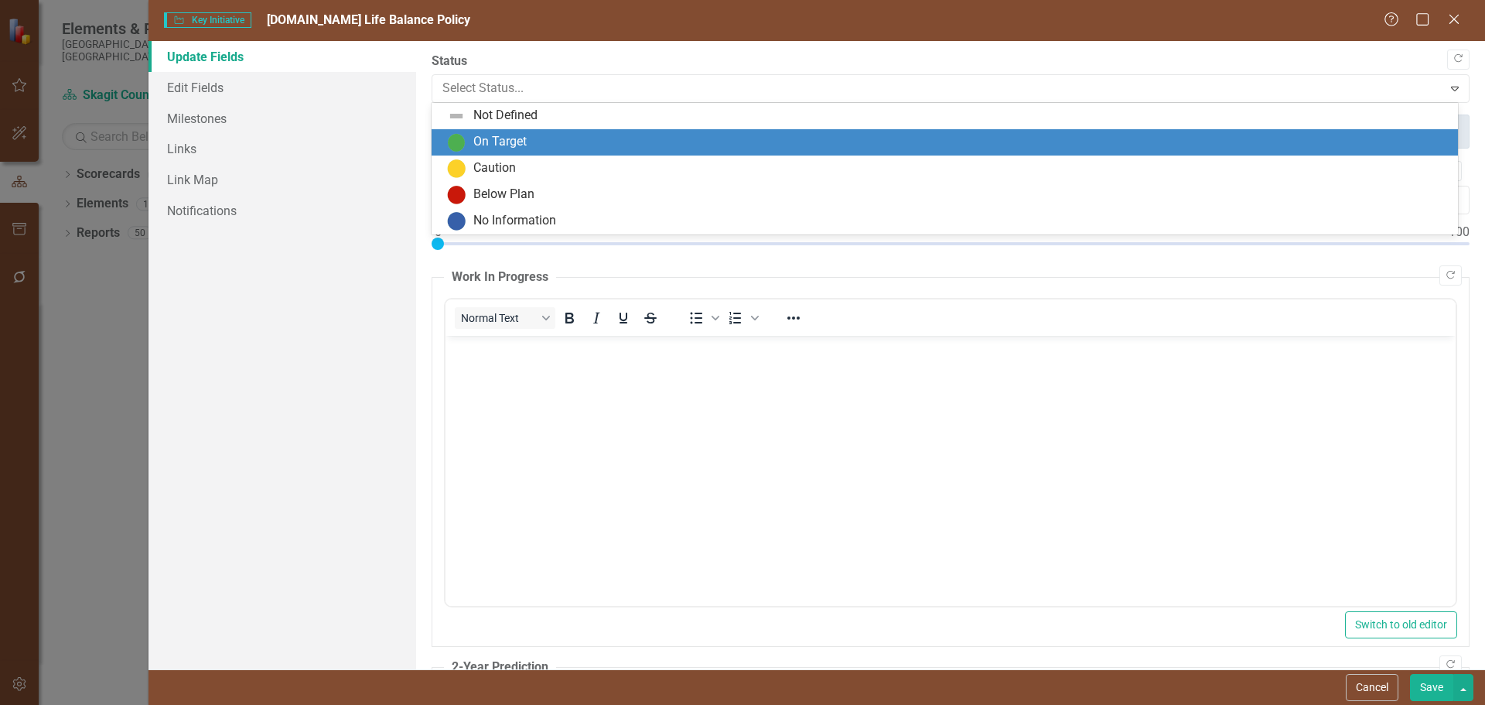
click at [595, 129] on div "On Target" at bounding box center [945, 142] width 1026 height 26
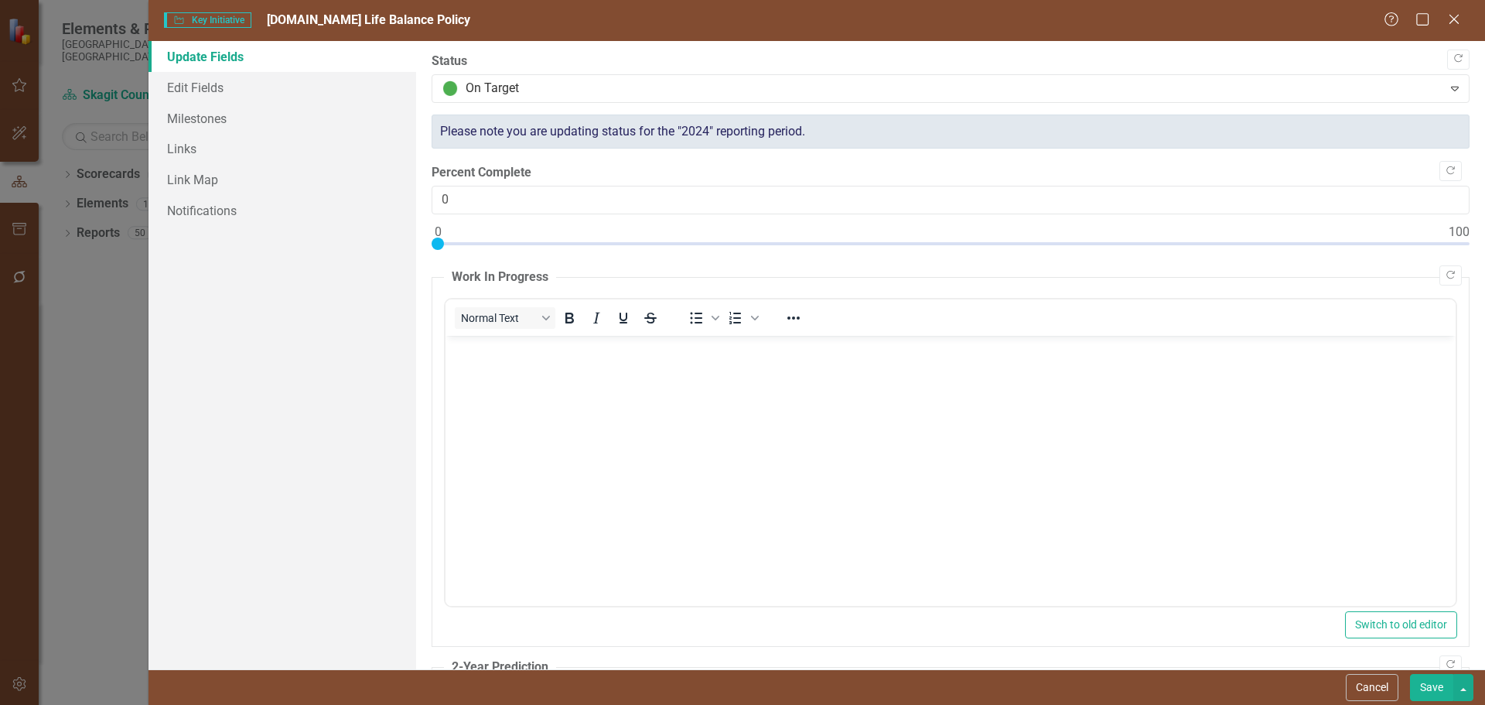
click at [1427, 683] on button "Save" at bounding box center [1431, 687] width 43 height 27
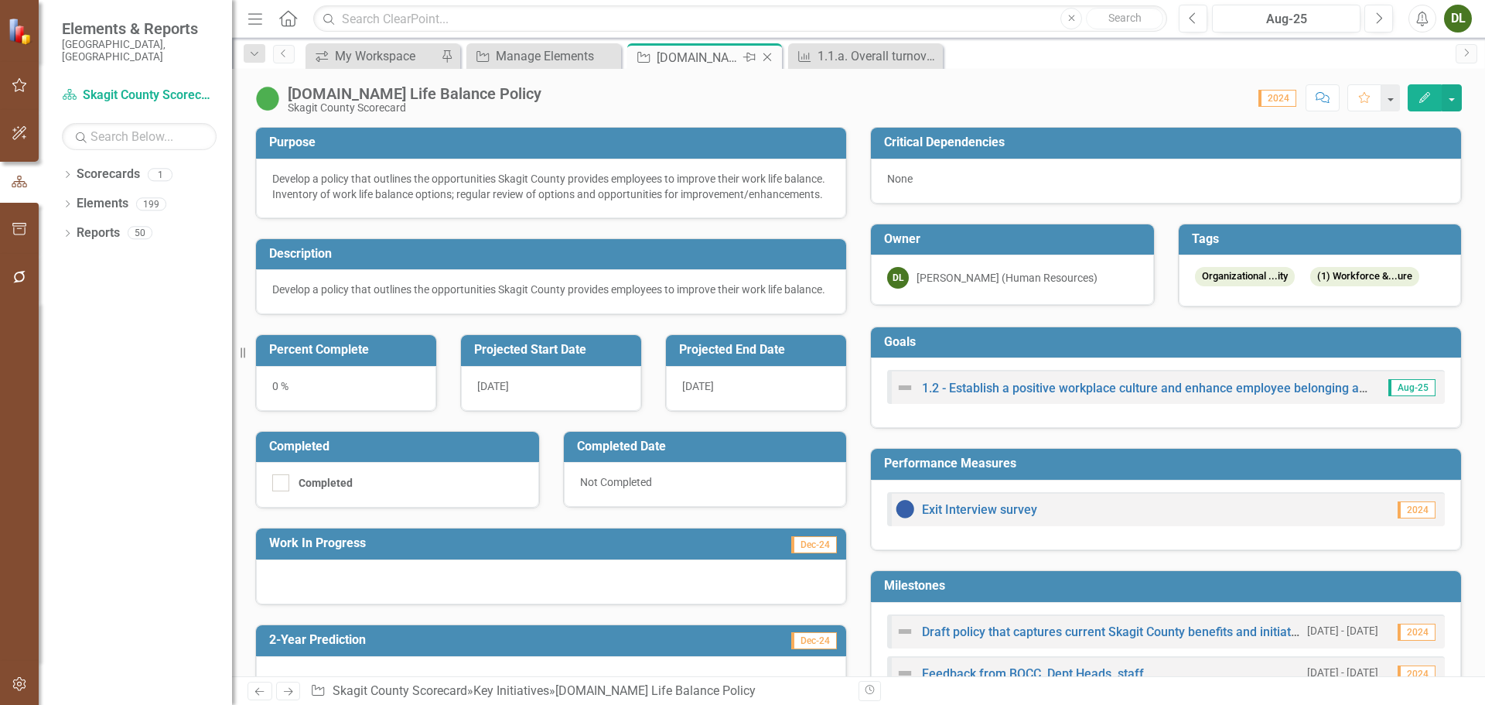
click at [767, 57] on icon at bounding box center [767, 57] width 9 height 9
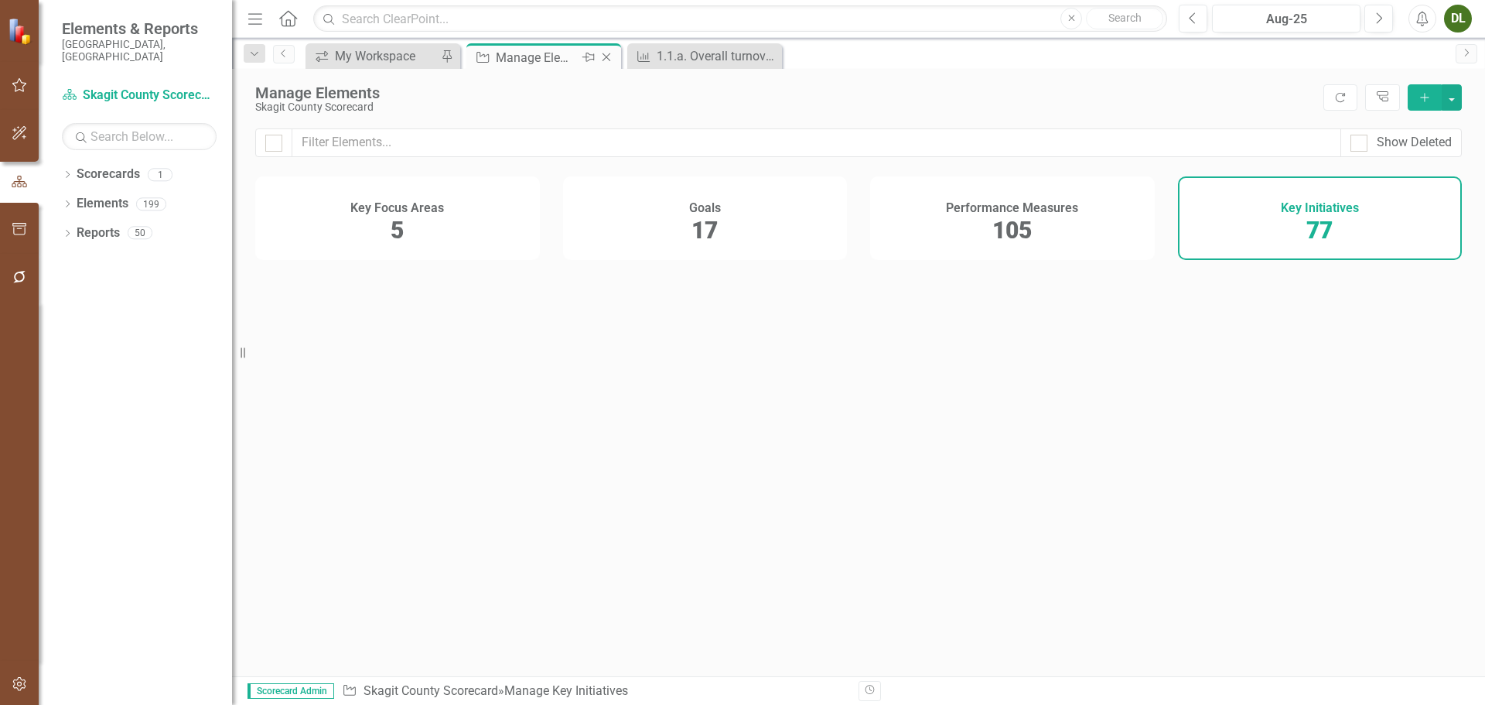
click at [554, 59] on div "Manage Elements" at bounding box center [537, 57] width 83 height 19
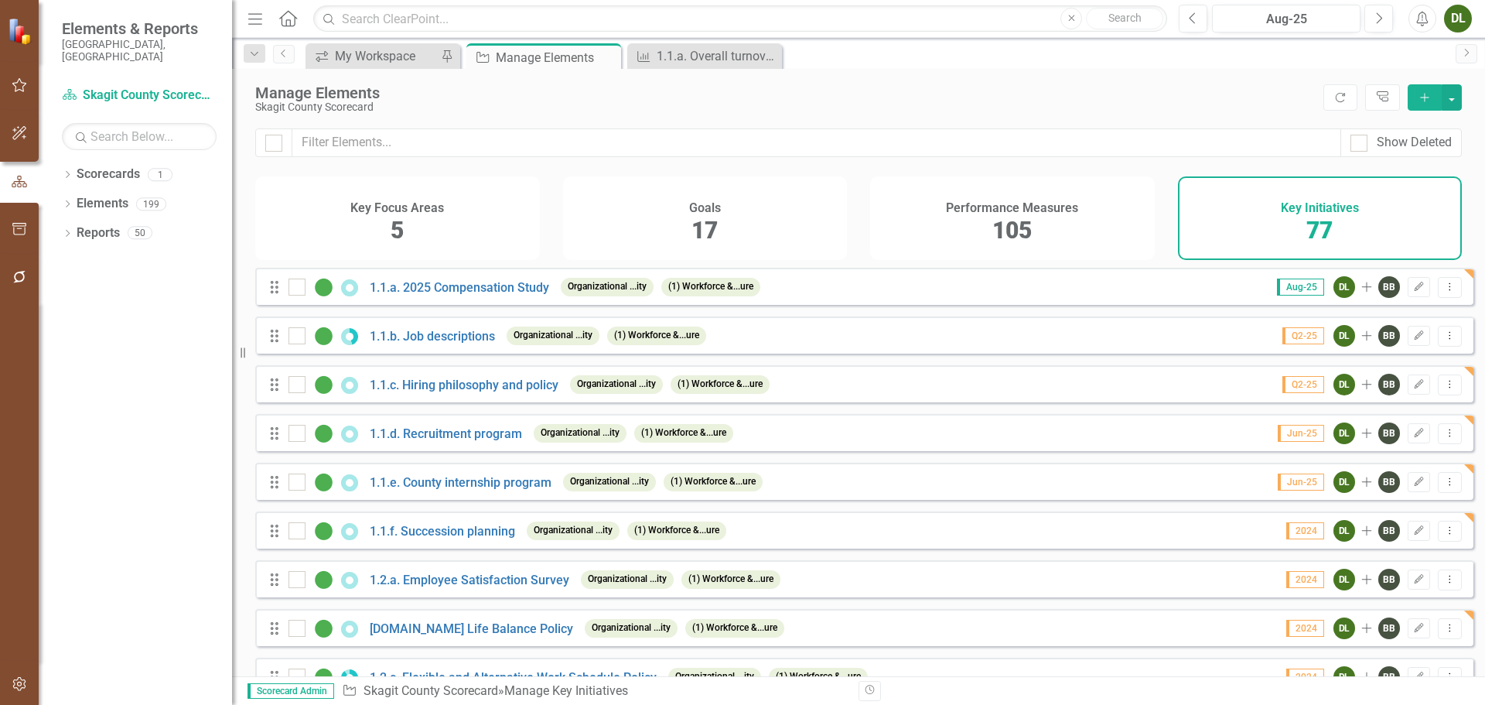
checkbox input "false"
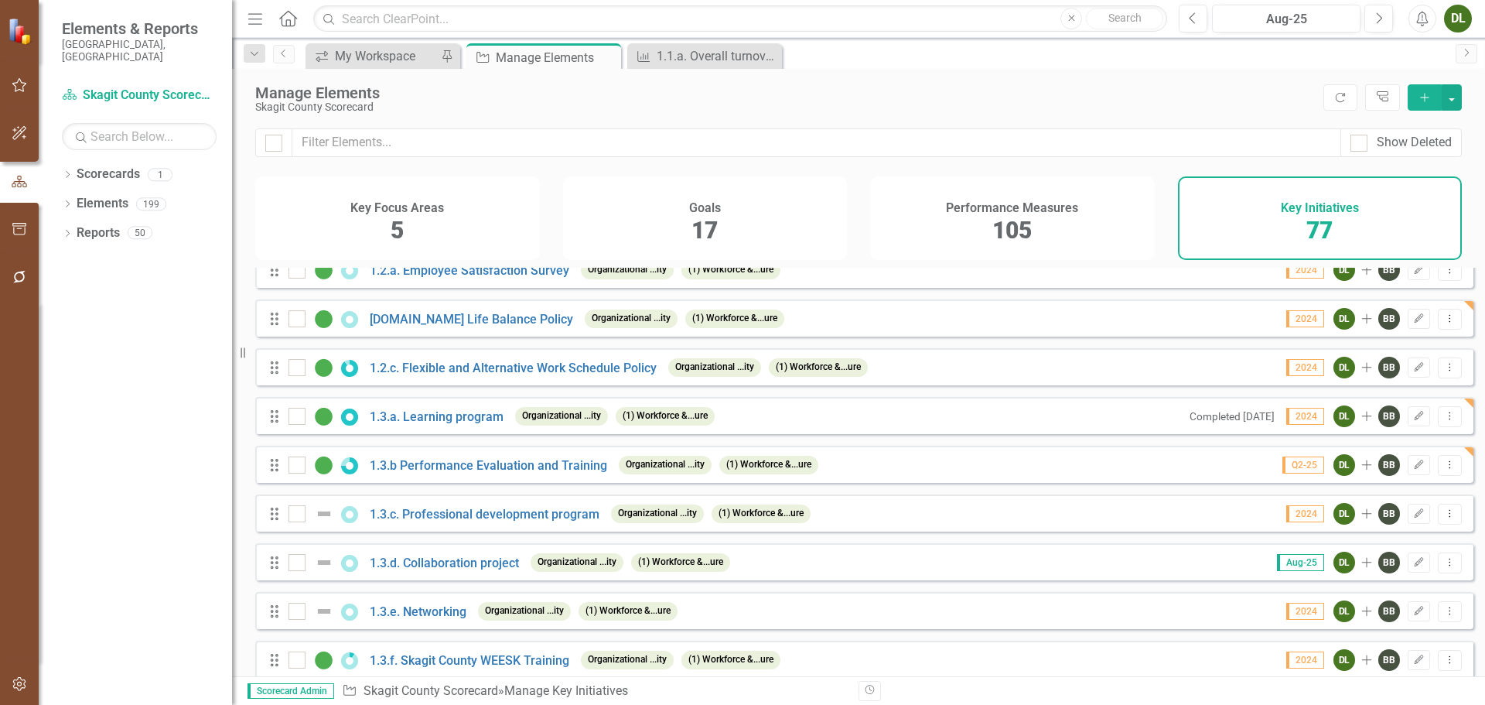
scroll to position [387, 0]
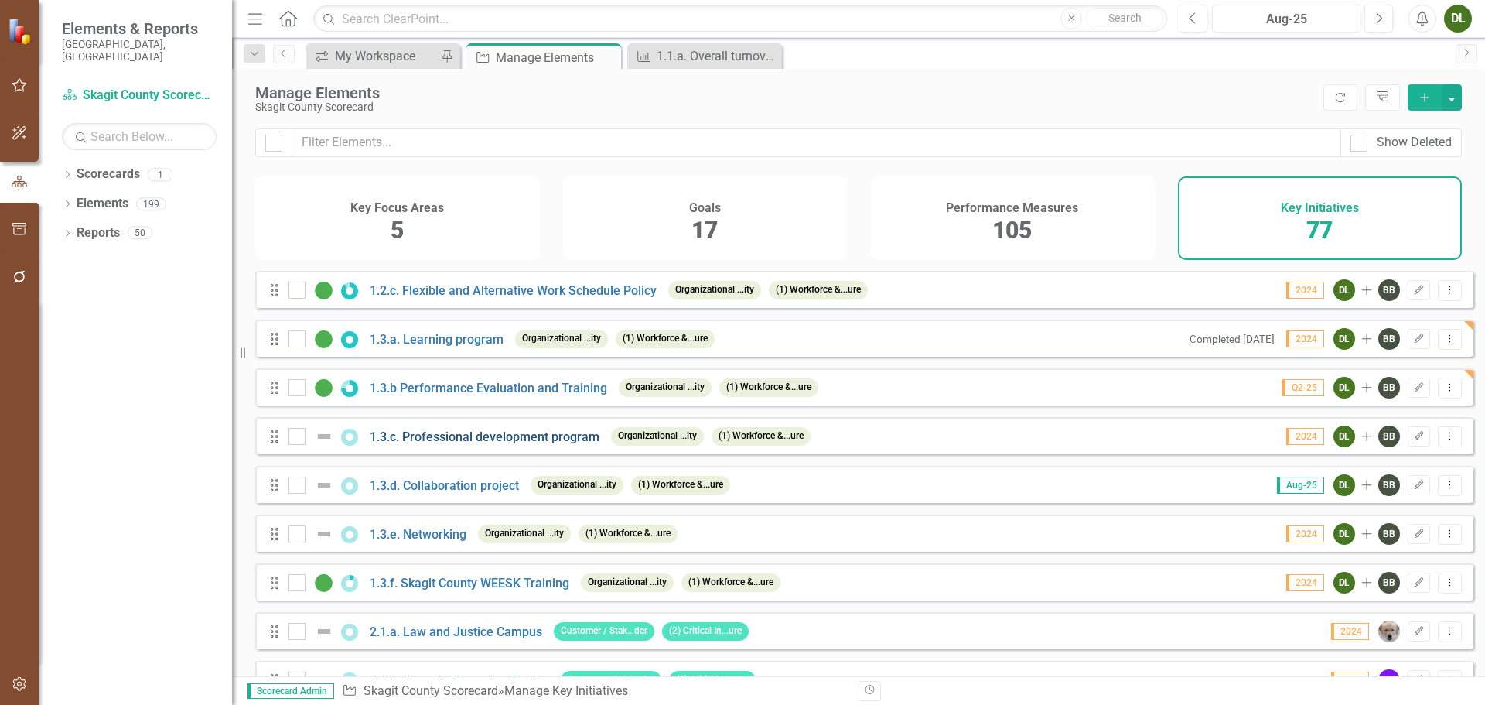
click at [480, 444] on link "1.3.c. Professional development program" at bounding box center [485, 436] width 230 height 15
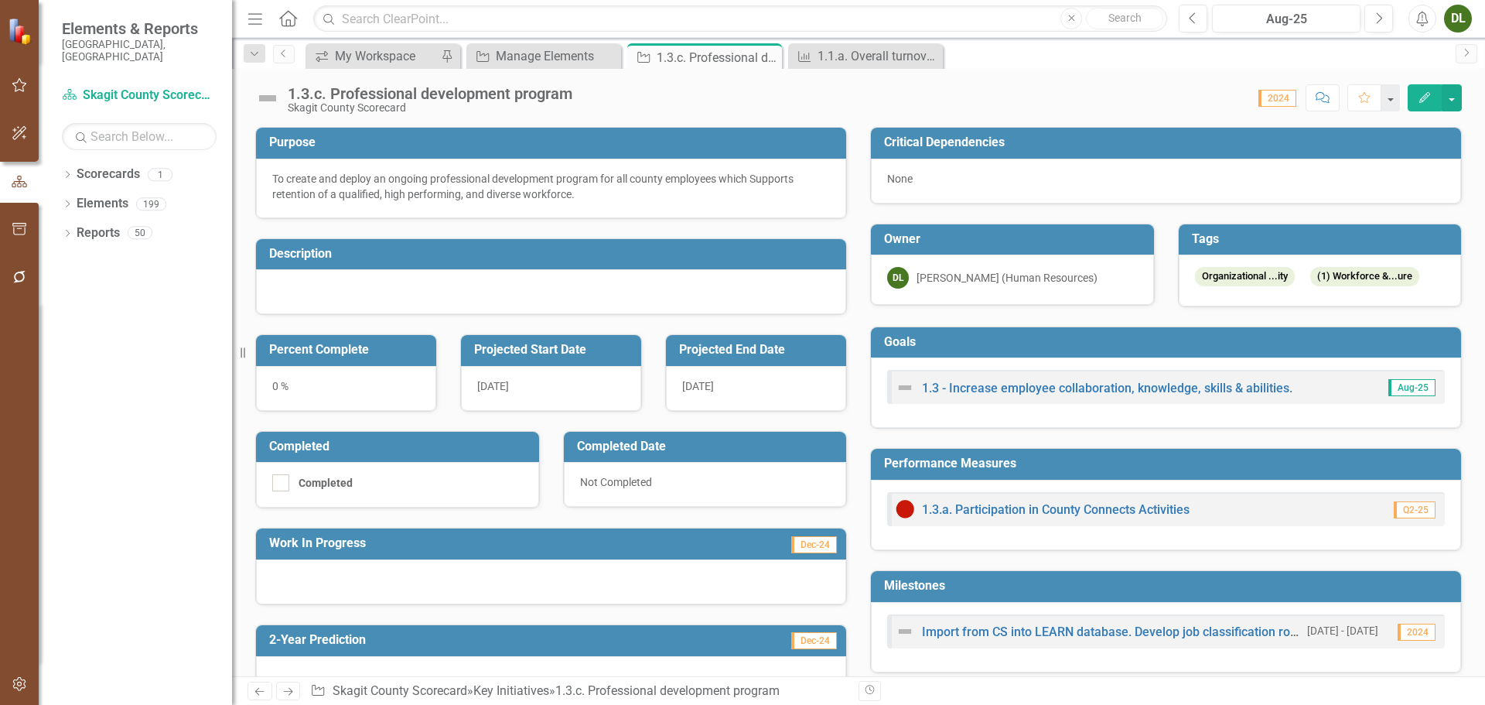
scroll to position [221, 0]
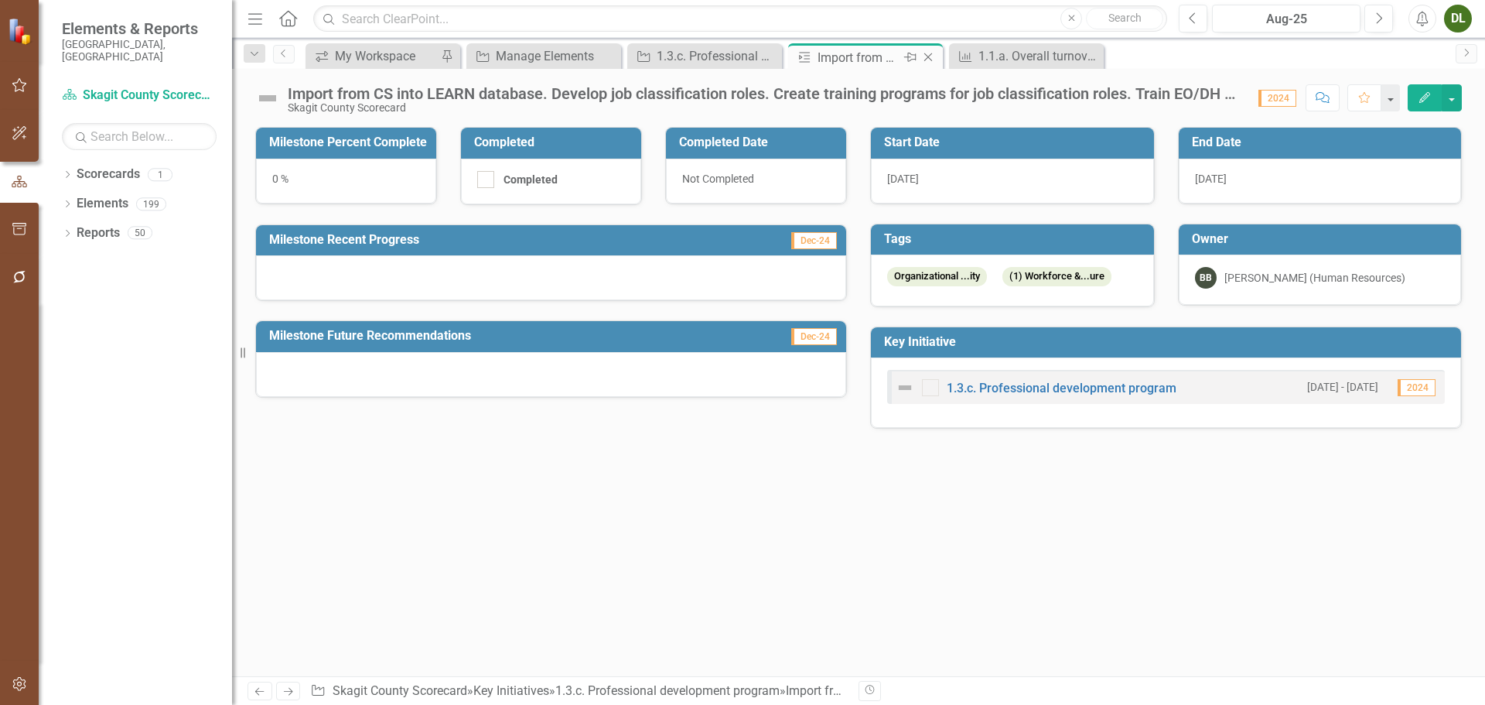
click at [930, 56] on icon at bounding box center [928, 57] width 9 height 9
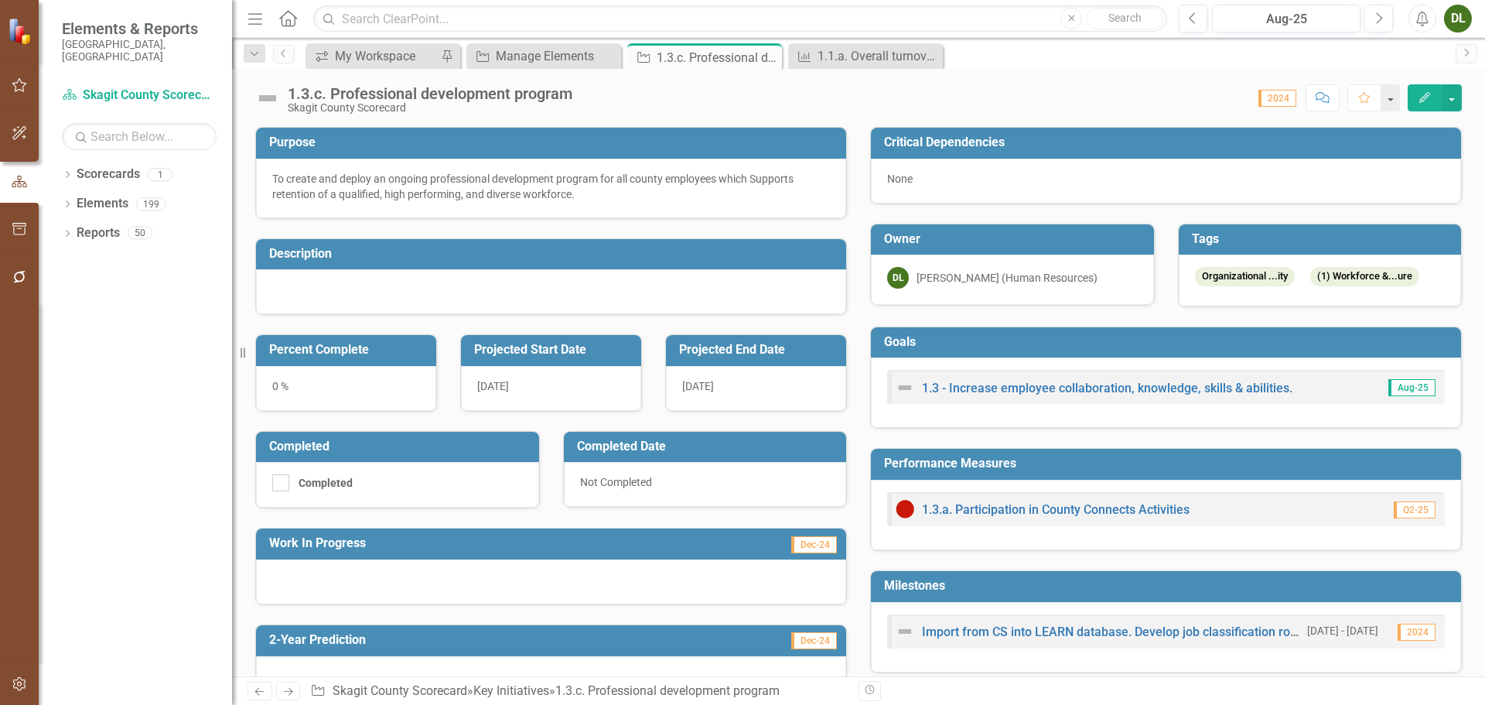
click at [516, 288] on div at bounding box center [551, 291] width 590 height 45
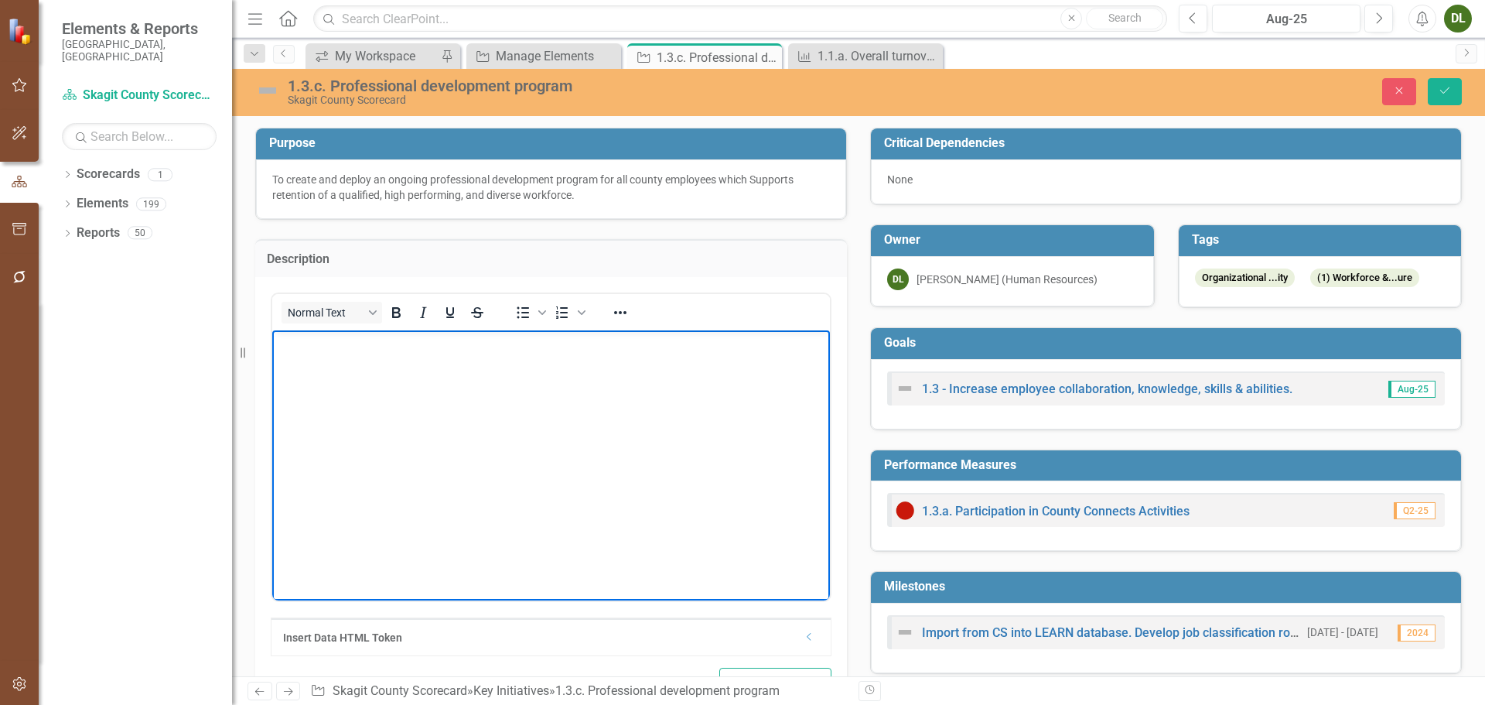
click at [521, 361] on body "Rich Text Area. Press ALT-0 for help." at bounding box center [551, 445] width 558 height 232
click at [1449, 97] on button "Save" at bounding box center [1445, 91] width 34 height 27
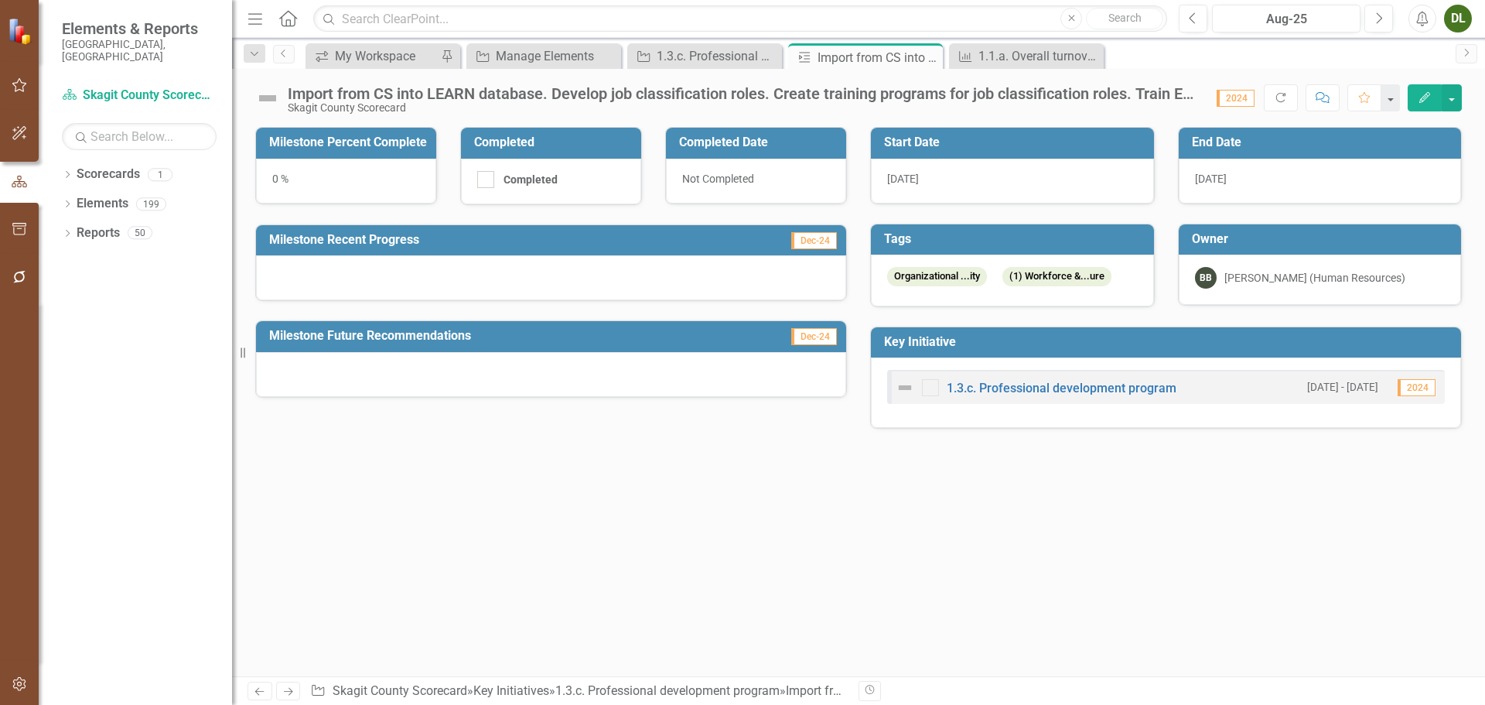
click at [1418, 97] on icon "Edit" at bounding box center [1425, 97] width 14 height 11
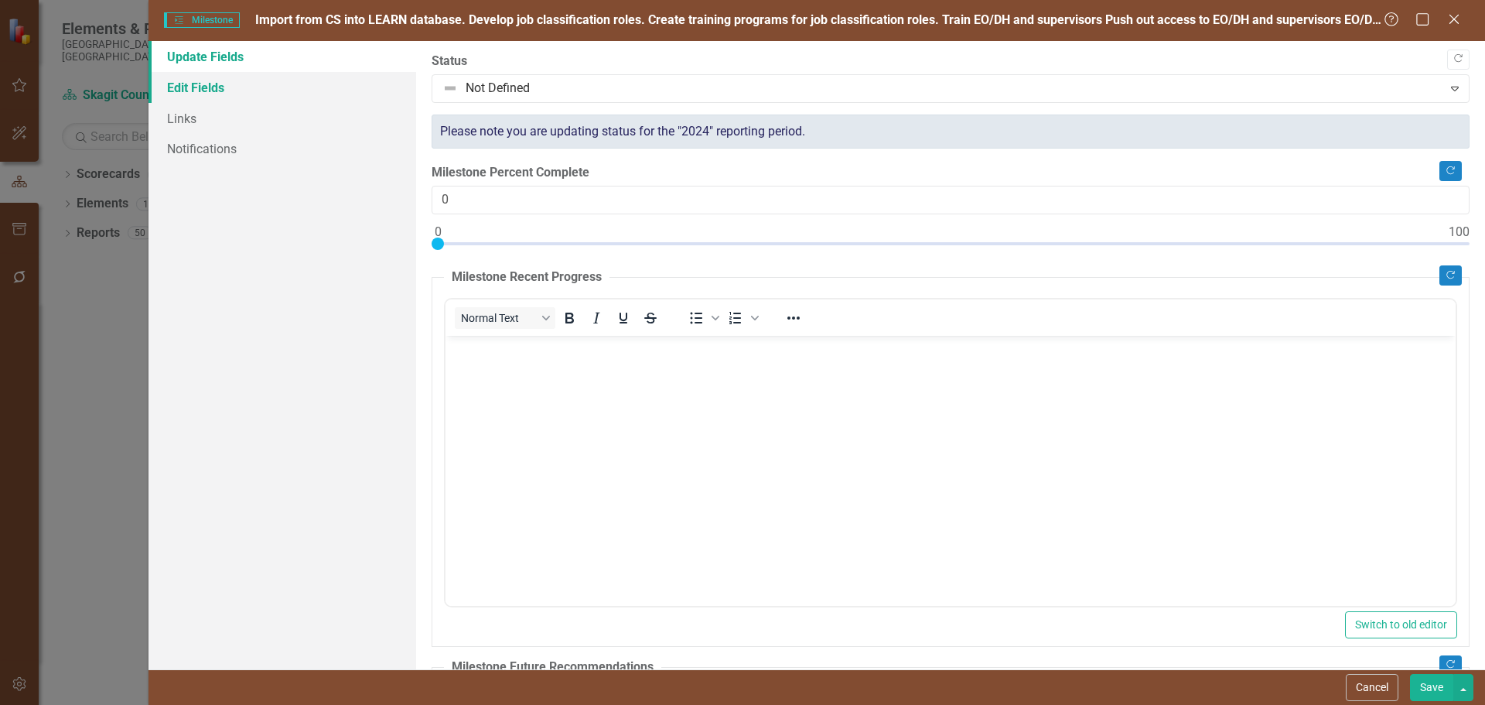
click at [216, 81] on link "Edit Fields" at bounding box center [282, 87] width 268 height 31
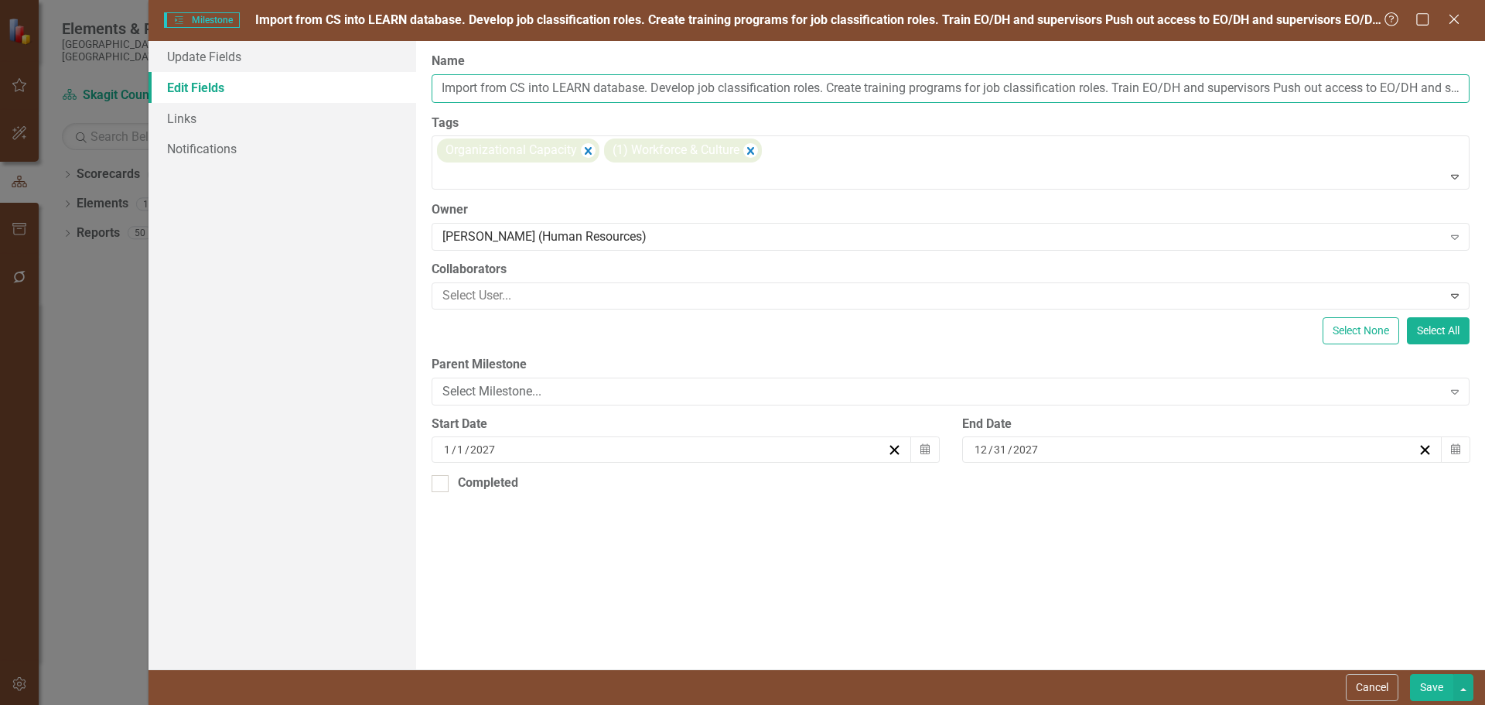
click at [1237, 88] on input "Import from CS into LEARN database. Develop job classification roles. Create tr…" at bounding box center [951, 88] width 1038 height 29
click at [1371, 691] on button "Cancel" at bounding box center [1372, 687] width 53 height 27
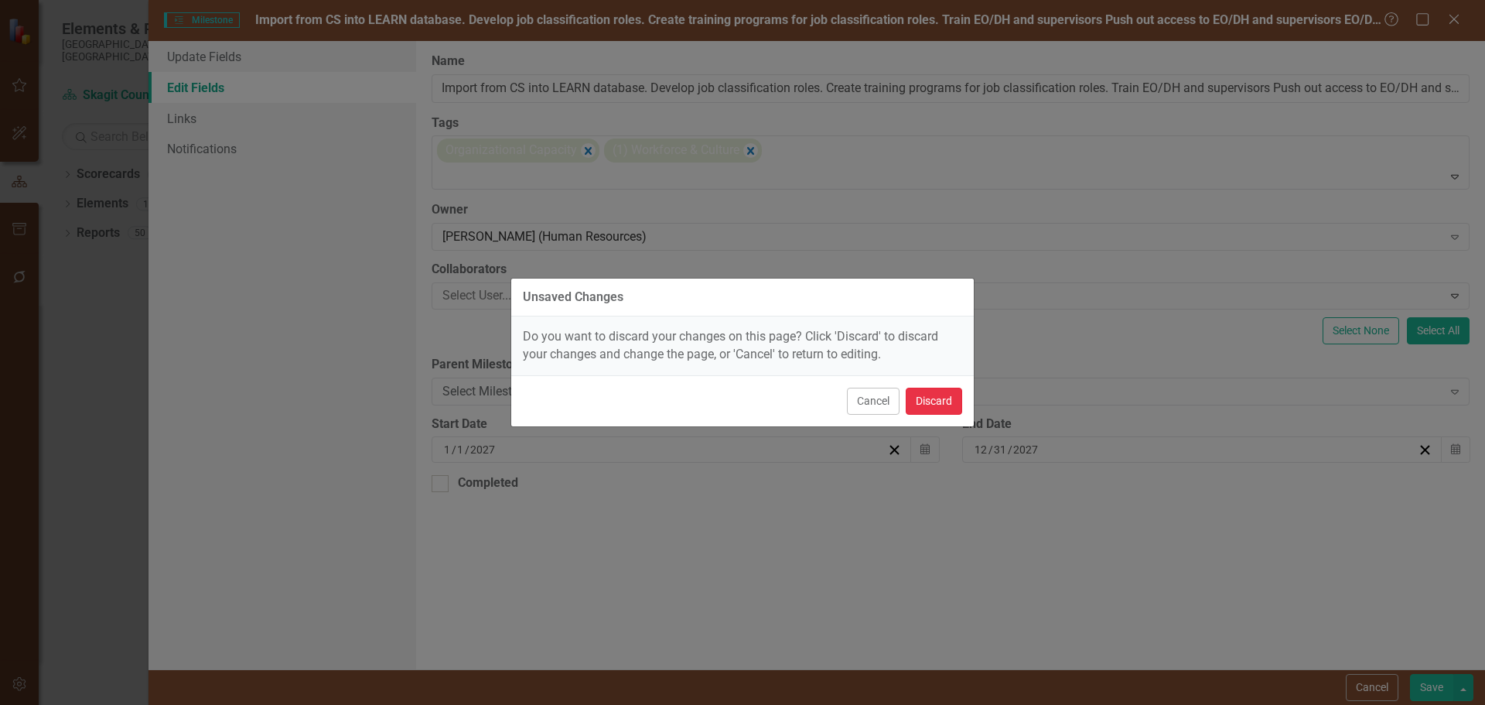
click at [923, 408] on button "Discard" at bounding box center [934, 400] width 56 height 27
type input "Import from CS into LEARN database. Develop job classification roles. Create tr…"
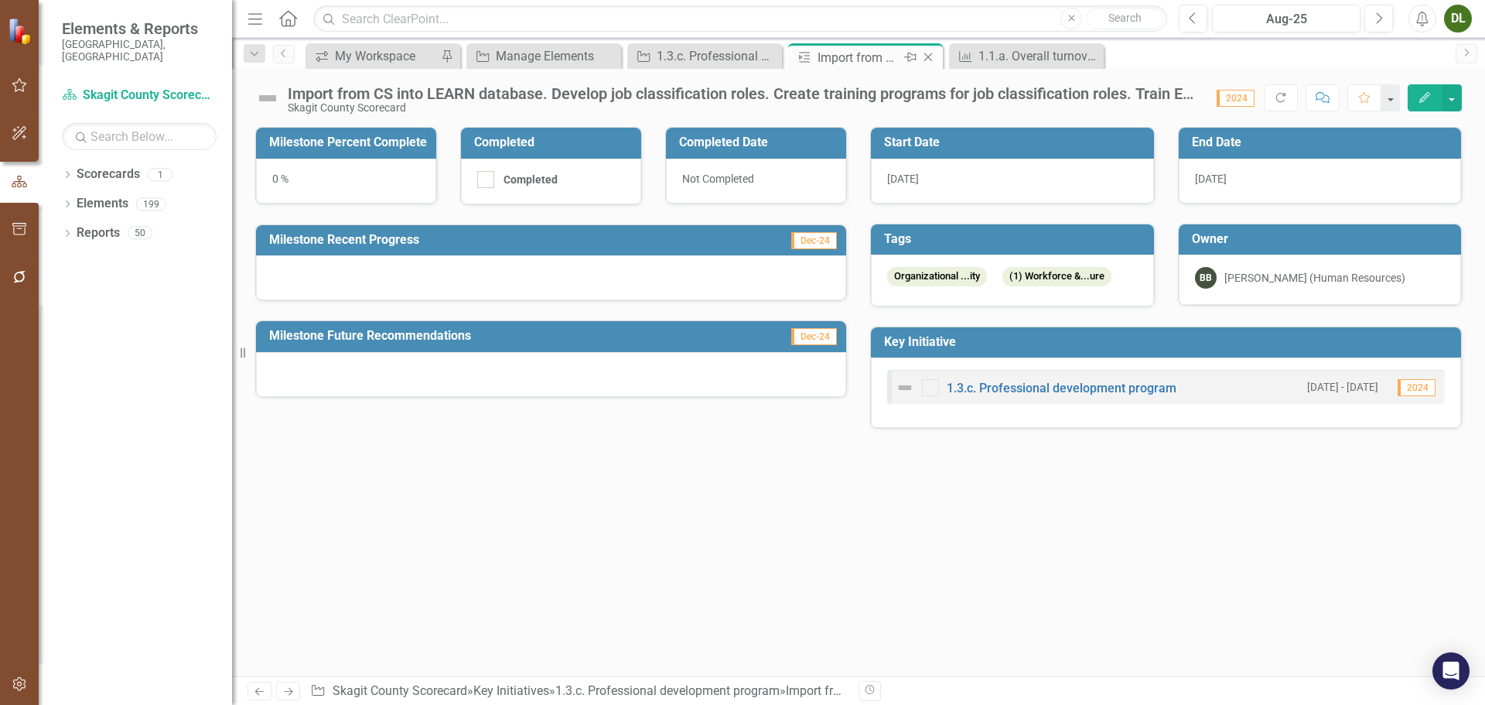
click at [934, 53] on icon "Close" at bounding box center [927, 57] width 15 height 12
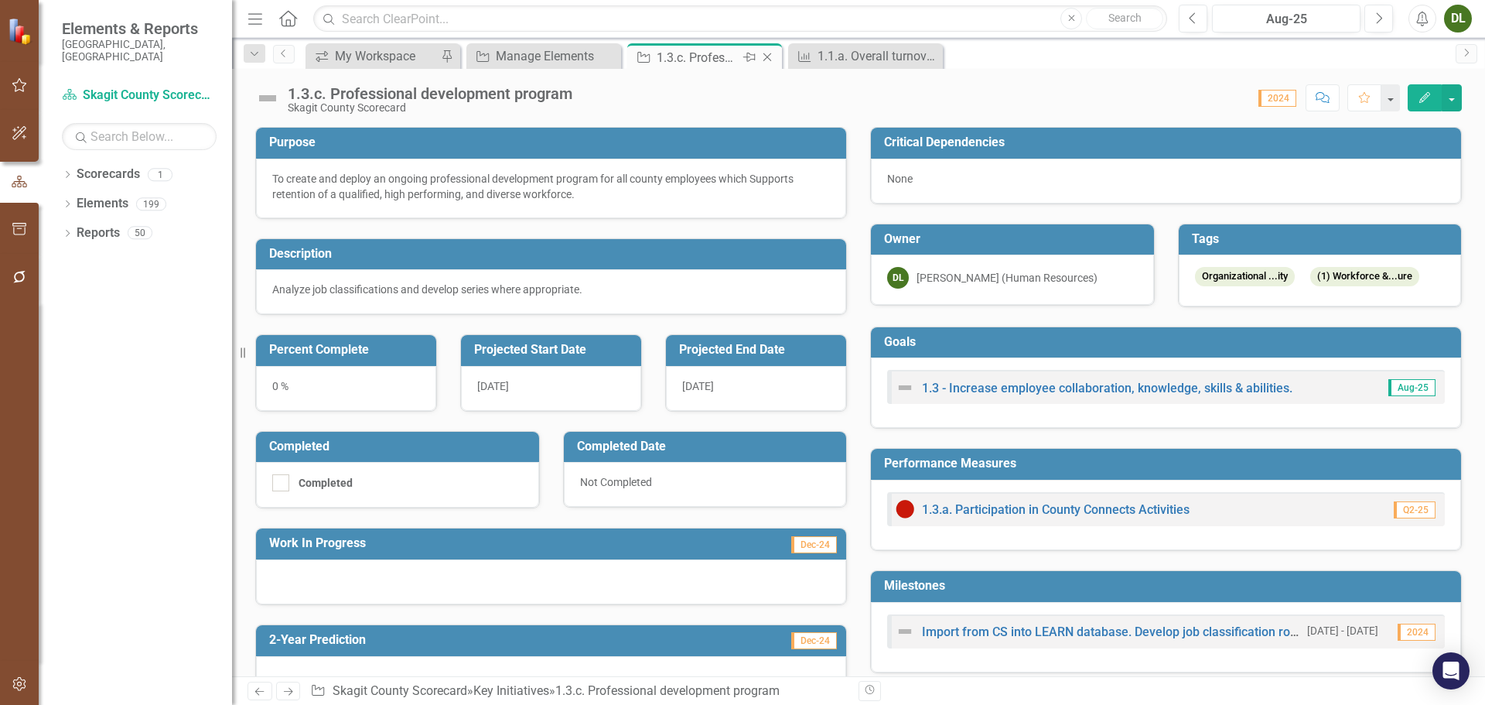
click at [719, 56] on div "1.3.c. Professional development program" at bounding box center [698, 57] width 83 height 19
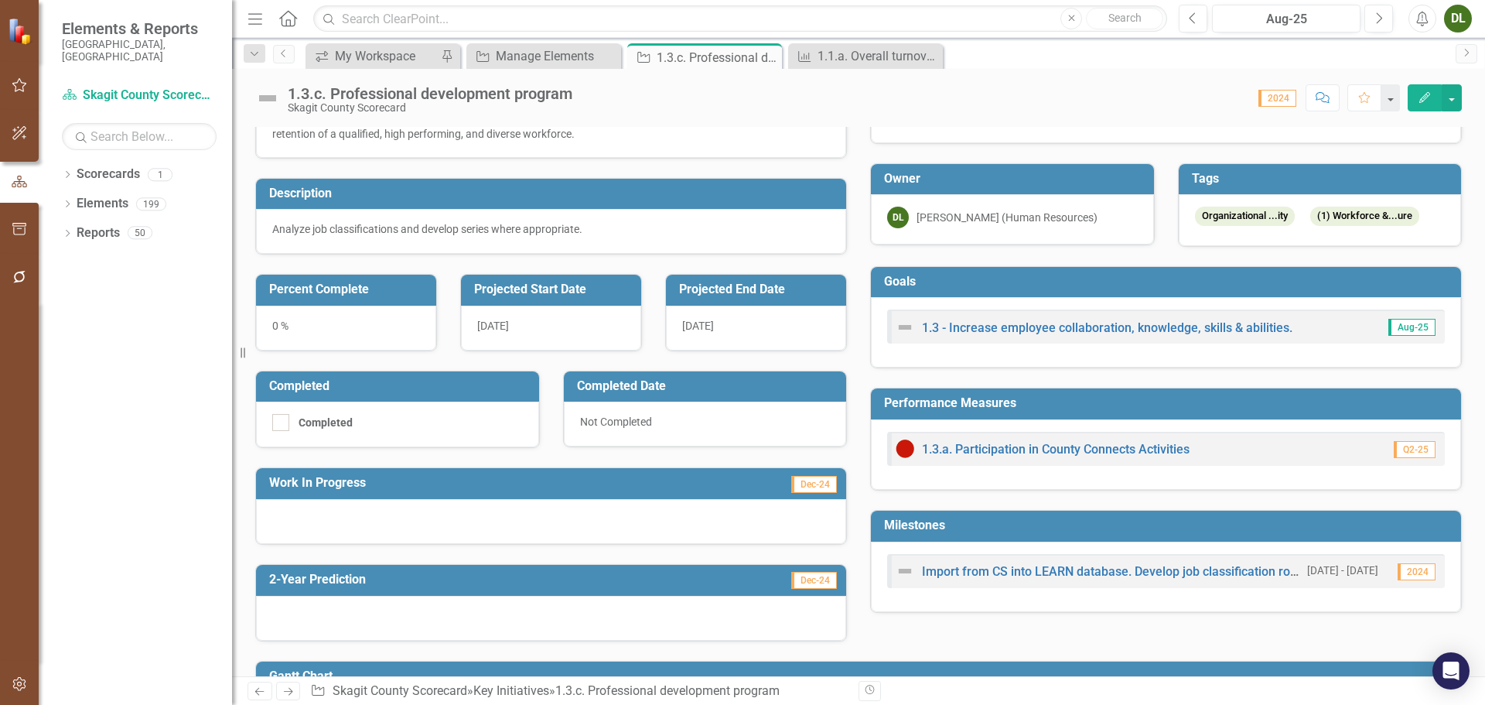
scroll to position [77, 0]
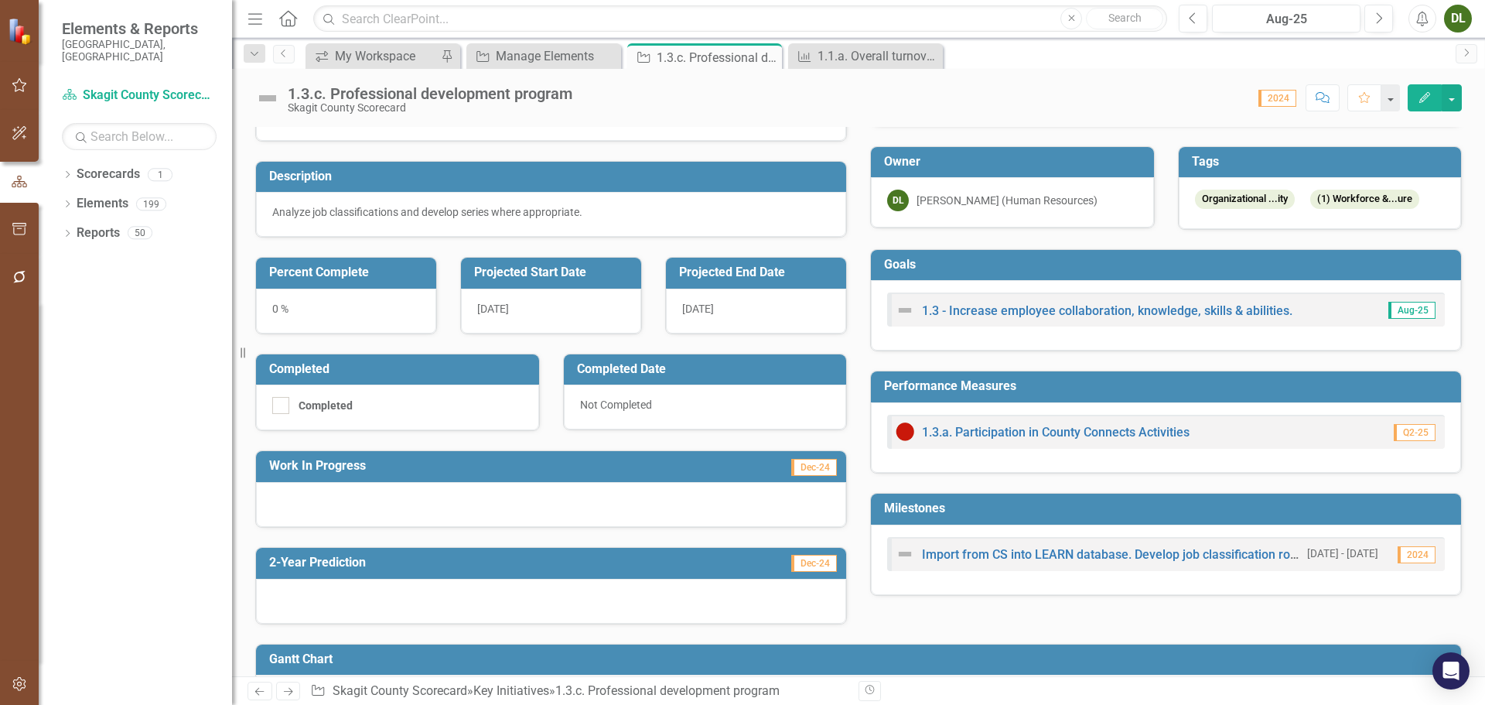
click at [1015, 521] on td "Milestones" at bounding box center [1168, 510] width 569 height 26
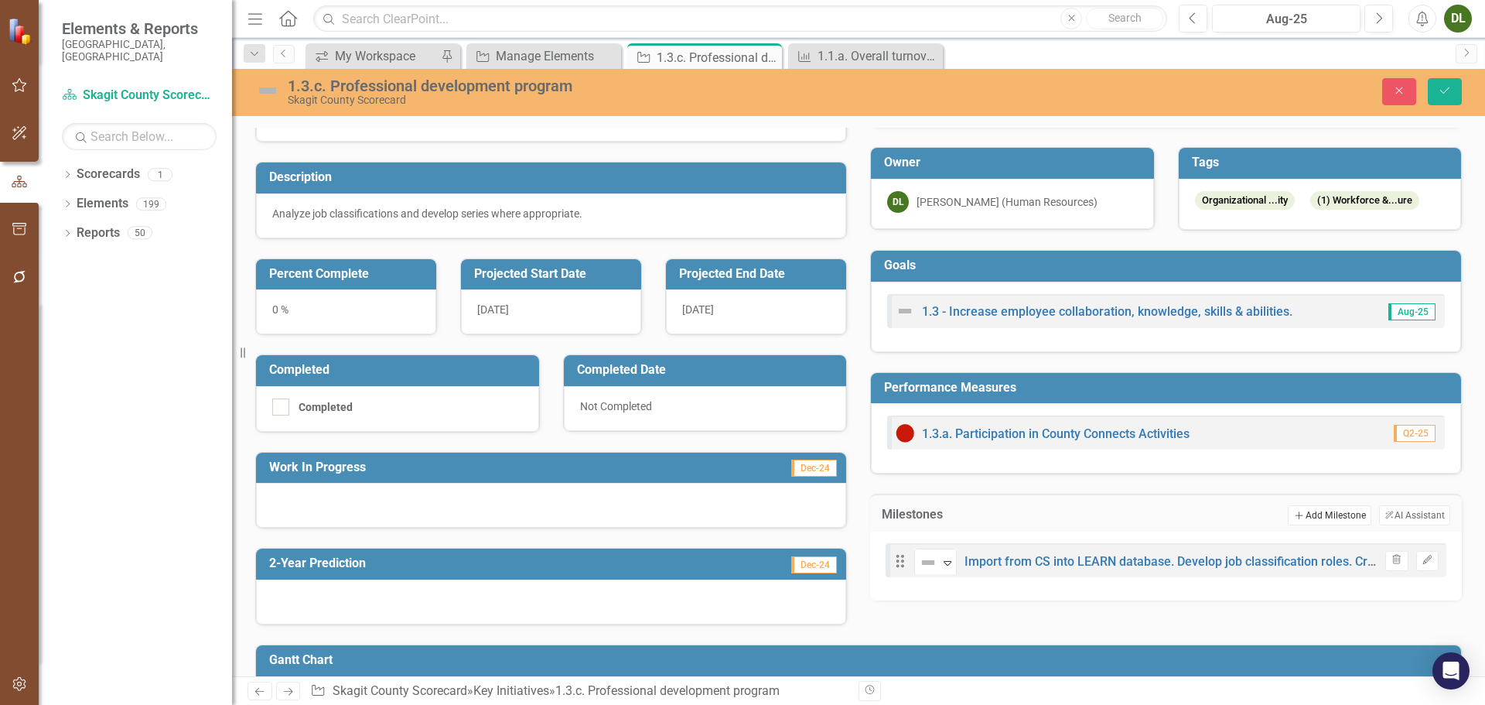
click at [1319, 514] on button "Add Add Milestone" at bounding box center [1329, 515] width 83 height 20
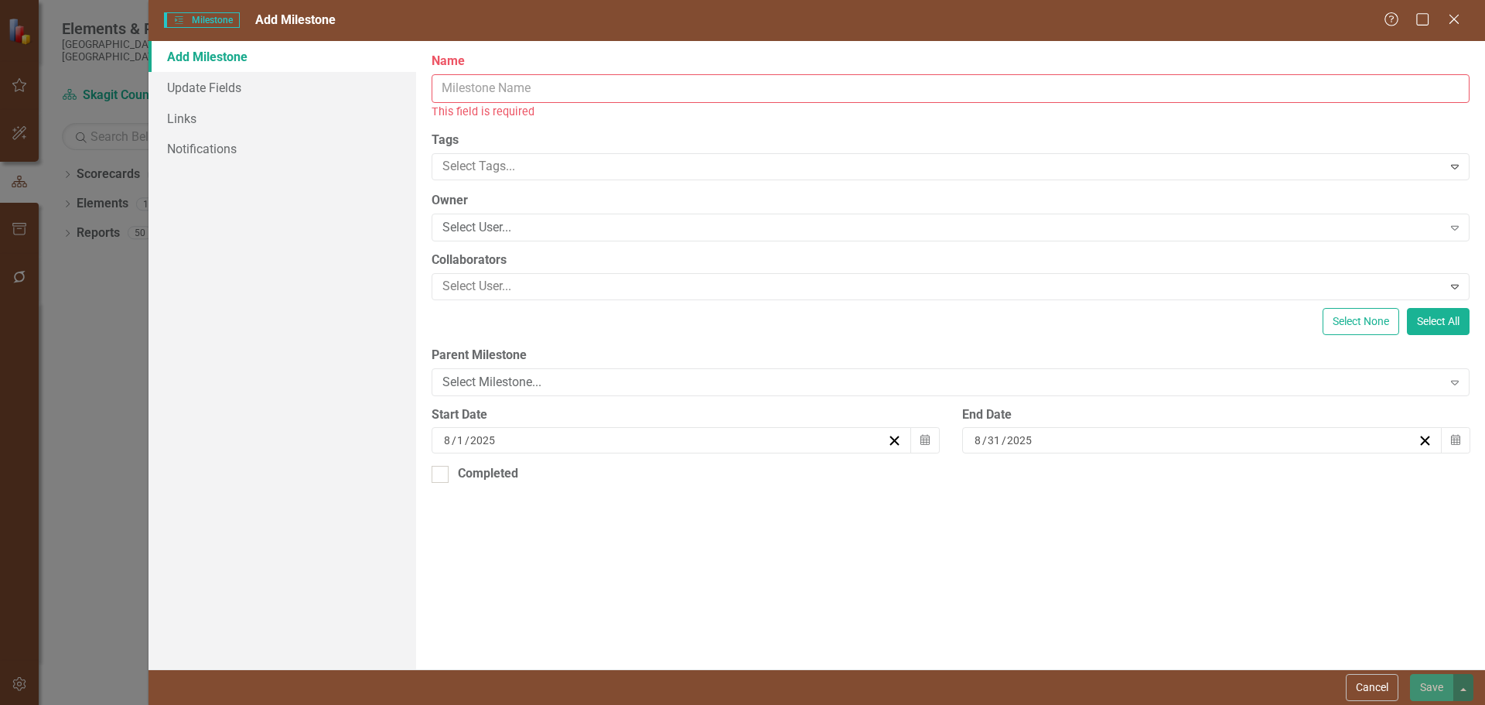
click at [652, 83] on input "Name" at bounding box center [951, 88] width 1038 height 29
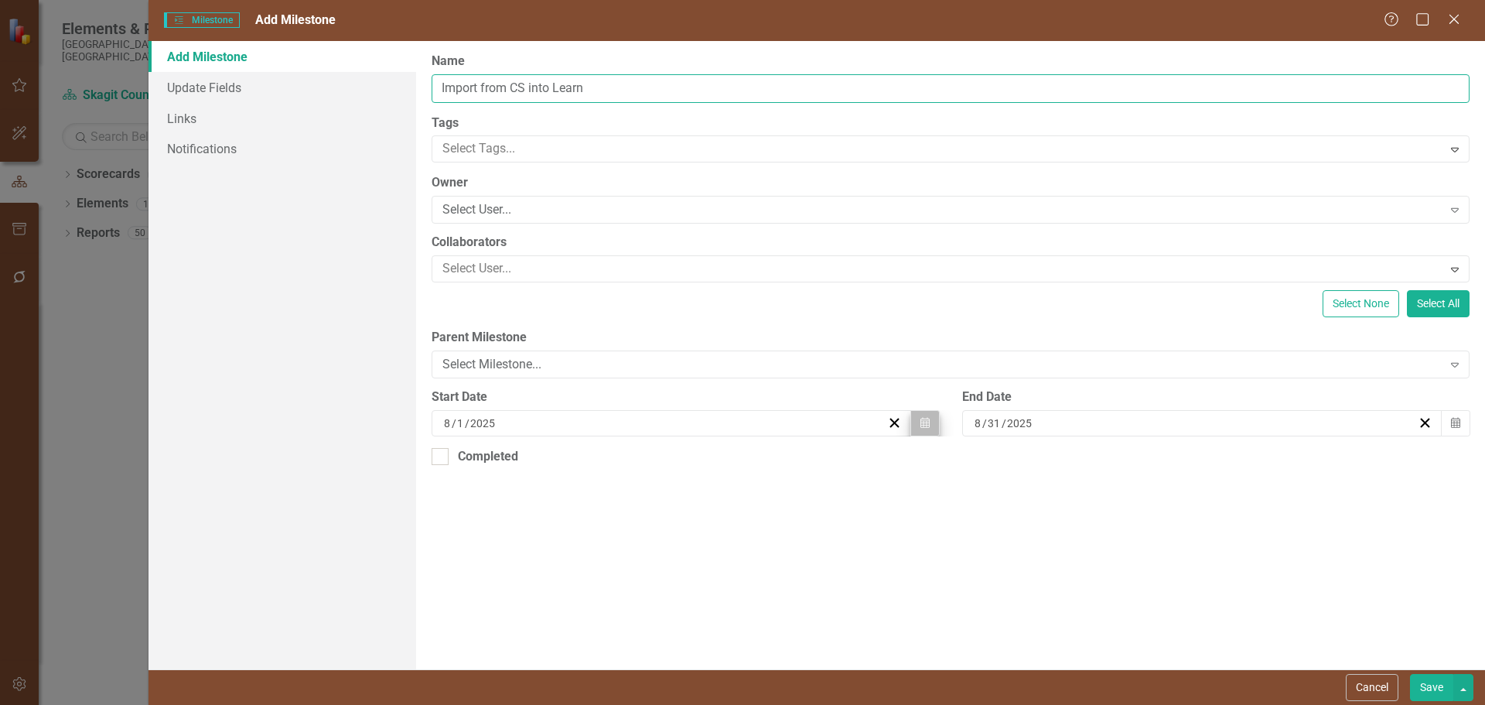
type input "Import from CS into Learn"
click at [922, 422] on icon "Calendar" at bounding box center [924, 423] width 9 height 11
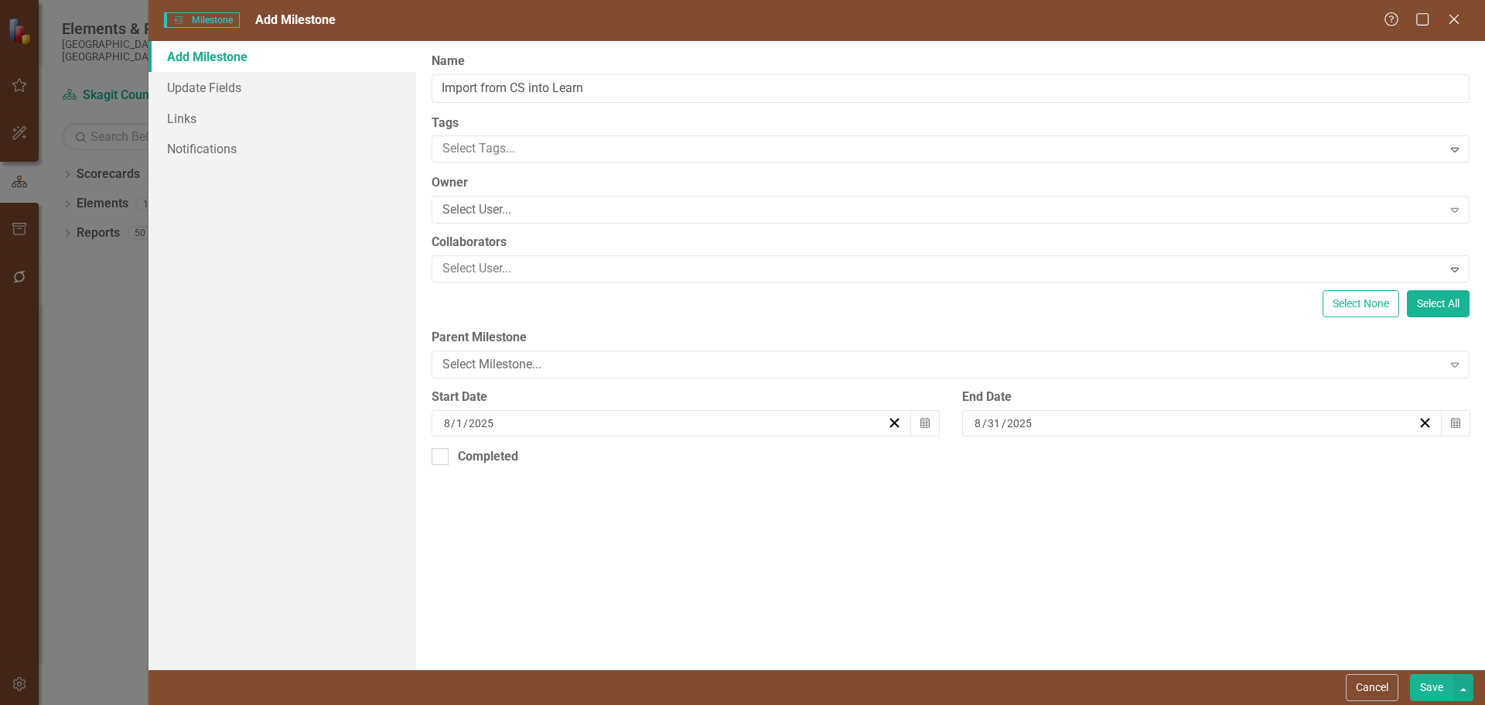
click at [702, 460] on button "»" at bounding box center [685, 453] width 34 height 34
click at [668, 464] on button "›" at bounding box center [651, 453] width 34 height 34
click at [668, 463] on button "›" at bounding box center [651, 453] width 34 height 34
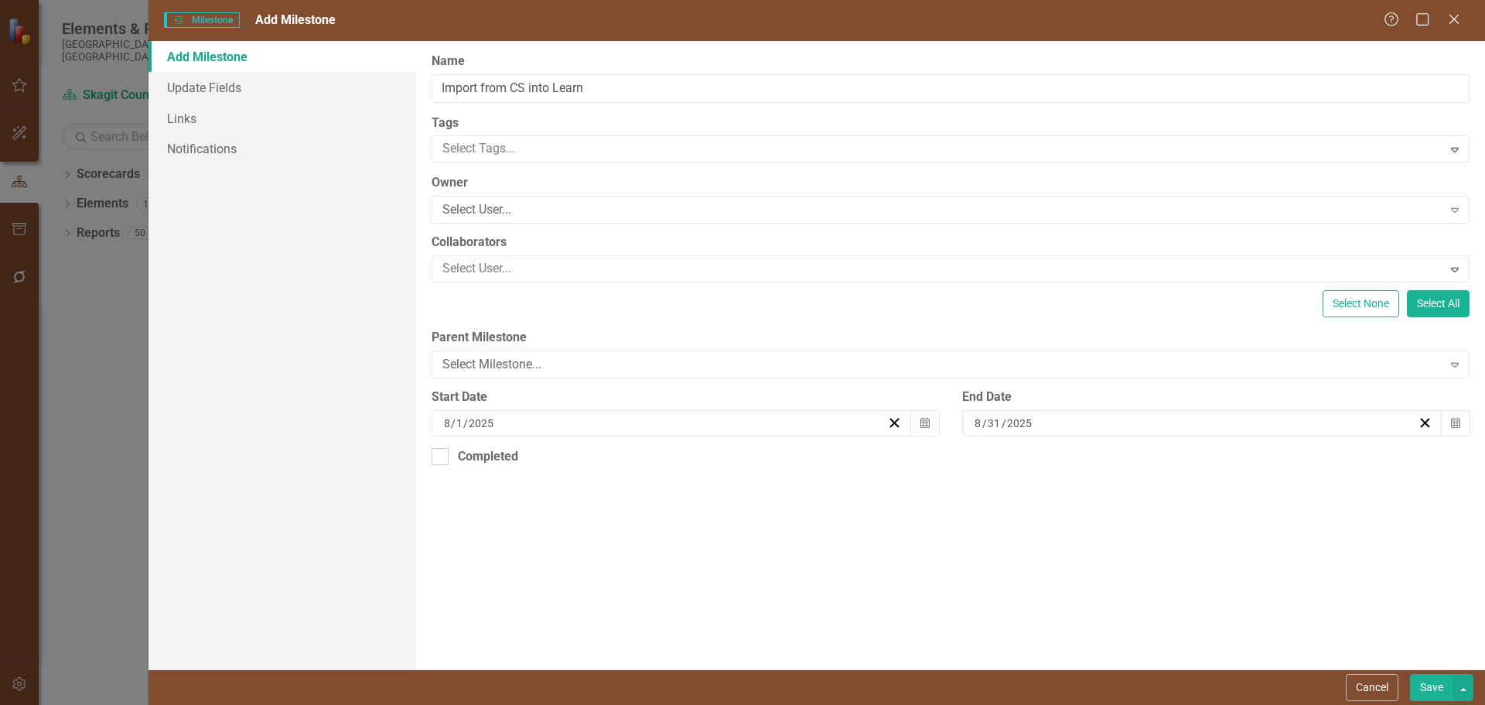
click at [668, 463] on button "›" at bounding box center [651, 453] width 34 height 34
click at [501, 460] on button "‹" at bounding box center [484, 453] width 34 height 34
click at [664, 506] on button "1" at bounding box center [644, 504] width 39 height 28
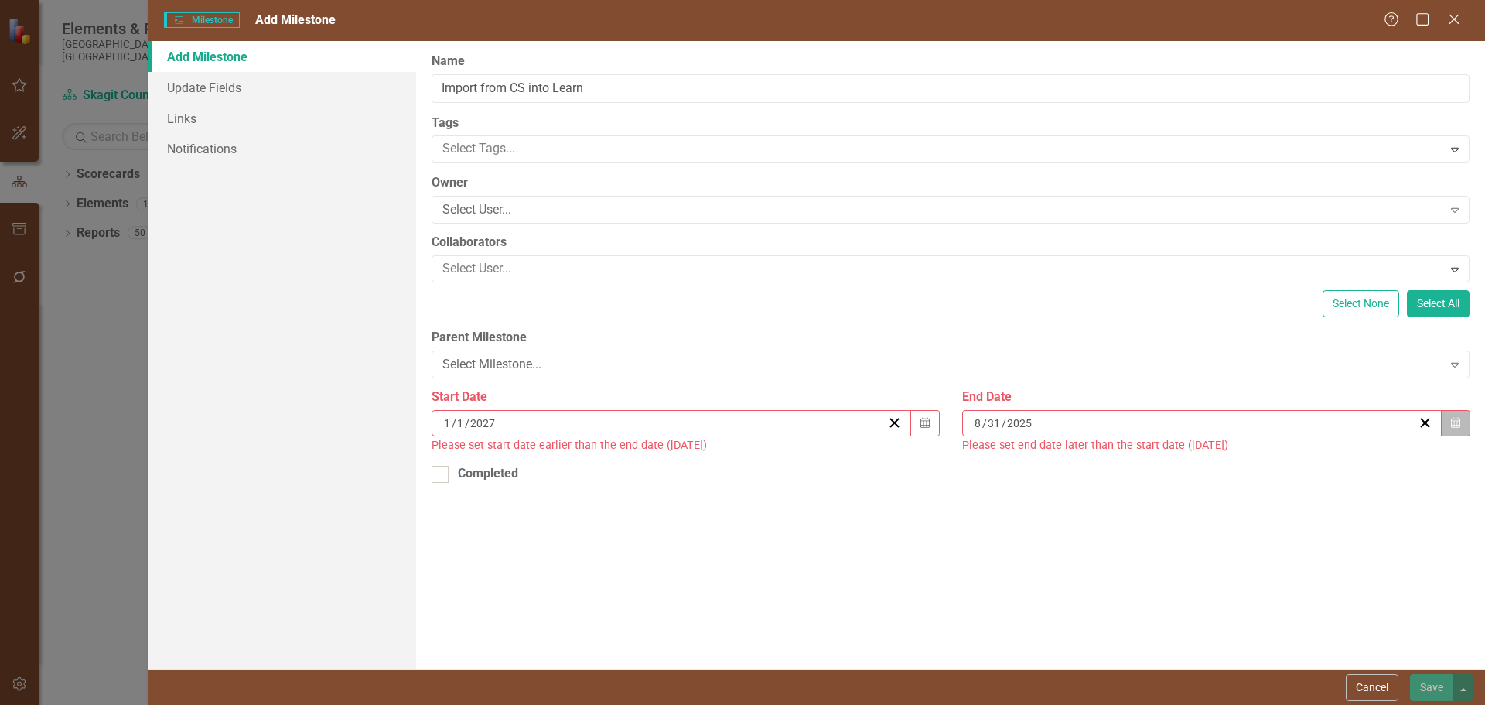
click at [1462, 423] on button "Calendar" at bounding box center [1455, 423] width 29 height 26
click at [1233, 463] on button "»" at bounding box center [1216, 453] width 34 height 34
click at [1199, 470] on button "›" at bounding box center [1182, 453] width 34 height 34
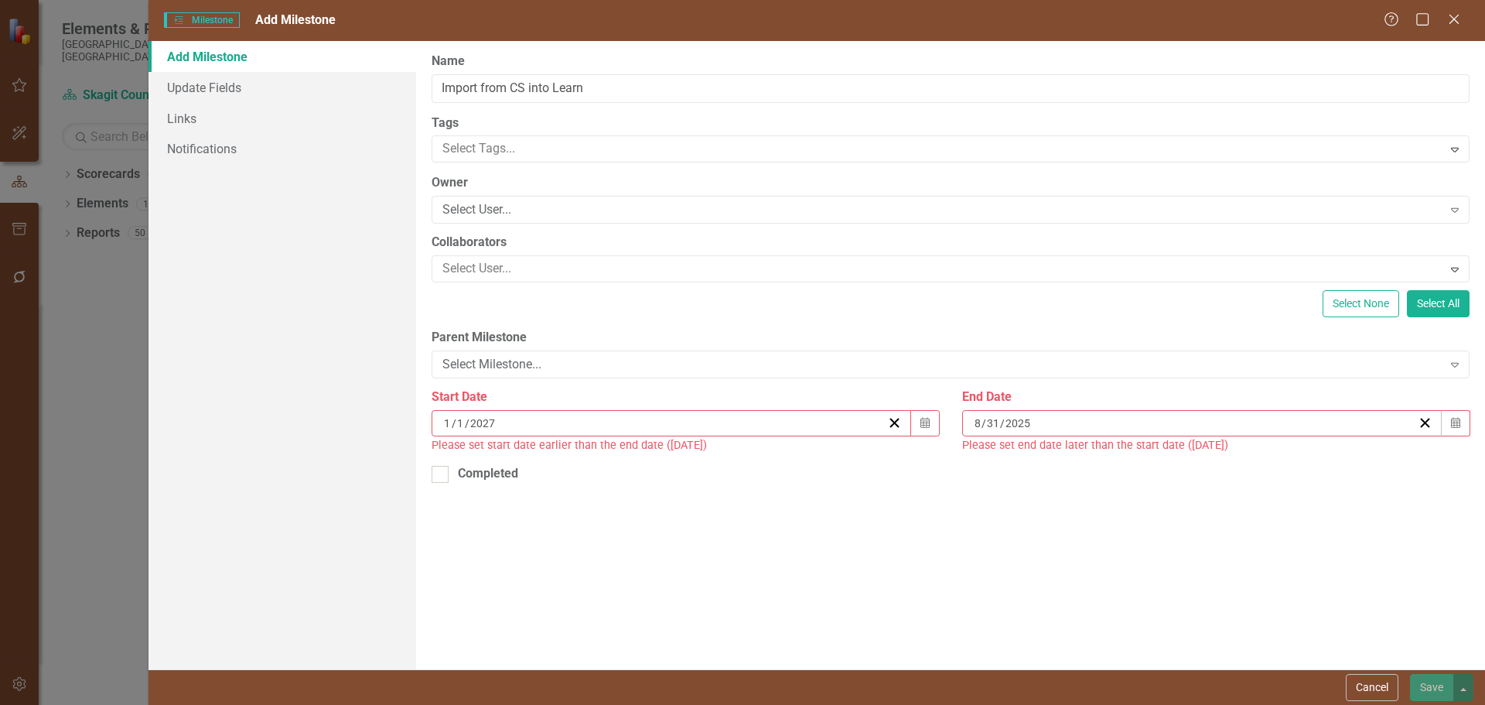
click at [1199, 470] on button "›" at bounding box center [1182, 453] width 34 height 34
click at [1032, 462] on button "‹" at bounding box center [1015, 453] width 34 height 34
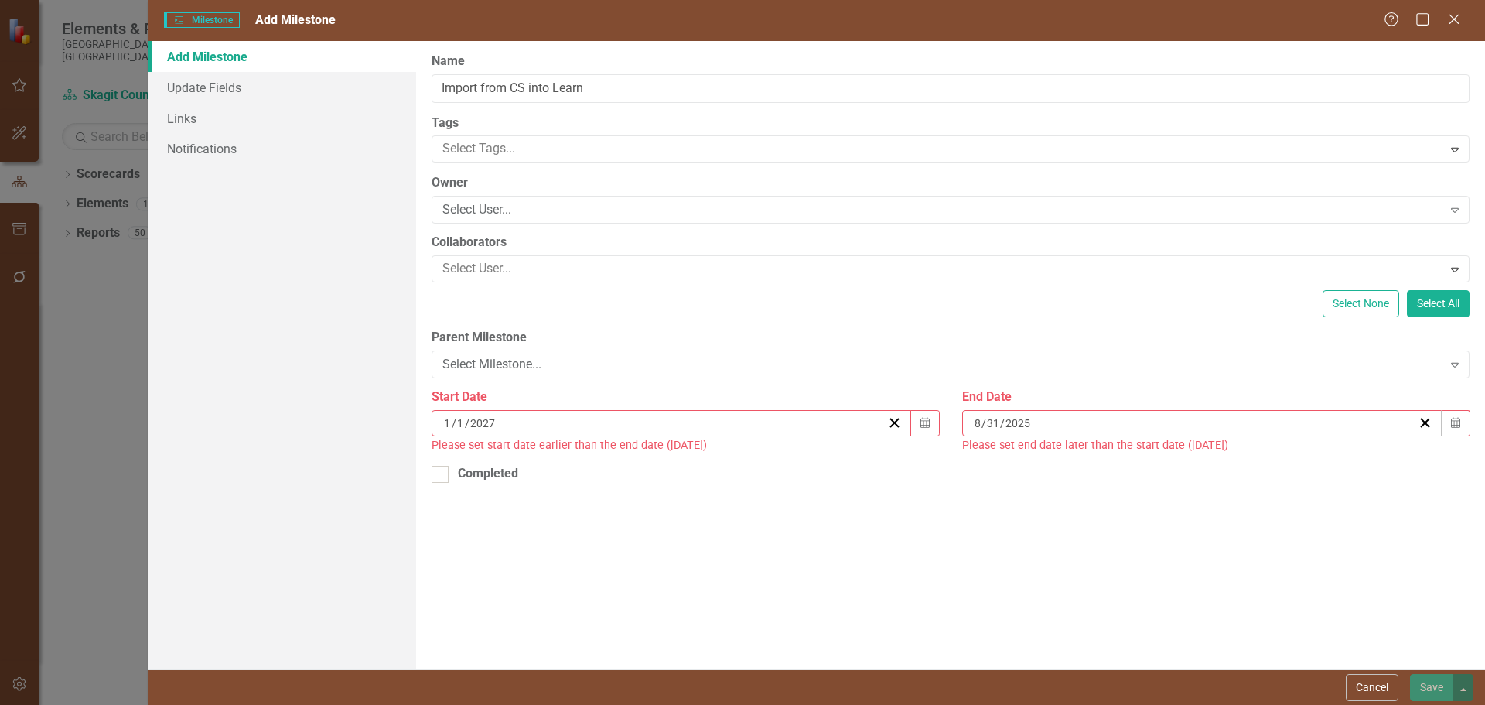
click at [1032, 463] on button "‹" at bounding box center [1015, 453] width 34 height 34
click at [1181, 618] on abbr "29" at bounding box center [1175, 615] width 12 height 12
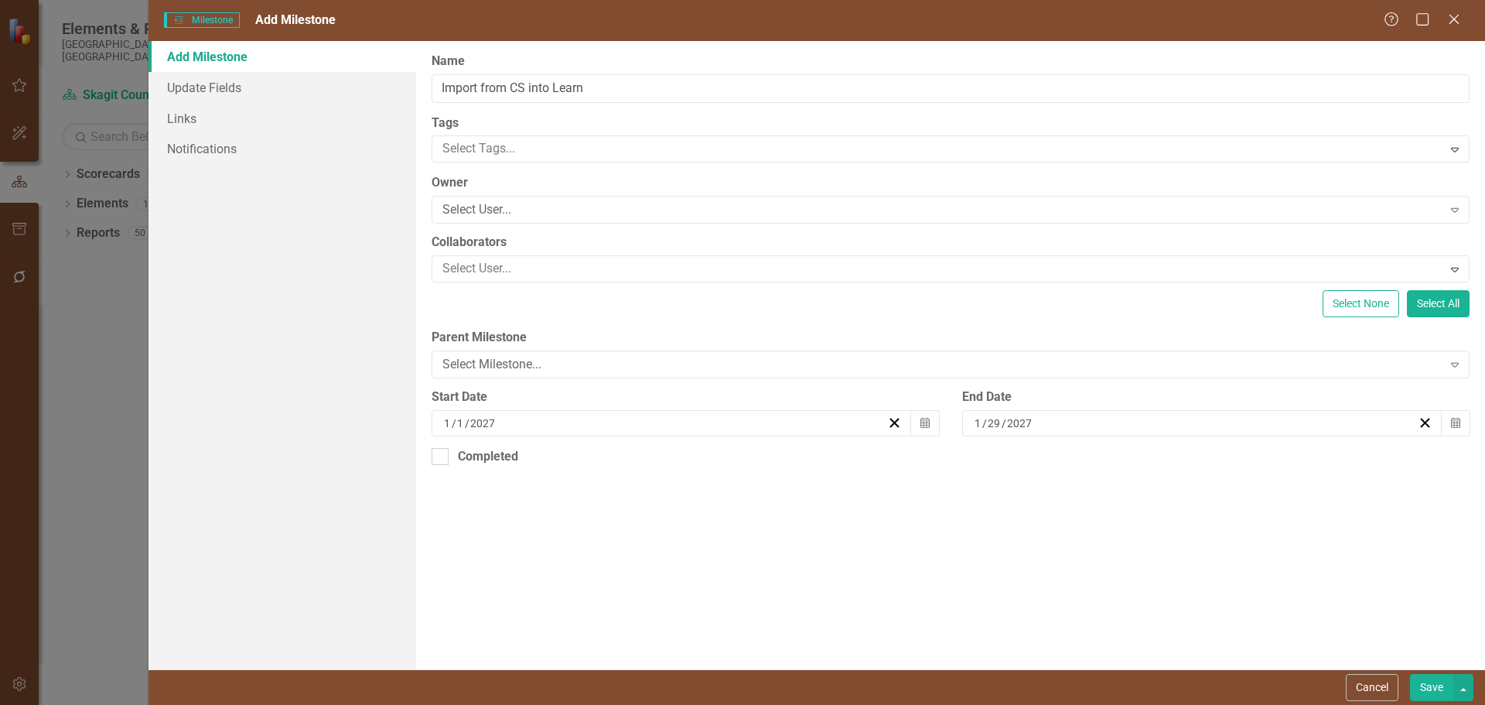
click at [1438, 688] on button "Save" at bounding box center [1431, 687] width 43 height 27
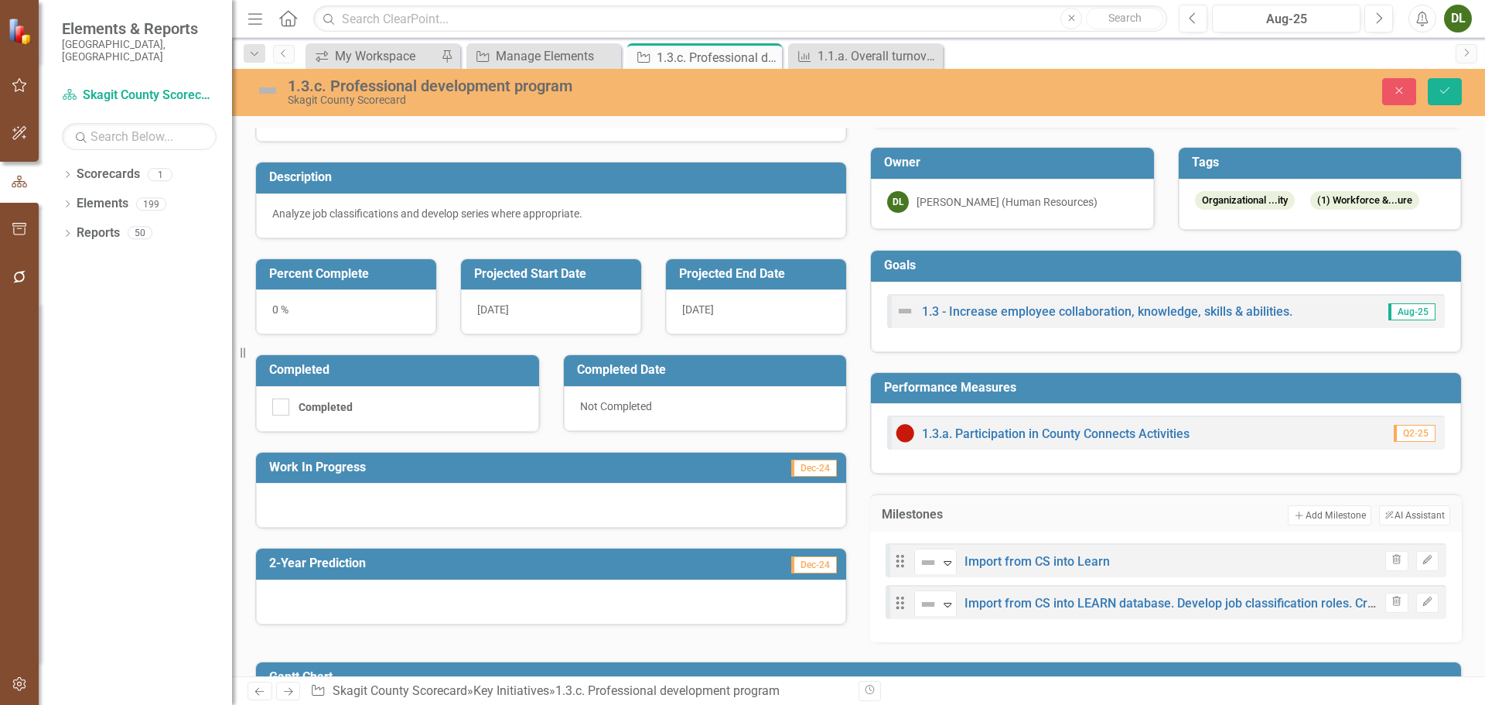
click at [599, 216] on p "Analyze job classifications and develop series where appropriate." at bounding box center [551, 213] width 558 height 15
click at [600, 214] on p "Analyze job classifications and develop series where appropriate." at bounding box center [551, 213] width 558 height 15
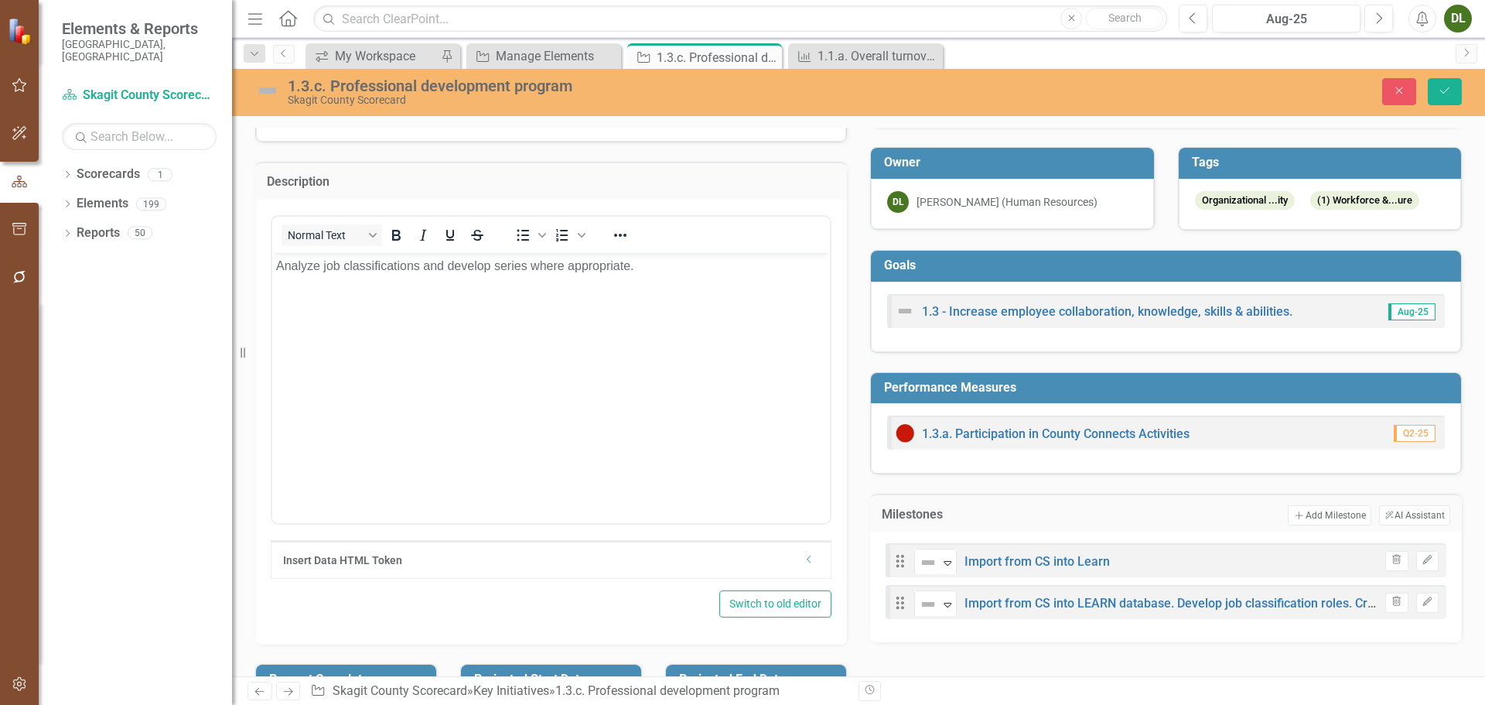
scroll to position [0, 0]
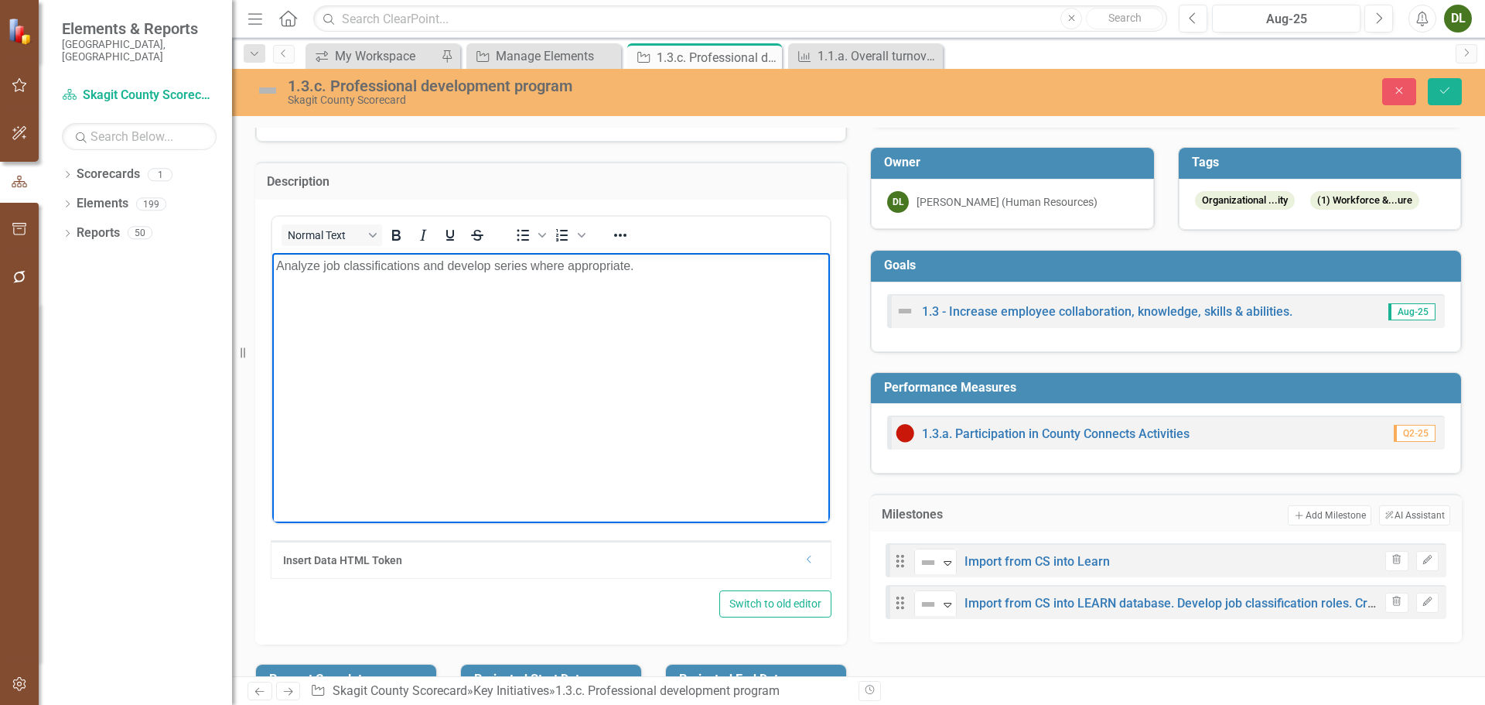
drag, startPoint x: 583, startPoint y: 268, endPoint x: 189, endPoint y: 246, distance: 395.0
click at [272, 252] on html "Analyze job classifications and develop series where appropriate." at bounding box center [551, 368] width 558 height 232
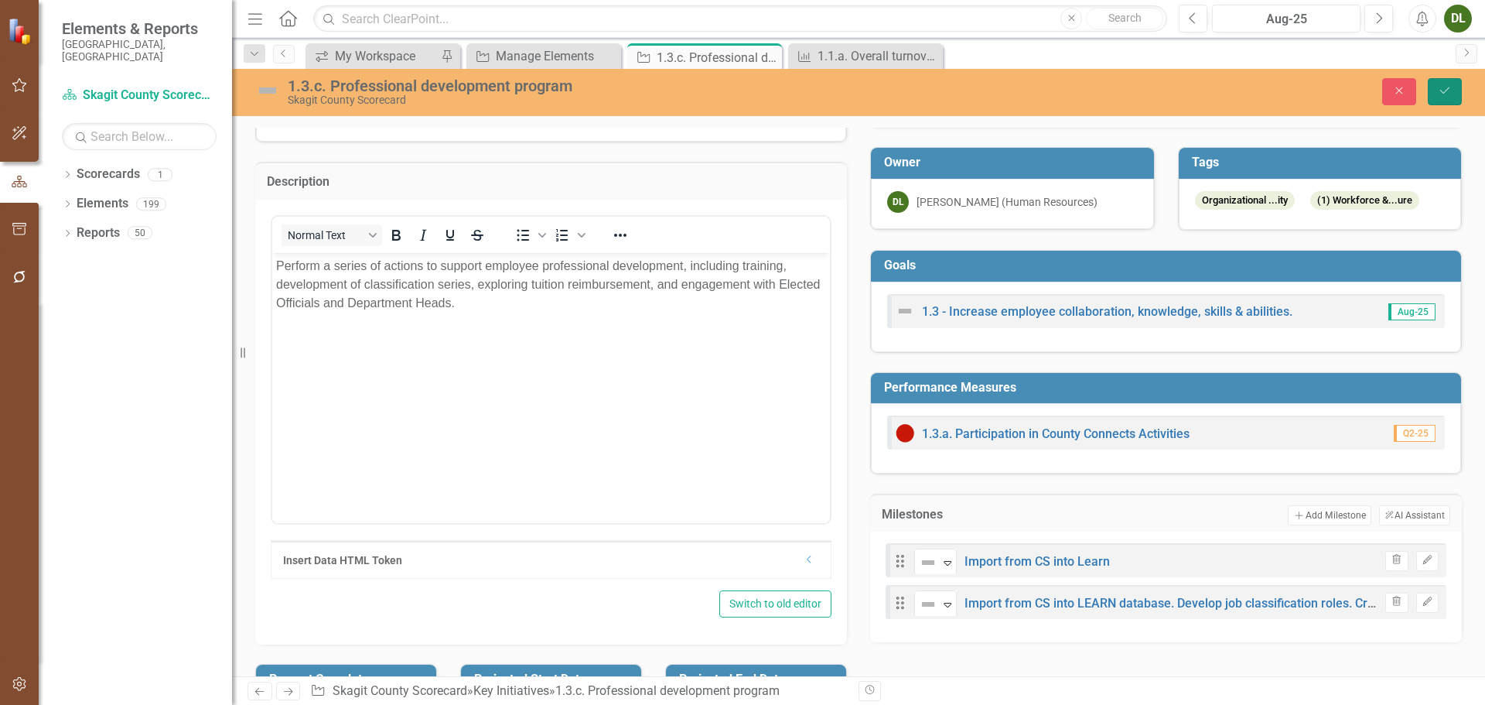
click at [1447, 91] on icon "Save" at bounding box center [1445, 90] width 14 height 11
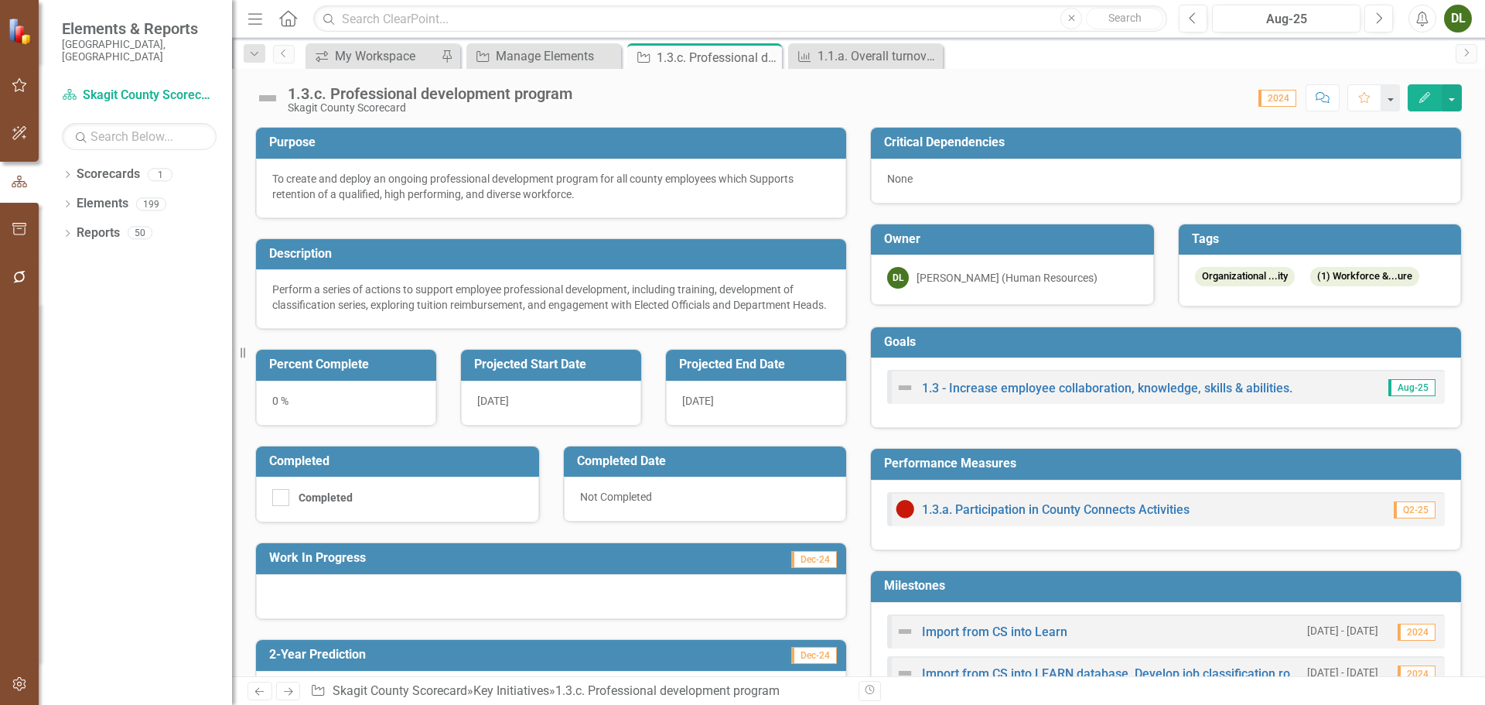
click at [425, 611] on div at bounding box center [551, 596] width 590 height 45
click at [426, 611] on div at bounding box center [551, 596] width 590 height 45
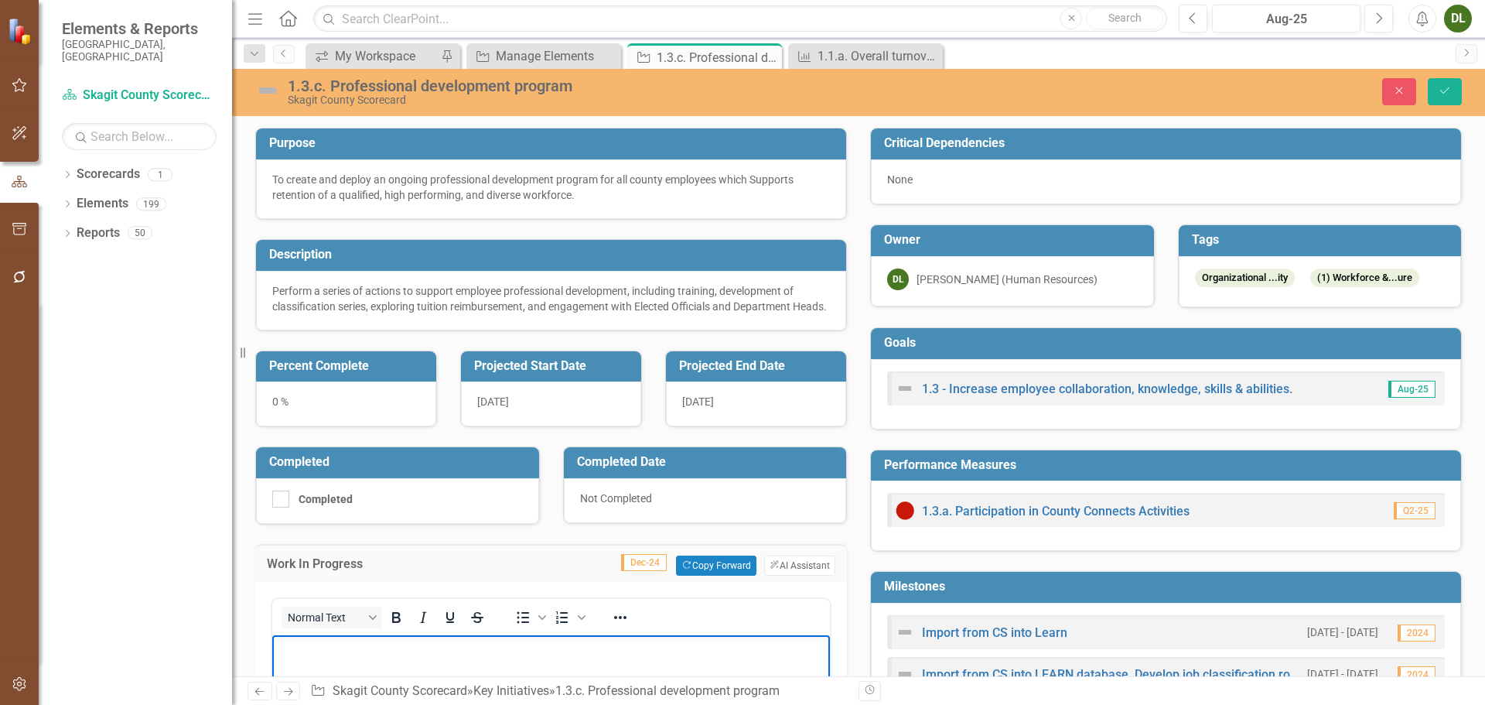
click at [422, 641] on p "Rich Text Area. Press ALT-0 for help." at bounding box center [551, 647] width 550 height 19
click at [1450, 83] on button "Save" at bounding box center [1445, 91] width 34 height 27
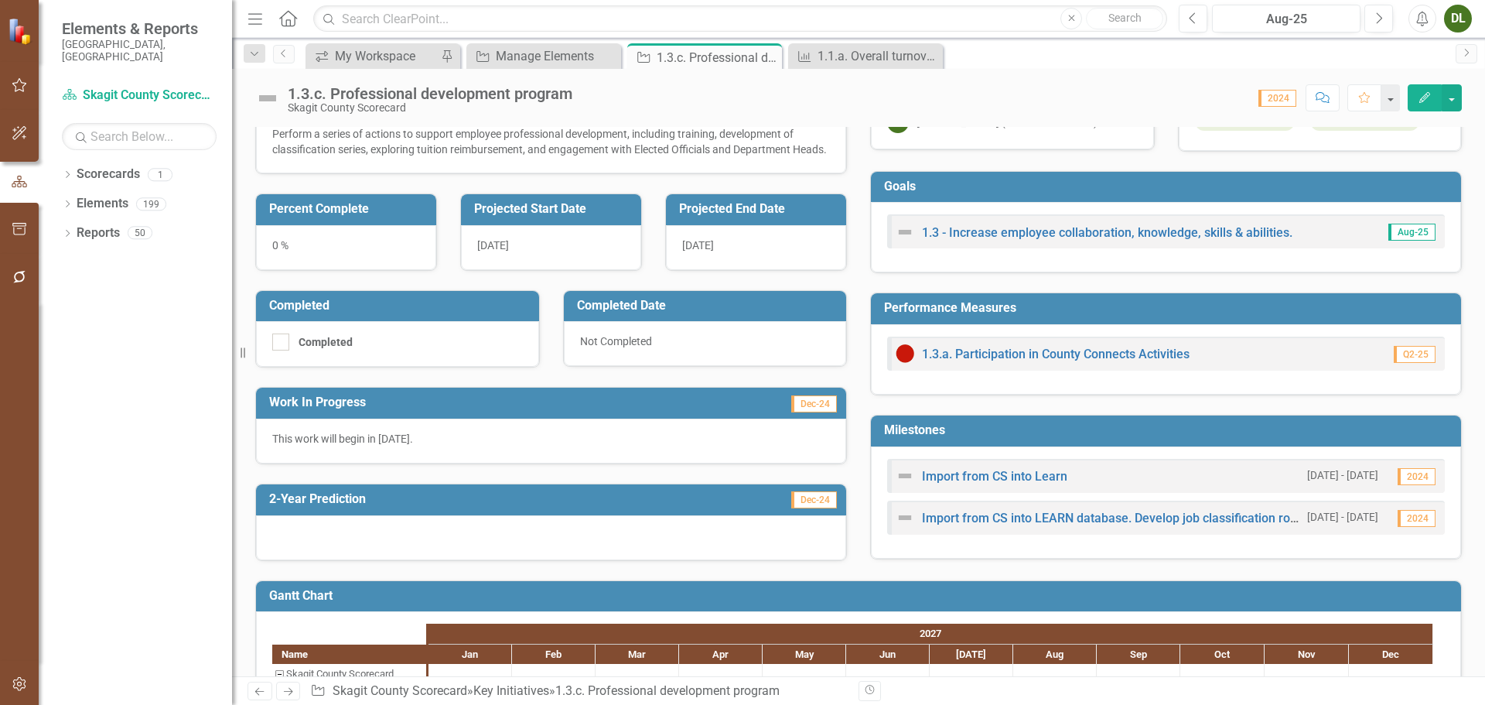
scroll to position [271, 0]
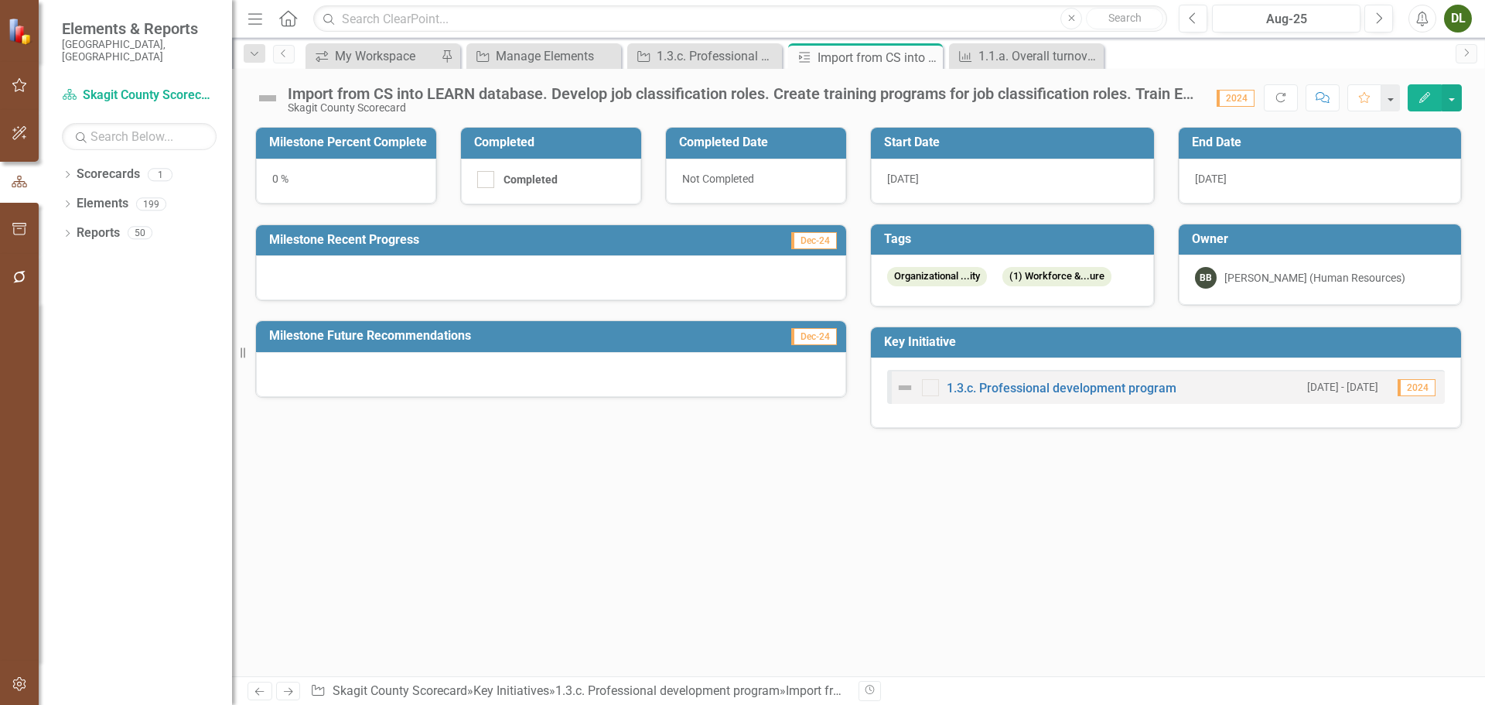
click at [1002, 91] on div "Import from CS into LEARN database. Develop job classification roles. Create tr…" at bounding box center [744, 93] width 913 height 17
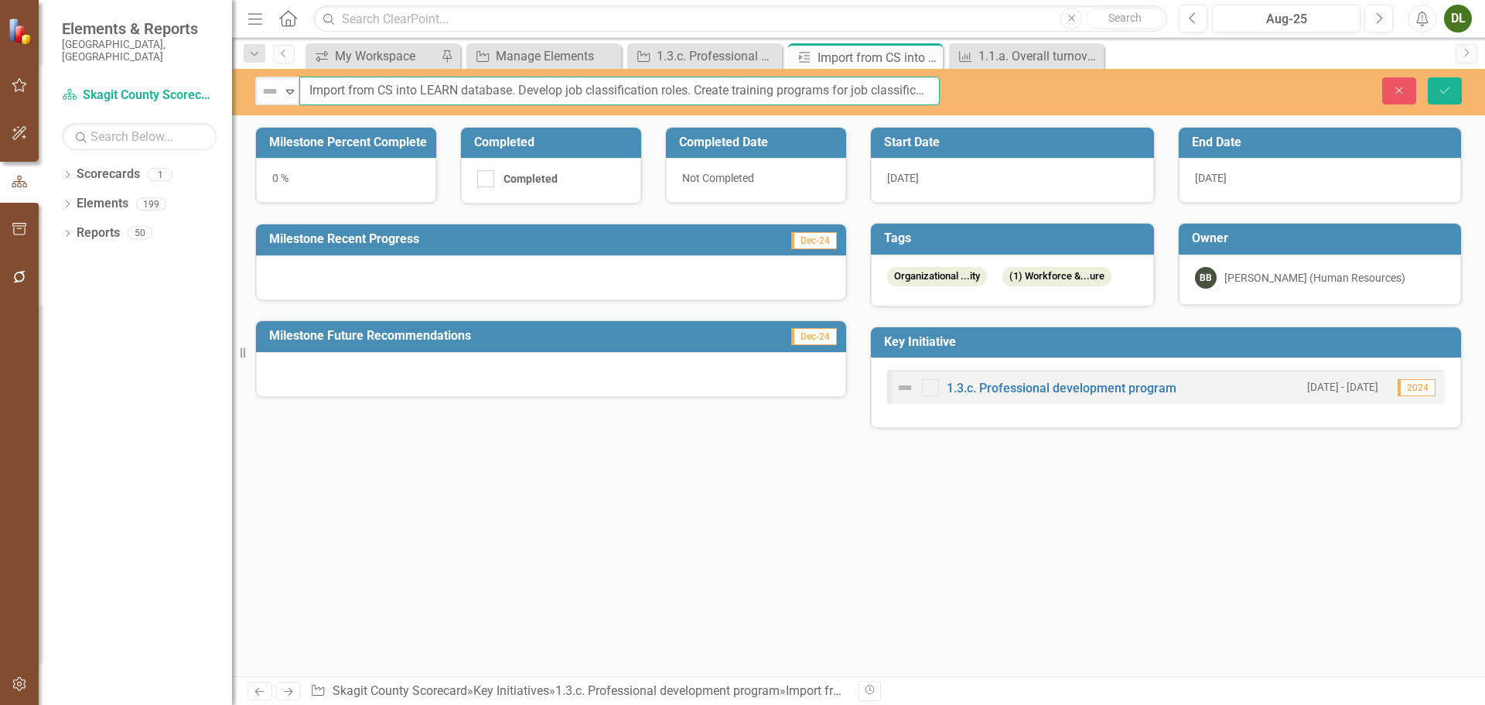
drag, startPoint x: 519, startPoint y: 92, endPoint x: 252, endPoint y: 91, distance: 266.8
click at [252, 91] on div "Not Defined Expand Import from CS into LEARN database. Develop job classificati…" at bounding box center [598, 91] width 708 height 29
type input "Develop job classification roles. Create training programs for job classificati…"
click at [1442, 97] on button "Save" at bounding box center [1445, 90] width 34 height 27
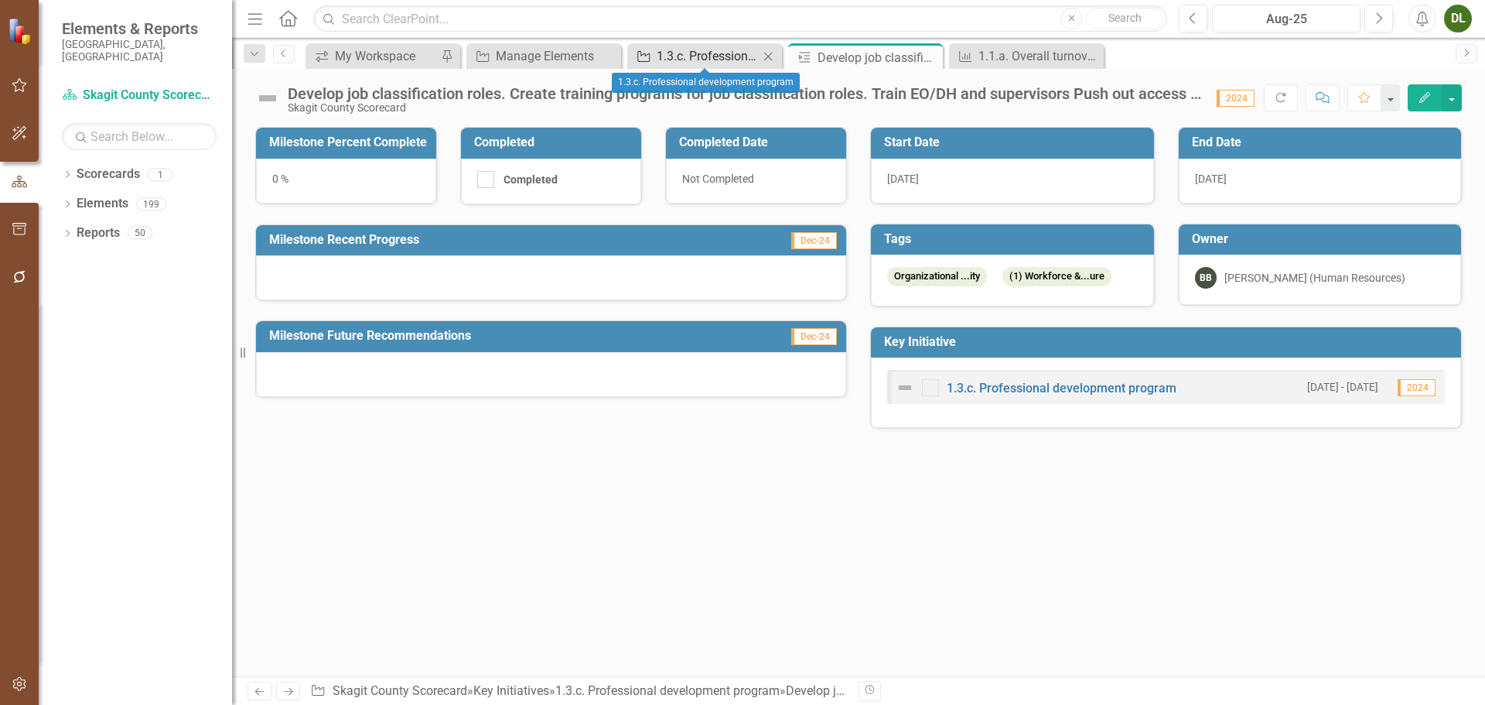
click at [725, 56] on div "1.3.c. Professional development program" at bounding box center [708, 55] width 102 height 19
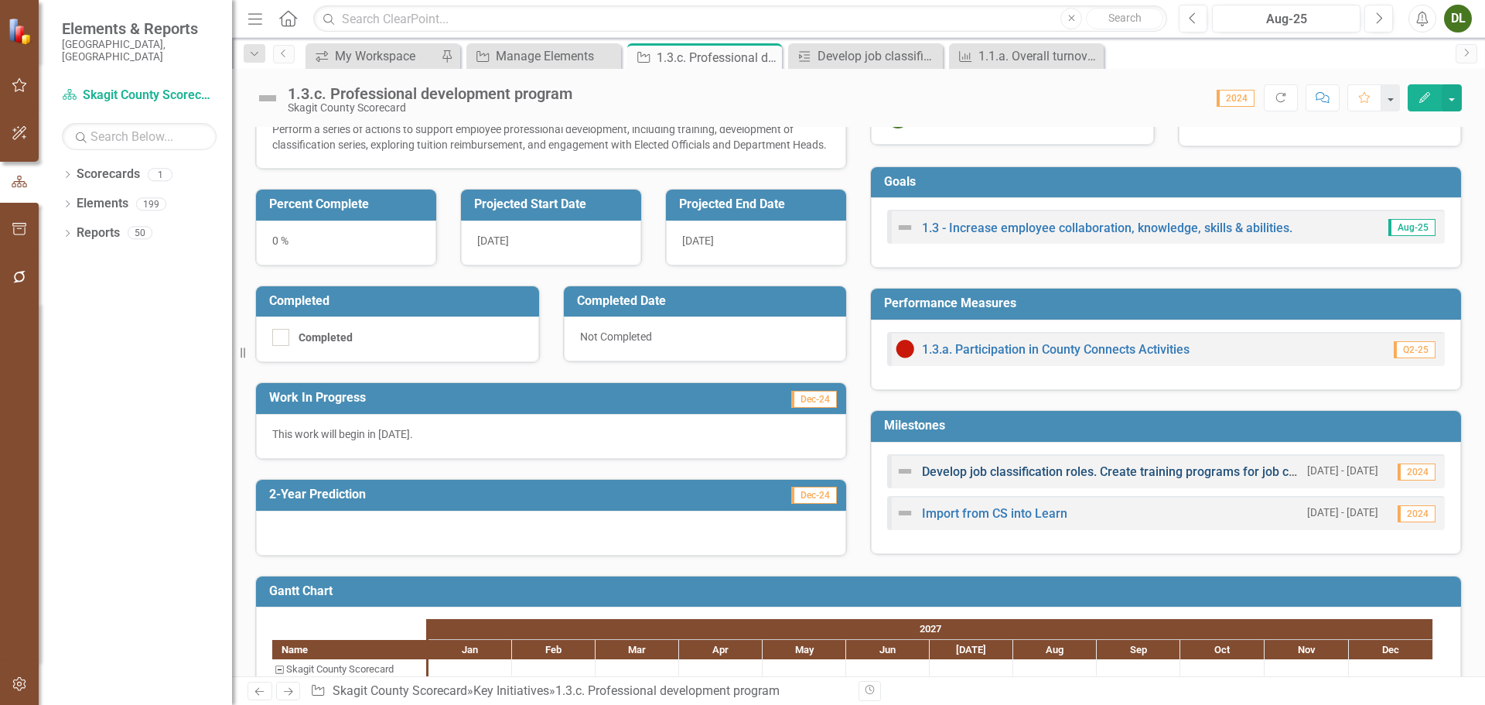
scroll to position [232, 0]
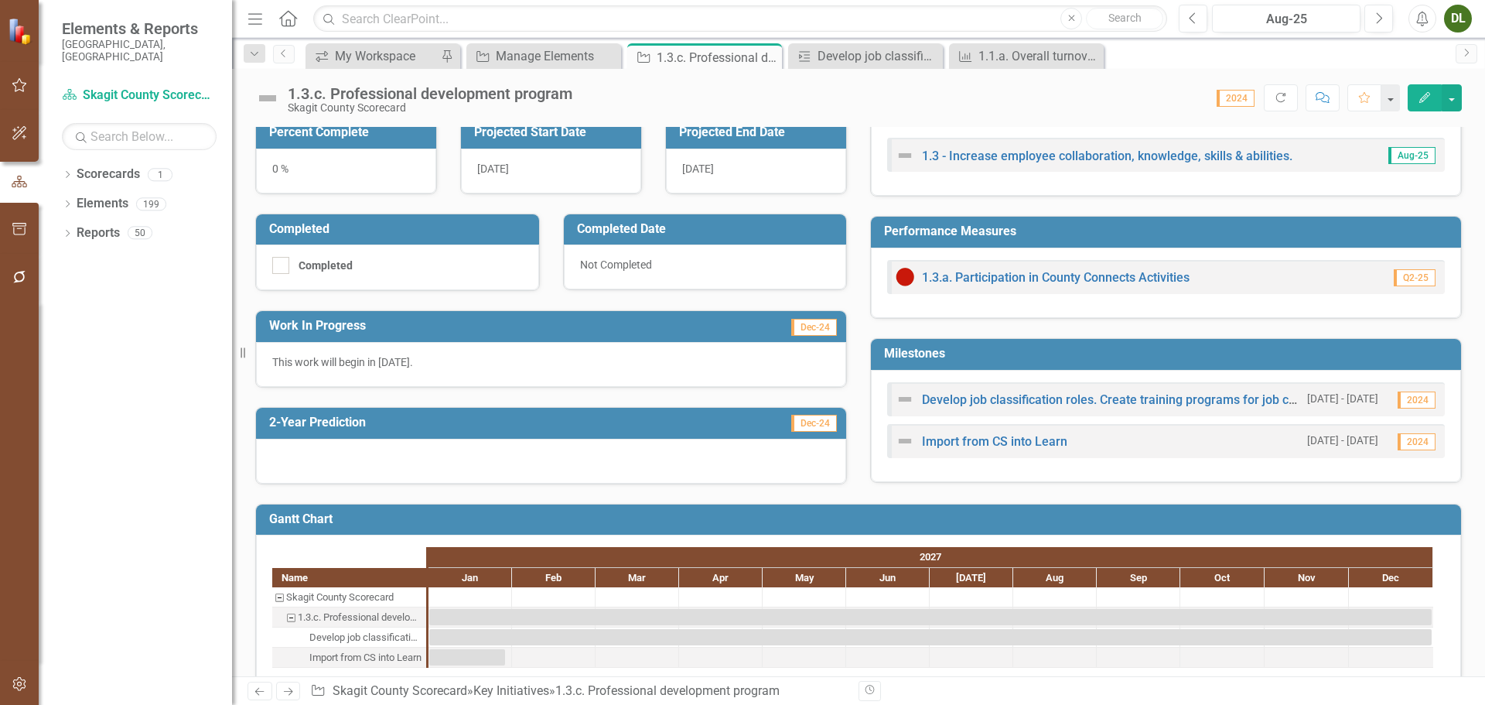
click at [1029, 354] on h3 "Milestones" at bounding box center [1168, 353] width 569 height 14
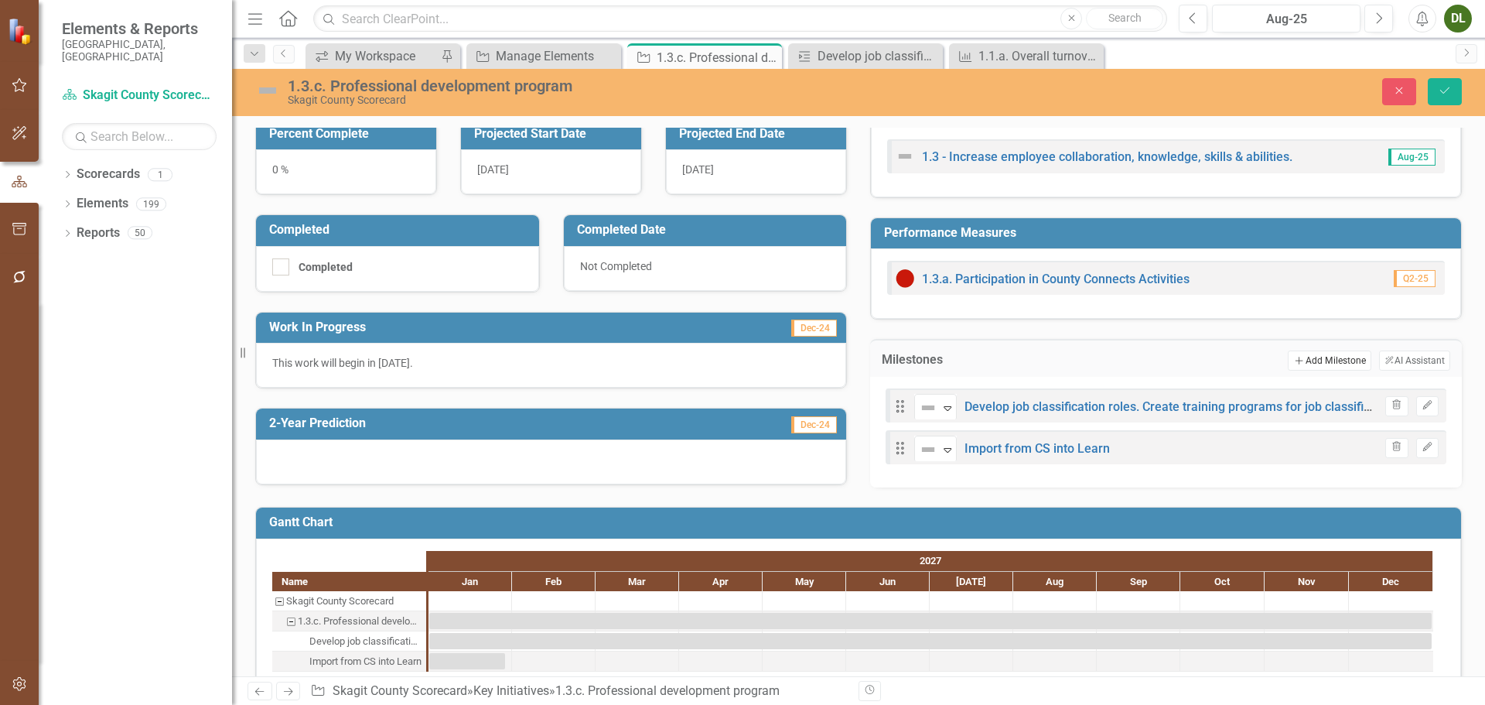
click at [1320, 359] on button "Add Add Milestone" at bounding box center [1329, 360] width 83 height 20
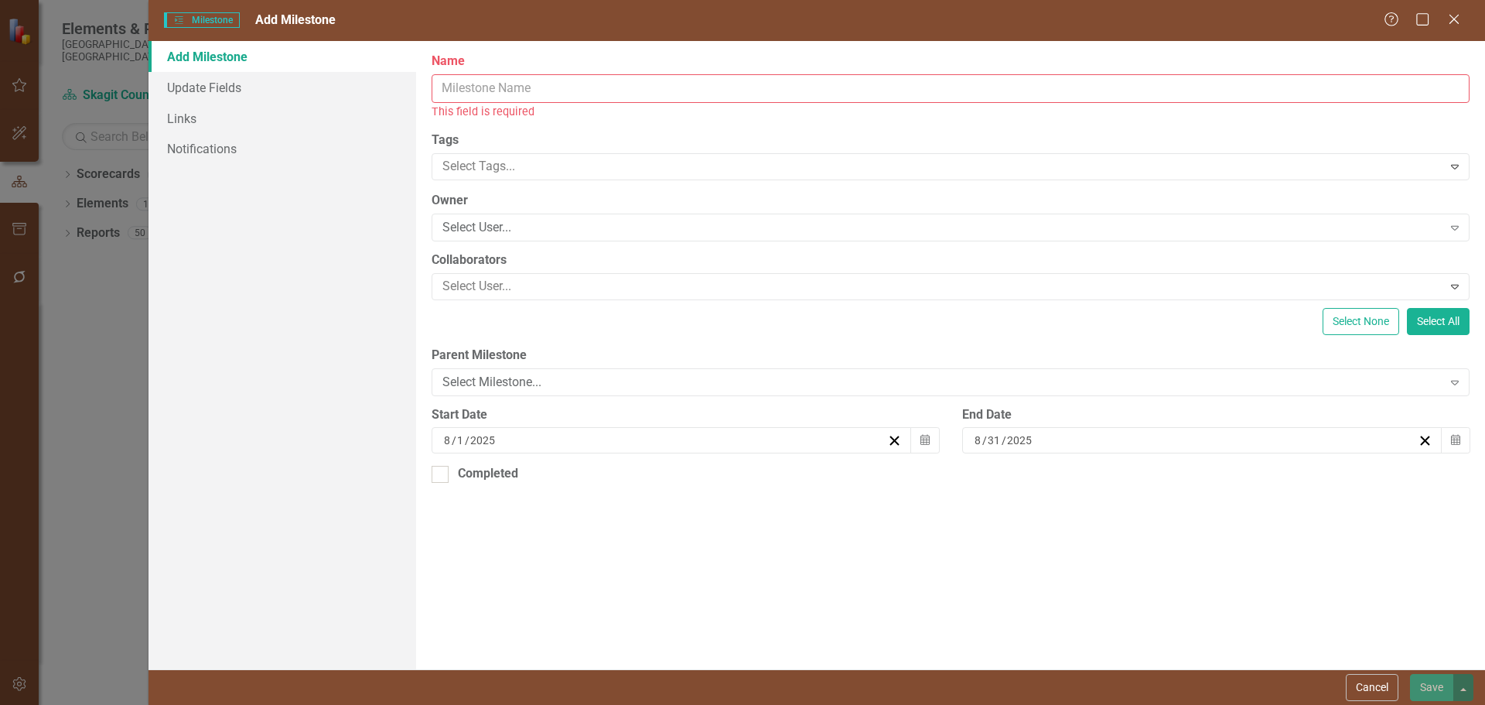
click at [693, 89] on input "Name" at bounding box center [951, 88] width 1038 height 29
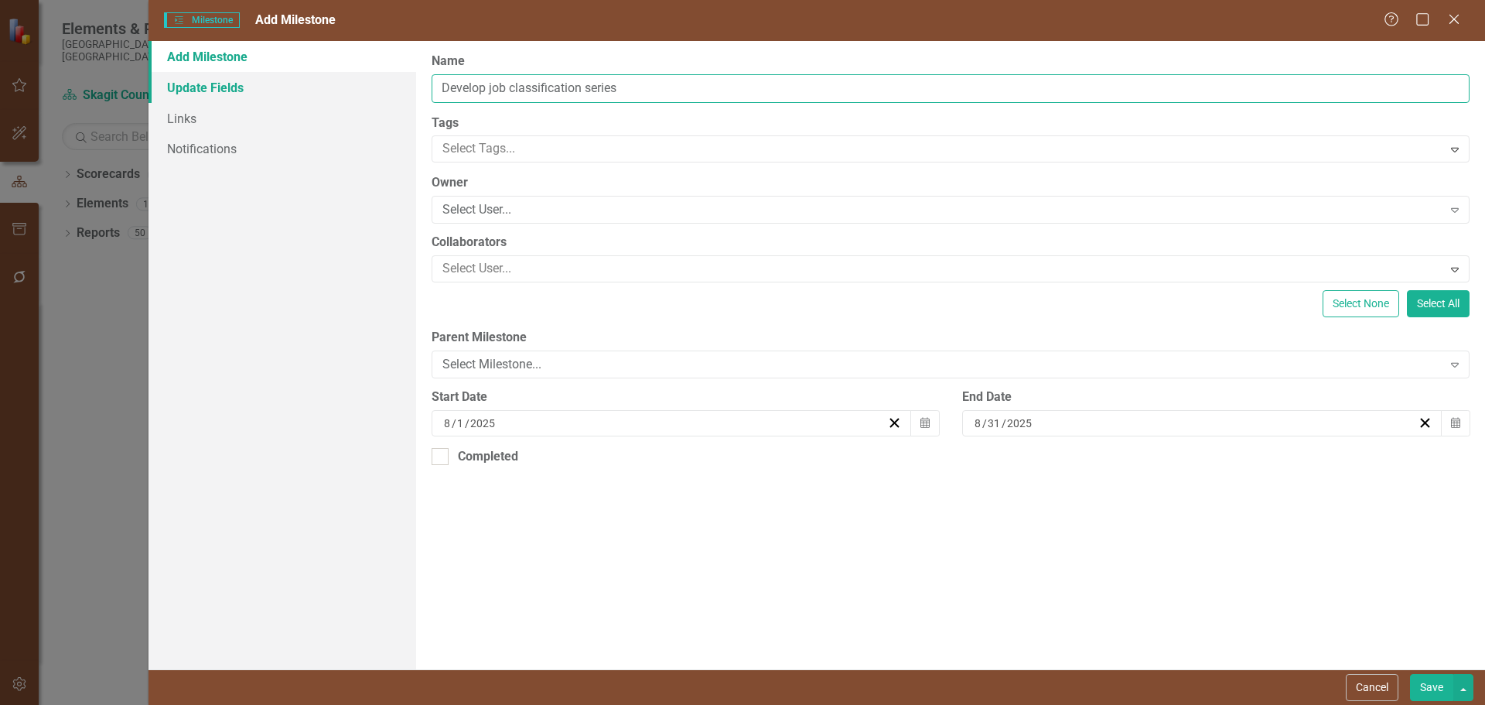
drag, startPoint x: 483, startPoint y: 81, endPoint x: 340, endPoint y: 97, distance: 144.8
click at [341, 97] on div "Add Milestone Update Fields Links Notifications ClearPoint Can Do More! How Cle…" at bounding box center [816, 355] width 1336 height 628
type input "Explore job classification series"
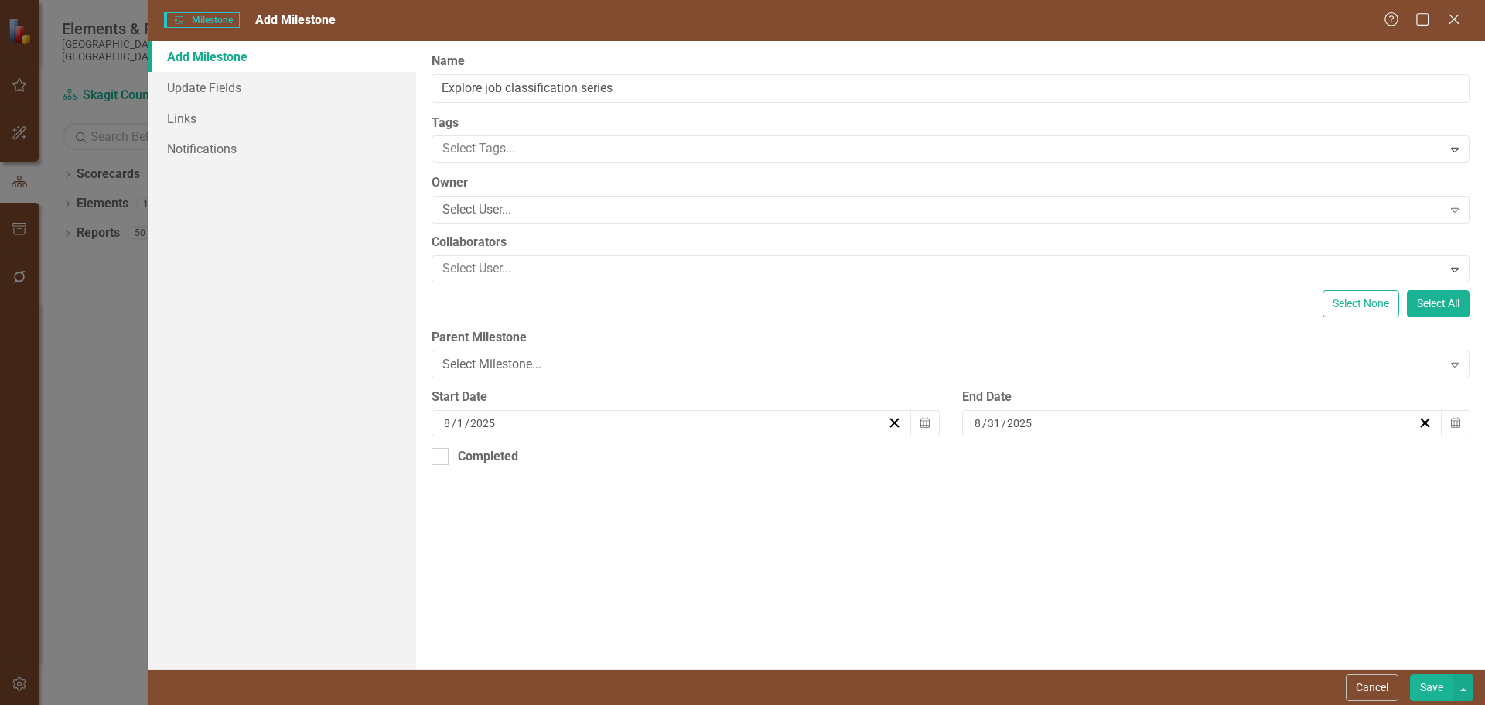
click at [1437, 688] on button "Save" at bounding box center [1431, 687] width 43 height 27
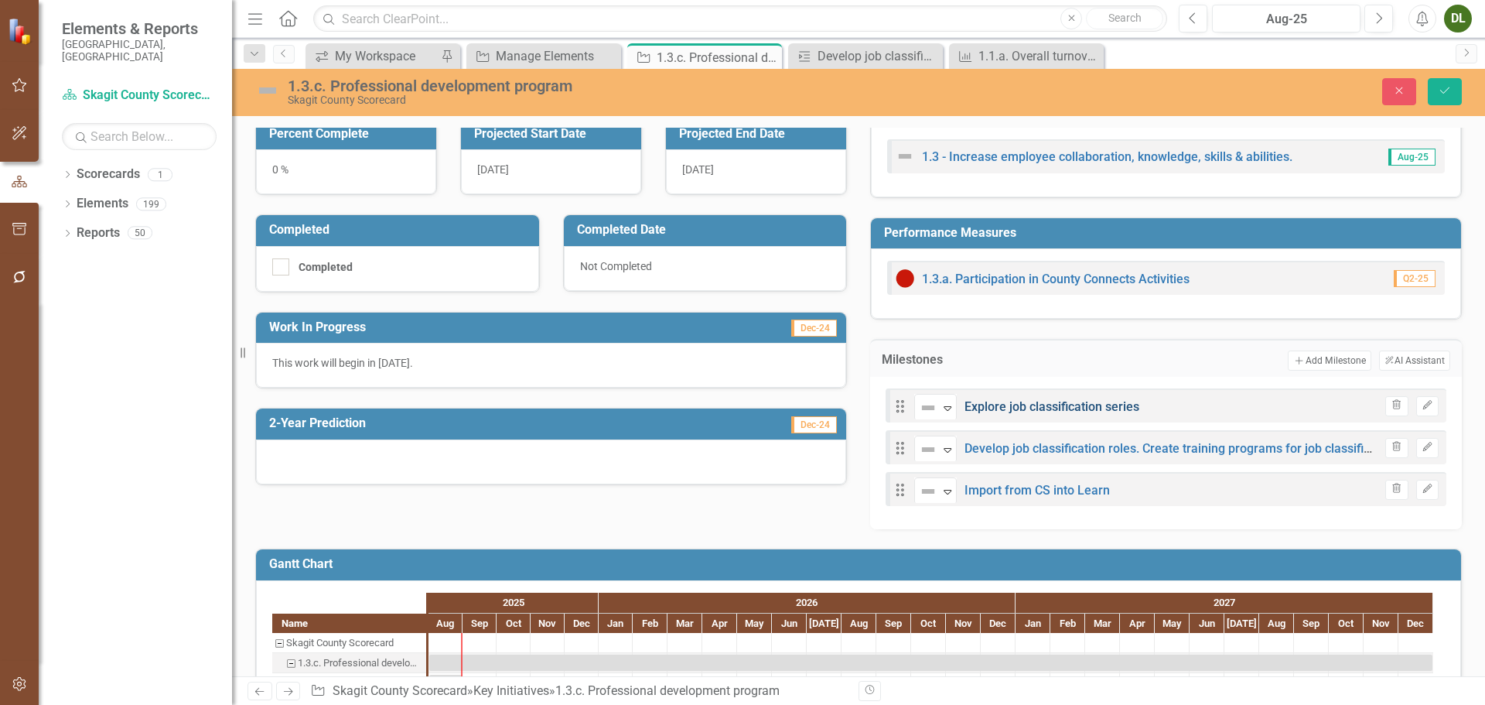
click at [1057, 405] on link "Explore job classification series" at bounding box center [1051, 406] width 175 height 15
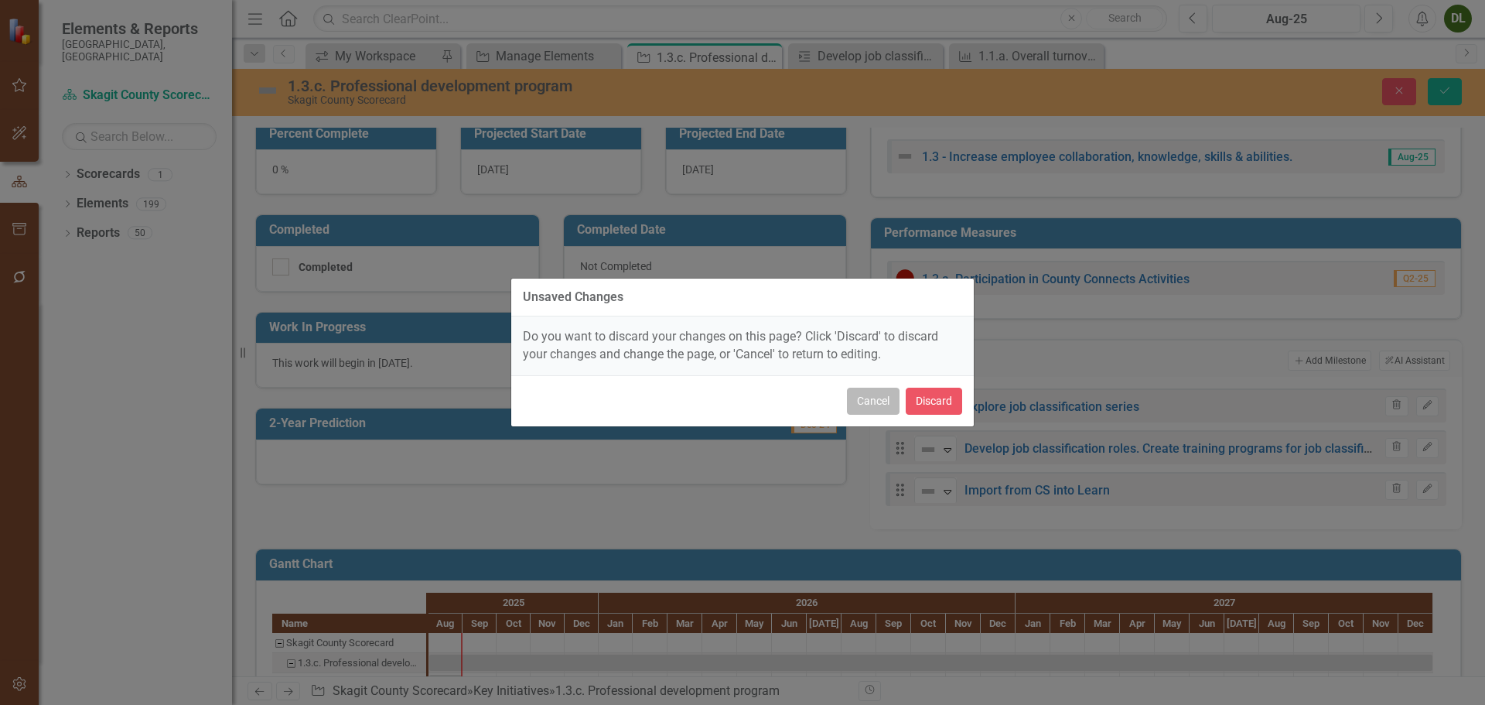
click at [865, 398] on button "Cancel" at bounding box center [873, 400] width 53 height 27
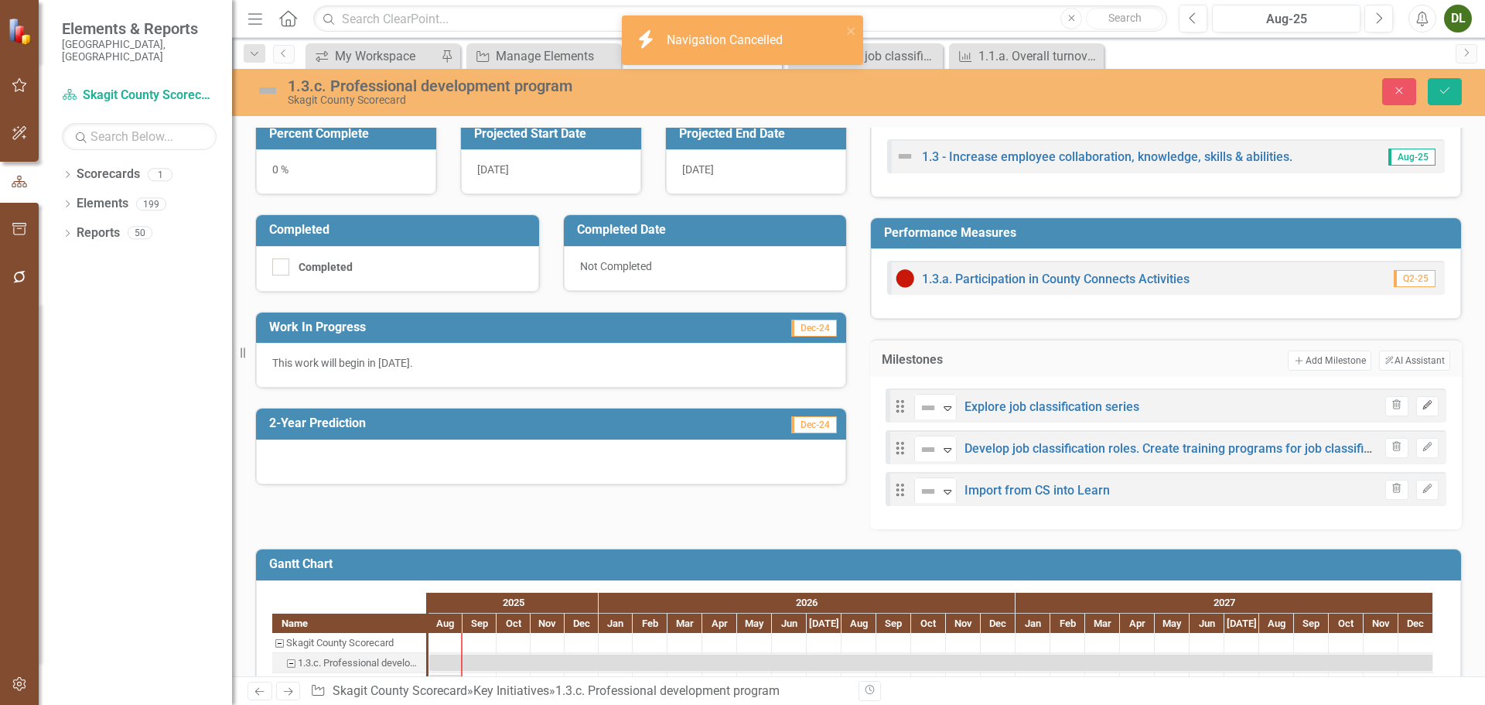
click at [1419, 412] on button "Edit" at bounding box center [1427, 406] width 22 height 20
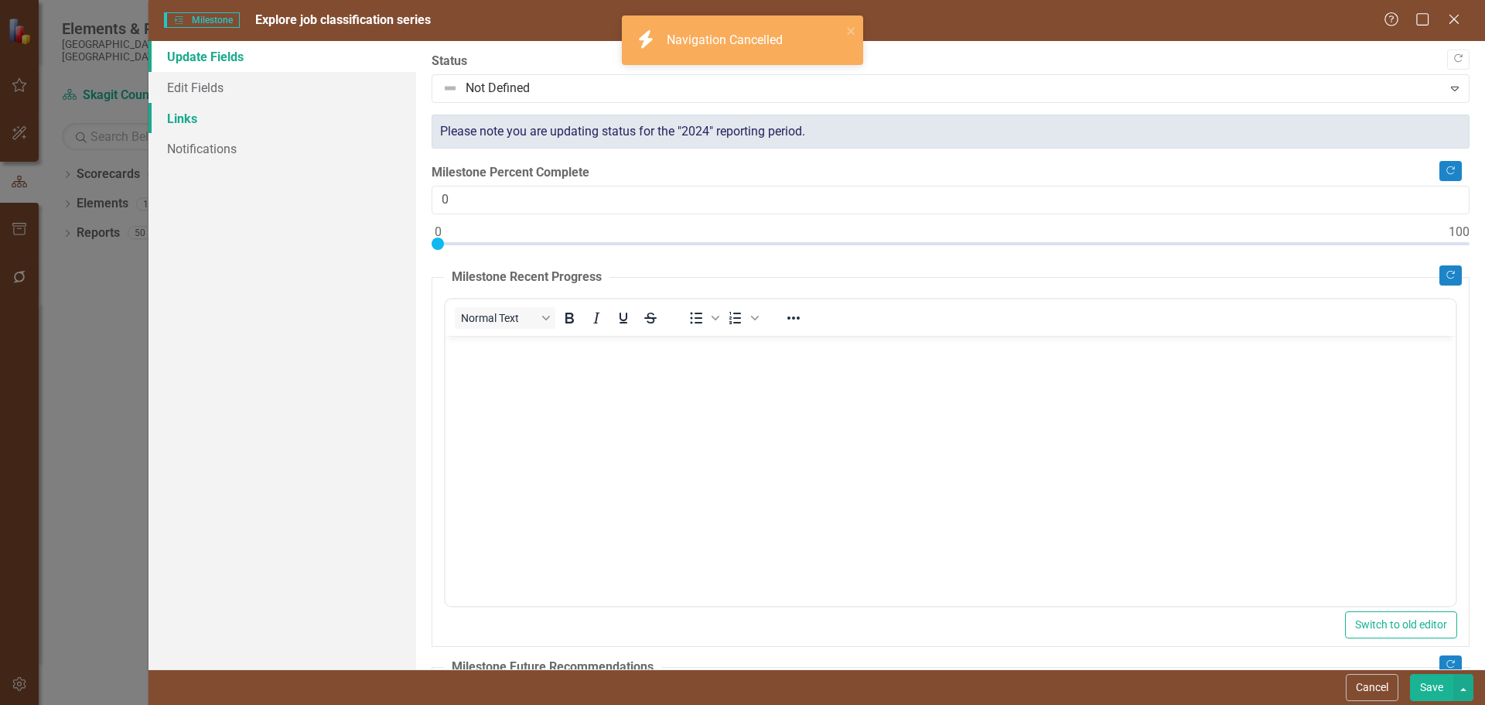
scroll to position [0, 0]
click at [186, 91] on link "Edit Fields" at bounding box center [282, 87] width 268 height 31
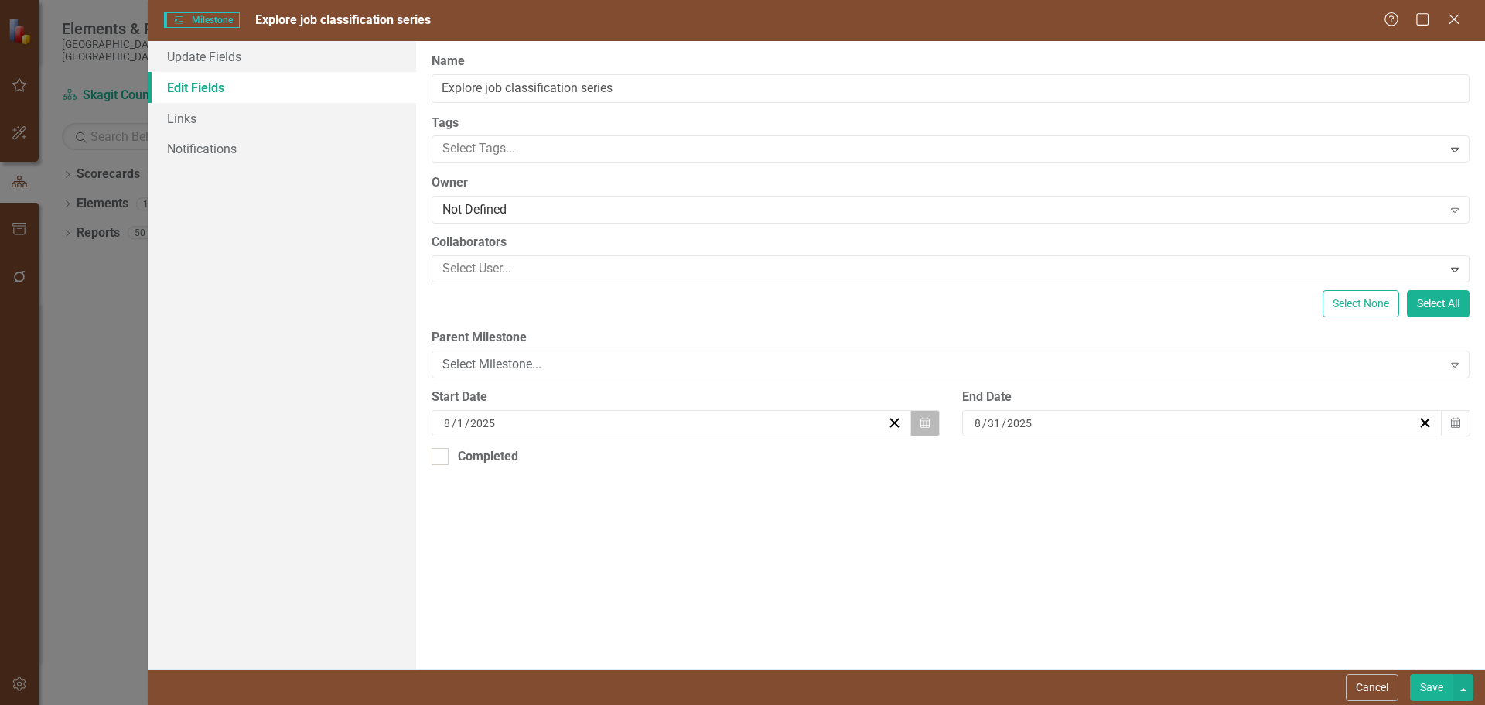
click at [933, 418] on button "Calendar" at bounding box center [924, 423] width 29 height 26
click at [702, 465] on button "»" at bounding box center [685, 453] width 34 height 34
click at [668, 463] on button "›" at bounding box center [651, 453] width 34 height 34
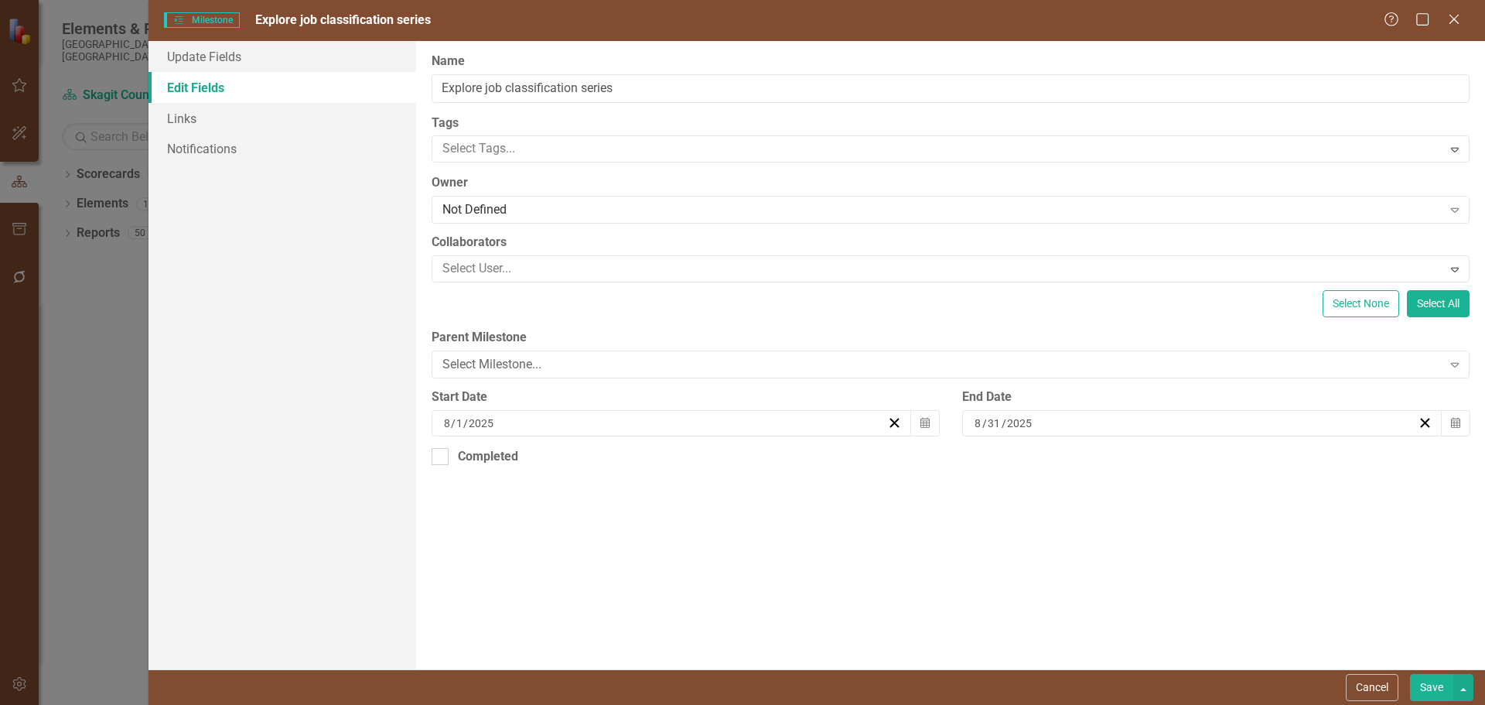
click at [668, 463] on button "›" at bounding box center [651, 453] width 34 height 34
click at [501, 463] on button "‹" at bounding box center [484, 453] width 34 height 34
click at [647, 510] on abbr "1" at bounding box center [644, 504] width 6 height 12
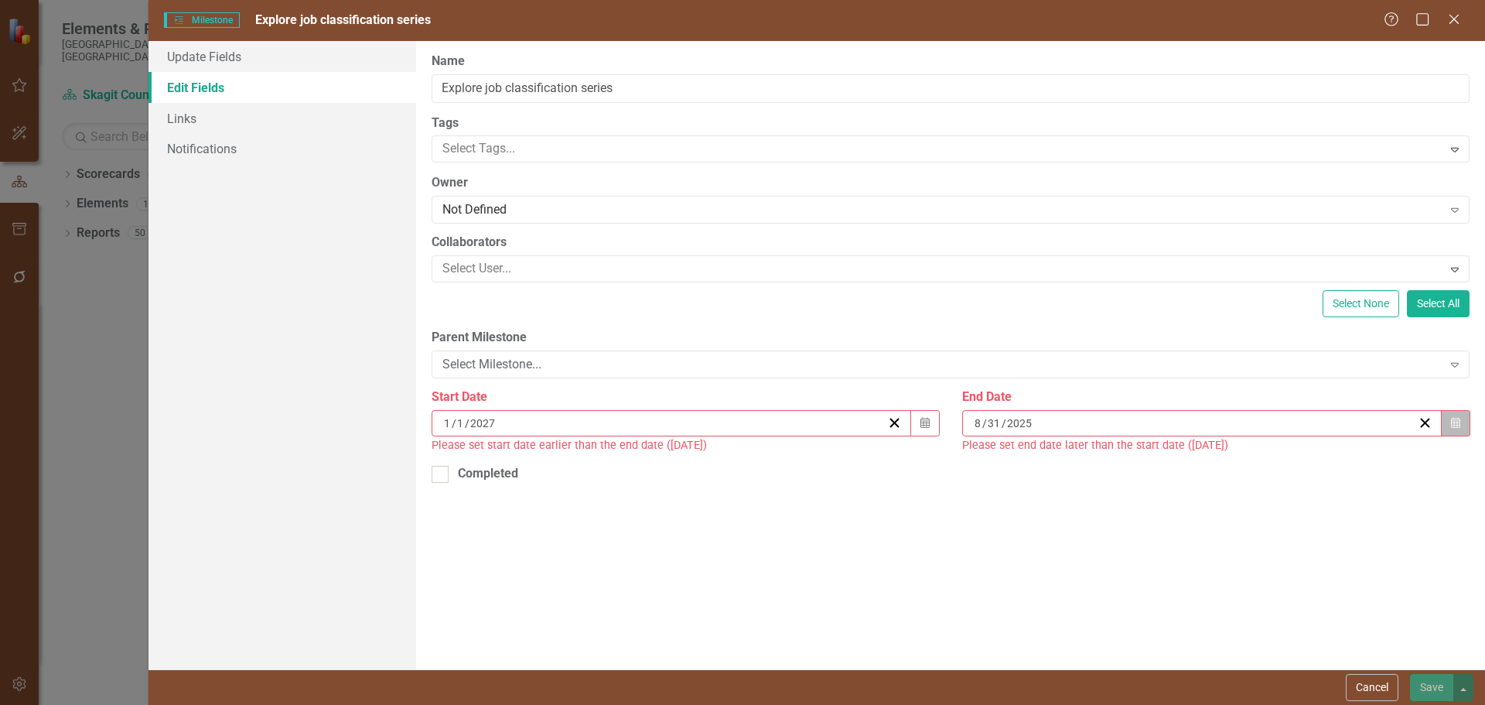
click at [1458, 419] on icon "Calendar" at bounding box center [1455, 423] width 9 height 11
click at [1233, 456] on button "»" at bounding box center [1216, 453] width 34 height 34
click at [1199, 469] on button "›" at bounding box center [1182, 453] width 34 height 34
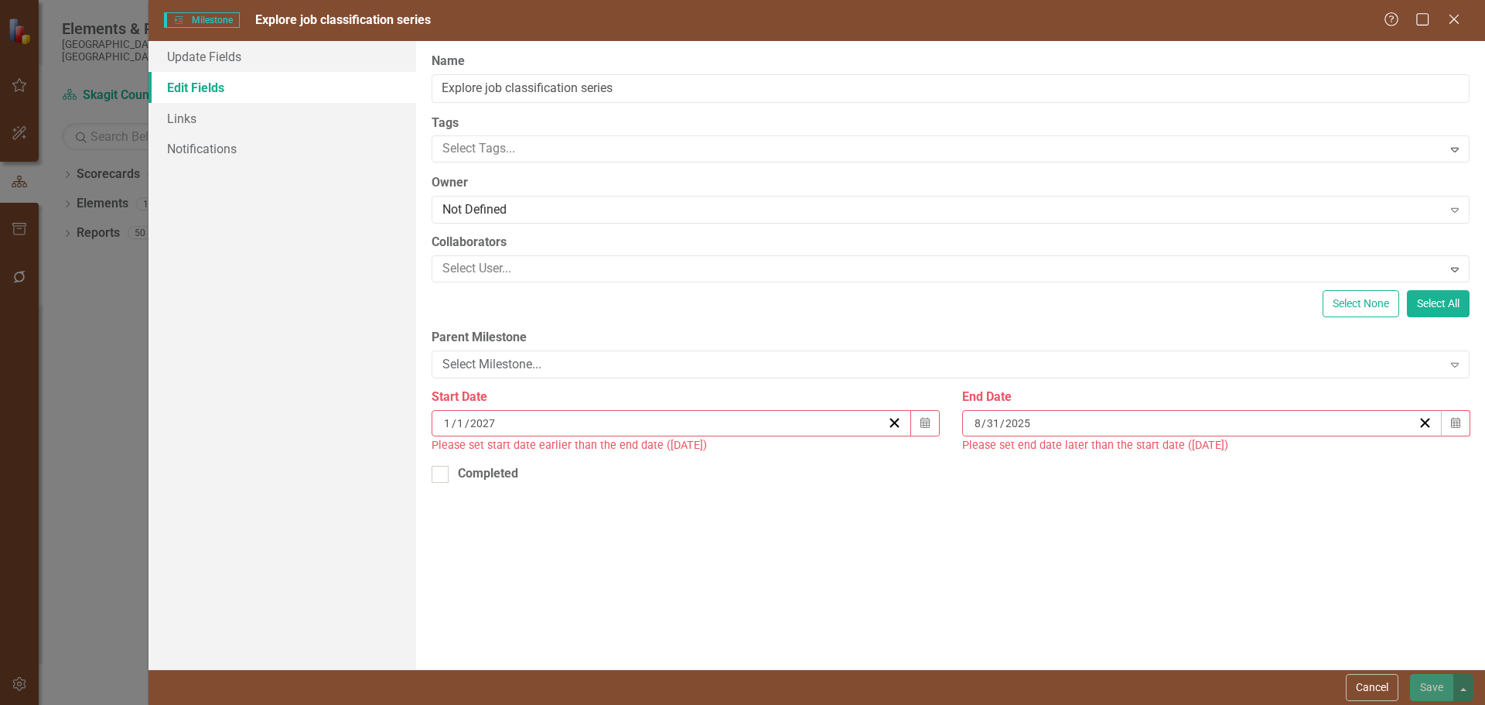
click at [1199, 469] on button "›" at bounding box center [1182, 453] width 34 height 34
click at [1032, 459] on button "‹" at bounding box center [1015, 453] width 34 height 34
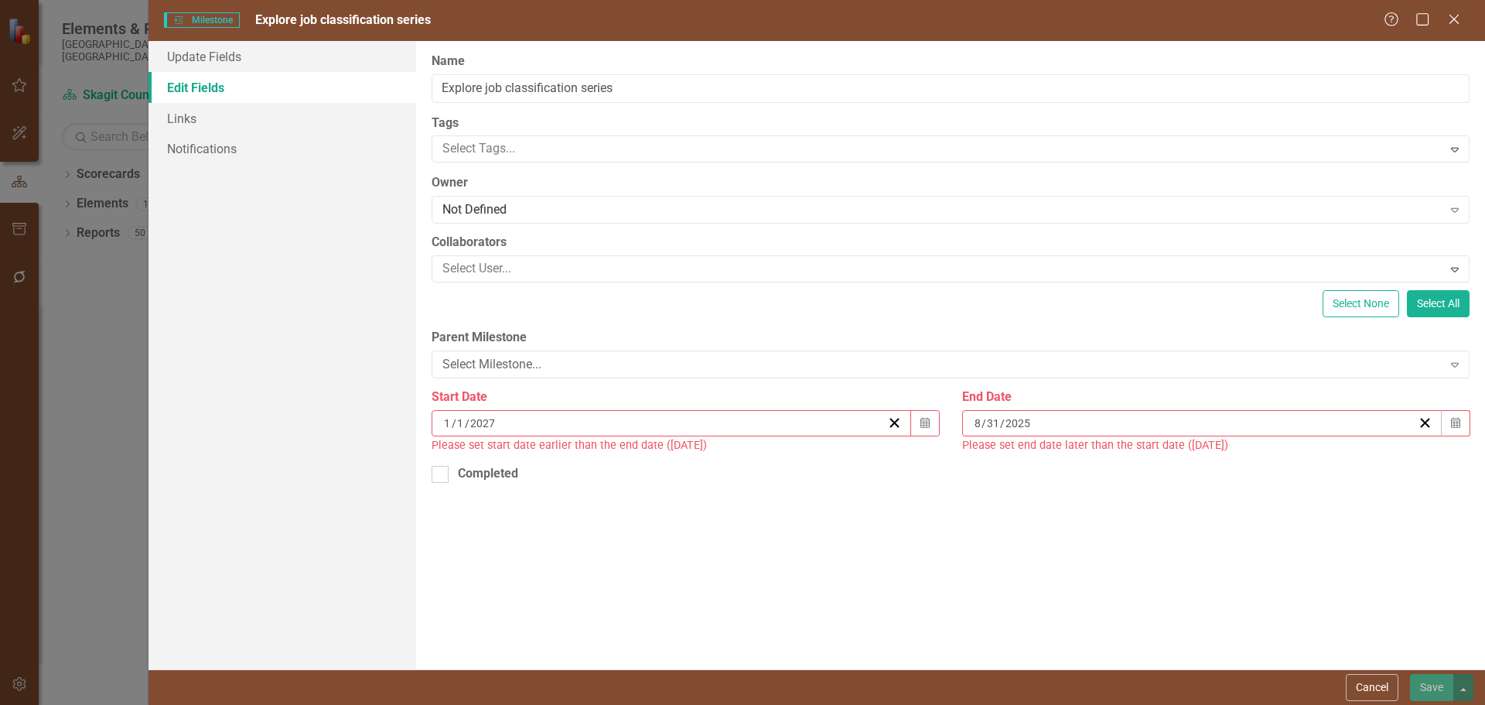
click at [1032, 459] on button "‹" at bounding box center [1015, 453] width 34 height 34
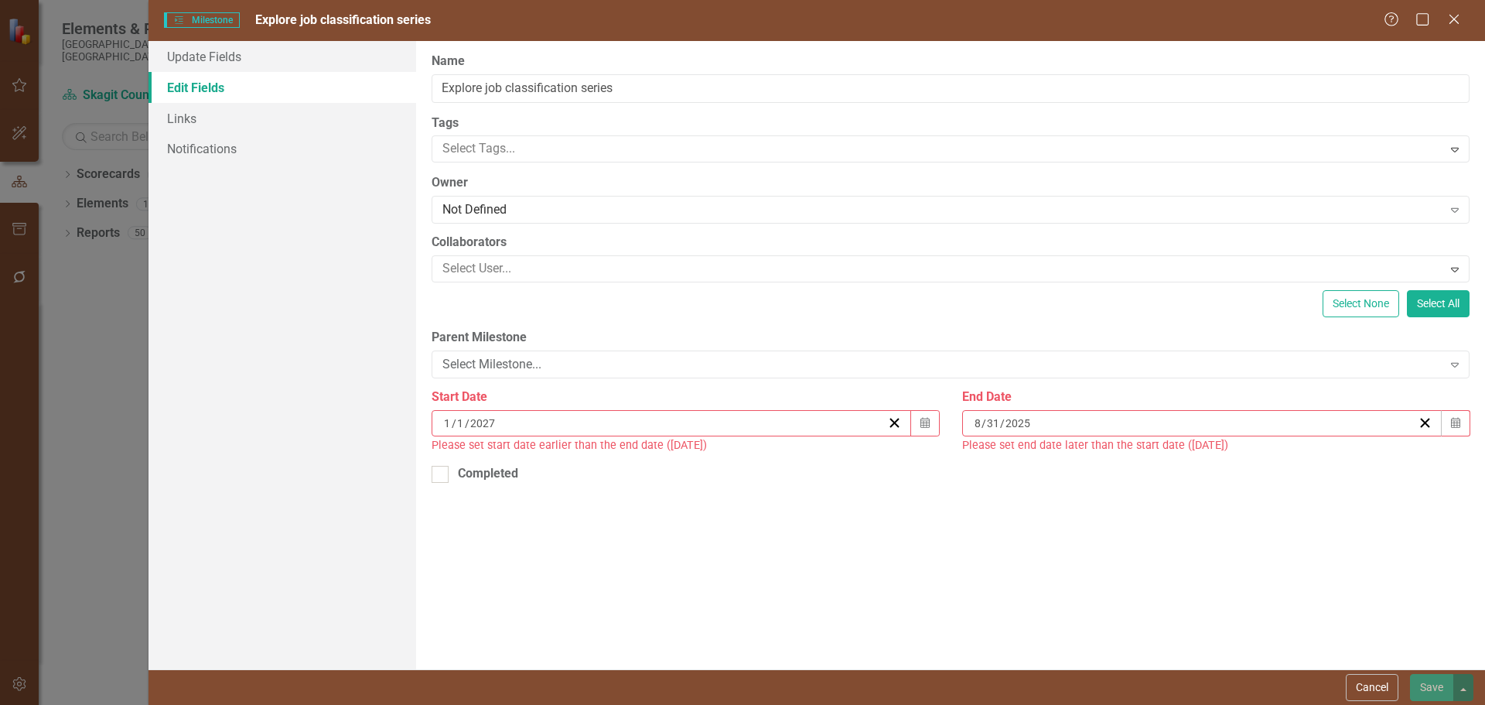
click at [1104, 622] on abbr "30" at bounding box center [1098, 615] width 12 height 12
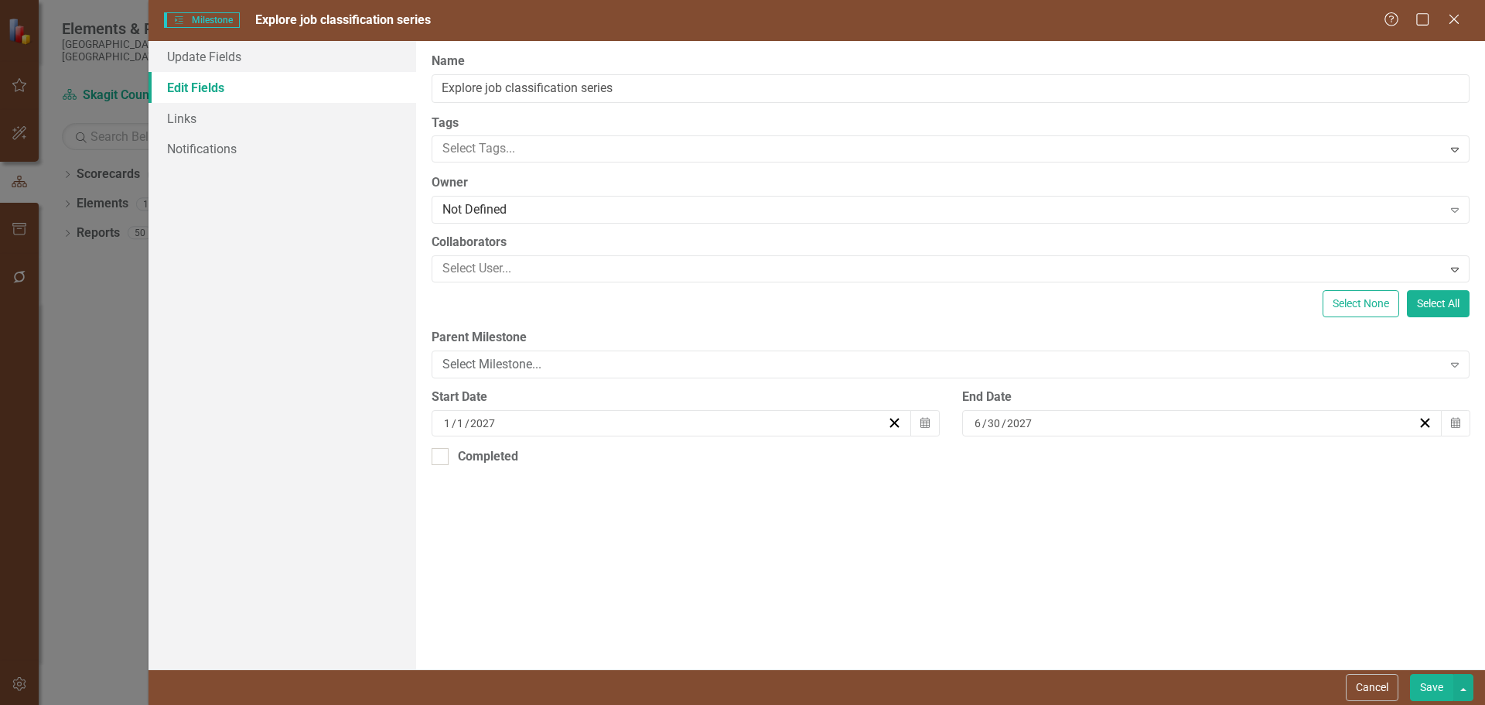
click at [1443, 689] on button "Save" at bounding box center [1431, 687] width 43 height 27
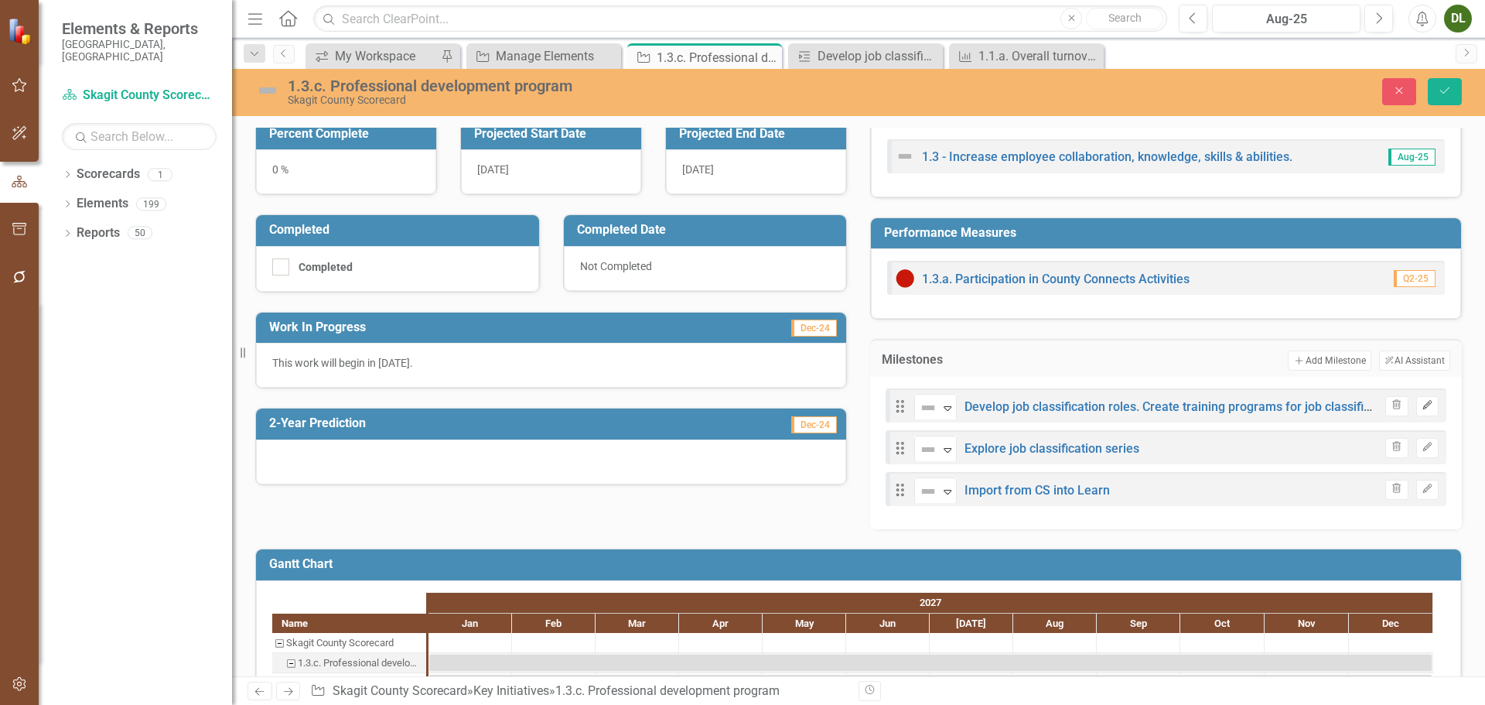
click at [1422, 405] on icon "Edit" at bounding box center [1428, 405] width 12 height 9
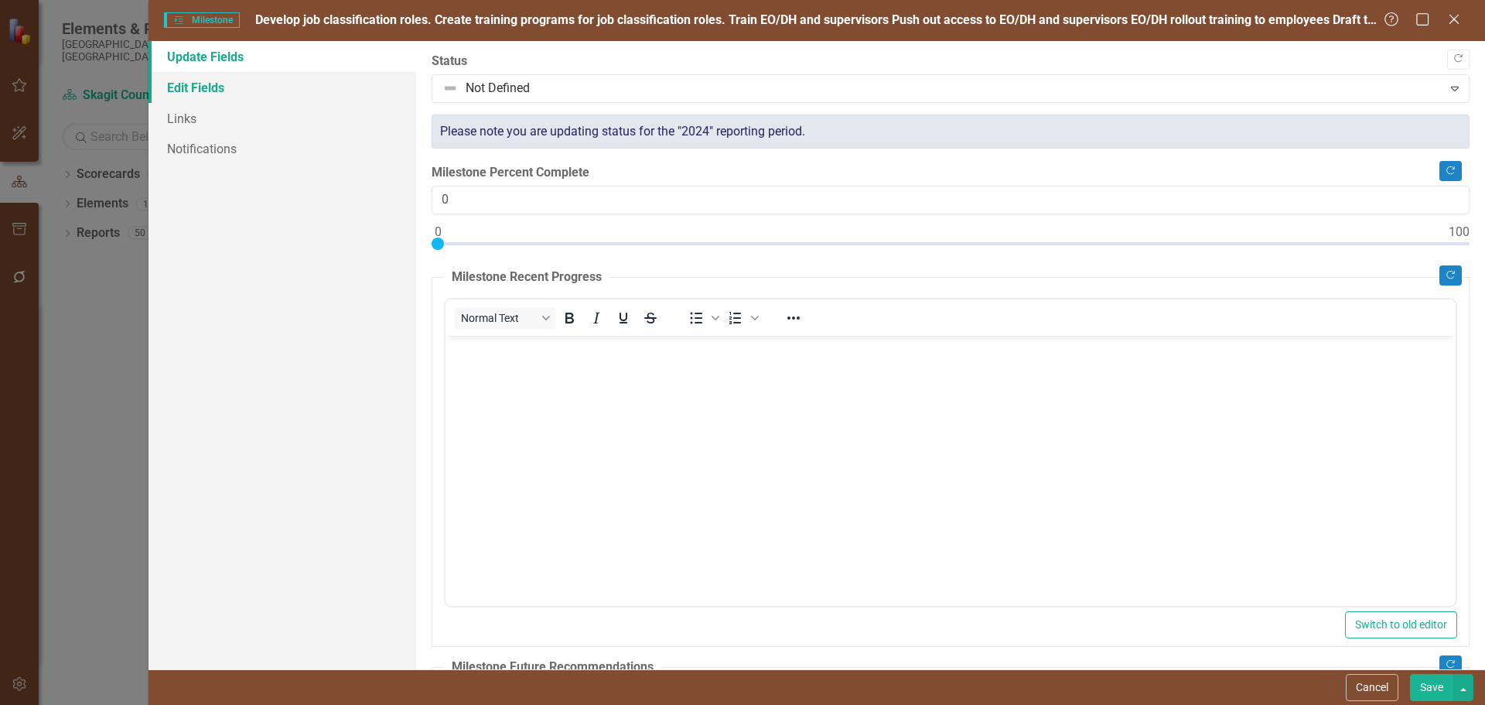
click at [263, 82] on link "Edit Fields" at bounding box center [282, 87] width 268 height 31
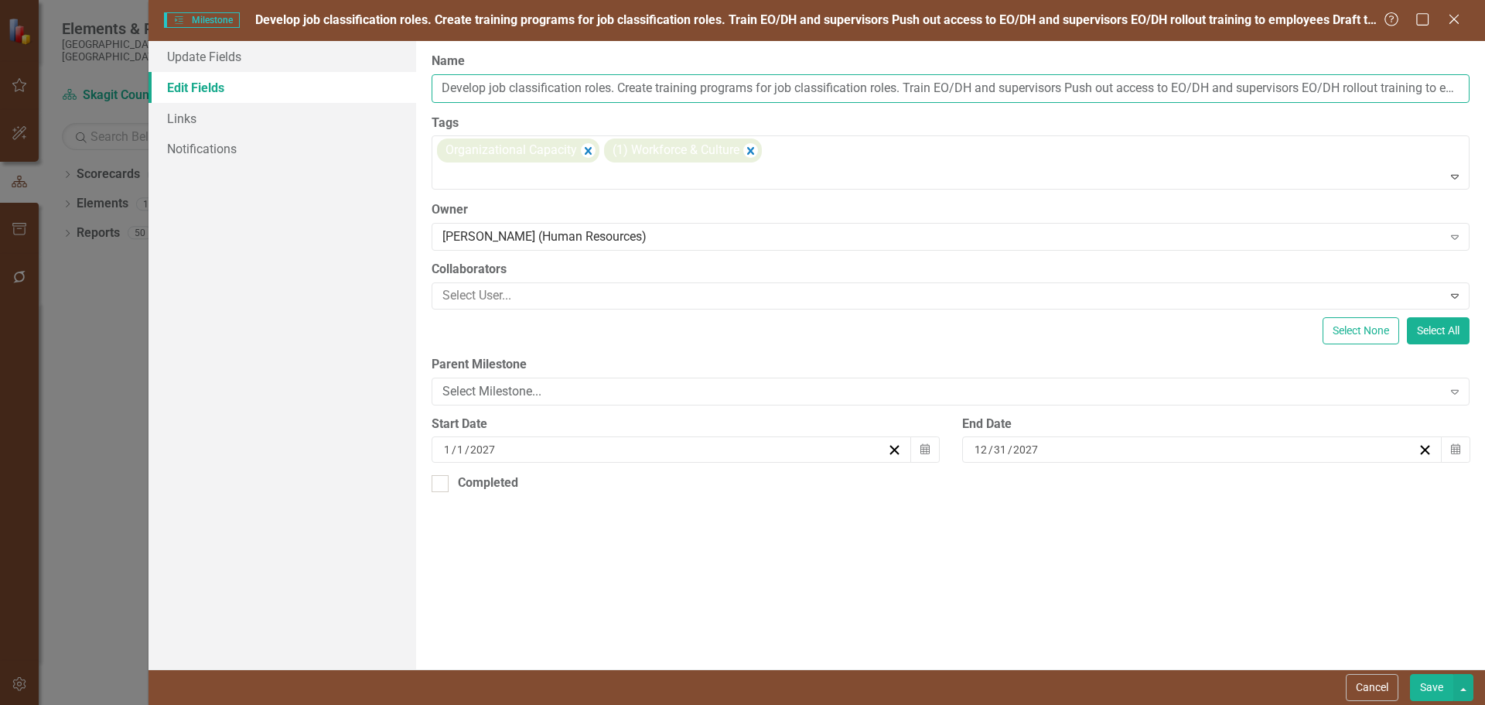
drag, startPoint x: 618, startPoint y: 87, endPoint x: 380, endPoint y: 73, distance: 238.7
click at [381, 73] on div "Update Fields Edit Fields Links Notifications "Update" fields in ClearPoint are…" at bounding box center [816, 355] width 1336 height 628
drag, startPoint x: 729, startPoint y: 88, endPoint x: 366, endPoint y: 58, distance: 364.8
click at [366, 58] on div "Update Fields Edit Fields Links Notifications "Update" fields in ClearPoint are…" at bounding box center [816, 355] width 1336 height 628
type input "Train EO/DH and supervisors Push out access to EO/DH and supervisors EO/DH roll…"
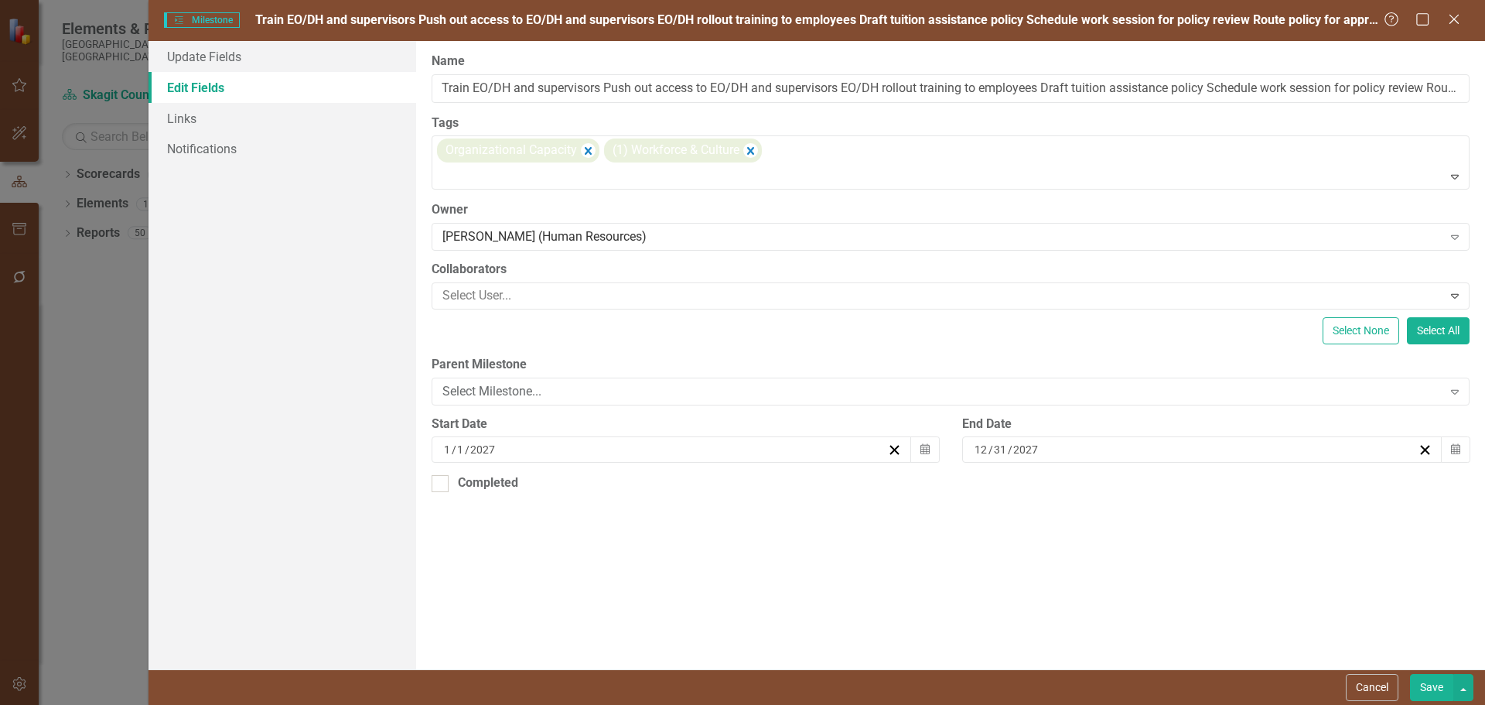
click at [1429, 688] on button "Save" at bounding box center [1431, 687] width 43 height 27
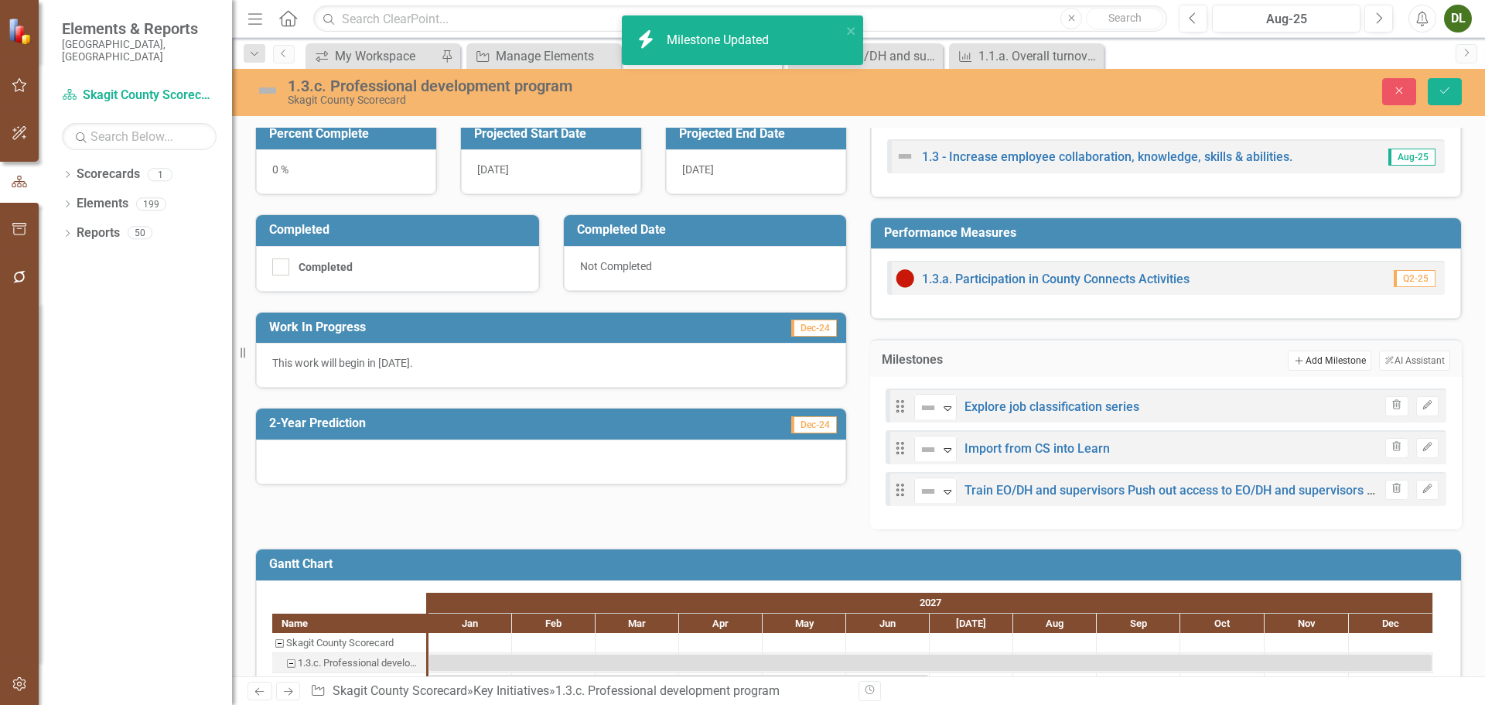
click at [1333, 360] on button "Add Add Milestone" at bounding box center [1329, 360] width 83 height 20
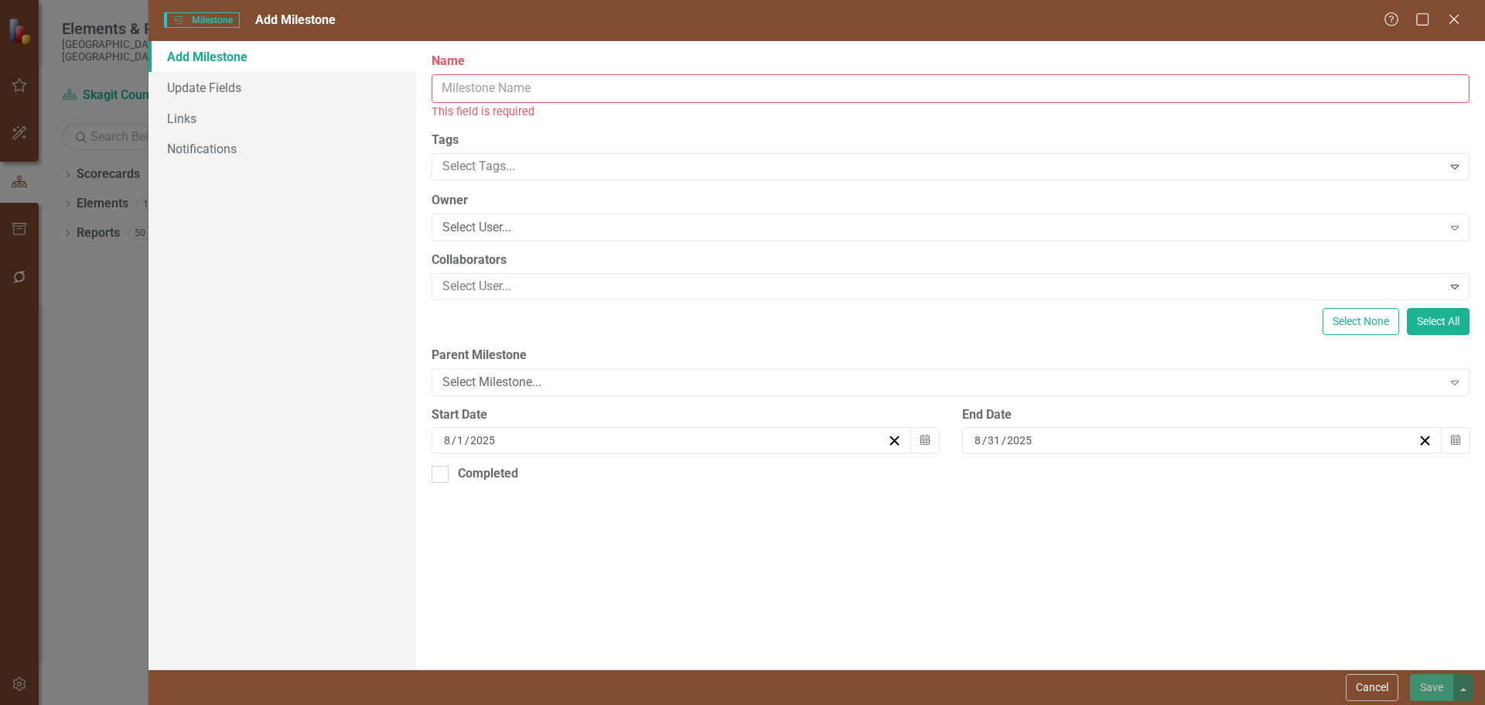
click at [645, 83] on input "Name" at bounding box center [951, 88] width 1038 height 29
paste input "Create training programs for job classification roles."
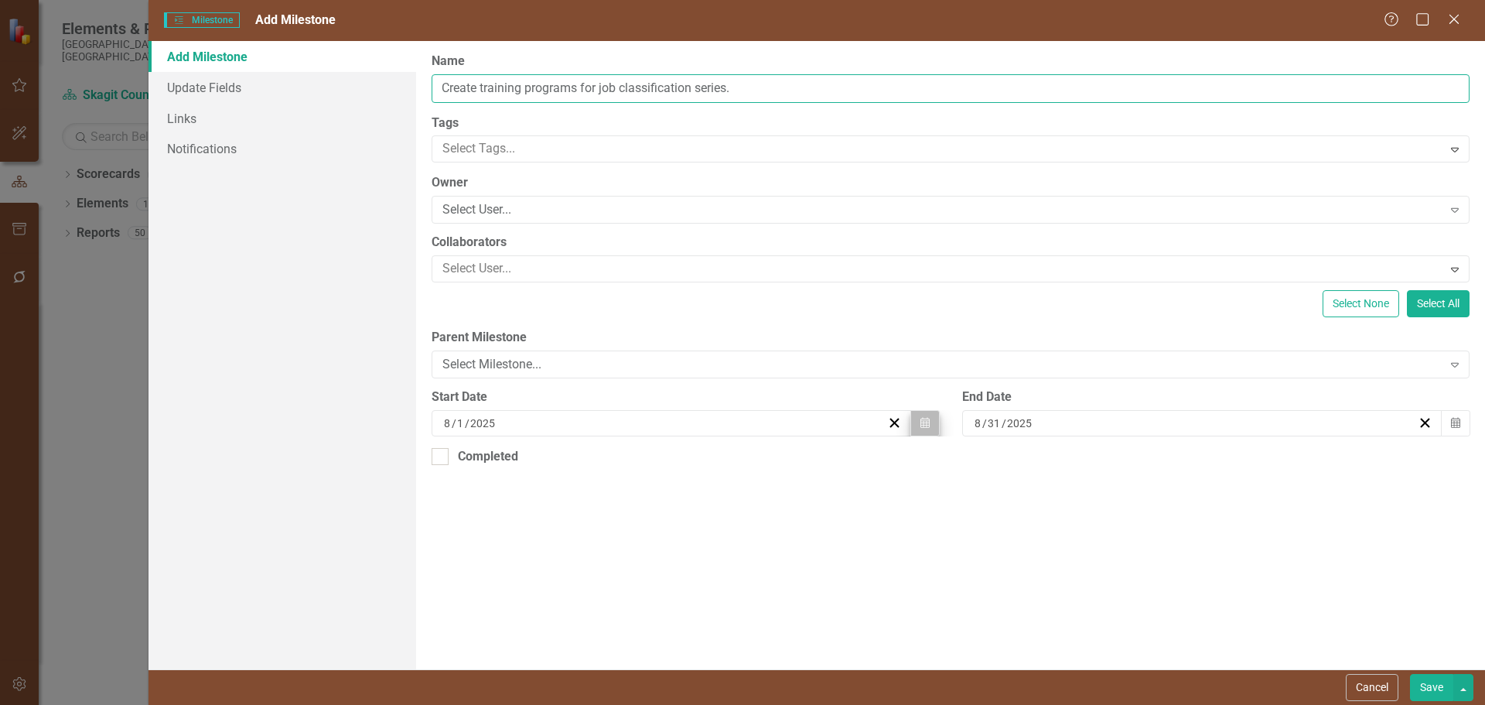
type input "Create training programs for job classification series."
click at [929, 422] on icon "Calendar" at bounding box center [924, 423] width 9 height 11
click at [668, 461] on button "›" at bounding box center [651, 453] width 34 height 34
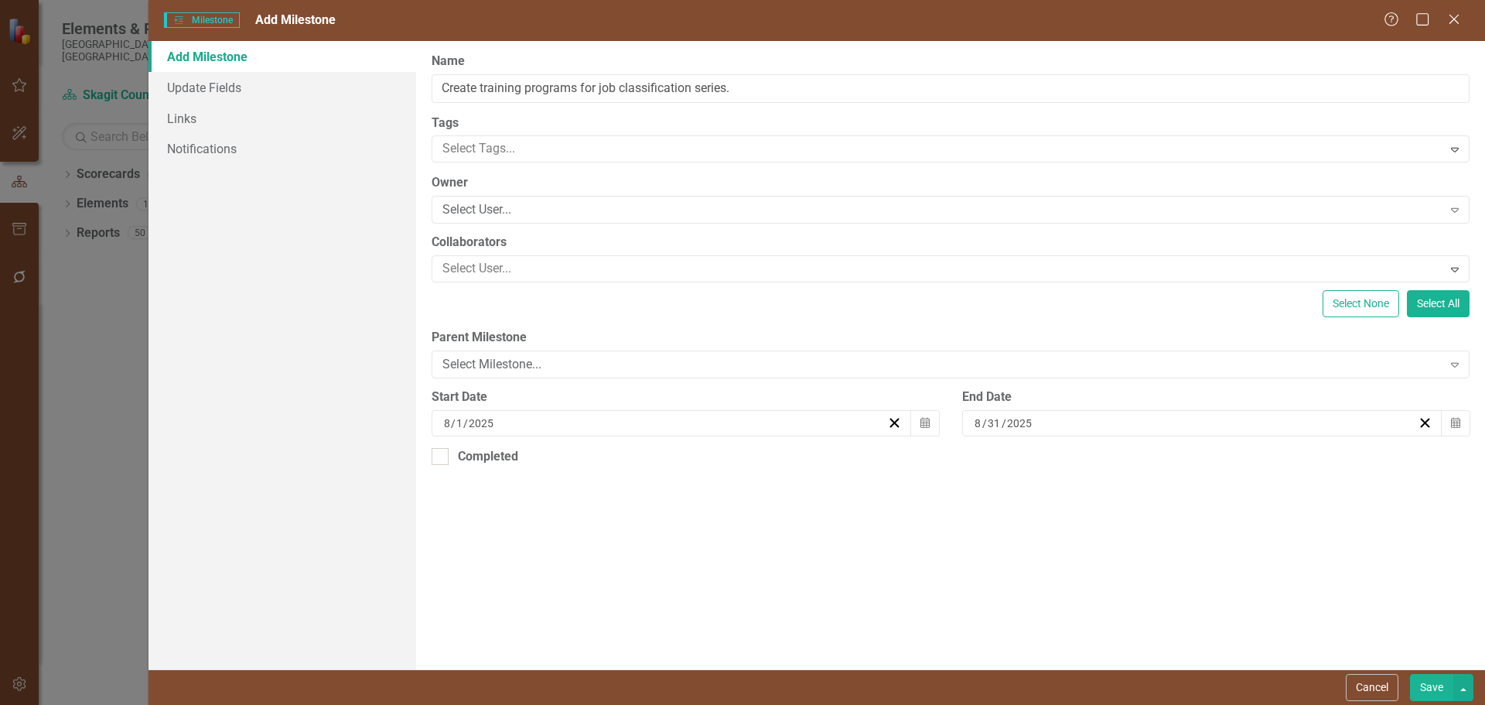
click at [702, 459] on button "»" at bounding box center [685, 453] width 34 height 34
click at [668, 463] on button "›" at bounding box center [651, 453] width 34 height 34
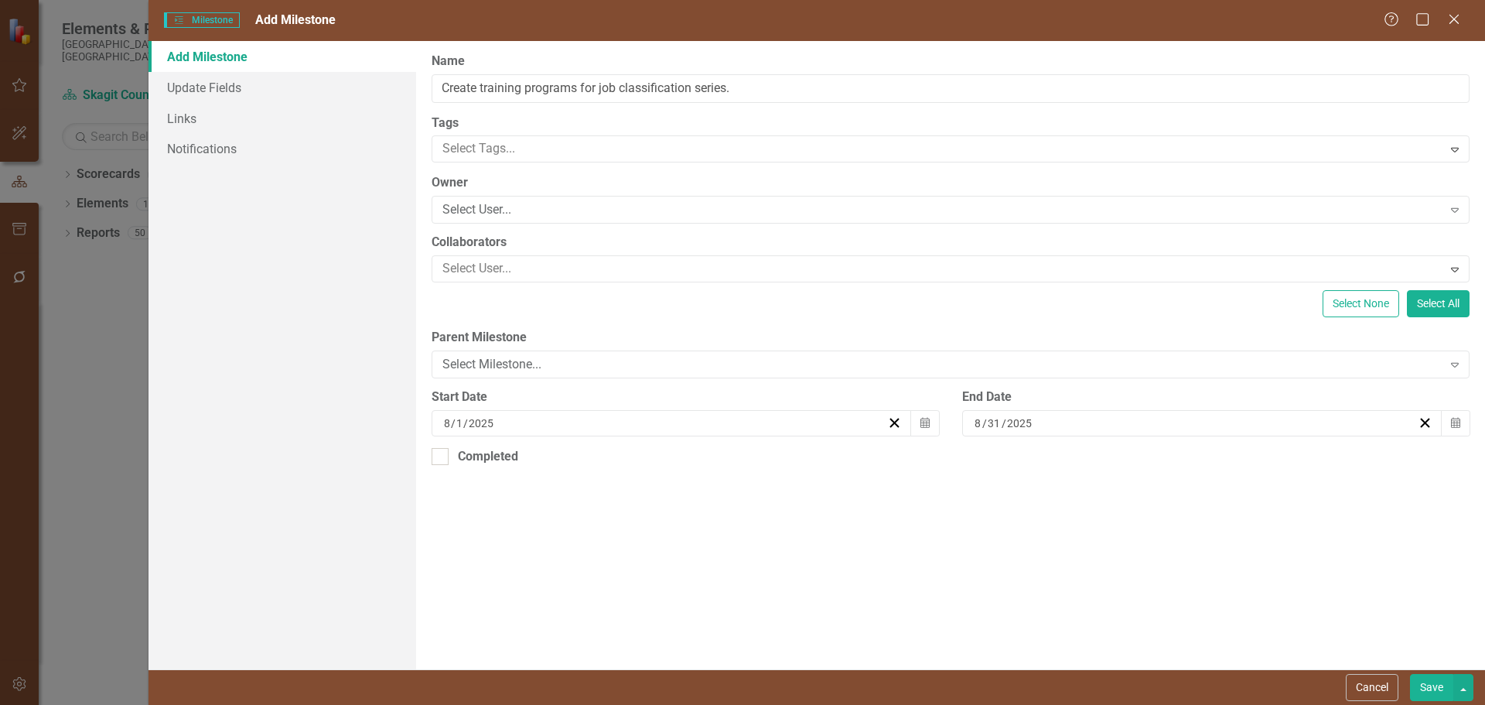
click at [668, 463] on button "›" at bounding box center [651, 453] width 34 height 34
click at [609, 510] on abbr "1" at bounding box center [606, 504] width 6 height 12
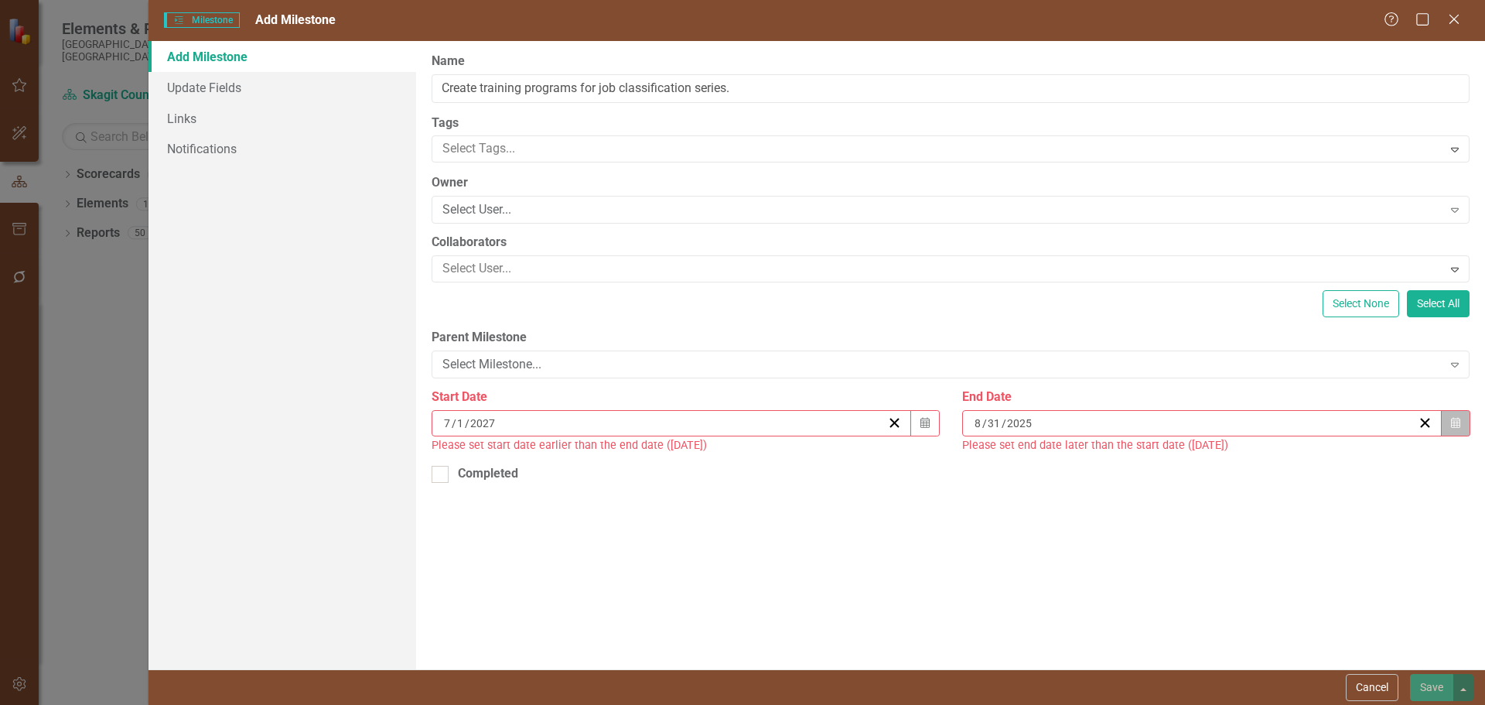
click at [1470, 424] on button "Calendar" at bounding box center [1455, 423] width 29 height 26
click at [1199, 463] on button "›" at bounding box center [1182, 453] width 34 height 34
click at [1233, 463] on button "»" at bounding box center [1216, 453] width 34 height 34
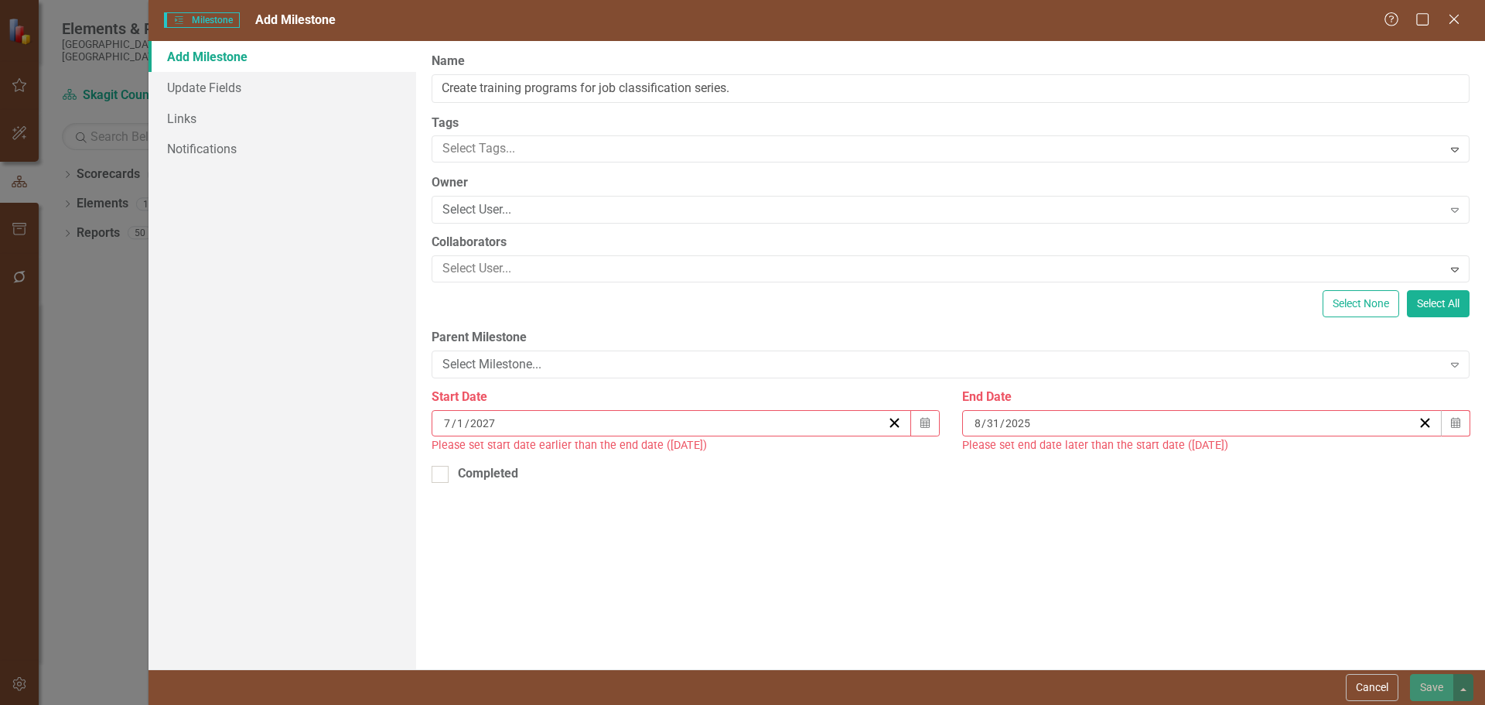
click at [1199, 463] on button "›" at bounding box center [1182, 453] width 34 height 34
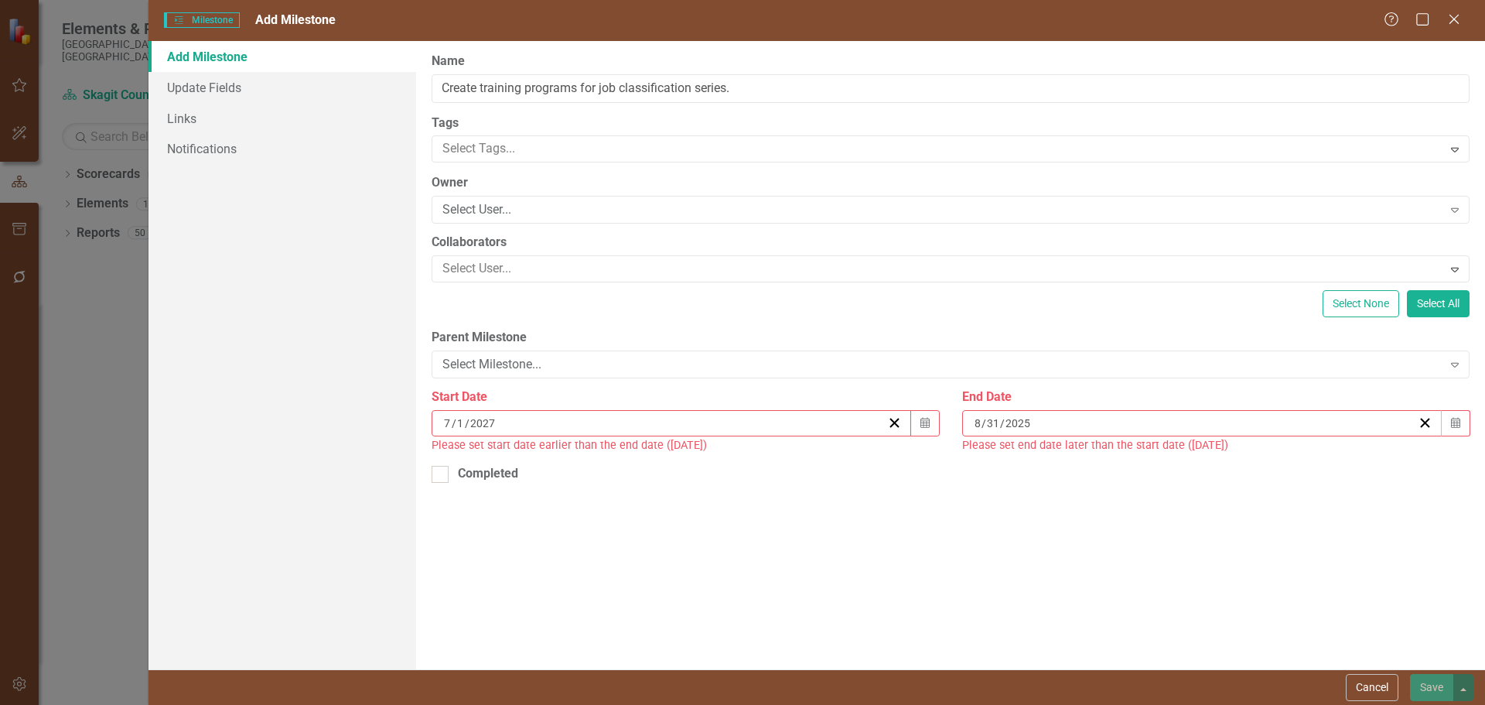
click at [1032, 462] on button "‹" at bounding box center [1015, 453] width 34 height 34
click at [1181, 622] on abbr "31" at bounding box center [1175, 615] width 12 height 12
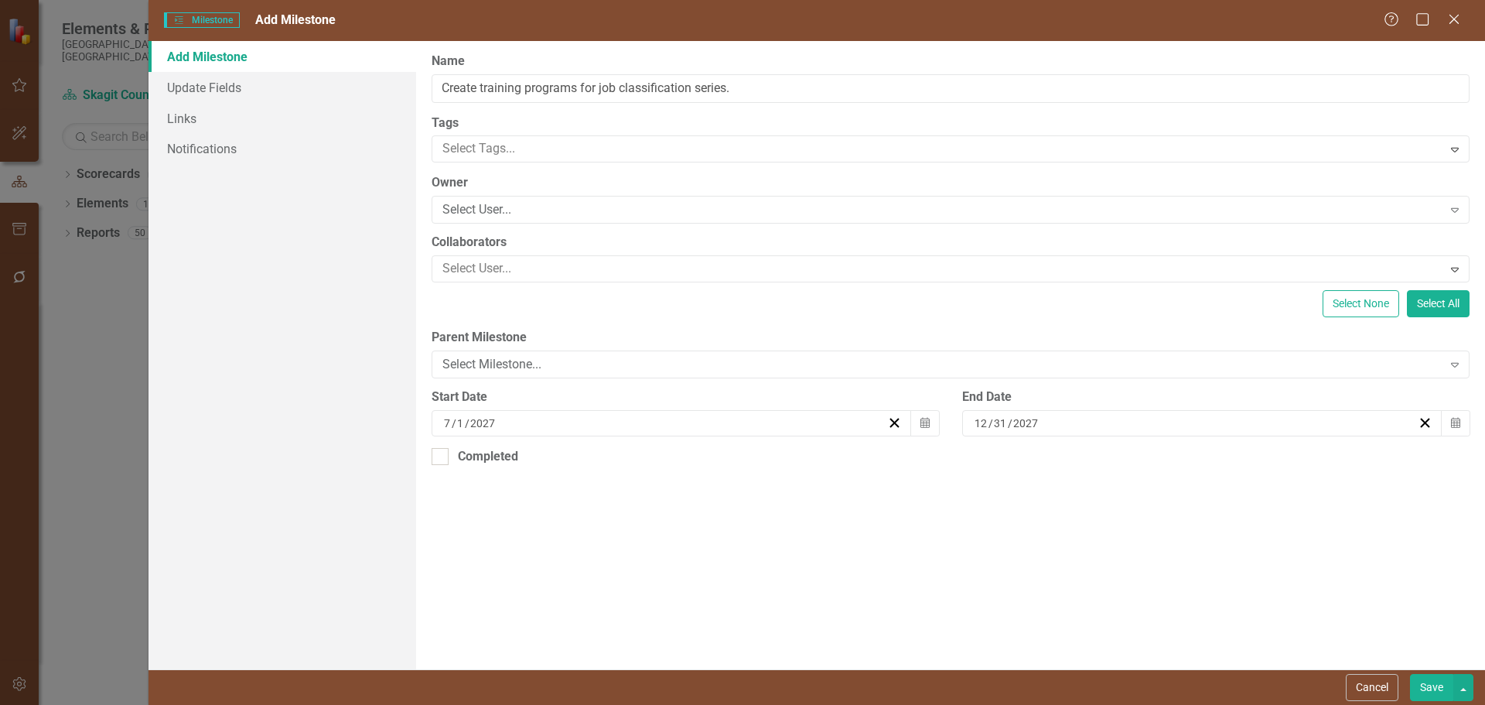
click at [1433, 690] on button "Save" at bounding box center [1431, 687] width 43 height 27
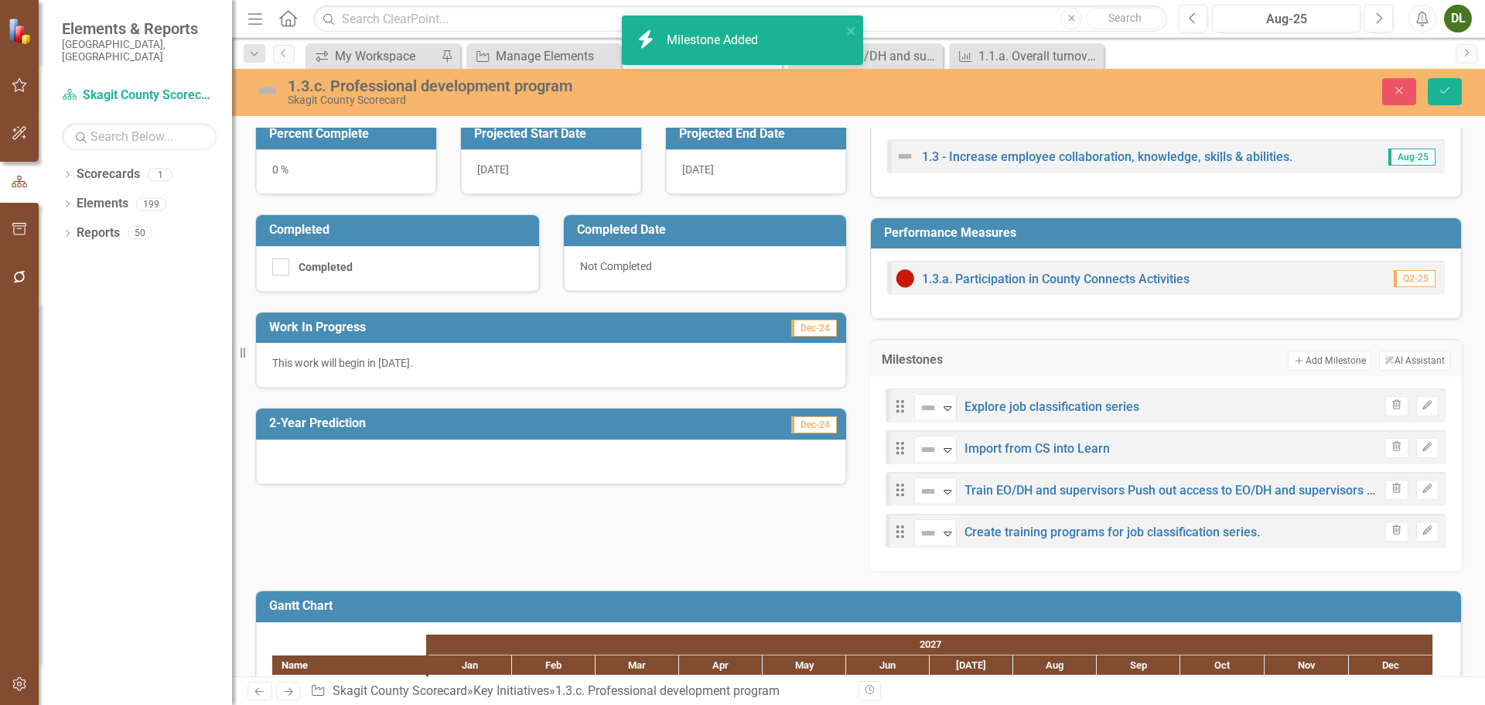
scroll to position [309, 0]
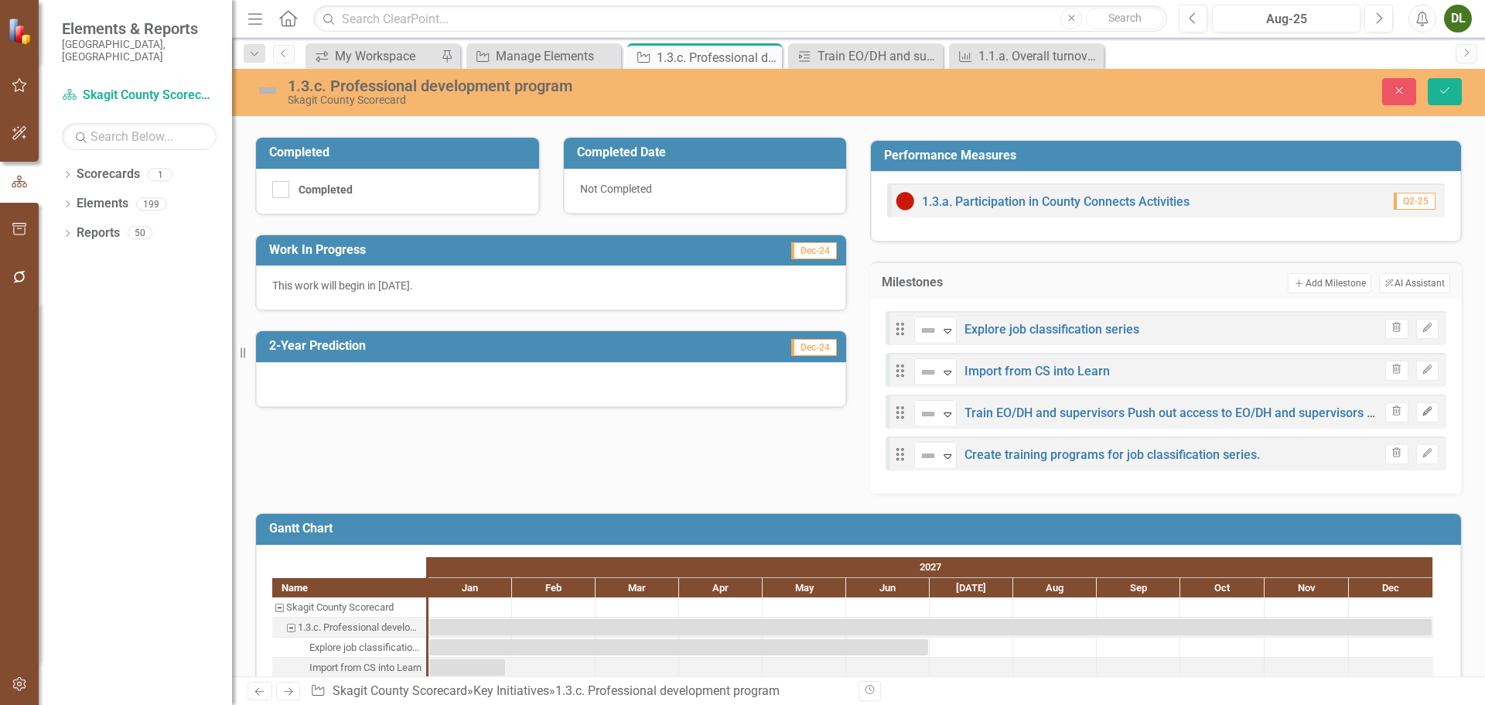
click at [1422, 410] on icon "Edit" at bounding box center [1428, 411] width 12 height 9
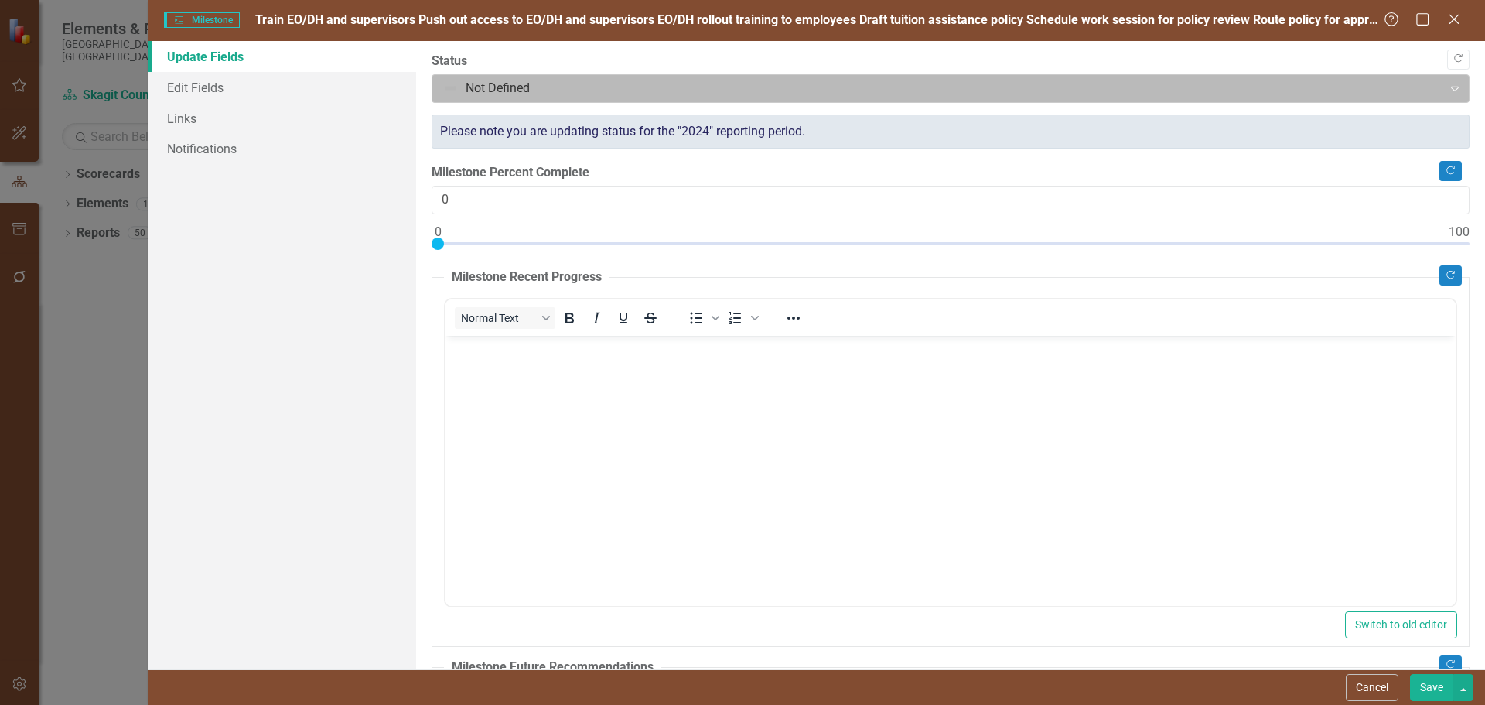
scroll to position [0, 0]
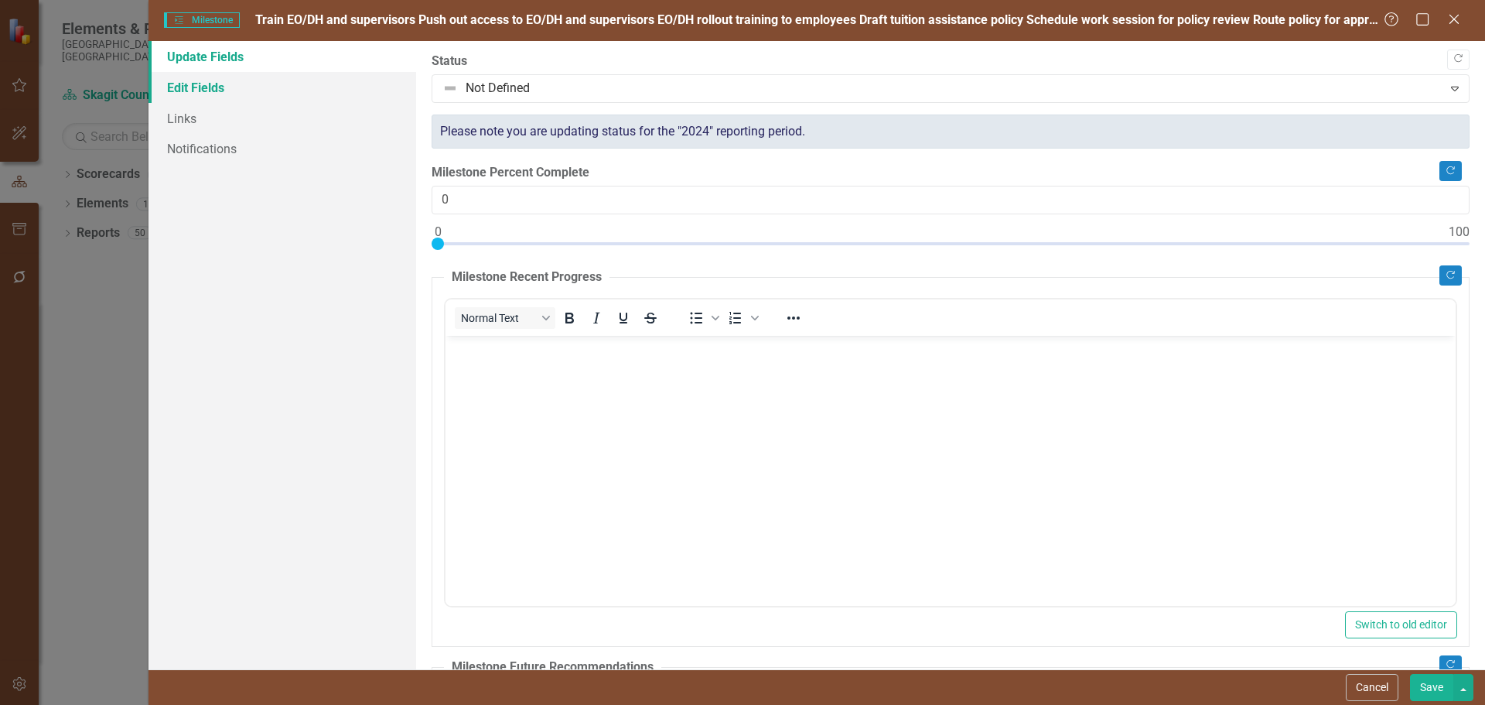
click at [235, 87] on link "Edit Fields" at bounding box center [282, 87] width 268 height 31
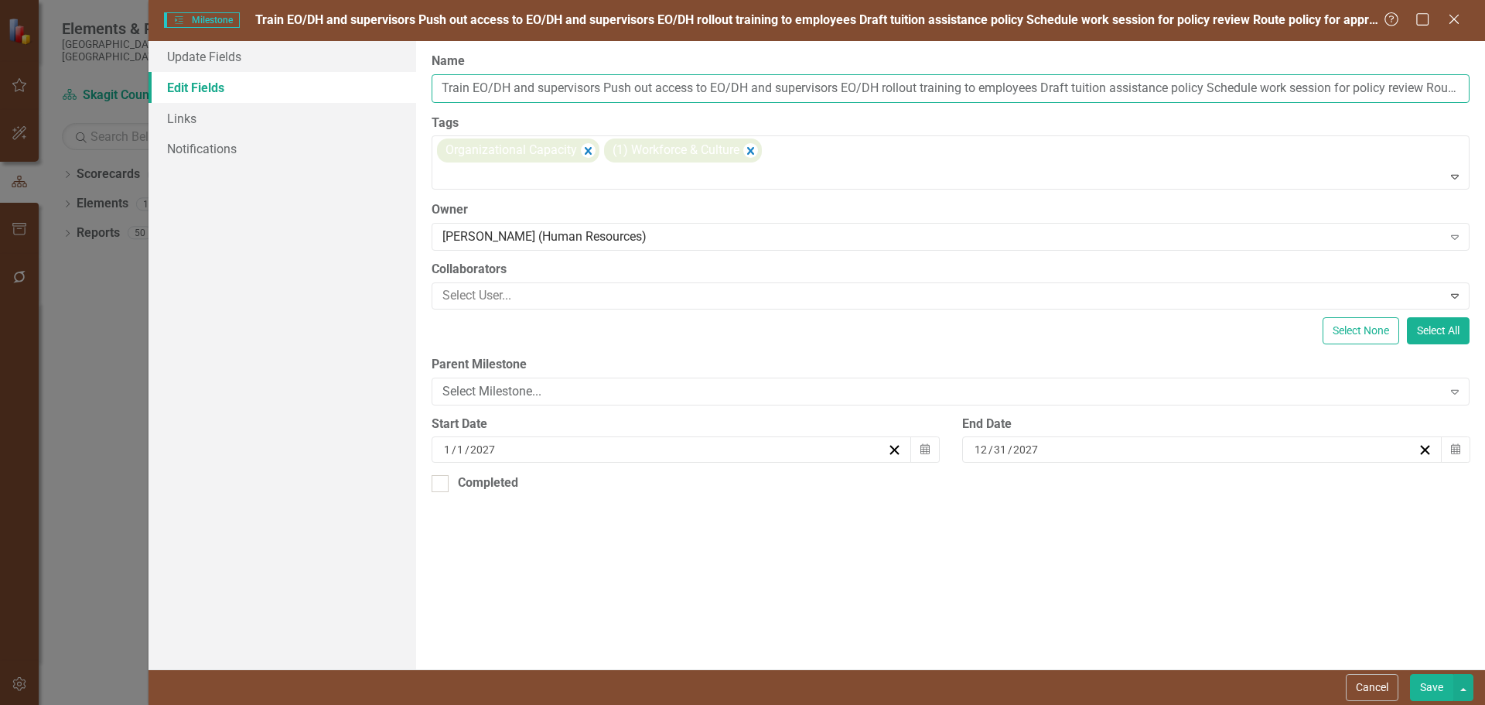
click at [683, 87] on input "Train EO/DH and supervisors Push out access to EO/DH and supervisors EO/DH roll…" at bounding box center [951, 88] width 1038 height 29
click at [1371, 681] on button "Cancel" at bounding box center [1372, 687] width 53 height 27
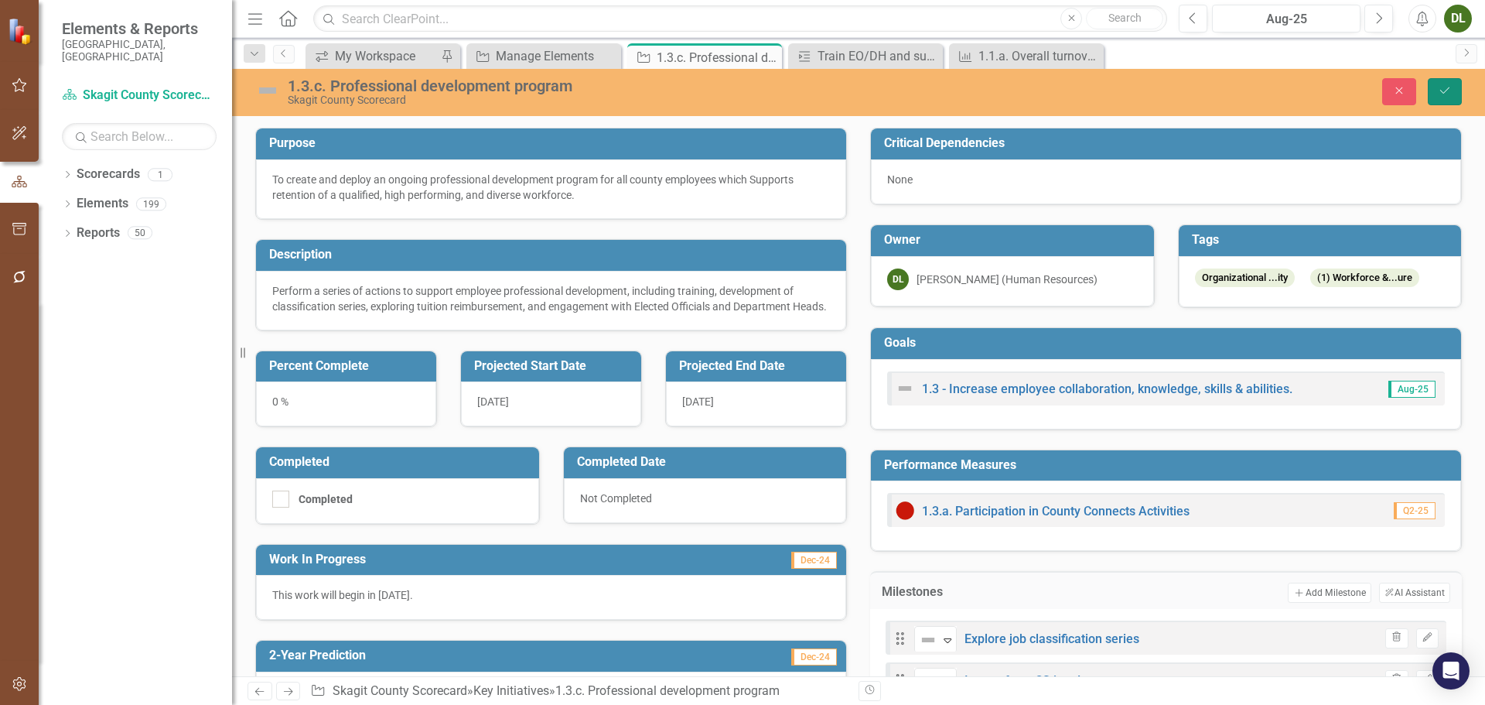
click at [1445, 95] on icon "Save" at bounding box center [1445, 90] width 14 height 11
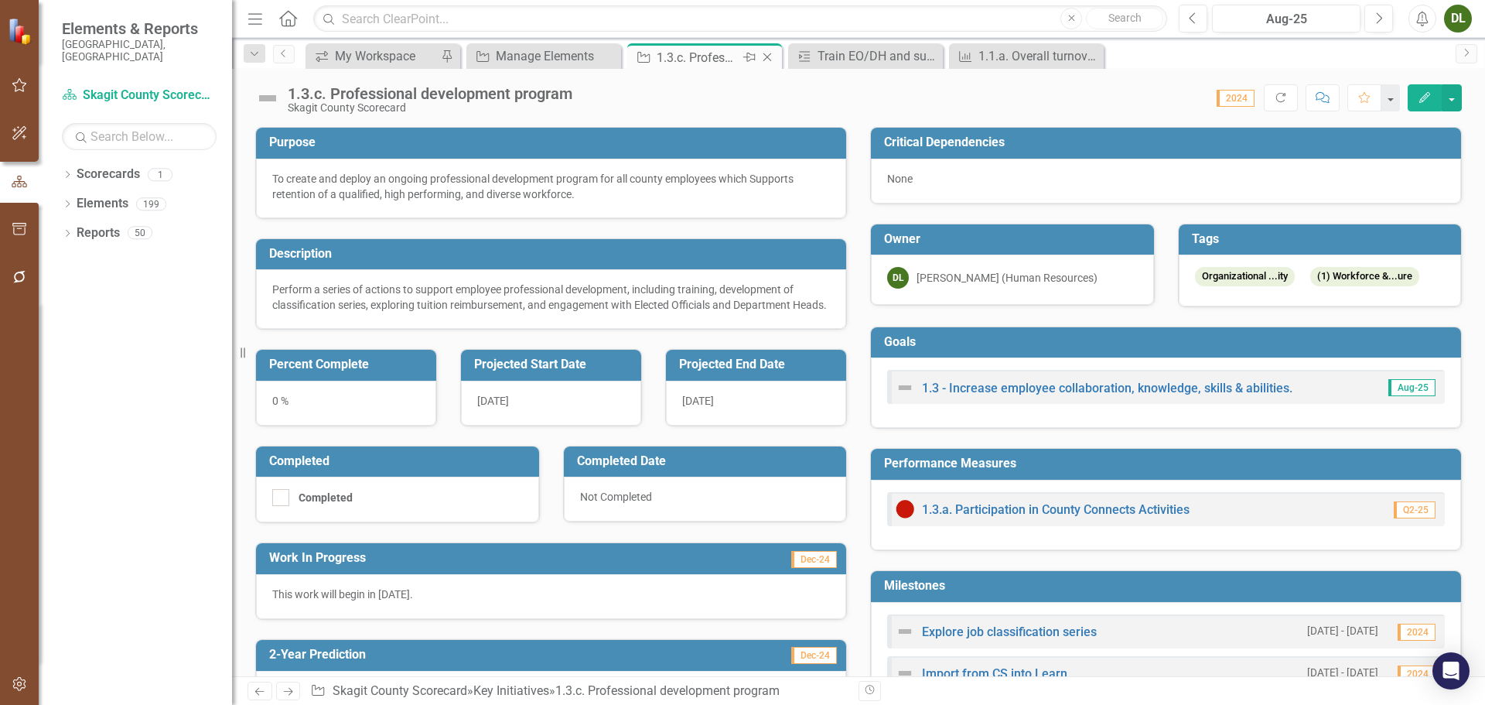
click at [766, 53] on icon "Close" at bounding box center [767, 57] width 15 height 12
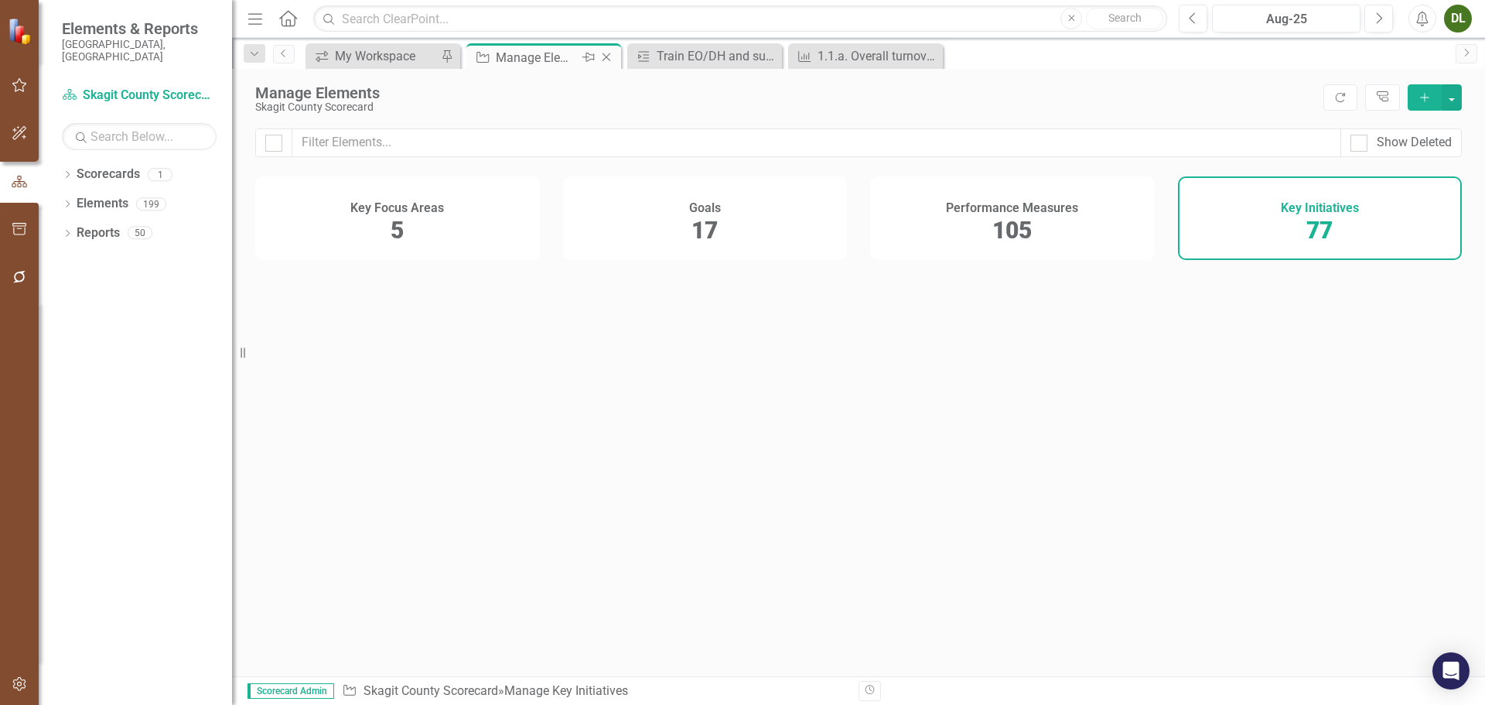
click at [552, 56] on div "Manage Elements" at bounding box center [537, 57] width 83 height 19
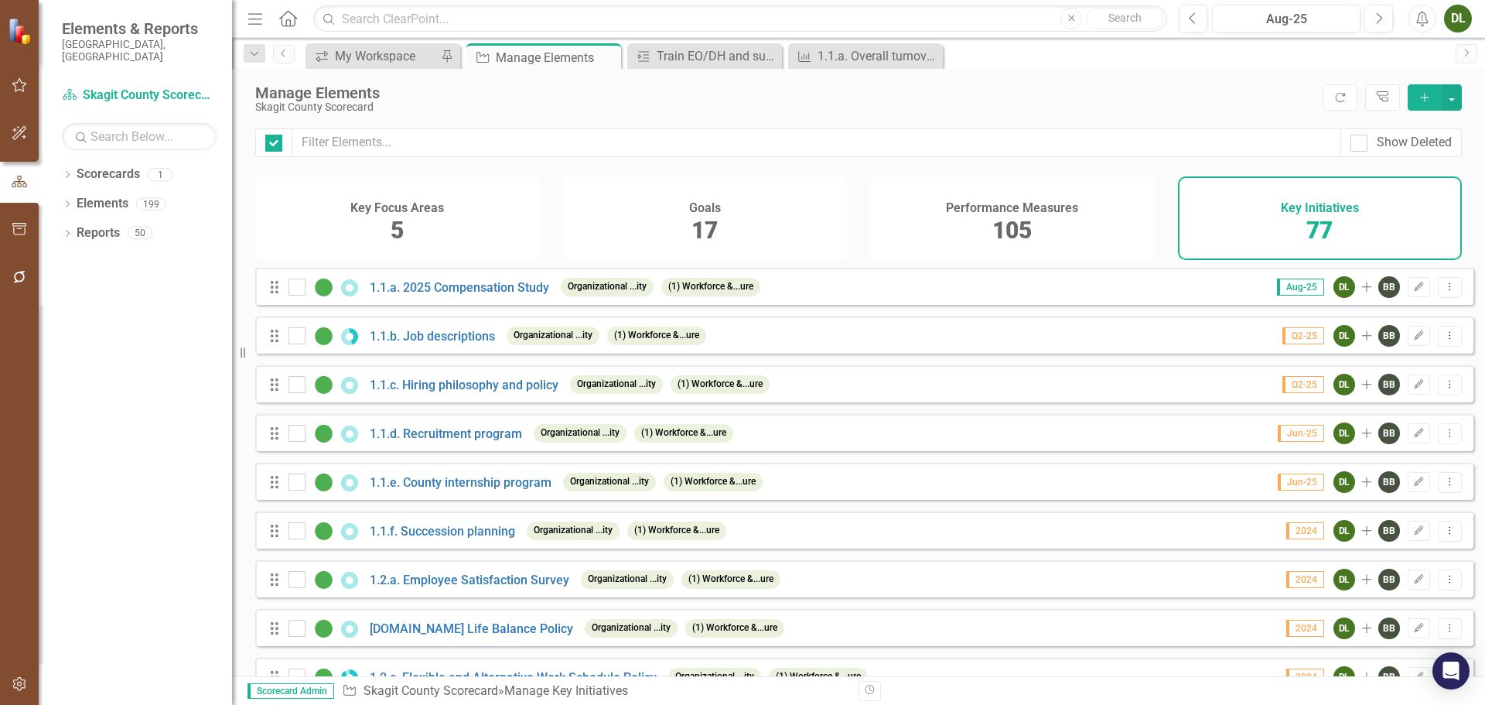
checkbox input "false"
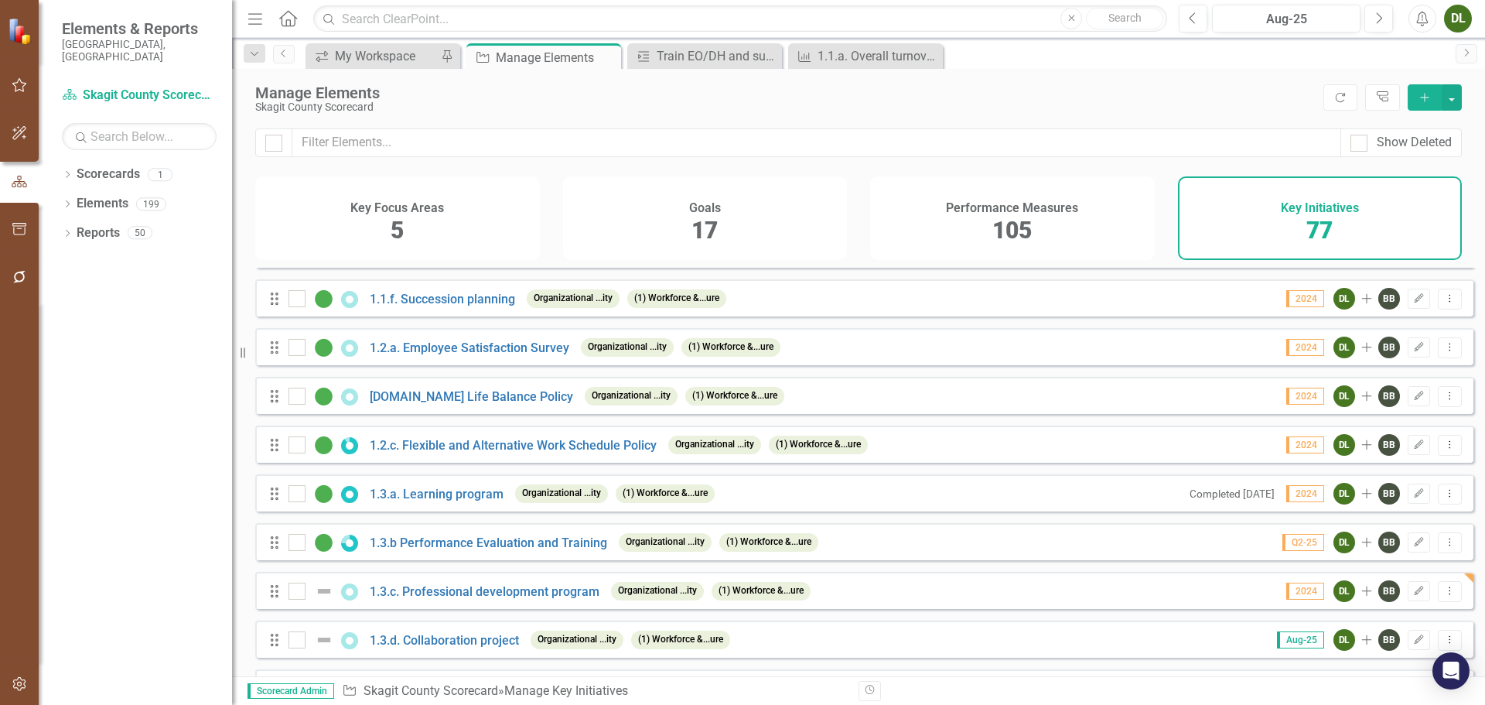
scroll to position [309, 0]
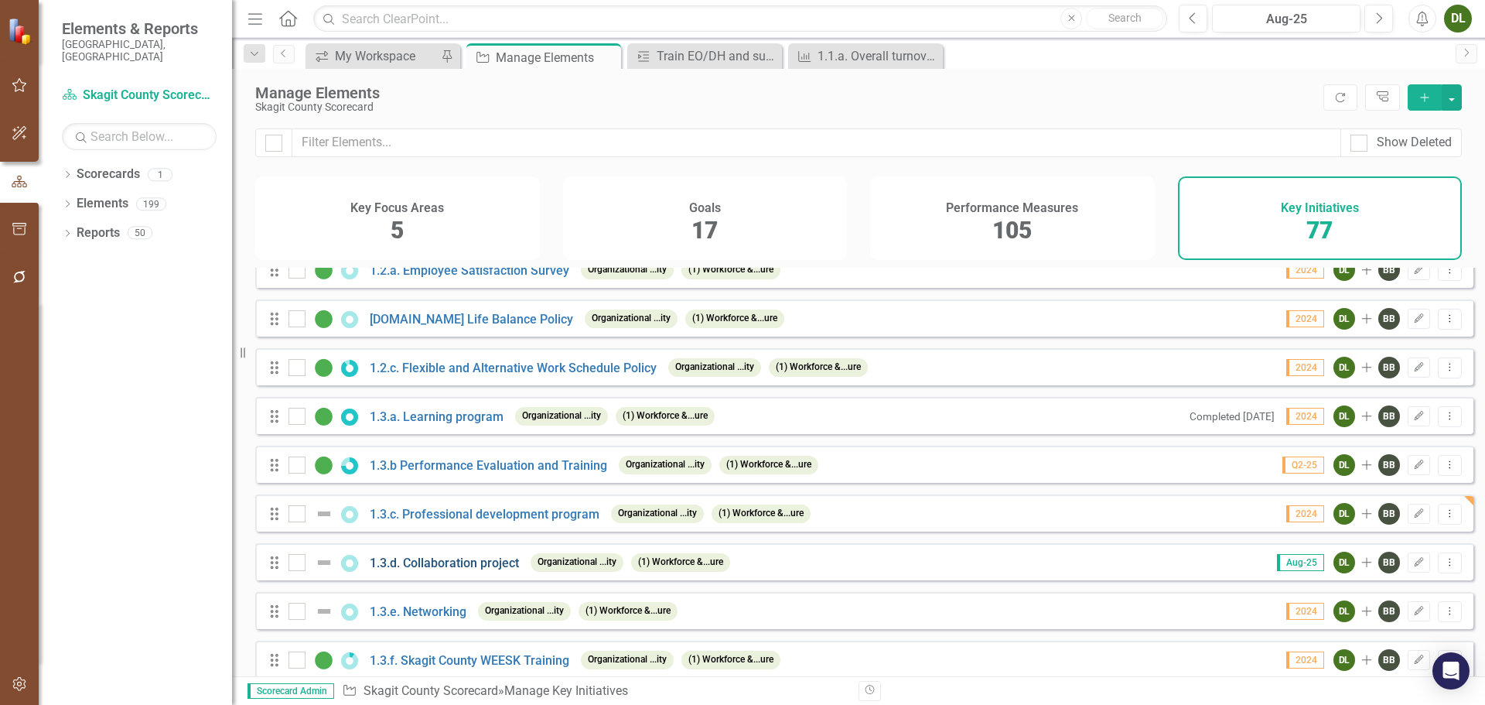
click at [480, 570] on link "1.3.d. Collaboration project" at bounding box center [444, 562] width 149 height 15
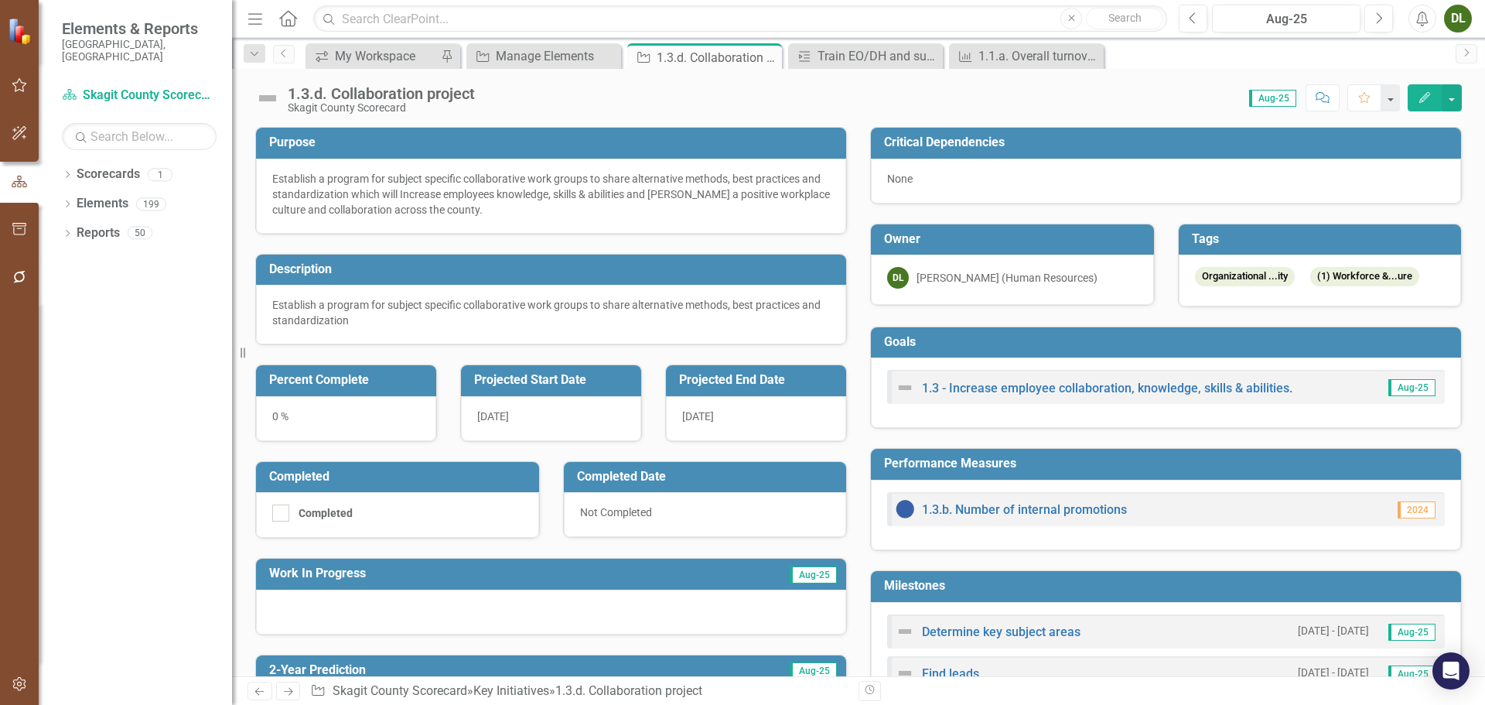
click at [408, 612] on div at bounding box center [551, 611] width 590 height 45
click at [406, 611] on div at bounding box center [551, 611] width 590 height 45
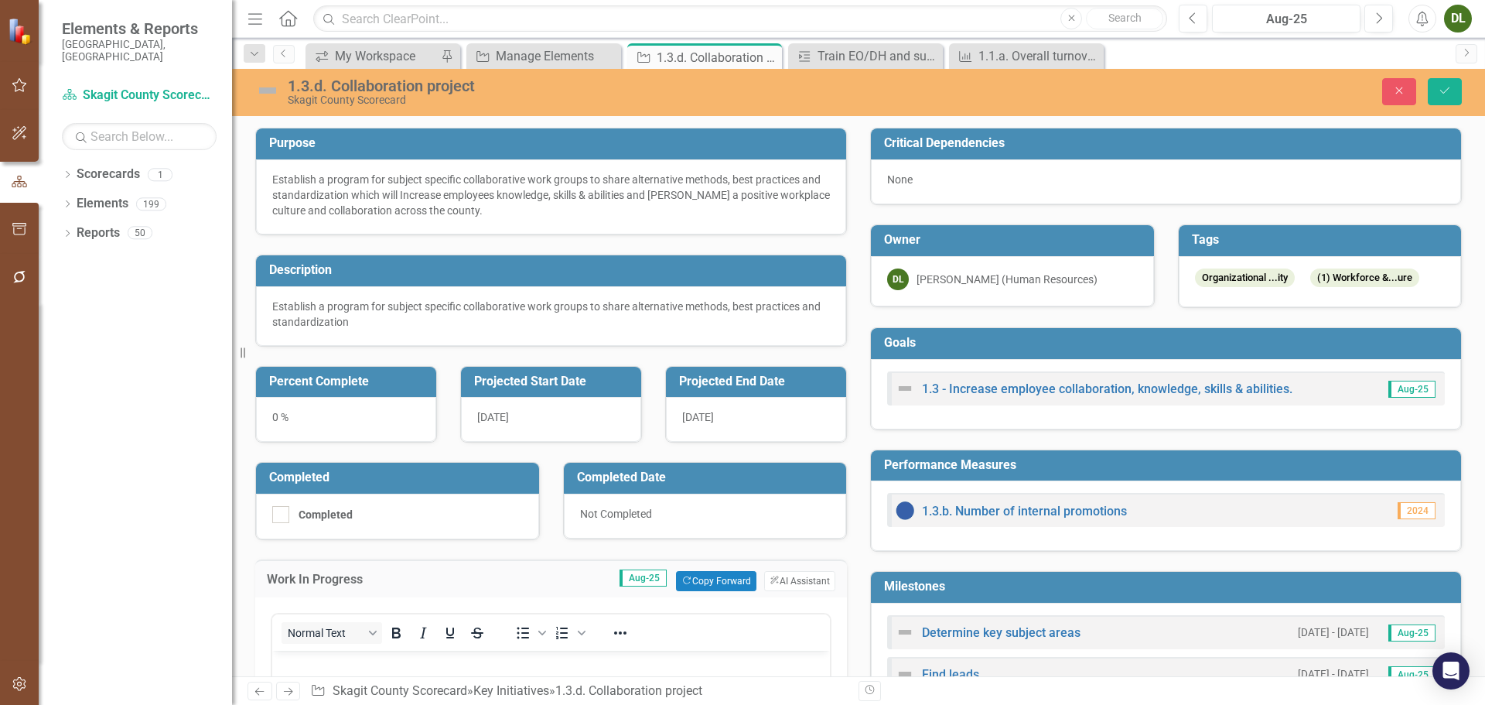
click at [436, 661] on p "Rich Text Area. Press ALT-0 for help." at bounding box center [551, 663] width 550 height 19
click at [1447, 83] on button "Save" at bounding box center [1445, 91] width 34 height 27
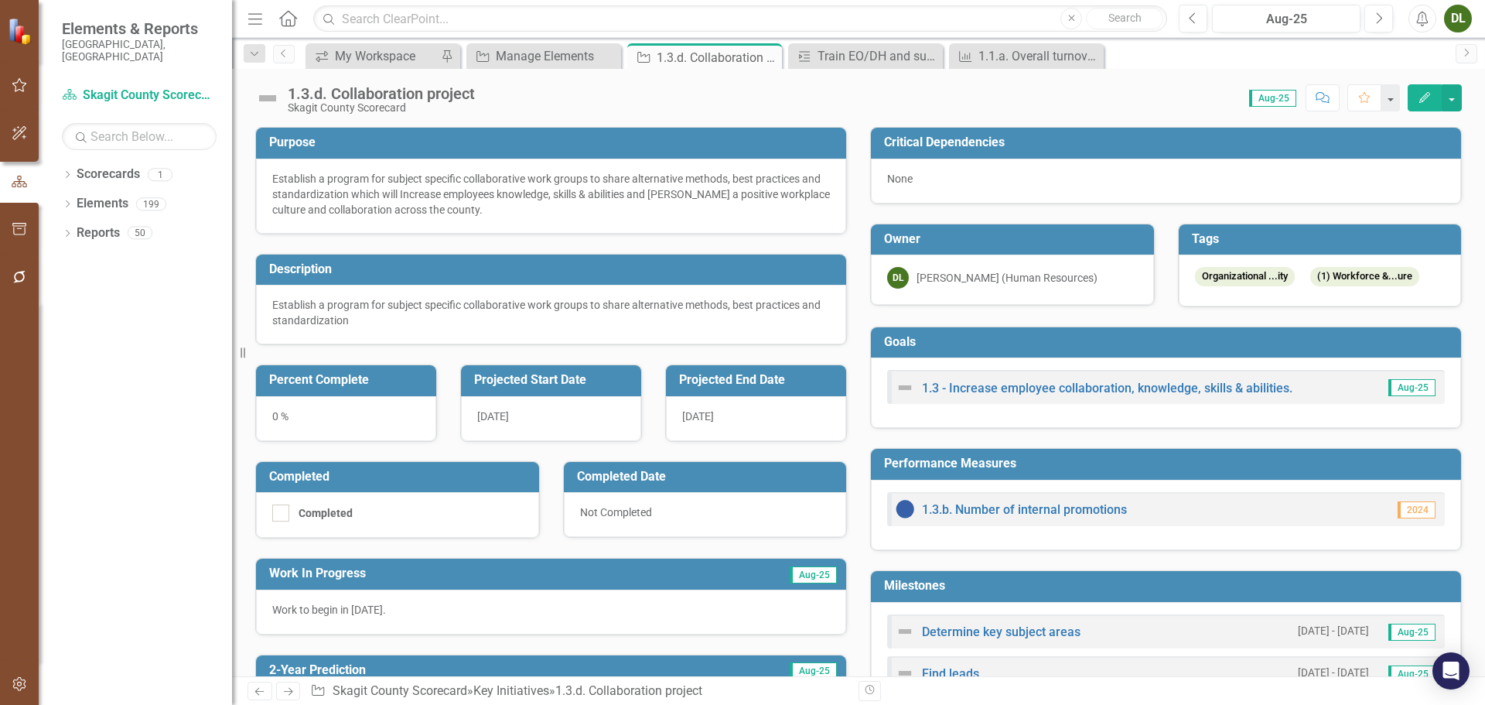
click at [1435, 102] on button "Edit" at bounding box center [1425, 97] width 34 height 27
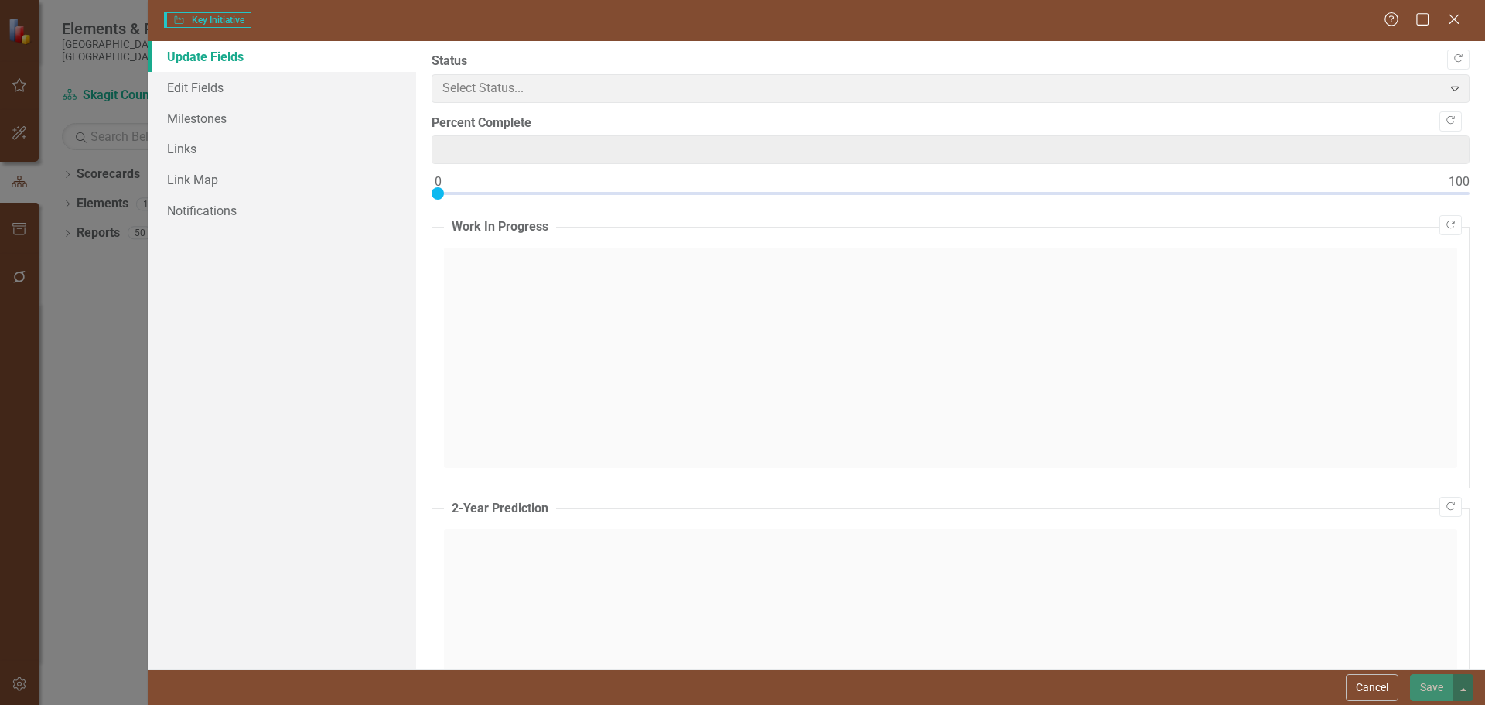
type input "0"
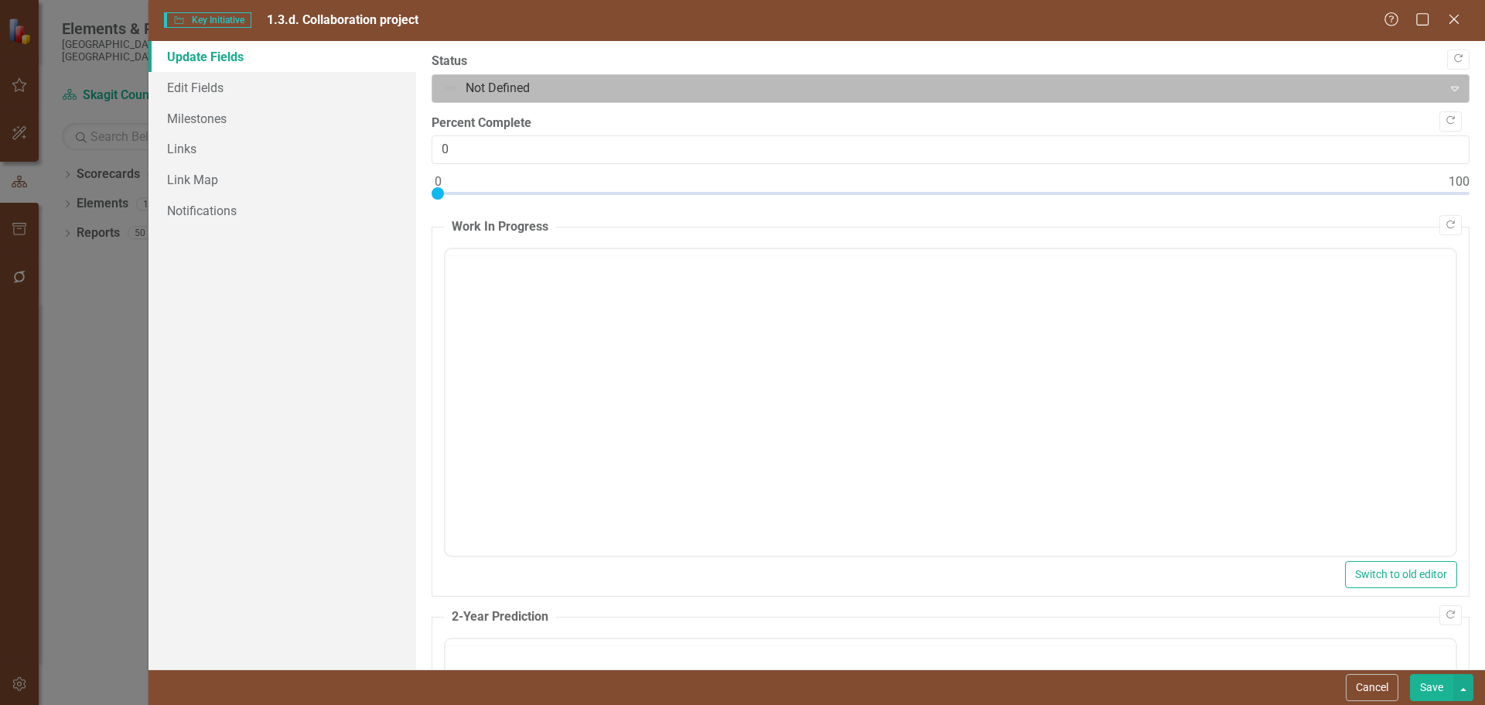
click at [705, 88] on div at bounding box center [937, 88] width 991 height 21
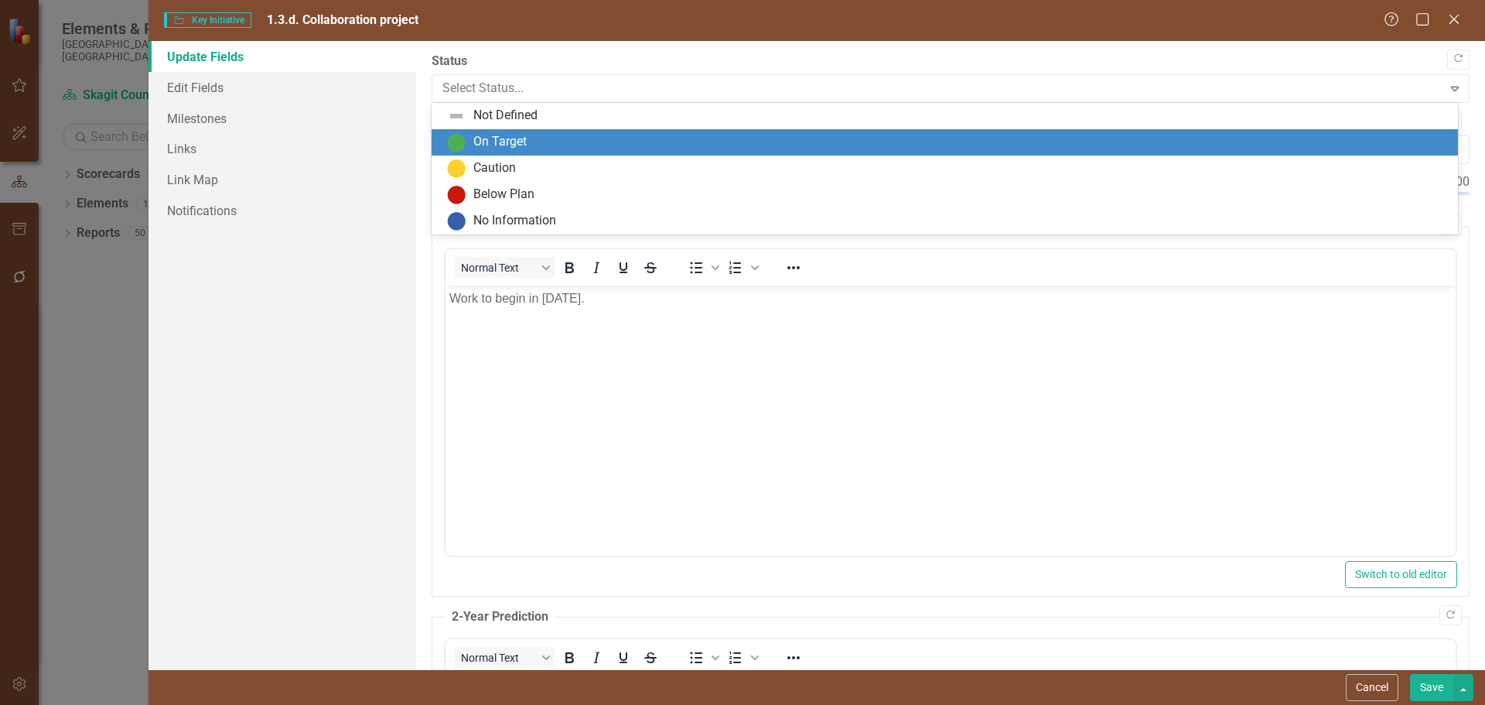
click at [673, 133] on div "On Target" at bounding box center [948, 142] width 1002 height 19
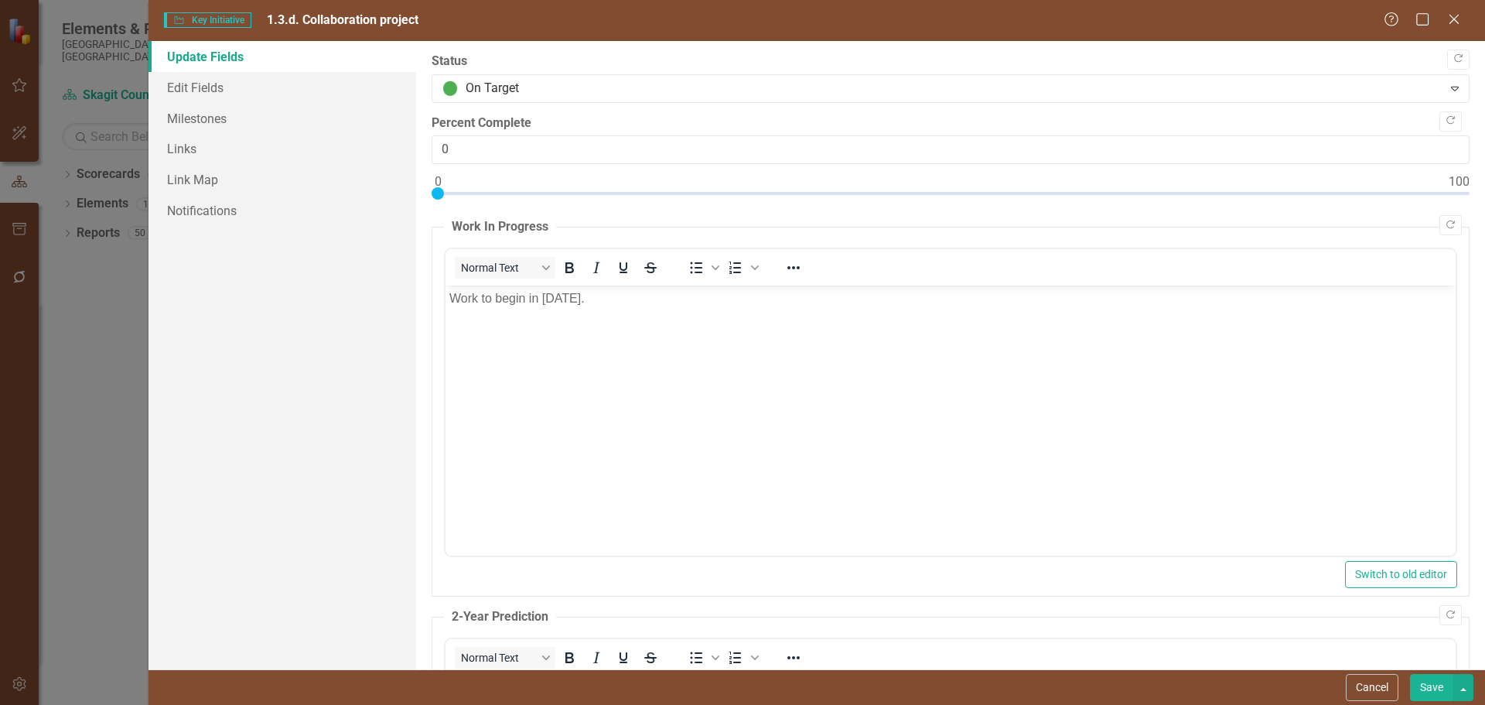
click at [1434, 678] on button "Save" at bounding box center [1431, 687] width 43 height 27
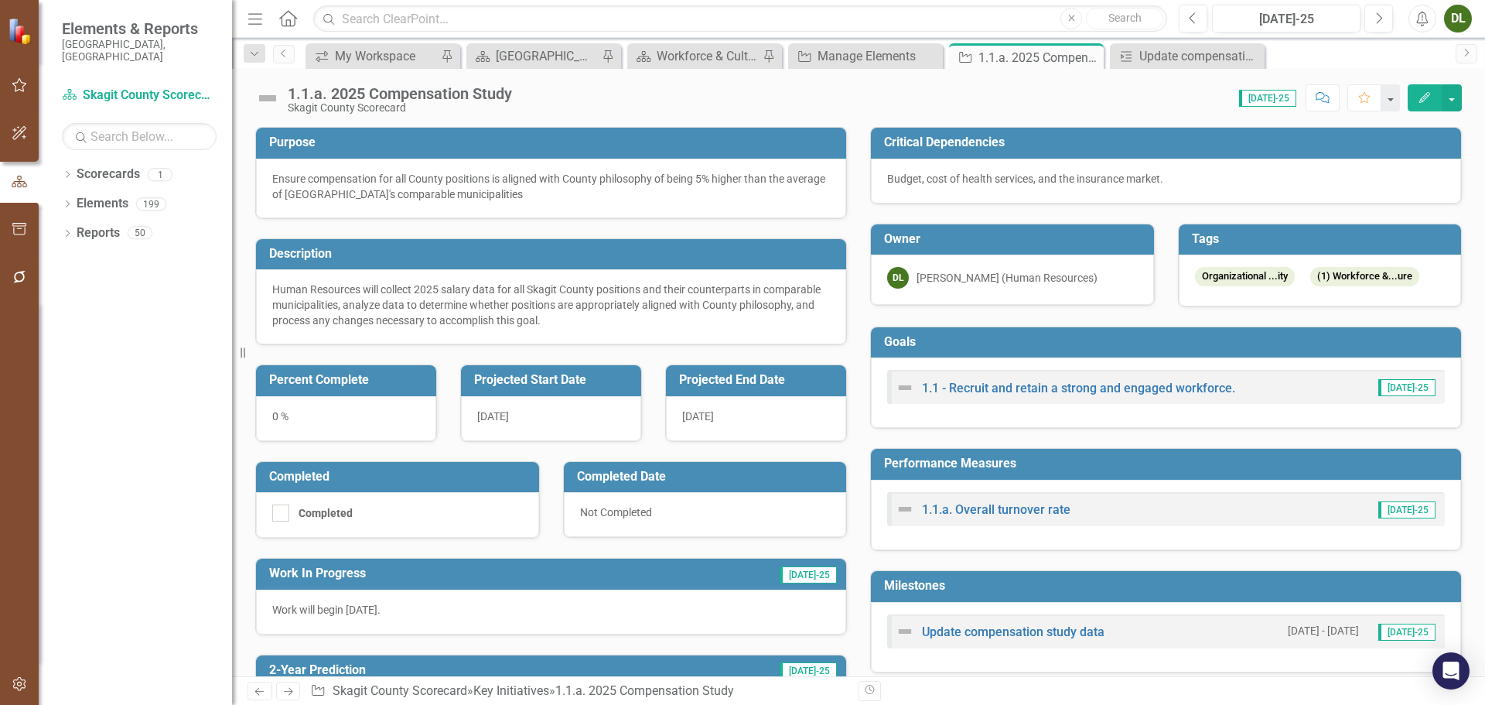
click at [0, 0] on icon at bounding box center [0, 0] width 0 height 0
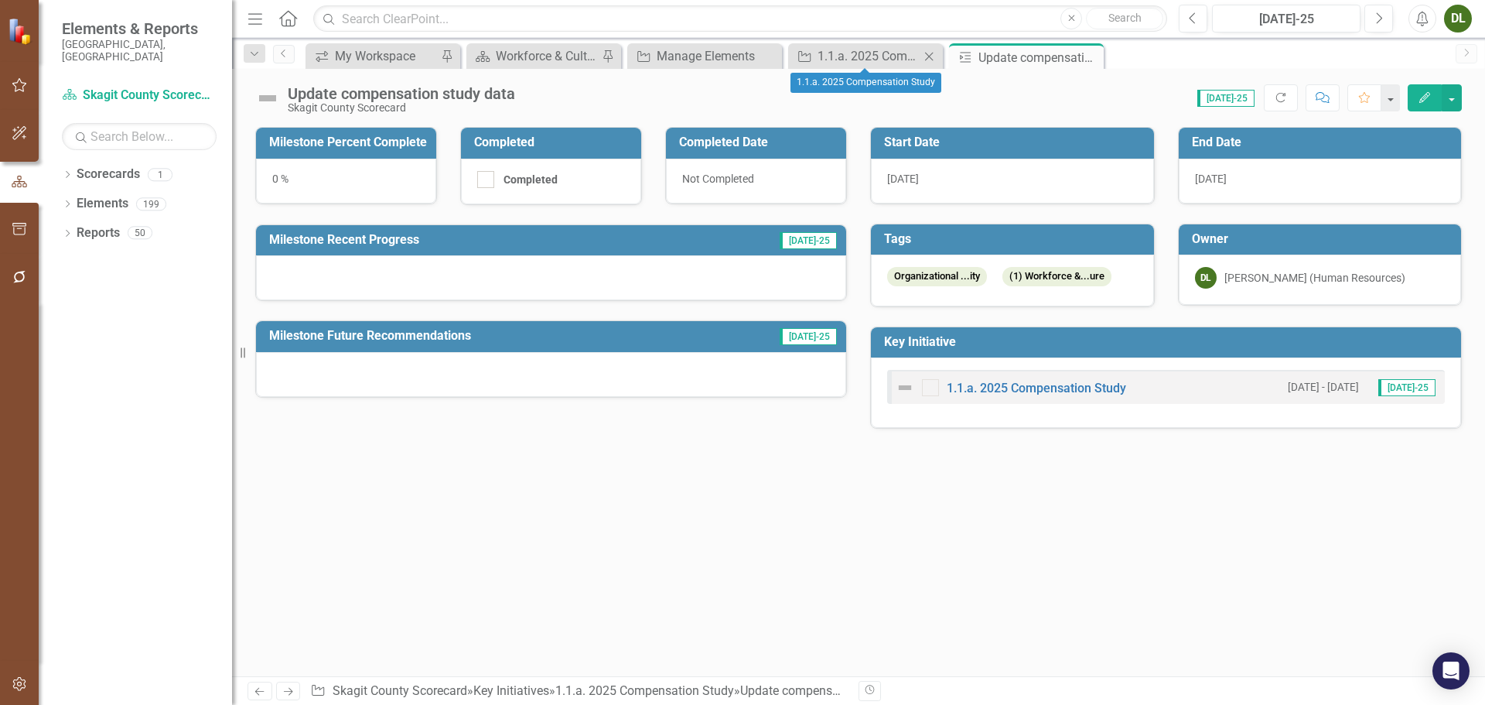
click at [936, 56] on icon "Close" at bounding box center [928, 56] width 15 height 12
click at [927, 56] on icon "Close" at bounding box center [928, 56] width 15 height 12
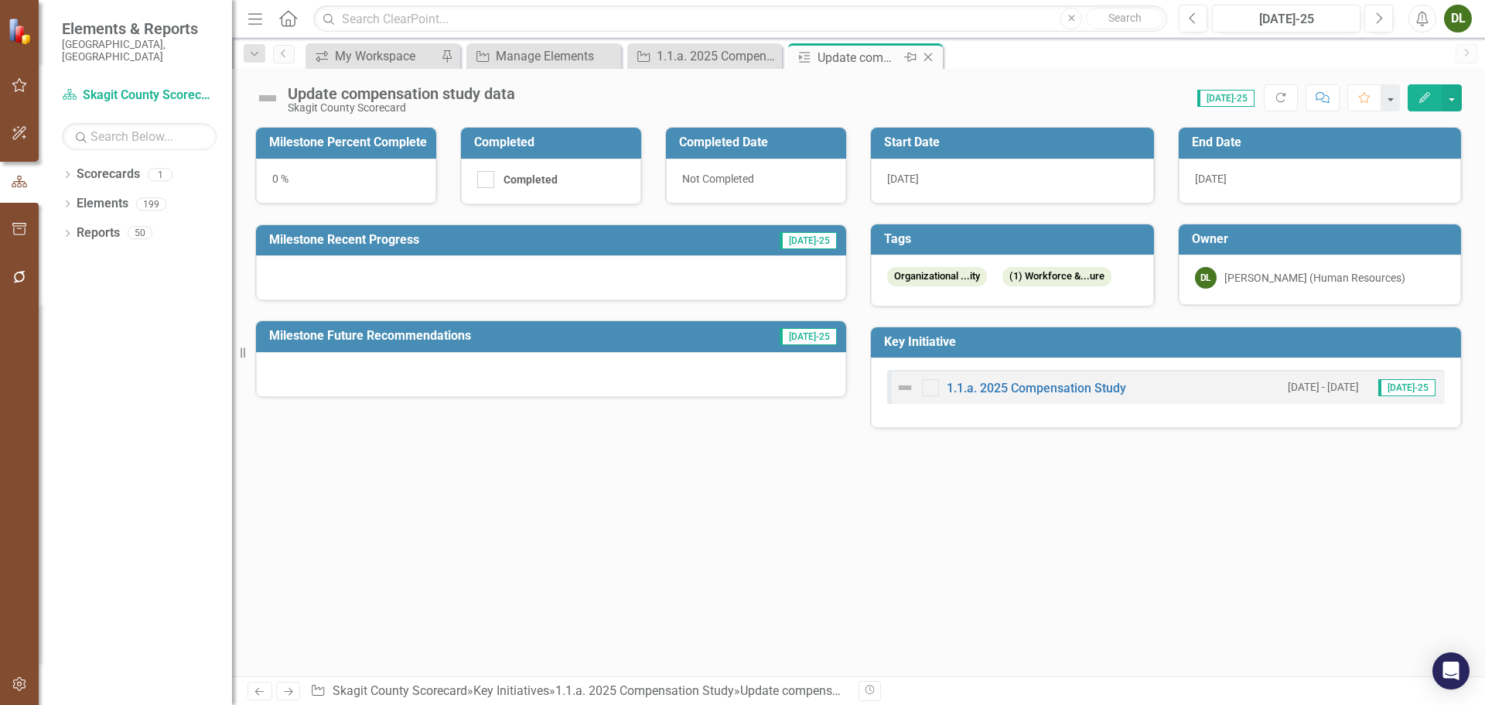
click at [852, 60] on div "Update compensation study data" at bounding box center [859, 57] width 83 height 19
click at [926, 56] on icon "Close" at bounding box center [927, 57] width 15 height 12
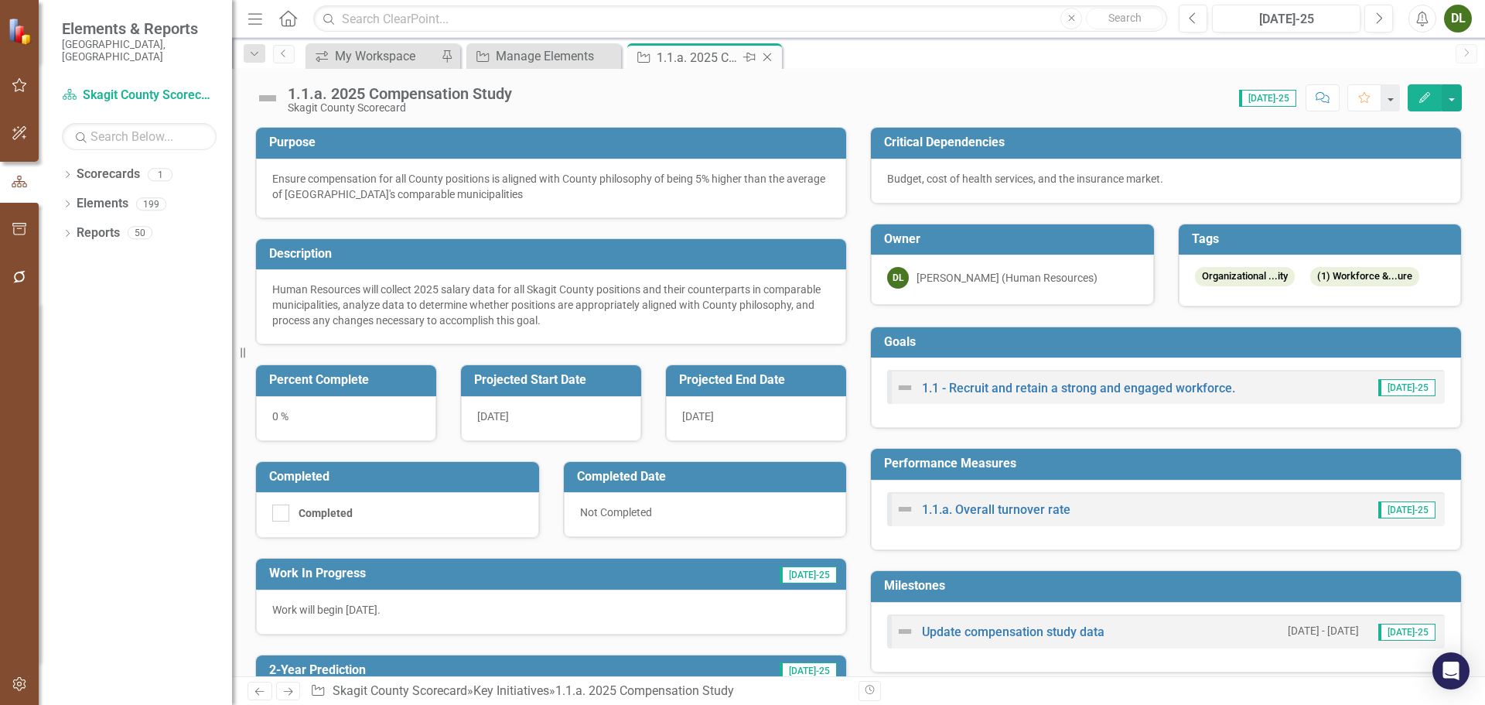
click at [697, 48] on div "1.1.a. 2025 Compensation Study" at bounding box center [698, 57] width 83 height 19
click at [545, 57] on div "Manage Elements" at bounding box center [547, 55] width 102 height 19
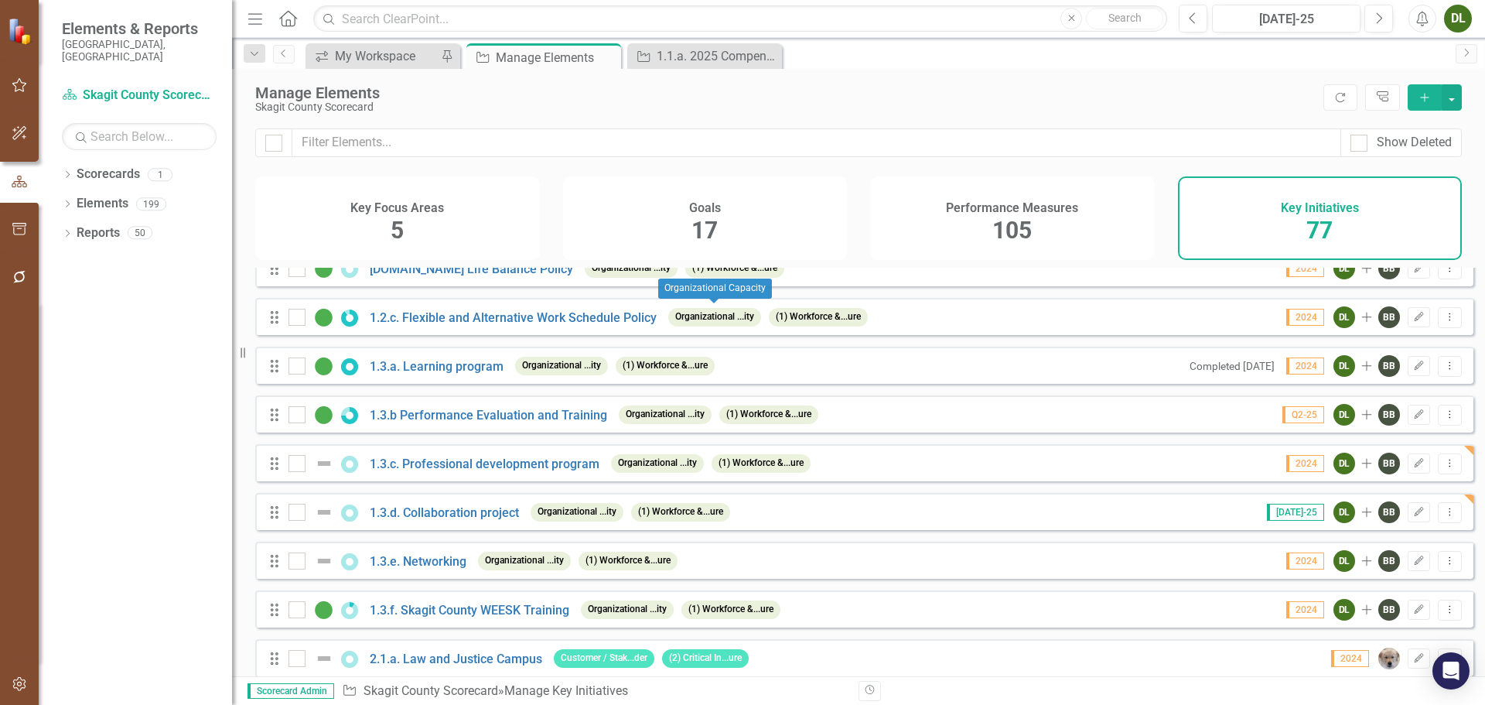
scroll to position [387, 0]
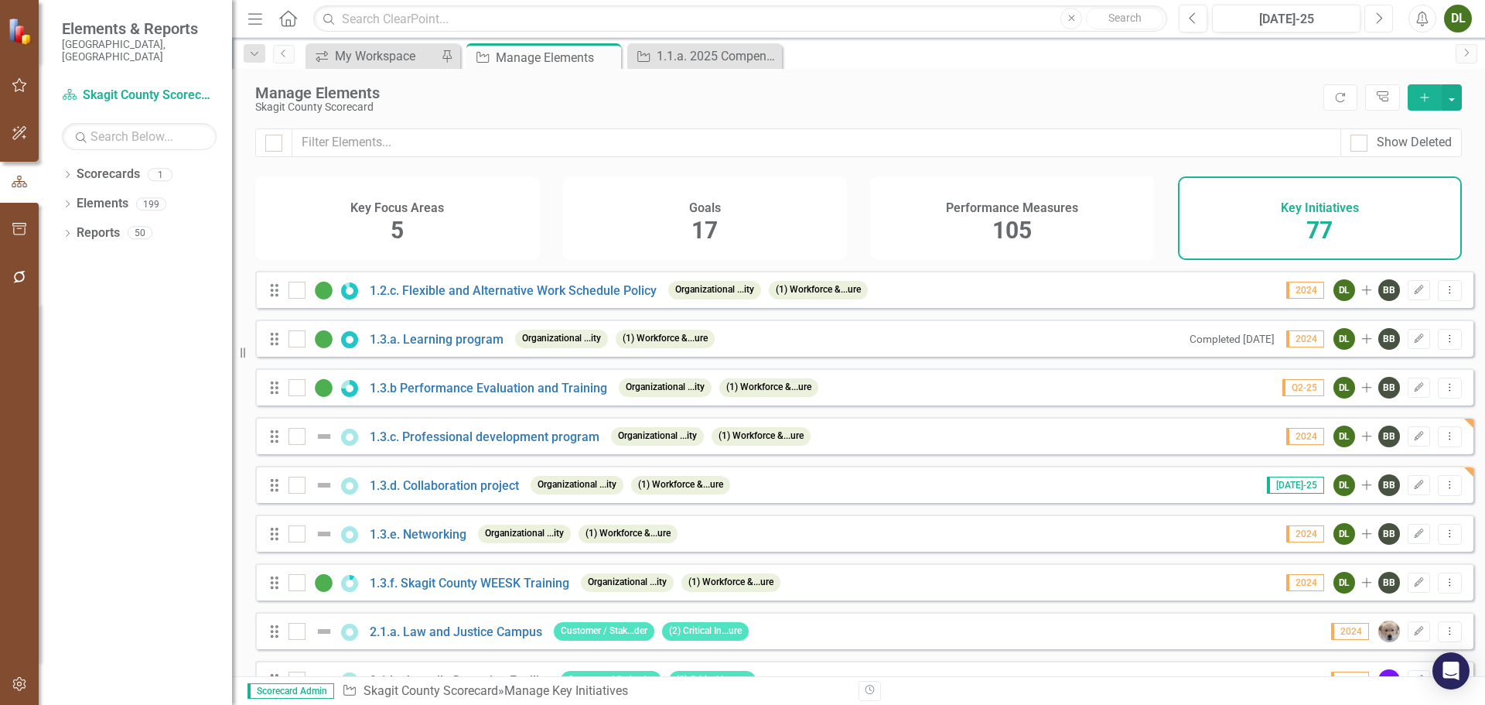
click at [1383, 19] on button "Next" at bounding box center [1378, 19] width 29 height 28
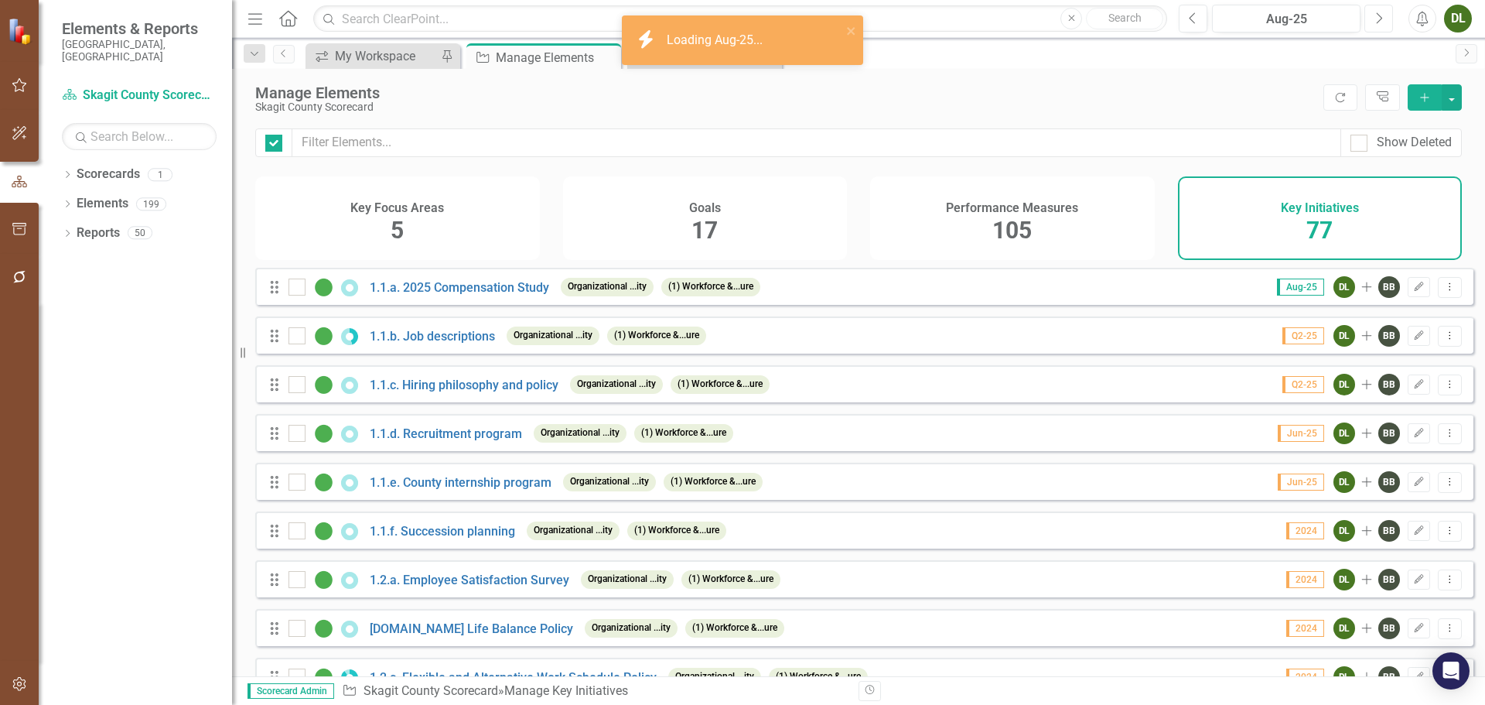
checkbox input "false"
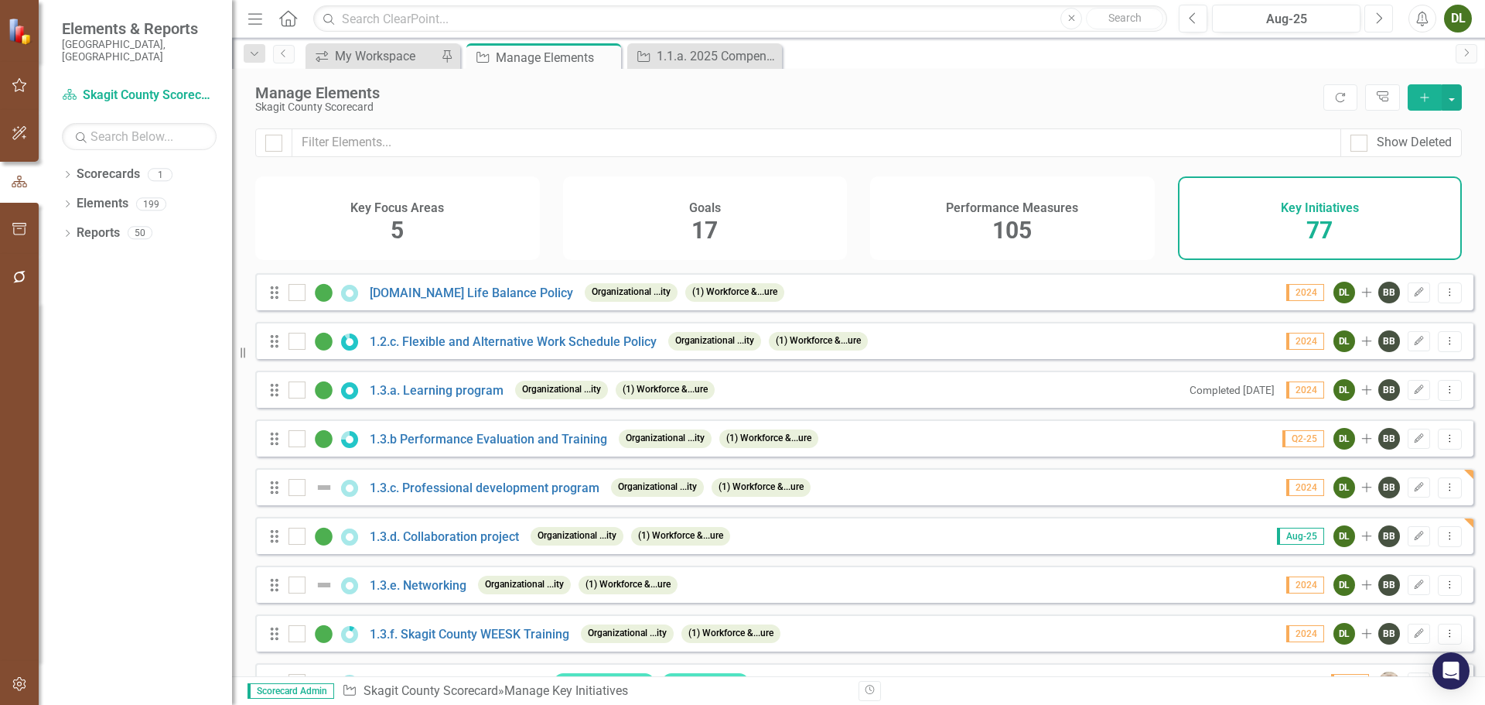
scroll to position [309, 0]
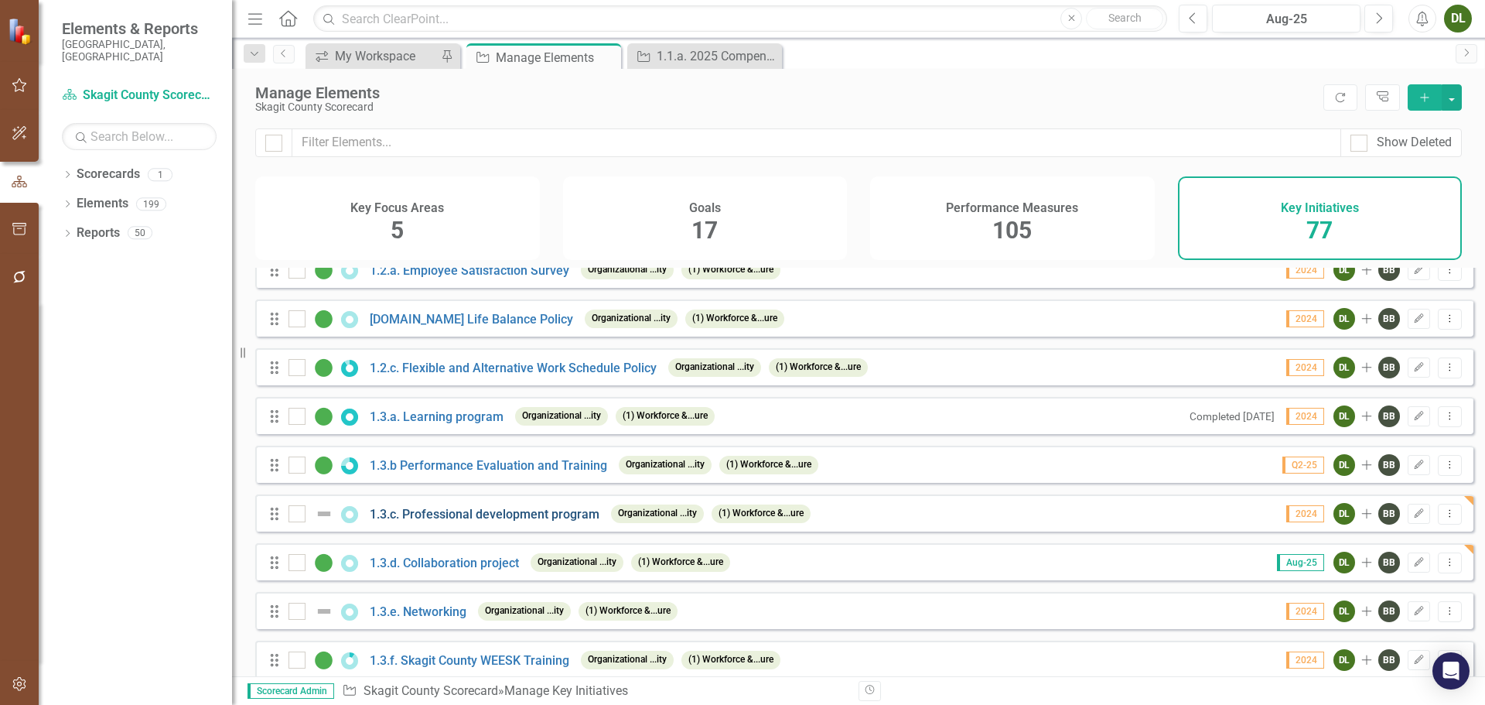
click at [497, 521] on link "1.3.c. Professional development program" at bounding box center [485, 514] width 230 height 15
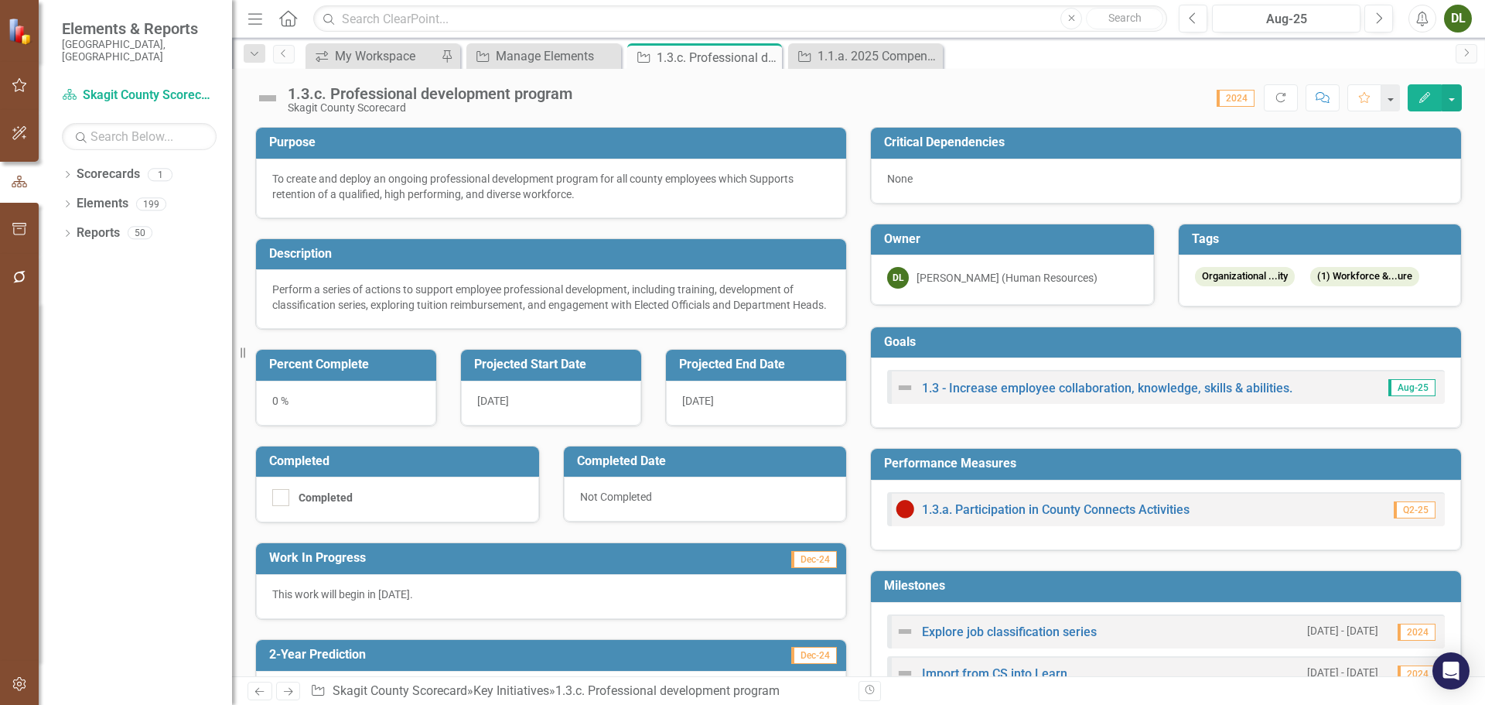
click at [1425, 90] on button "Edit" at bounding box center [1425, 97] width 34 height 27
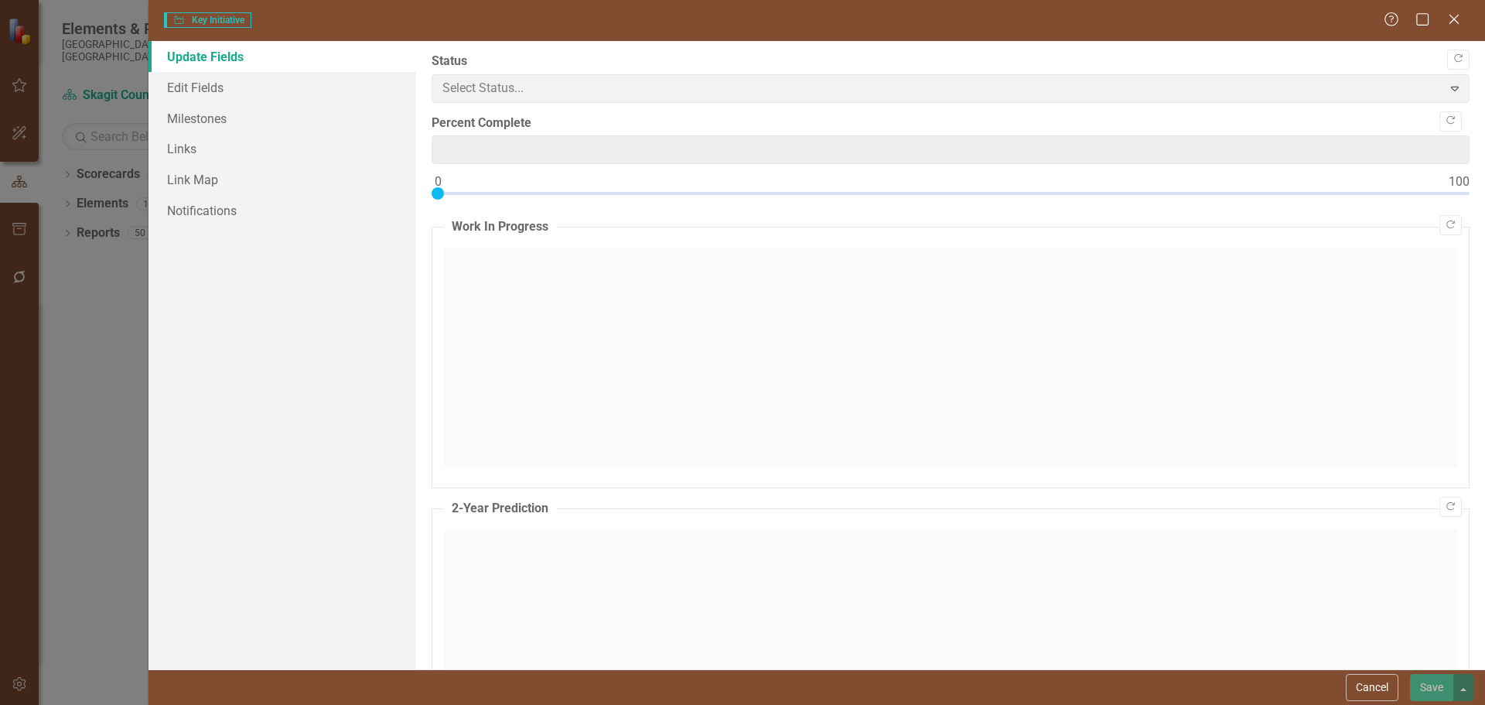
type input "0"
click at [711, 90] on span "Not Defined Expand" at bounding box center [951, 88] width 1038 height 29
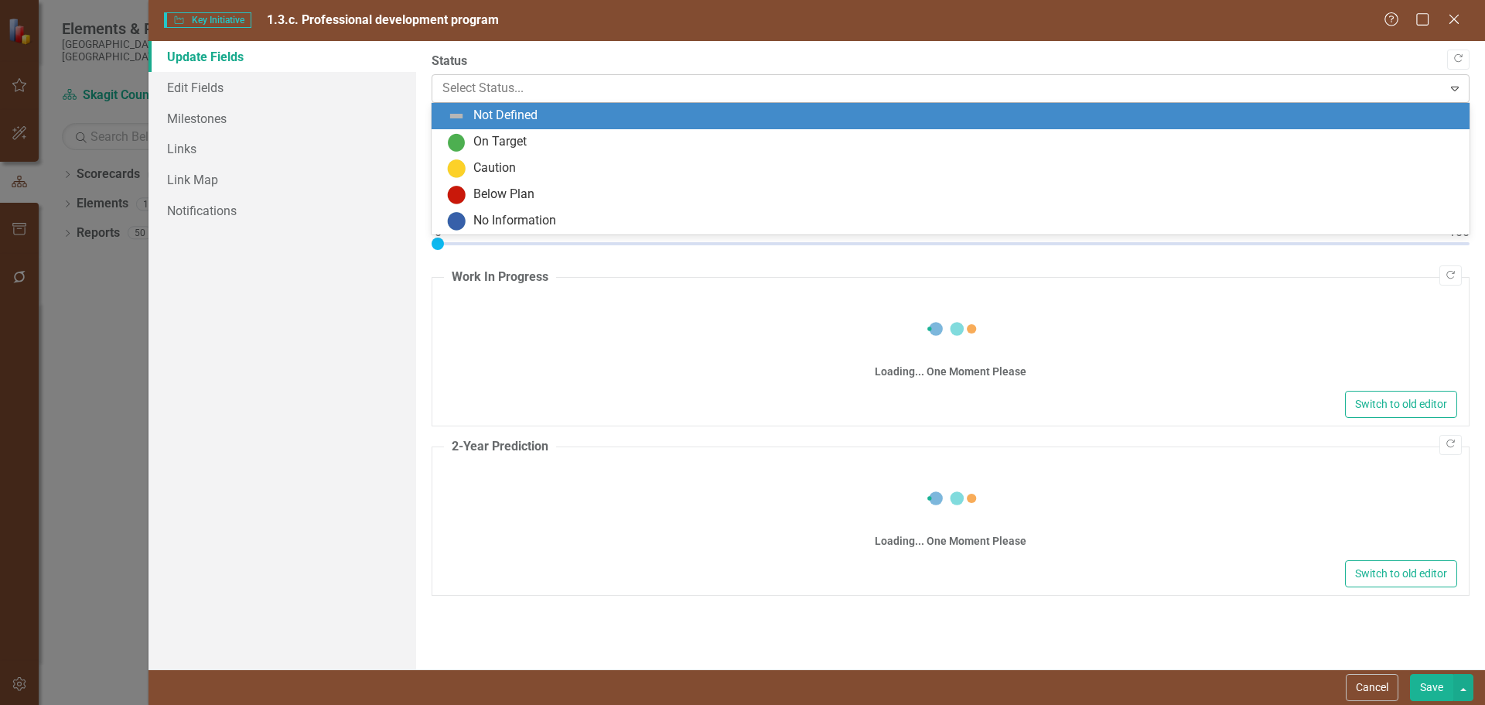
click at [701, 92] on div at bounding box center [937, 88] width 991 height 21
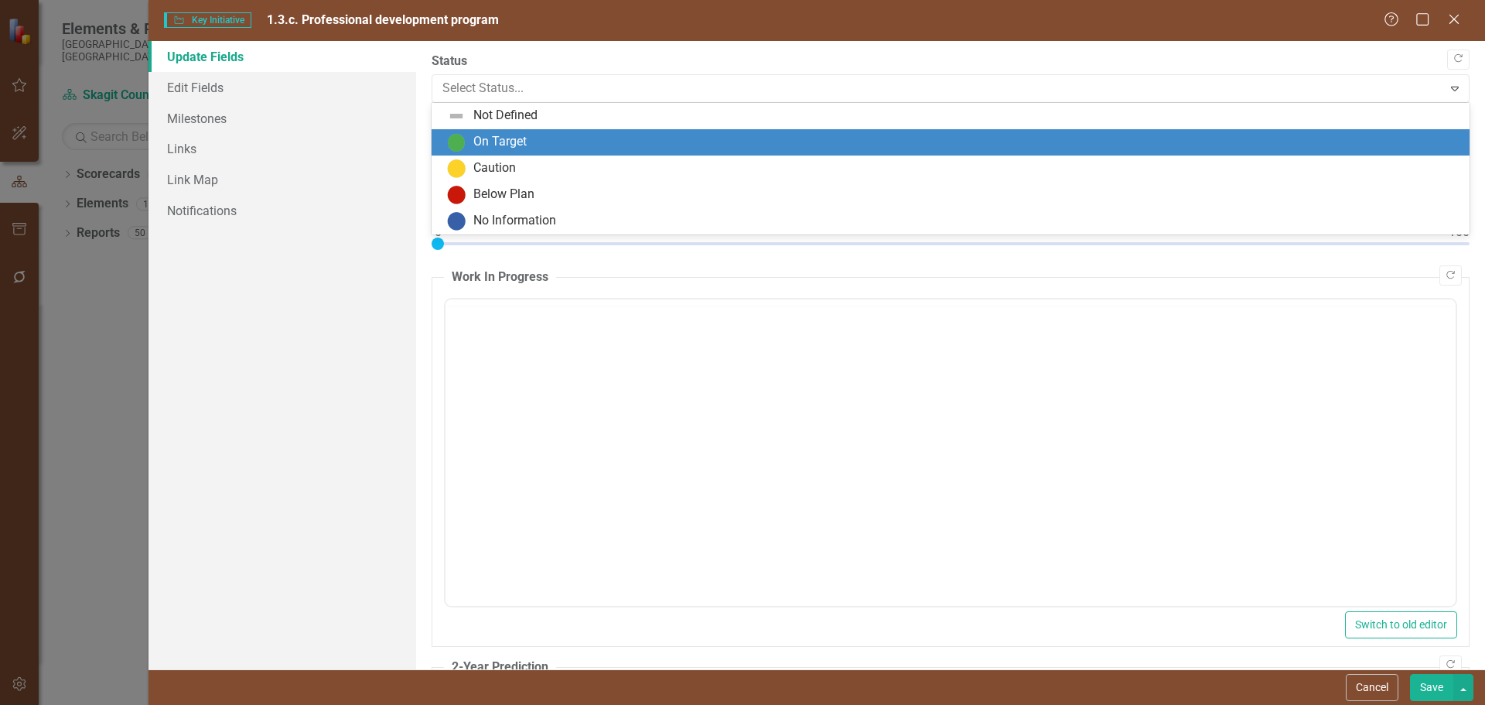
click at [663, 133] on div "On Target" at bounding box center [953, 142] width 1013 height 19
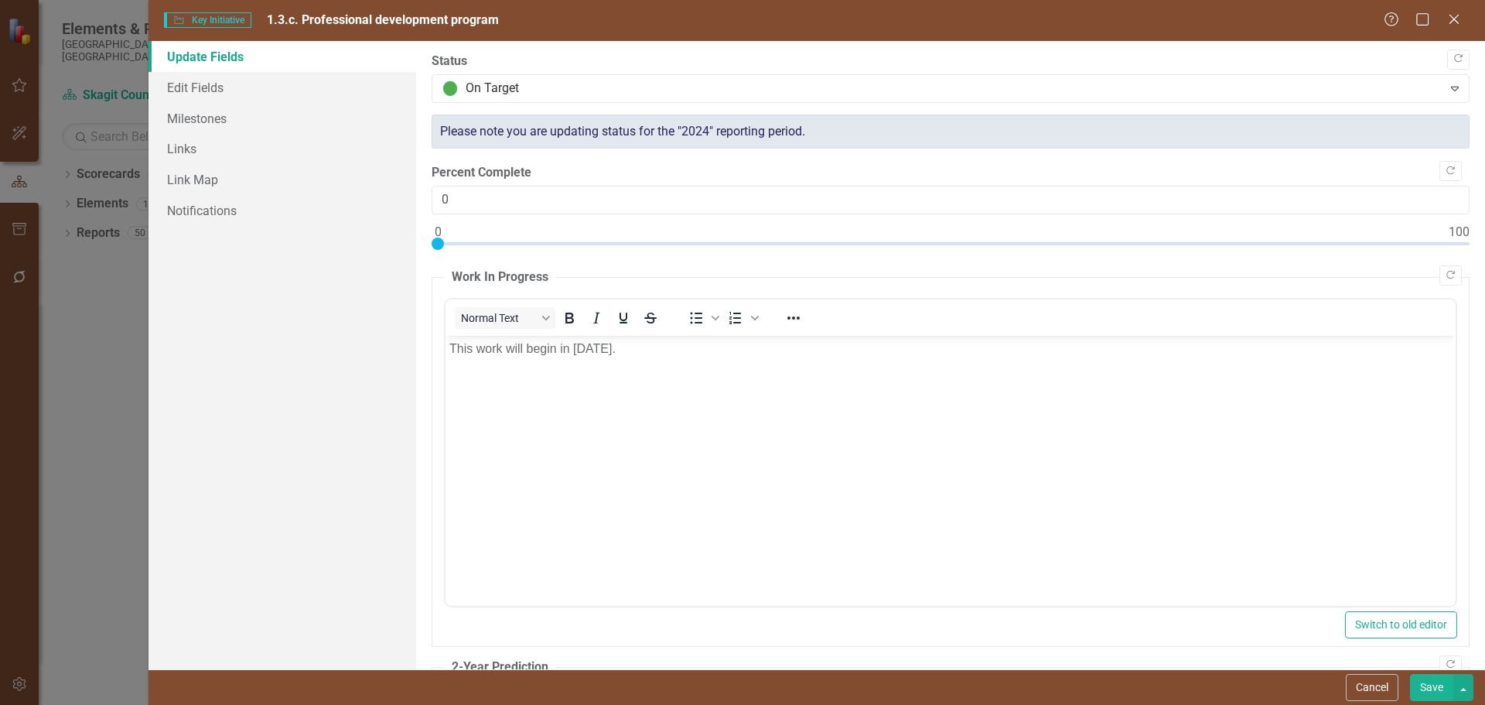
click at [1423, 679] on button "Save" at bounding box center [1431, 687] width 43 height 27
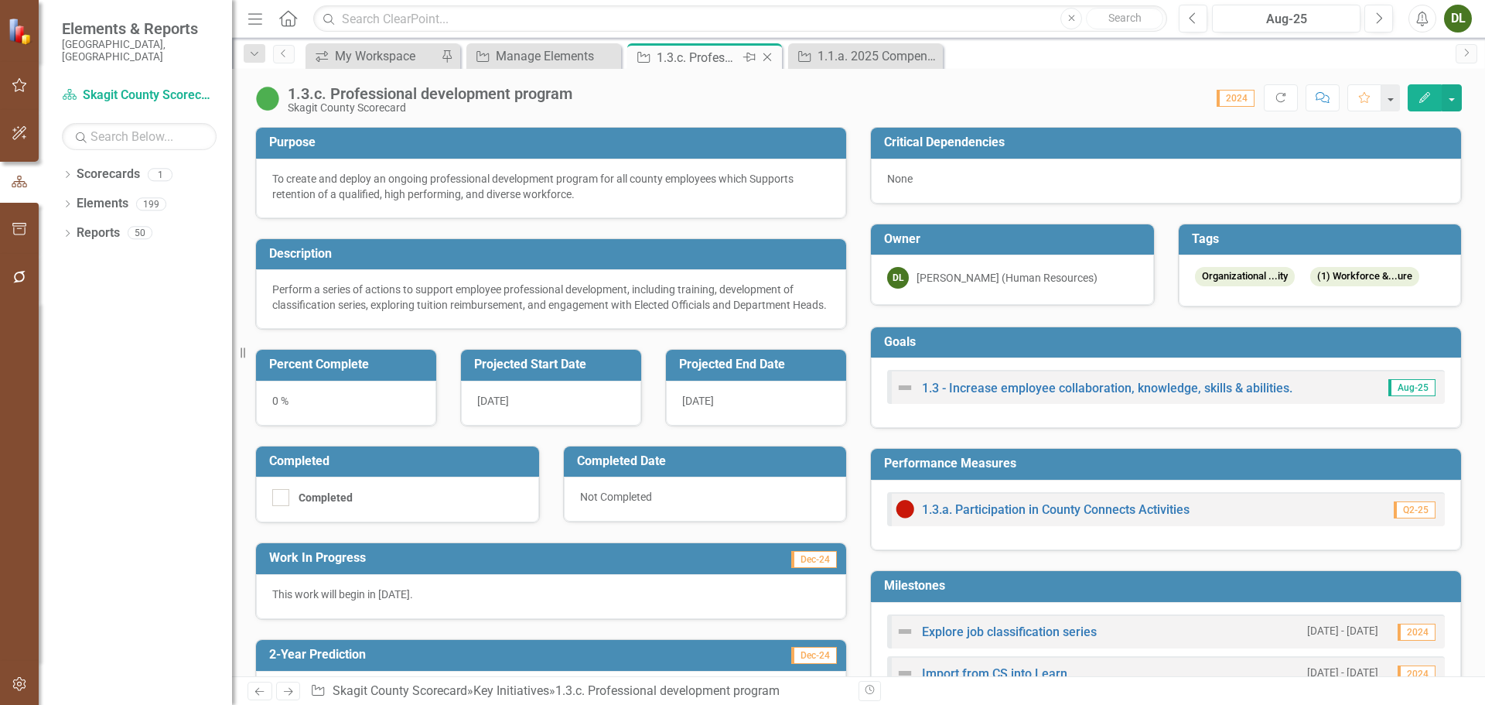
click at [770, 53] on icon "Close" at bounding box center [767, 57] width 15 height 12
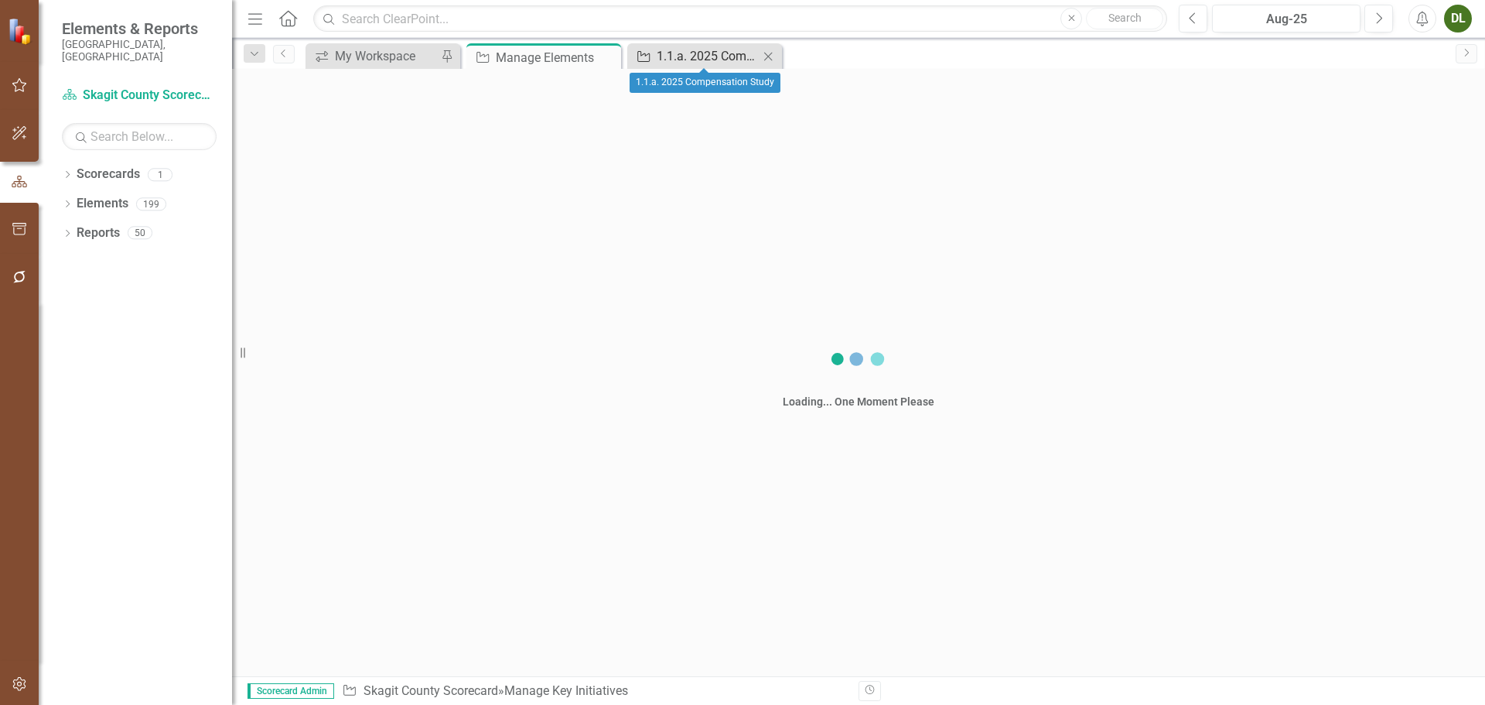
click at [770, 56] on icon "Close" at bounding box center [767, 56] width 15 height 12
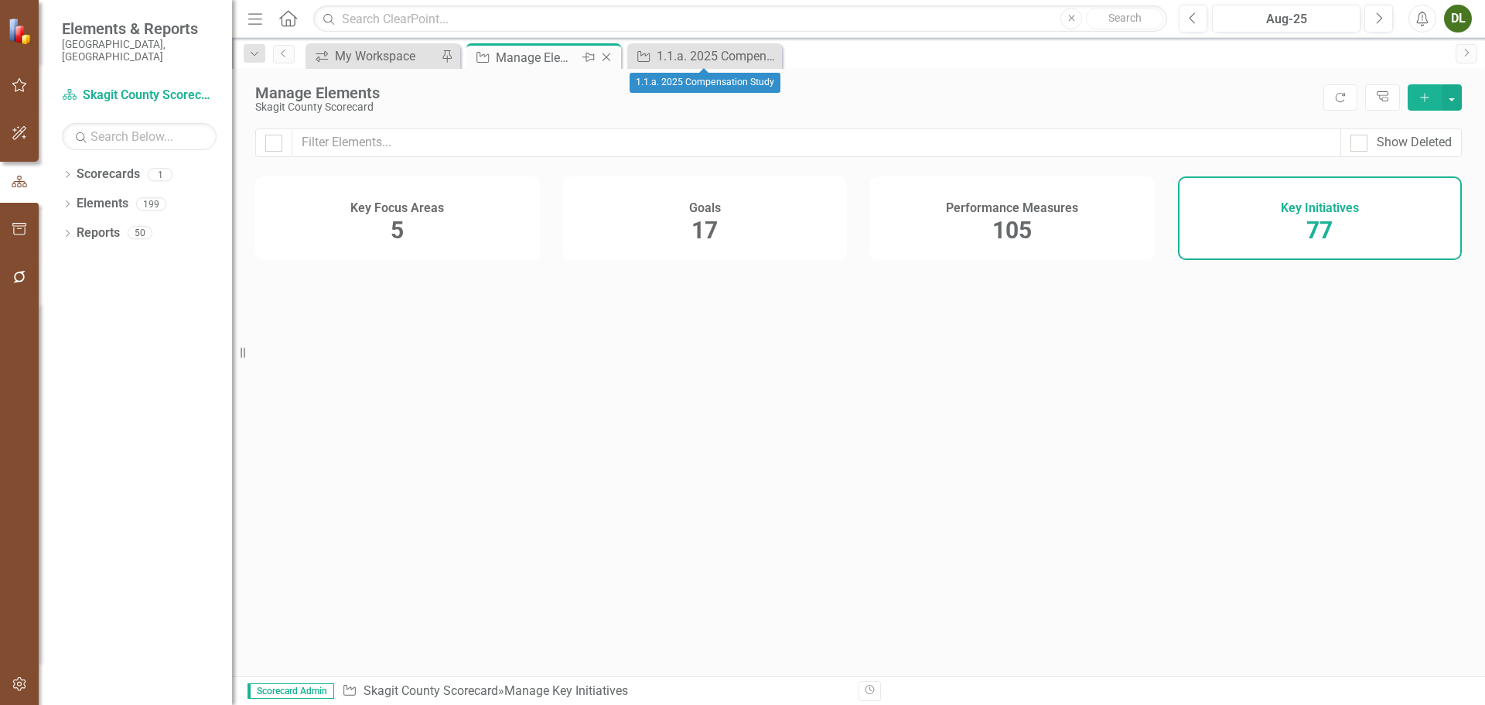
click at [548, 56] on div "Manage Elements" at bounding box center [537, 57] width 83 height 19
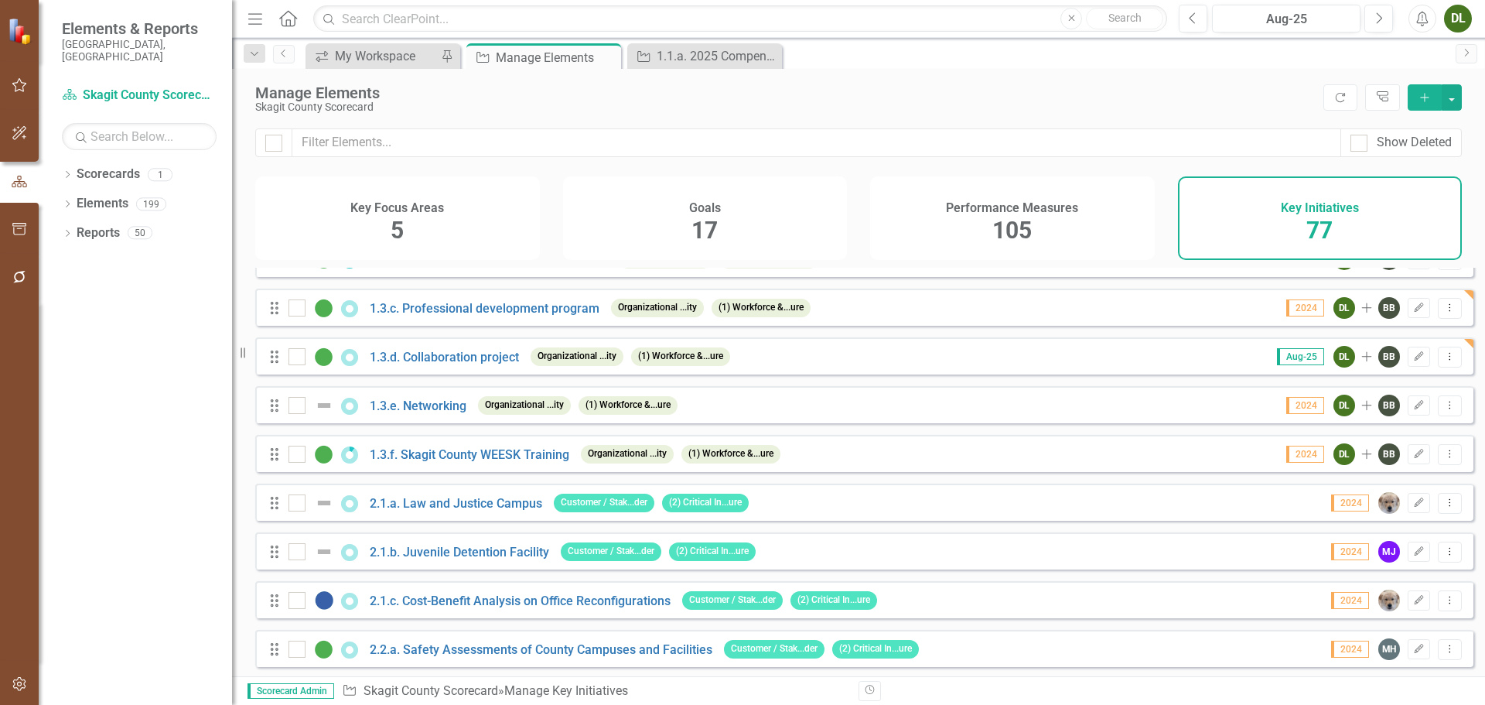
scroll to position [541, 0]
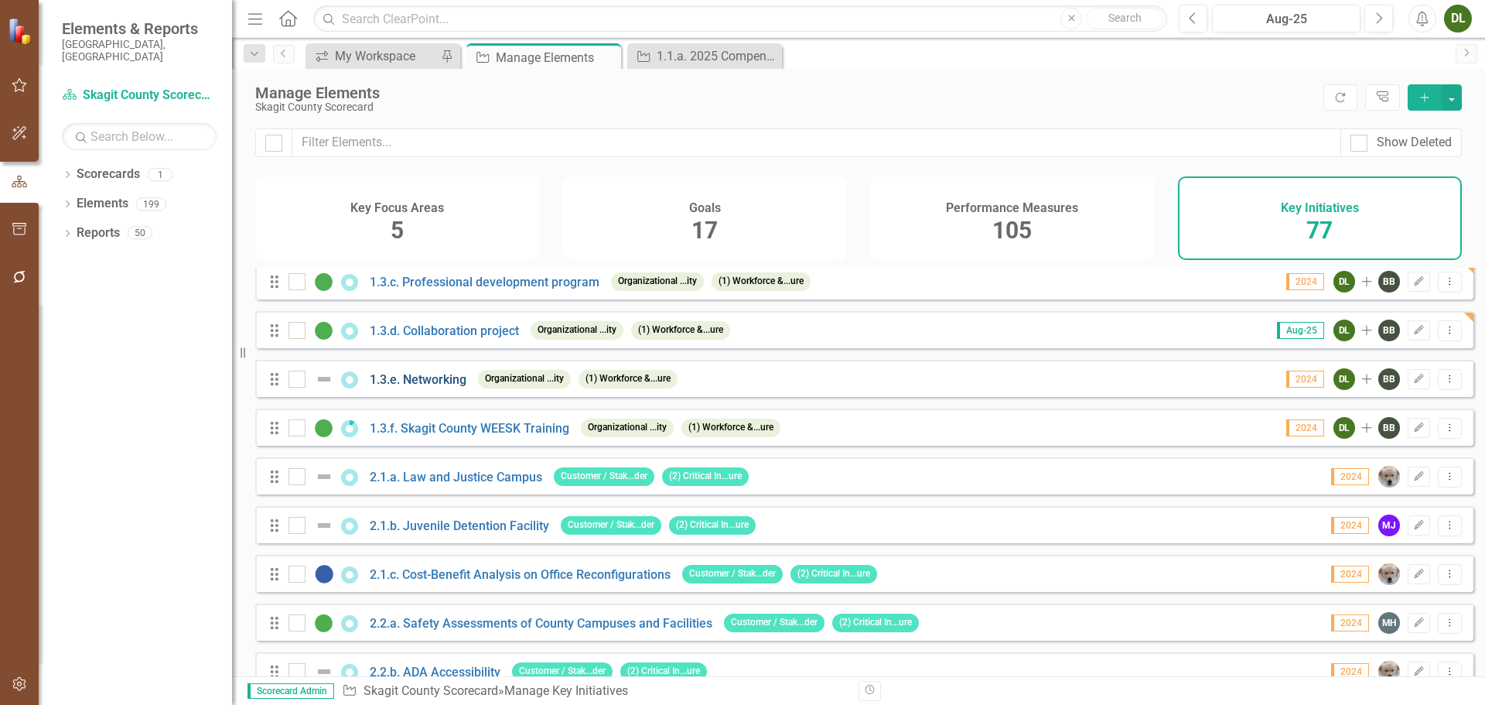
click at [437, 387] on link "1.3.e. Networking" at bounding box center [418, 379] width 97 height 15
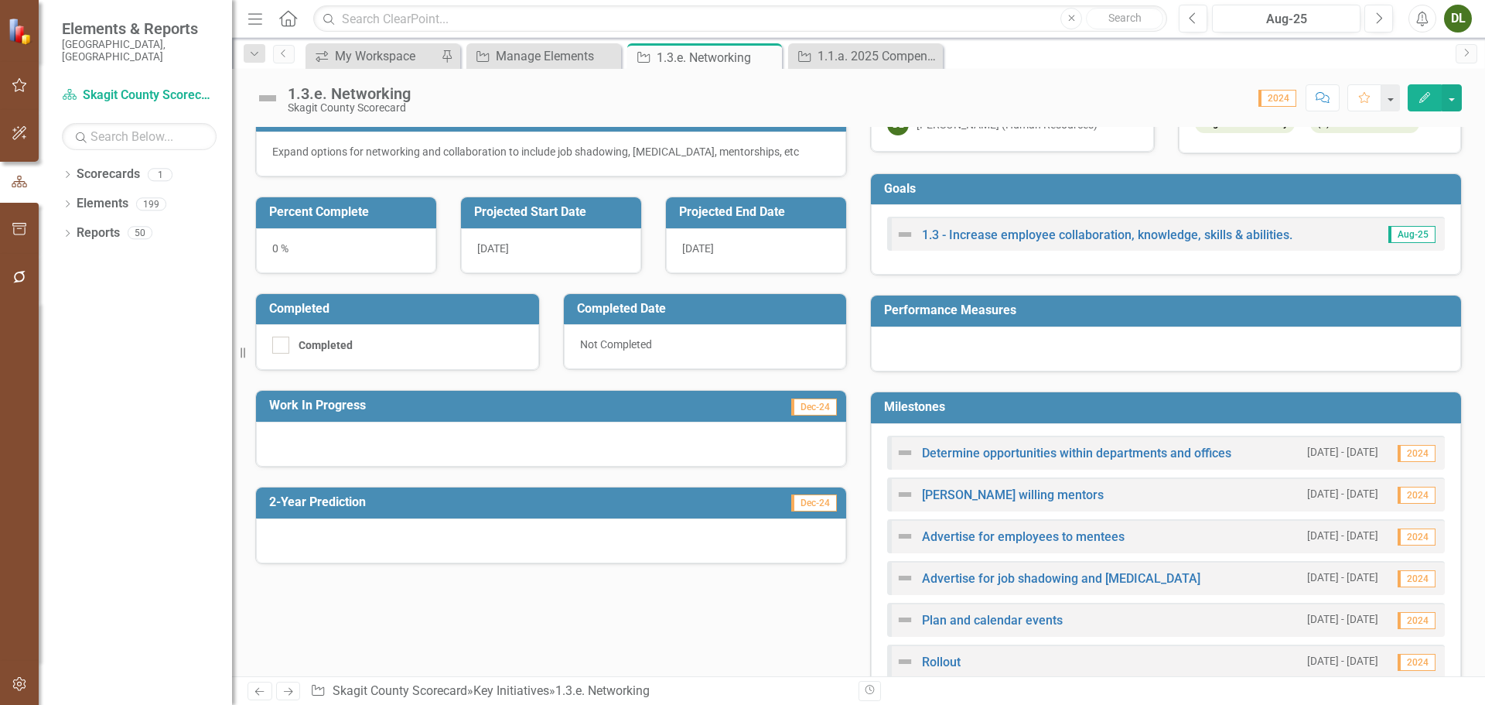
scroll to position [155, 0]
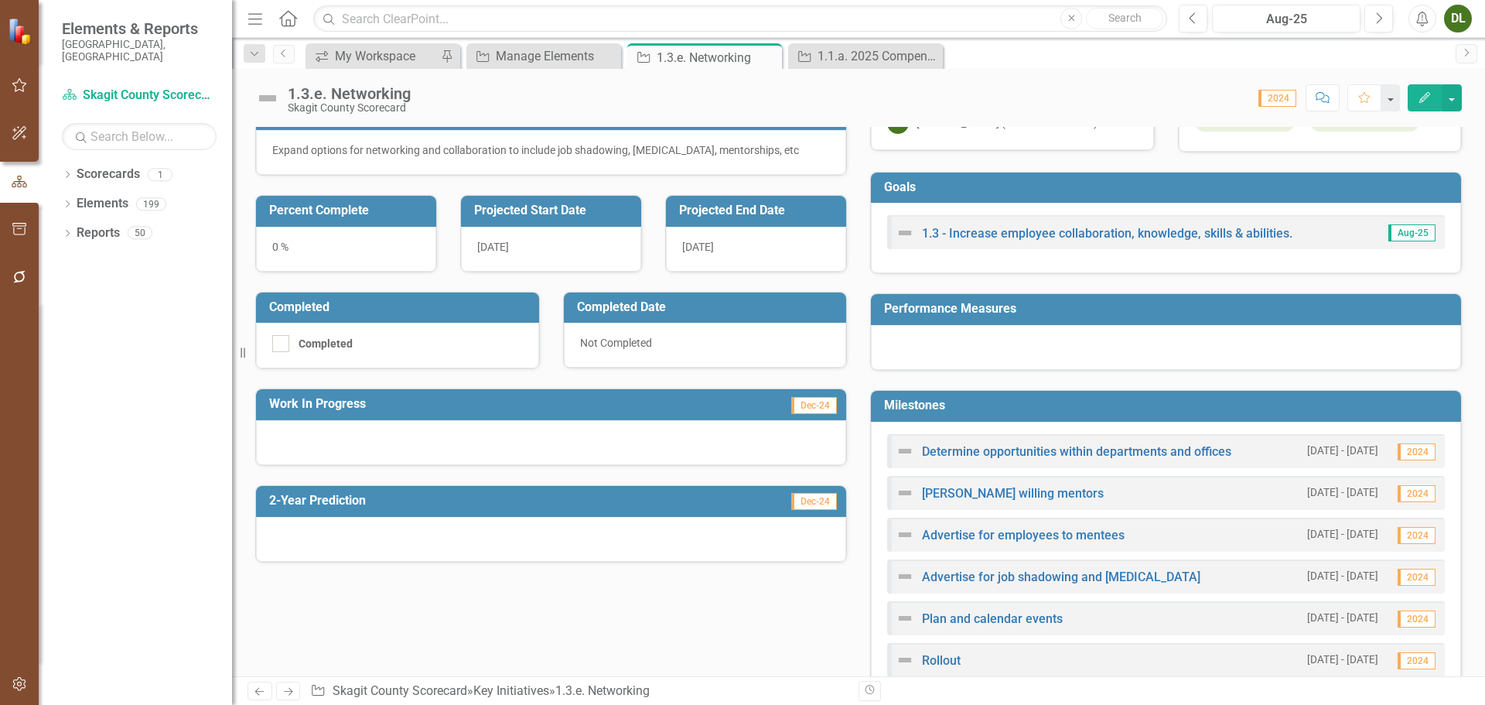
click at [476, 445] on div at bounding box center [551, 442] width 590 height 45
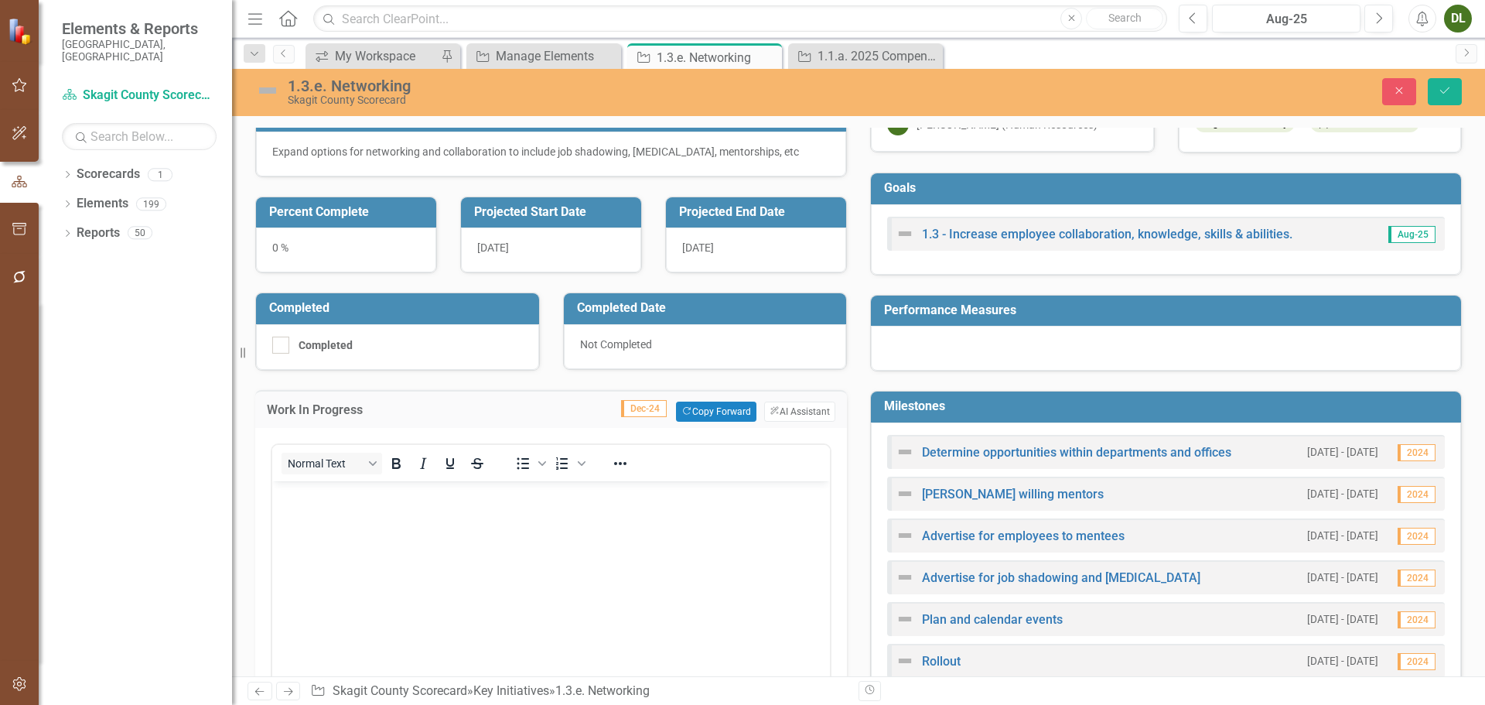
scroll to position [0, 0]
click at [492, 514] on body "Rich Text Area. Press ALT-0 for help." at bounding box center [551, 596] width 558 height 232
click at [1446, 90] on icon "submit" at bounding box center [1444, 90] width 9 height 6
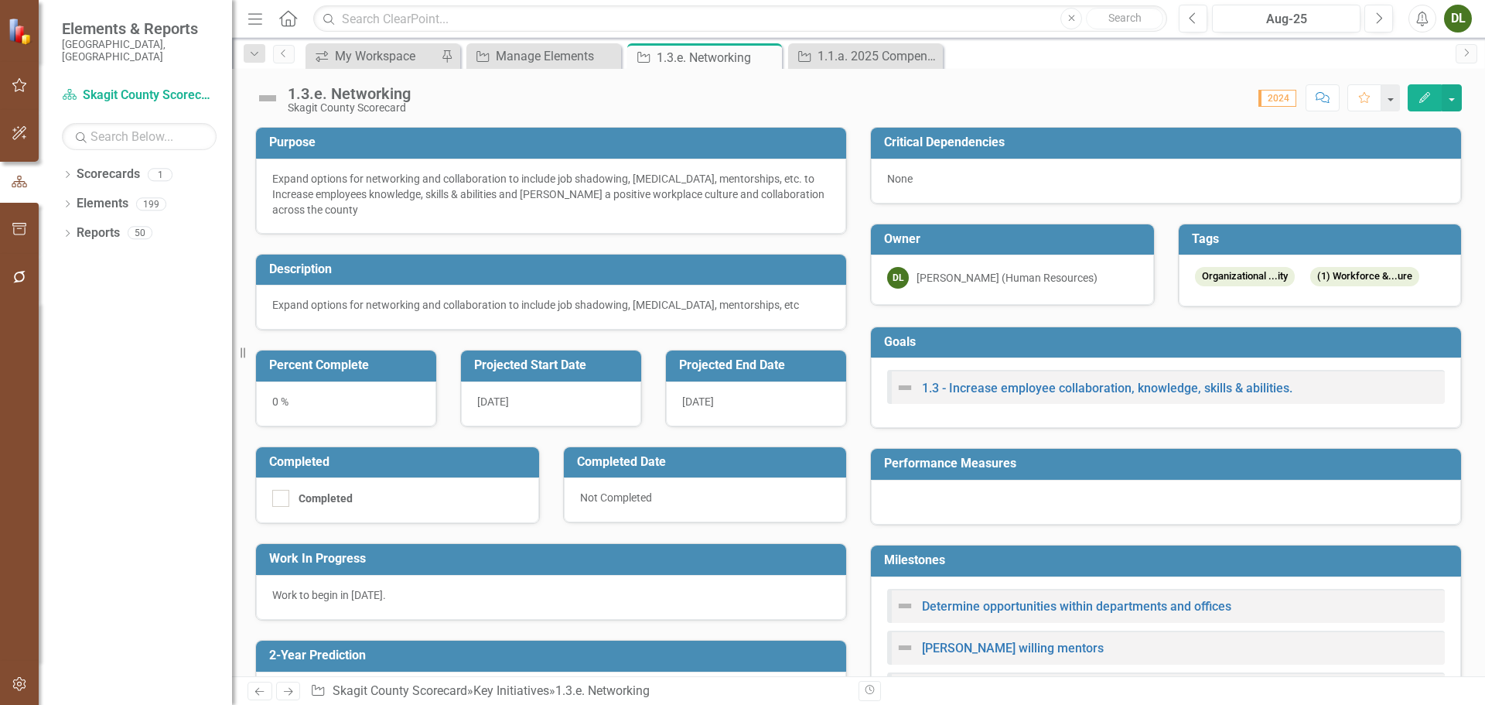
click at [1429, 87] on button "Edit" at bounding box center [1425, 97] width 34 height 27
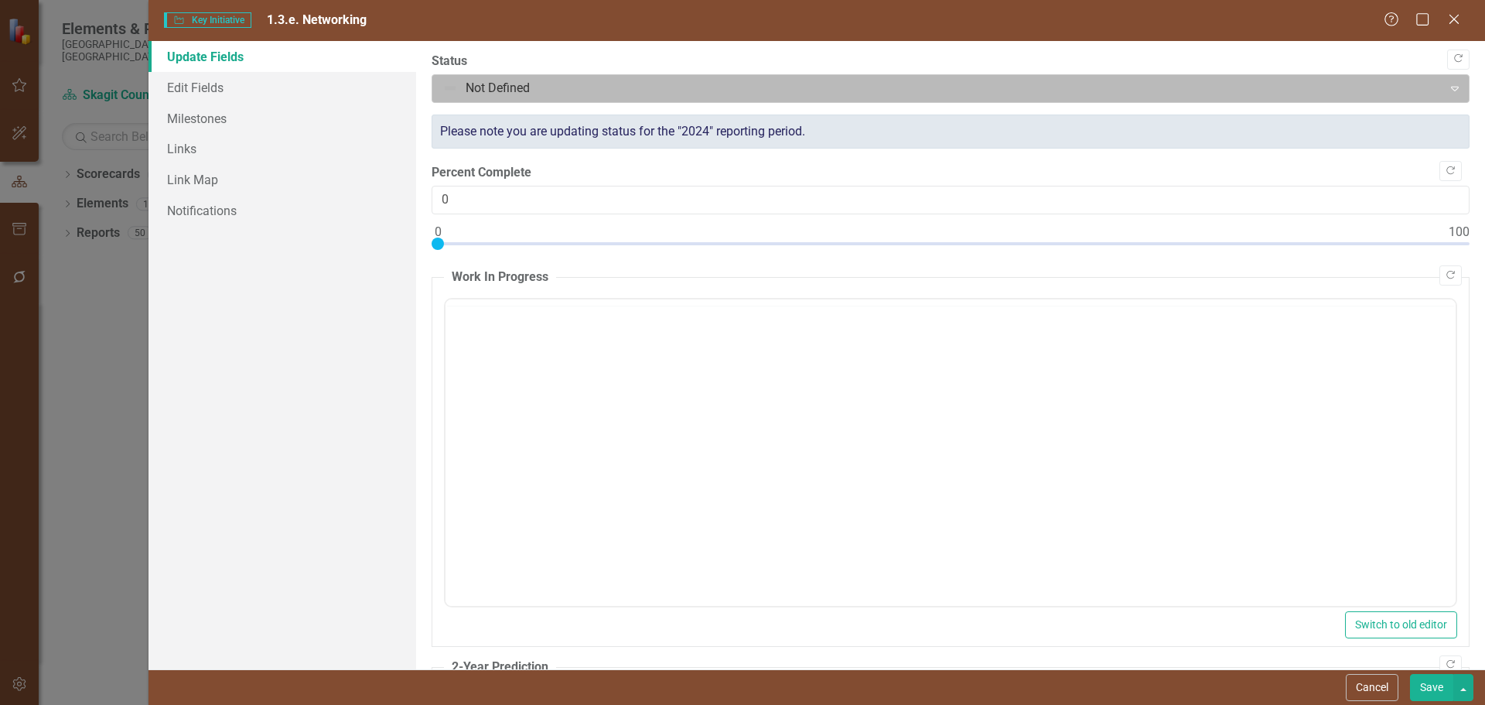
type input "0"
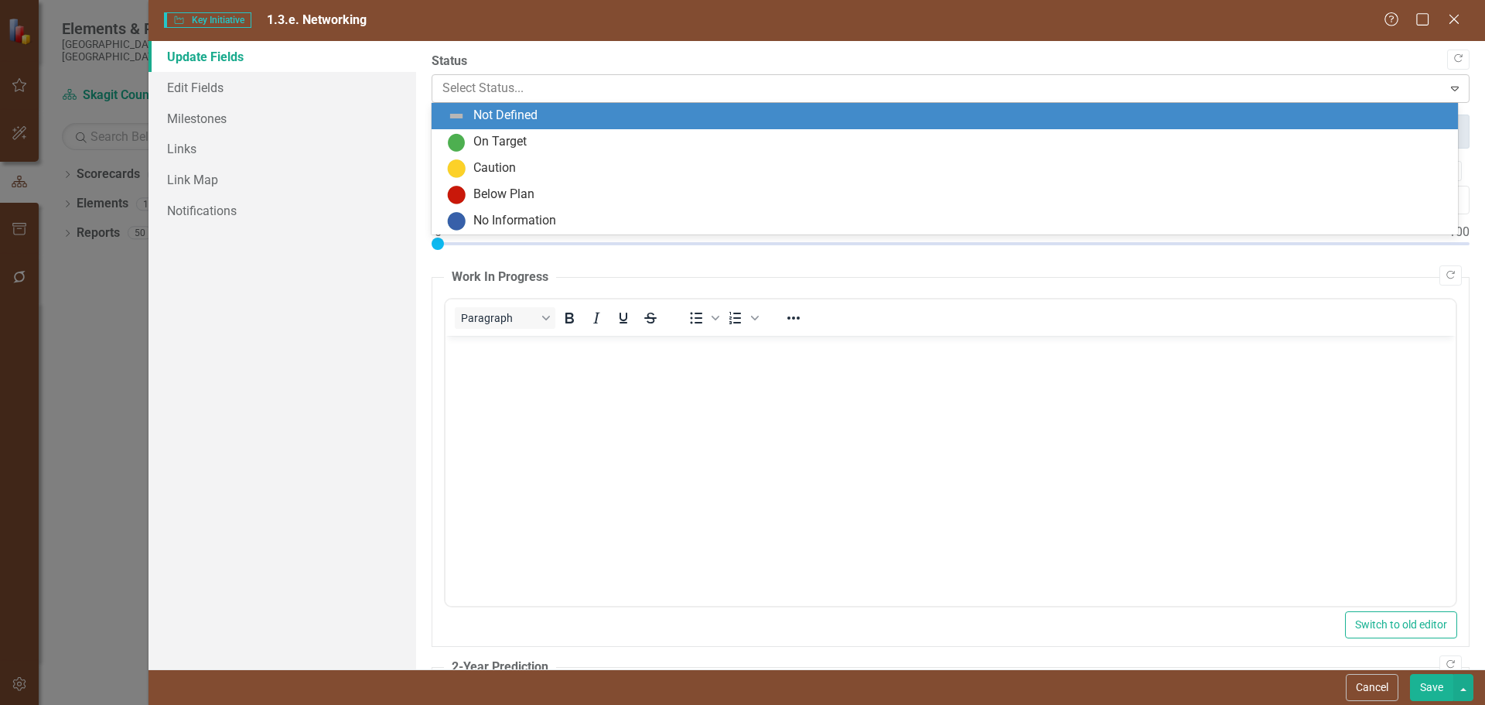
click at [584, 89] on div at bounding box center [937, 88] width 991 height 21
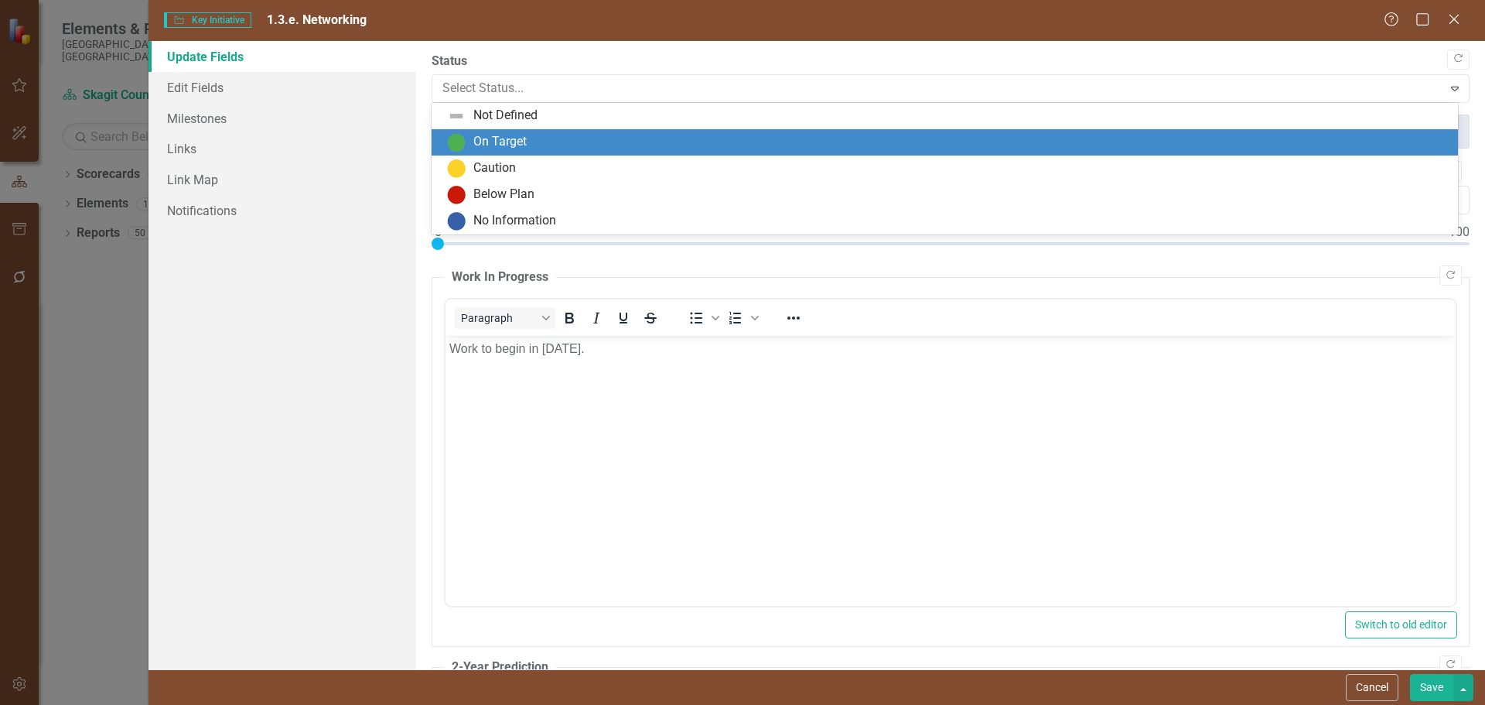
click at [564, 135] on div "On Target" at bounding box center [948, 142] width 1002 height 19
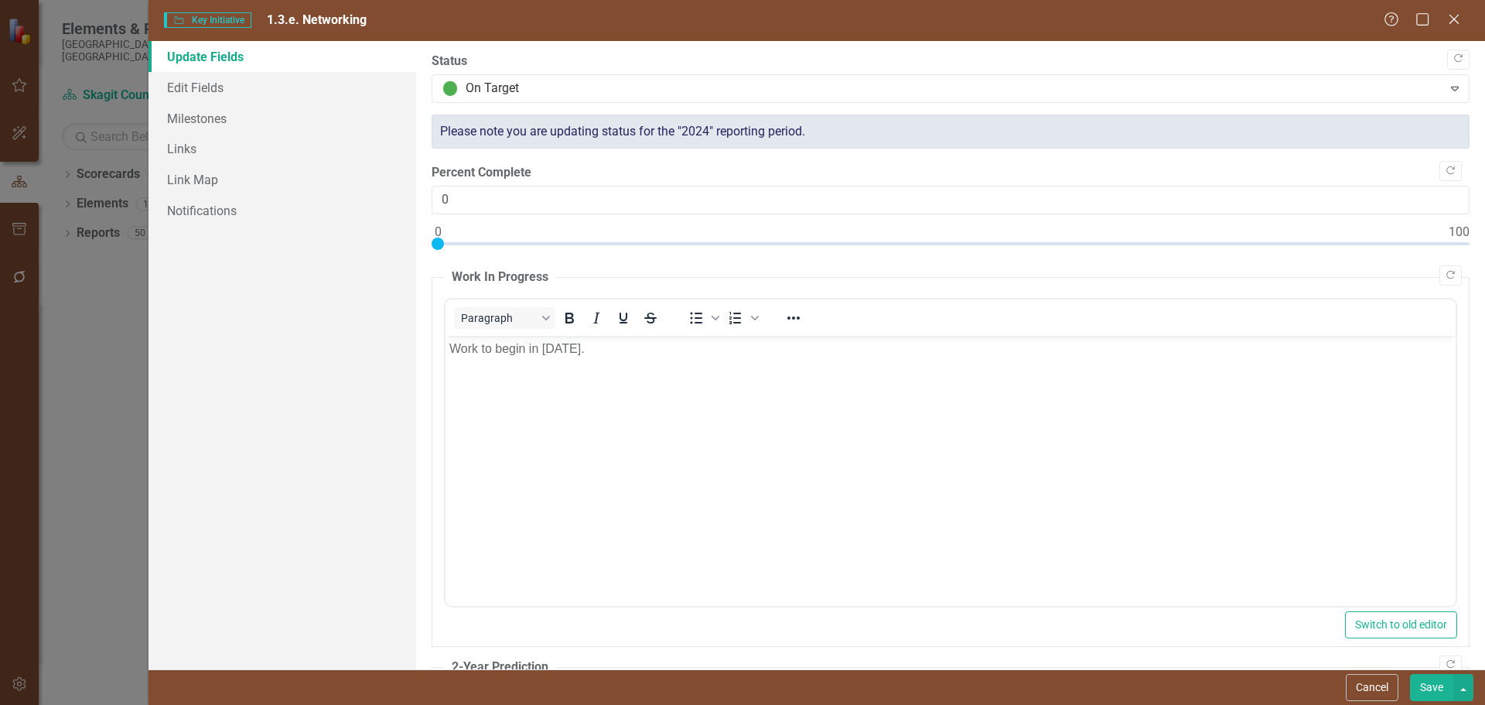
click at [1426, 676] on button "Save" at bounding box center [1431, 687] width 43 height 27
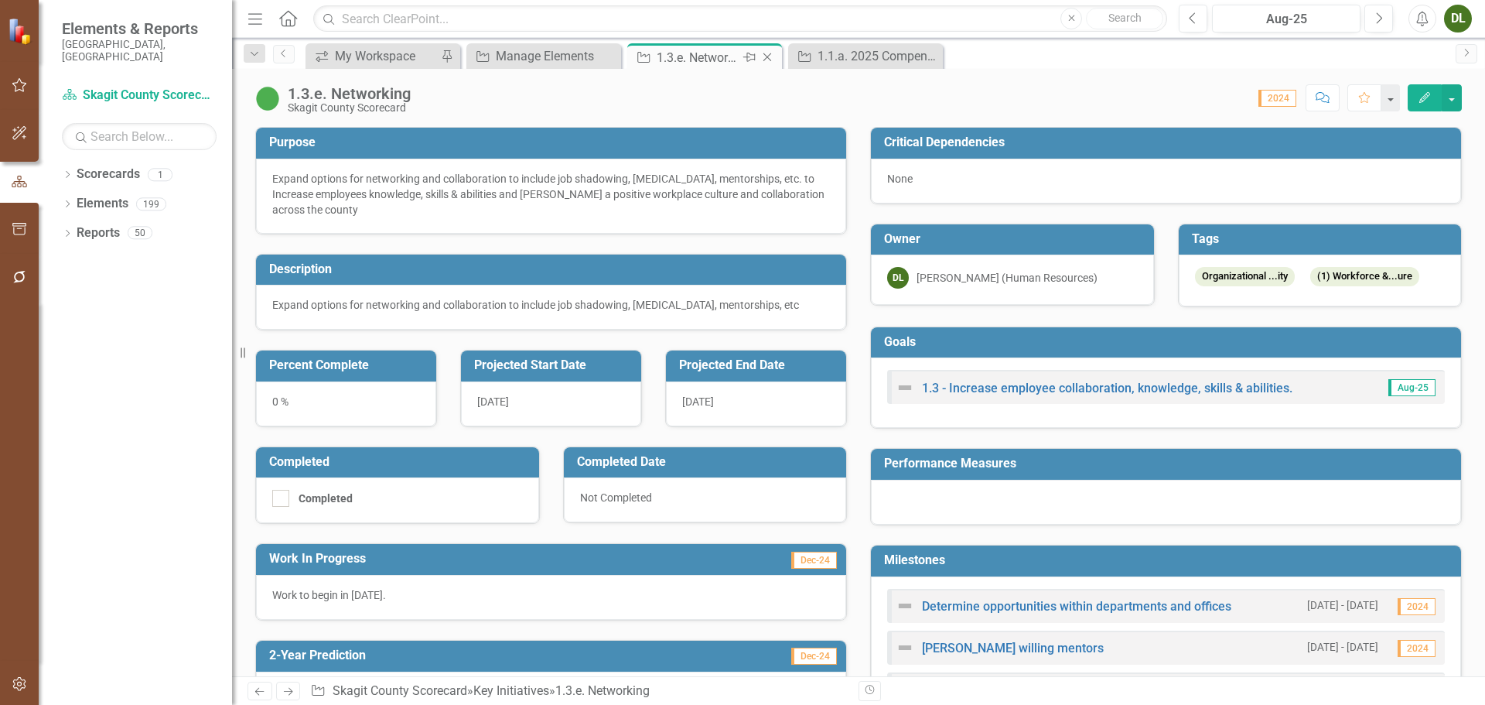
click at [768, 60] on icon "Close" at bounding box center [767, 57] width 15 height 12
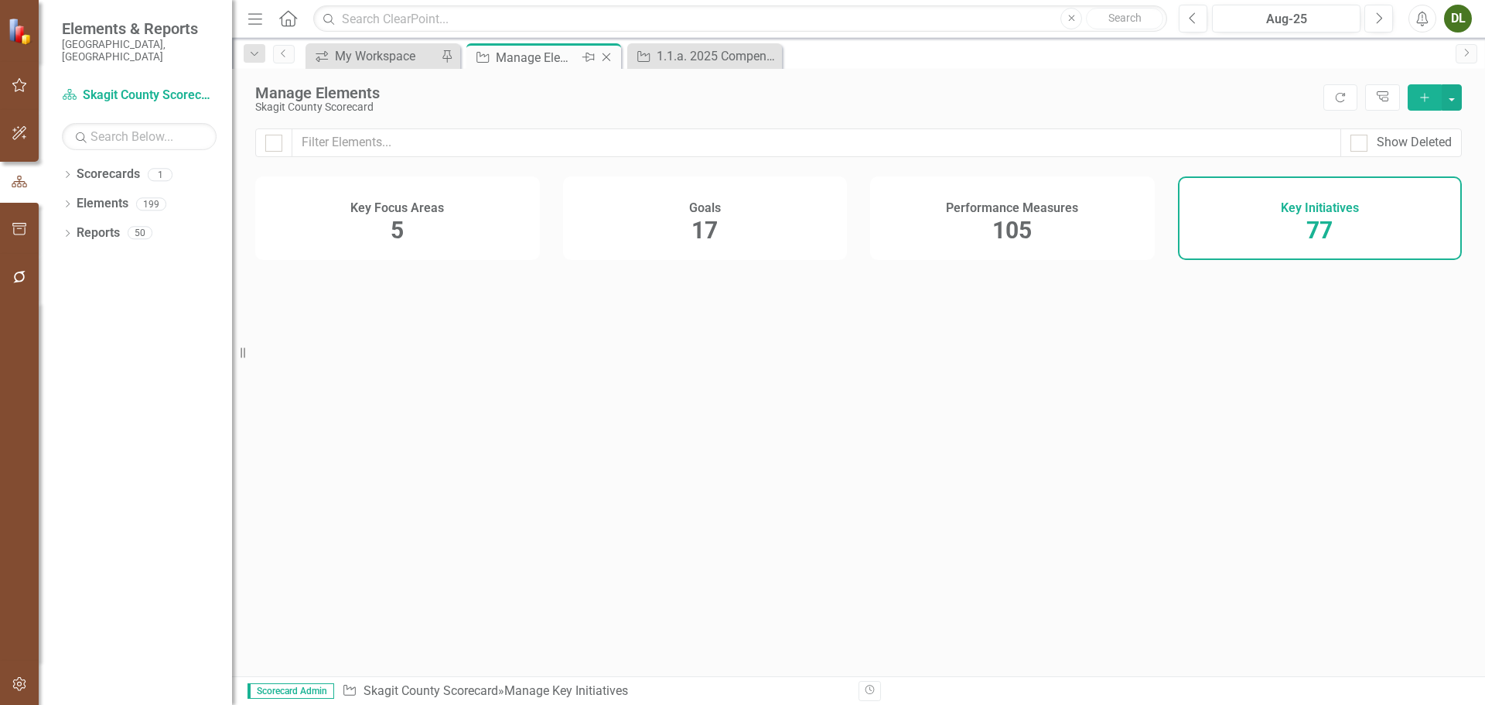
click at [551, 56] on div "Manage Elements" at bounding box center [537, 57] width 83 height 19
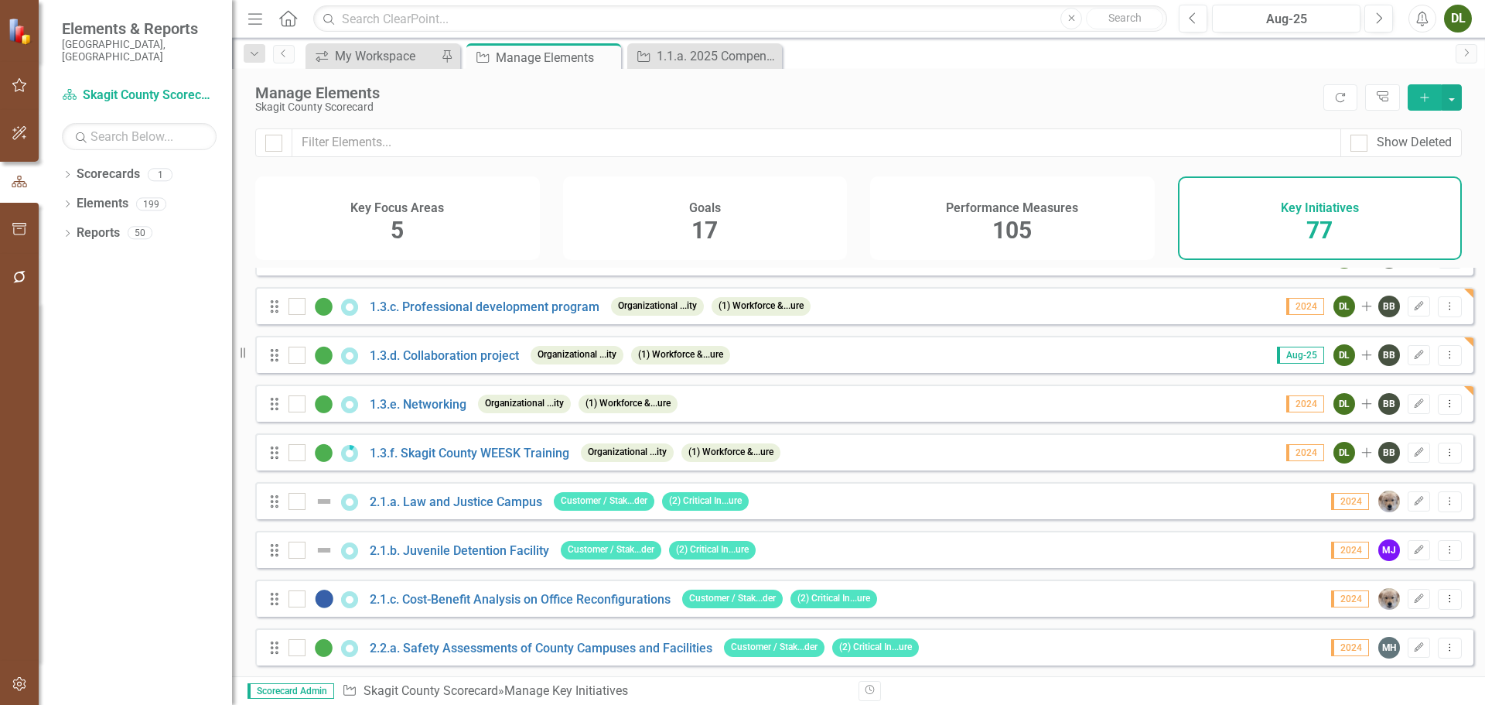
scroll to position [541, 0]
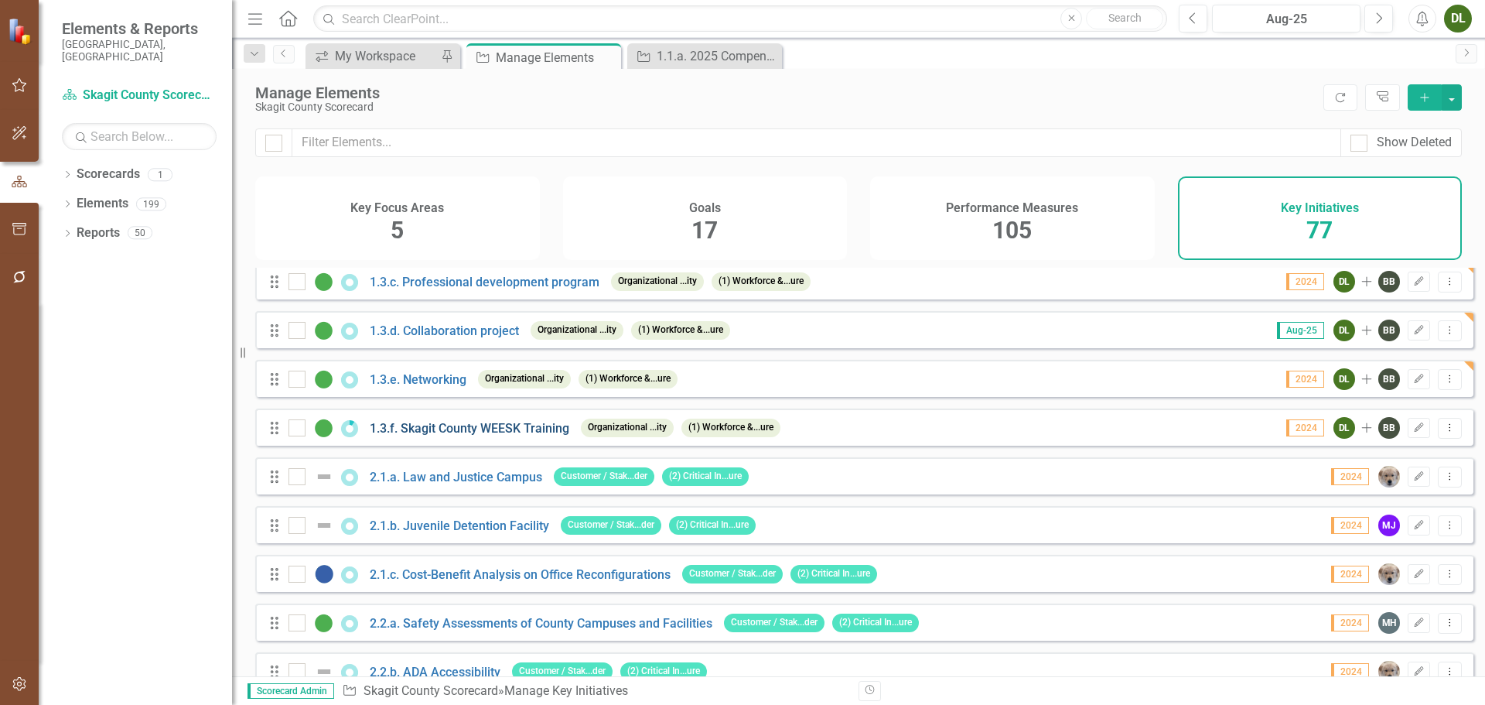
click at [439, 435] on link "1.3.f. Skagit County WEESK Training" at bounding box center [470, 428] width 200 height 15
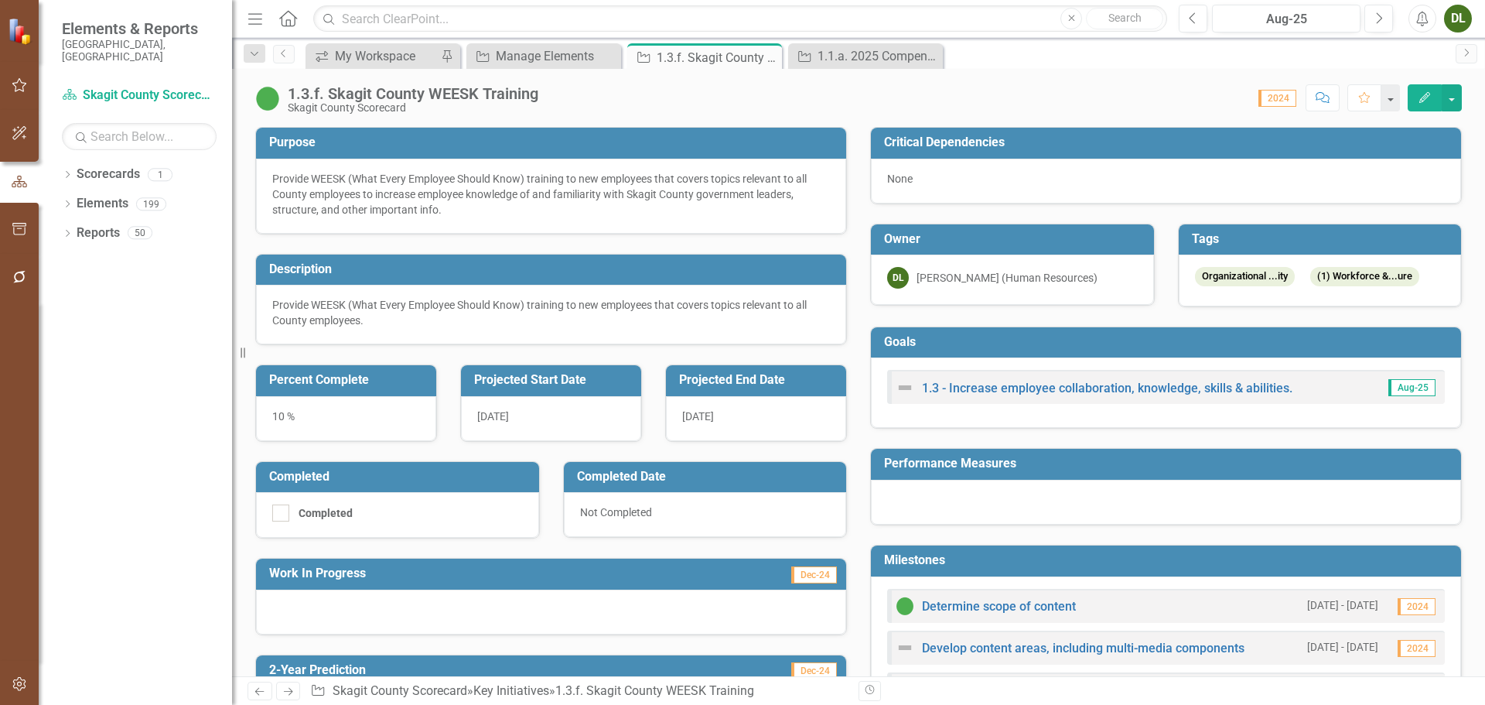
click at [1412, 108] on button "Edit" at bounding box center [1425, 97] width 34 height 27
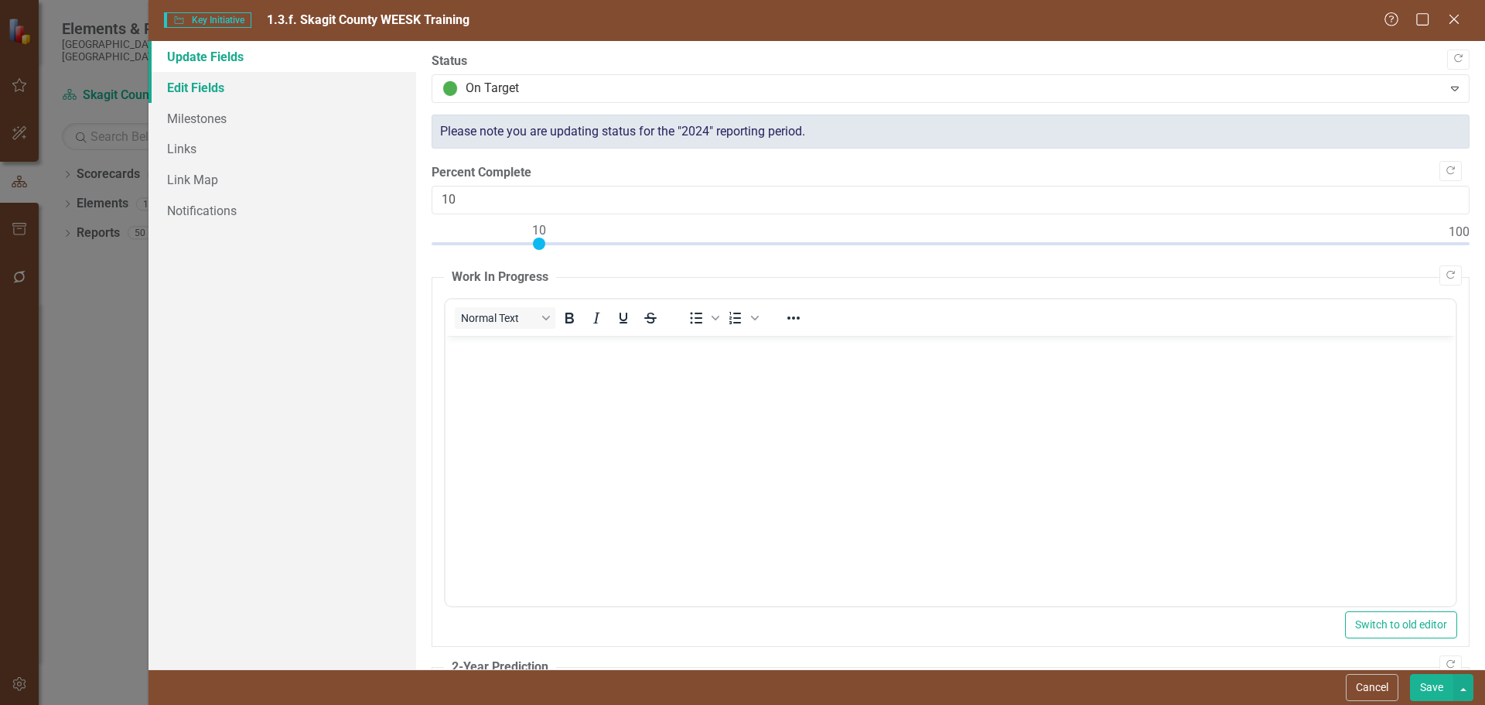
drag, startPoint x: 186, startPoint y: 90, endPoint x: 203, endPoint y: 94, distance: 17.4
click at [187, 90] on link "Edit Fields" at bounding box center [282, 87] width 268 height 31
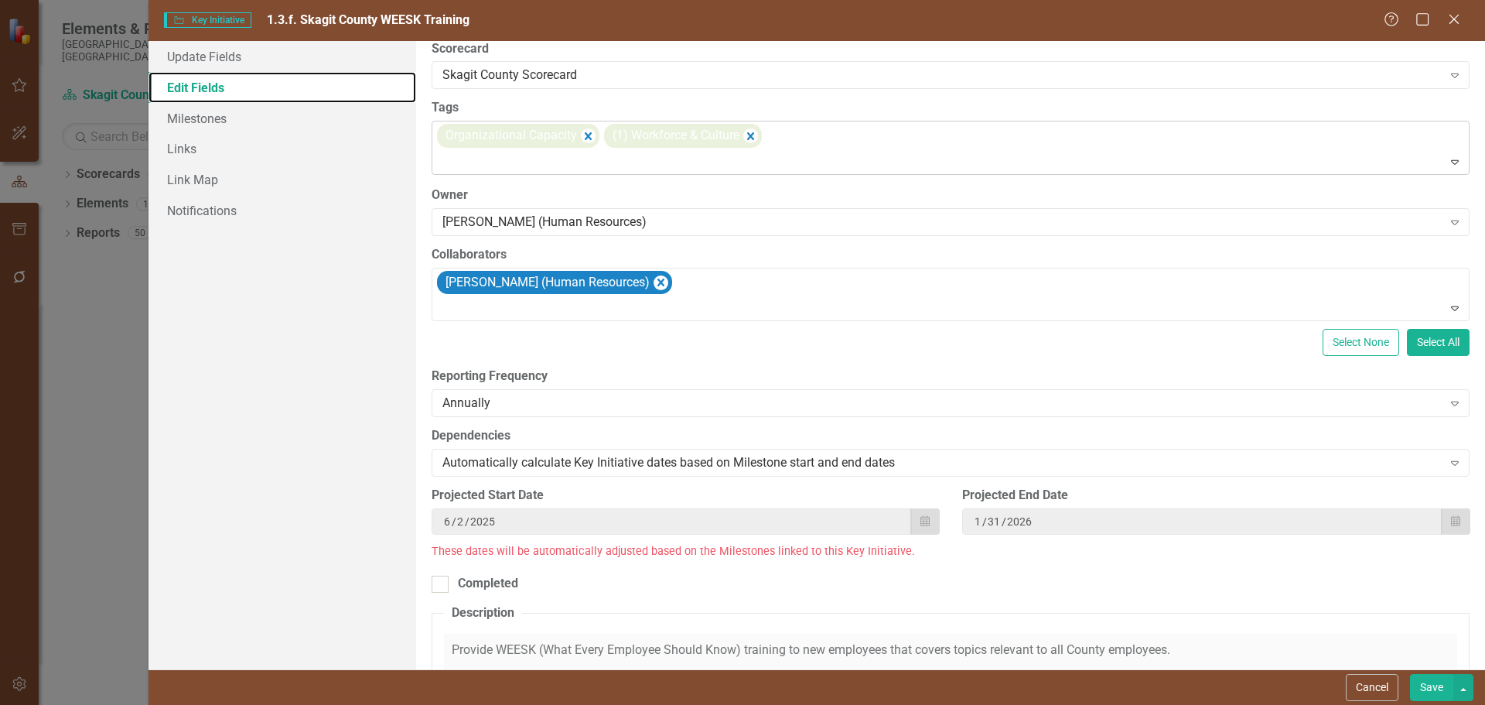
scroll to position [155, 0]
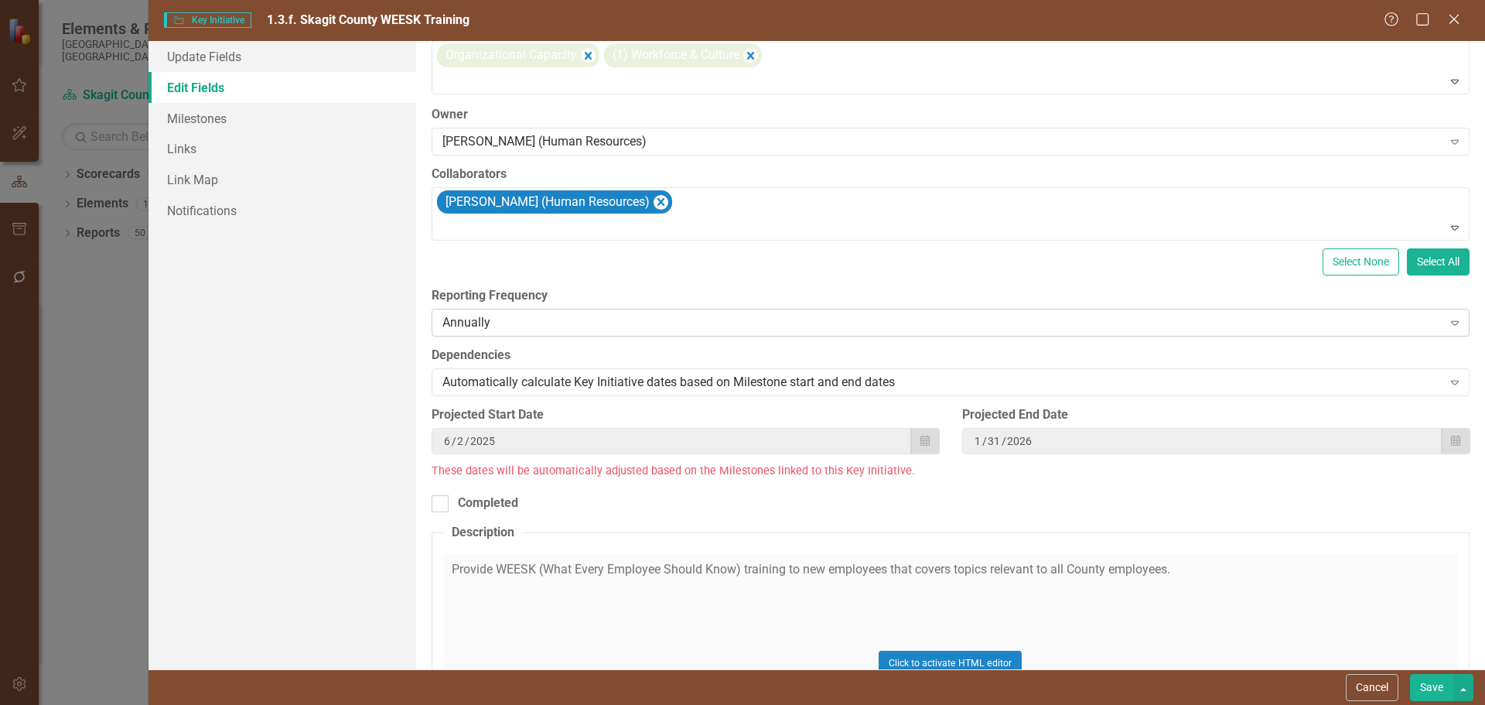
click at [669, 328] on div "Annually" at bounding box center [942, 323] width 1000 height 18
click at [1373, 690] on button "Cancel" at bounding box center [1372, 687] width 53 height 27
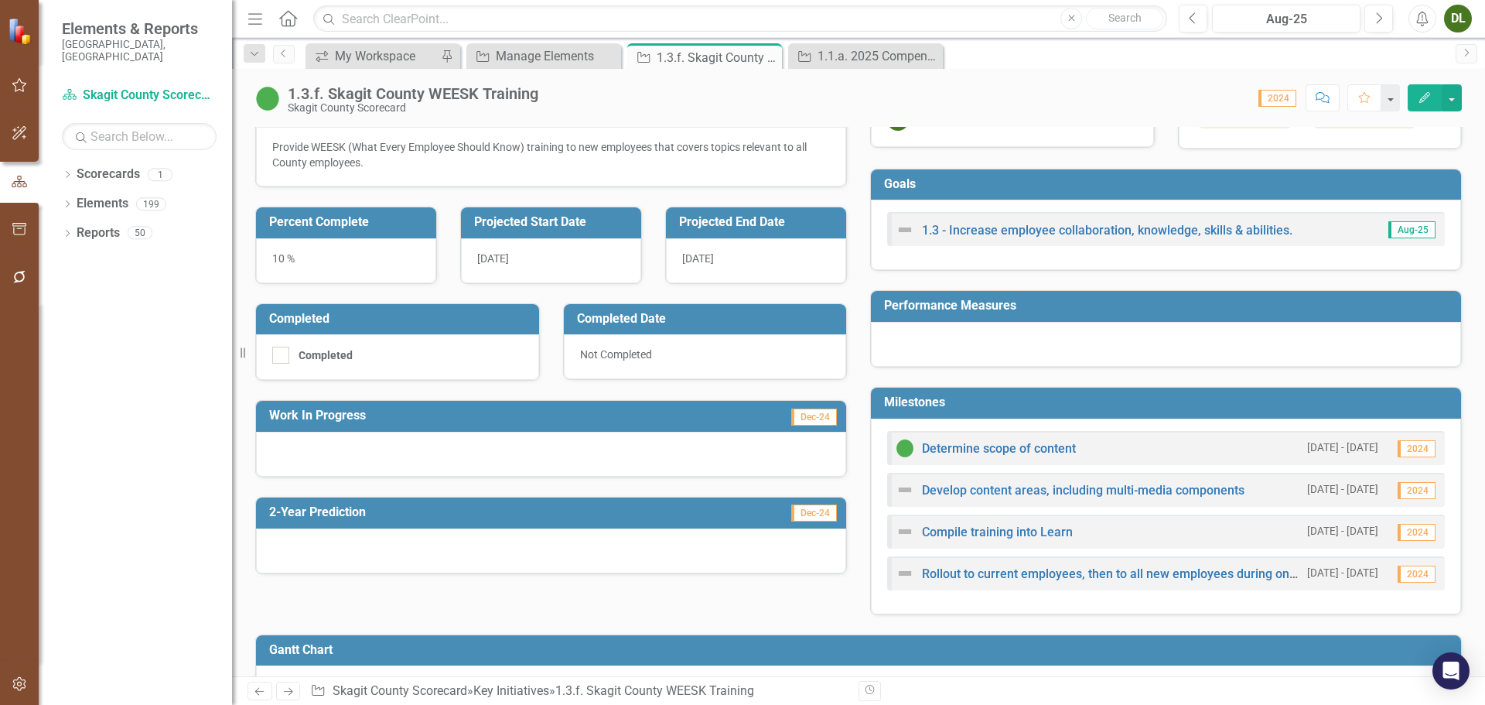
scroll to position [44, 0]
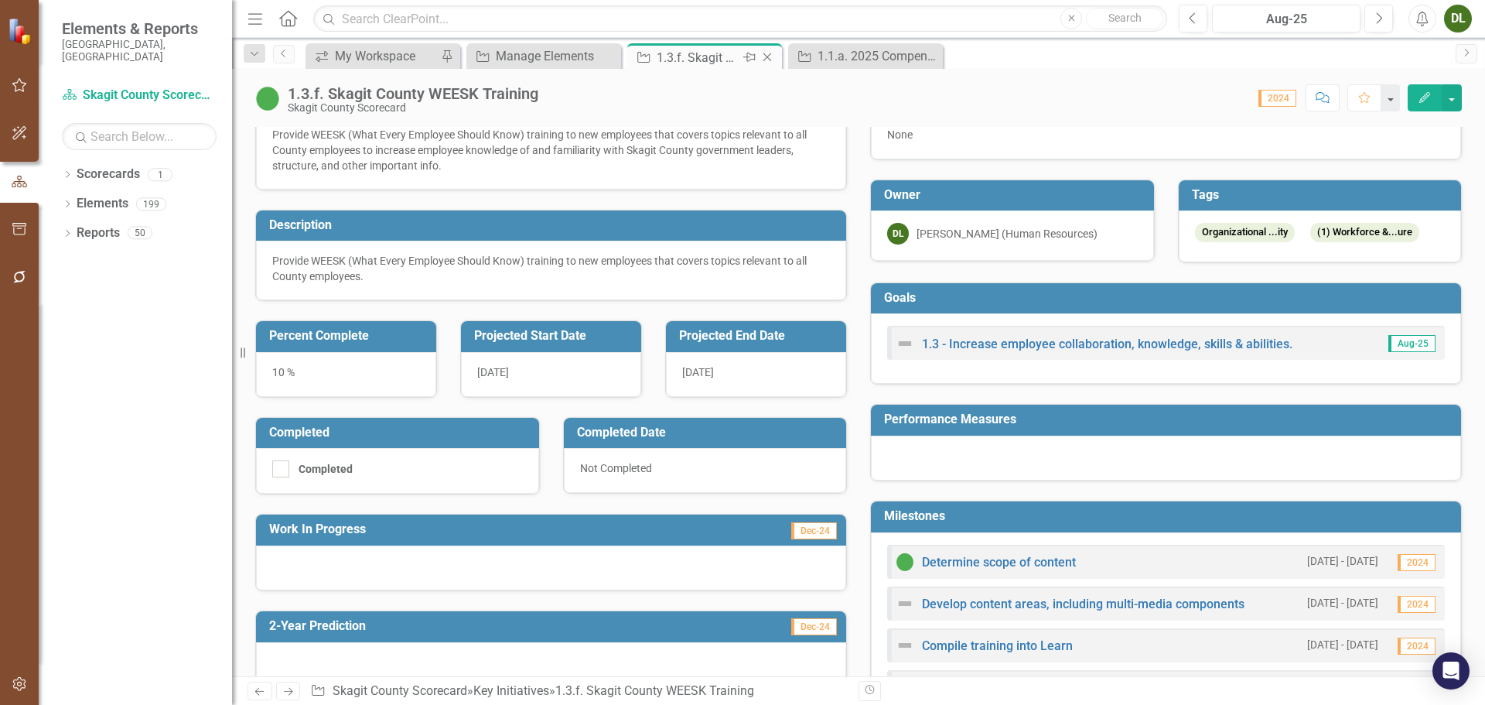
click at [771, 57] on icon "Close" at bounding box center [767, 57] width 15 height 12
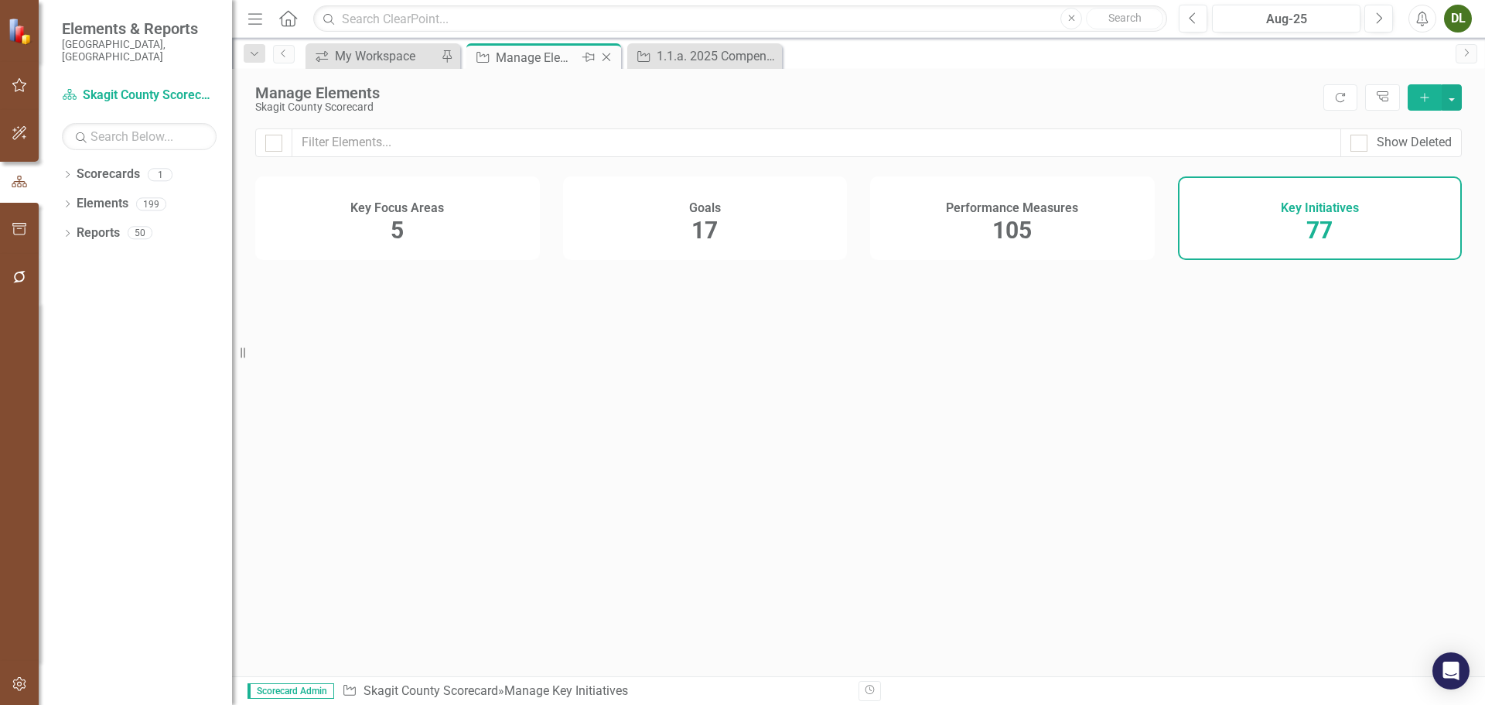
click at [527, 56] on div "Manage Elements" at bounding box center [537, 57] width 83 height 19
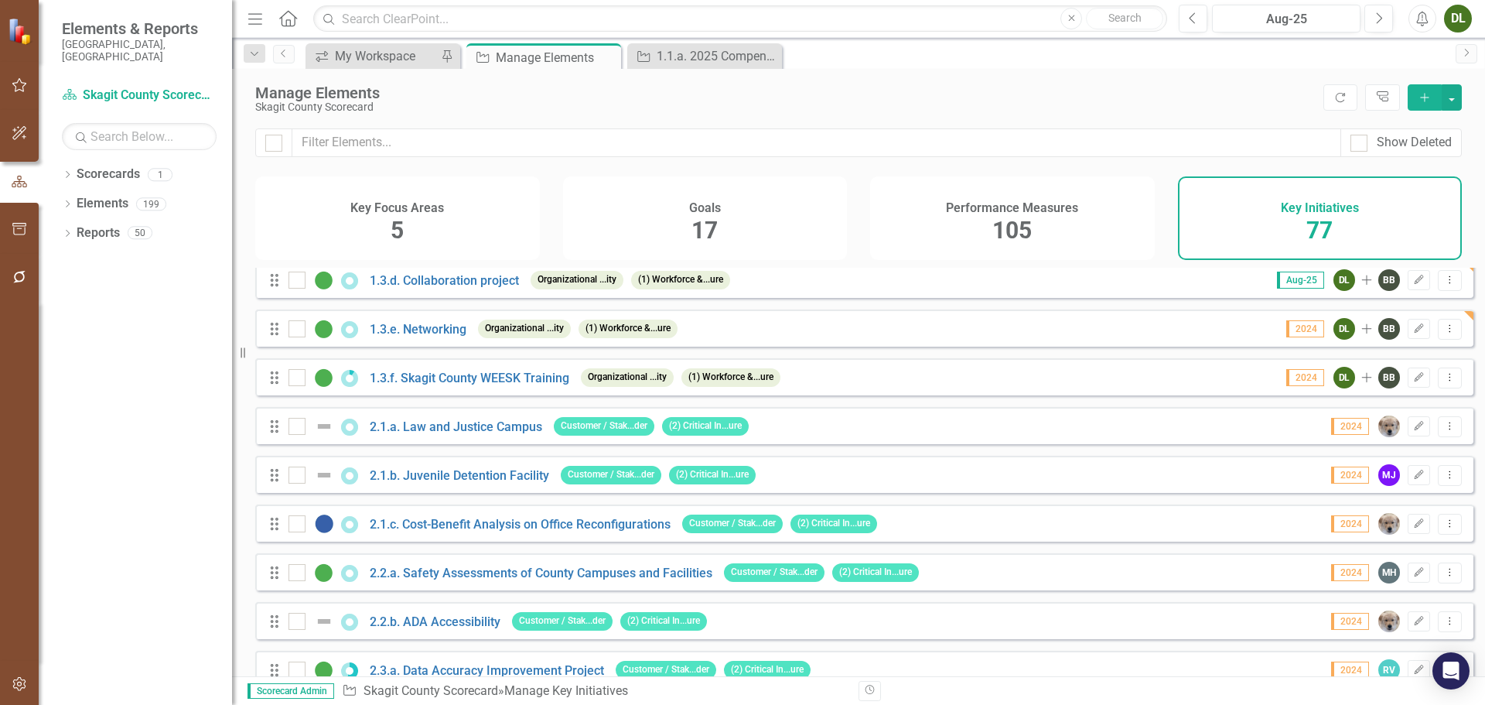
scroll to position [619, 0]
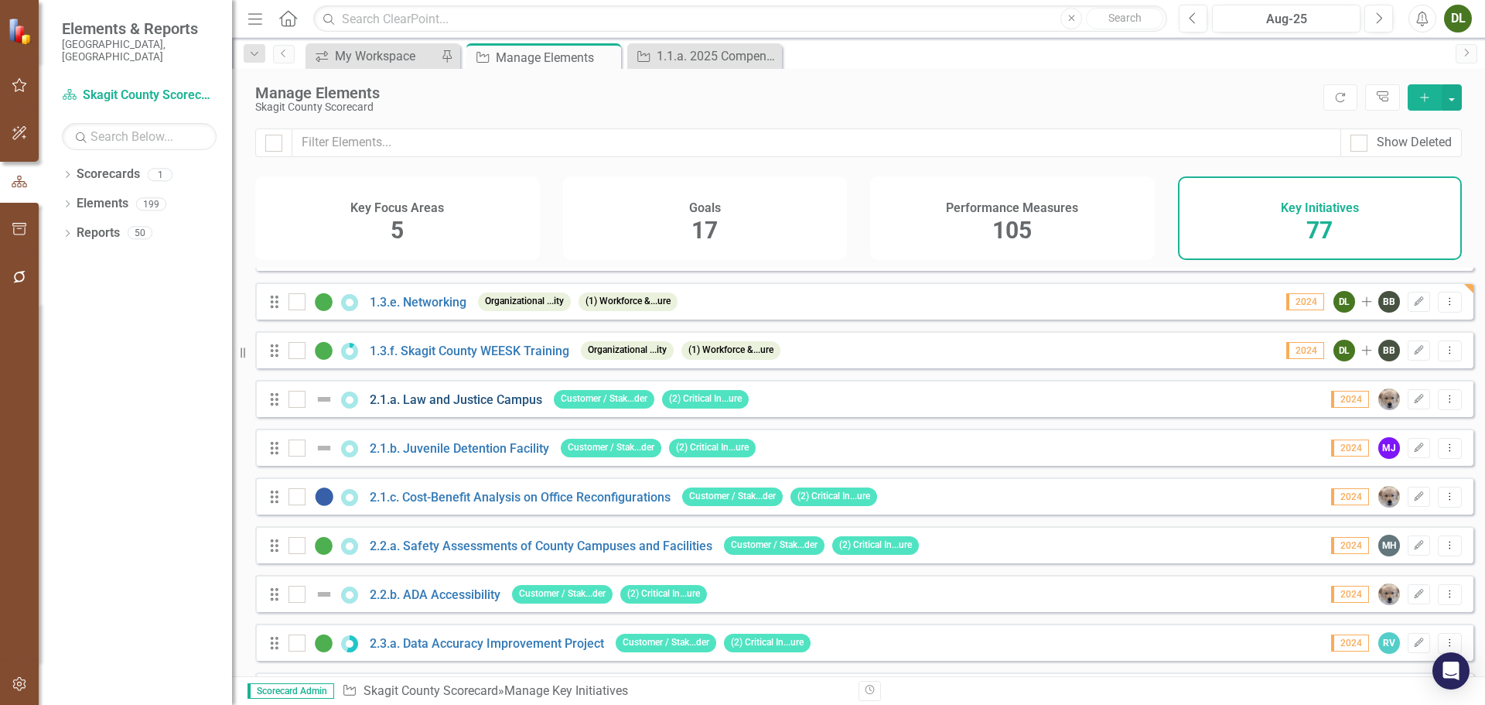
click at [477, 407] on link "2.1.a. Law and Justice Campus" at bounding box center [456, 399] width 172 height 15
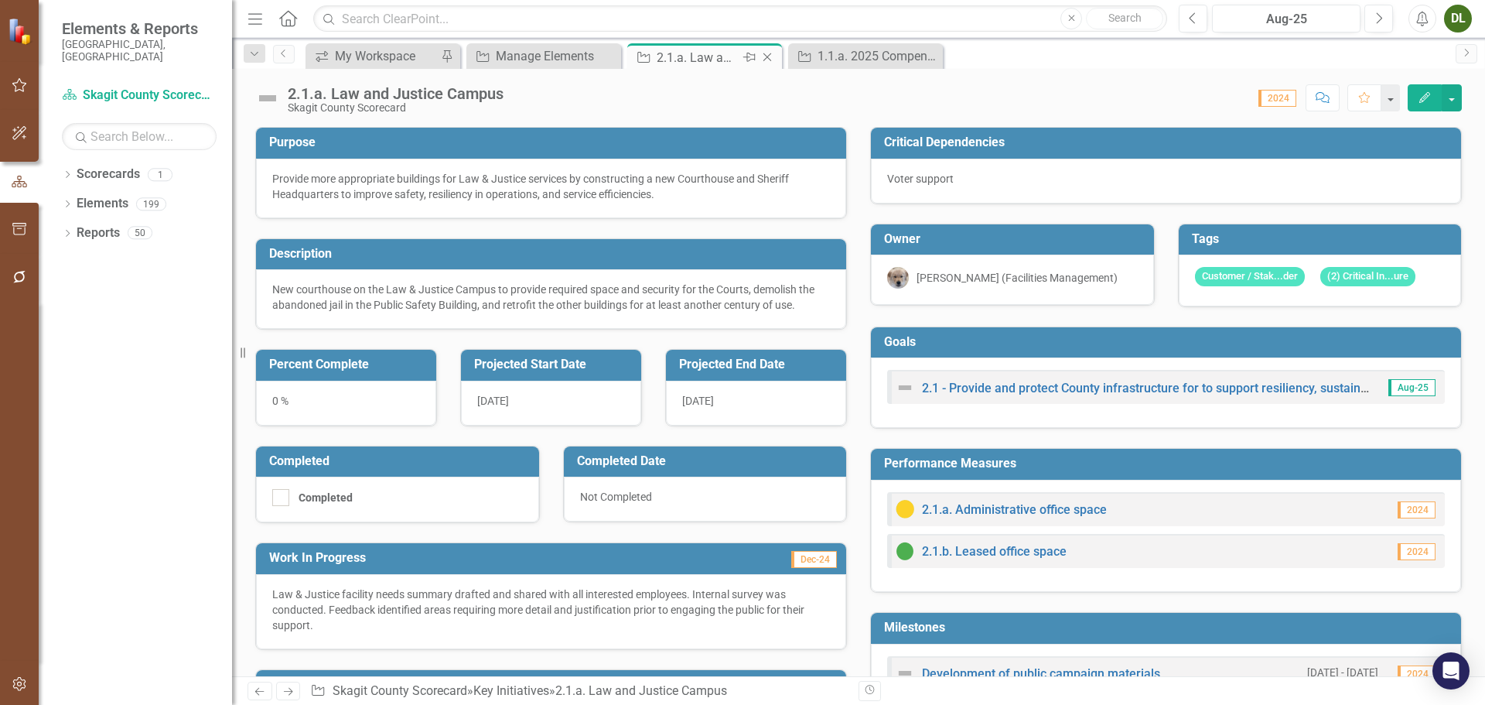
click at [766, 55] on icon "Close" at bounding box center [767, 57] width 15 height 12
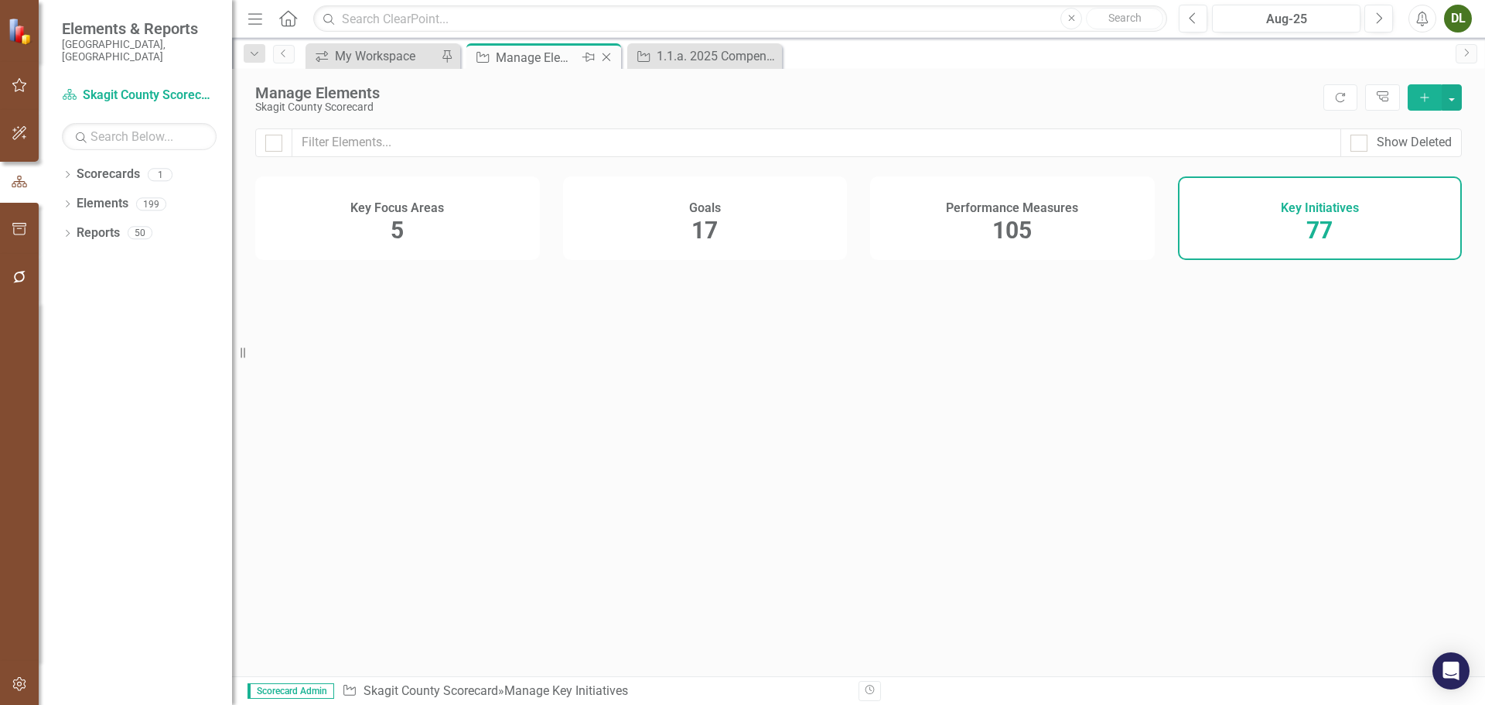
click at [534, 56] on div "Manage Elements" at bounding box center [537, 57] width 83 height 19
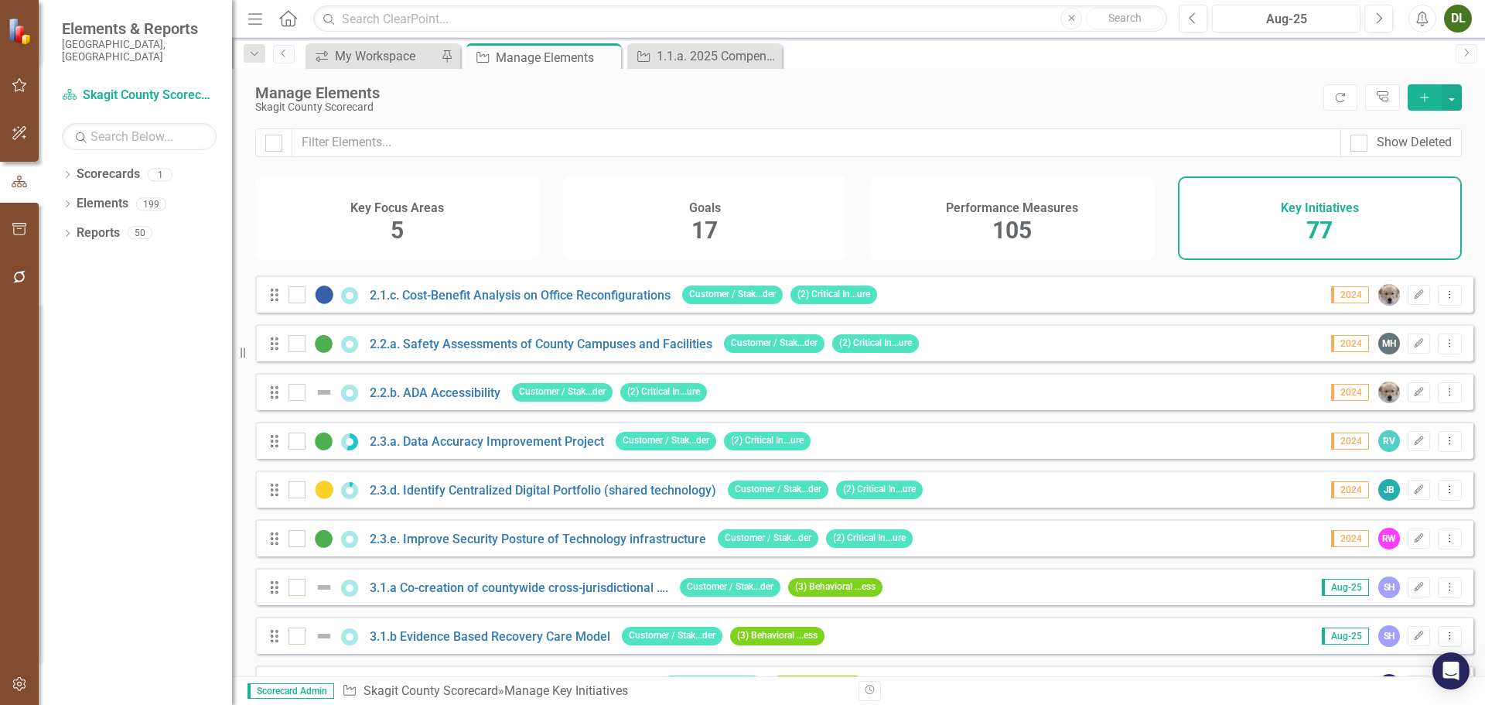
scroll to position [773, 0]
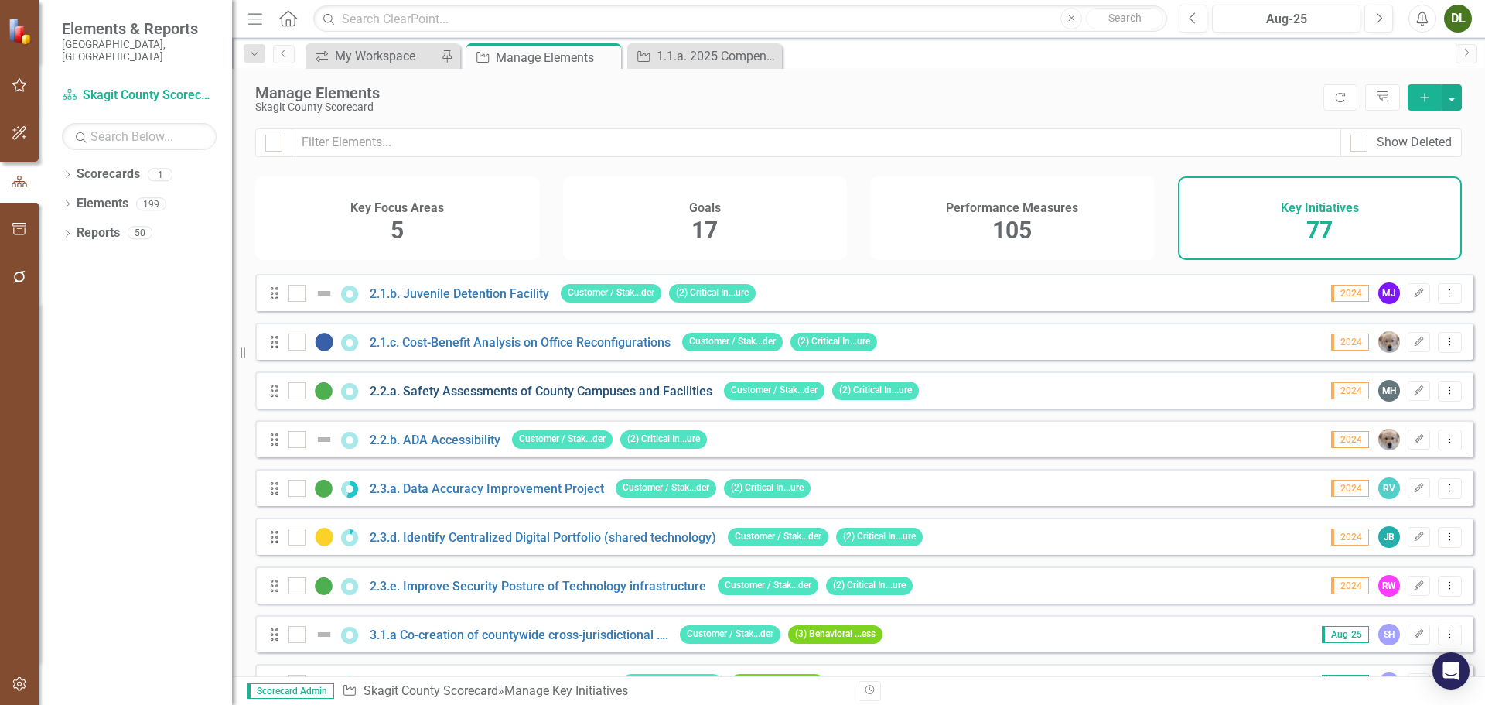
click at [609, 398] on link "2.2.a. Safety Assessments of County Campuses and Facilities" at bounding box center [541, 391] width 343 height 15
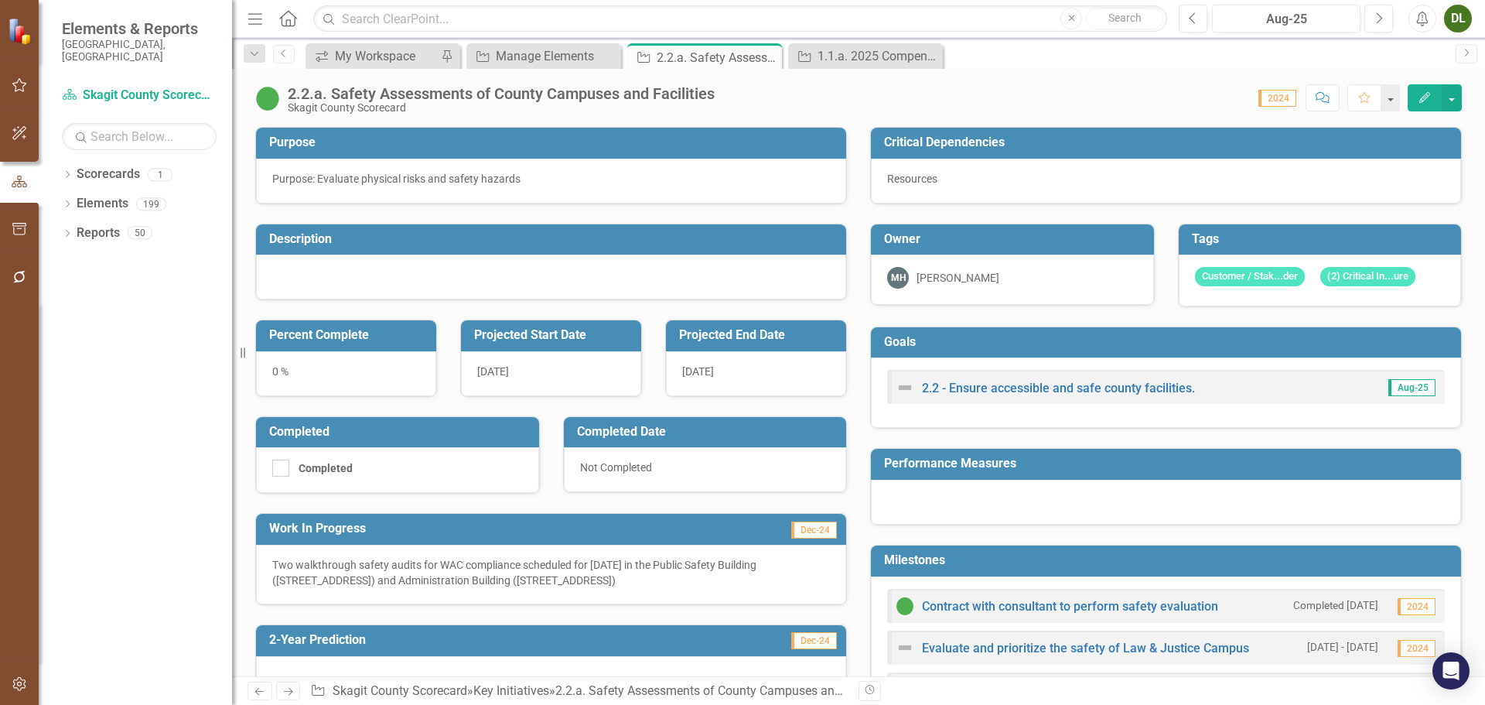
click at [1420, 97] on icon "Edit" at bounding box center [1425, 97] width 14 height 11
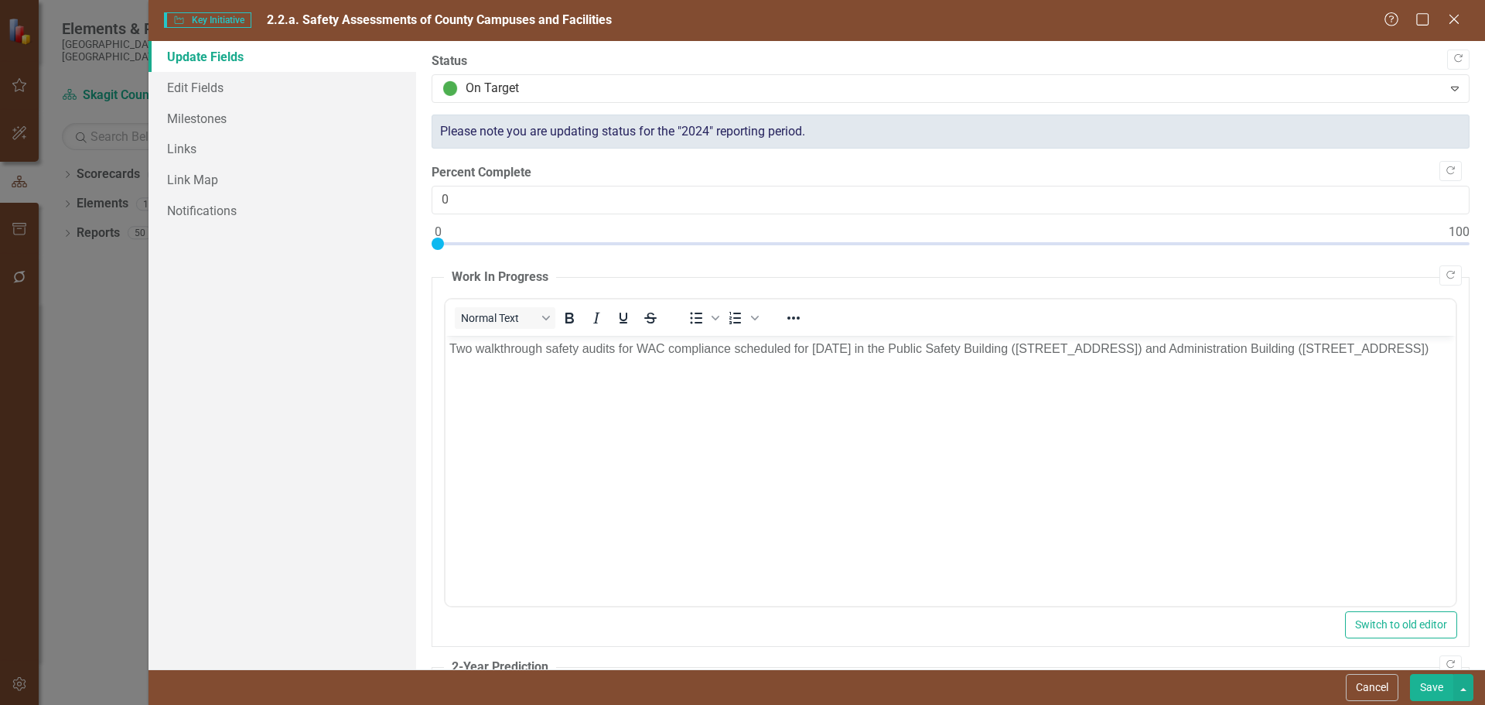
click at [1433, 691] on button "Save" at bounding box center [1431, 687] width 43 height 27
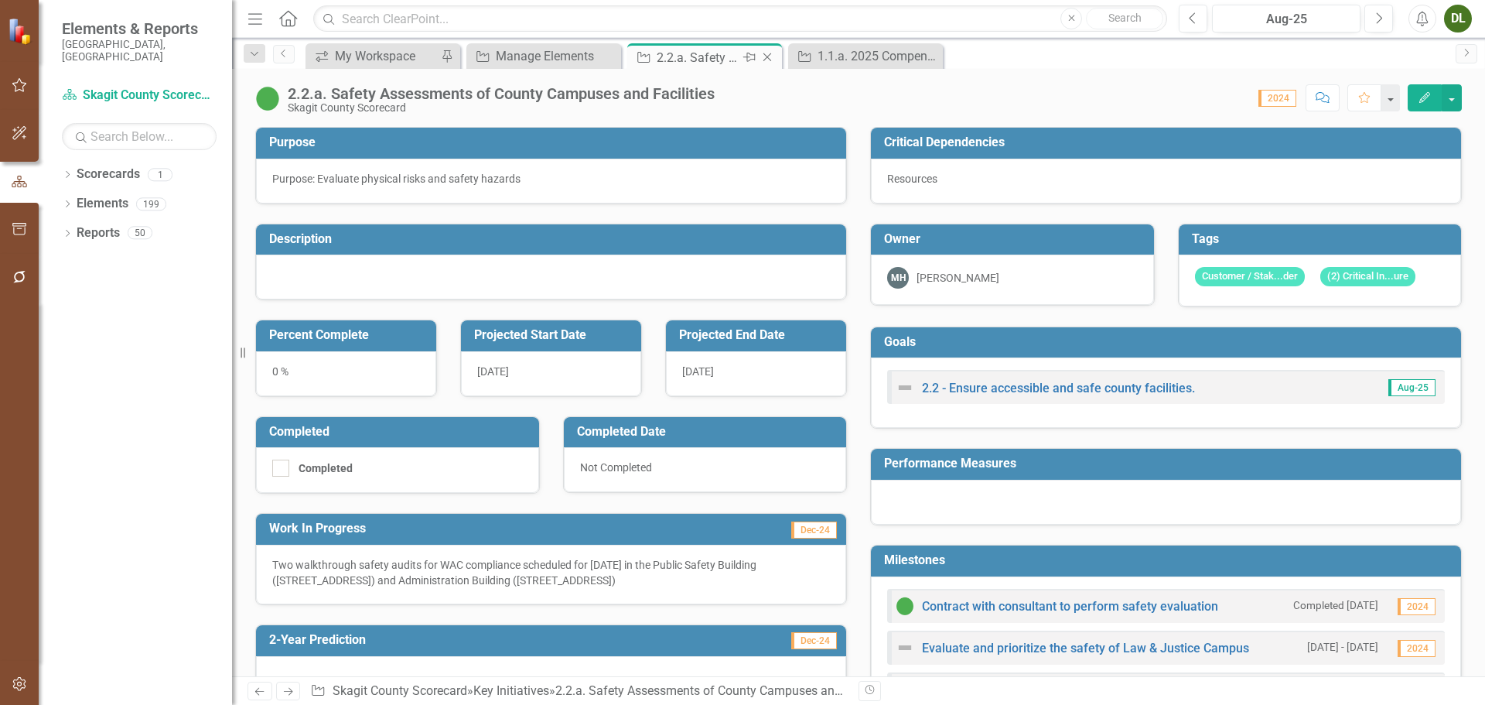
click at [771, 56] on icon "Close" at bounding box center [767, 57] width 15 height 12
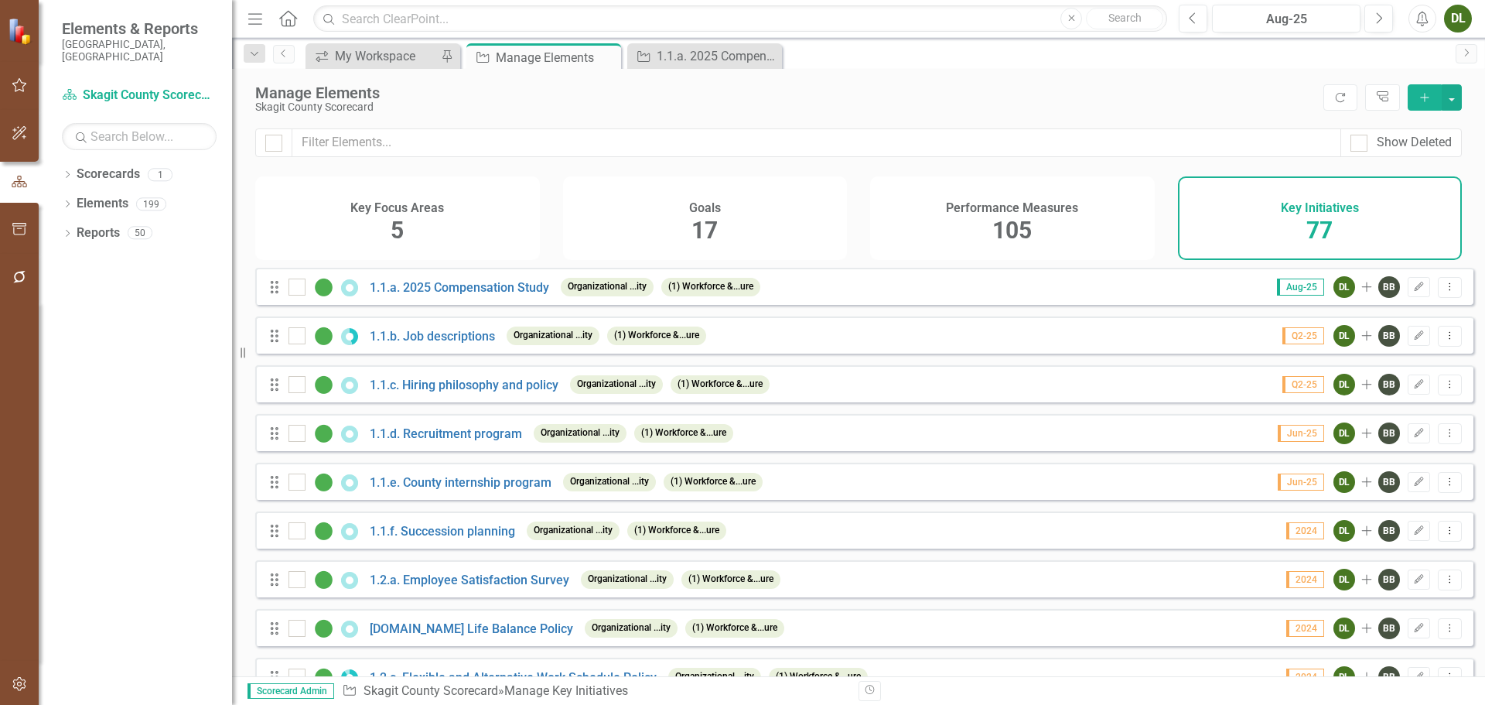
click at [1021, 233] on span "105" at bounding box center [1011, 230] width 39 height 27
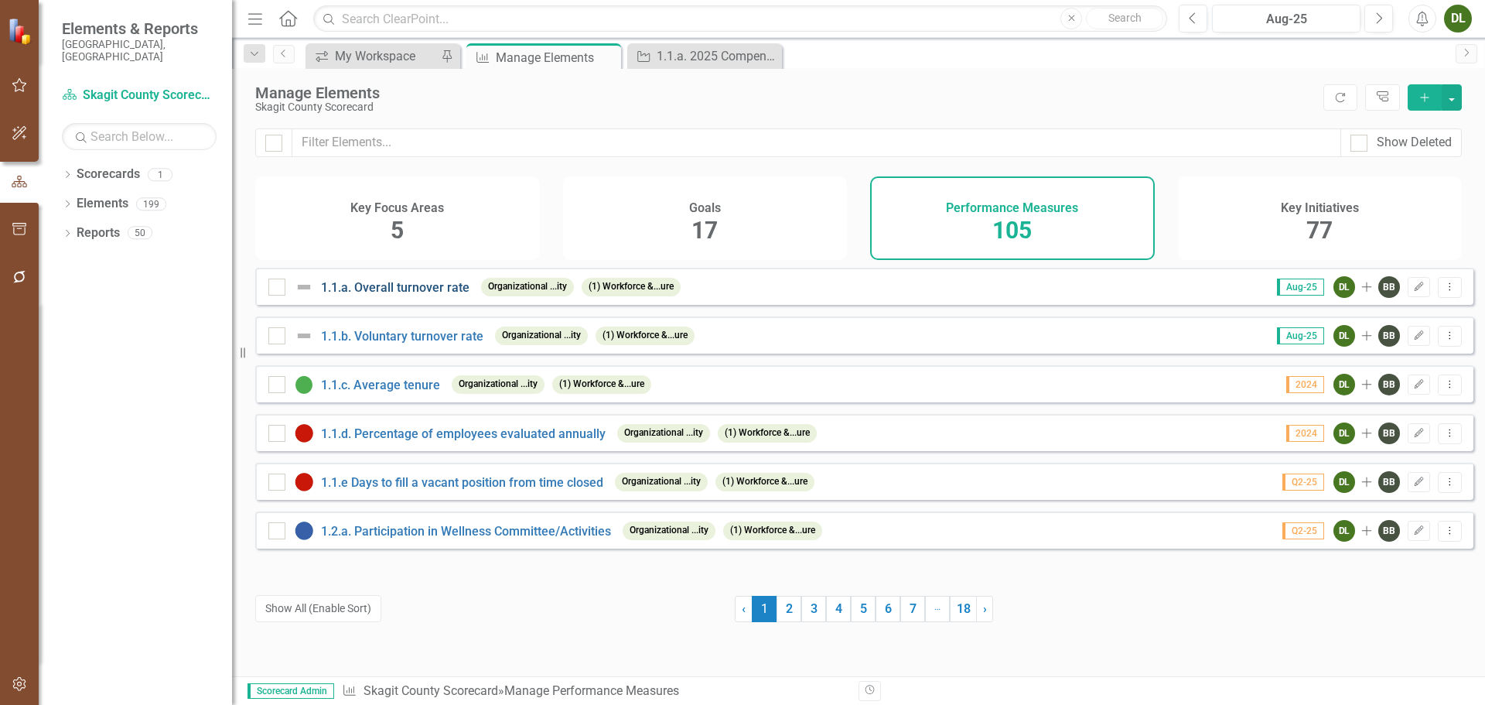
click at [433, 295] on link "1.1.a. Overall turnover rate" at bounding box center [395, 287] width 148 height 15
